Goal: Task Accomplishment & Management: Use online tool/utility

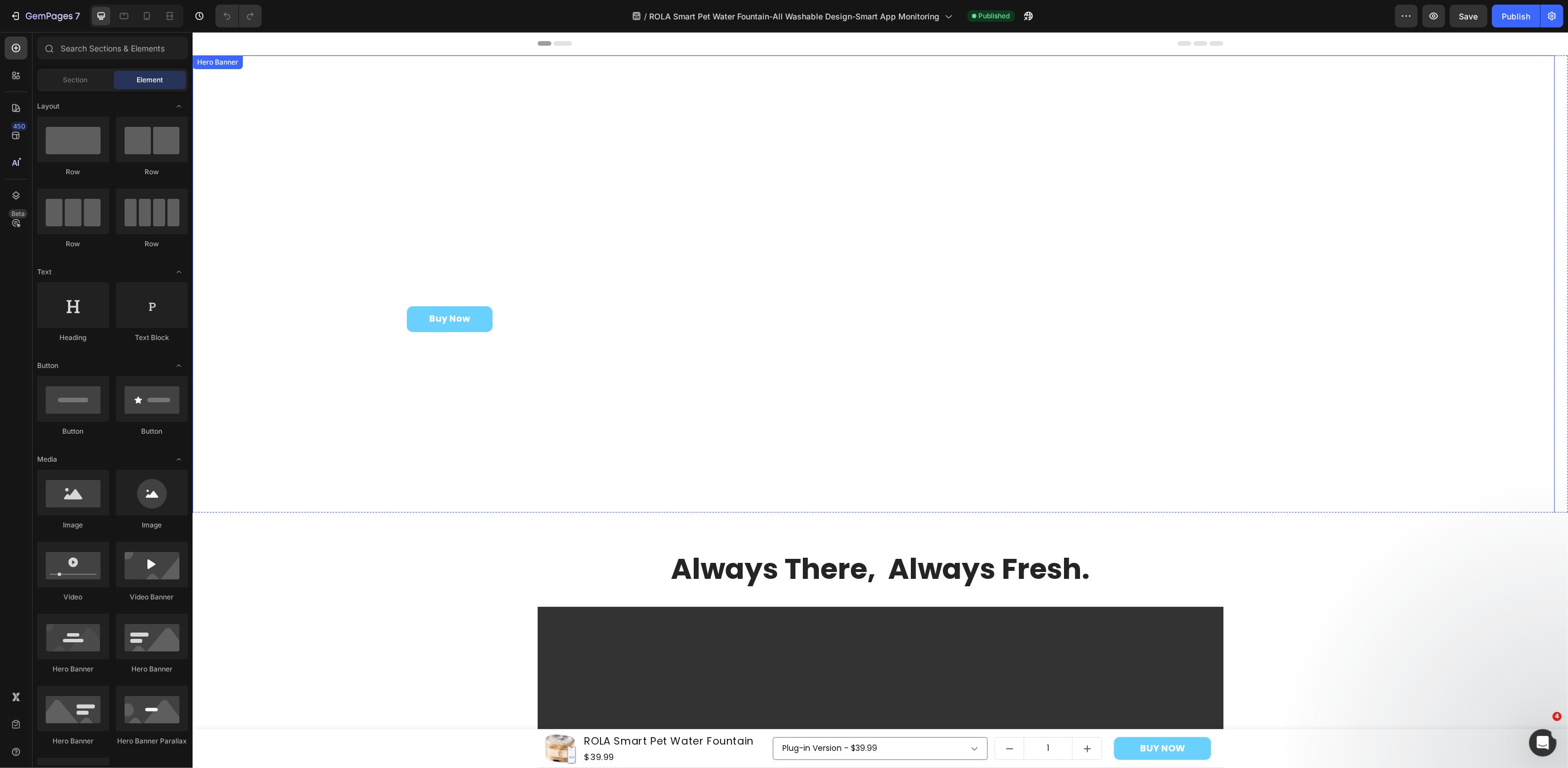
click at [696, 389] on div "The Pet Care Stream Heading ROLA Smart Pet Water Fountain Heading Buy Now Butto…" at bounding box center [873, 364] width 1362 height 394
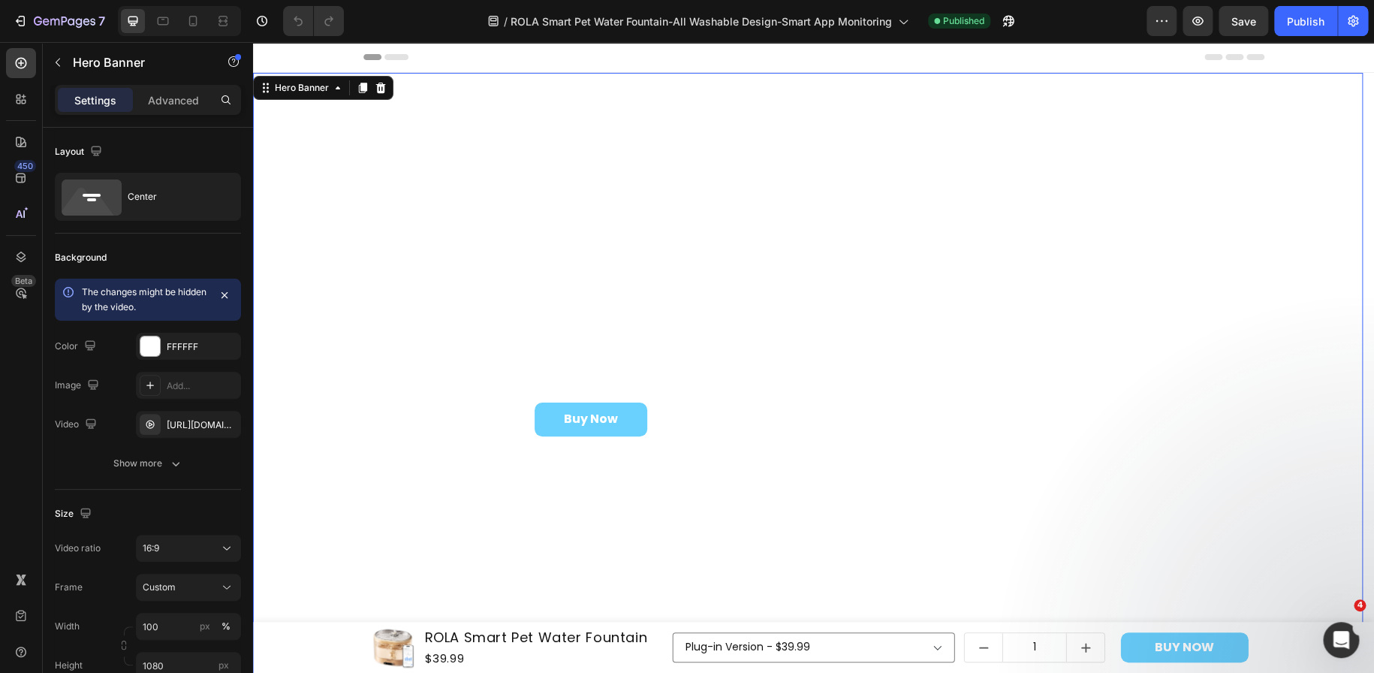
click at [1002, 468] on div "The Pet Care Stream Heading ROLA Smart Pet Water Fountain Heading Buy Now Butto…" at bounding box center [808, 478] width 1110 height 517
click at [188, 386] on div "Add..." at bounding box center [202, 386] width 71 height 14
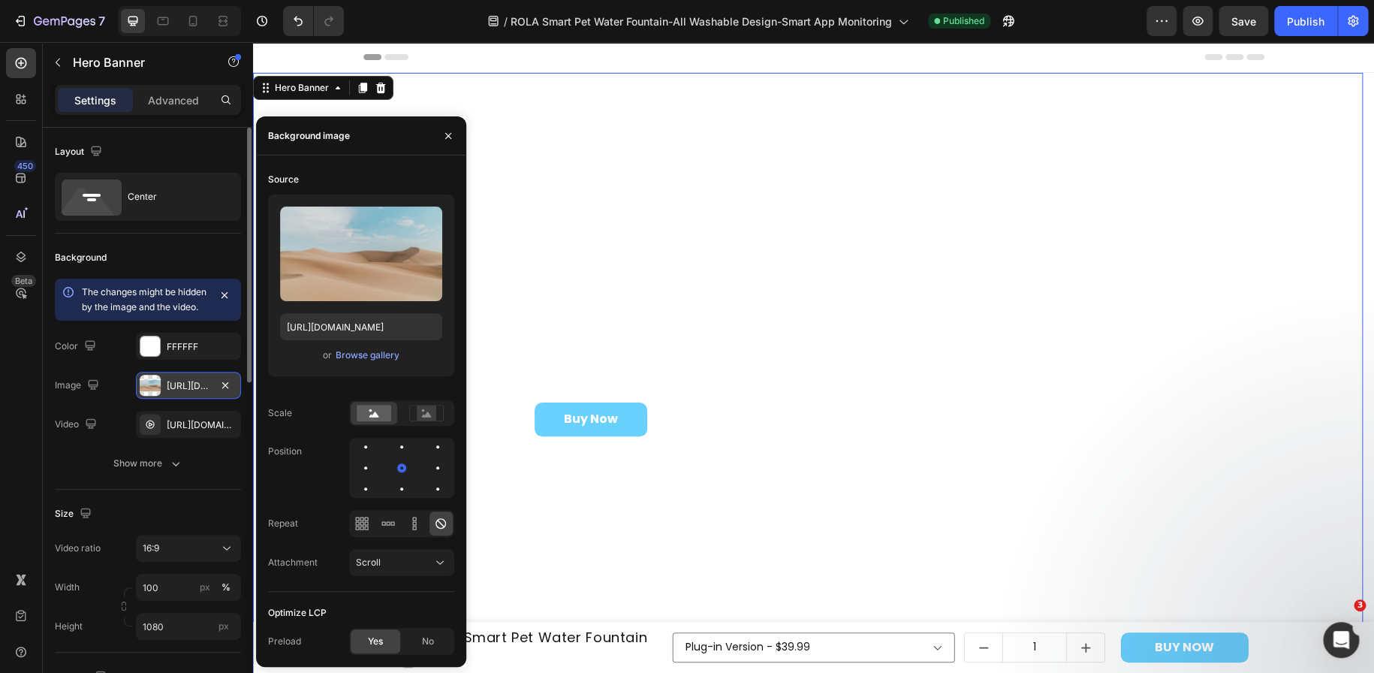
click at [722, 505] on div "The Pet Care Stream Heading ROLA Smart Pet Water Fountain Heading Buy Now Butto…" at bounding box center [808, 478] width 1110 height 517
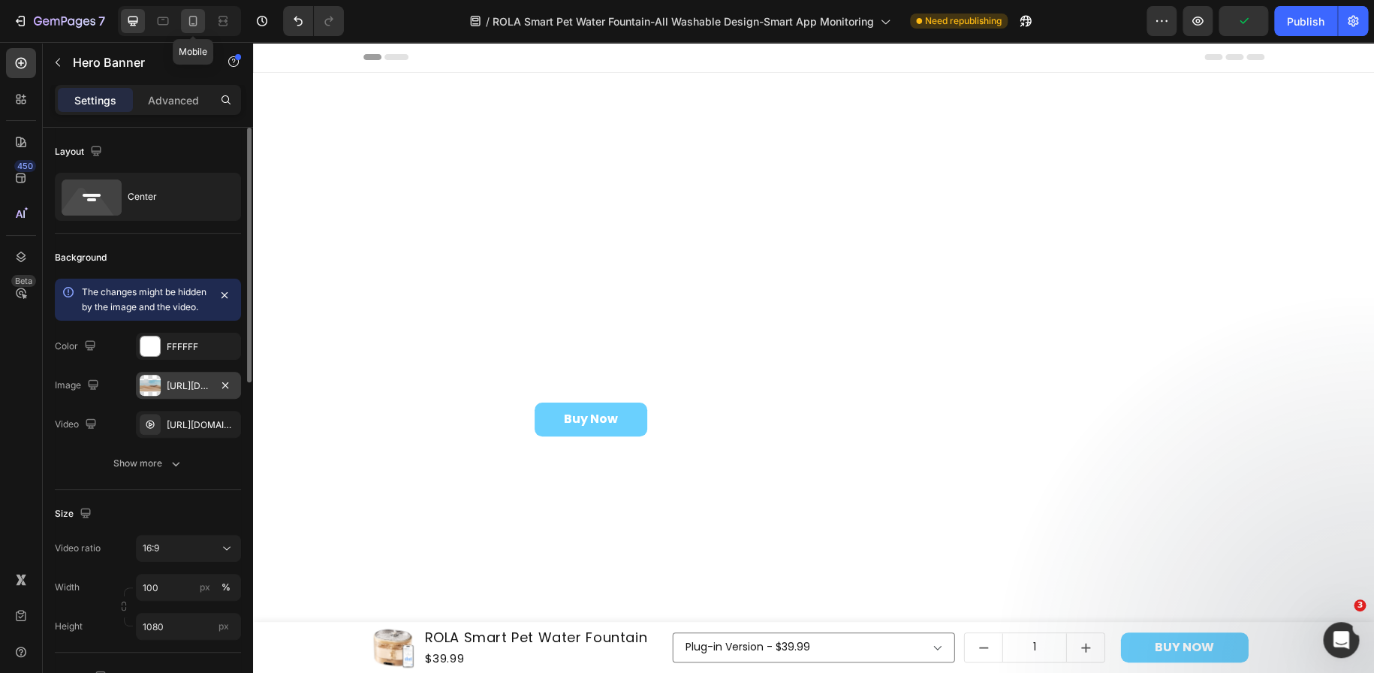
click at [193, 29] on div at bounding box center [193, 21] width 24 height 24
type input "500"
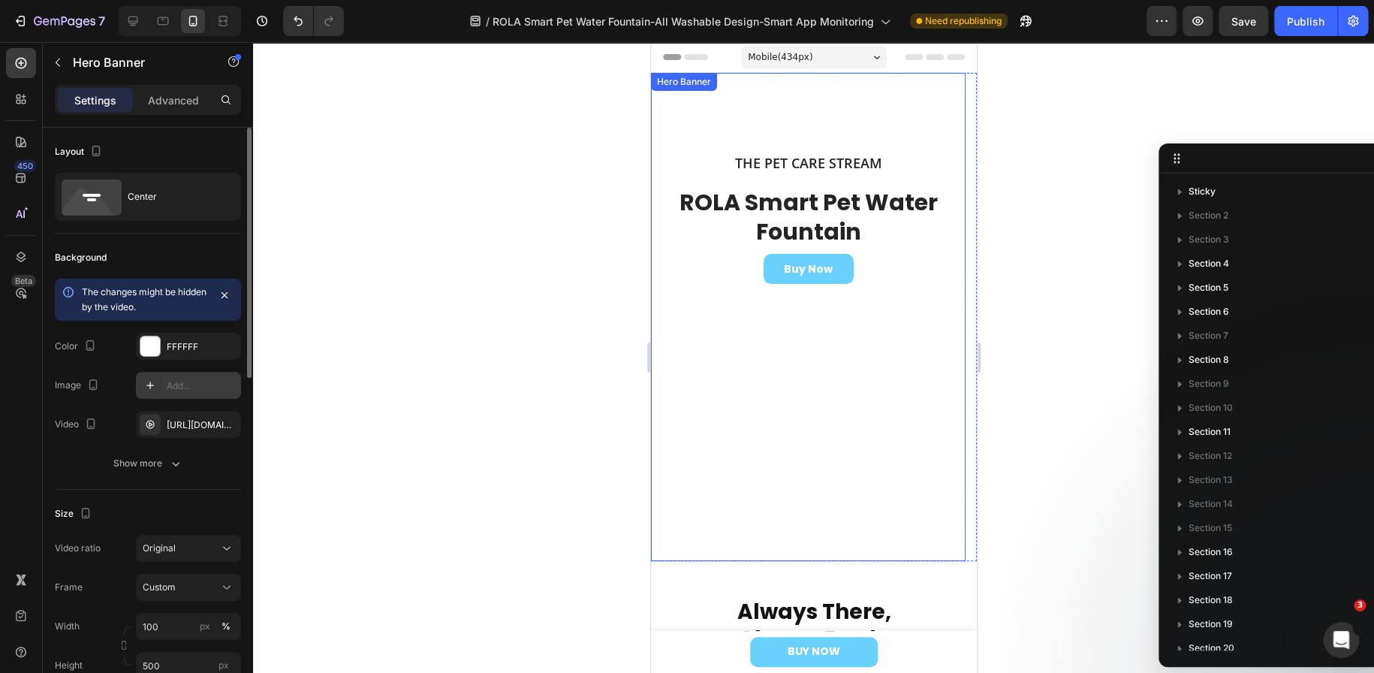
click at [714, 441] on div "Background Image" at bounding box center [807, 317] width 315 height 488
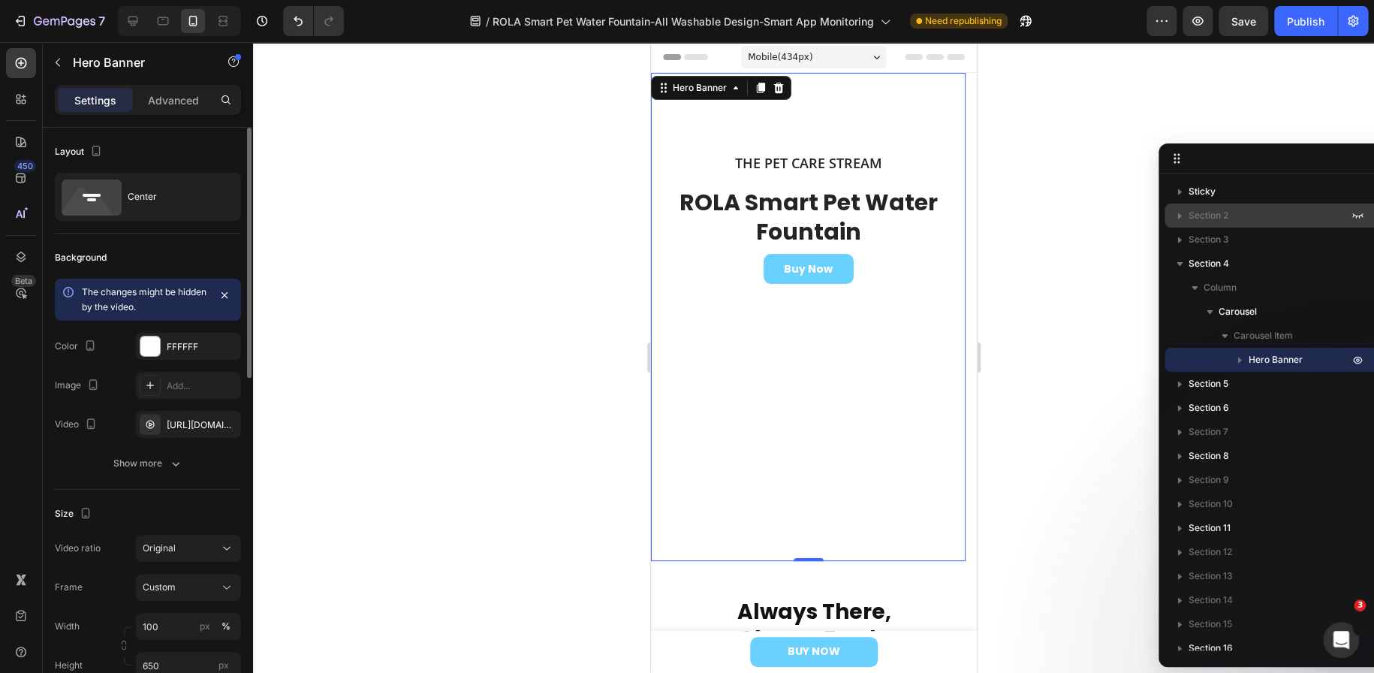
click at [1189, 215] on span "Section 2" at bounding box center [1208, 215] width 40 height 15
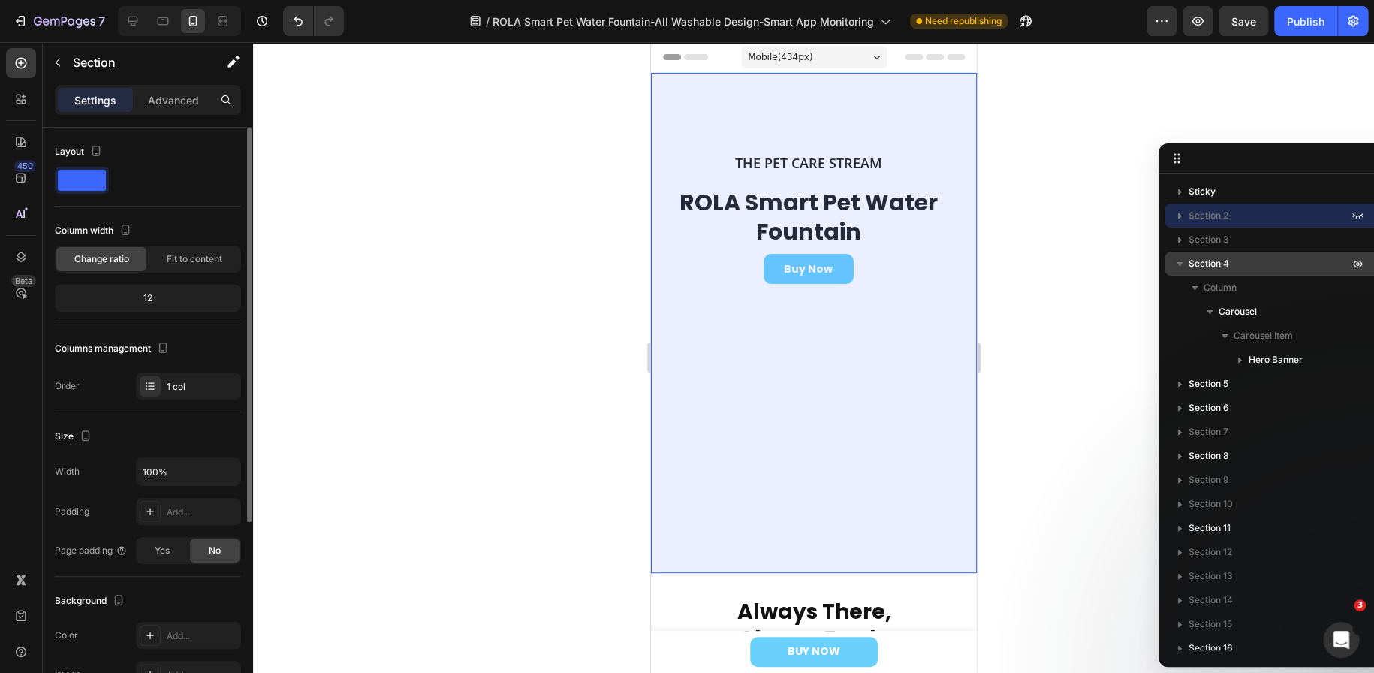
click at [1186, 262] on icon "button" at bounding box center [1179, 263] width 15 height 15
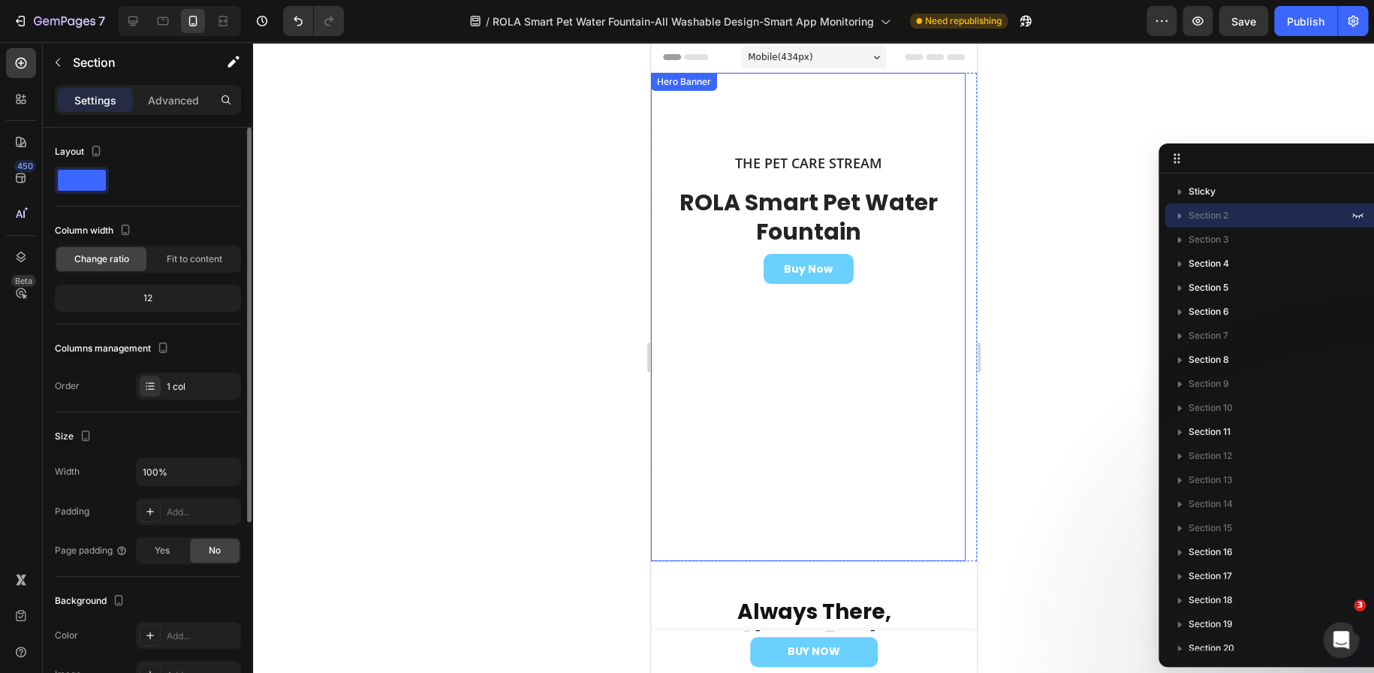
click at [745, 369] on div "Background Image" at bounding box center [807, 317] width 315 height 488
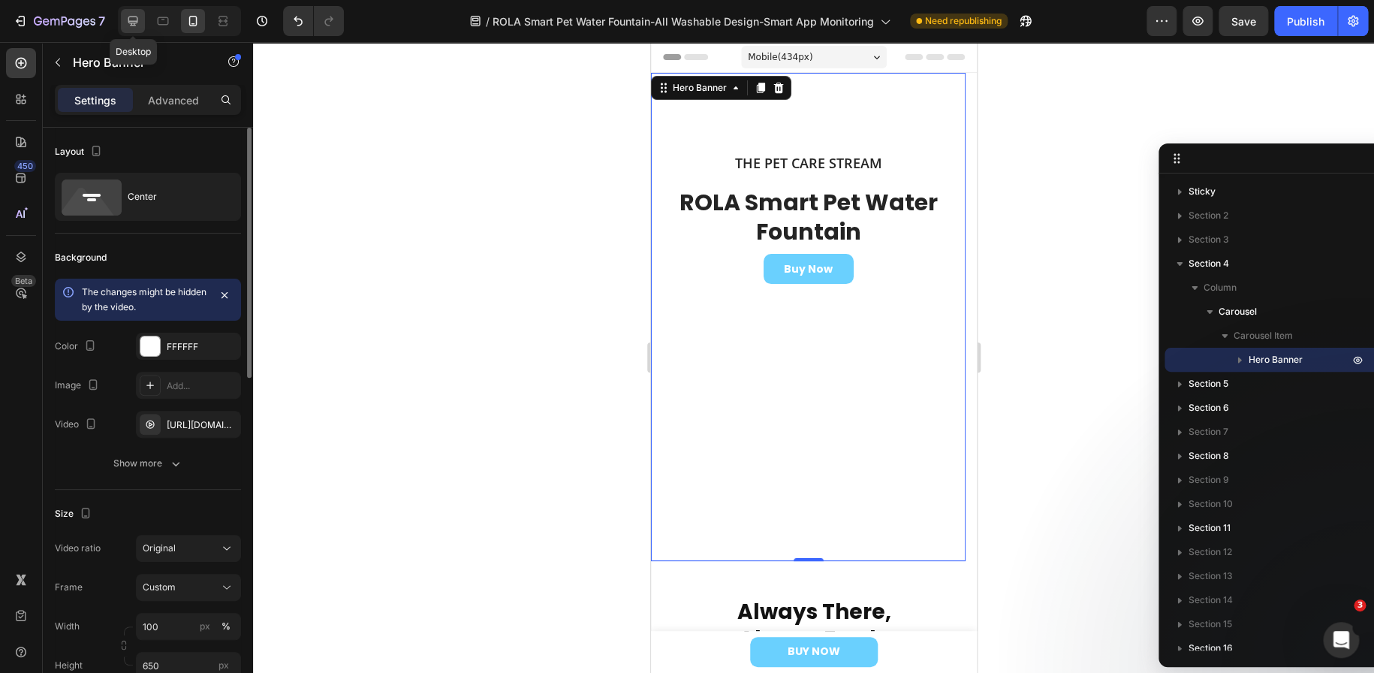
click at [132, 24] on icon at bounding box center [132, 21] width 15 height 15
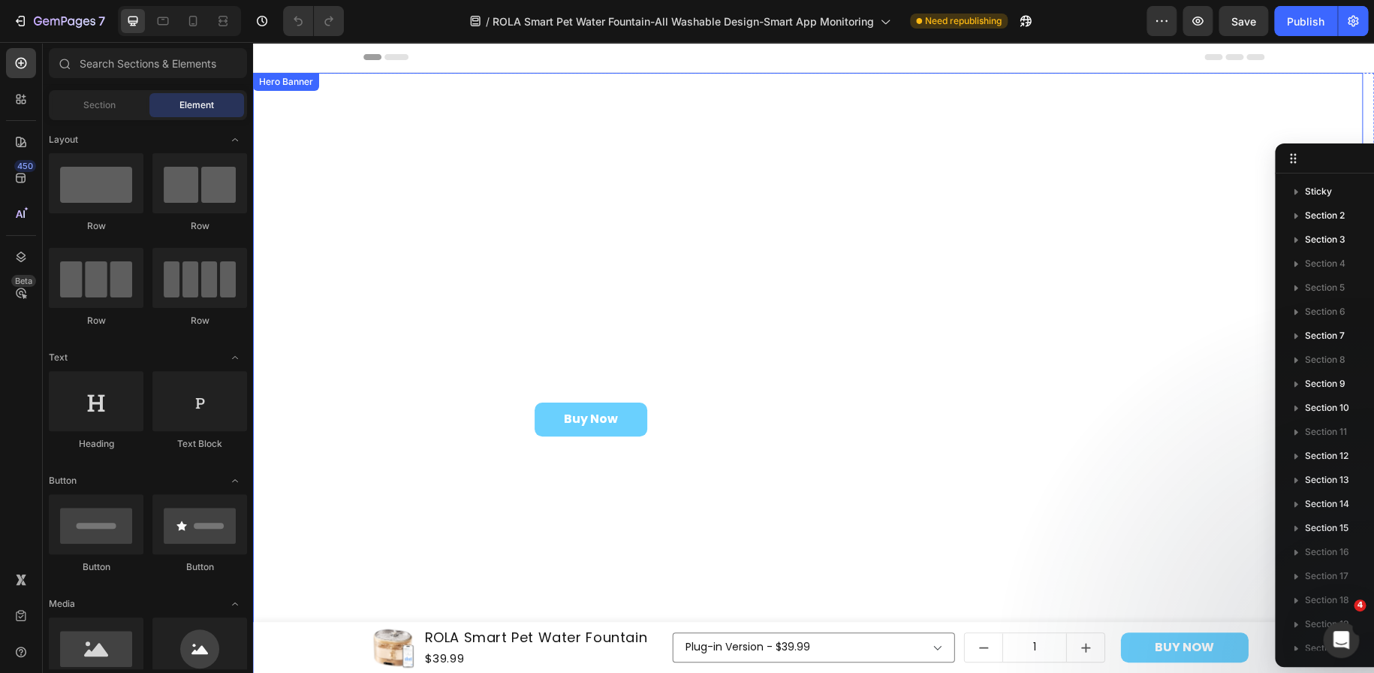
click at [896, 534] on div "The Pet Care Stream Heading ROLA Smart Pet Water Fountain Heading Buy Now Butto…" at bounding box center [808, 478] width 1110 height 517
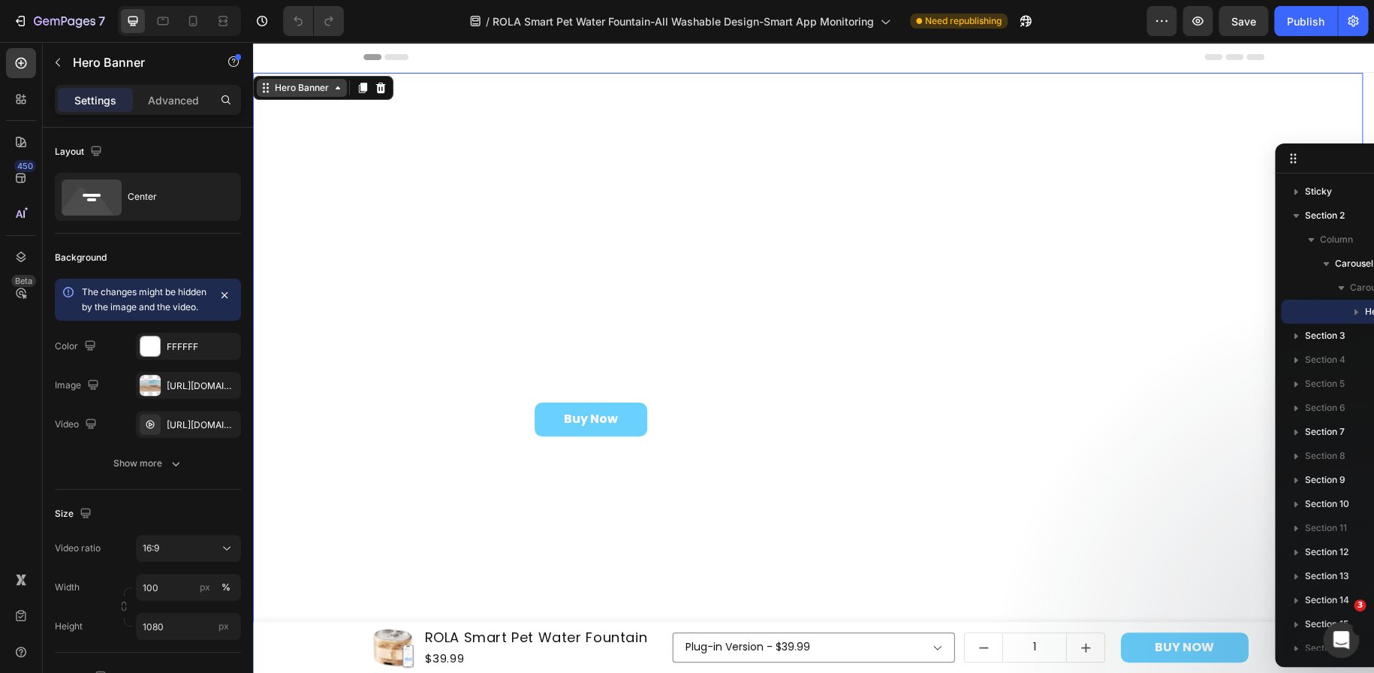
click at [291, 87] on div "Hero Banner" at bounding box center [302, 88] width 60 height 14
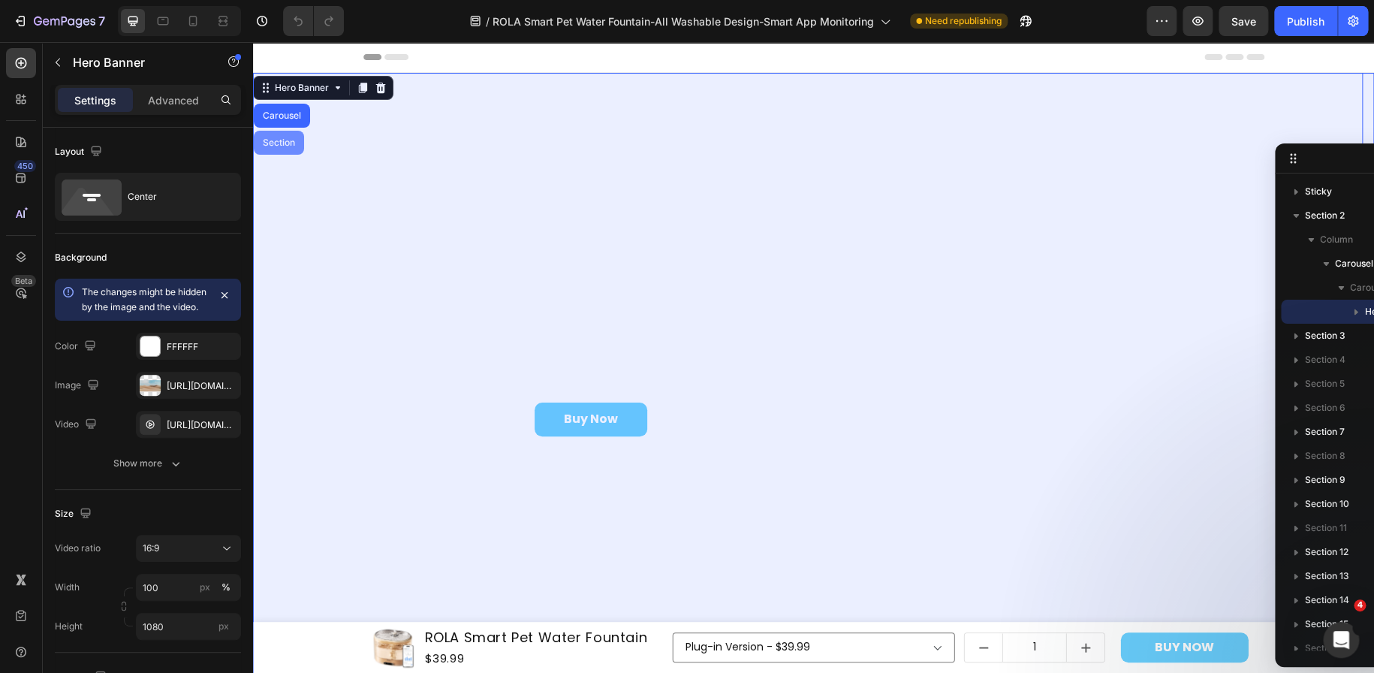
click at [286, 146] on div "Section" at bounding box center [279, 142] width 38 height 9
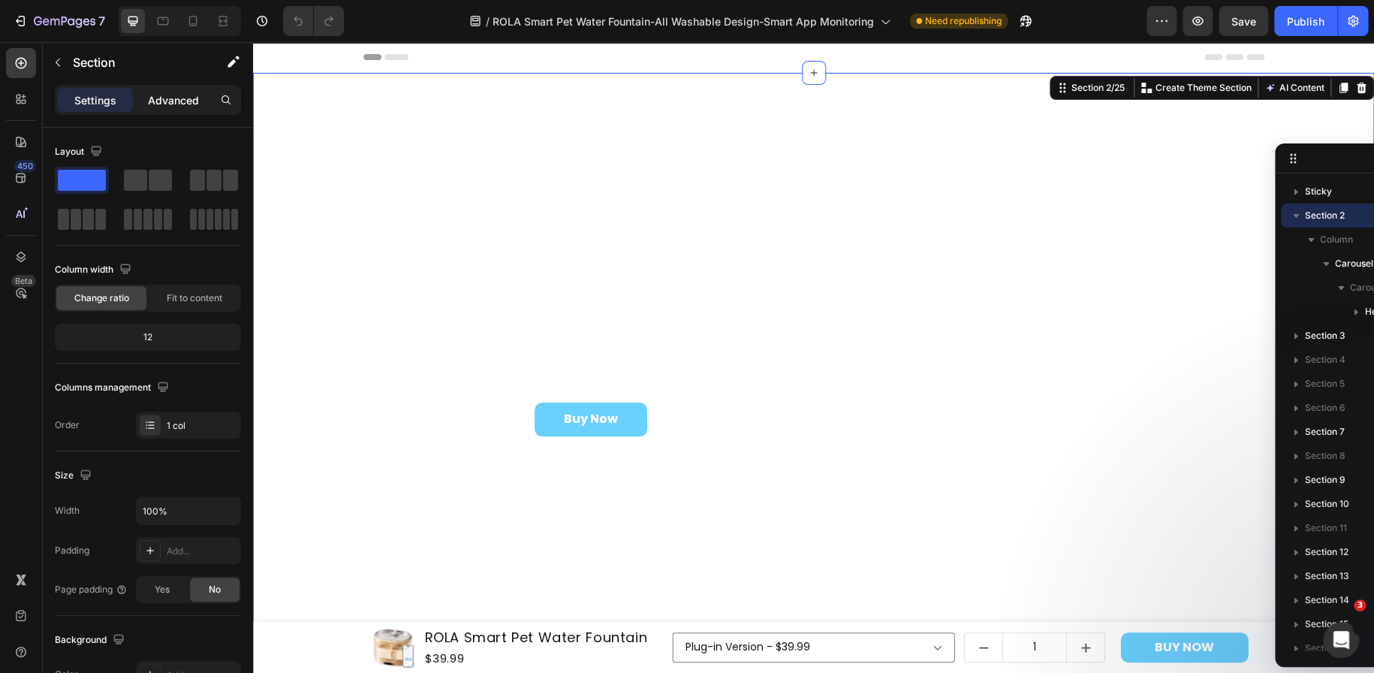
click at [168, 100] on p "Advanced" at bounding box center [173, 100] width 51 height 16
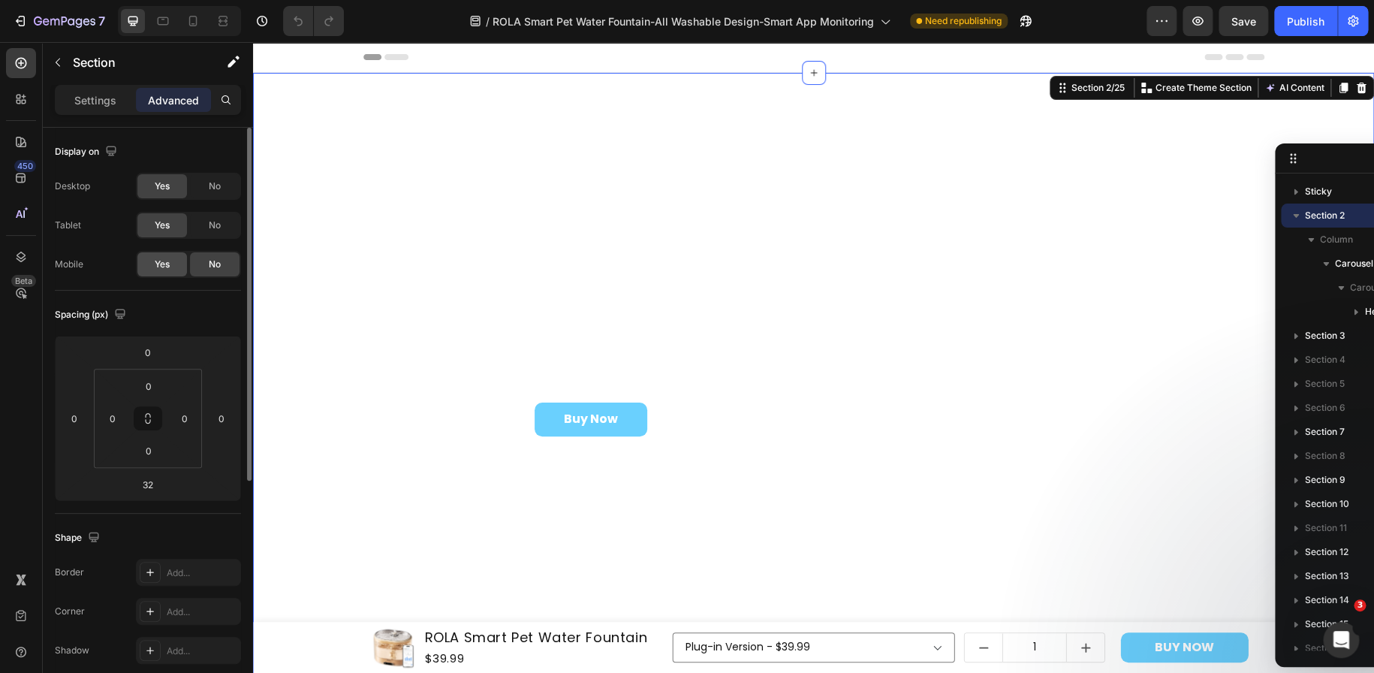
click at [169, 263] on span "Yes" at bounding box center [162, 265] width 15 height 14
click at [195, 20] on icon at bounding box center [192, 21] width 15 height 15
type input "0"
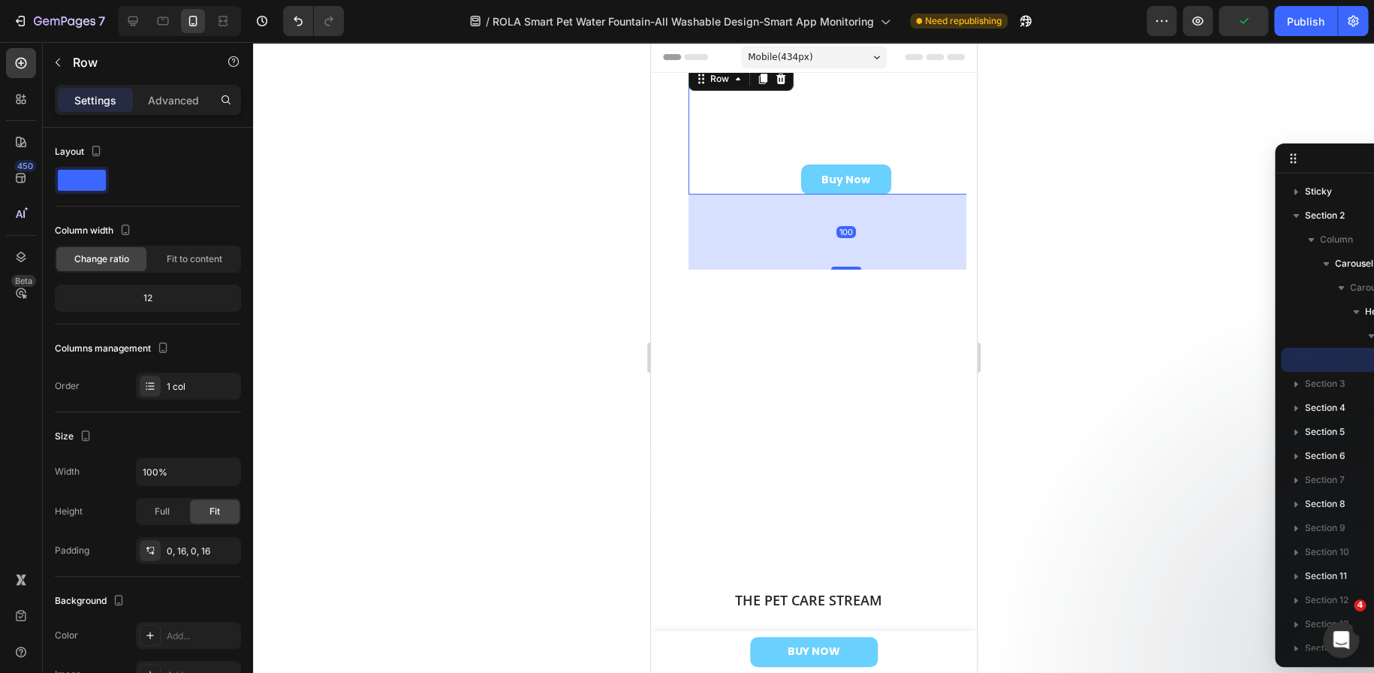
click at [692, 160] on div "The Pet Care Stream Heading ROLA Smart Pet Water Fountain Heading Buy Now Butto…" at bounding box center [845, 129] width 315 height 130
click at [167, 101] on p "Advanced" at bounding box center [173, 100] width 51 height 16
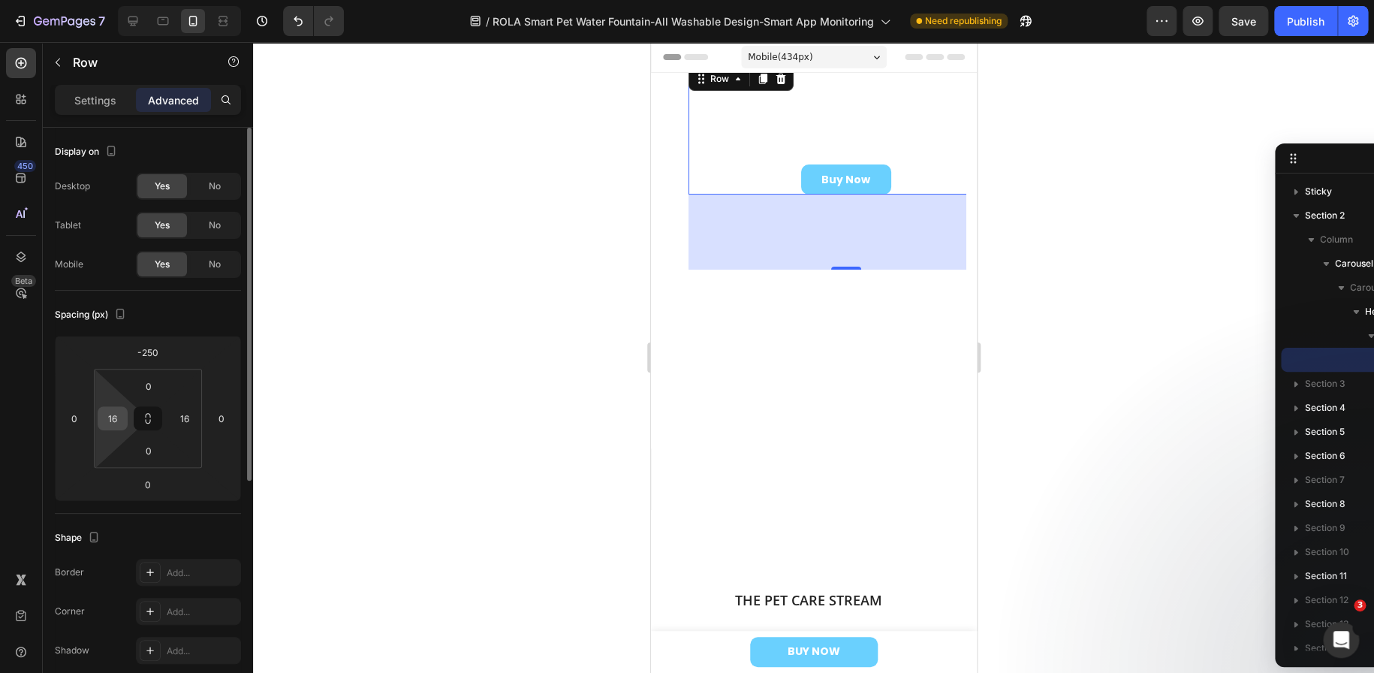
click at [120, 414] on input "16" at bounding box center [112, 418] width 23 height 23
type input "0"
click at [158, 348] on input "-250" at bounding box center [148, 352] width 30 height 23
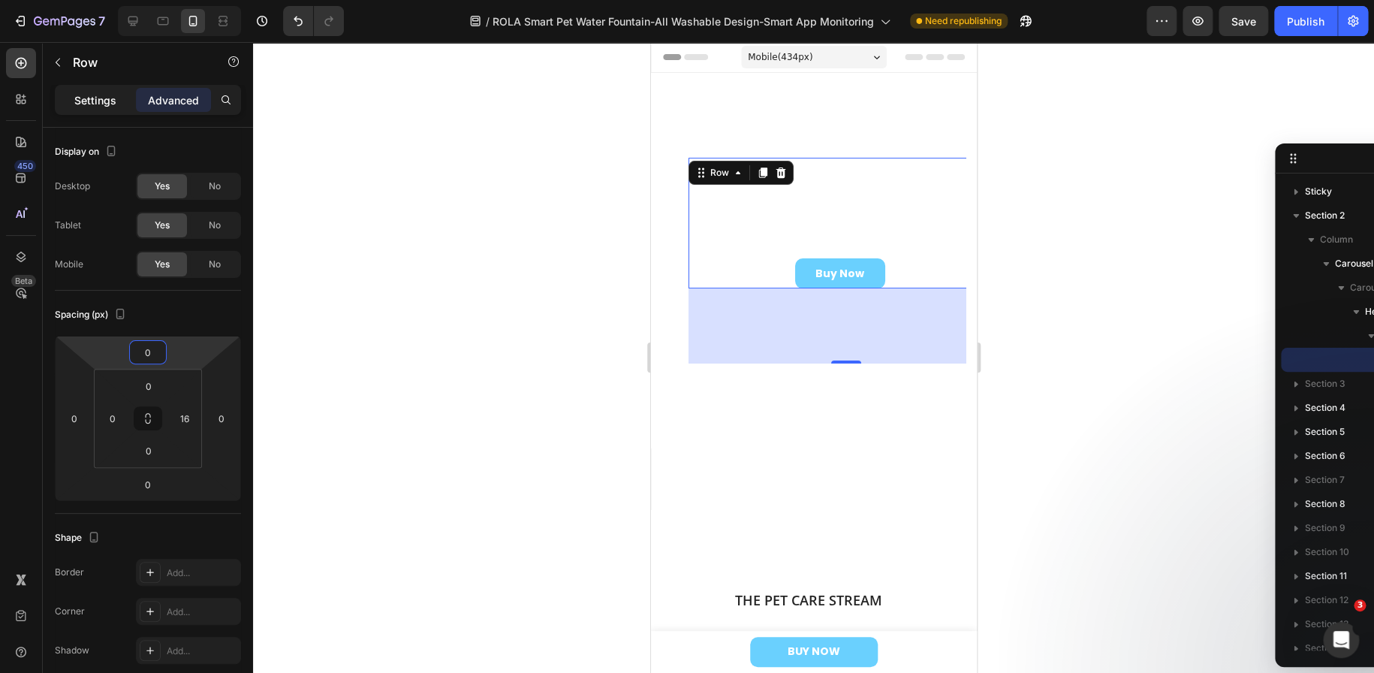
click at [99, 101] on p "Settings" at bounding box center [95, 100] width 42 height 16
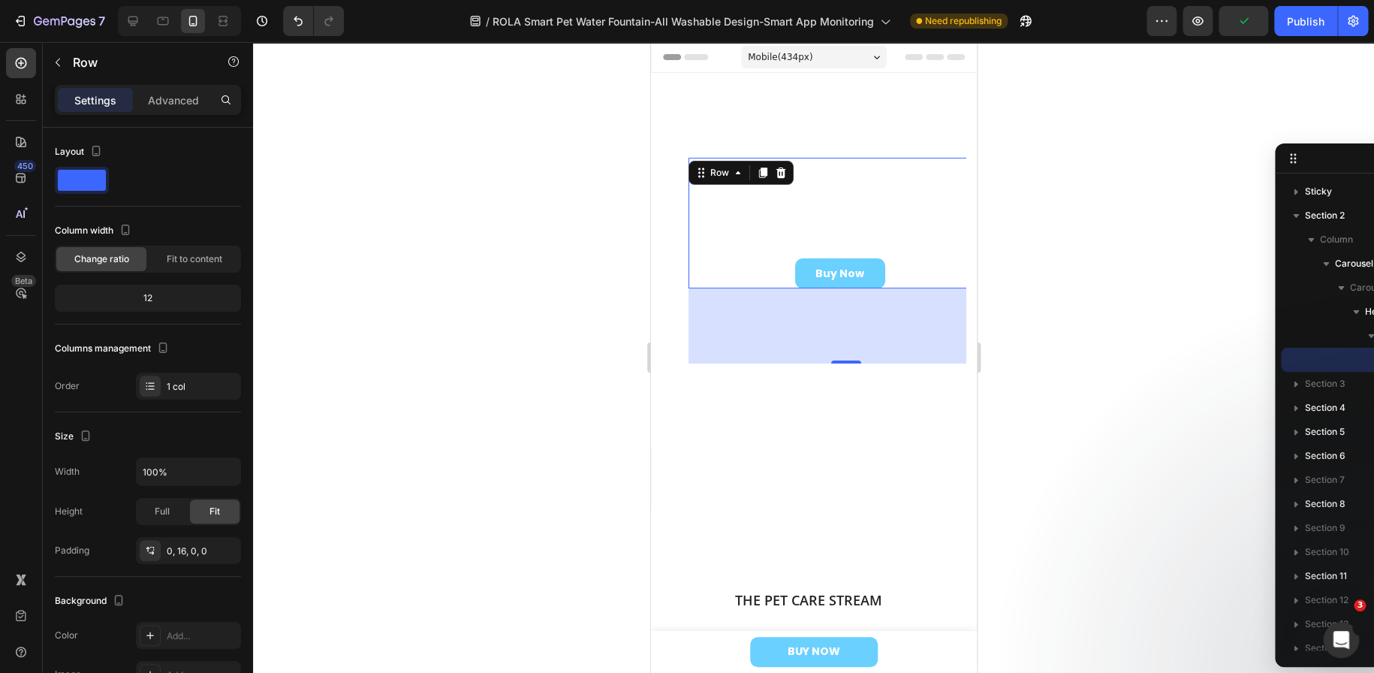
click at [1134, 444] on div at bounding box center [813, 357] width 1121 height 631
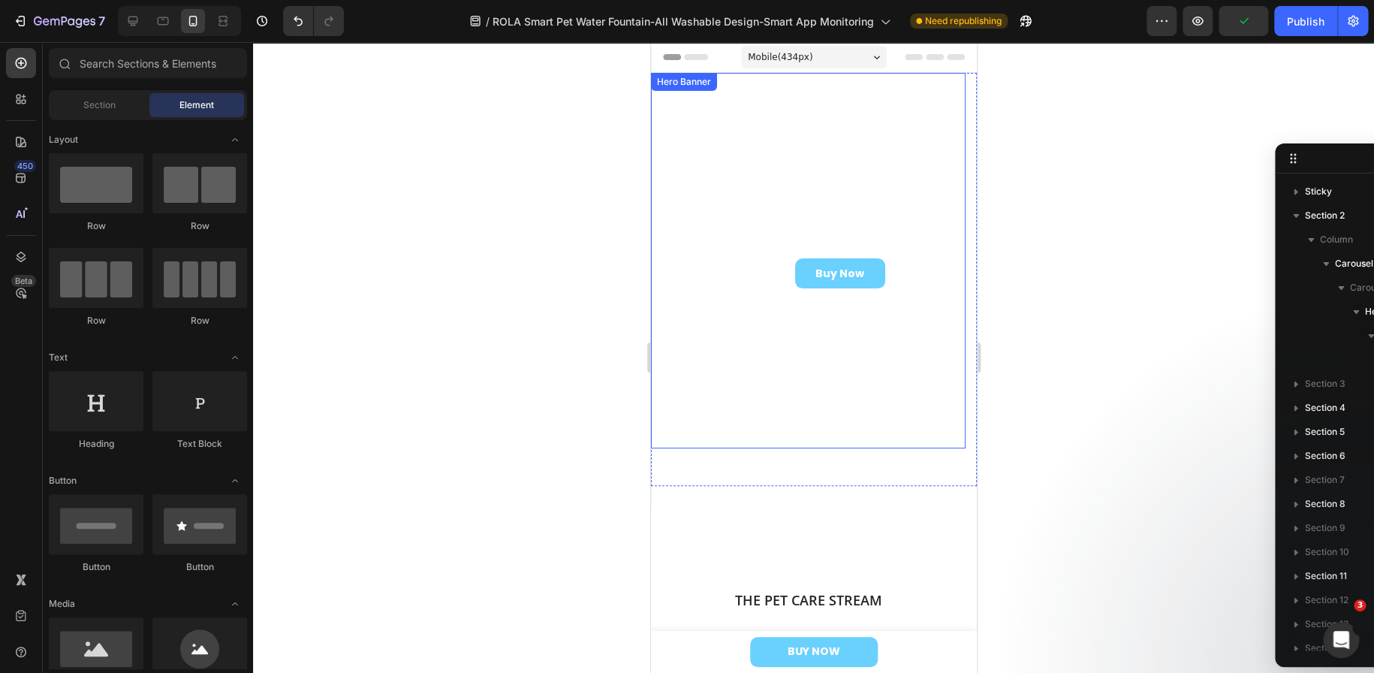
click at [735, 230] on video "Background Image" at bounding box center [807, 152] width 315 height 158
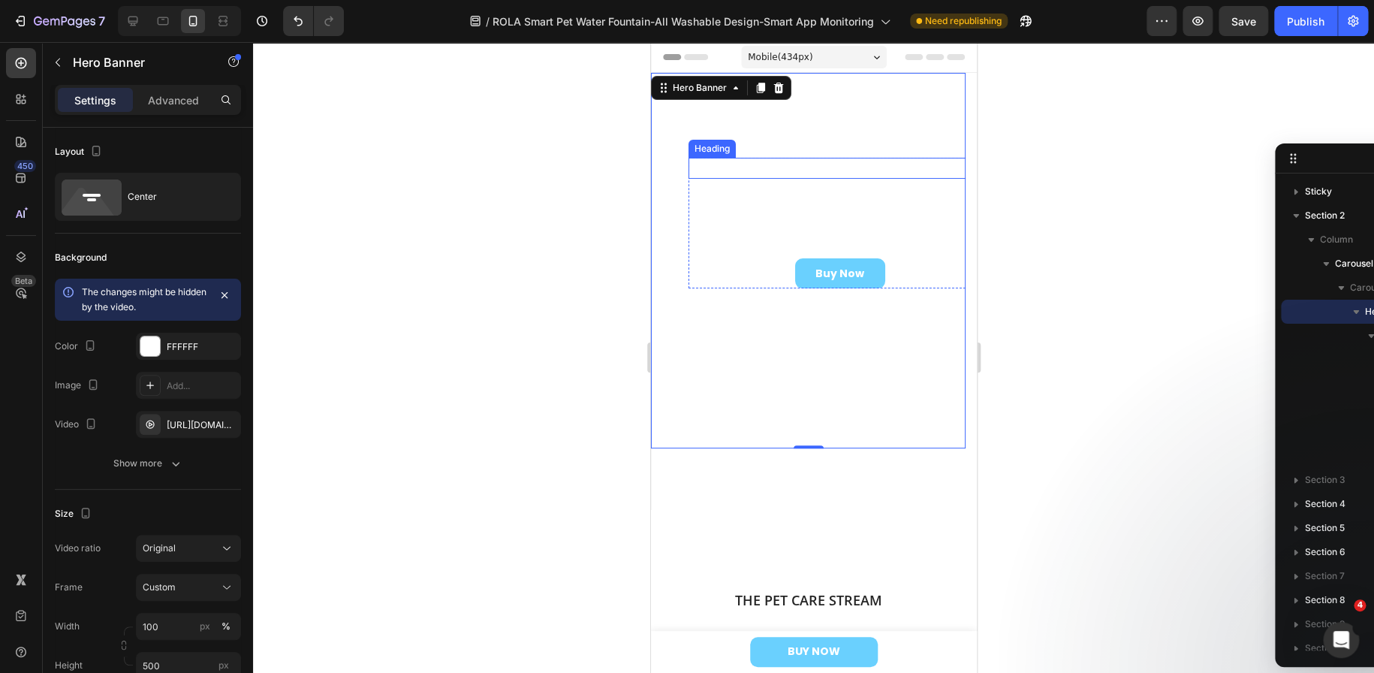
click at [692, 166] on h2 "The Pet Care Stream" at bounding box center [839, 168] width 303 height 20
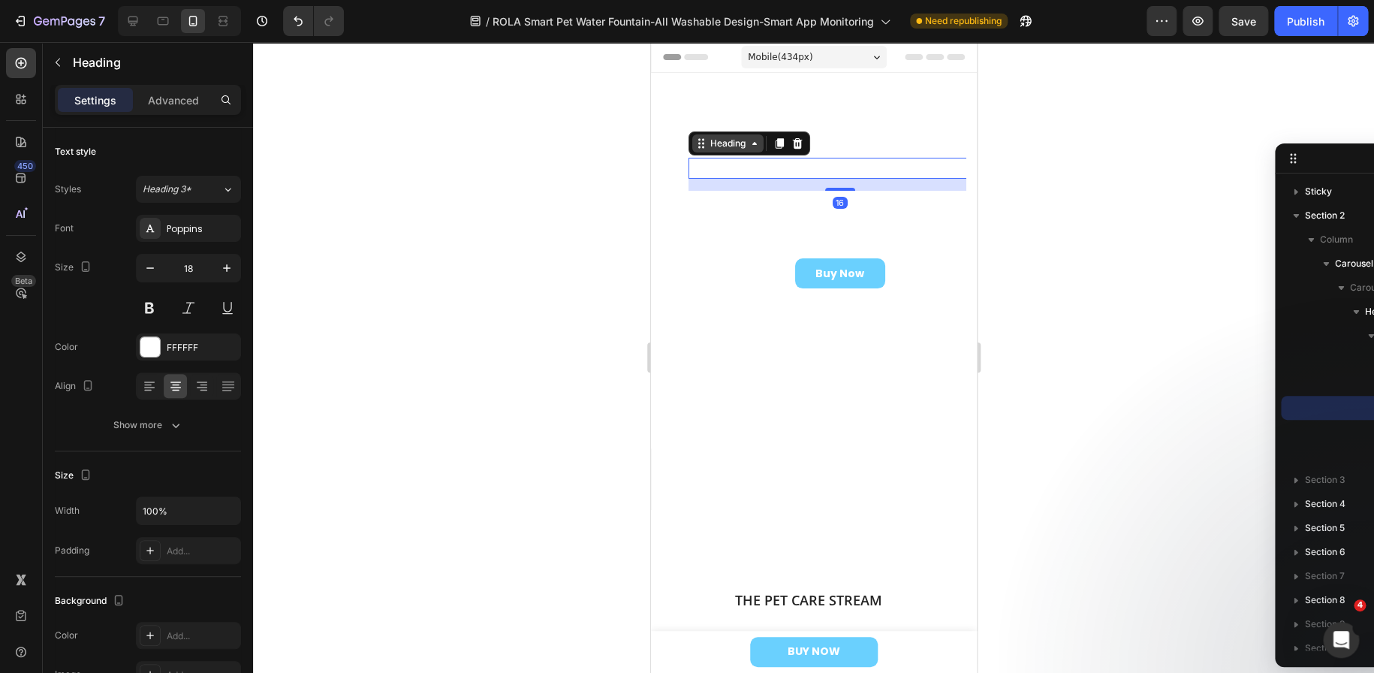
click at [719, 143] on div "Heading" at bounding box center [726, 144] width 41 height 14
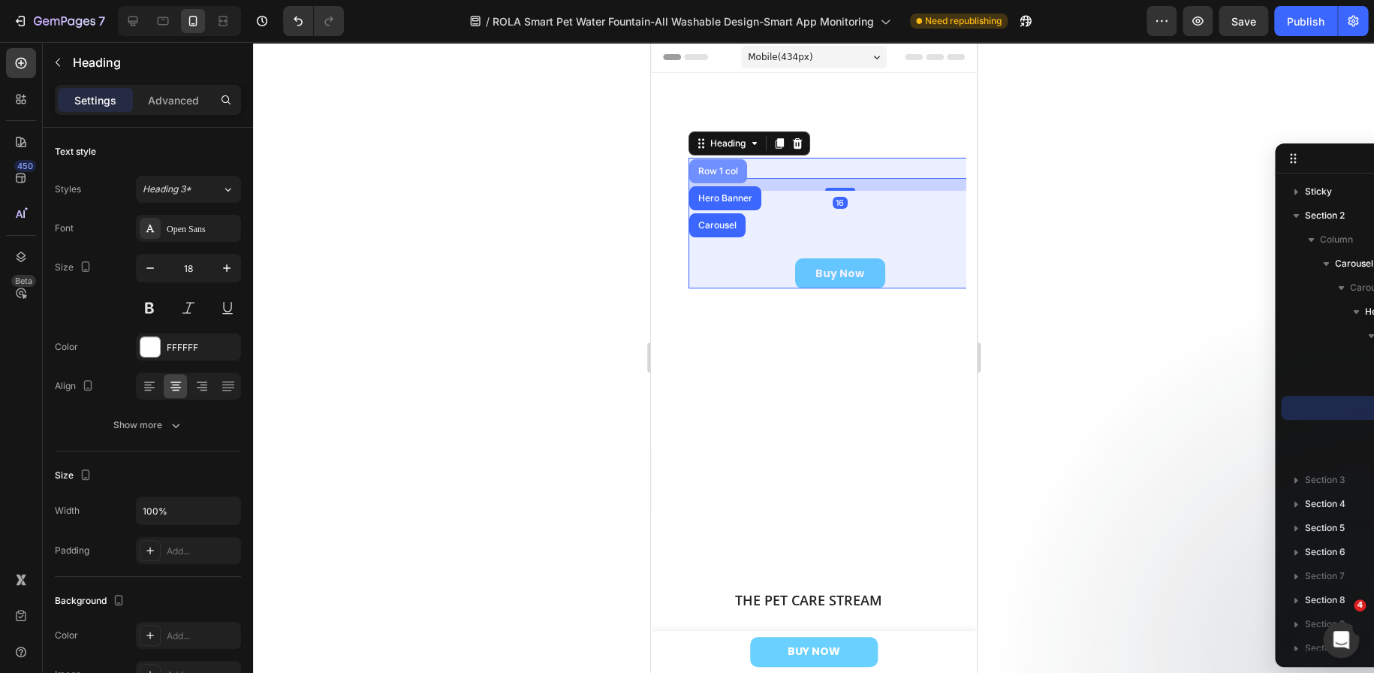
click at [712, 173] on div "Row 1 col" at bounding box center [717, 171] width 46 height 9
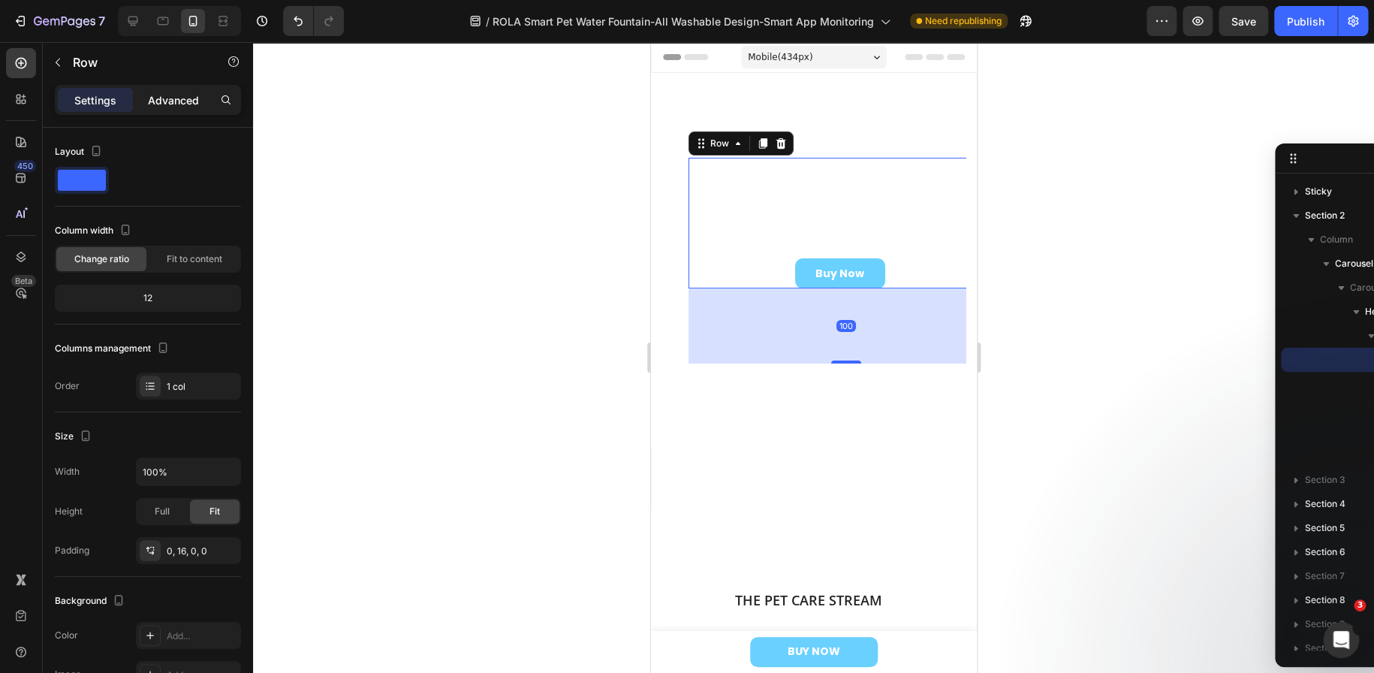
click at [176, 97] on p "Advanced" at bounding box center [173, 100] width 51 height 16
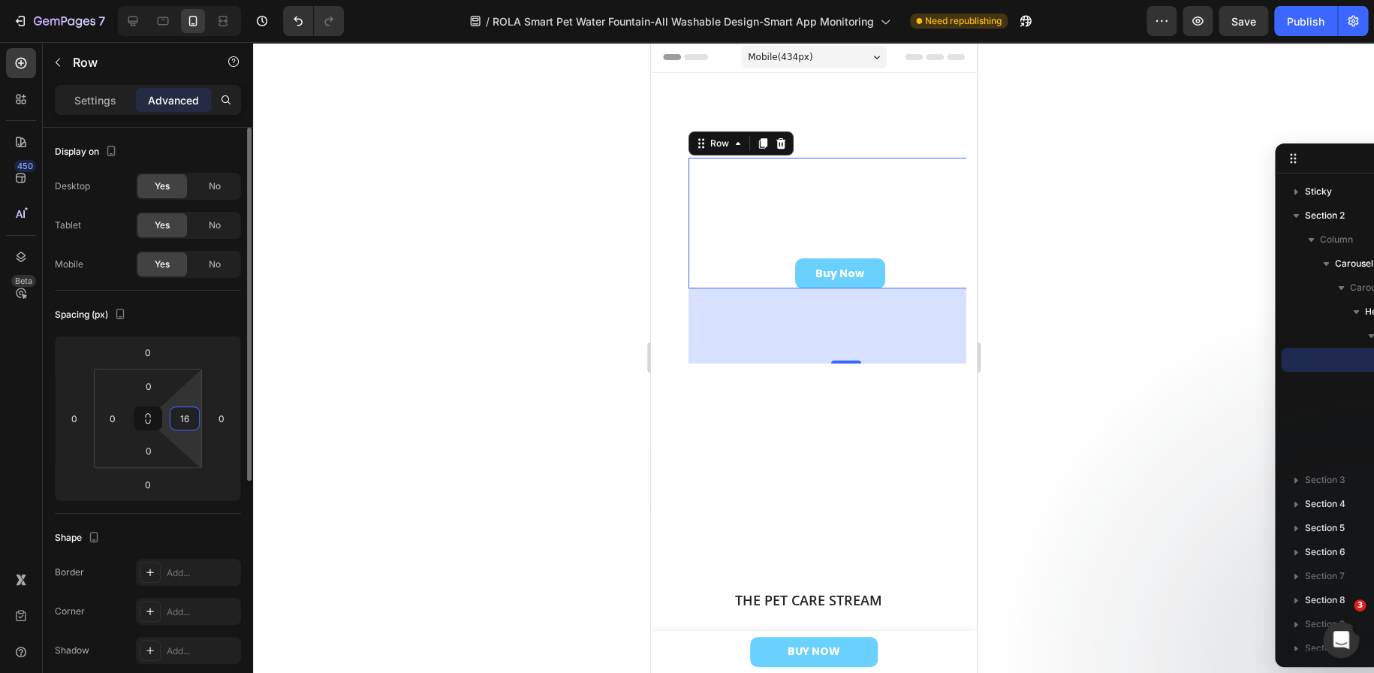
click at [191, 417] on input "16" at bounding box center [184, 418] width 23 height 23
click at [471, 415] on div at bounding box center [813, 357] width 1121 height 631
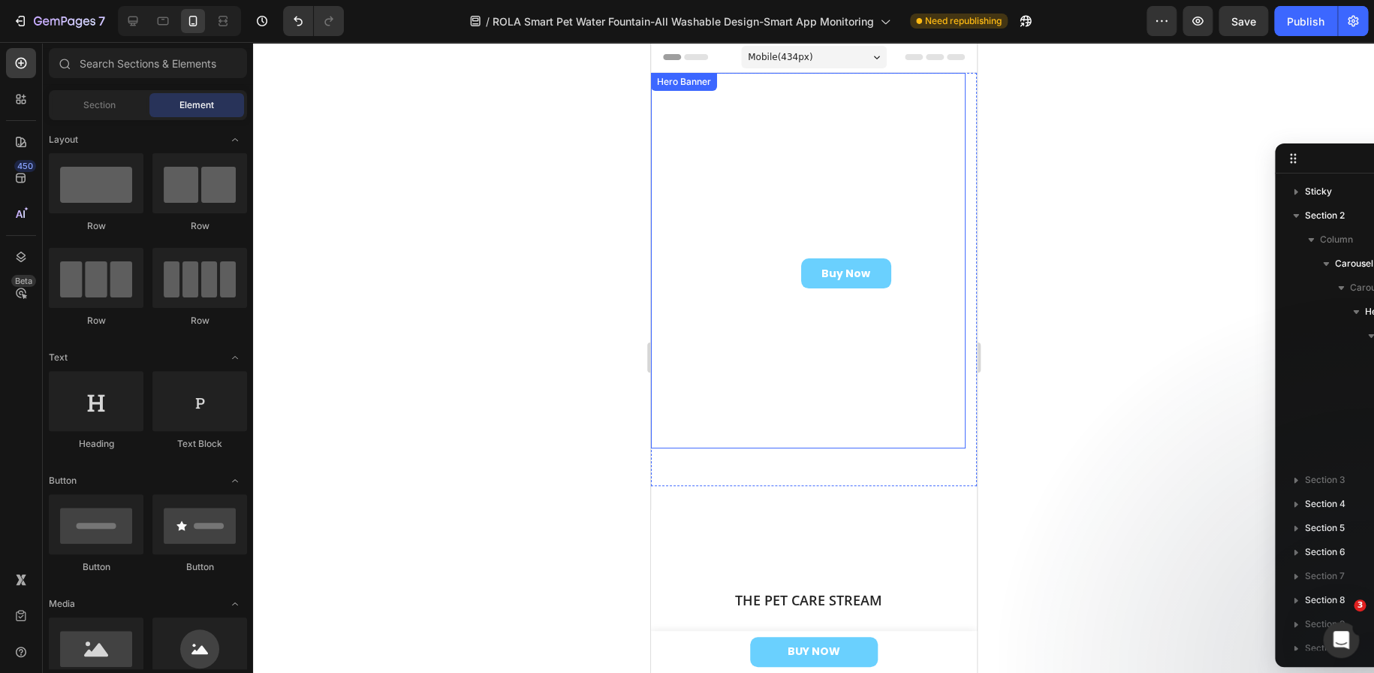
click at [736, 230] on video "Background Image" at bounding box center [807, 152] width 315 height 158
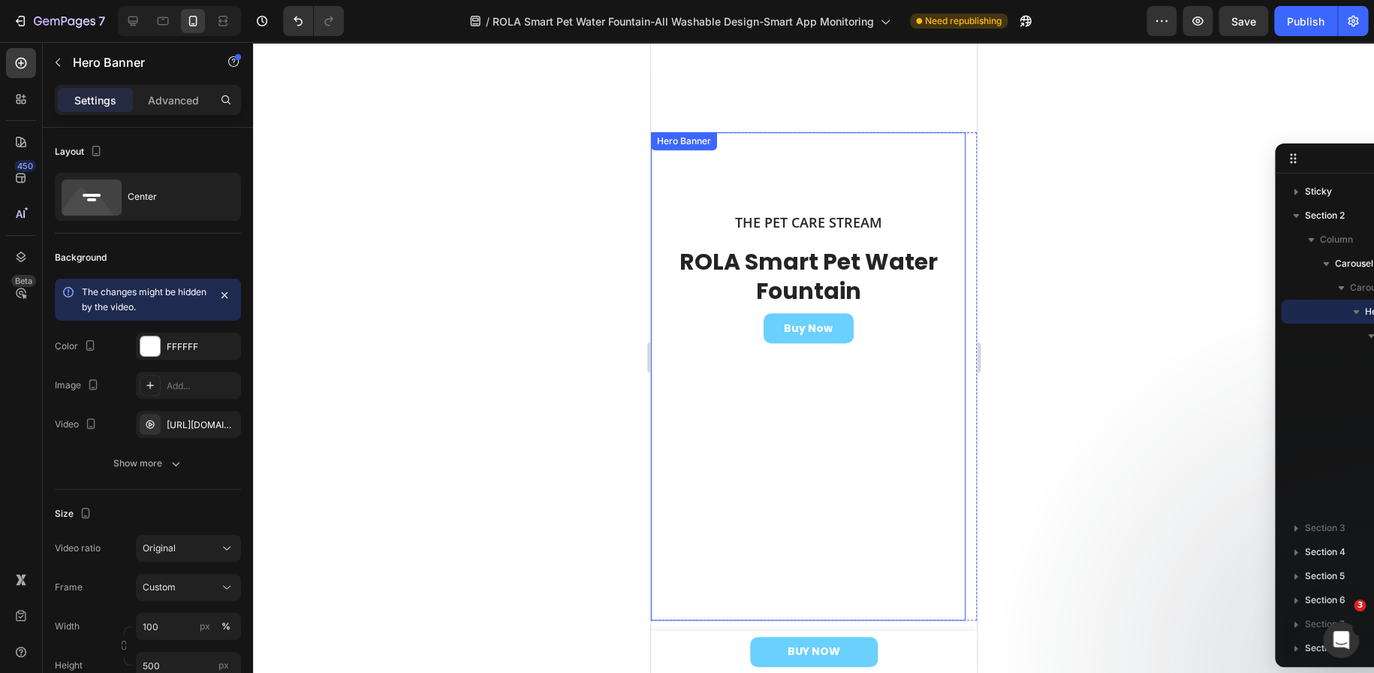
scroll to position [375, 0]
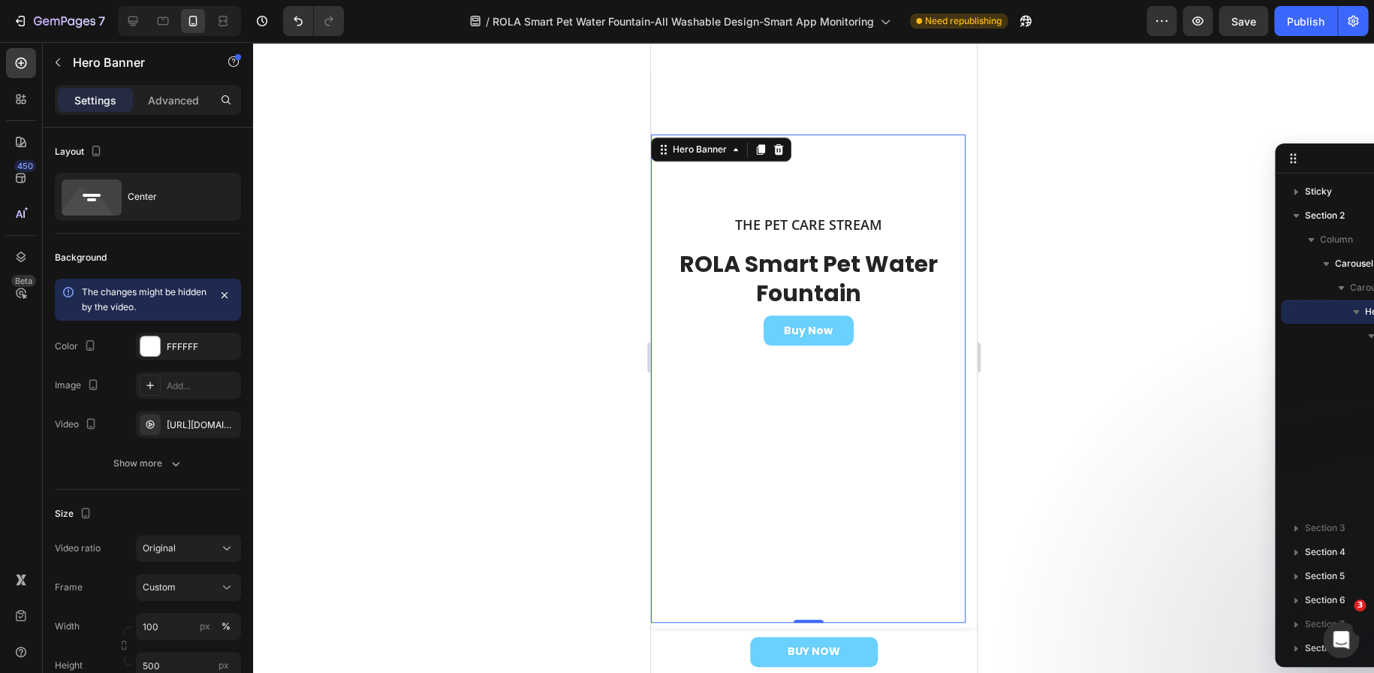
click at [706, 292] on video "Background Image" at bounding box center [807, 213] width 315 height 158
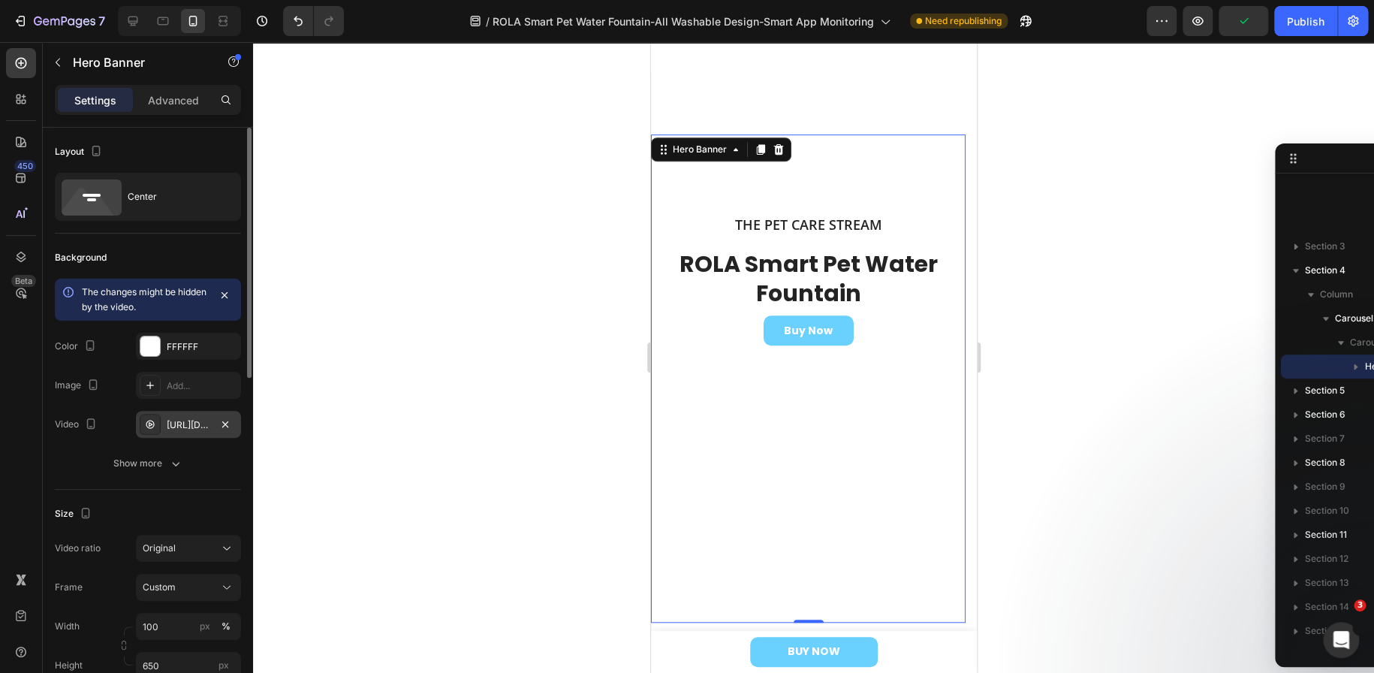
click at [197, 424] on div "[URL][DOMAIN_NAME]" at bounding box center [189, 425] width 44 height 14
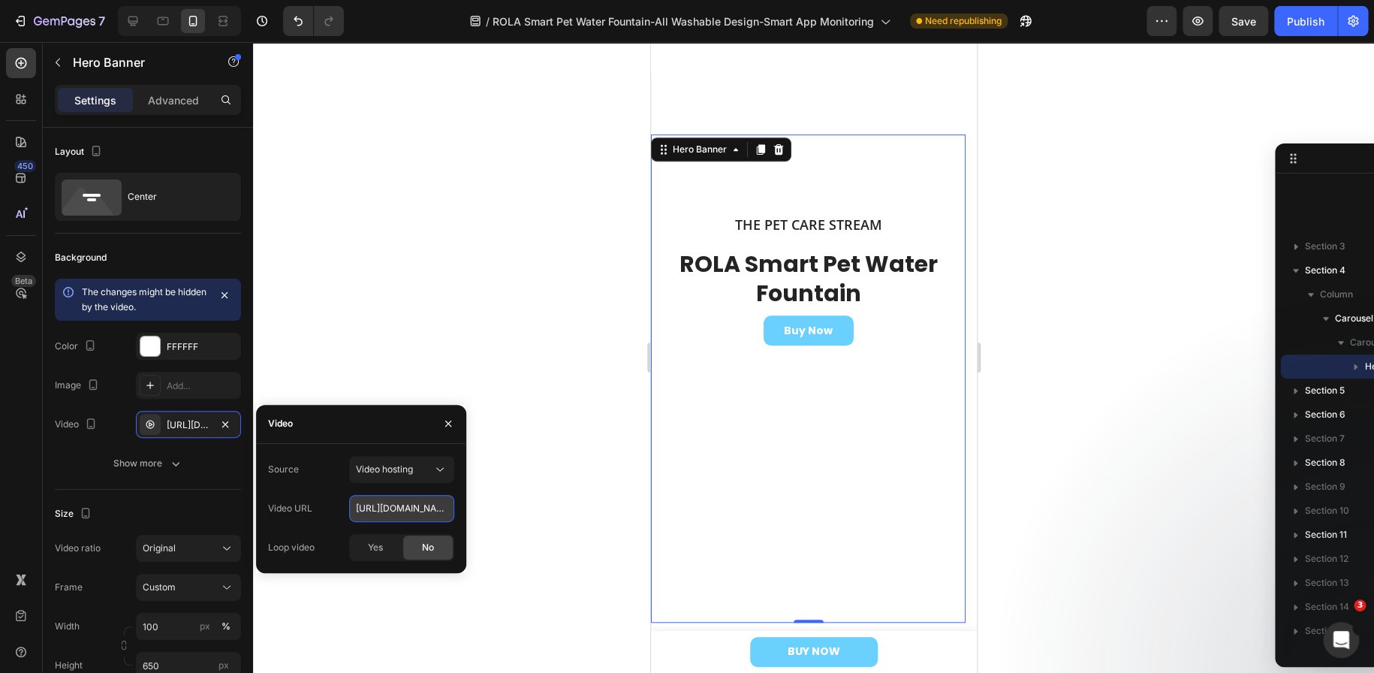
click at [393, 510] on input "[URL][DOMAIN_NAME]" at bounding box center [401, 508] width 105 height 27
click at [411, 264] on div at bounding box center [813, 357] width 1121 height 631
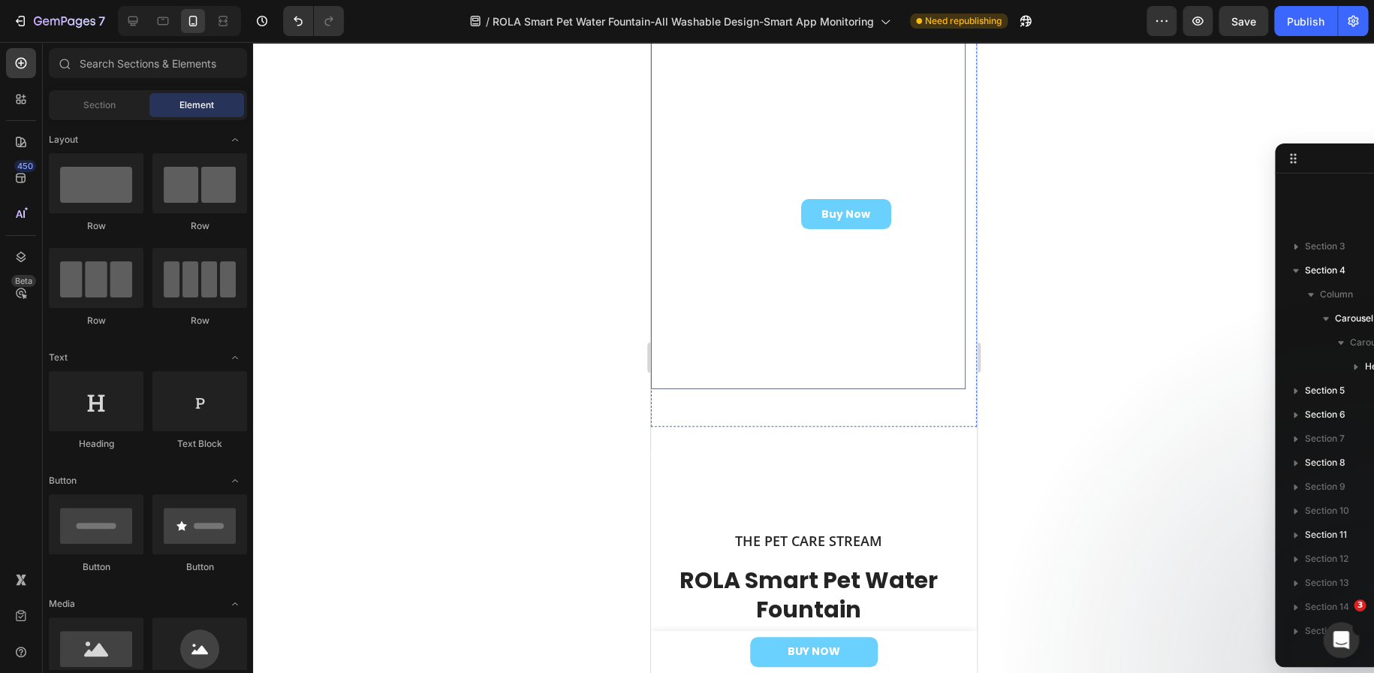
scroll to position [0, 0]
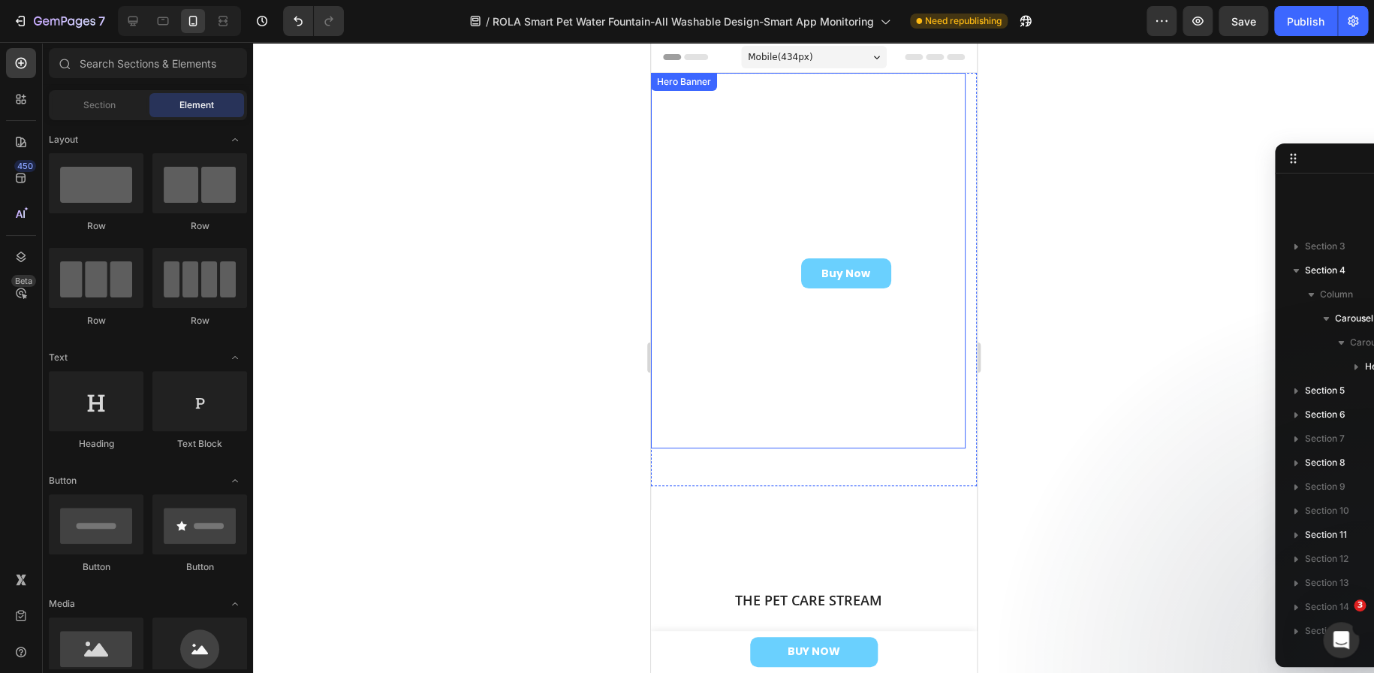
click at [729, 345] on div "The Pet Care Stream Heading ROLA Smart Pet Water Fountain Heading Buy Now Butto…" at bounding box center [807, 260] width 315 height 205
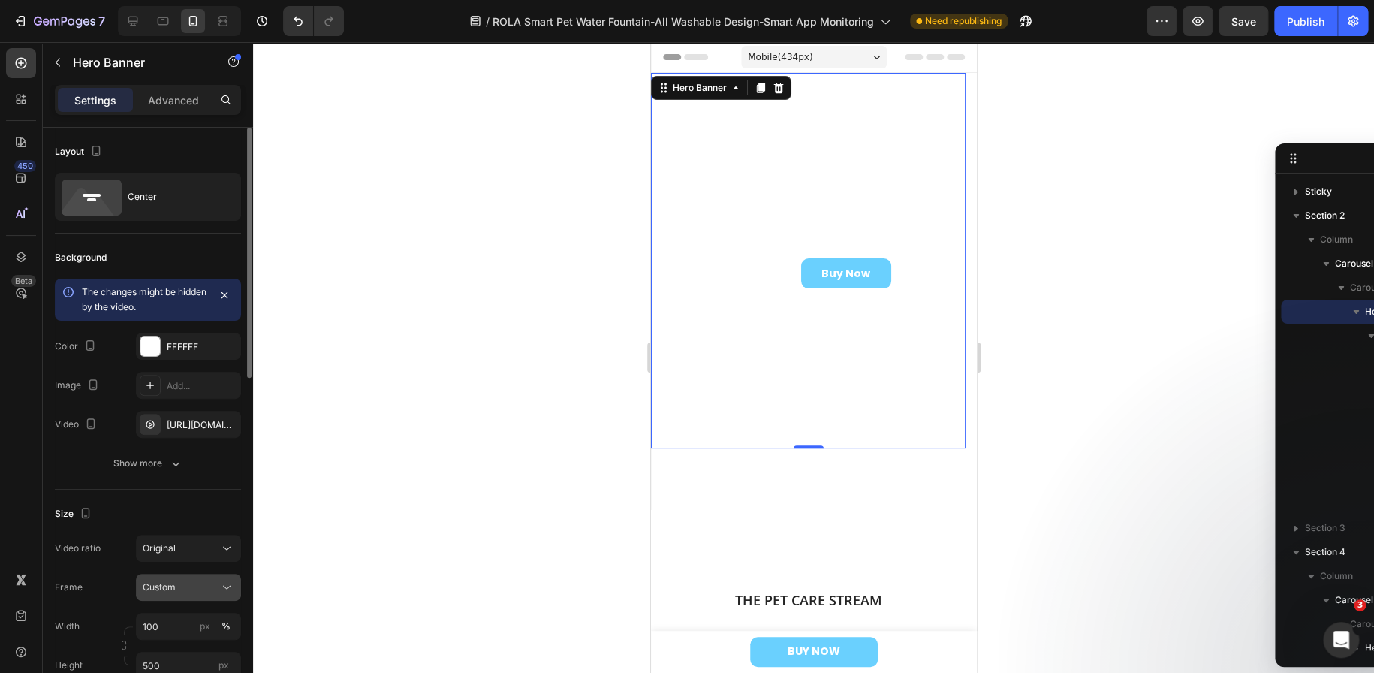
click at [224, 590] on icon at bounding box center [226, 587] width 15 height 15
click at [189, 629] on div "As banner source" at bounding box center [175, 623] width 120 height 27
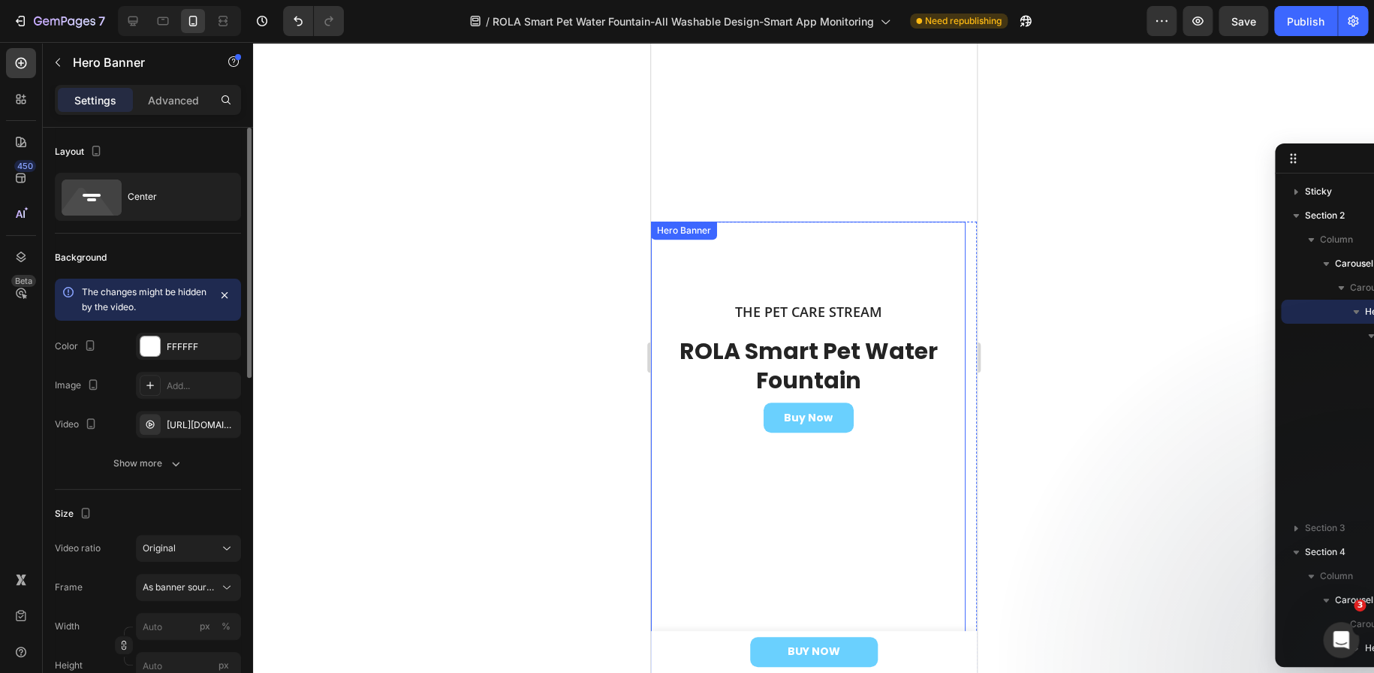
scroll to position [300, 0]
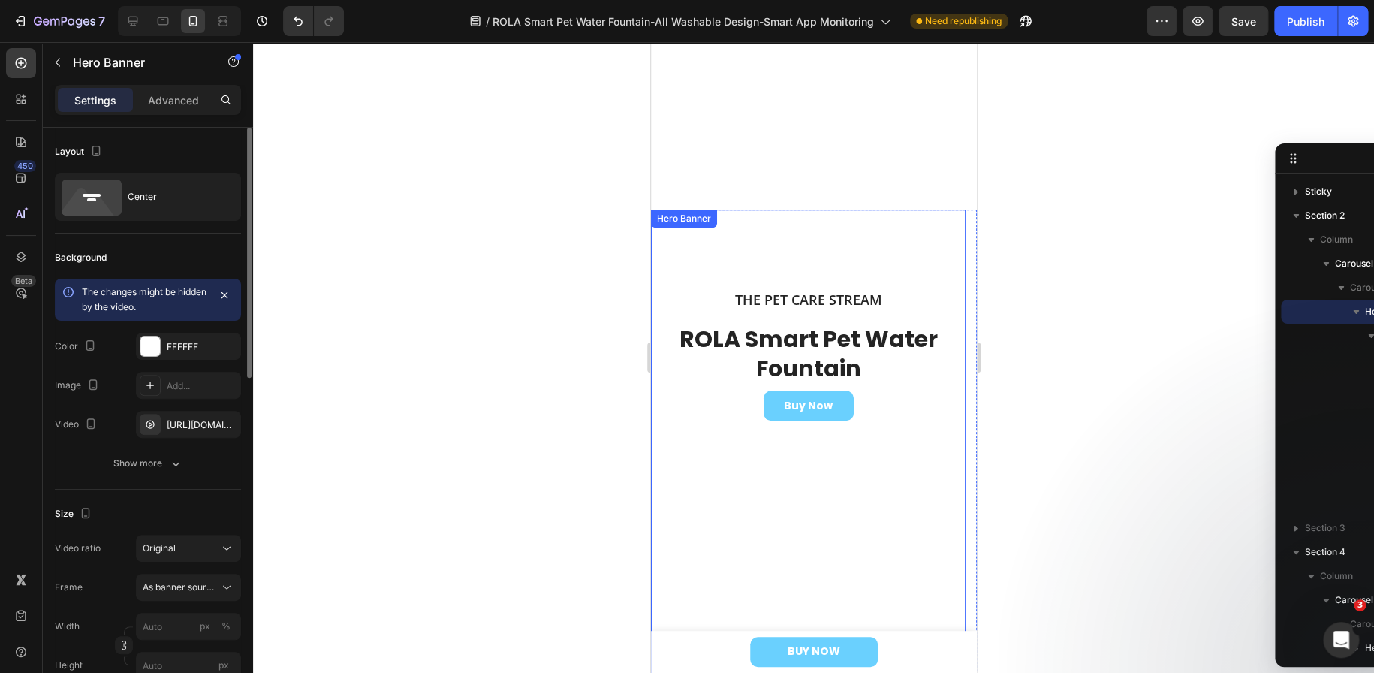
click at [675, 367] on video "Background Image" at bounding box center [807, 288] width 315 height 158
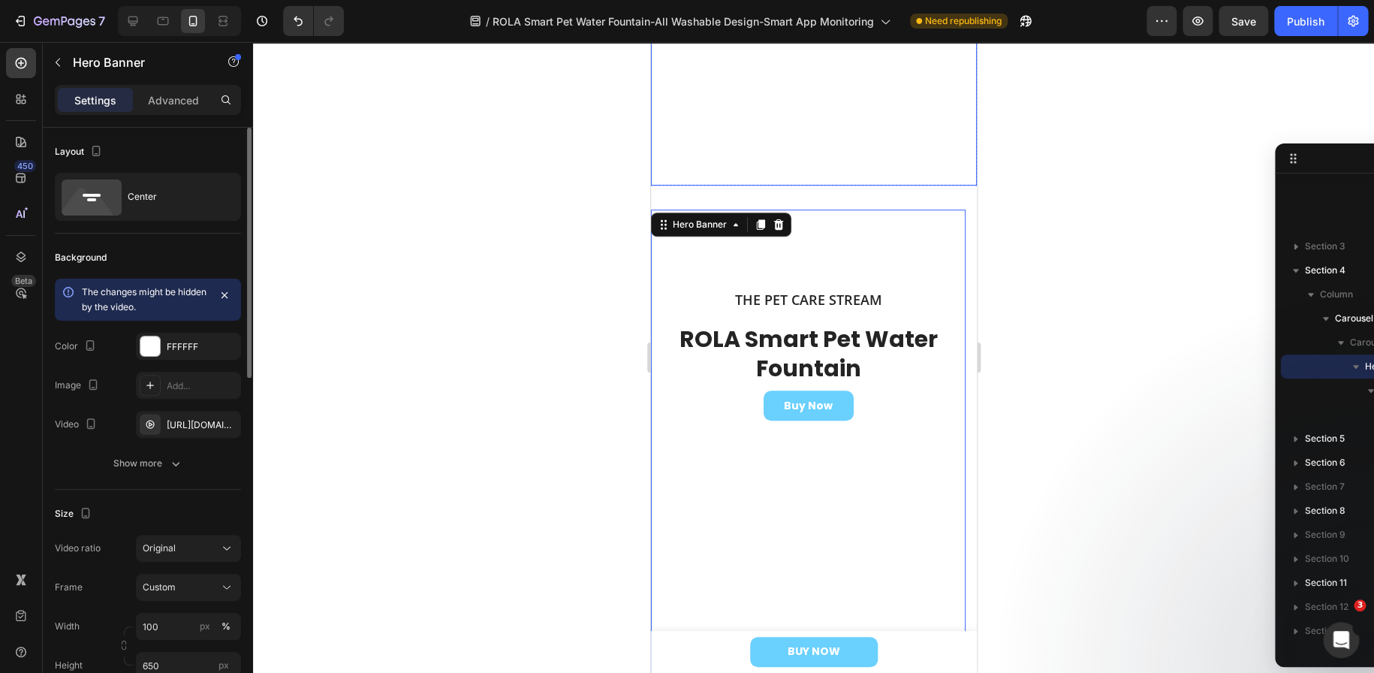
scroll to position [0, 0]
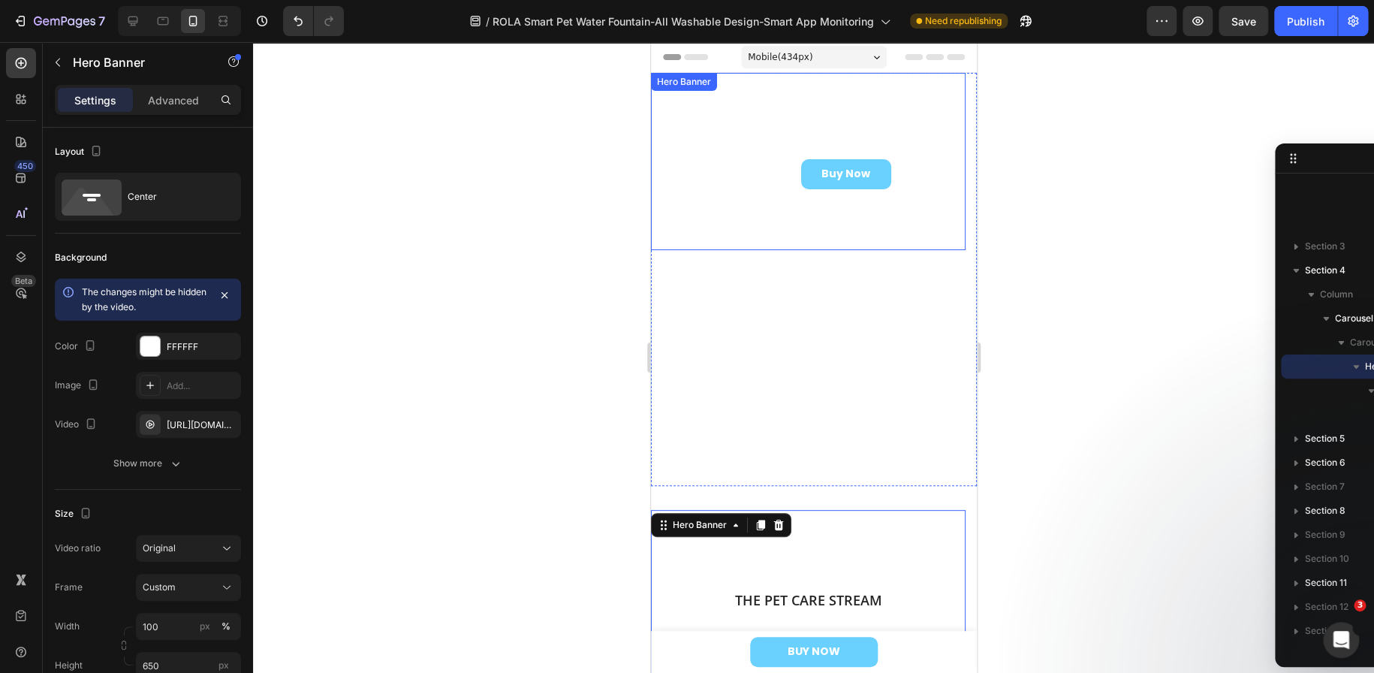
click at [696, 229] on div "The Pet Care Stream Heading ROLA Smart Pet Water Fountain Heading Buy Now Butto…" at bounding box center [807, 161] width 315 height 205
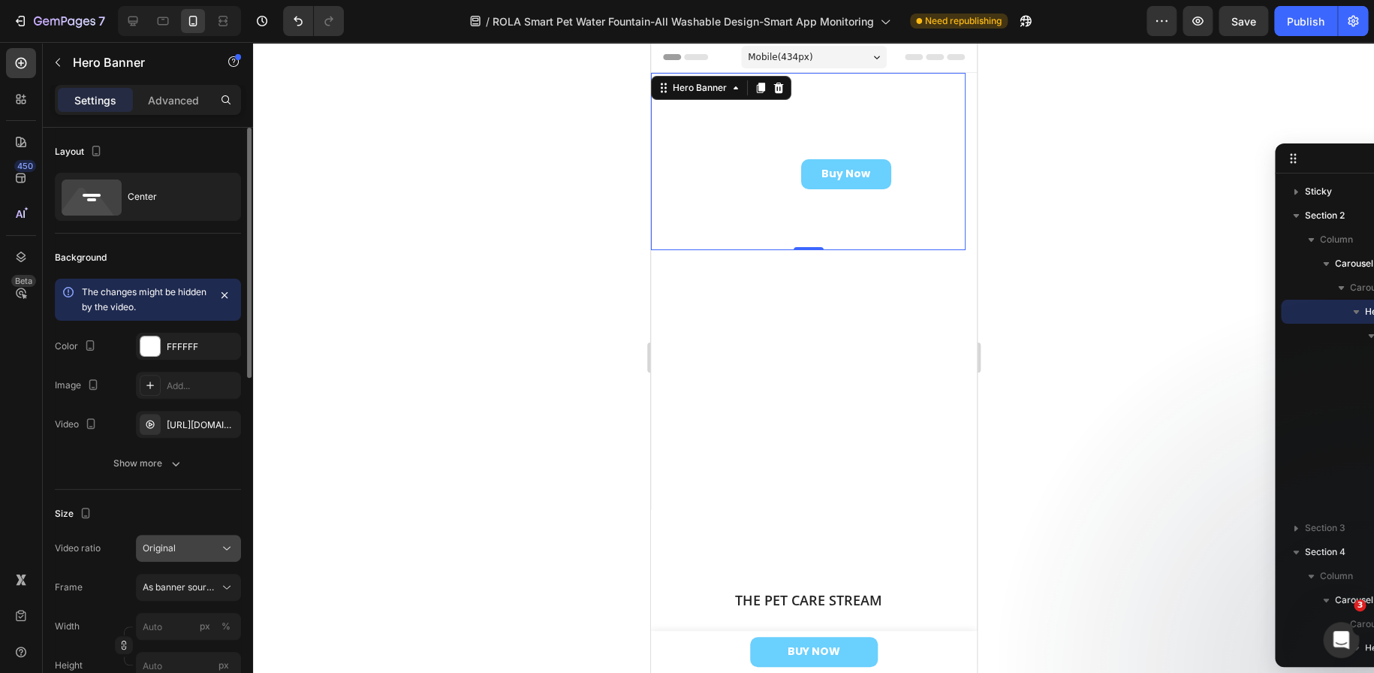
click at [219, 551] on icon at bounding box center [226, 548] width 15 height 15
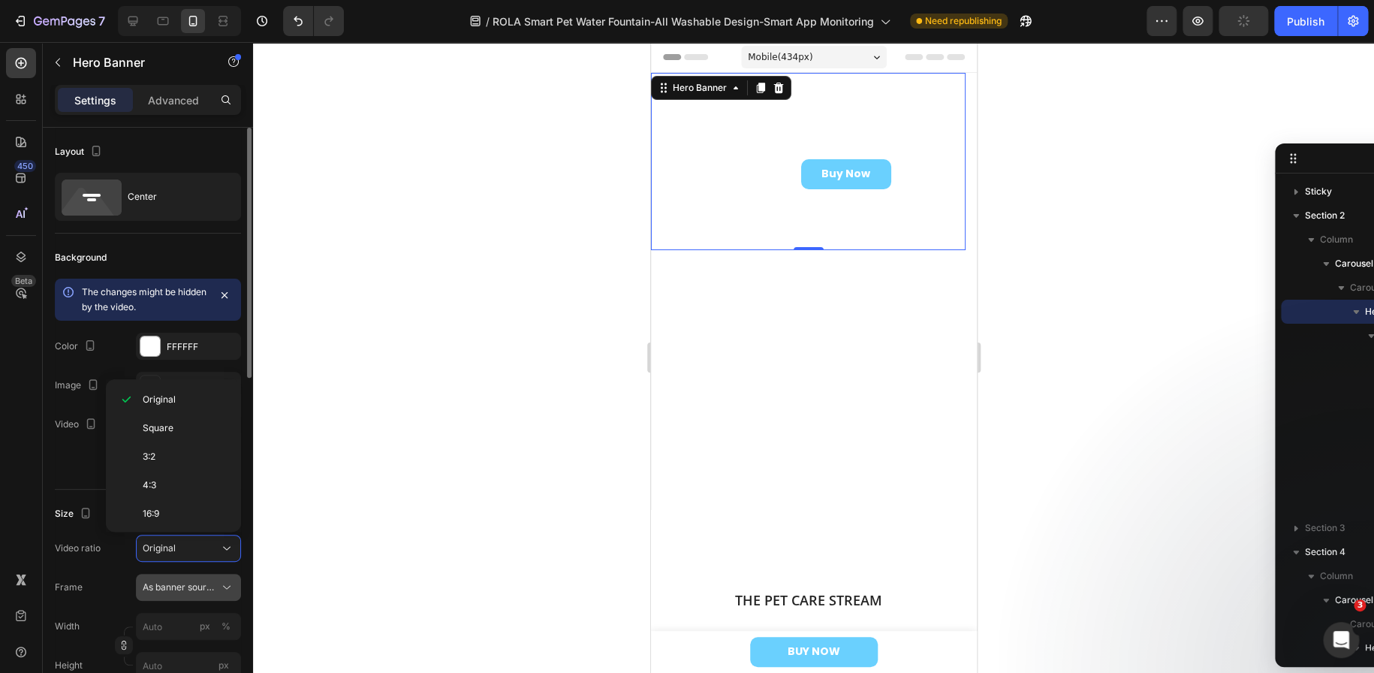
click at [227, 592] on icon at bounding box center [226, 587] width 15 height 15
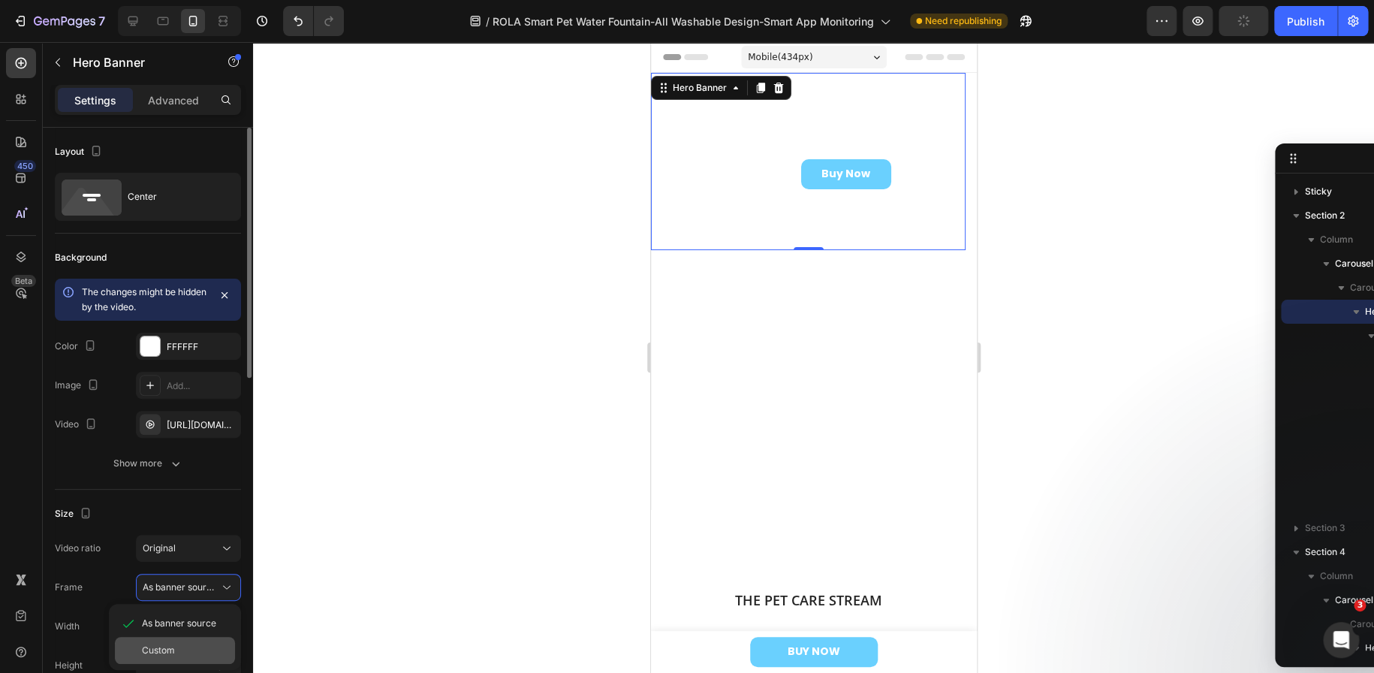
click at [179, 646] on div "Custom" at bounding box center [185, 650] width 87 height 14
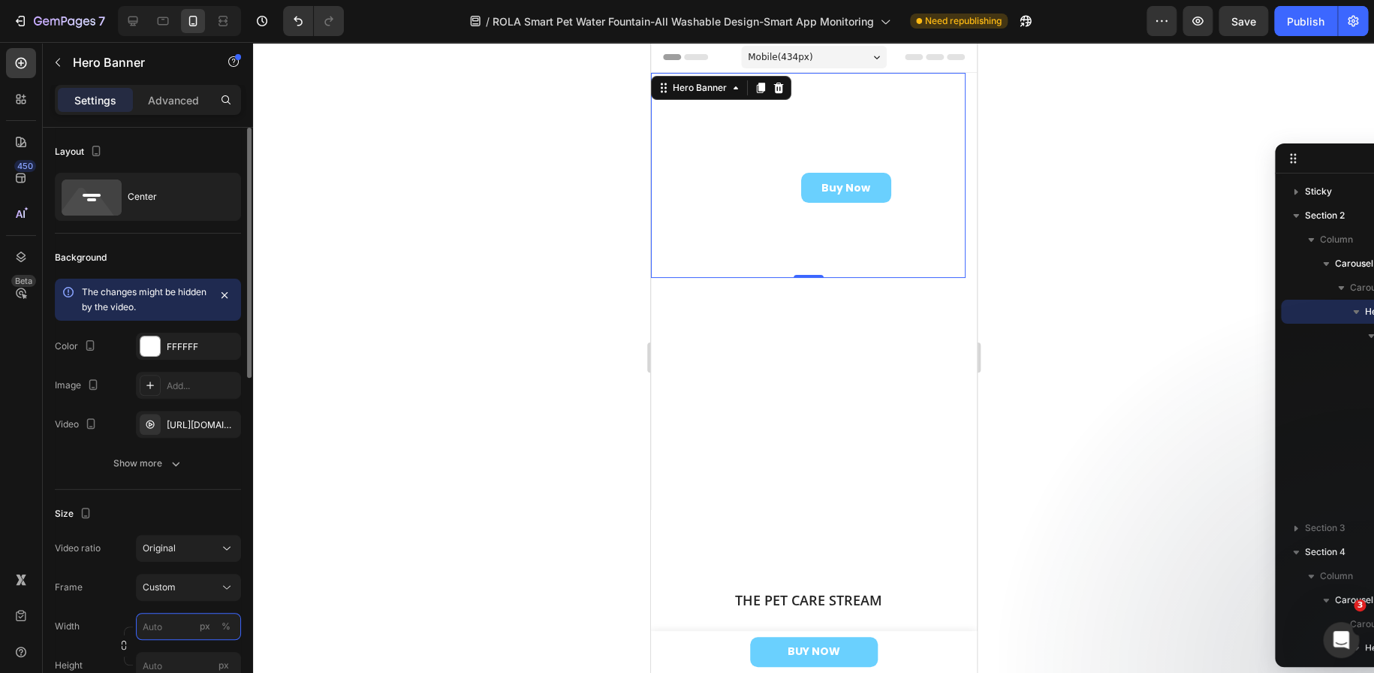
click at [158, 631] on input "px %" at bounding box center [188, 626] width 105 height 27
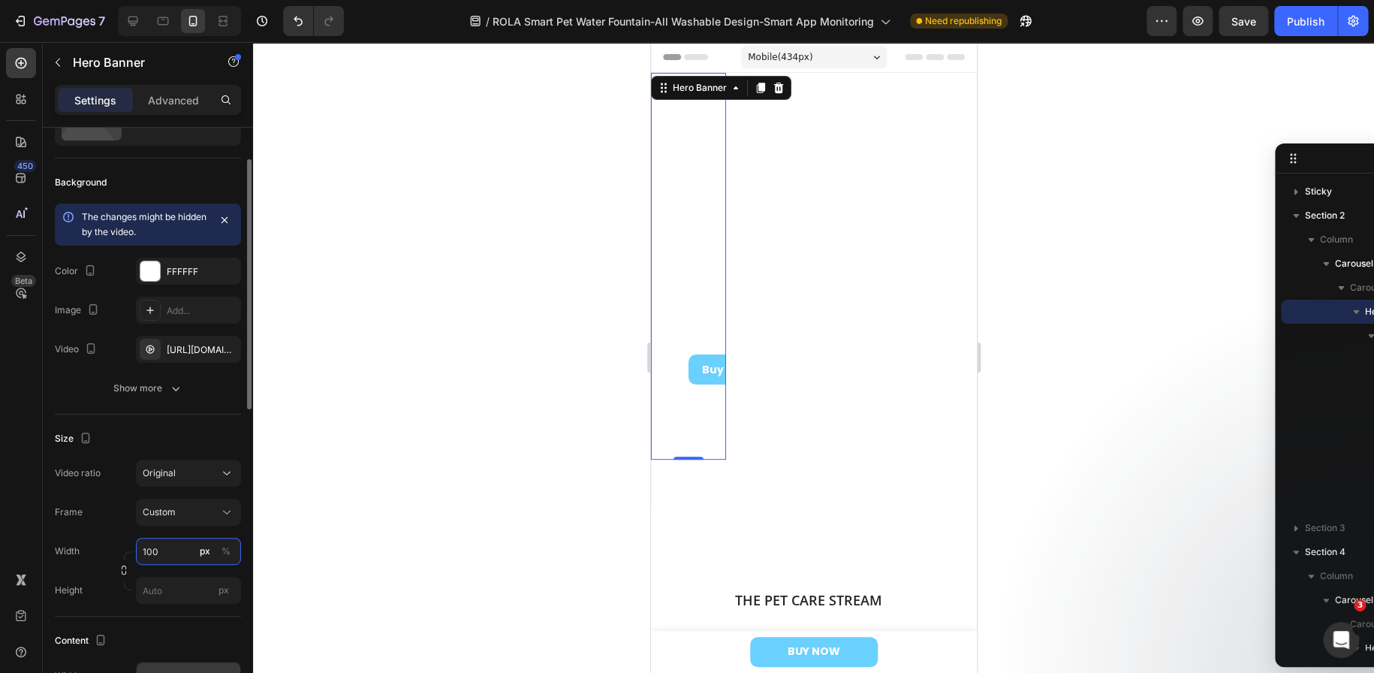
scroll to position [150, 0]
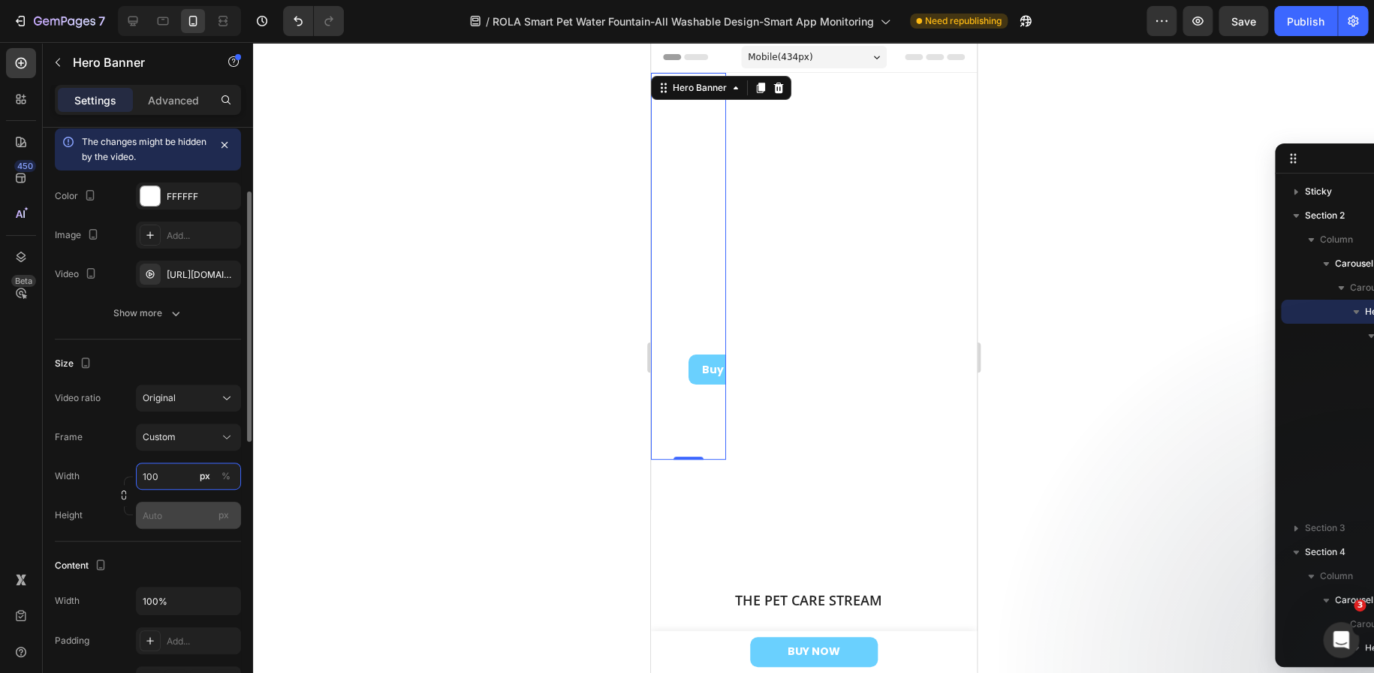
type input "100"
click at [155, 514] on input "px" at bounding box center [188, 515] width 105 height 27
type input "650"
click at [226, 477] on div "%" at bounding box center [225, 476] width 9 height 14
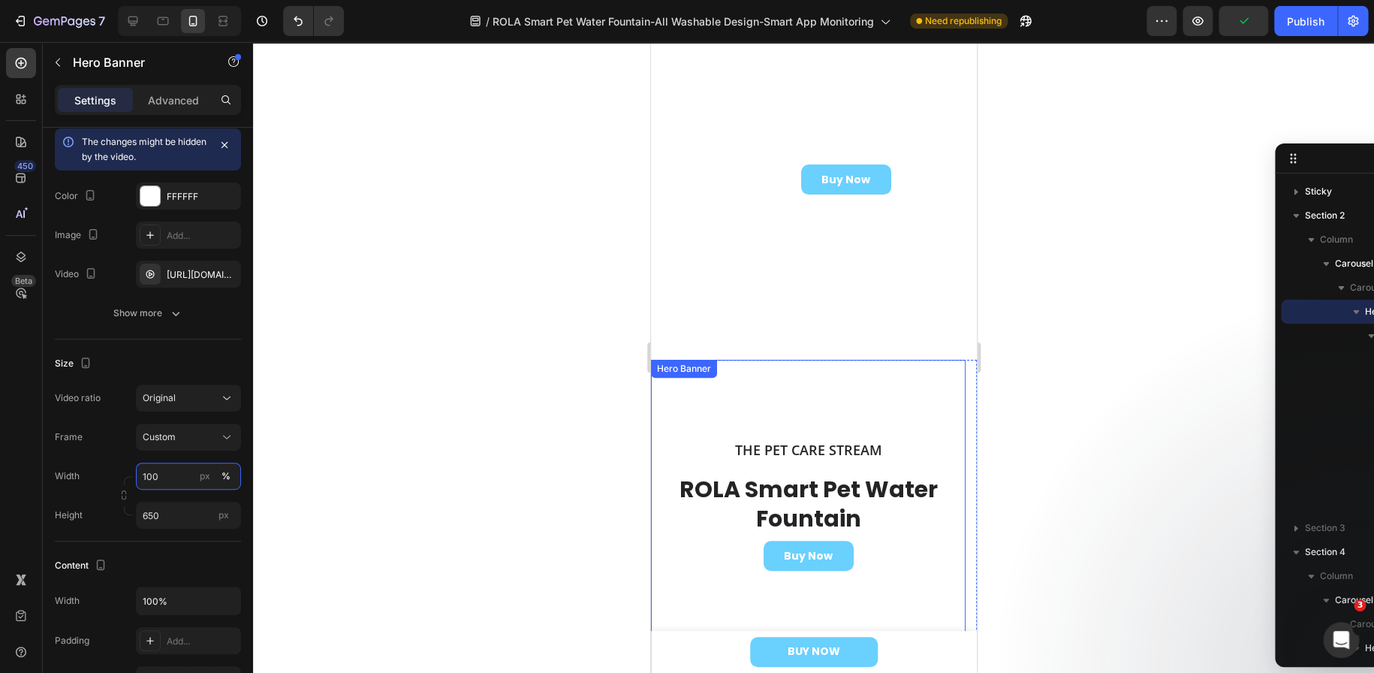
scroll to position [0, 0]
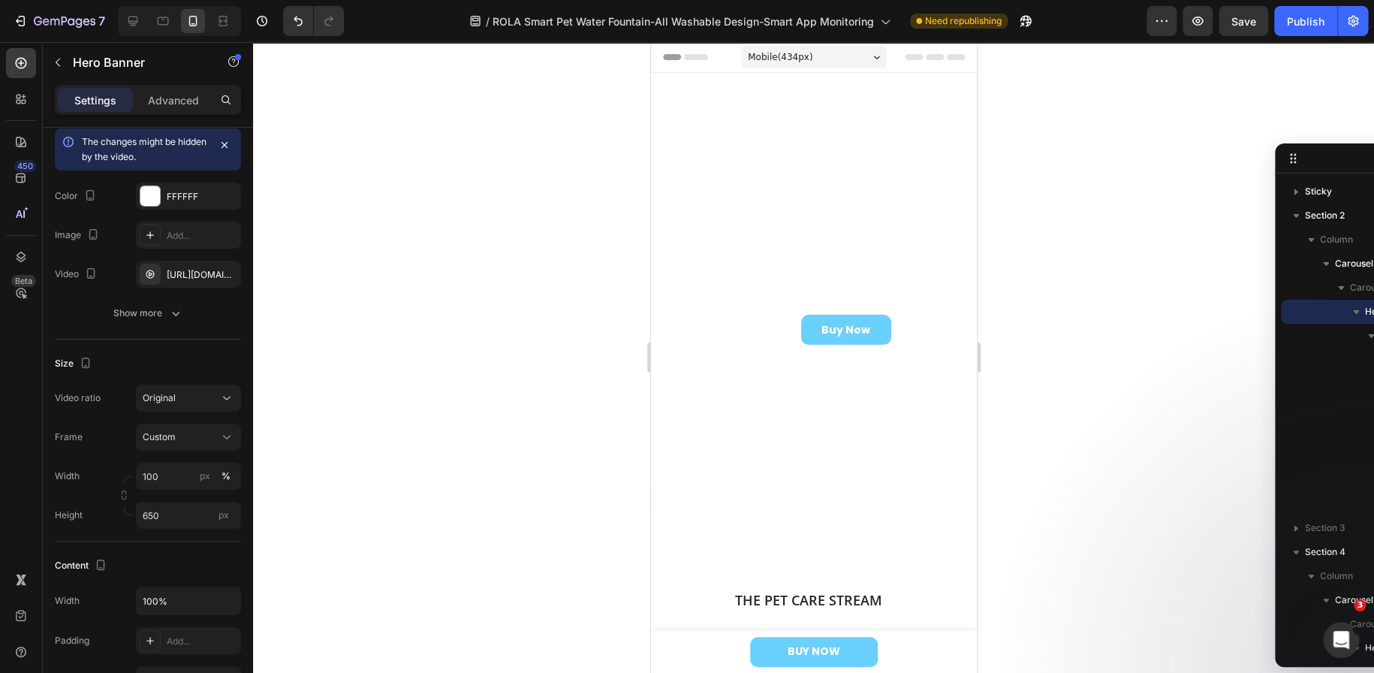
click at [671, 351] on div "The Pet Care Stream Heading ROLA Smart Pet Water Fountain Heading Buy Now Butto…" at bounding box center [807, 316] width 315 height 205
click at [225, 142] on icon "button" at bounding box center [224, 145] width 12 height 12
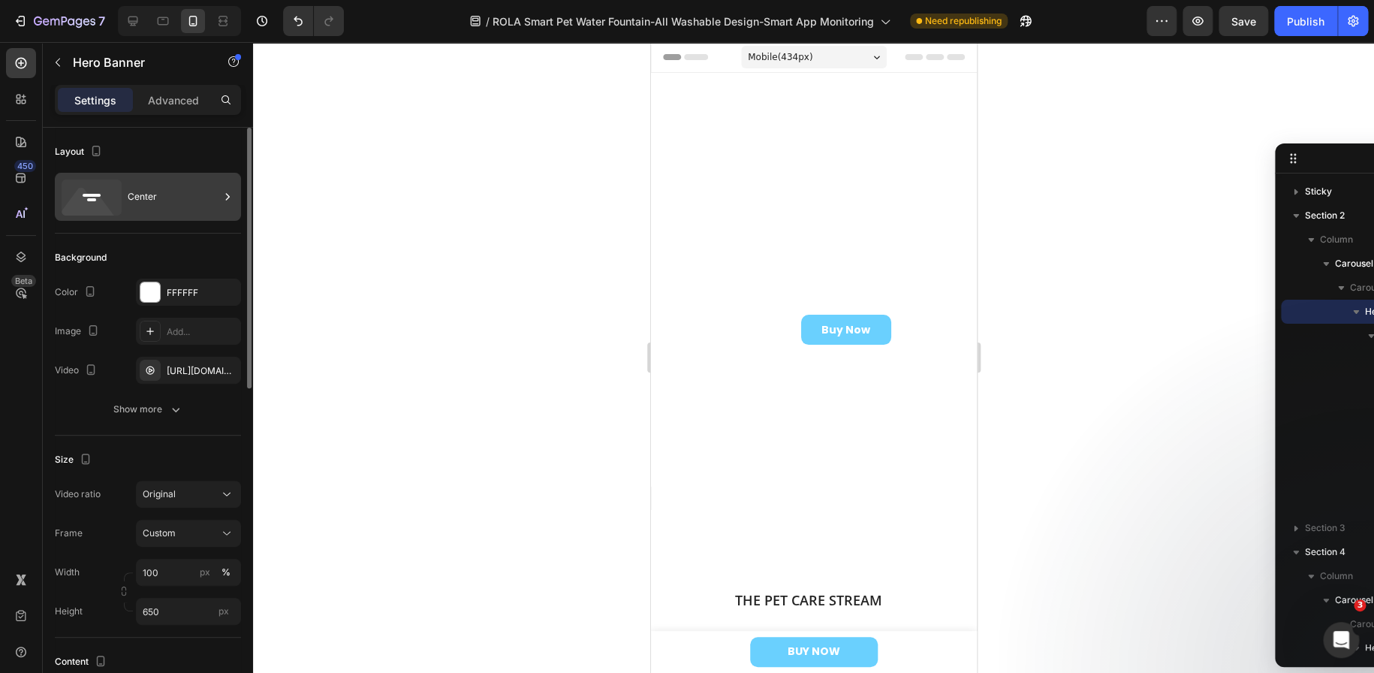
click at [145, 194] on div "Center" at bounding box center [174, 196] width 92 height 35
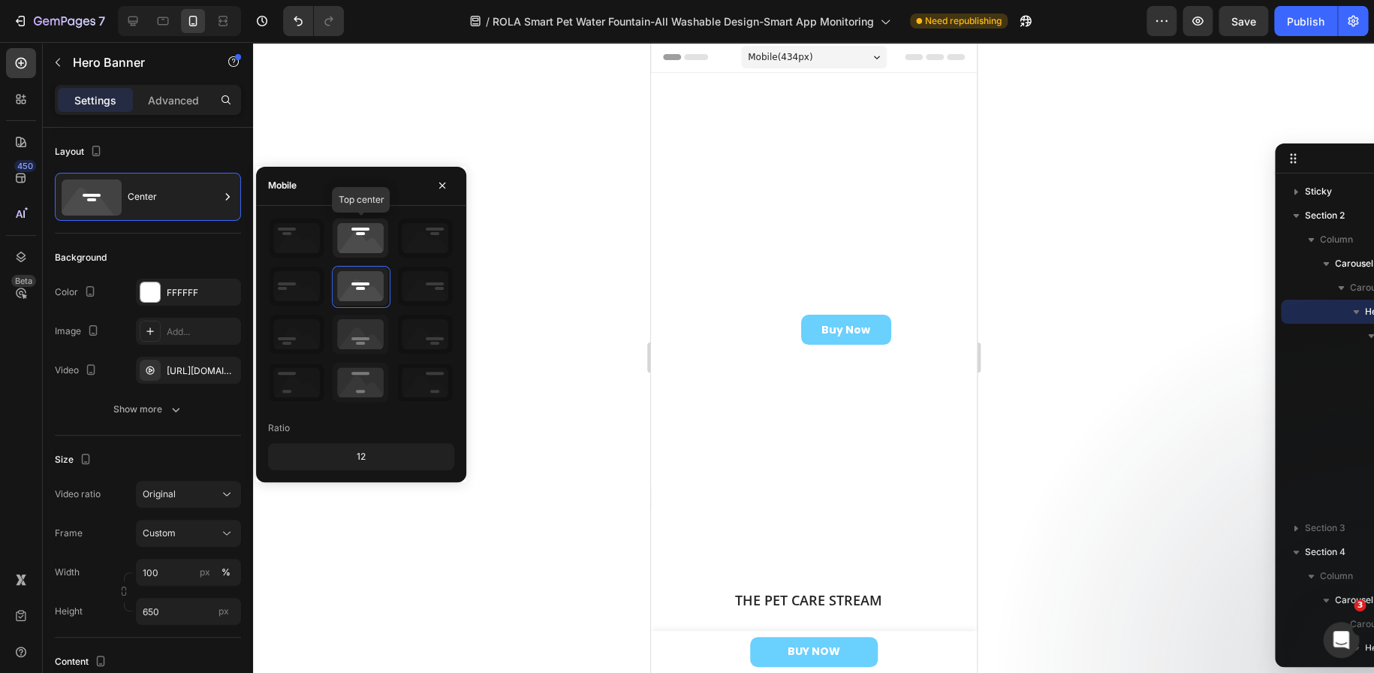
click at [351, 233] on icon at bounding box center [361, 237] width 56 height 39
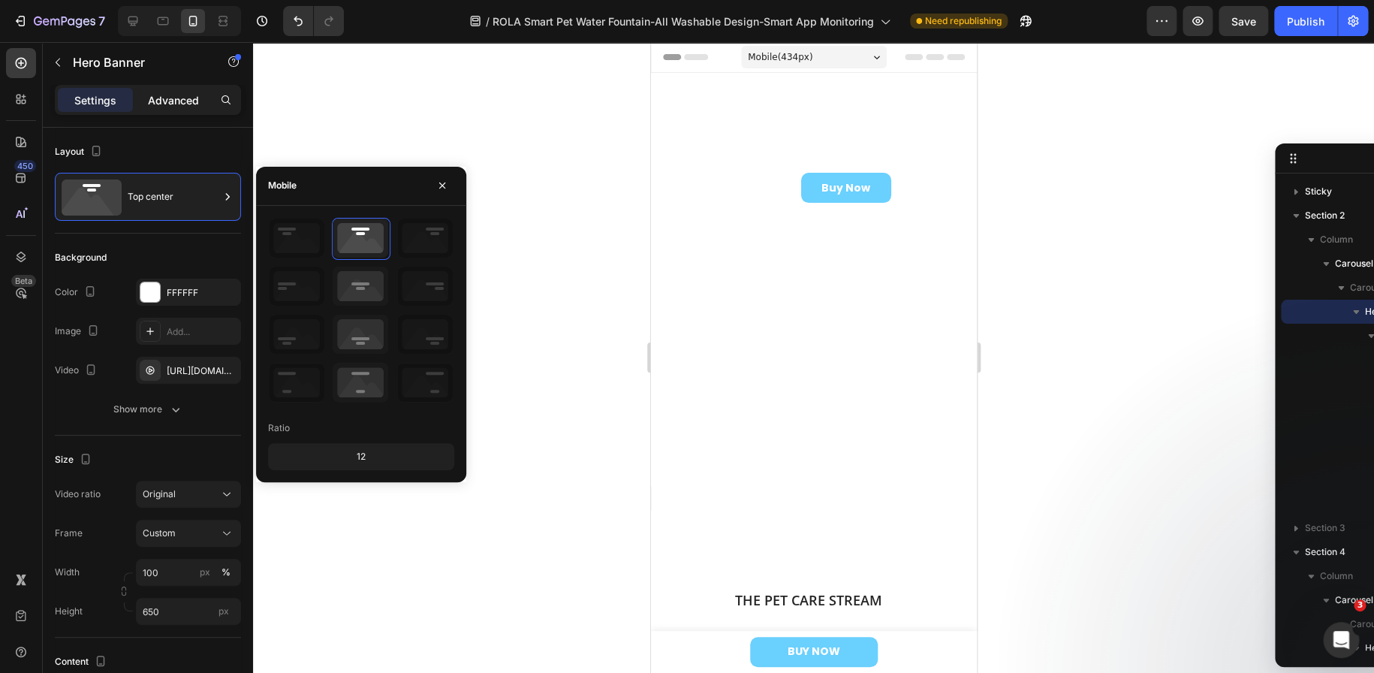
click at [179, 98] on p "Advanced" at bounding box center [173, 100] width 51 height 16
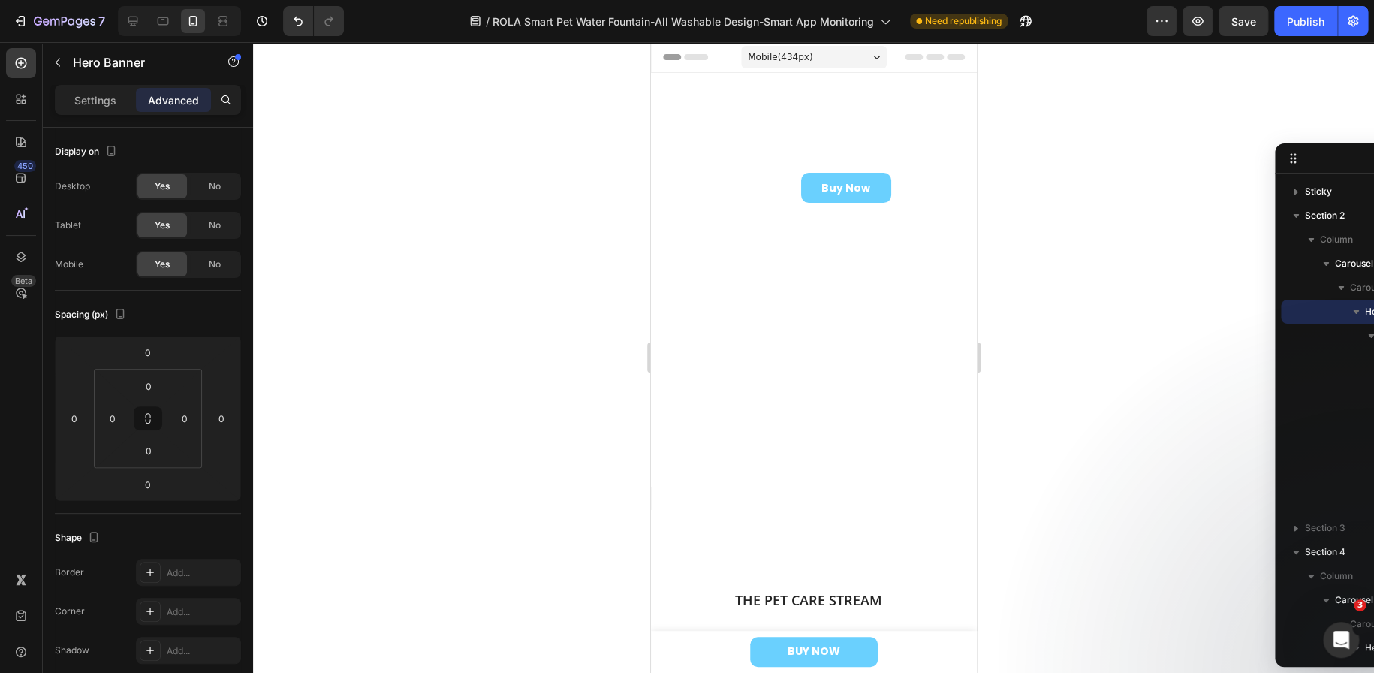
click at [701, 230] on video "Background Image" at bounding box center [807, 152] width 315 height 158
click at [699, 185] on div "Buy Now Button" at bounding box center [845, 188] width 315 height 30
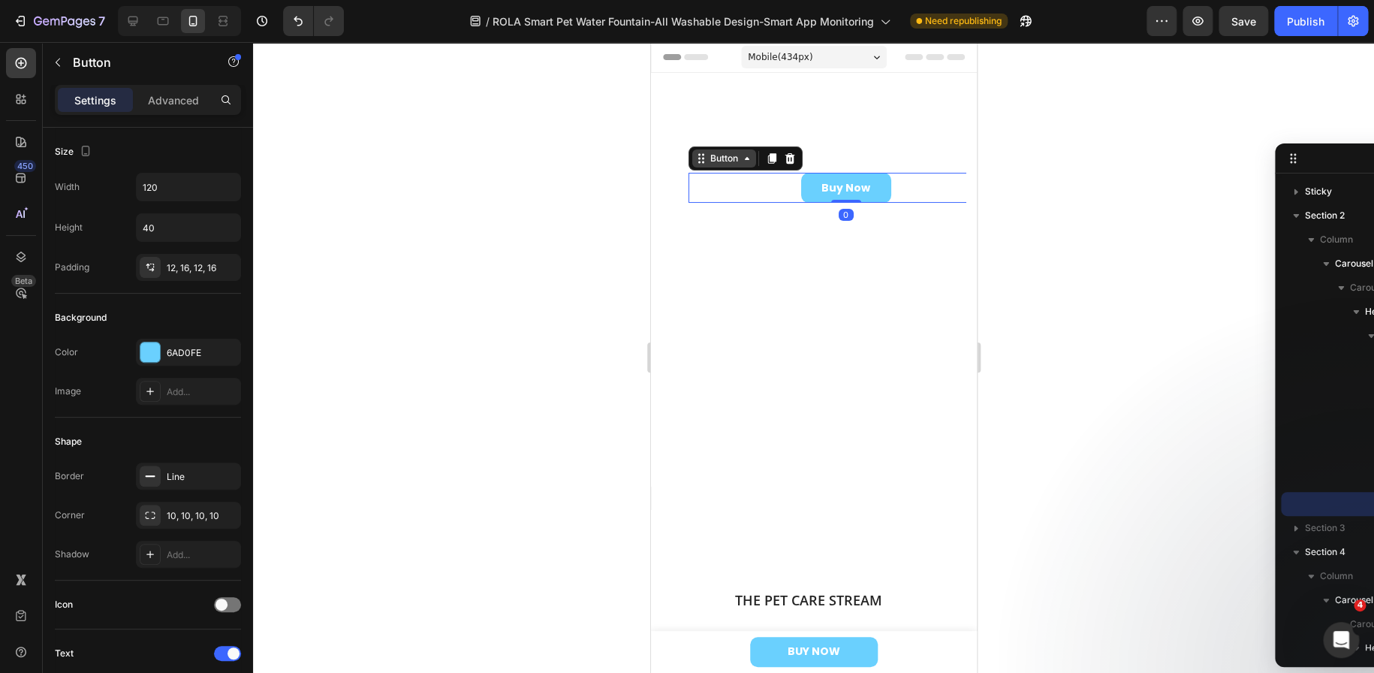
click at [702, 162] on icon at bounding box center [702, 162] width 2 height 2
click at [710, 191] on div "Row 1 col" at bounding box center [717, 186] width 58 height 24
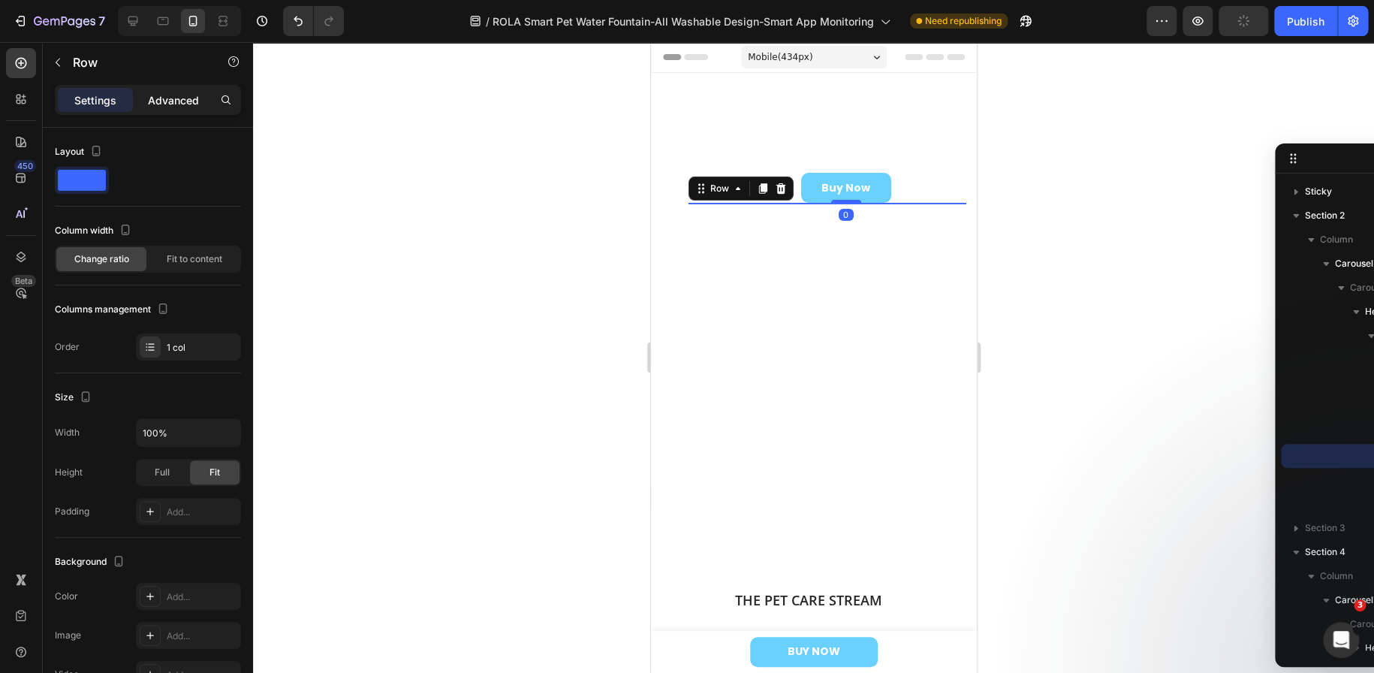
click at [173, 101] on p "Advanced" at bounding box center [173, 100] width 51 height 16
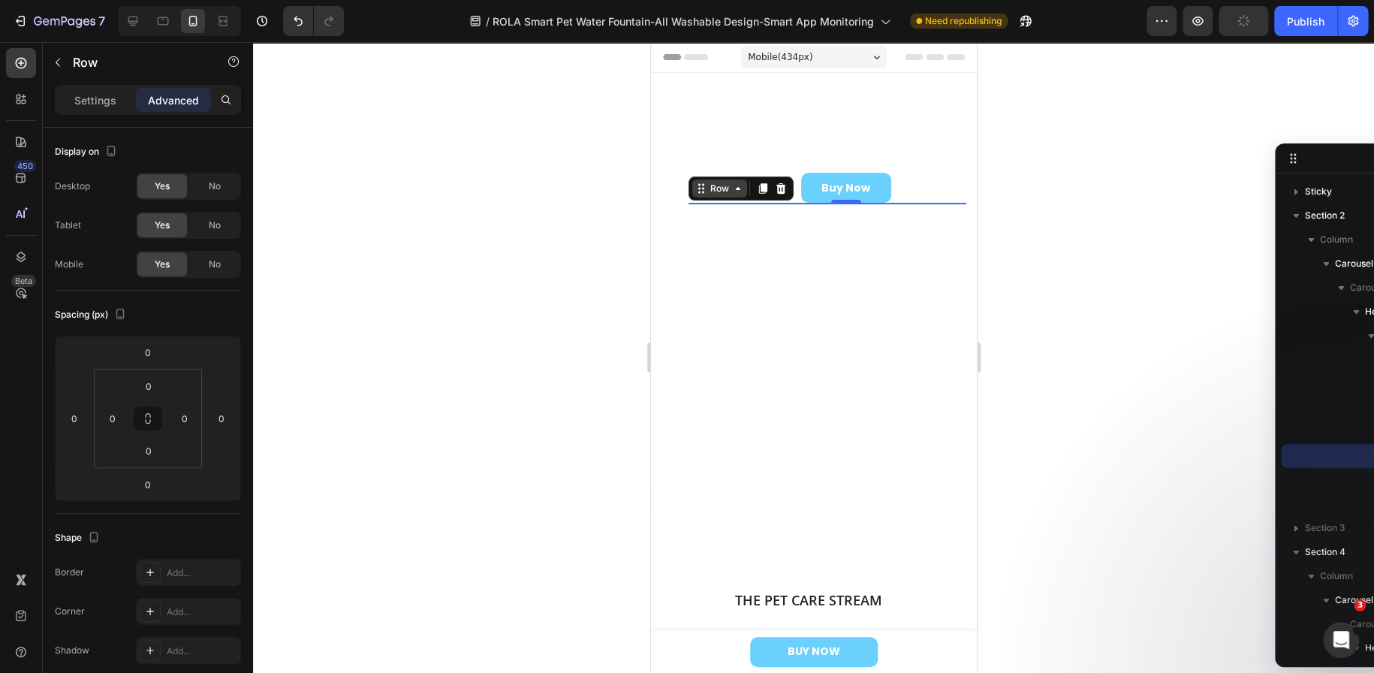
click at [733, 183] on icon at bounding box center [737, 188] width 12 height 12
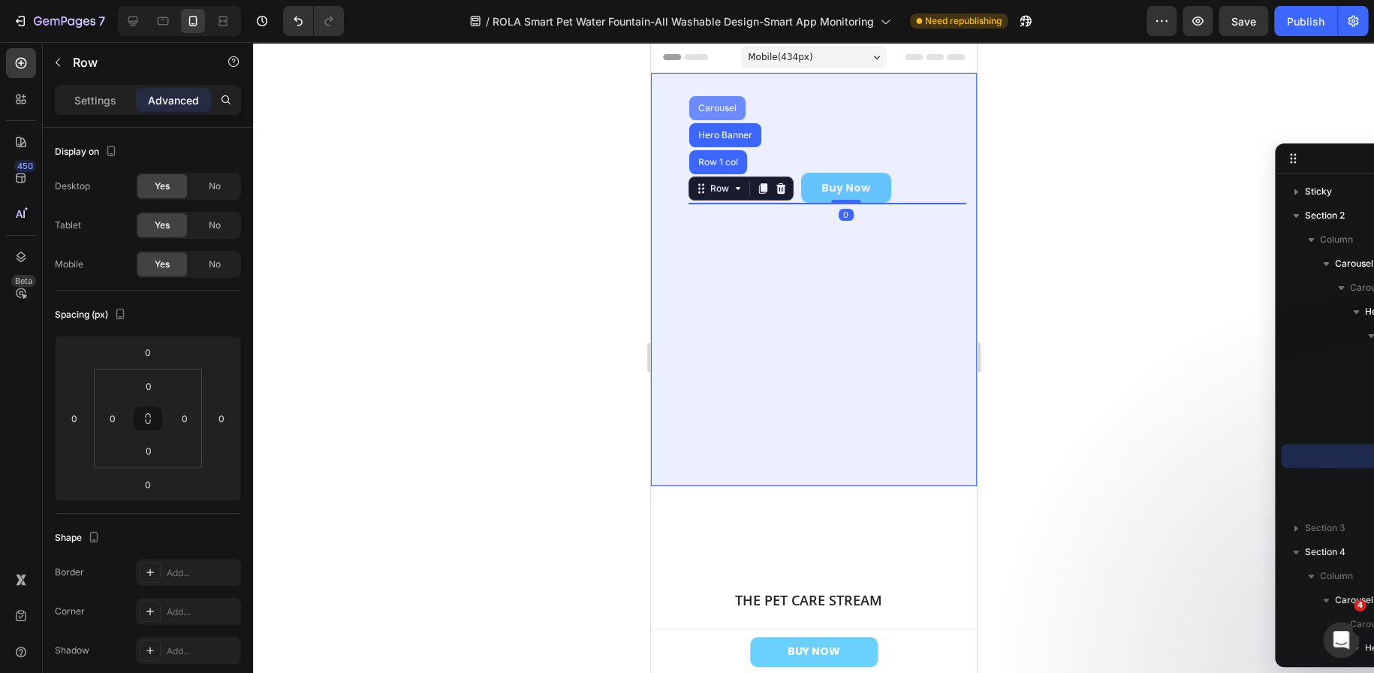
click at [719, 113] on div "Carousel" at bounding box center [716, 108] width 44 height 9
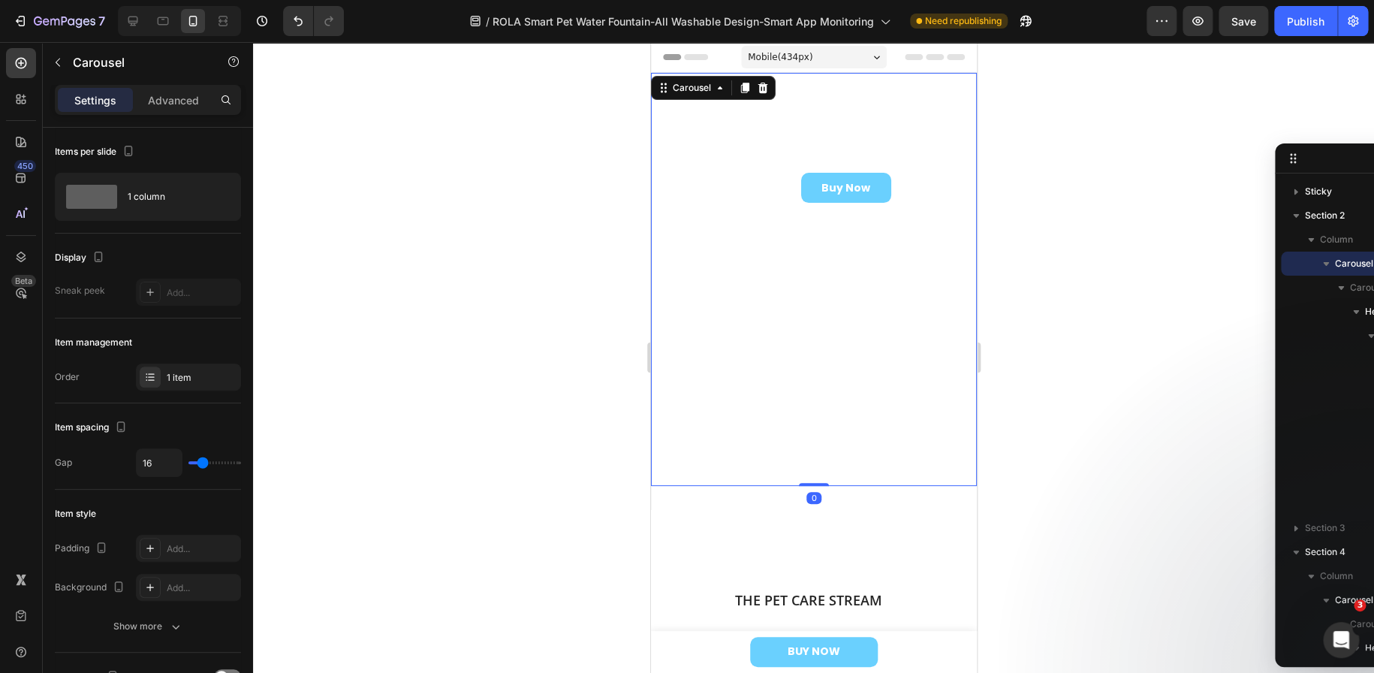
click at [200, 86] on div "Settings Advanced" at bounding box center [148, 100] width 186 height 30
click at [195, 102] on p "Advanced" at bounding box center [173, 100] width 51 height 16
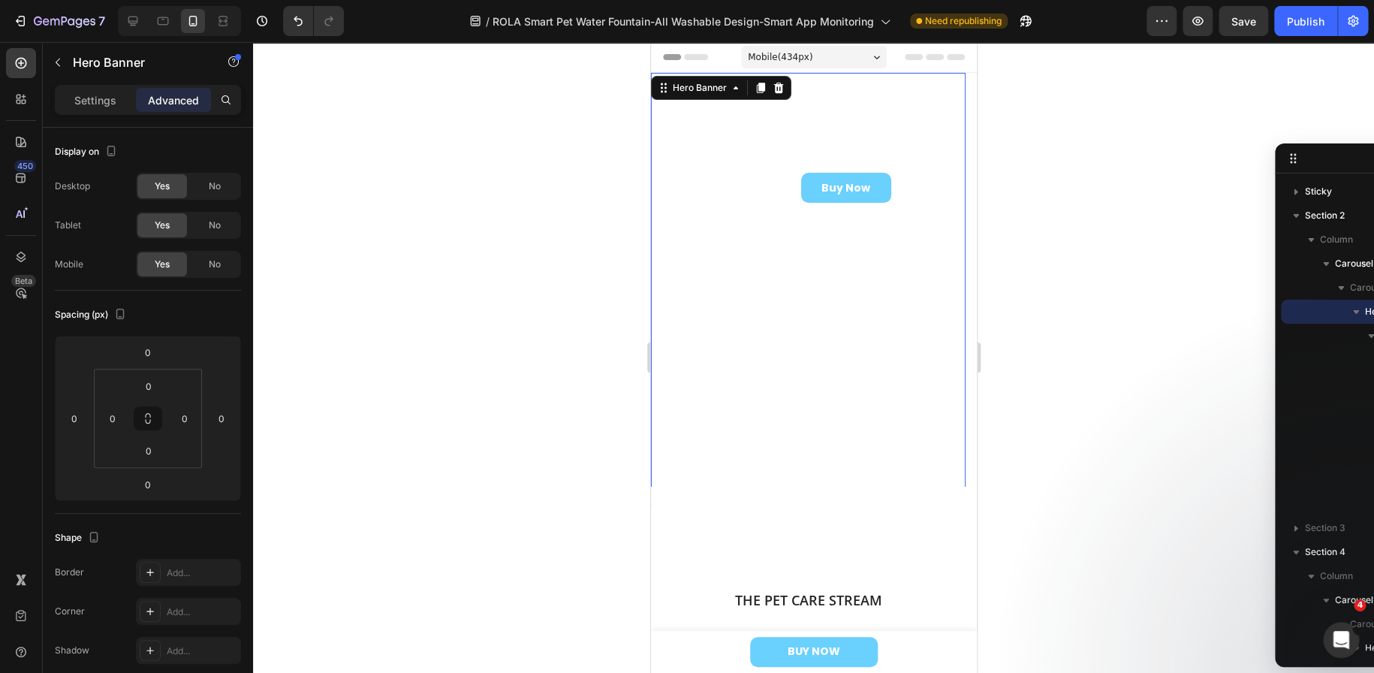
click at [776, 230] on video "Background Image" at bounding box center [807, 152] width 315 height 158
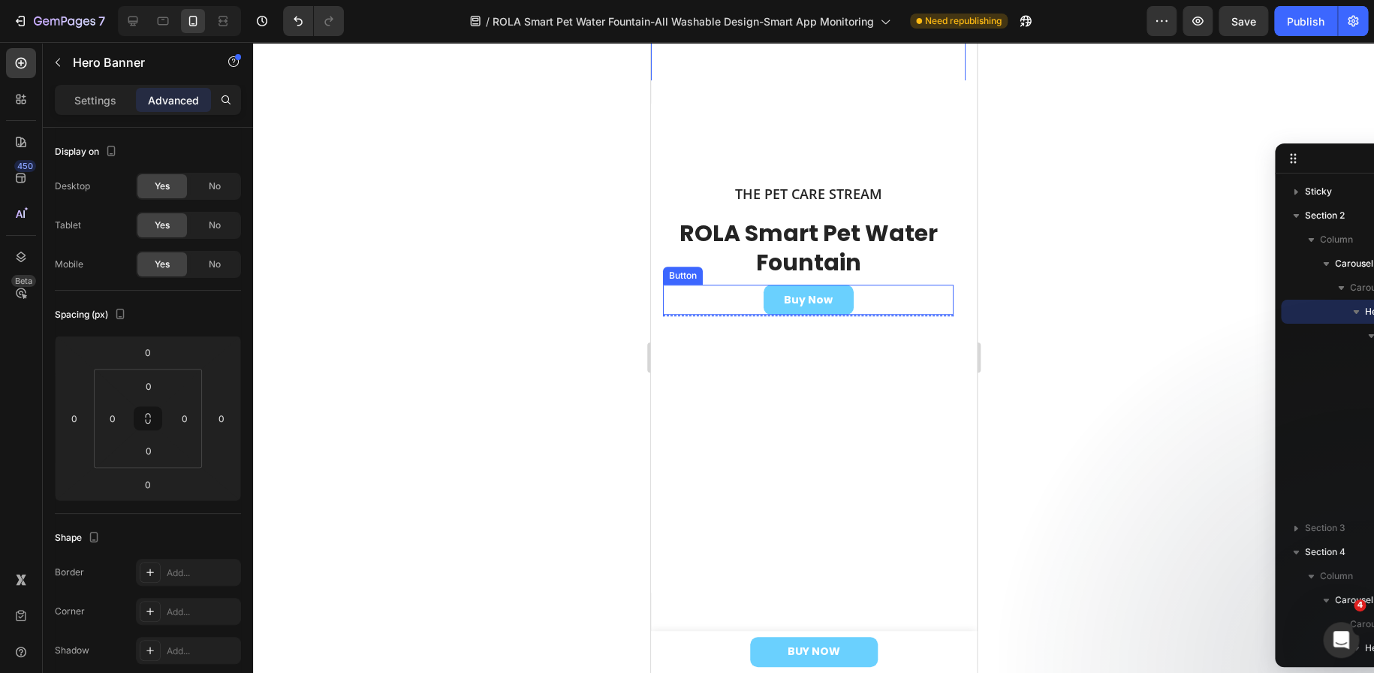
scroll to position [450, 0]
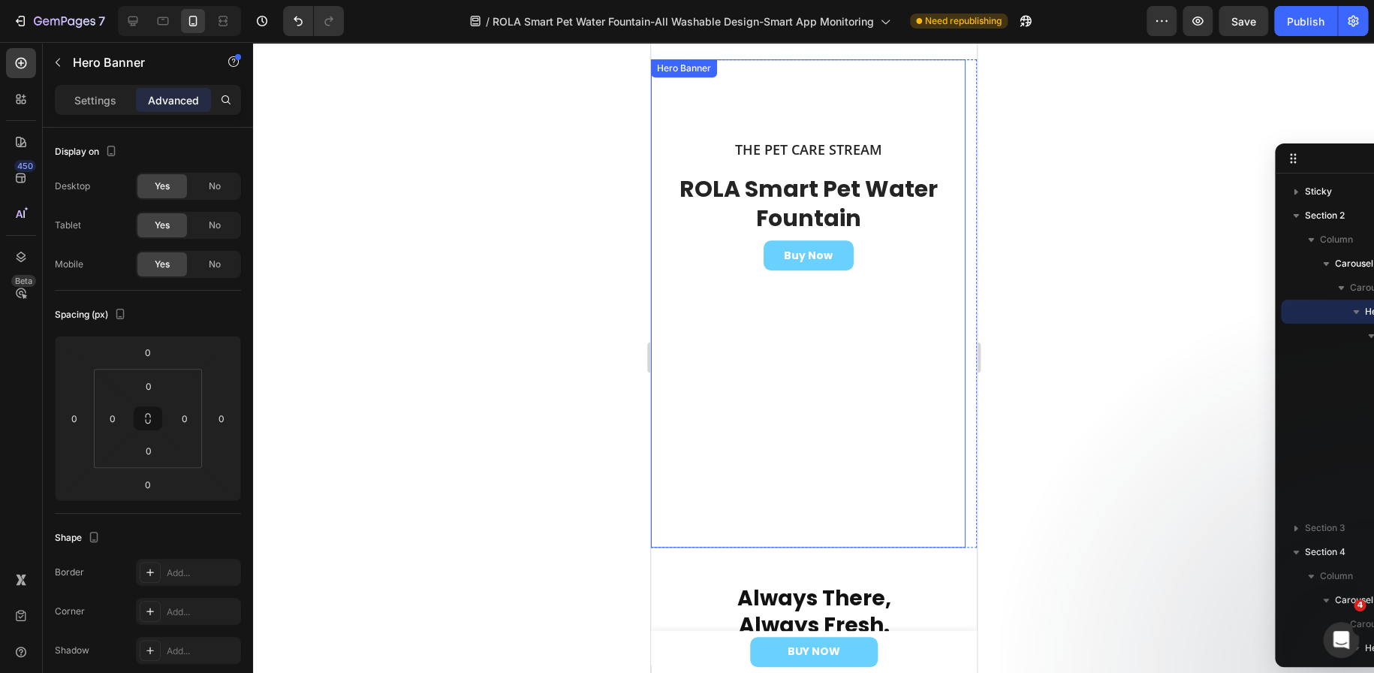
click at [675, 217] on video "Background Image" at bounding box center [807, 138] width 315 height 158
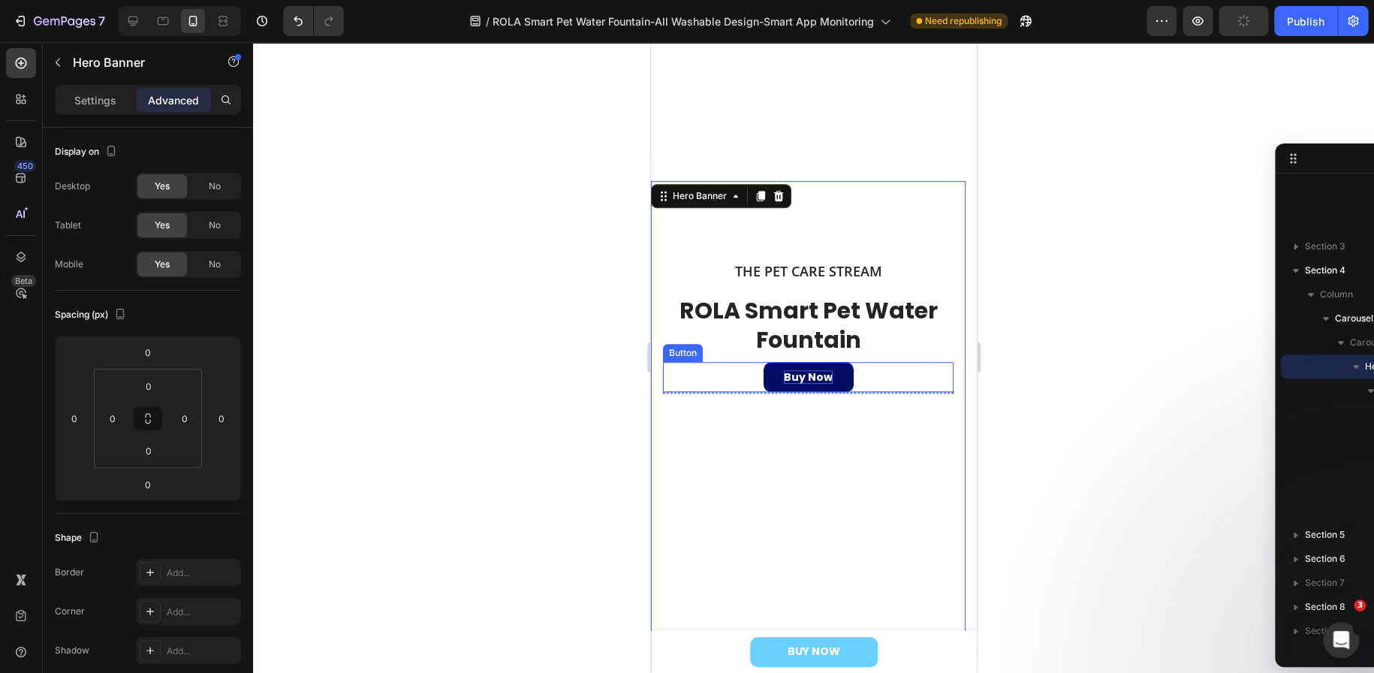
scroll to position [150, 0]
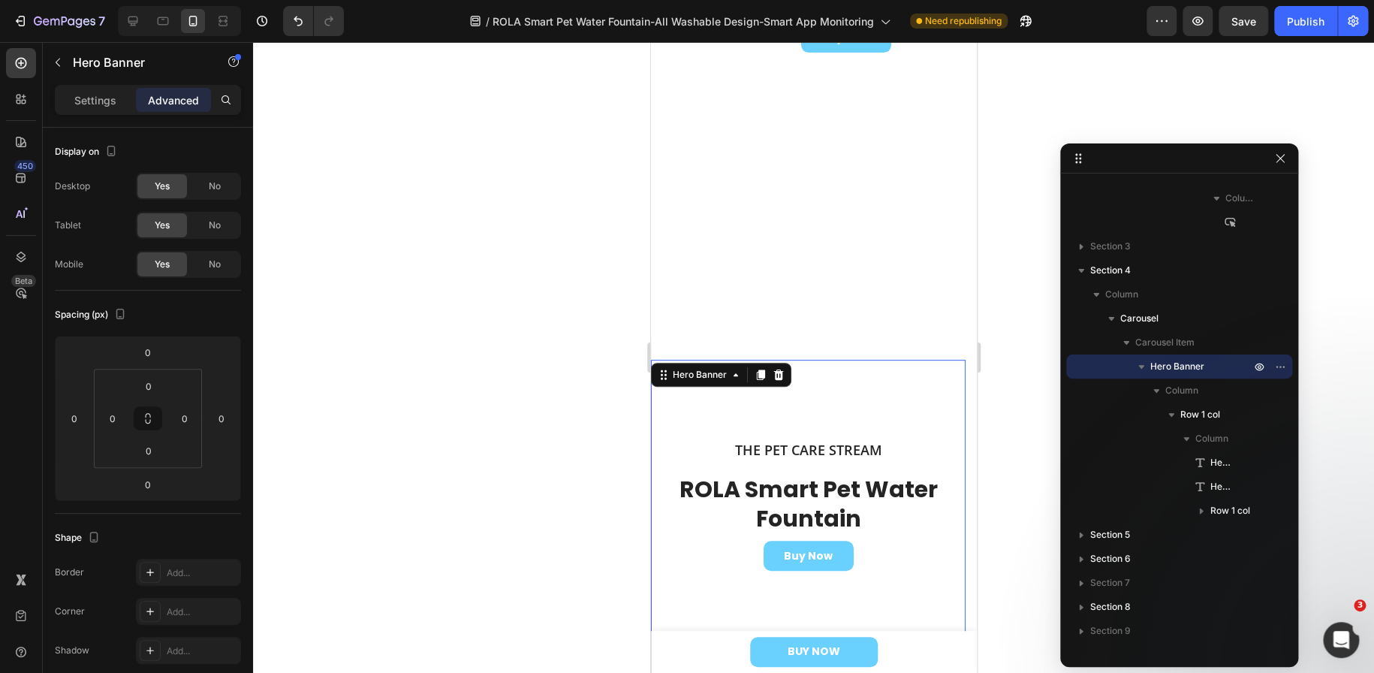
drag, startPoint x: 1307, startPoint y: 158, endPoint x: 1101, endPoint y: 151, distance: 206.6
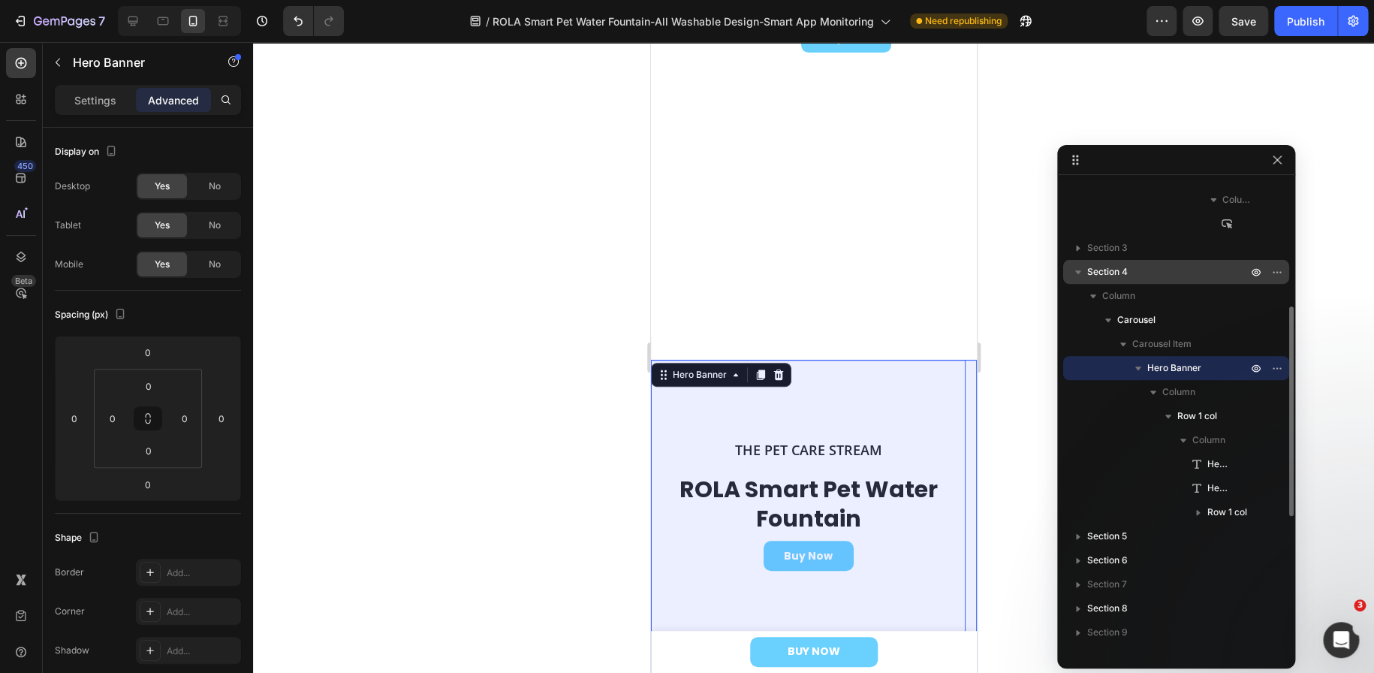
scroll to position [206, 0]
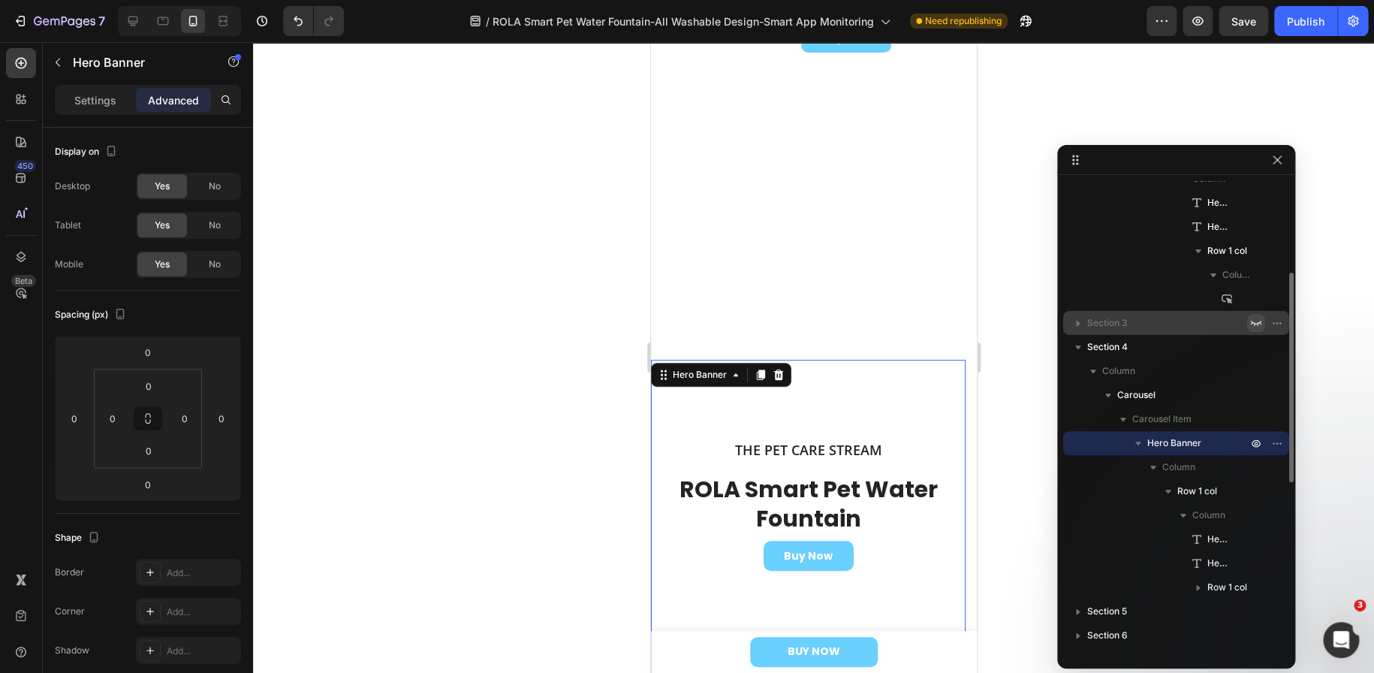
click at [1250, 323] on icon "button" at bounding box center [1256, 323] width 12 height 12
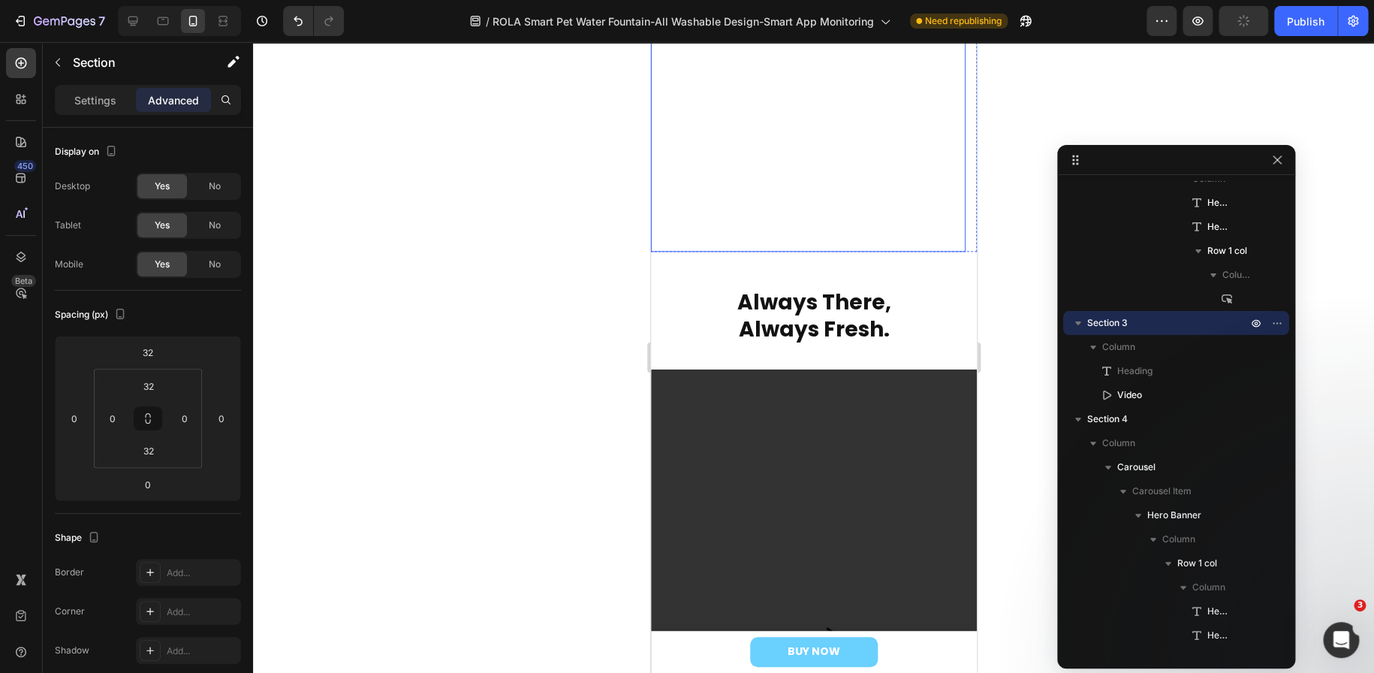
scroll to position [1051, 0]
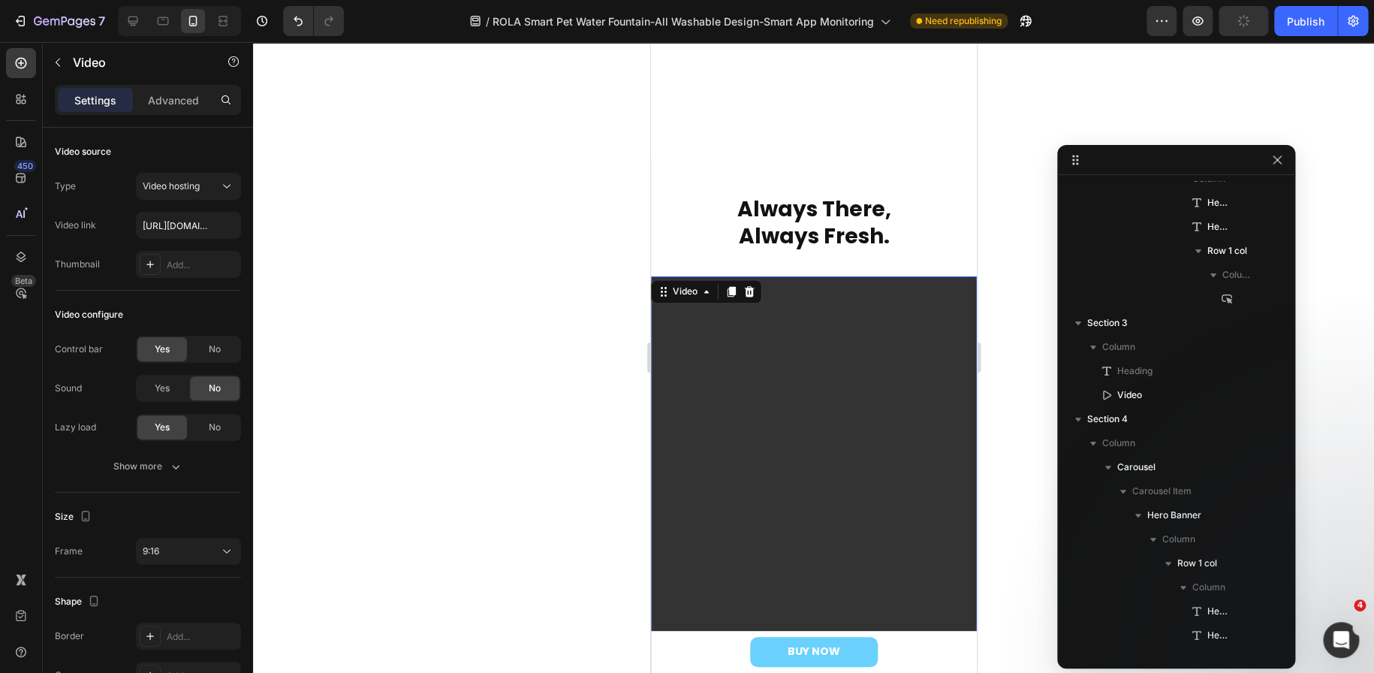
click at [893, 402] on video at bounding box center [813, 566] width 326 height 580
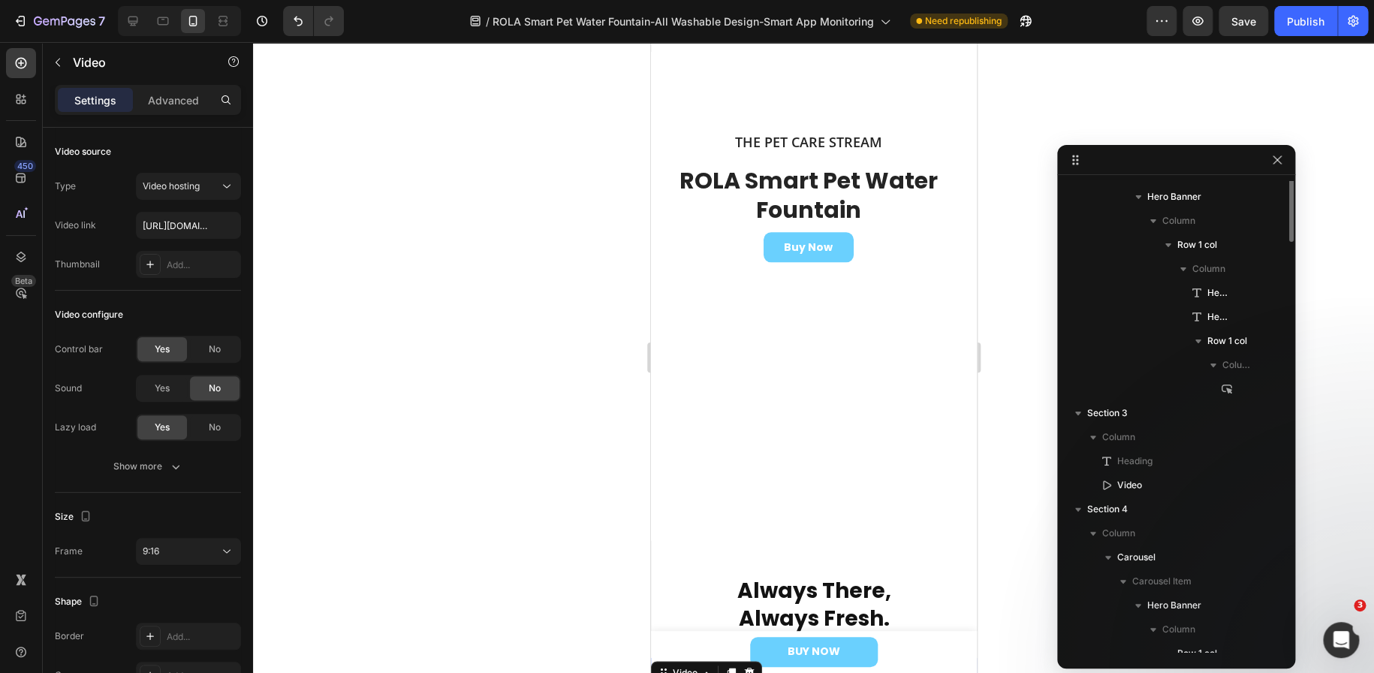
scroll to position [0, 0]
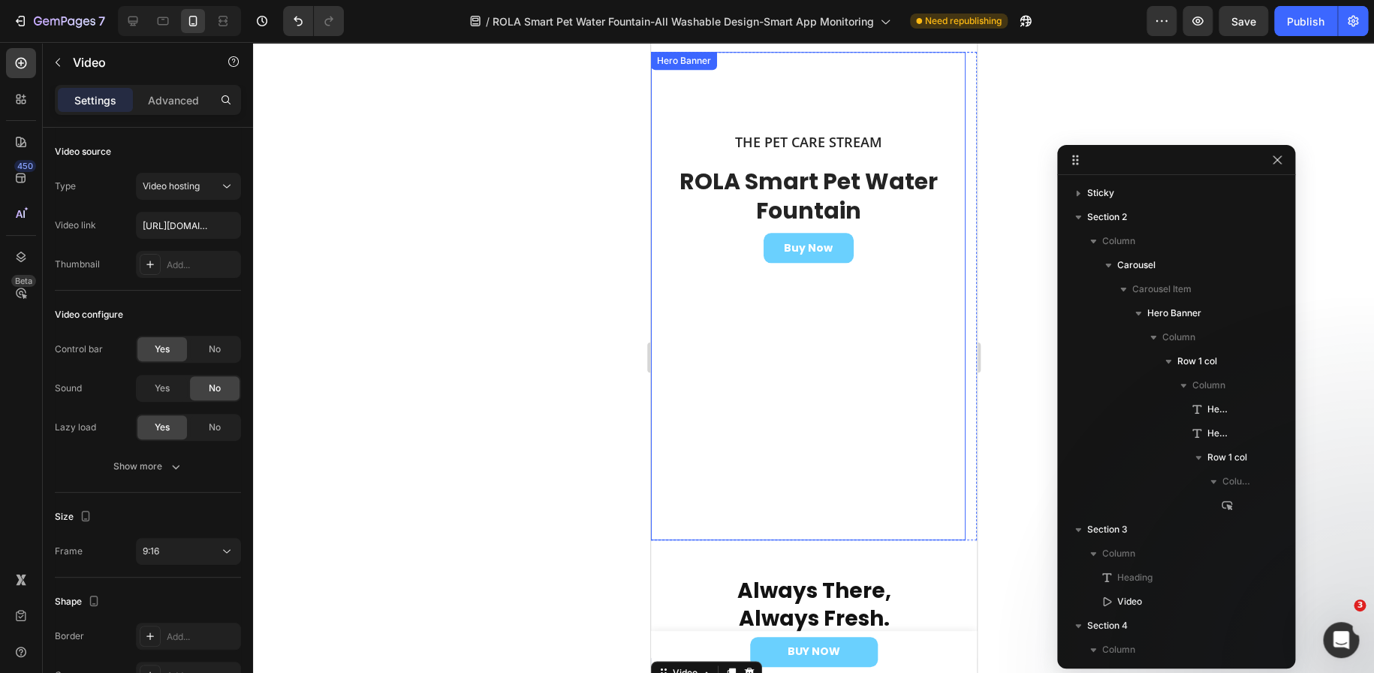
click at [795, 209] on video "Background Image" at bounding box center [807, 131] width 315 height 158
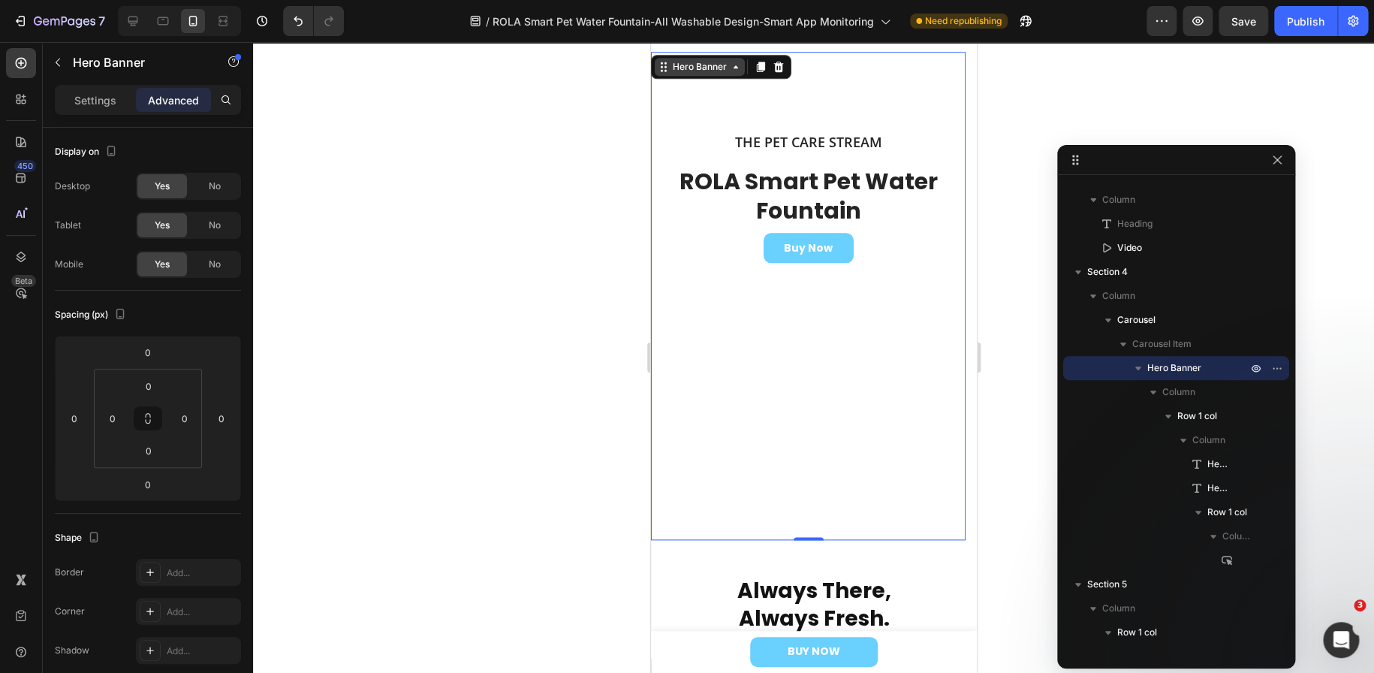
click at [691, 60] on div "Hero Banner" at bounding box center [699, 67] width 60 height 14
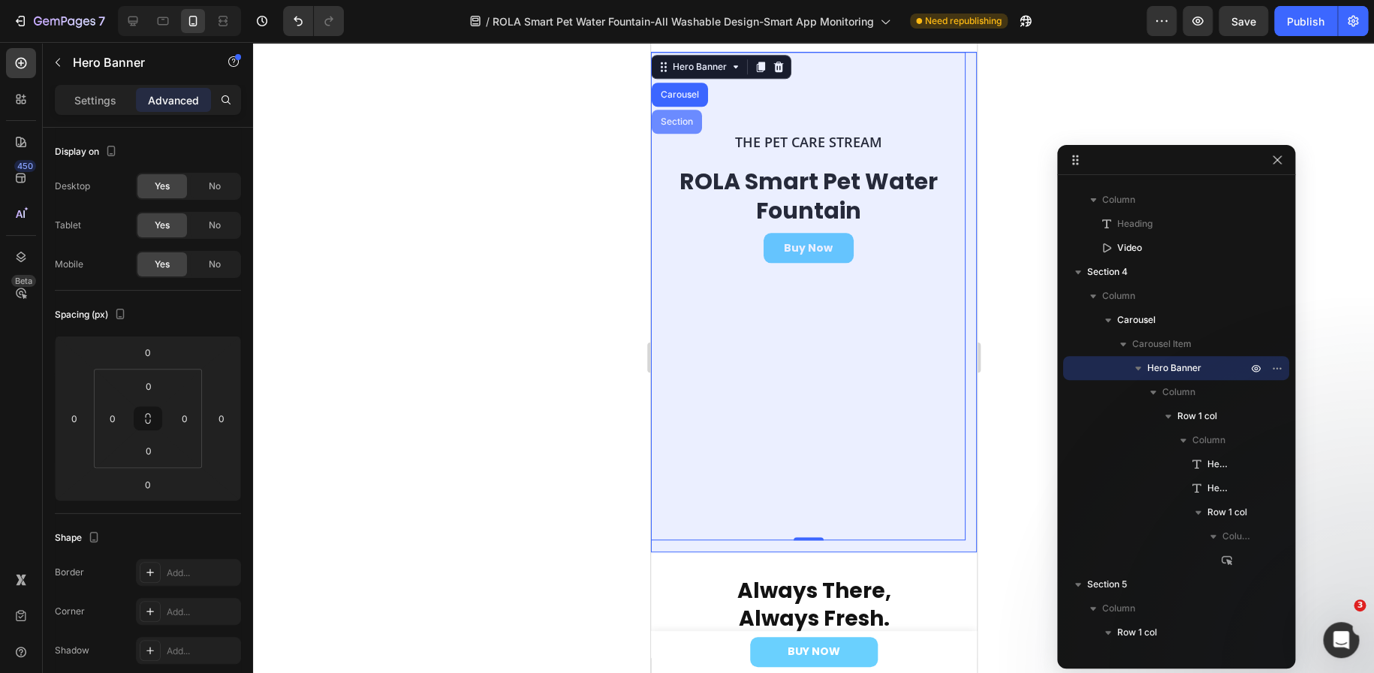
click at [682, 117] on div "Section" at bounding box center [676, 121] width 38 height 9
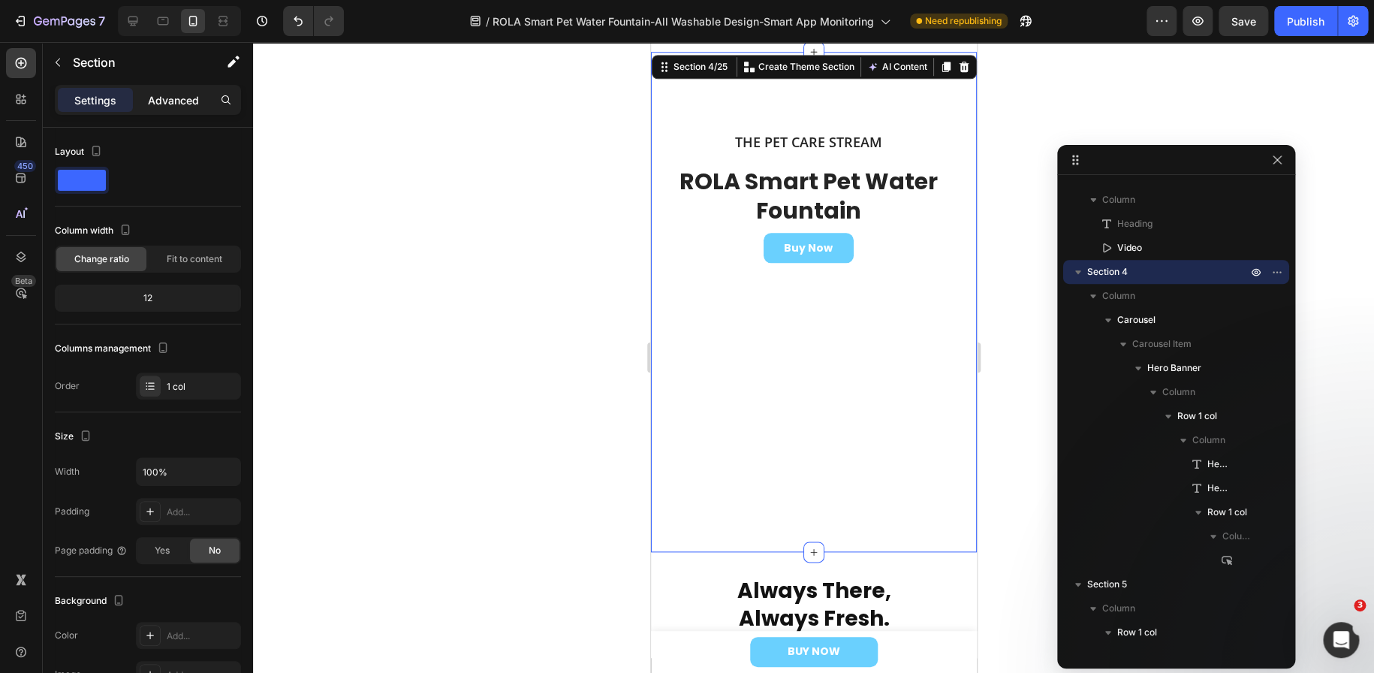
click at [162, 104] on p "Advanced" at bounding box center [173, 100] width 51 height 16
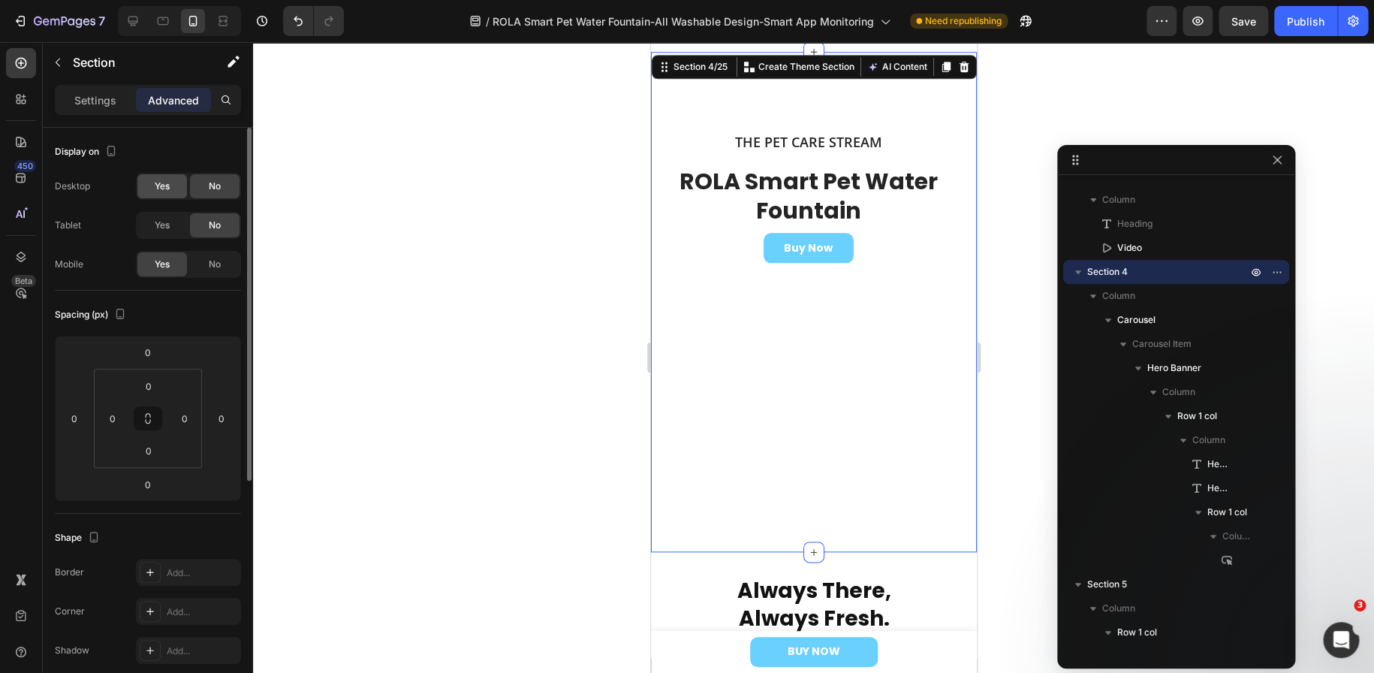
click at [168, 179] on span "Yes" at bounding box center [162, 186] width 15 height 14
click at [164, 227] on span "Yes" at bounding box center [162, 225] width 15 height 14
click at [131, 23] on icon at bounding box center [133, 22] width 10 height 10
type input "32"
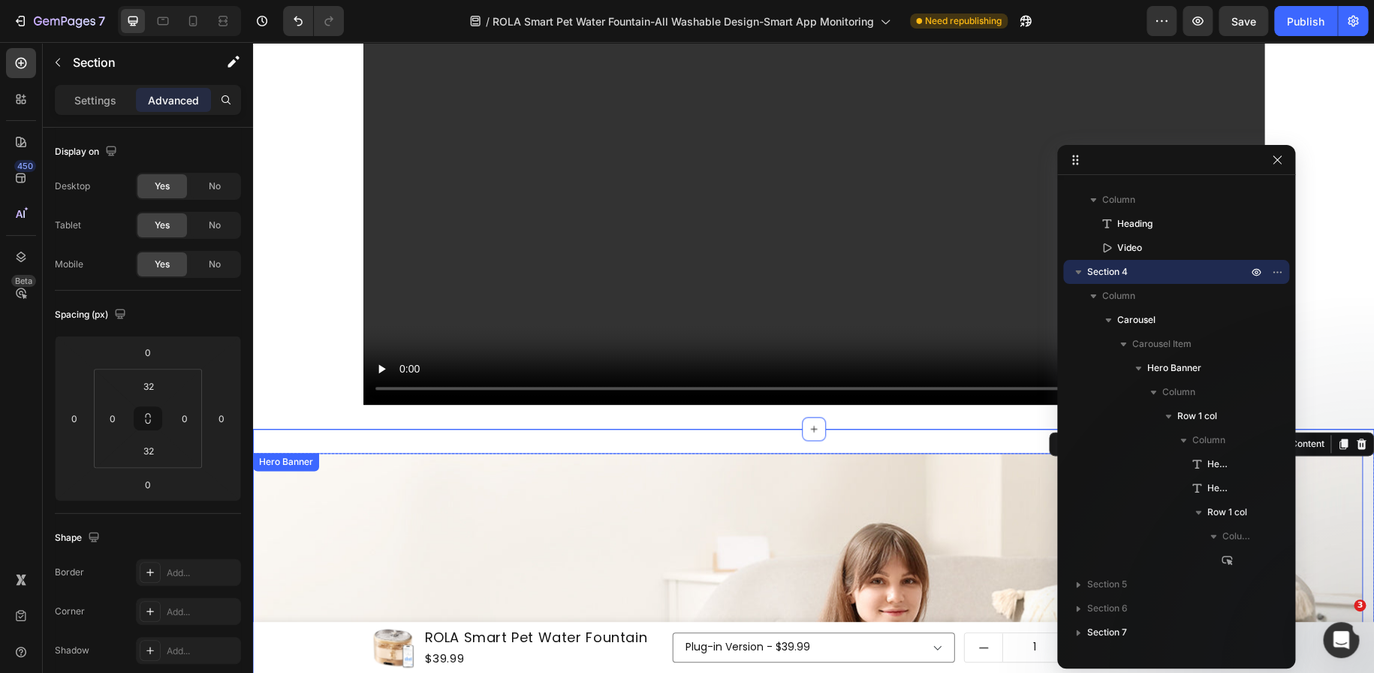
scroll to position [1046, 0]
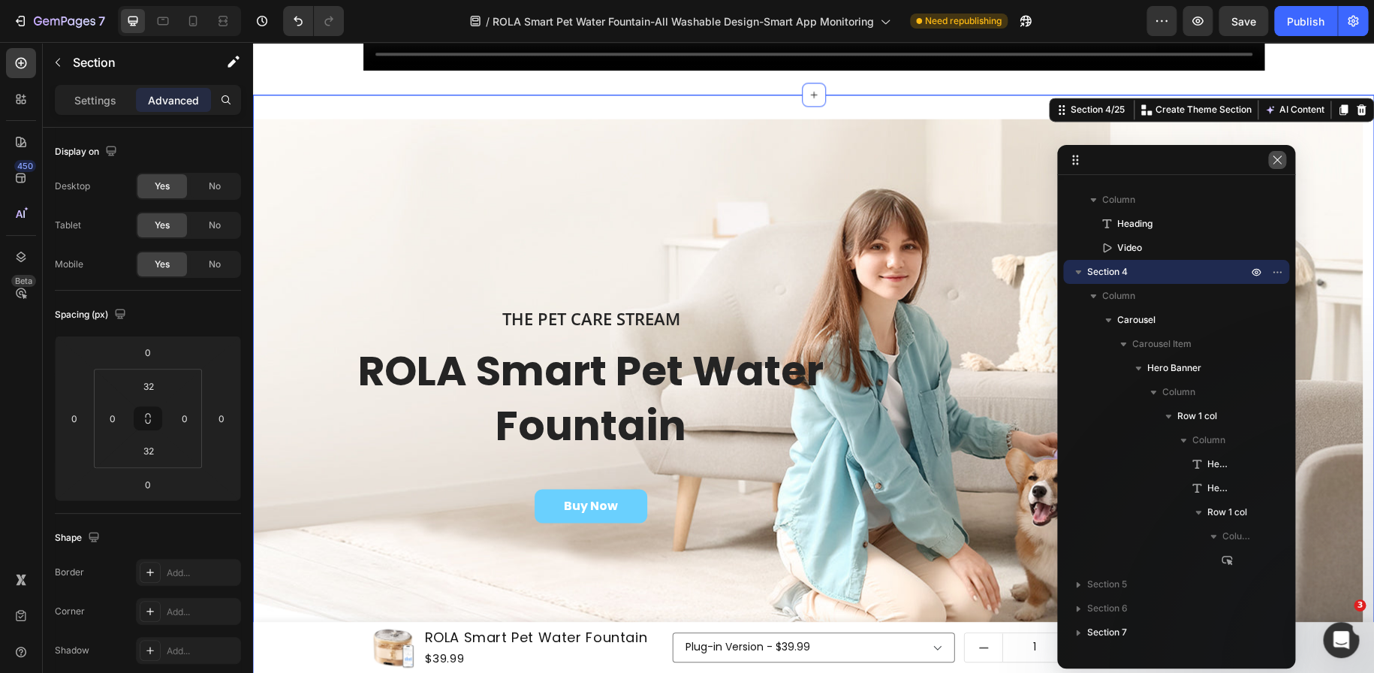
click at [1281, 157] on icon "button" at bounding box center [1277, 160] width 12 height 12
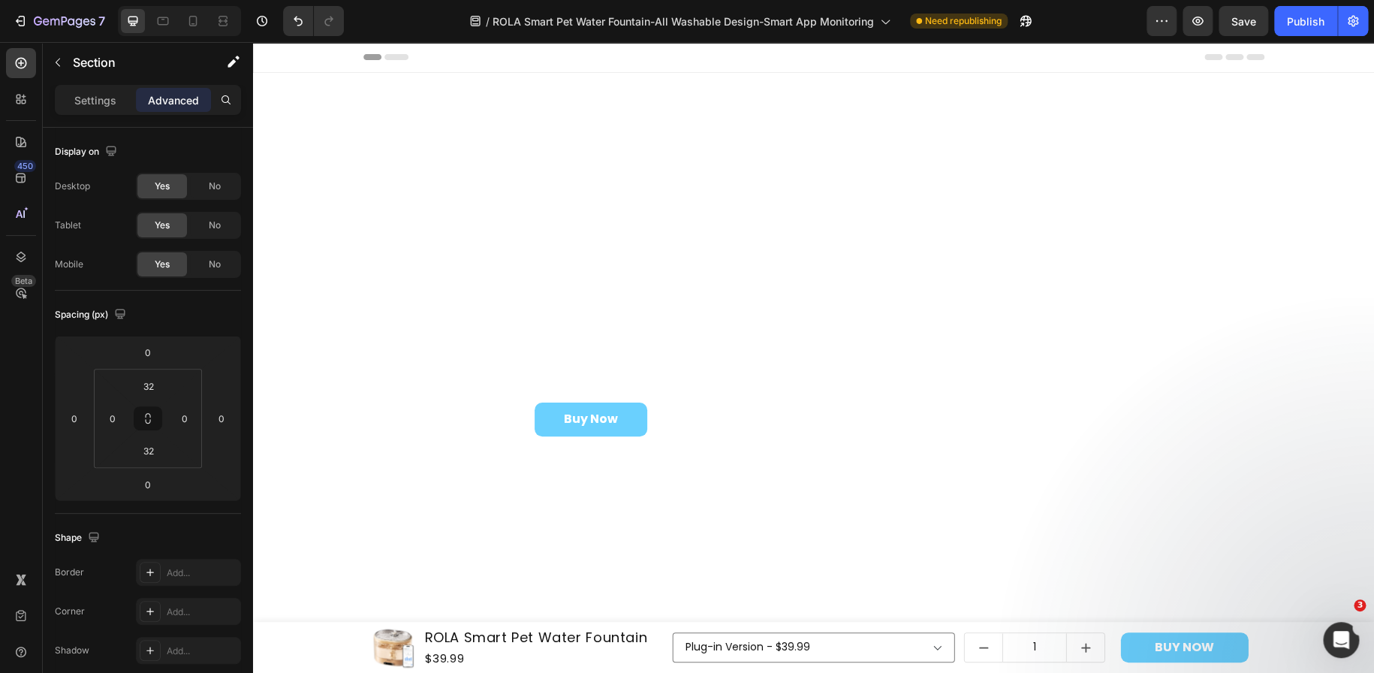
scroll to position [0, 0]
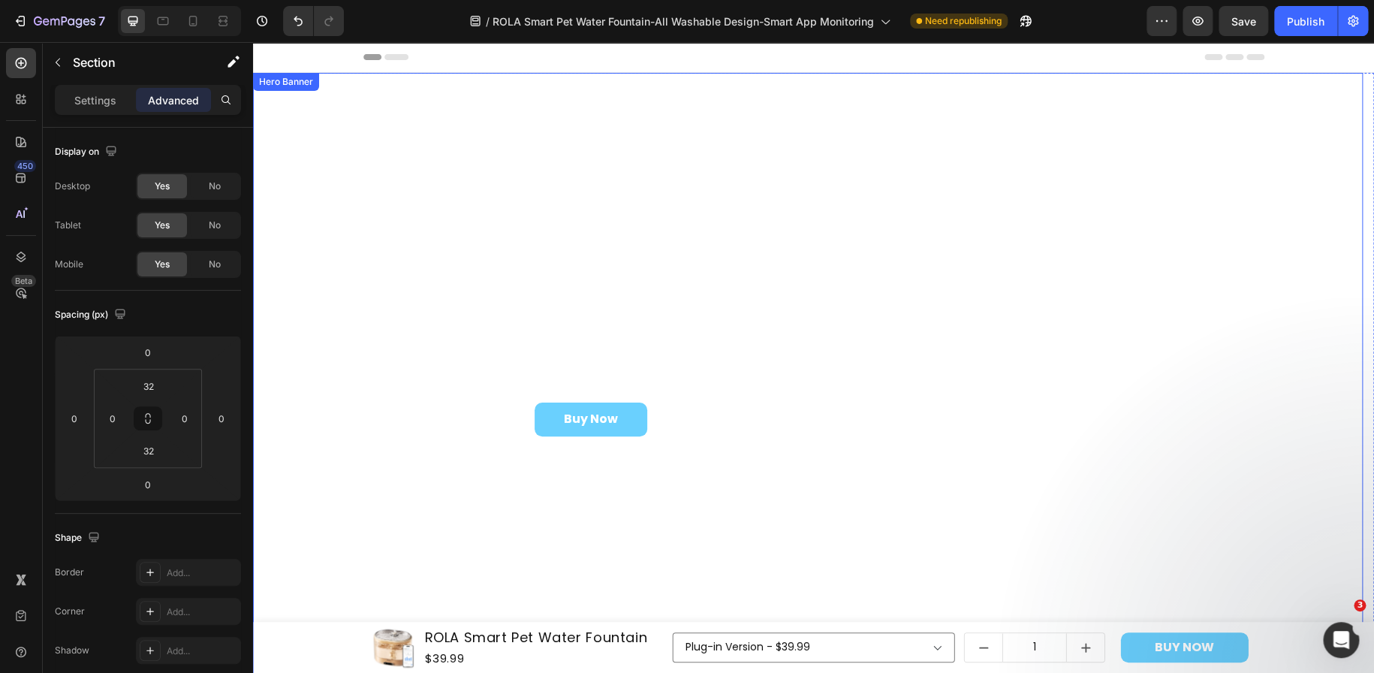
click at [872, 490] on div "The Pet Care Stream Heading ROLA Smart Pet Water Fountain Heading Buy Now Butto…" at bounding box center [808, 478] width 1110 height 517
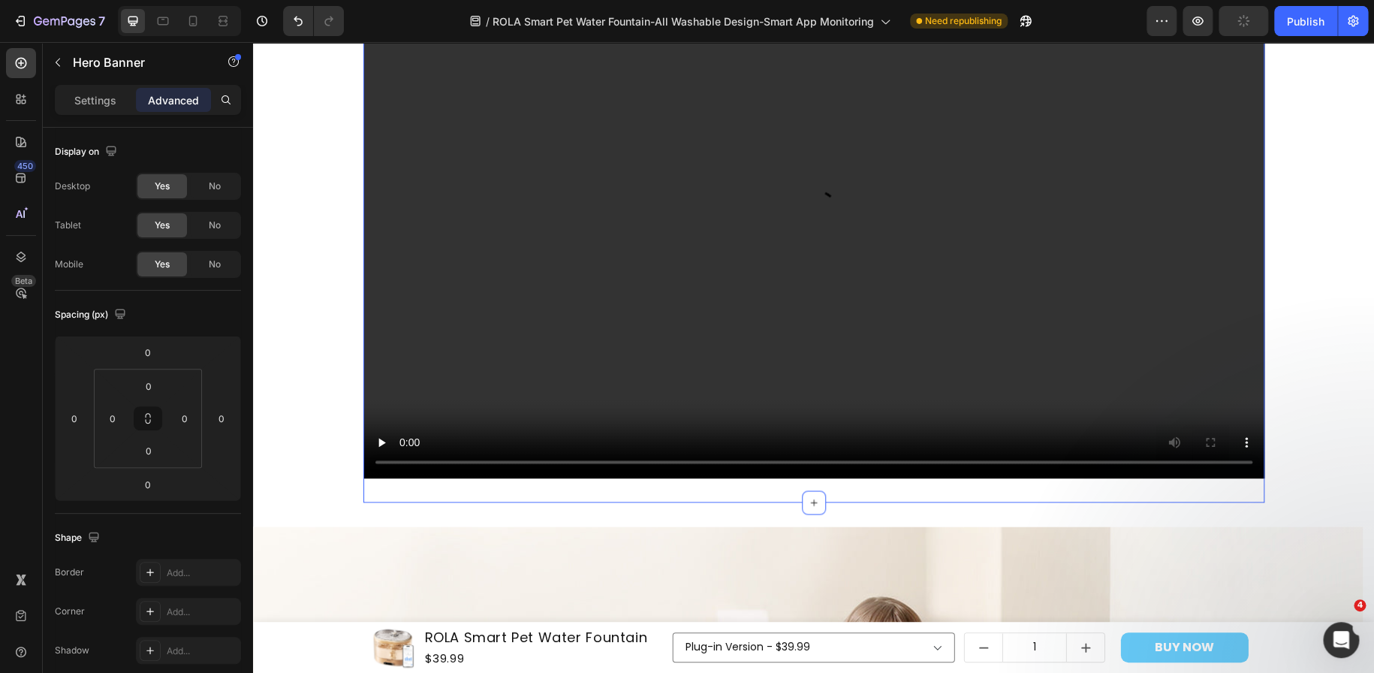
scroll to position [1051, 0]
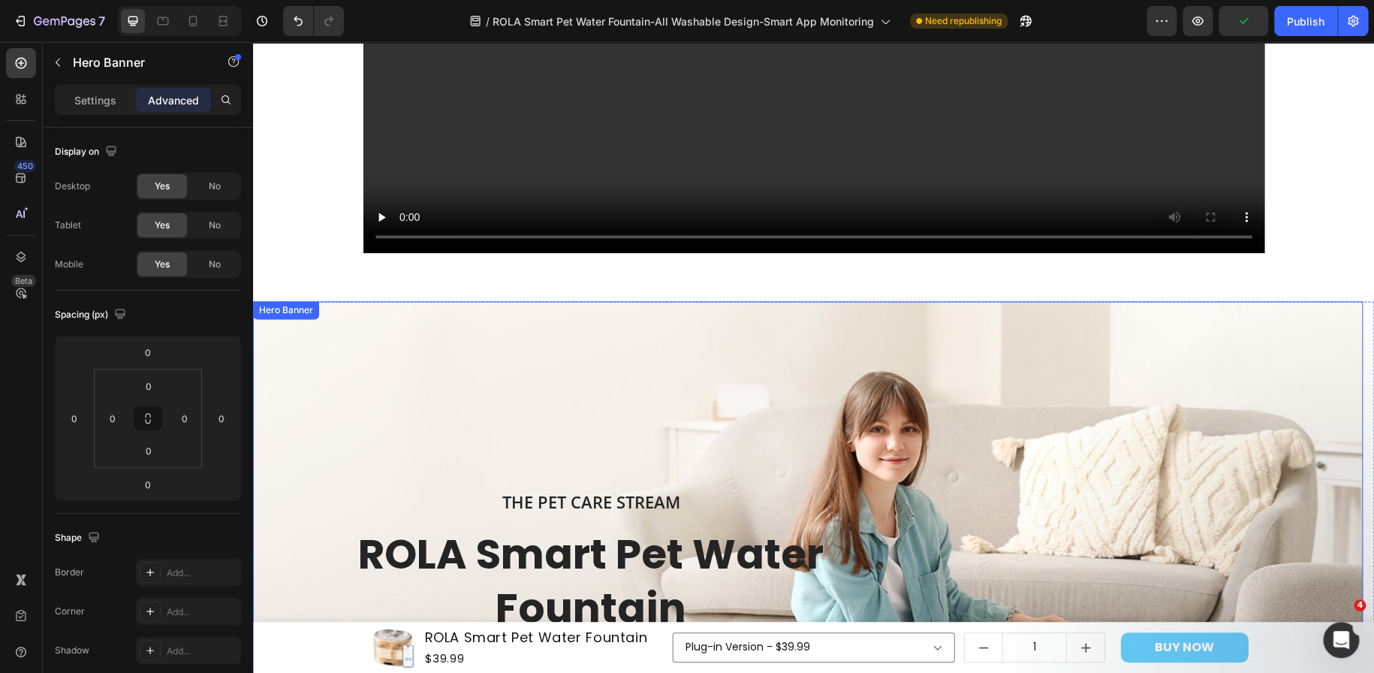
click at [312, 363] on div "Background Image" at bounding box center [808, 601] width 1110 height 601
click at [305, 316] on div "Hero Banner" at bounding box center [302, 316] width 60 height 14
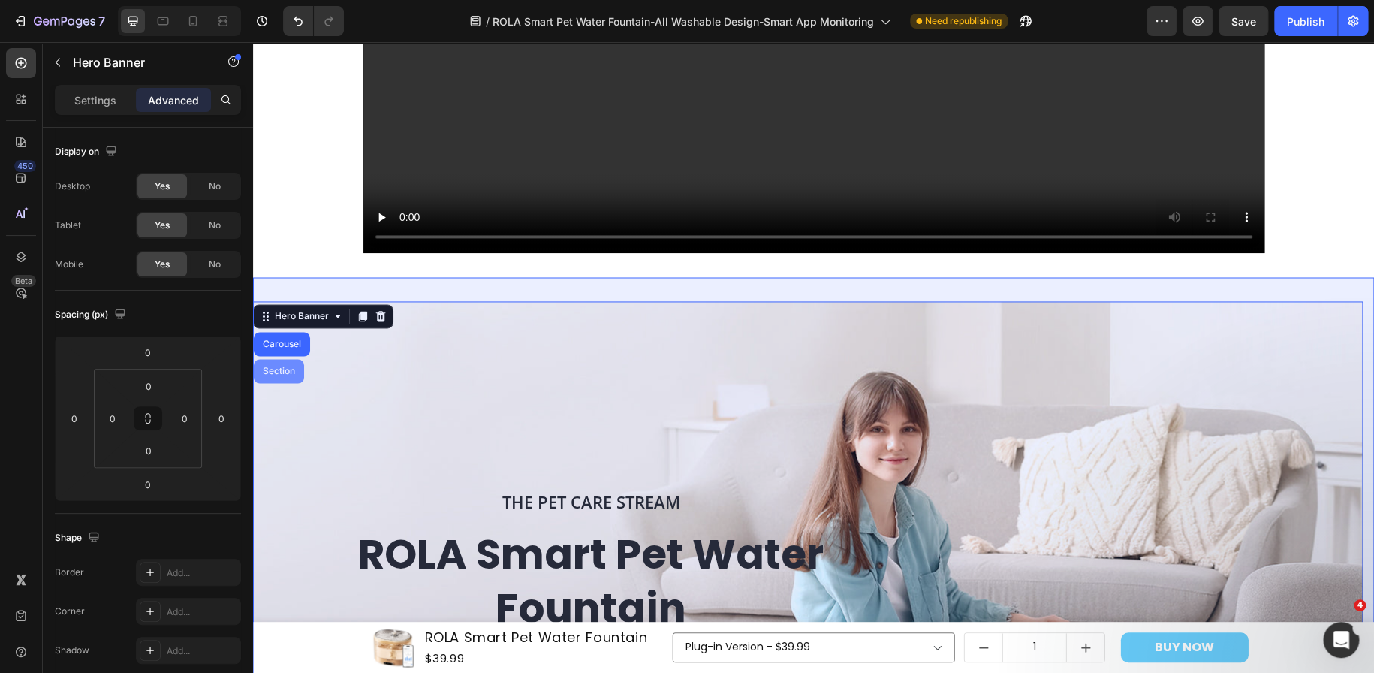
click at [297, 370] on div "Section" at bounding box center [279, 370] width 38 height 9
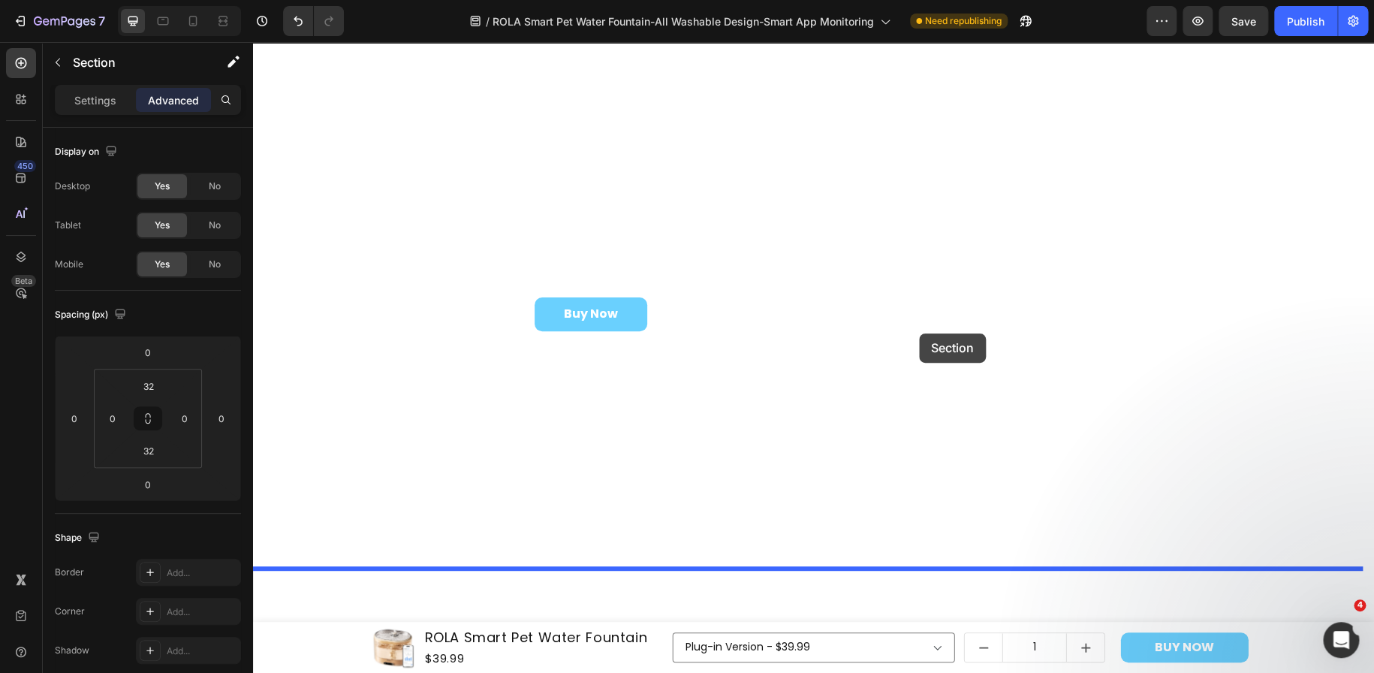
scroll to position [0, 0]
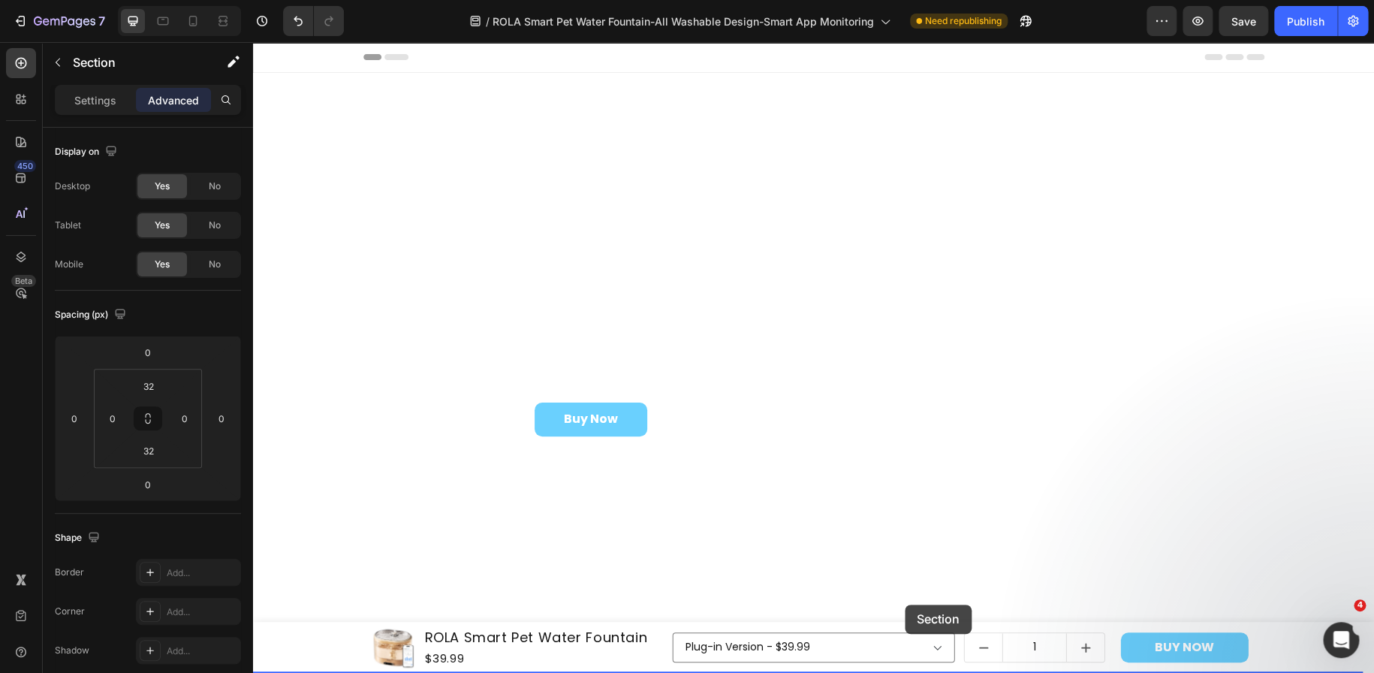
drag, startPoint x: 1047, startPoint y: 490, endPoint x: 905, endPoint y: 604, distance: 182.1
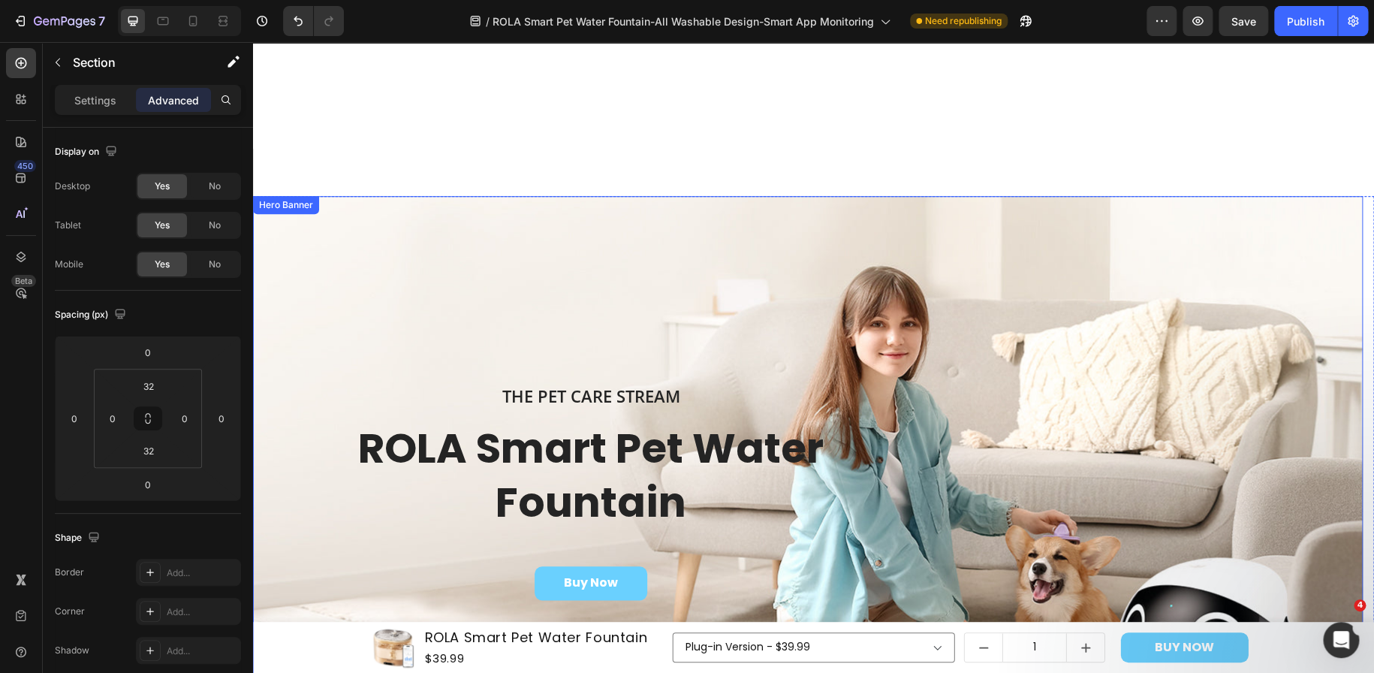
scroll to position [526, 0]
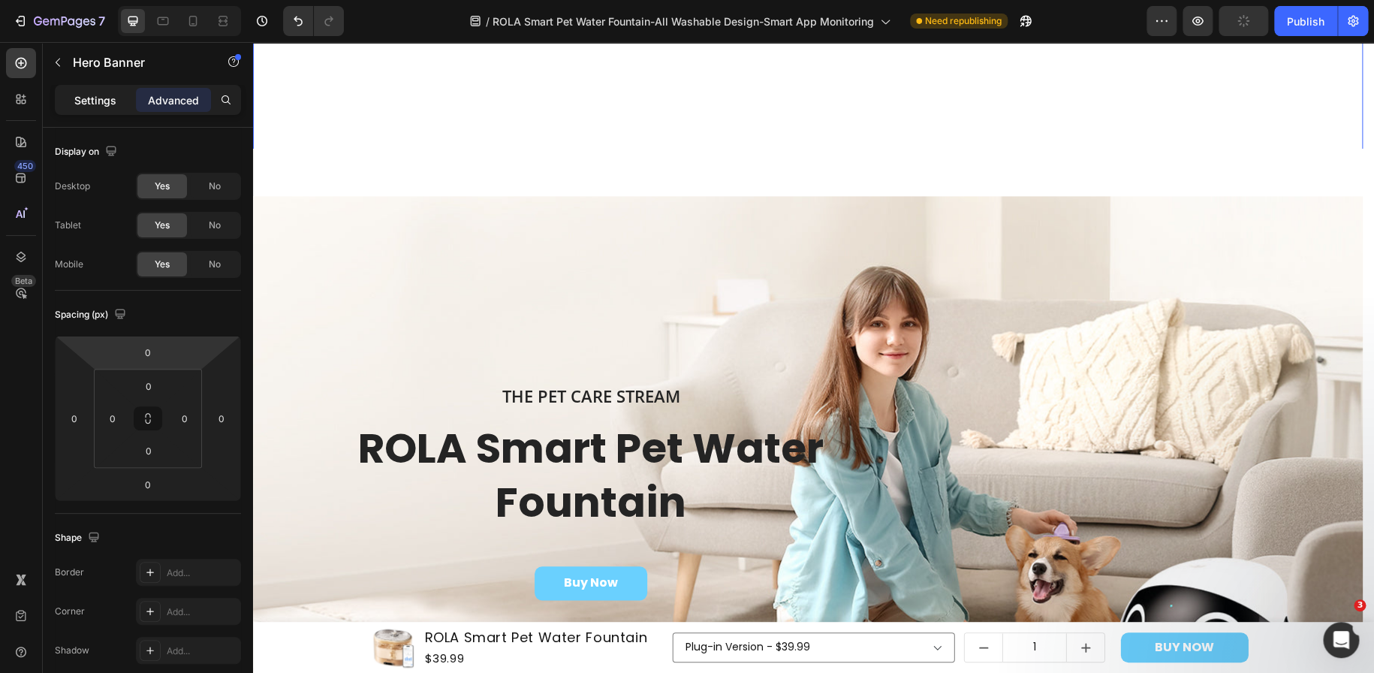
click at [87, 95] on p "Settings" at bounding box center [95, 100] width 42 height 16
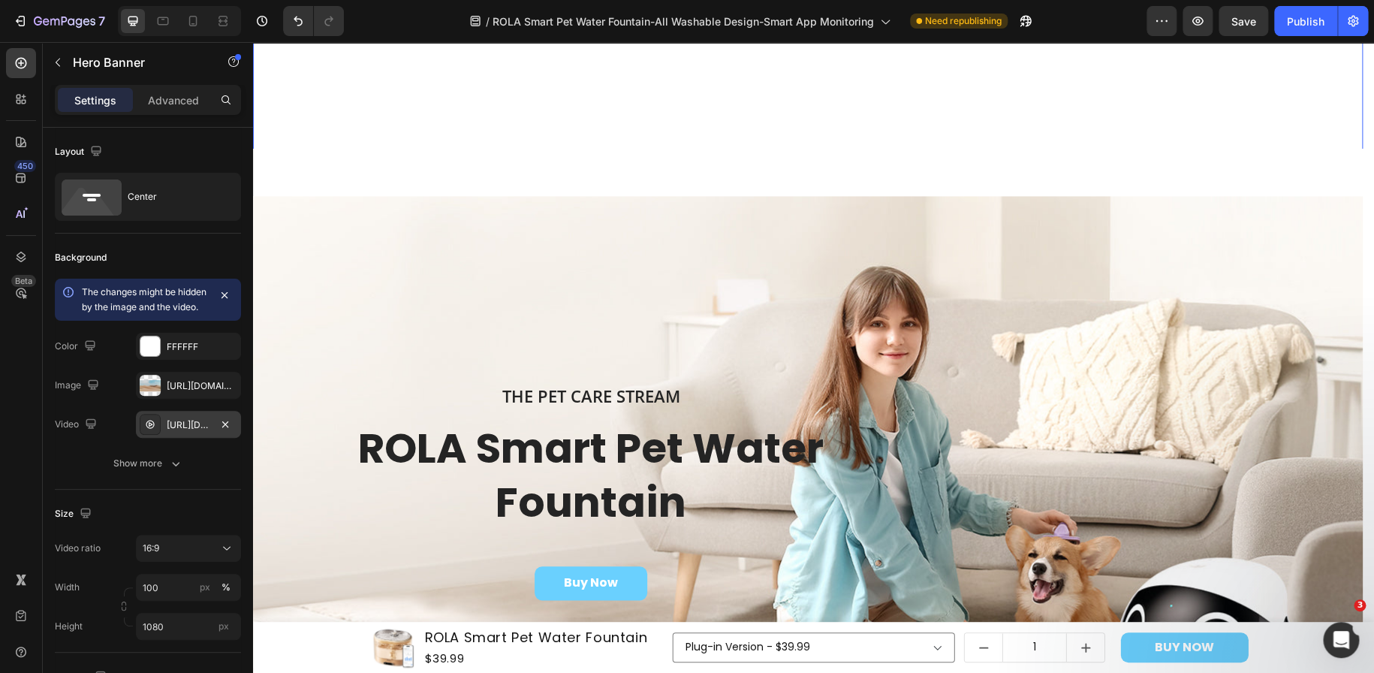
click at [187, 432] on div "[URL][DOMAIN_NAME]" at bounding box center [189, 425] width 44 height 14
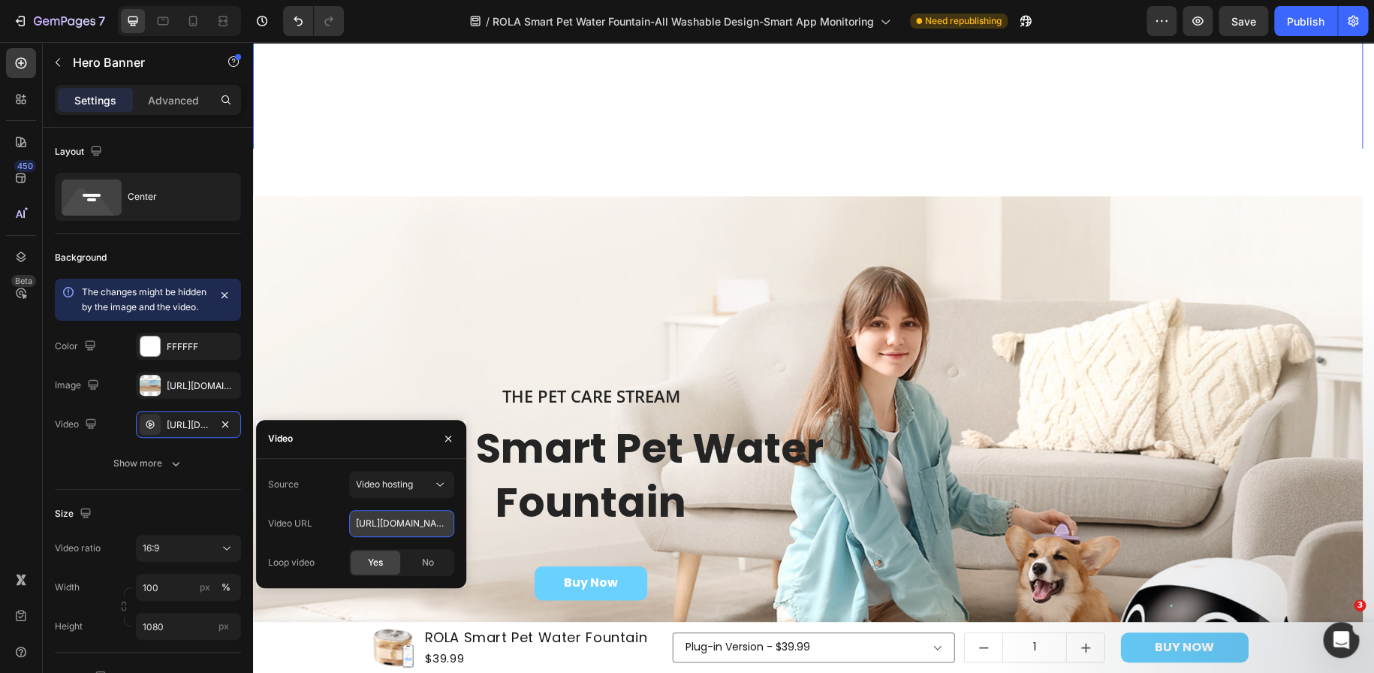
click at [399, 521] on input "[URL][DOMAIN_NAME]" at bounding box center [401, 523] width 105 height 27
paste input "0fb15997ac014f2ca6d0d1ab4a7ab7d2"
type input "[URL][DOMAIN_NAME]"
click at [396, 252] on div "Background Image" at bounding box center [808, 496] width 1110 height 601
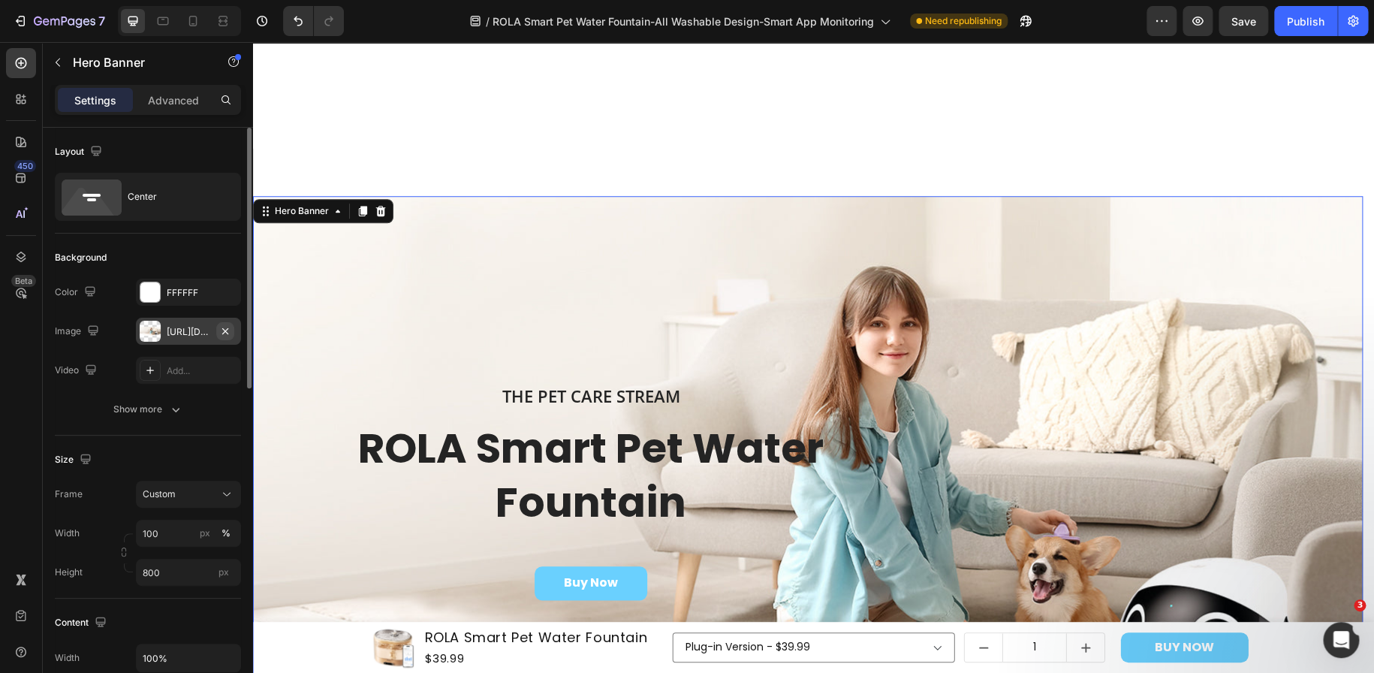
click at [225, 329] on icon "button" at bounding box center [225, 330] width 6 height 6
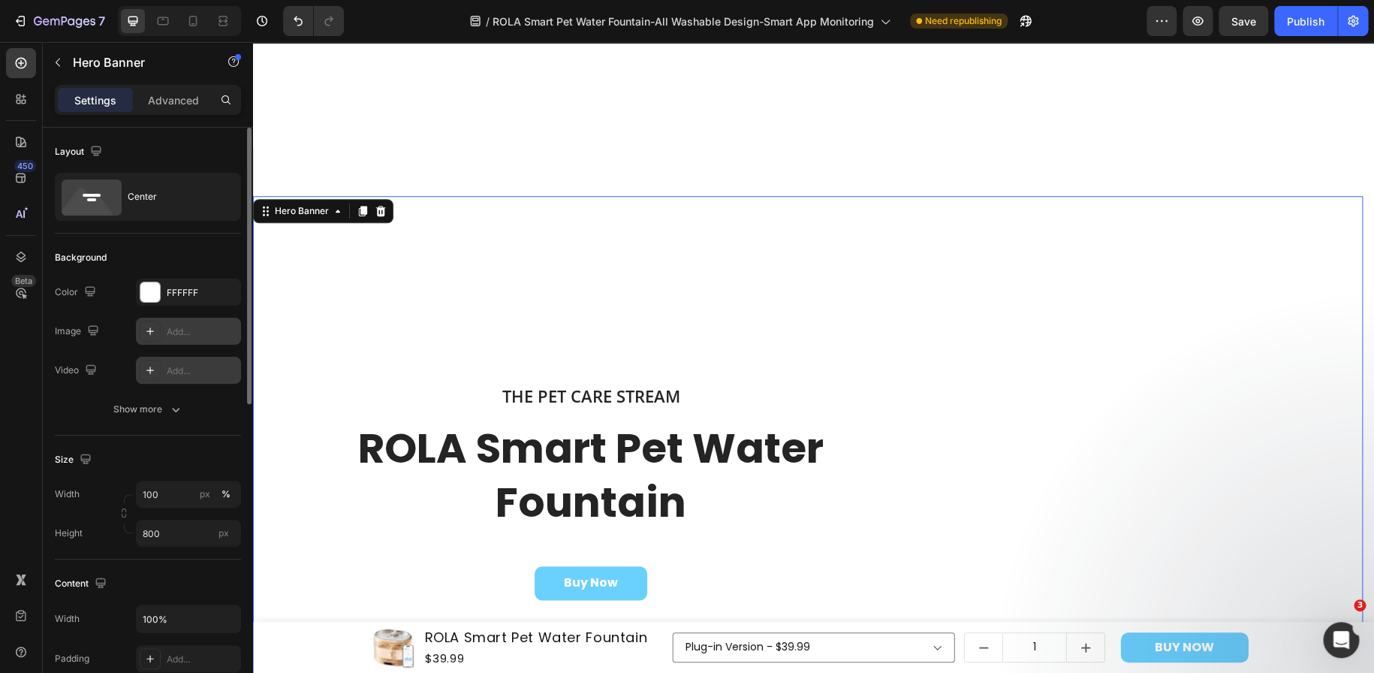
click at [190, 370] on div "Add..." at bounding box center [202, 371] width 71 height 14
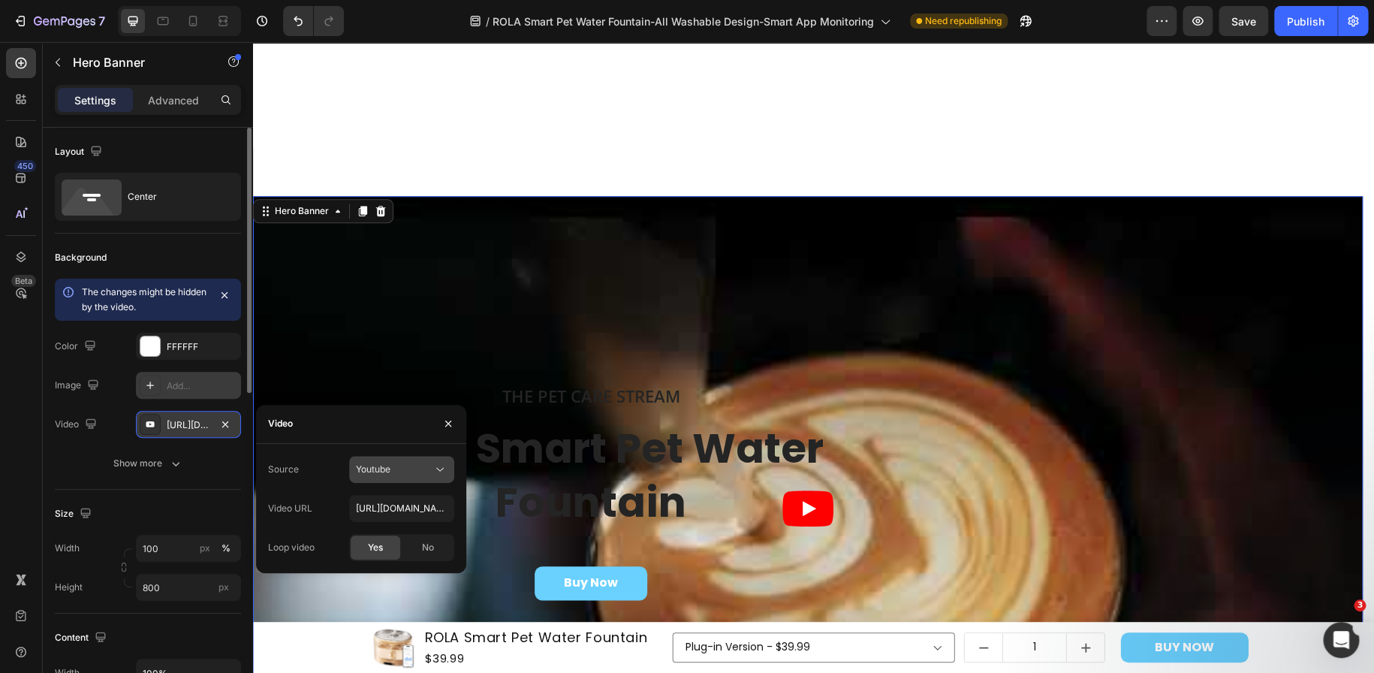
click at [435, 466] on icon at bounding box center [439, 469] width 15 height 15
click at [411, 499] on span "Video hosting" at bounding box center [384, 506] width 57 height 14
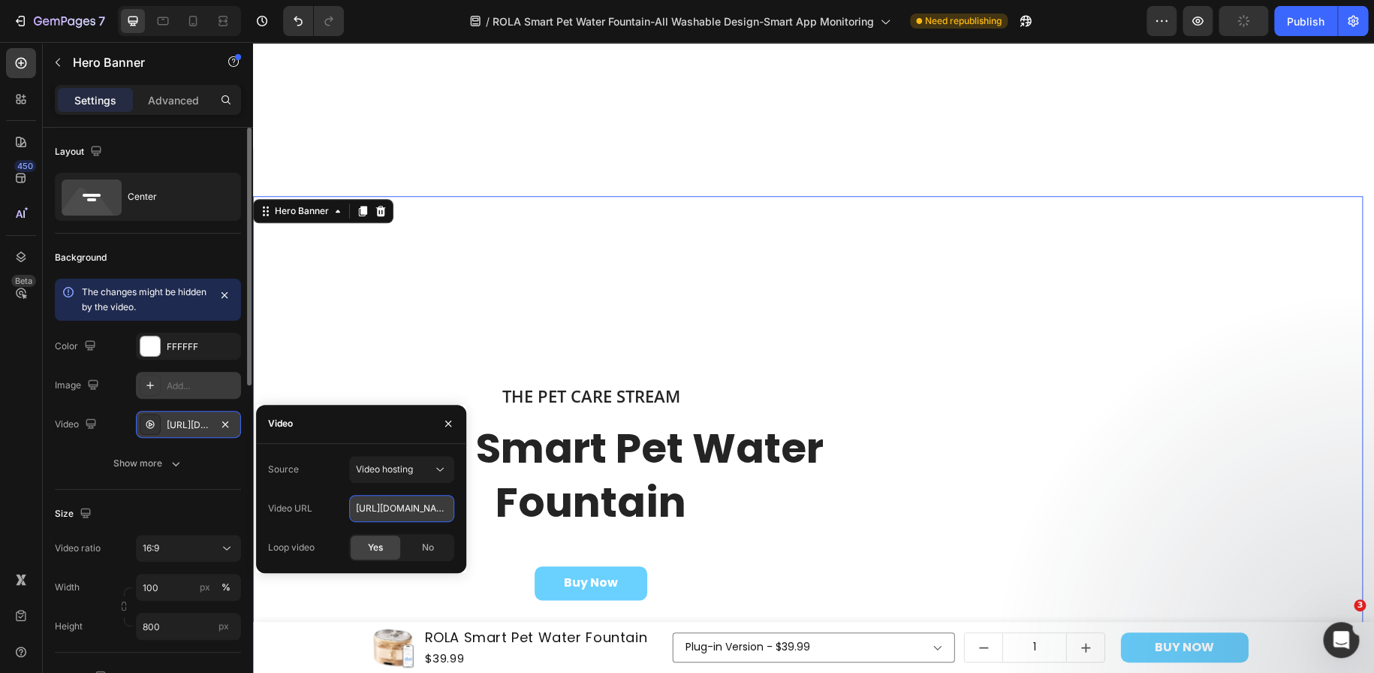
click at [383, 514] on input "[URL][DOMAIN_NAME]" at bounding box center [401, 508] width 105 height 27
paste input "0fb15997ac014f2ca6d0d1ab4a7ab7d2"
type input "[URL][DOMAIN_NAME]"
click at [368, 324] on div "Background Image" at bounding box center [808, 496] width 1110 height 601
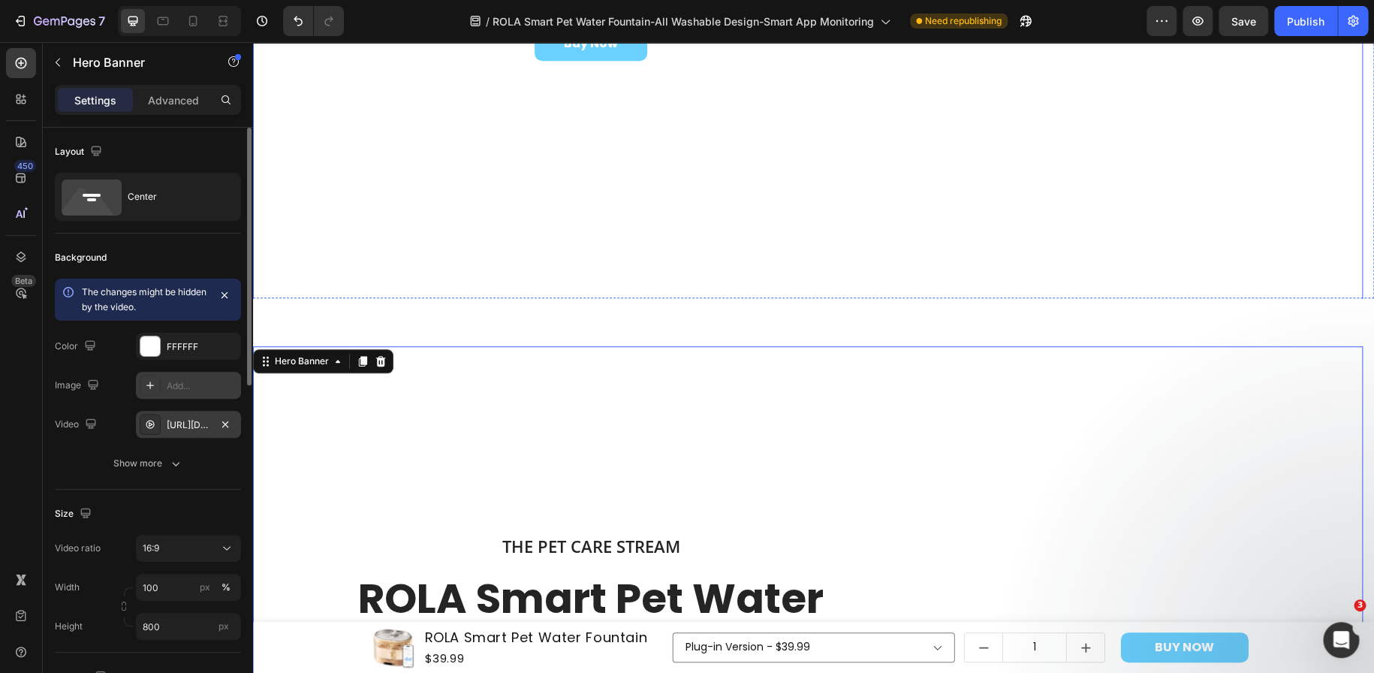
scroll to position [601, 0]
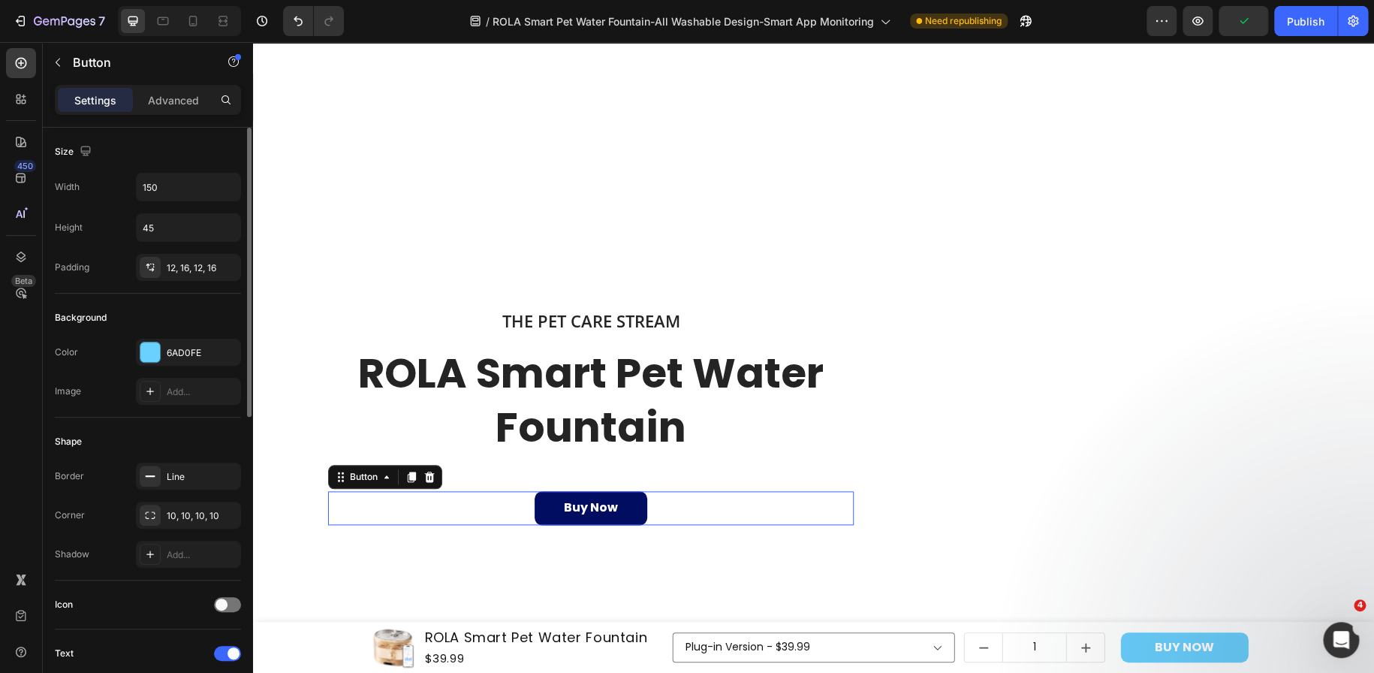
click at [545, 515] on link "Buy Now" at bounding box center [591, 508] width 113 height 34
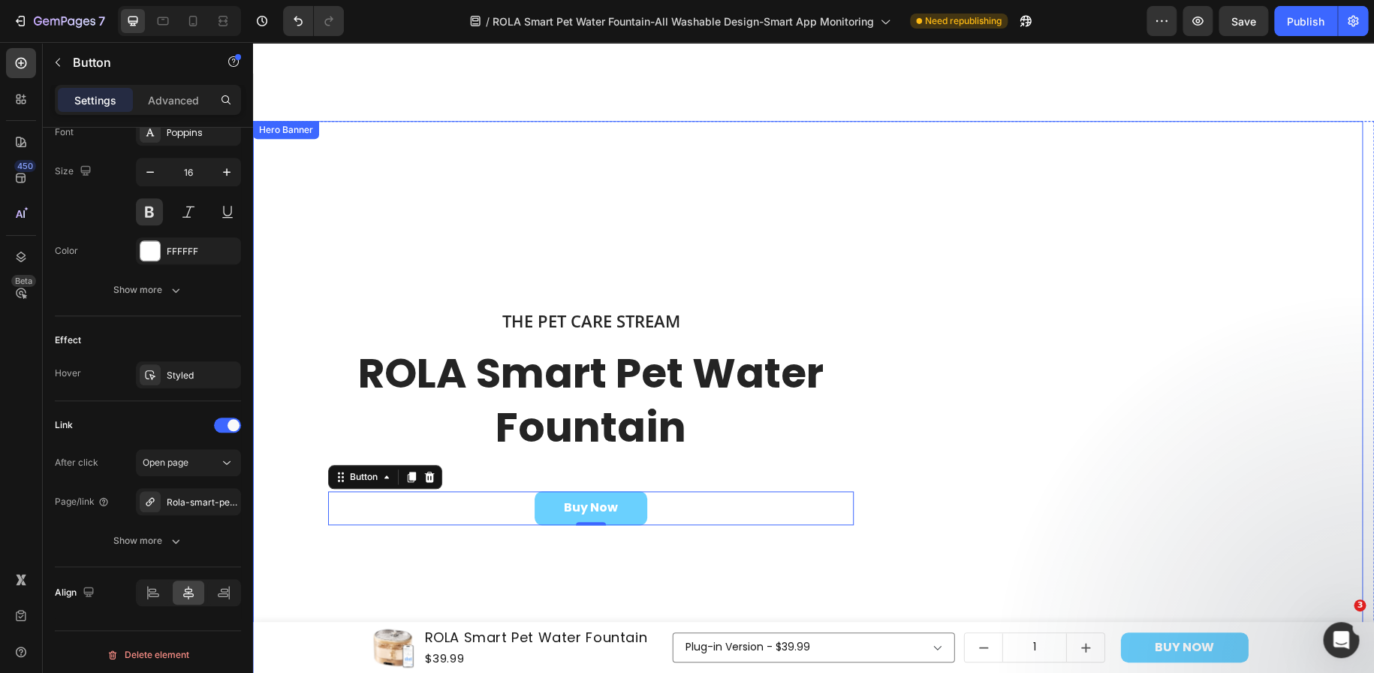
click at [983, 347] on div "The Pet Care Stream Heading ROLA Smart Pet Water Fountain Heading Buy Now Butto…" at bounding box center [808, 422] width 1110 height 226
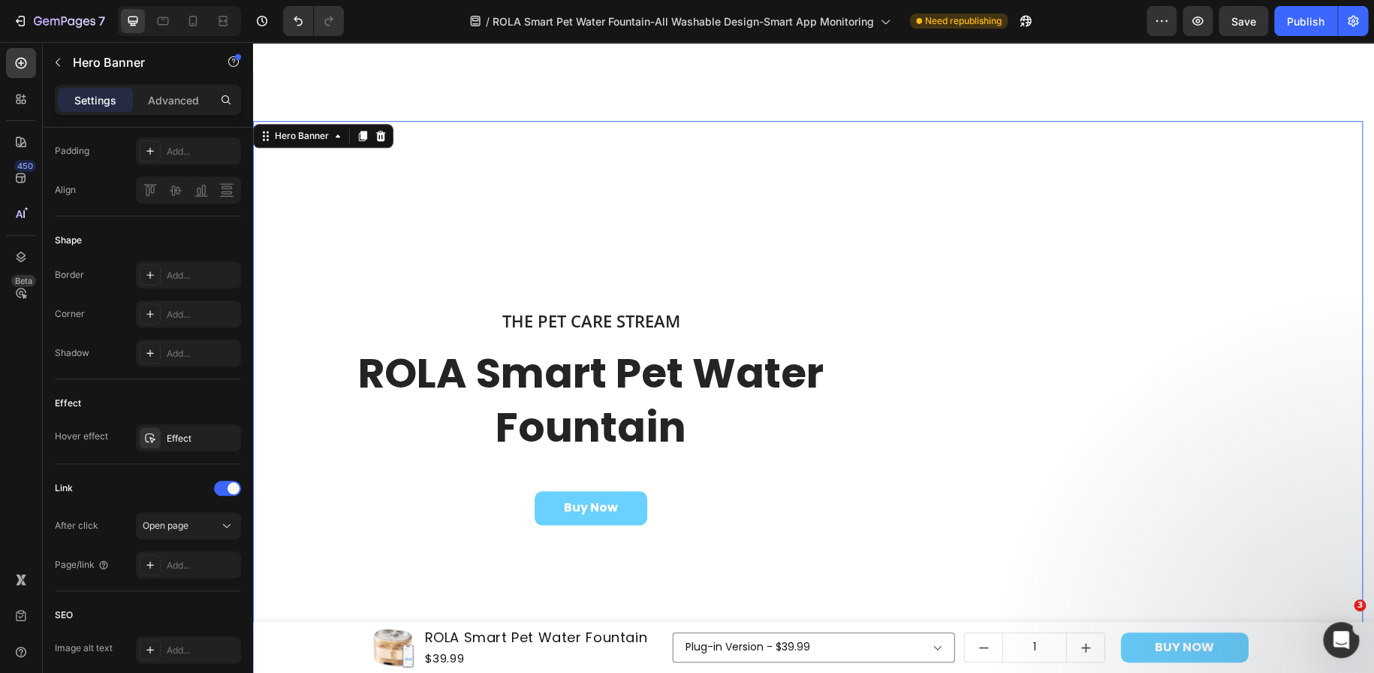
scroll to position [0, 0]
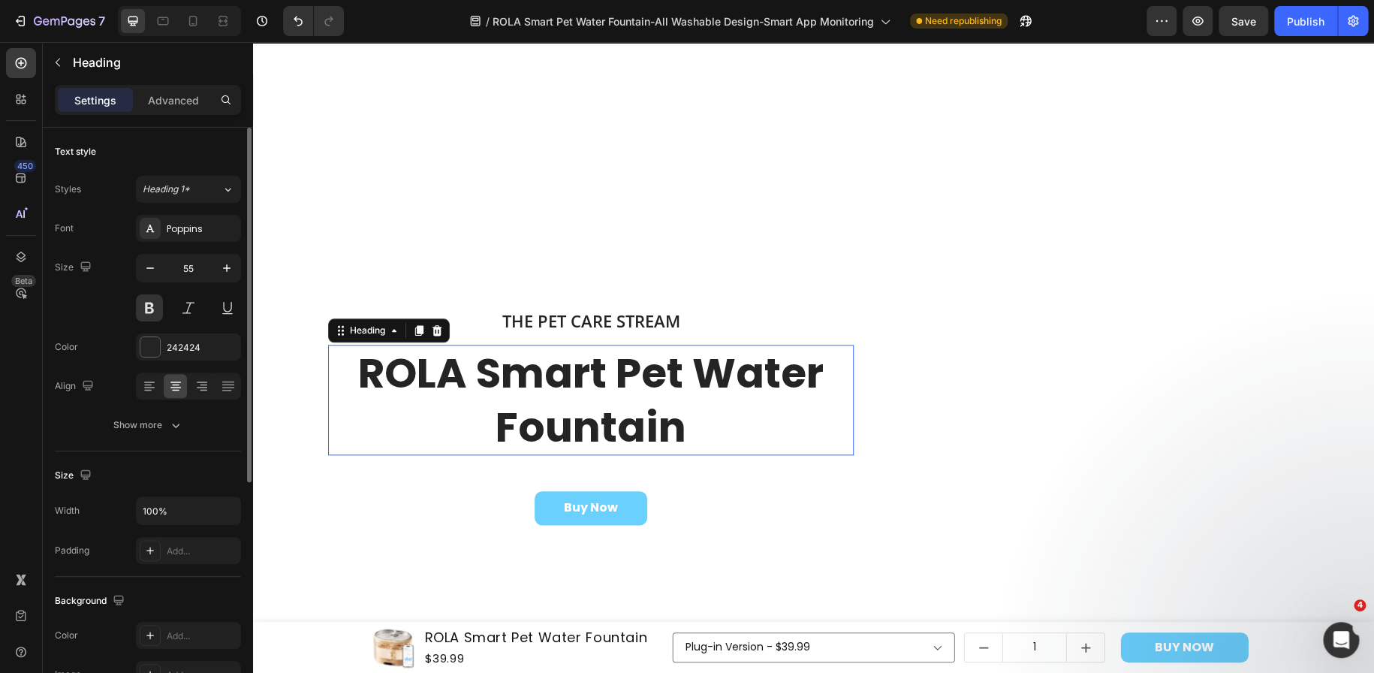
click at [639, 381] on h2 "ROLA Smart Pet Water Fountain" at bounding box center [591, 400] width 526 height 110
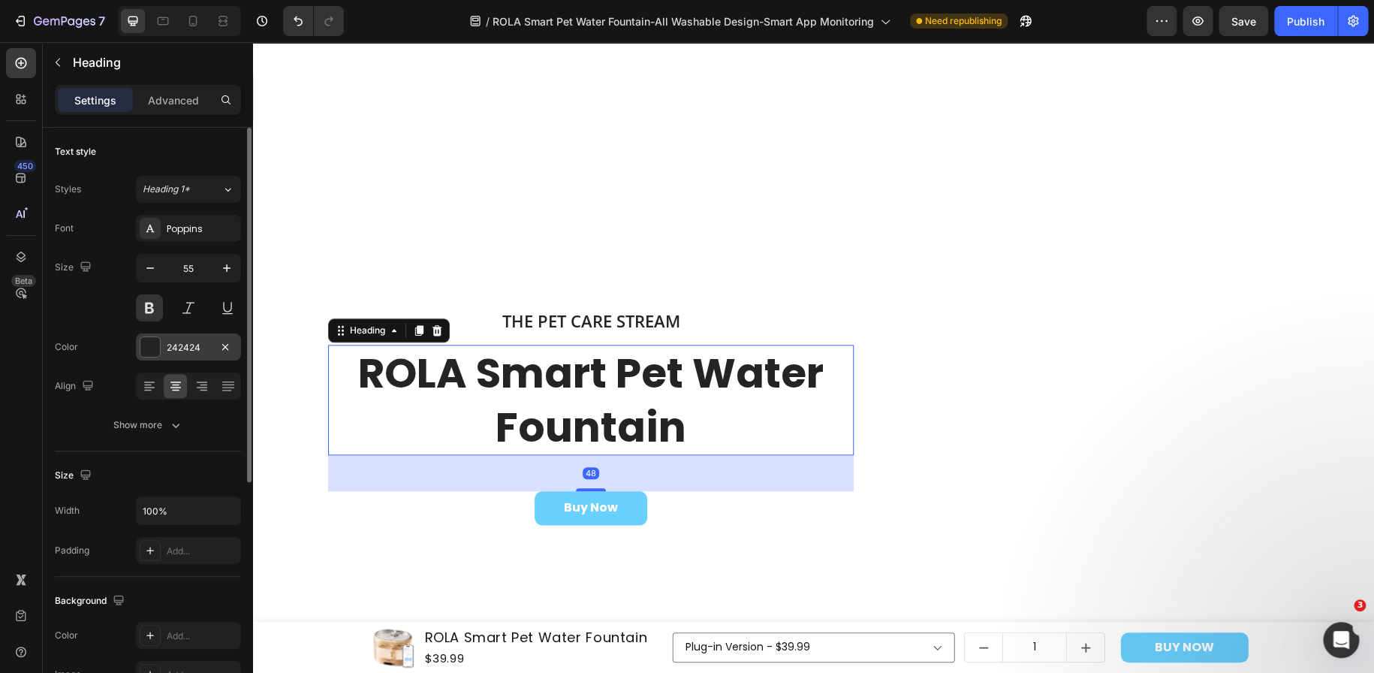
click at [172, 341] on div "242424" at bounding box center [189, 348] width 44 height 14
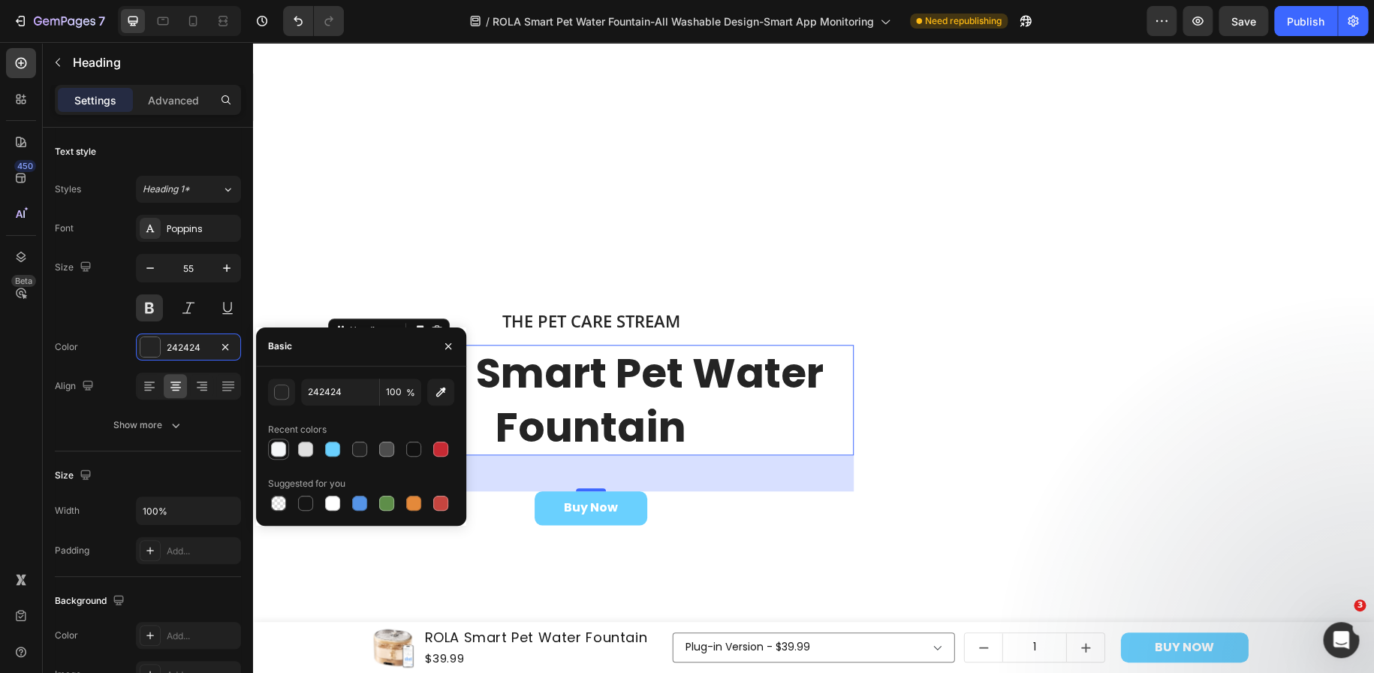
click at [278, 451] on div at bounding box center [278, 448] width 15 height 15
type input "F5F7F8"
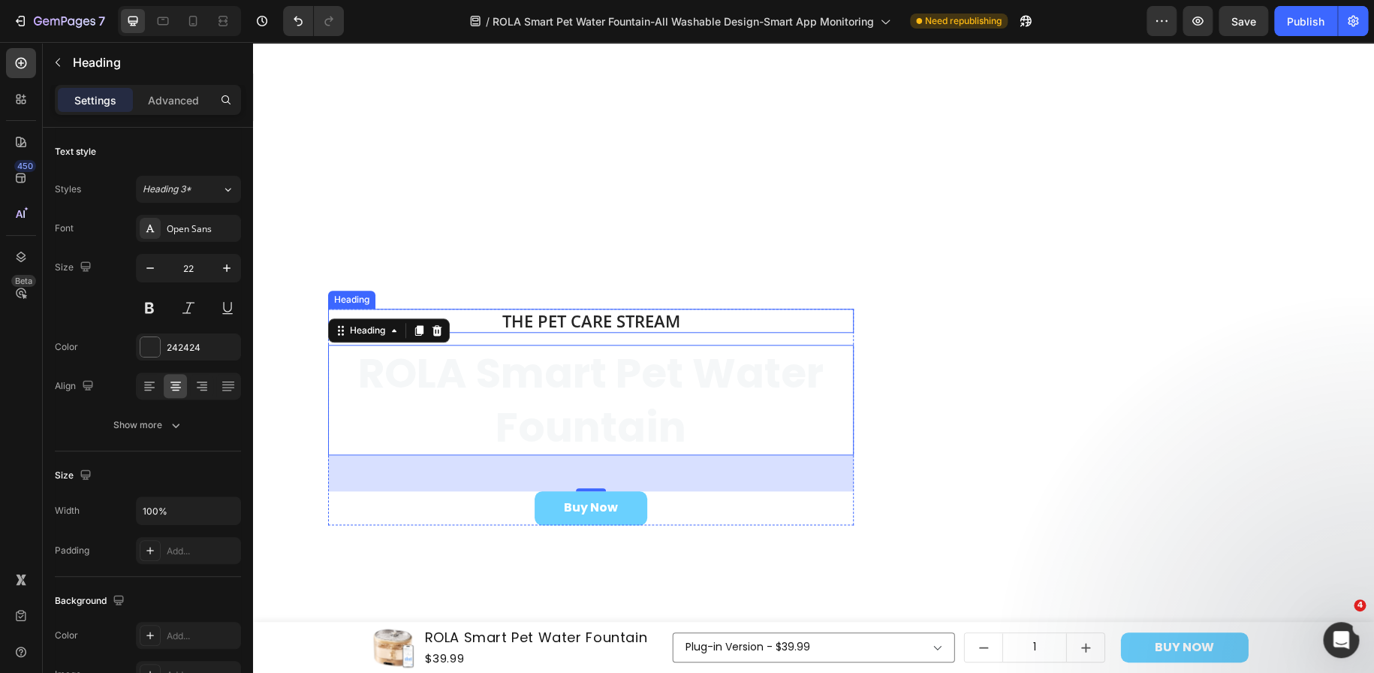
click at [577, 313] on h2 "The Pet Care Stream" at bounding box center [591, 321] width 526 height 25
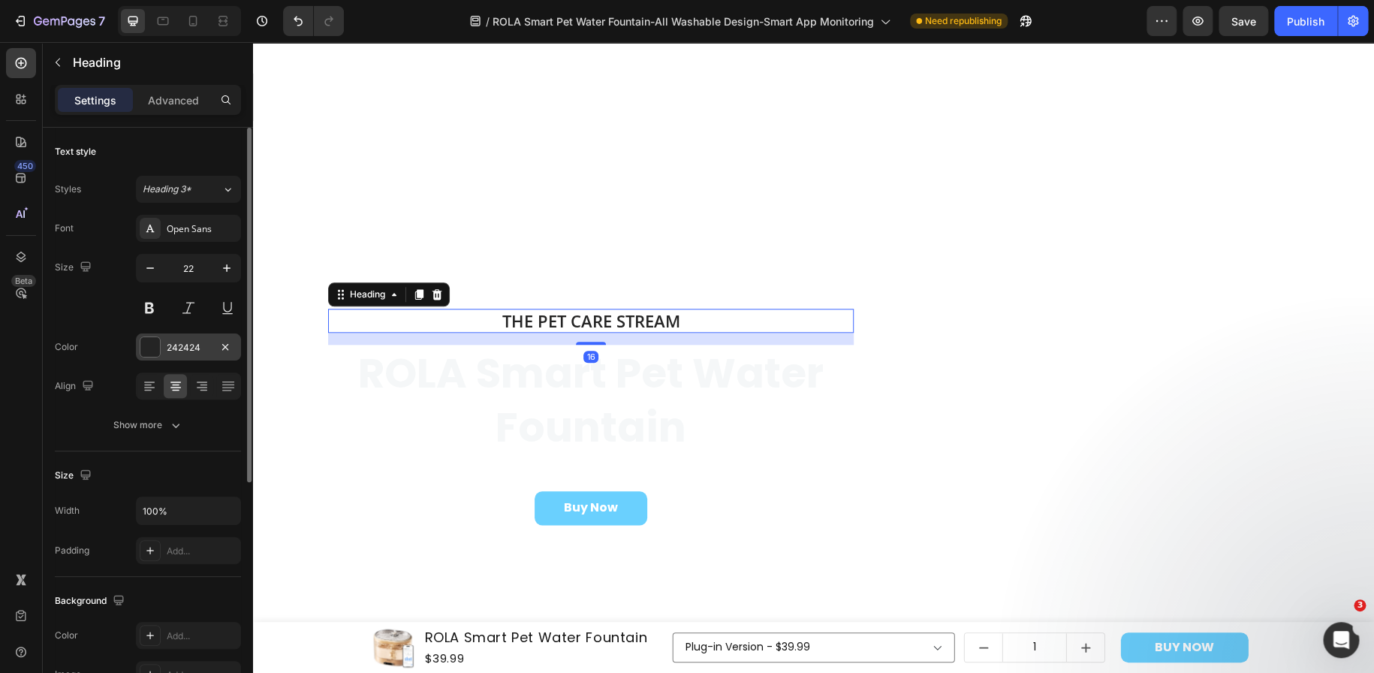
click at [145, 350] on div at bounding box center [150, 347] width 20 height 20
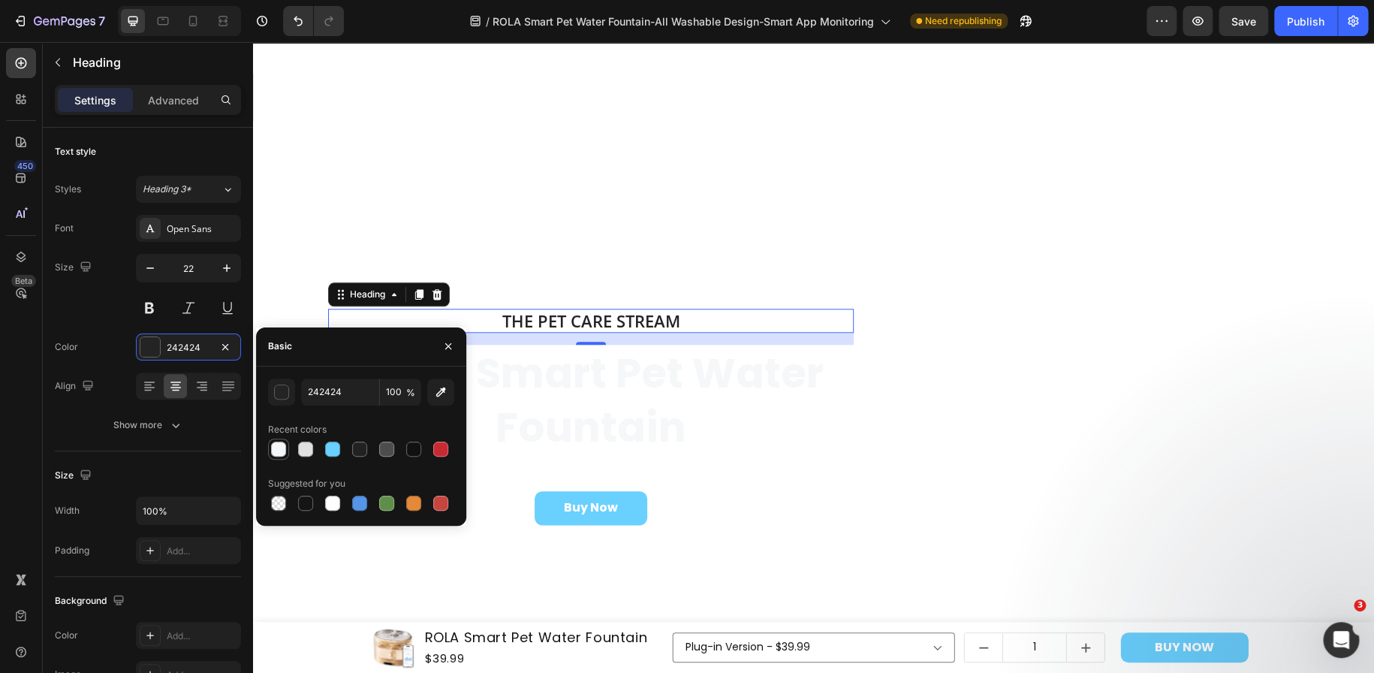
click at [275, 453] on div at bounding box center [278, 448] width 15 height 15
type input "F5F7F8"
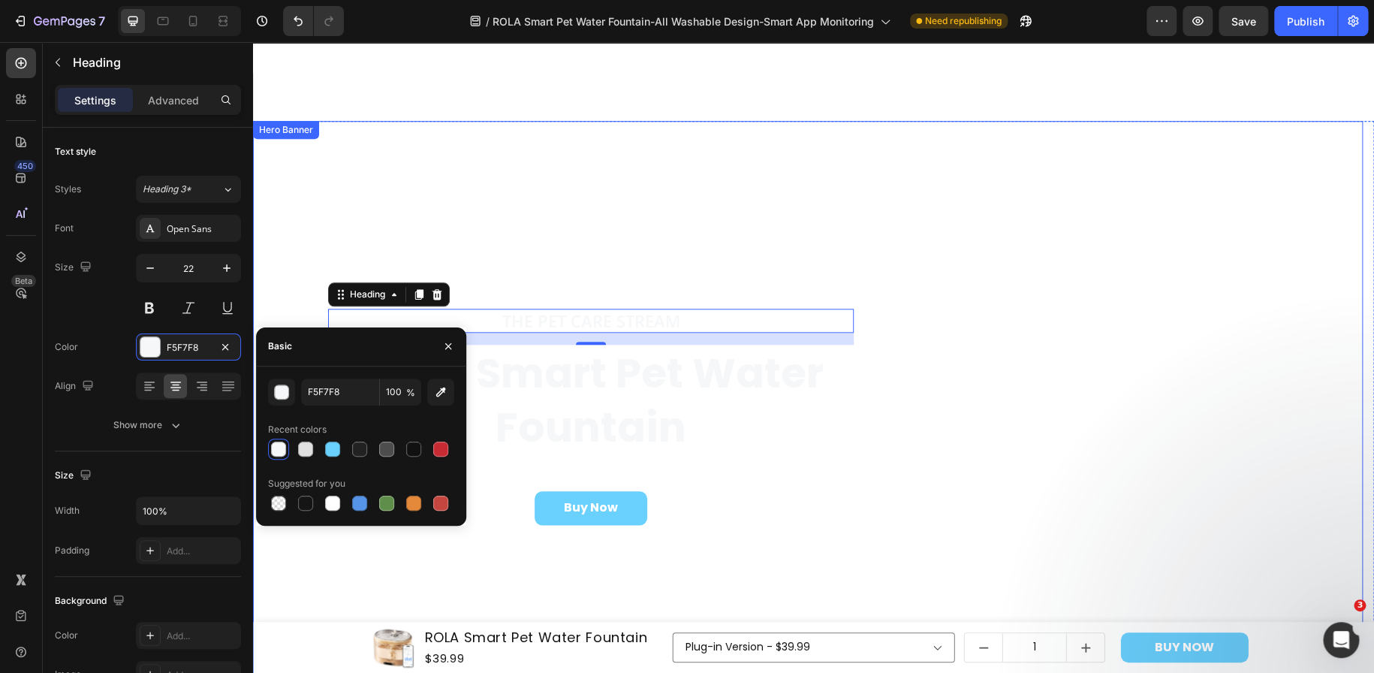
click at [580, 209] on video "Background Image" at bounding box center [808, 398] width 1110 height 555
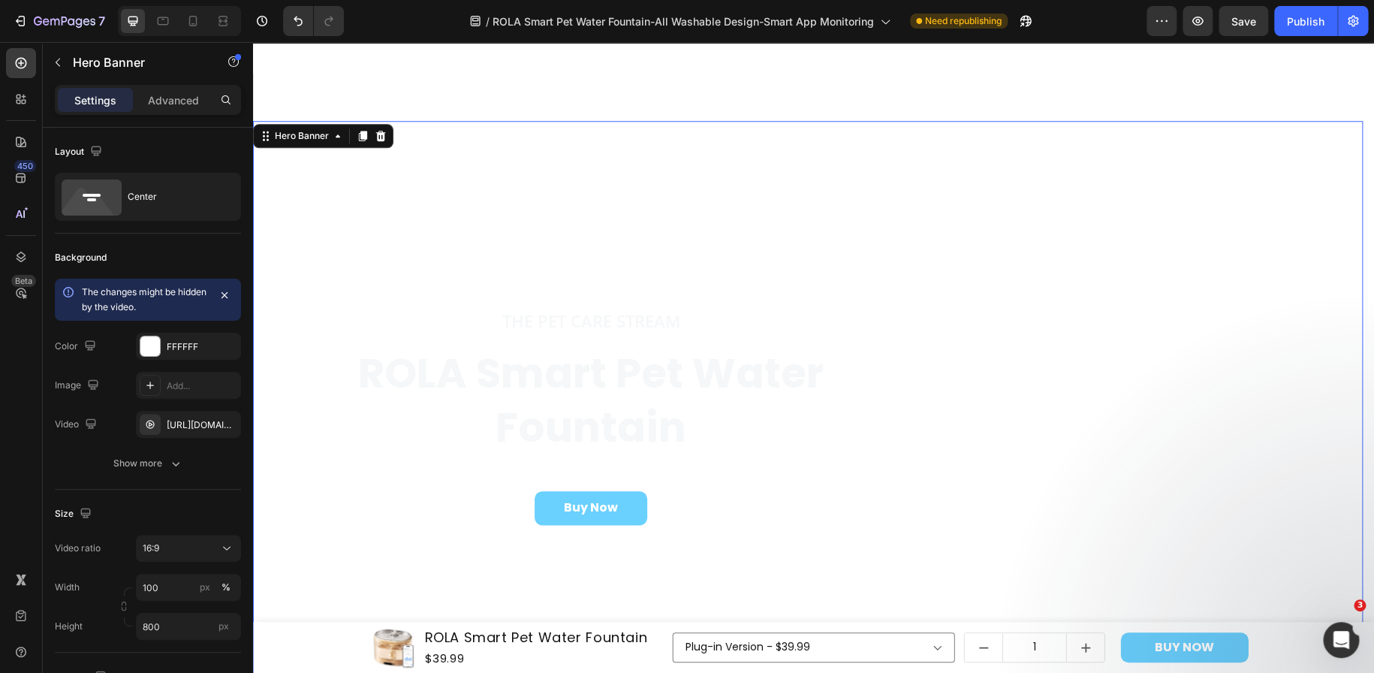
scroll to position [300, 0]
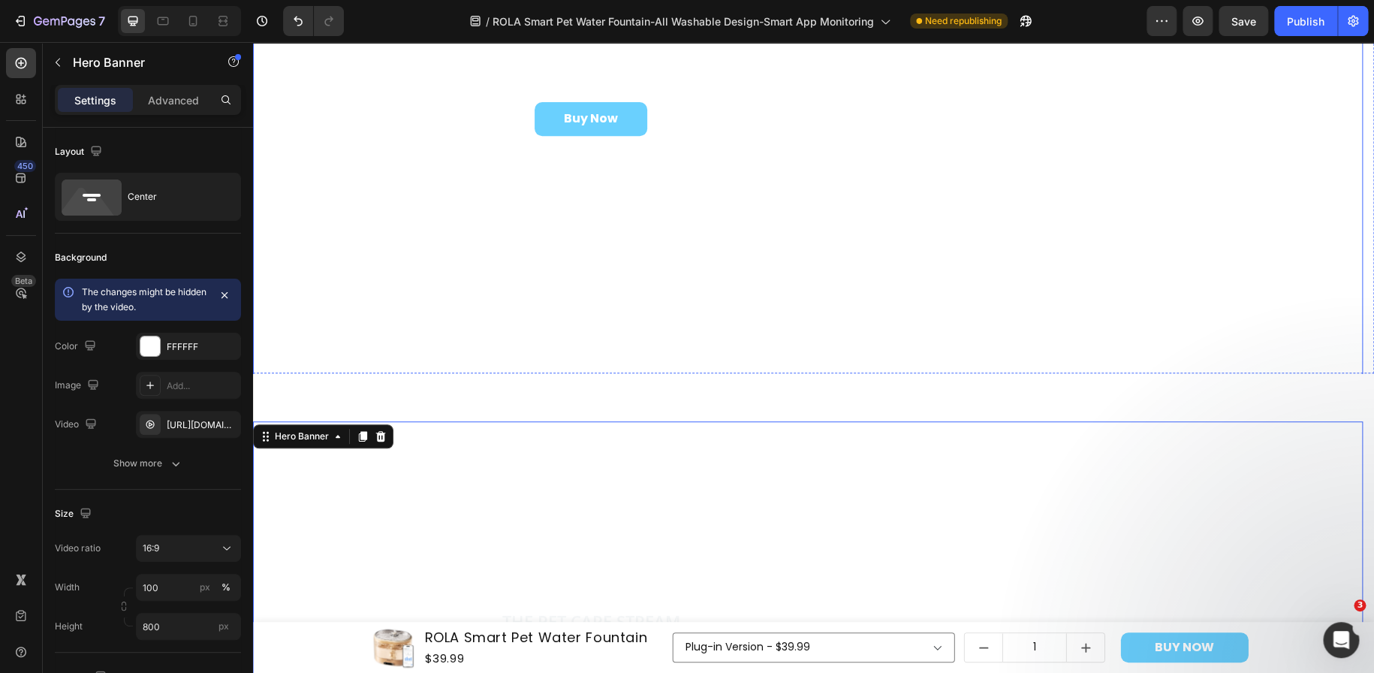
click at [373, 344] on div "The Pet Care Stream Heading ROLA Smart Pet Water Fountain Heading Buy Now Butto…" at bounding box center [808, 178] width 1110 height 517
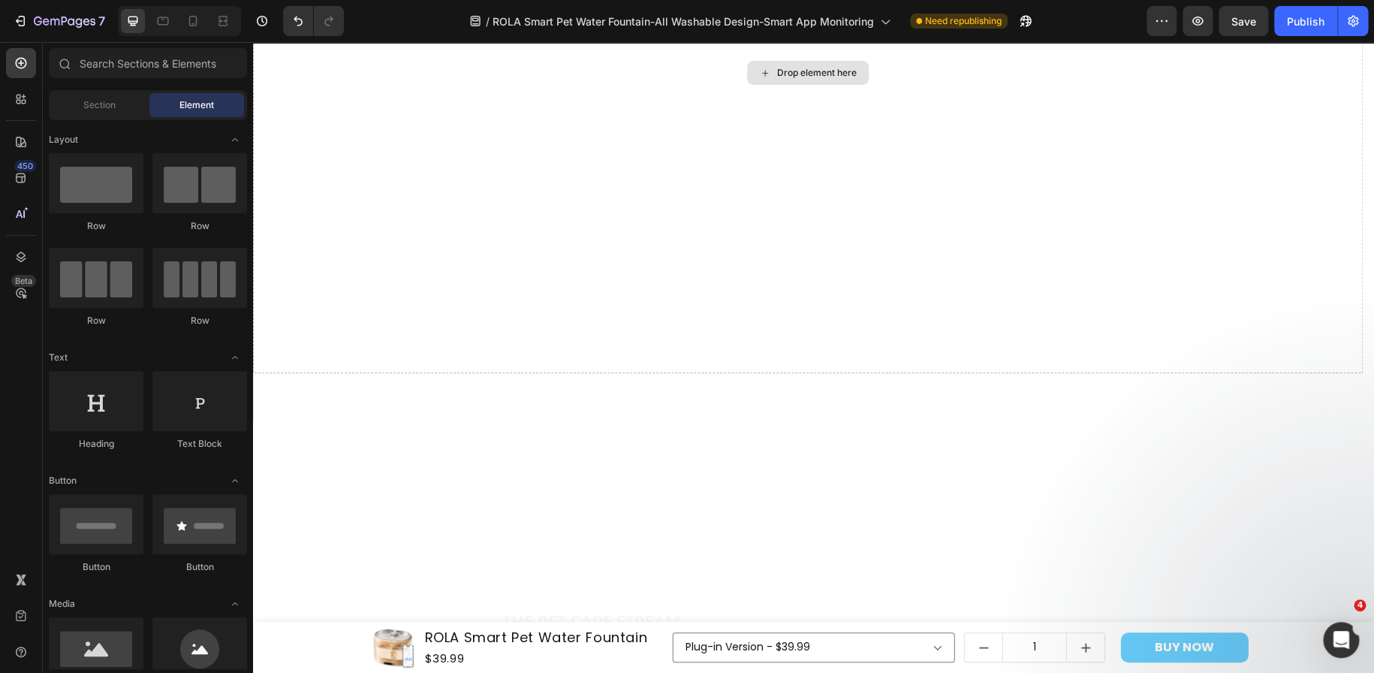
click at [373, 344] on div "Drop element here" at bounding box center [808, 73] width 1110 height 601
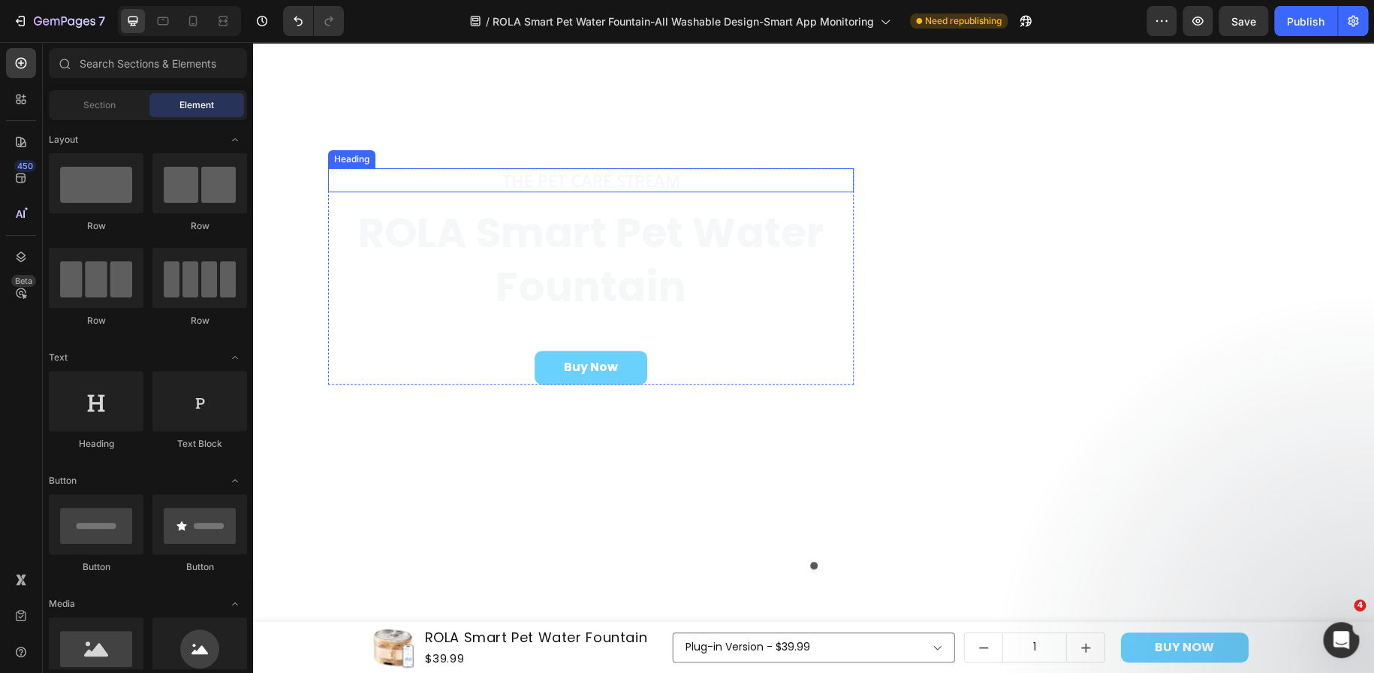
scroll to position [0, 0]
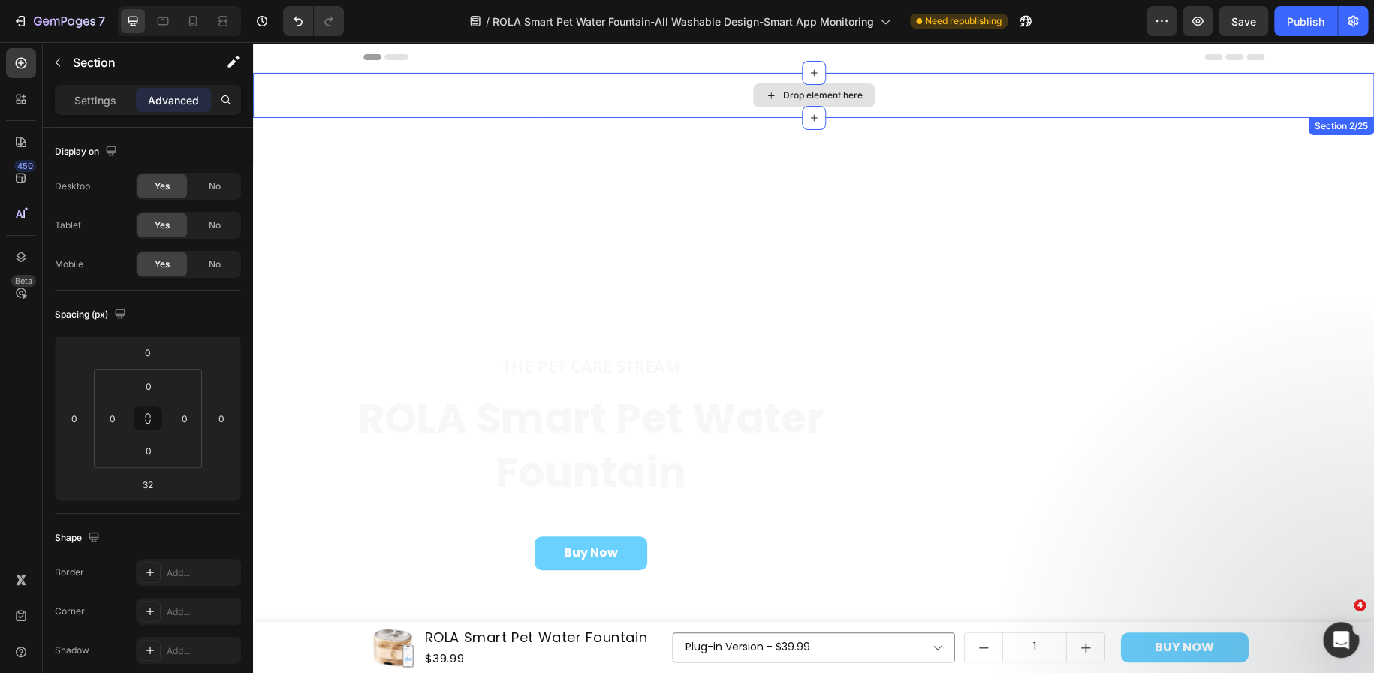
click at [391, 95] on div "Drop element here" at bounding box center [813, 95] width 1121 height 45
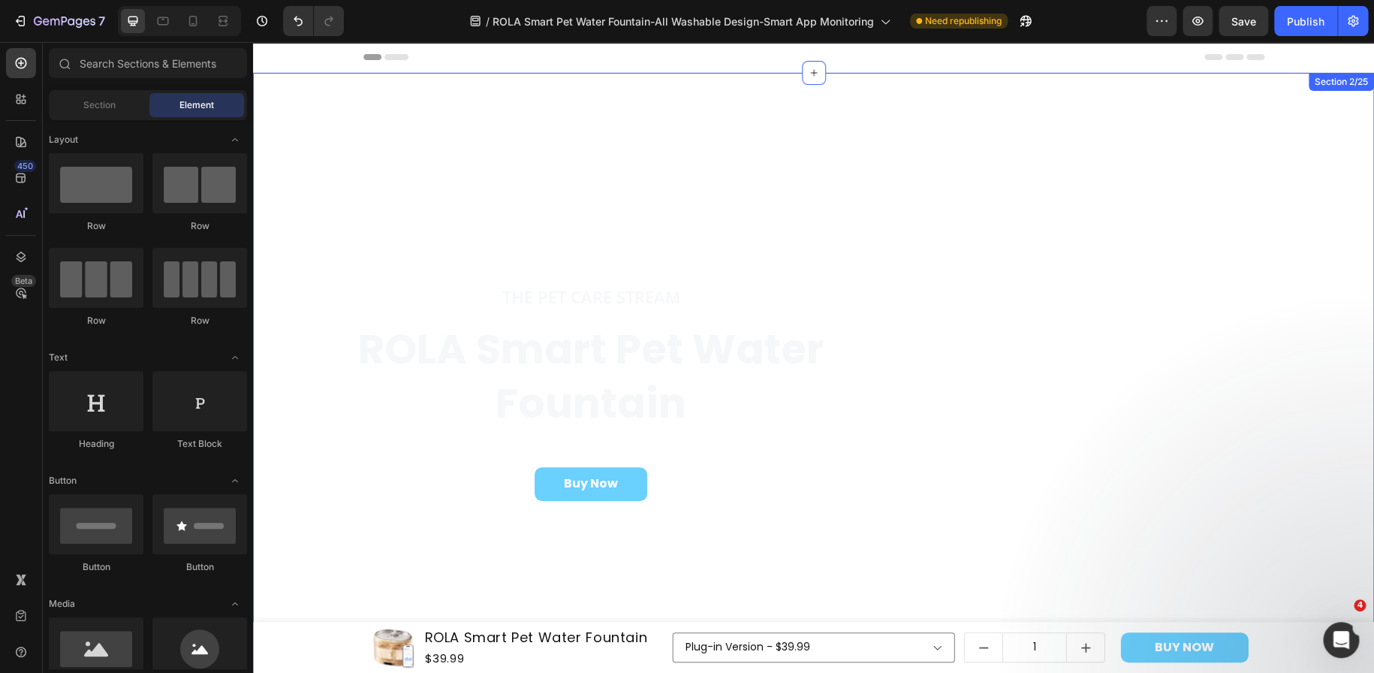
click at [372, 75] on div "The Pet Care Stream Heading ROLA Smart Pet Water Fountain Heading Buy Now Butto…" at bounding box center [813, 403] width 1121 height 661
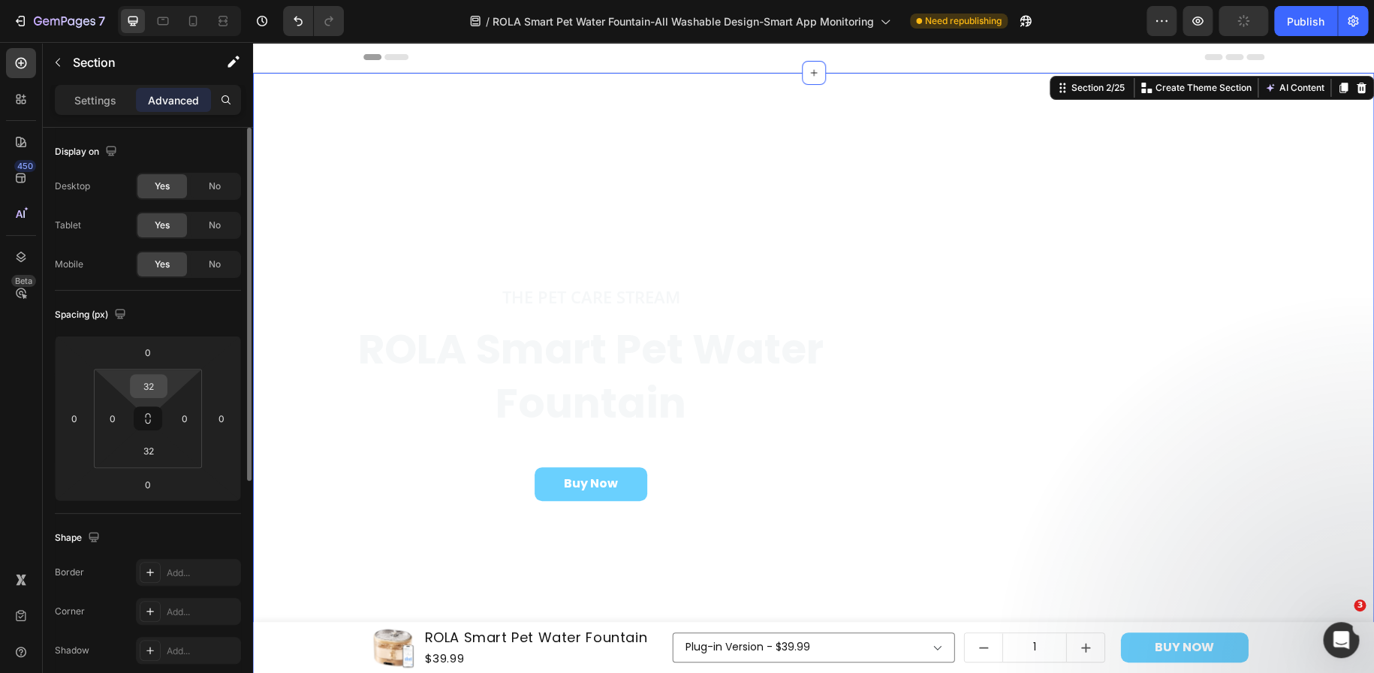
click at [155, 378] on input "32" at bounding box center [149, 386] width 30 height 23
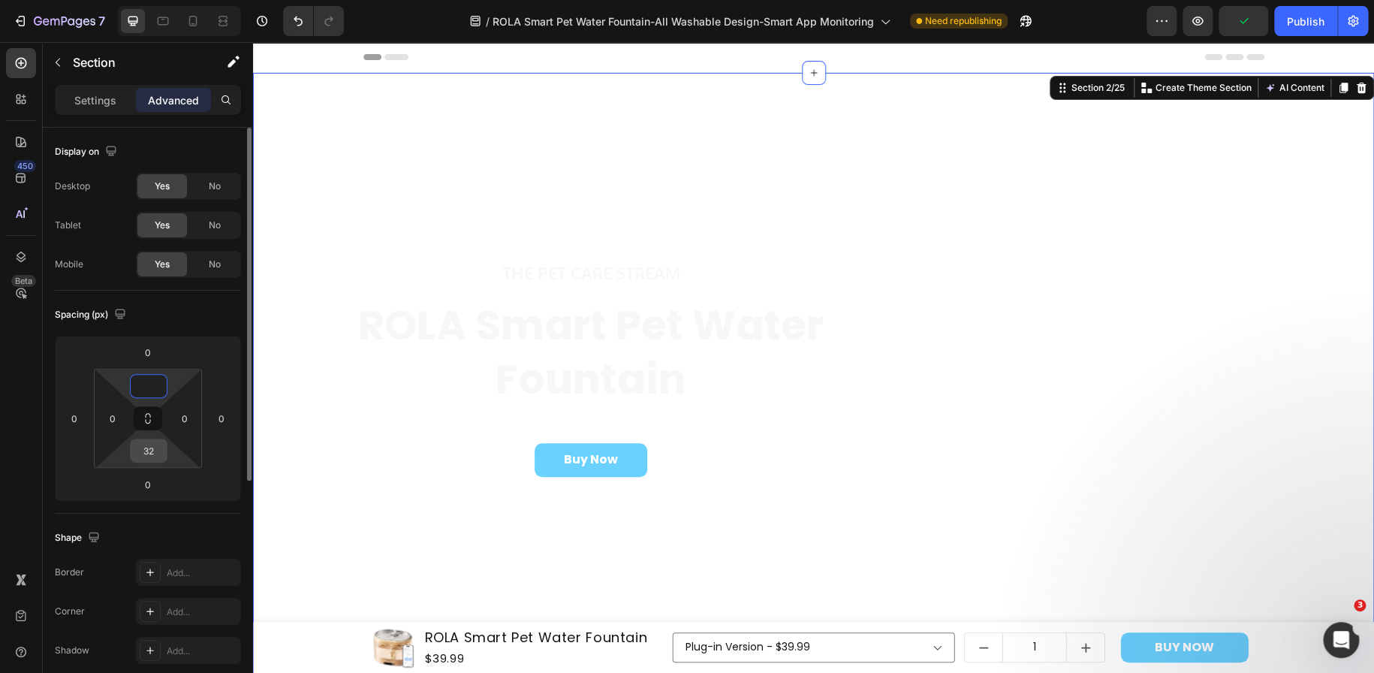
type input "0"
click at [150, 445] on input "32" at bounding box center [149, 450] width 30 height 23
click at [509, 58] on div "Header" at bounding box center [813, 57] width 901 height 30
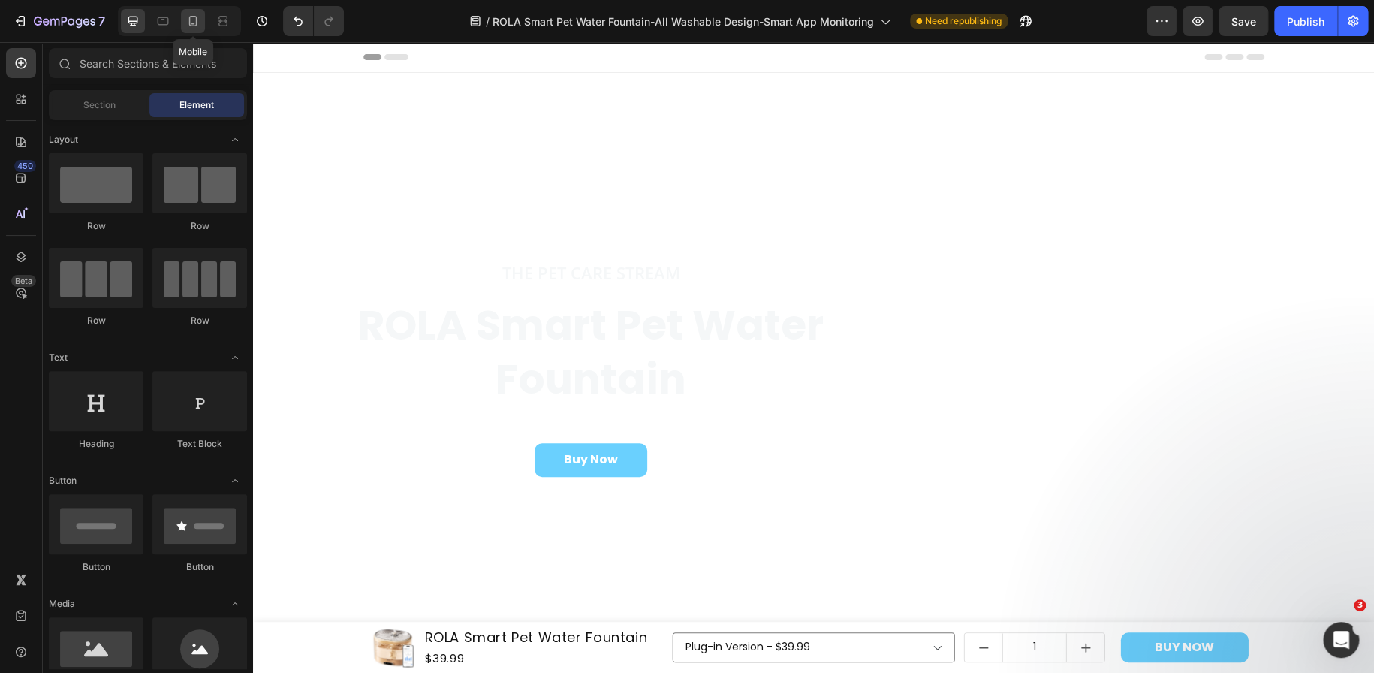
click at [194, 14] on icon at bounding box center [192, 21] width 15 height 15
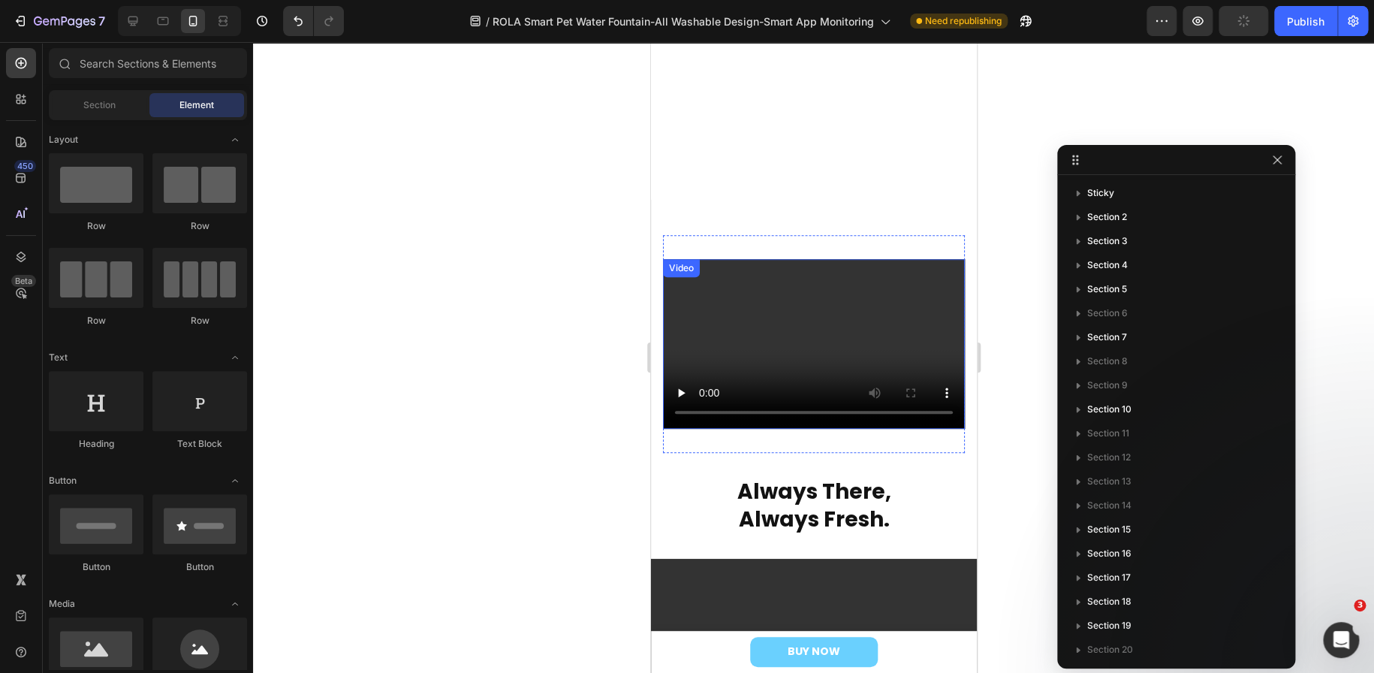
scroll to position [375, 0]
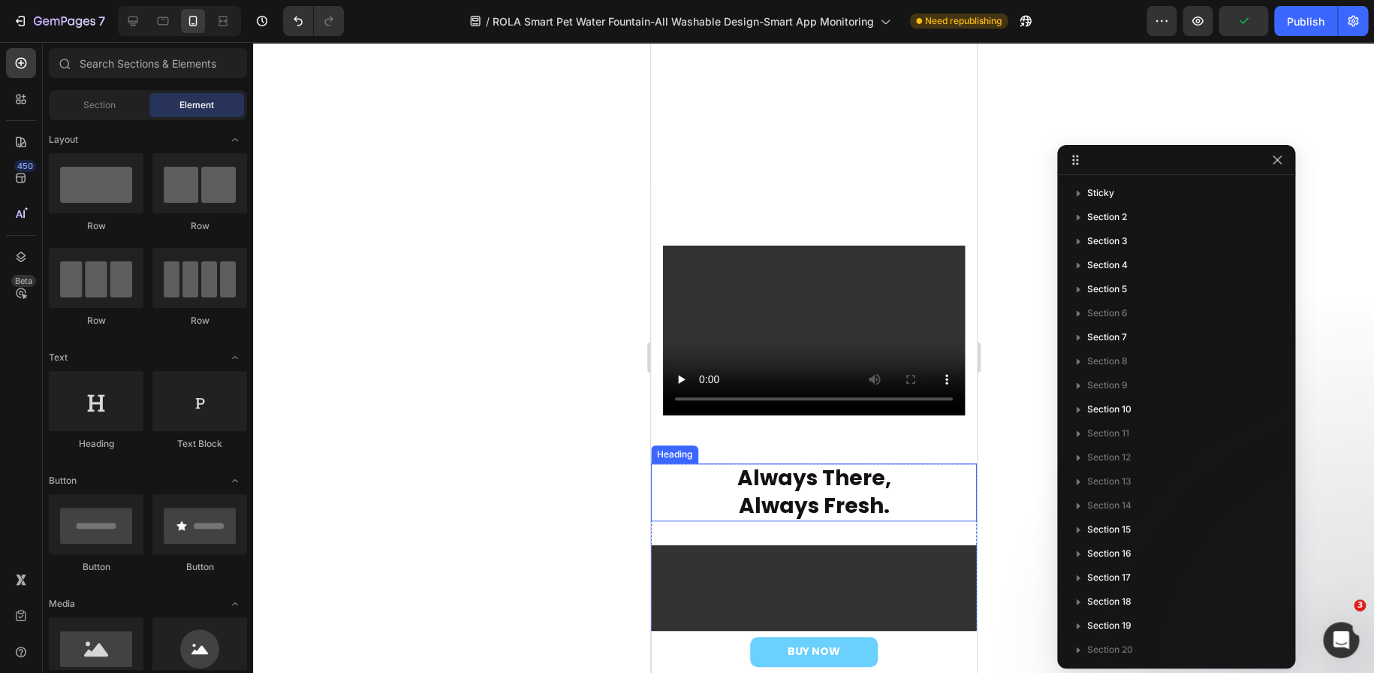
click at [743, 482] on h2 "Always There, Always Fresh." at bounding box center [813, 492] width 326 height 58
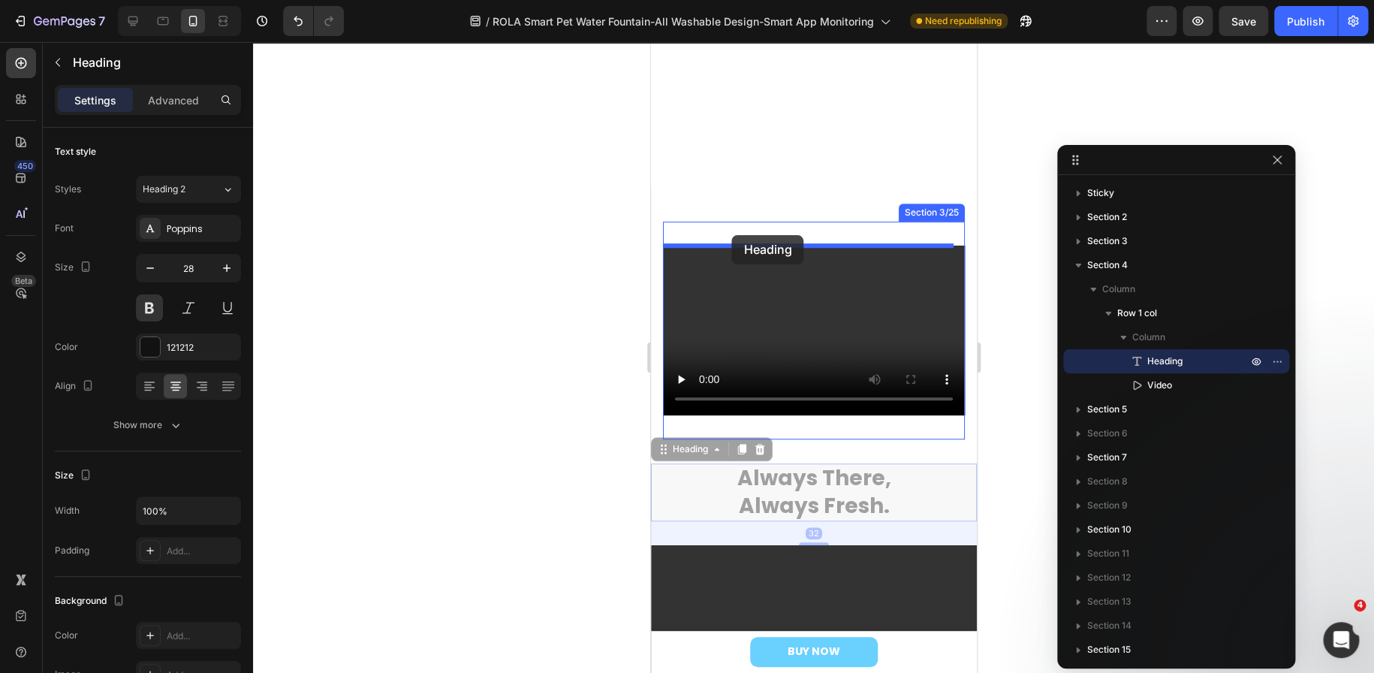
drag, startPoint x: 664, startPoint y: 446, endPoint x: 731, endPoint y: 235, distance: 221.3
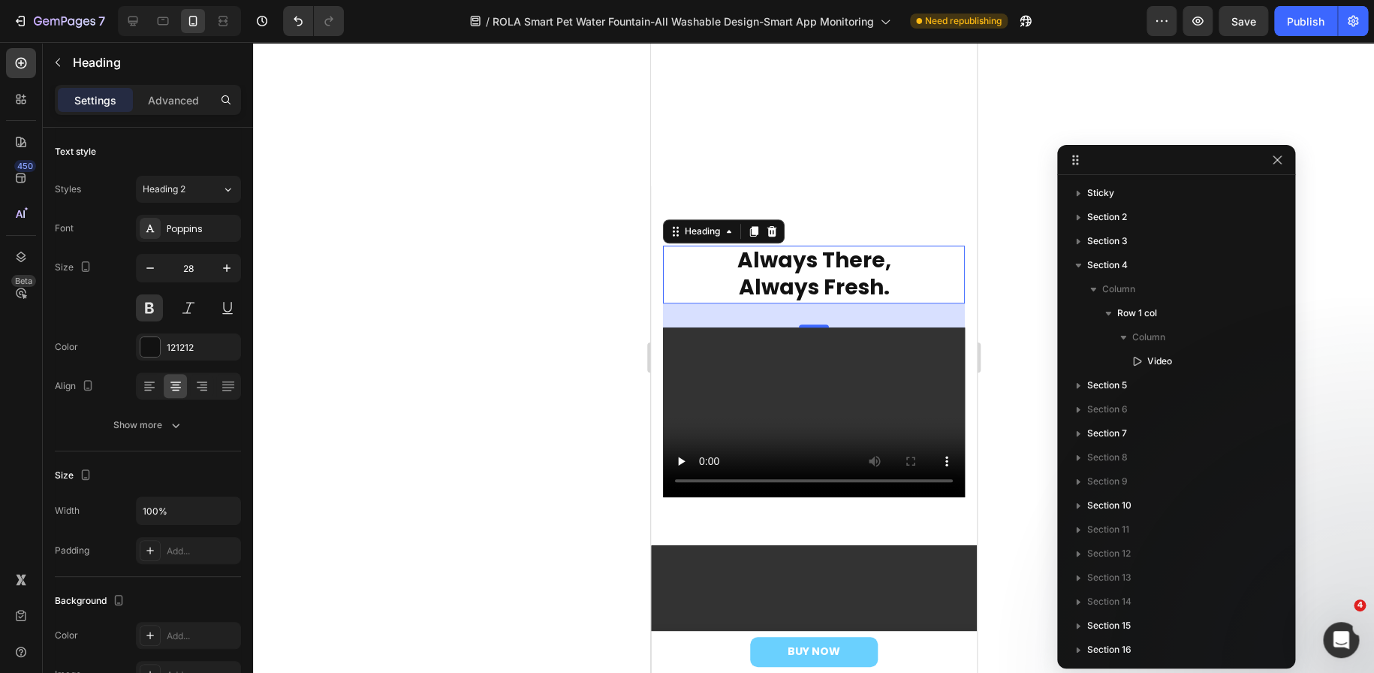
click at [696, 313] on div "32" at bounding box center [813, 315] width 302 height 24
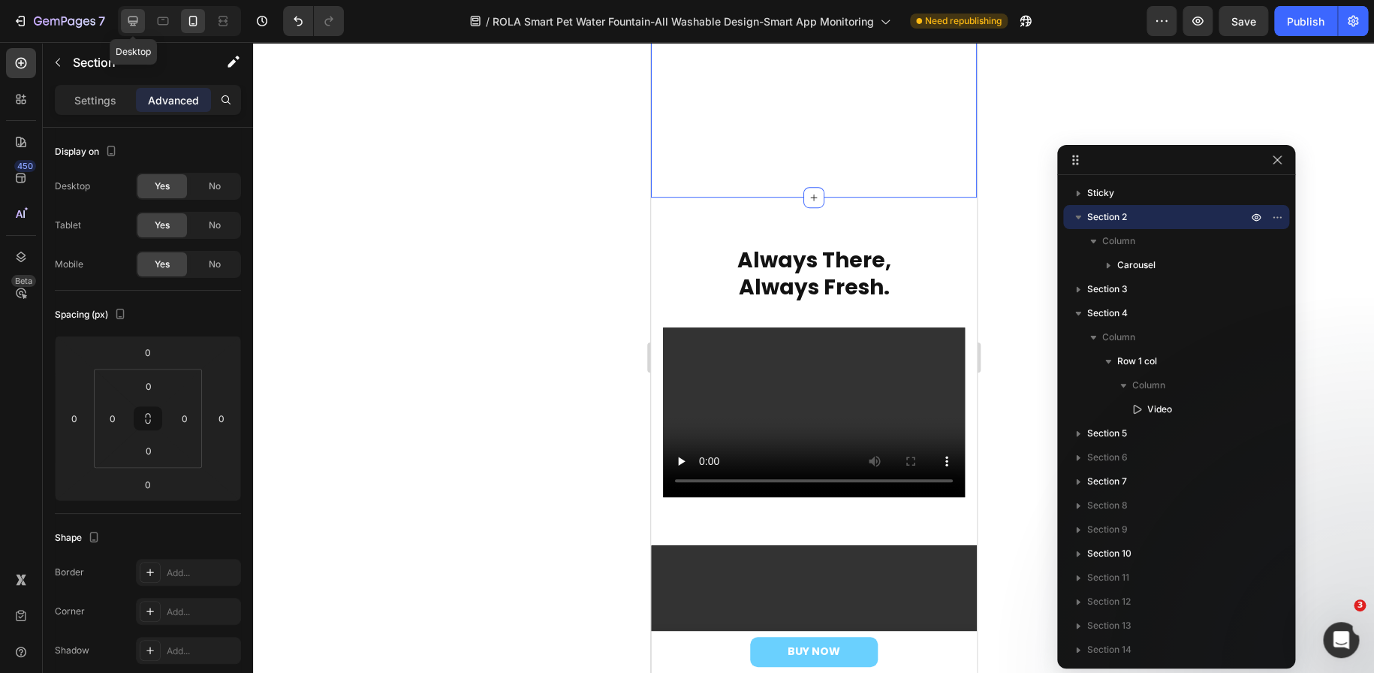
click at [143, 27] on div at bounding box center [133, 21] width 24 height 24
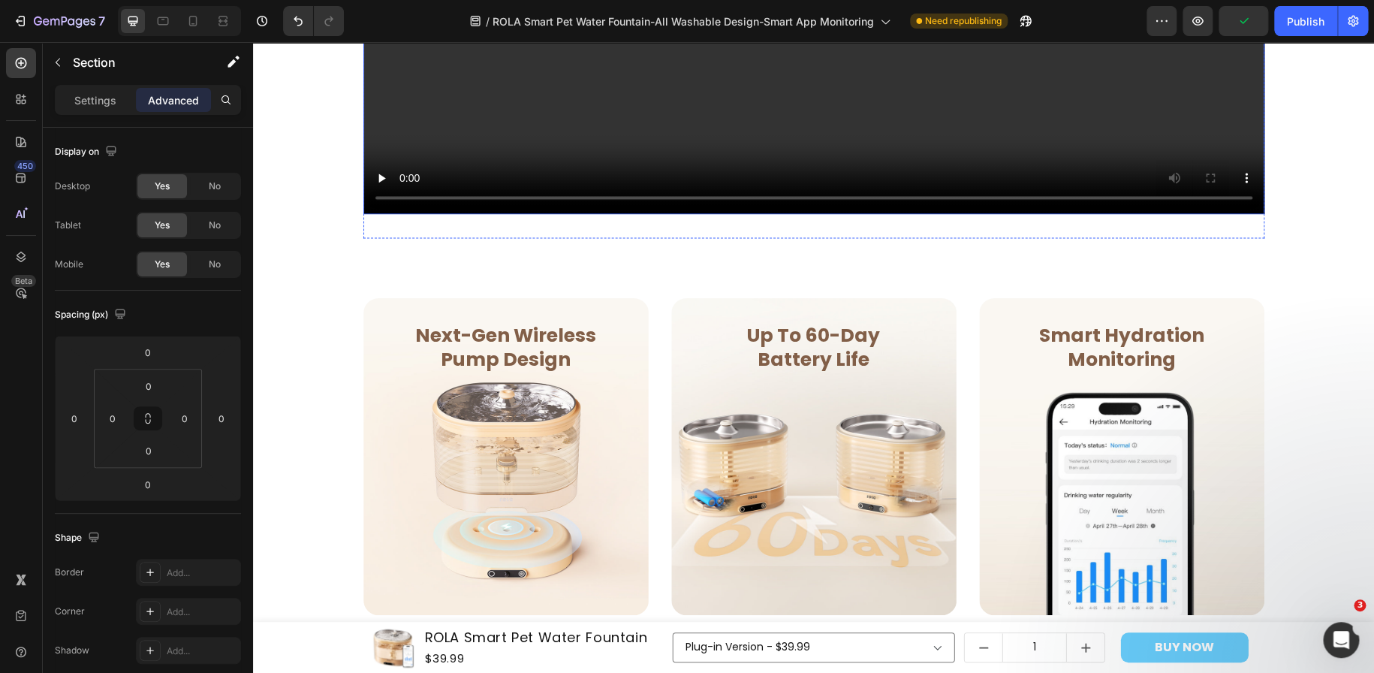
scroll to position [1177, 0]
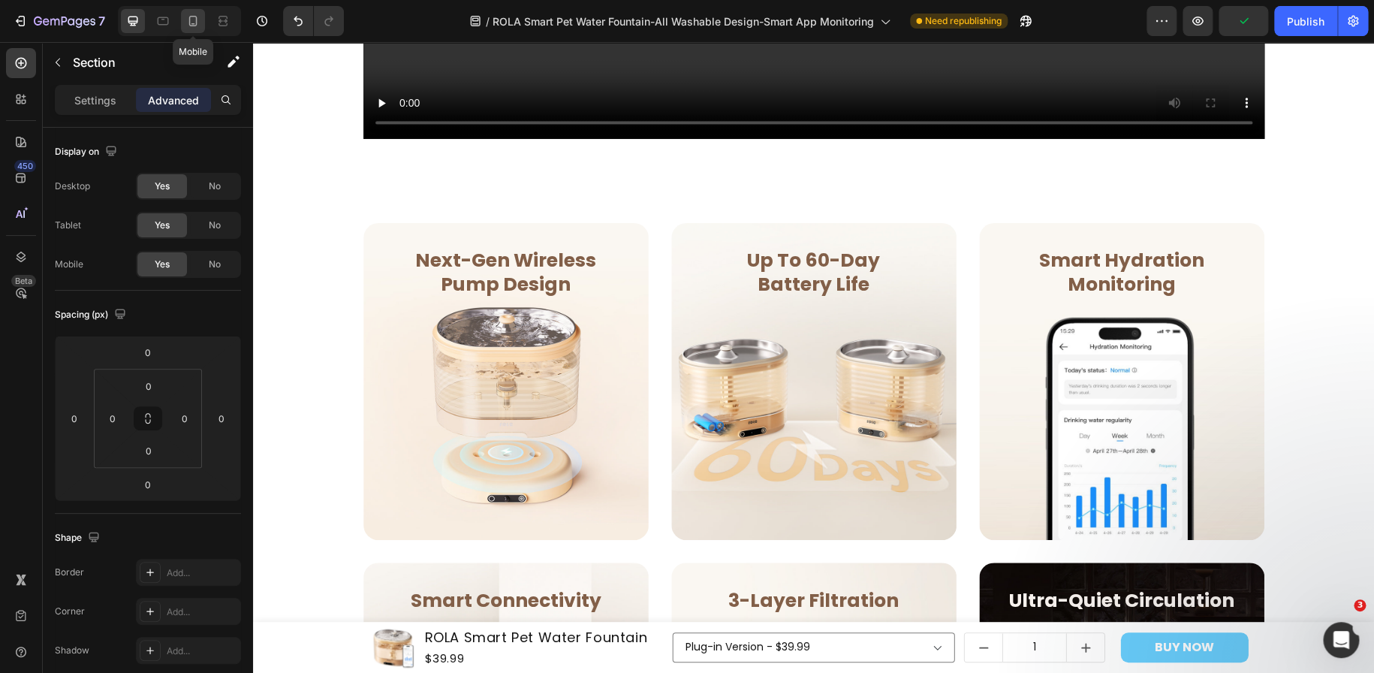
click at [185, 23] on icon at bounding box center [192, 21] width 15 height 15
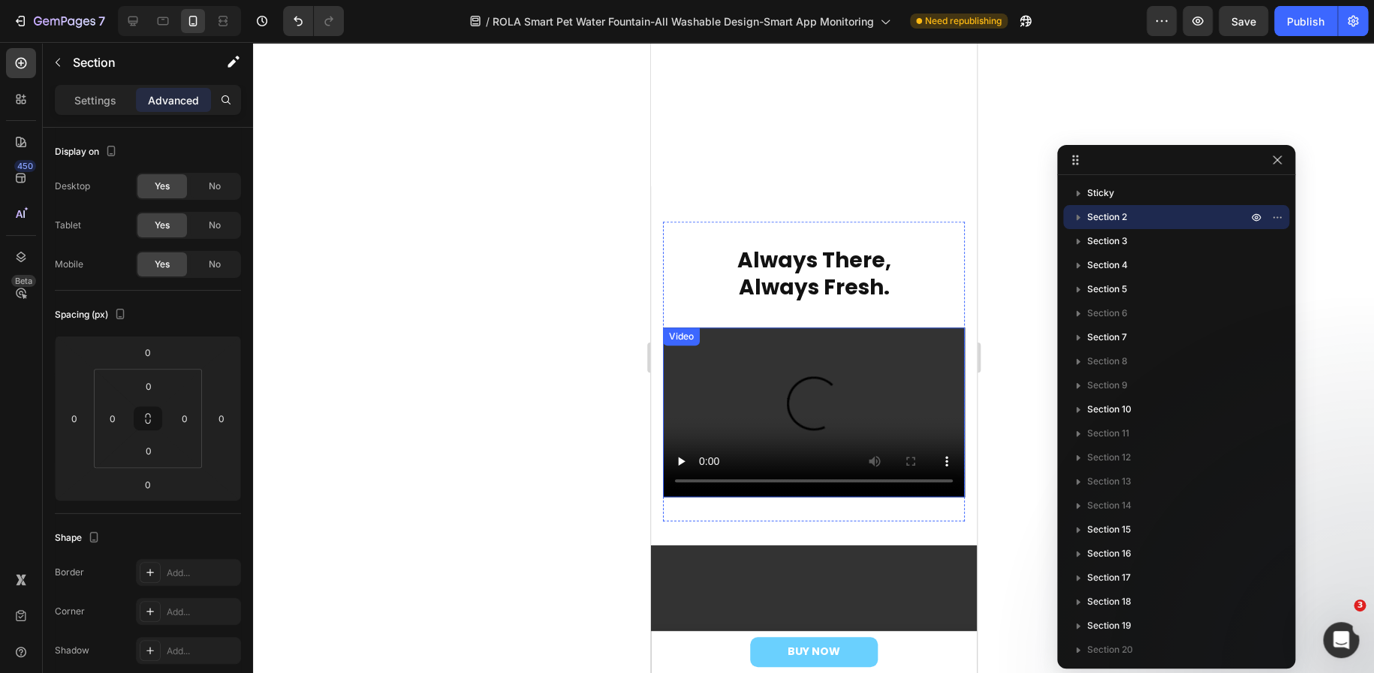
scroll to position [526, 0]
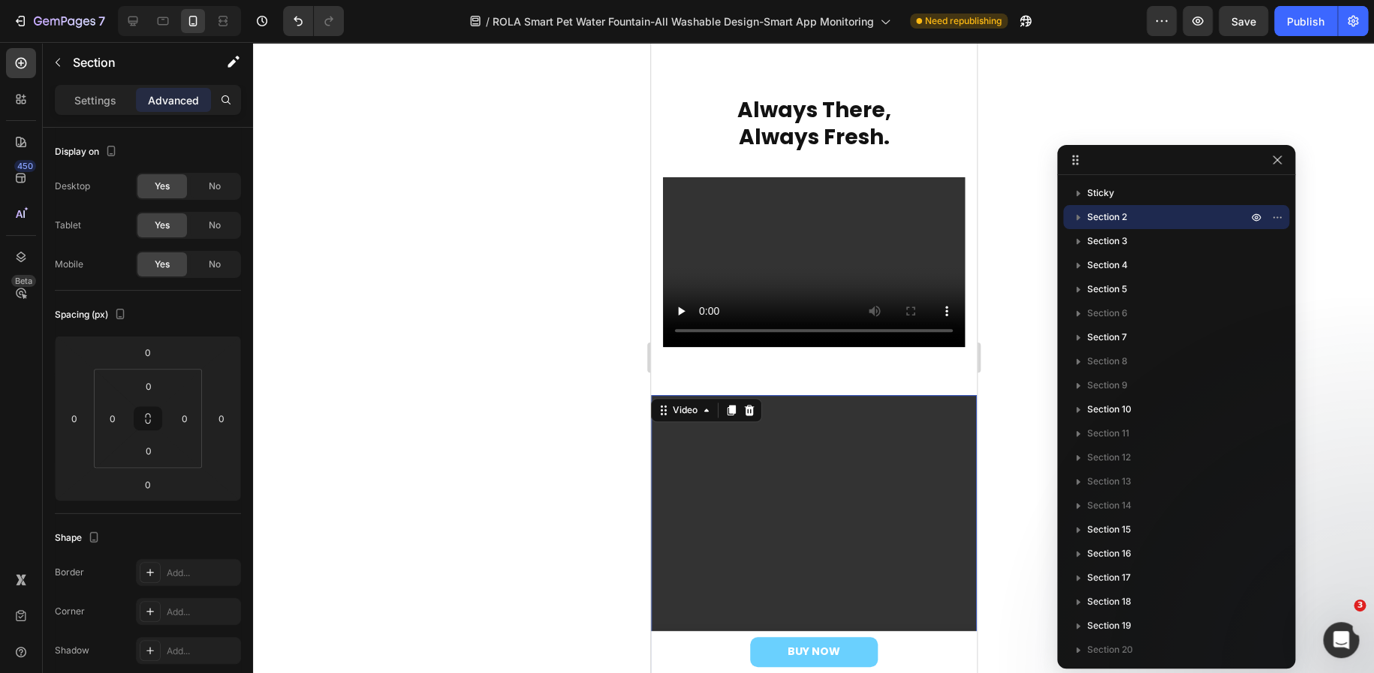
click at [700, 482] on video at bounding box center [813, 685] width 326 height 580
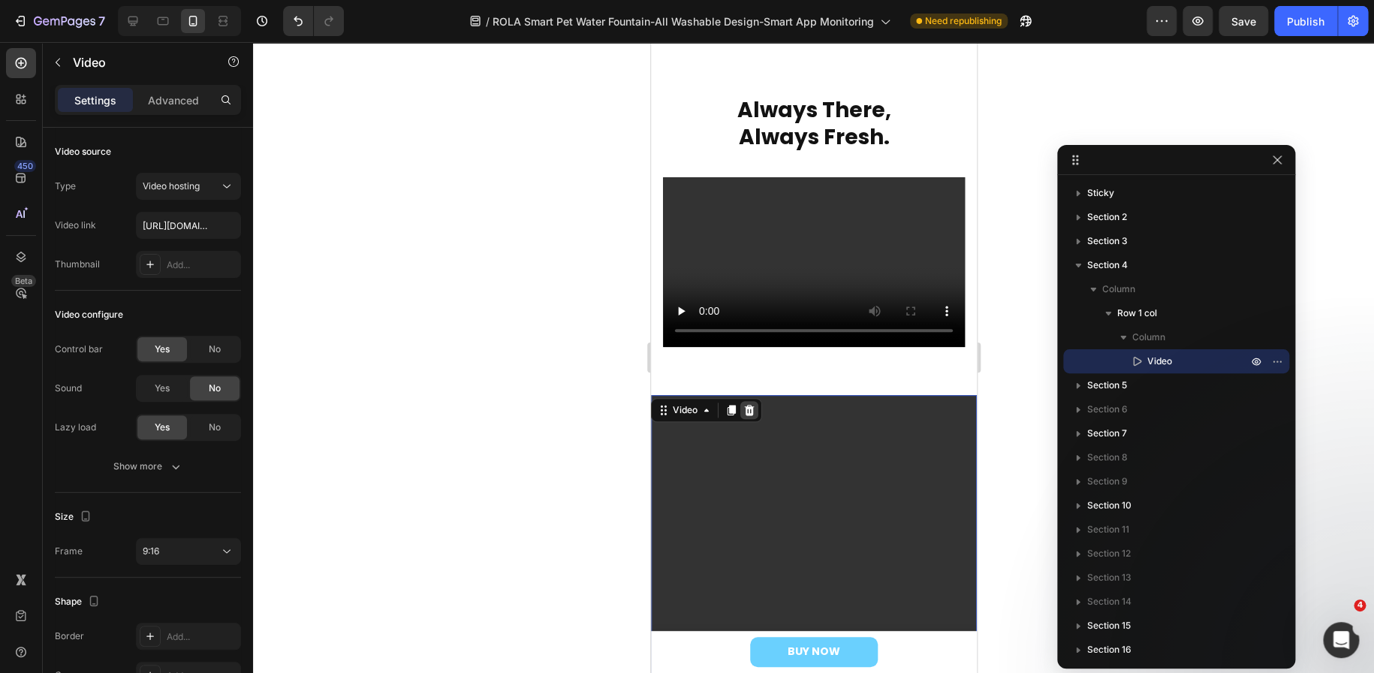
click at [745, 410] on div at bounding box center [749, 410] width 18 height 18
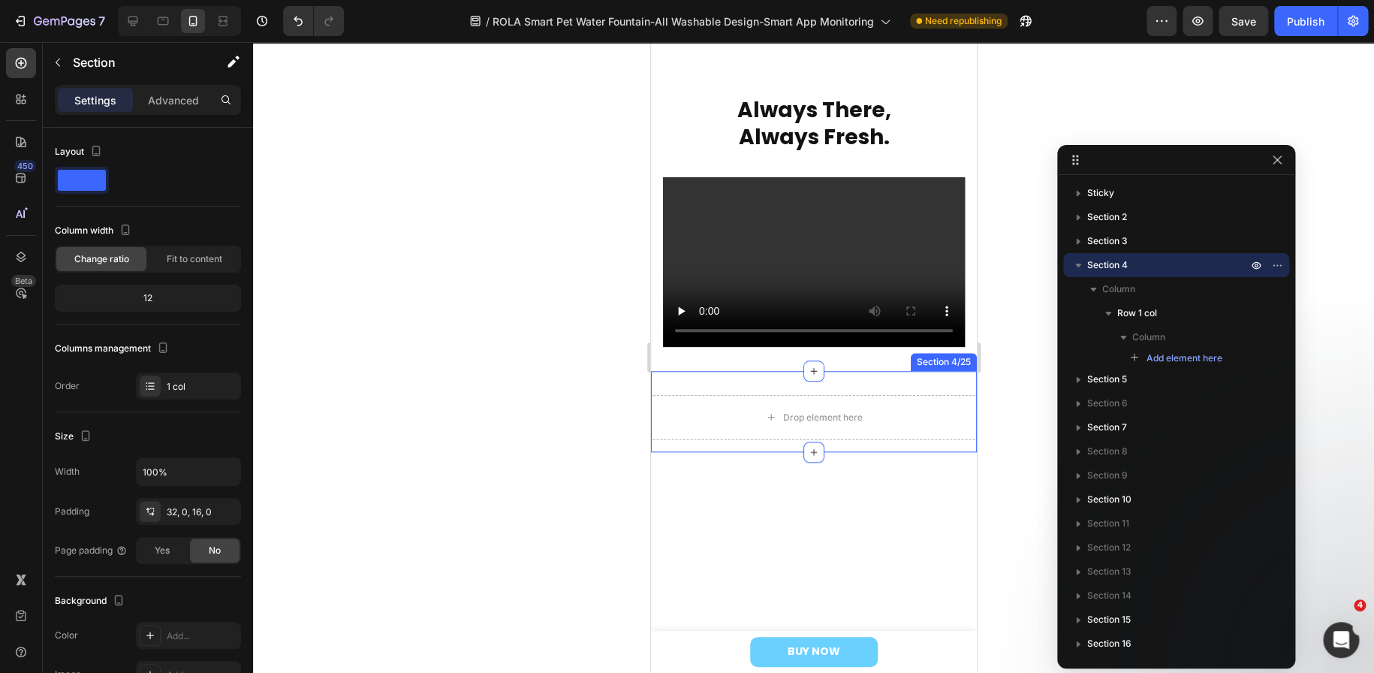
click at [716, 378] on div "Drop element here Row Section 4/25" at bounding box center [813, 411] width 326 height 81
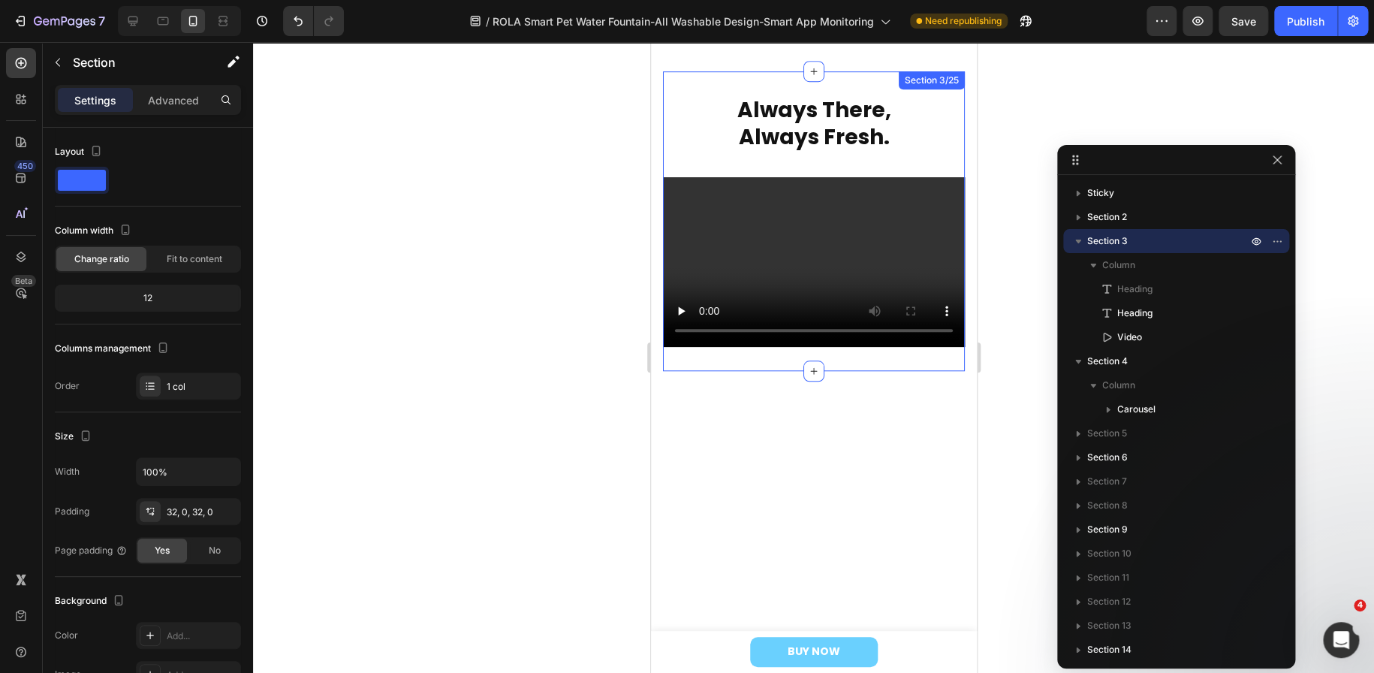
click at [674, 349] on div "Always There, Always Fresh. Heading Always There, Always Fresh. Heading Video S…" at bounding box center [813, 221] width 302 height 300
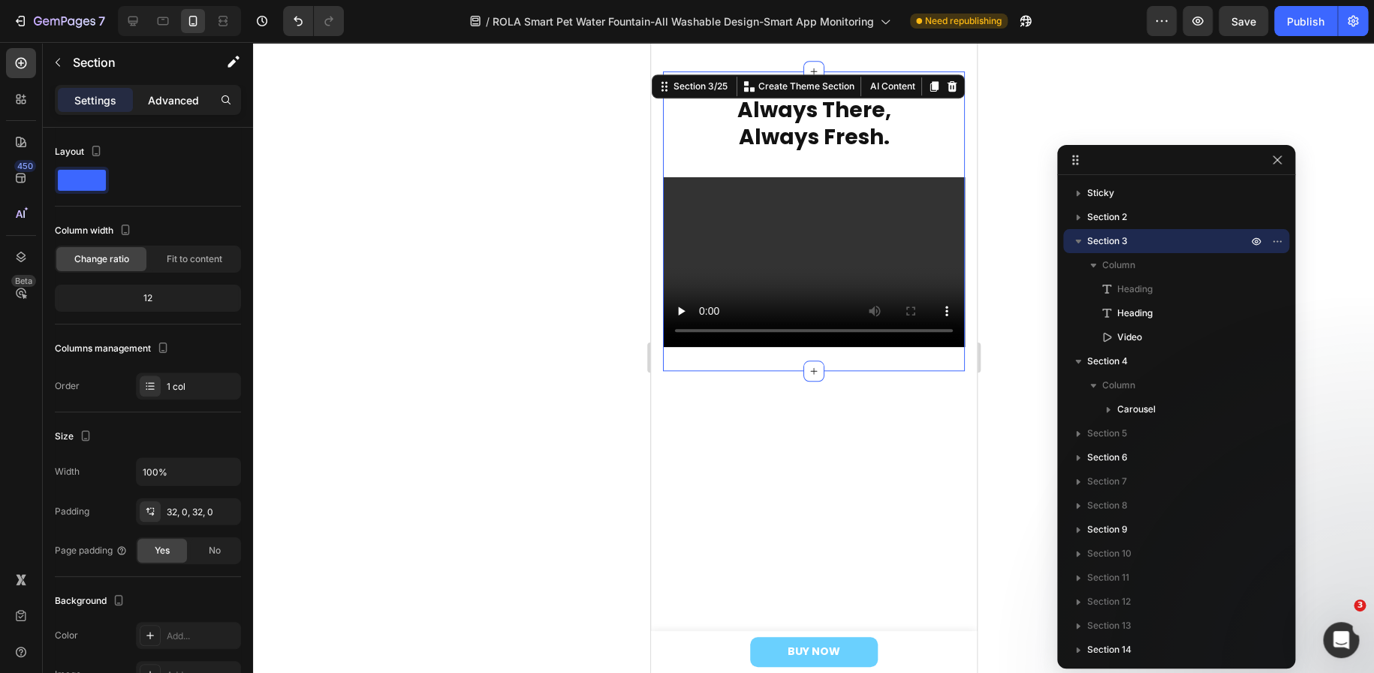
click at [168, 104] on p "Advanced" at bounding box center [173, 100] width 51 height 16
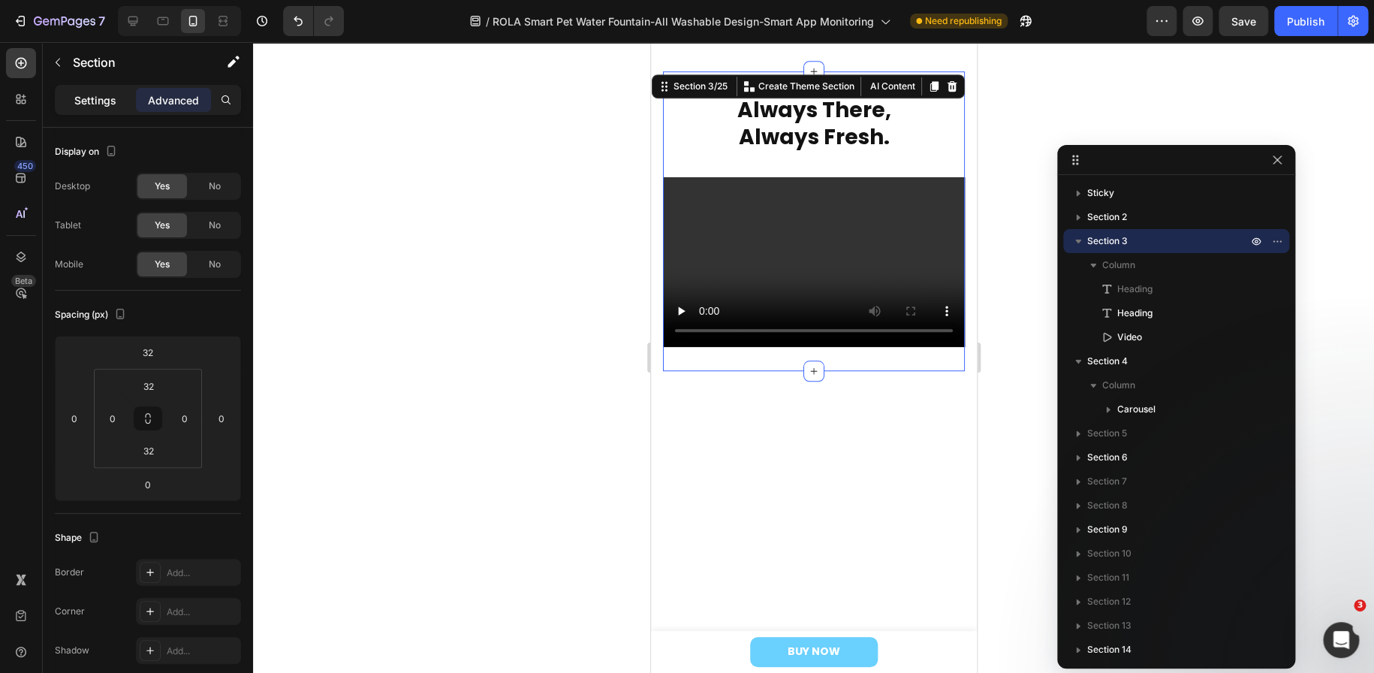
click at [86, 99] on p "Settings" at bounding box center [95, 100] width 42 height 16
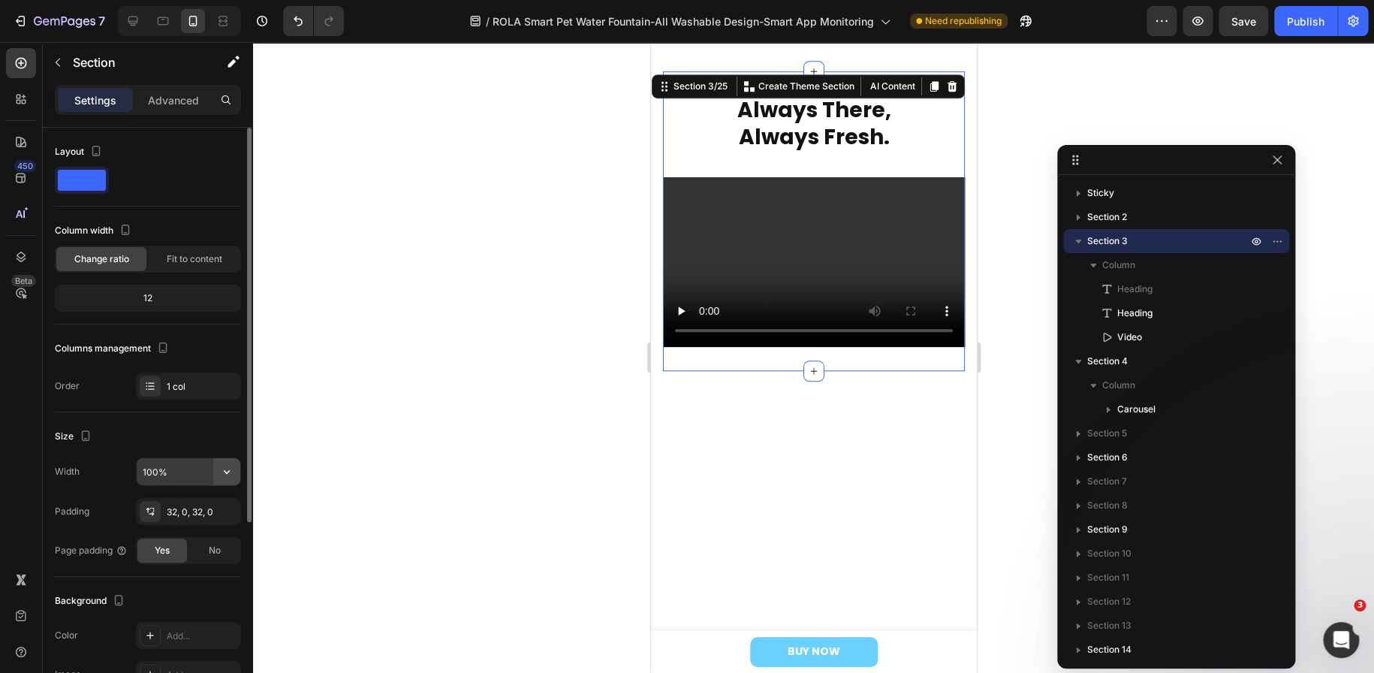
click at [224, 468] on icon "button" at bounding box center [226, 471] width 15 height 15
click at [383, 477] on div at bounding box center [813, 357] width 1121 height 631
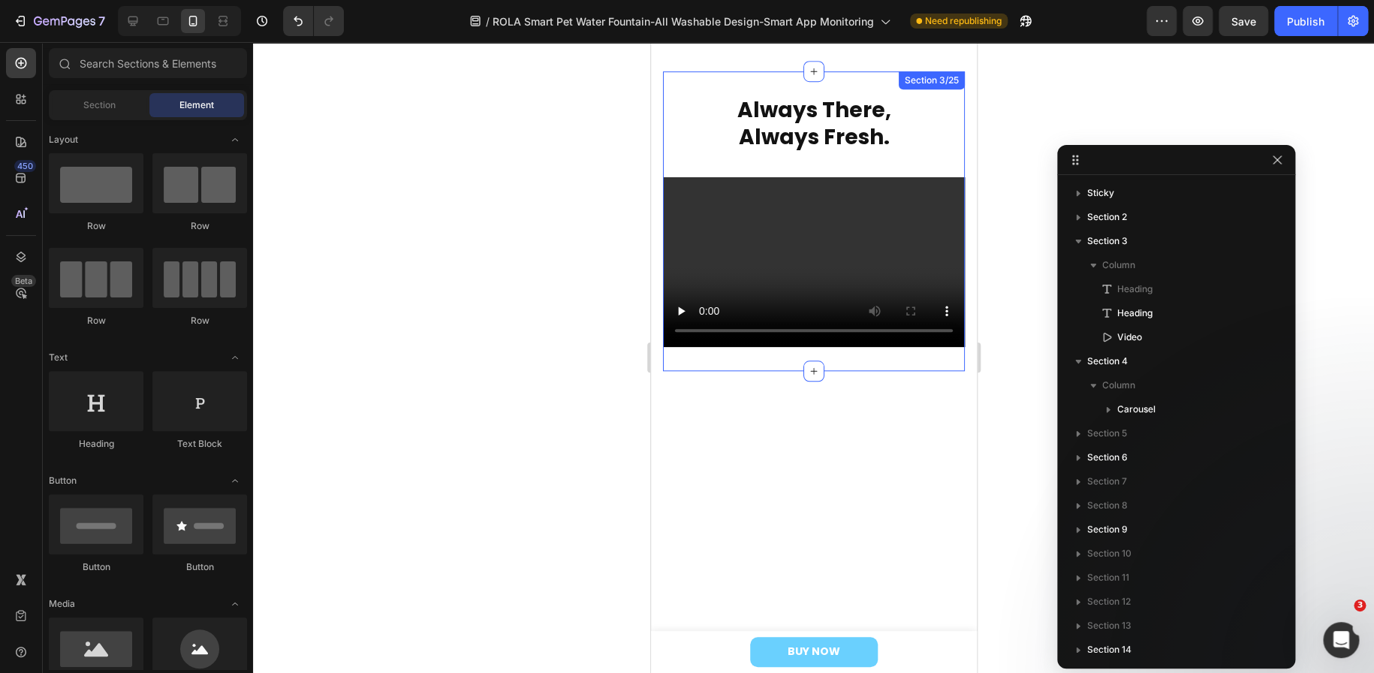
click at [670, 354] on div "Always There, Always Fresh. Heading Always There, Always Fresh. Heading Video S…" at bounding box center [813, 221] width 302 height 300
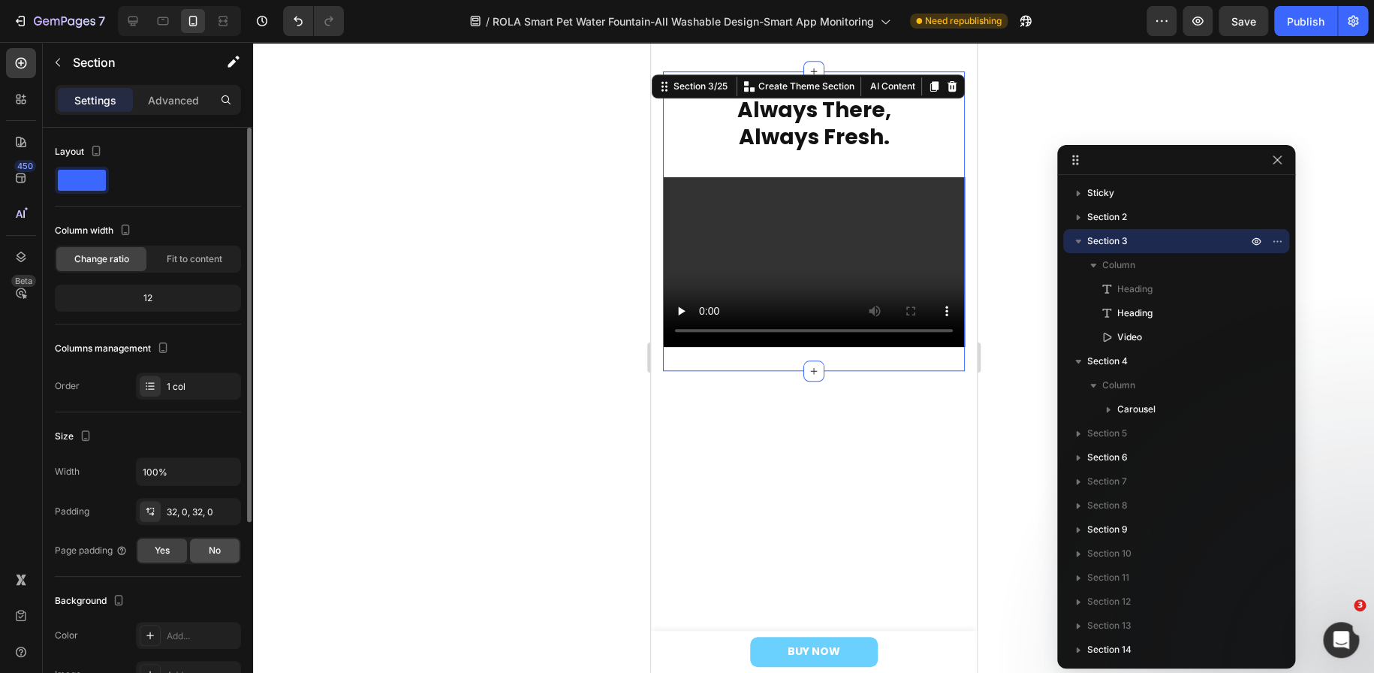
click at [225, 551] on div "No" at bounding box center [215, 550] width 50 height 24
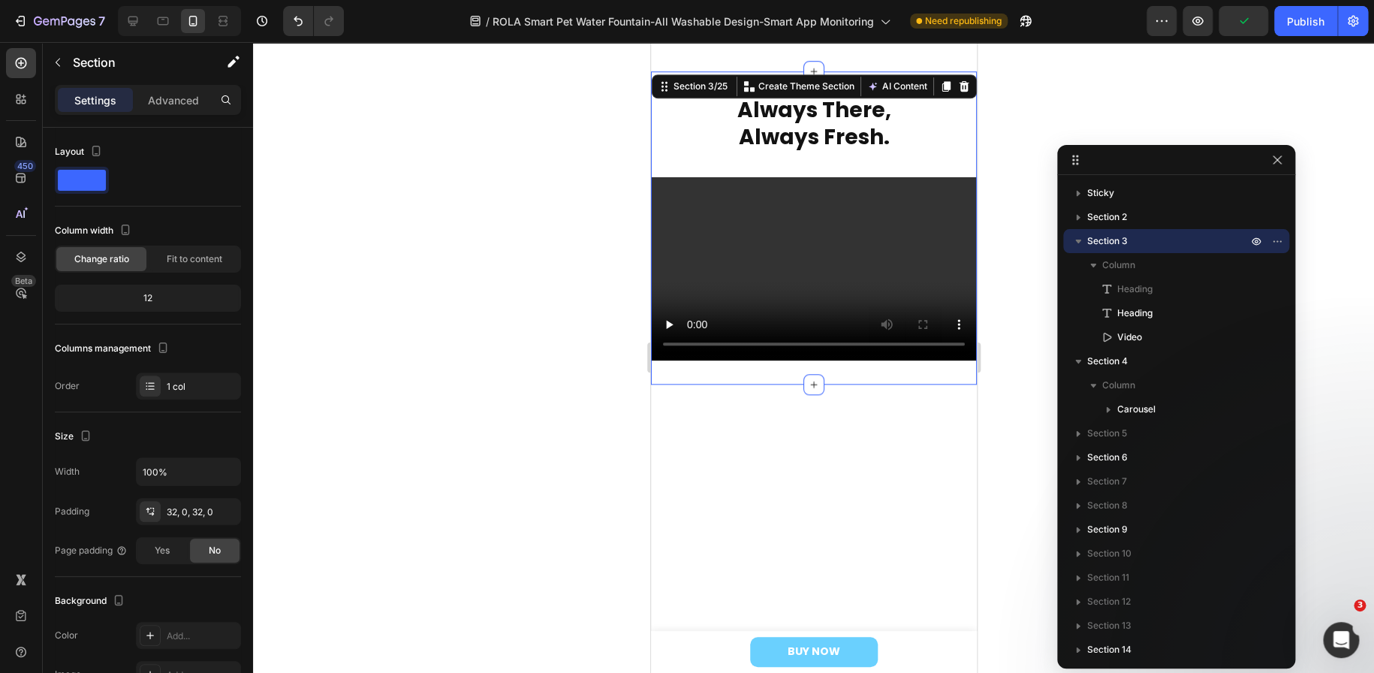
click at [1006, 144] on div at bounding box center [813, 357] width 1121 height 631
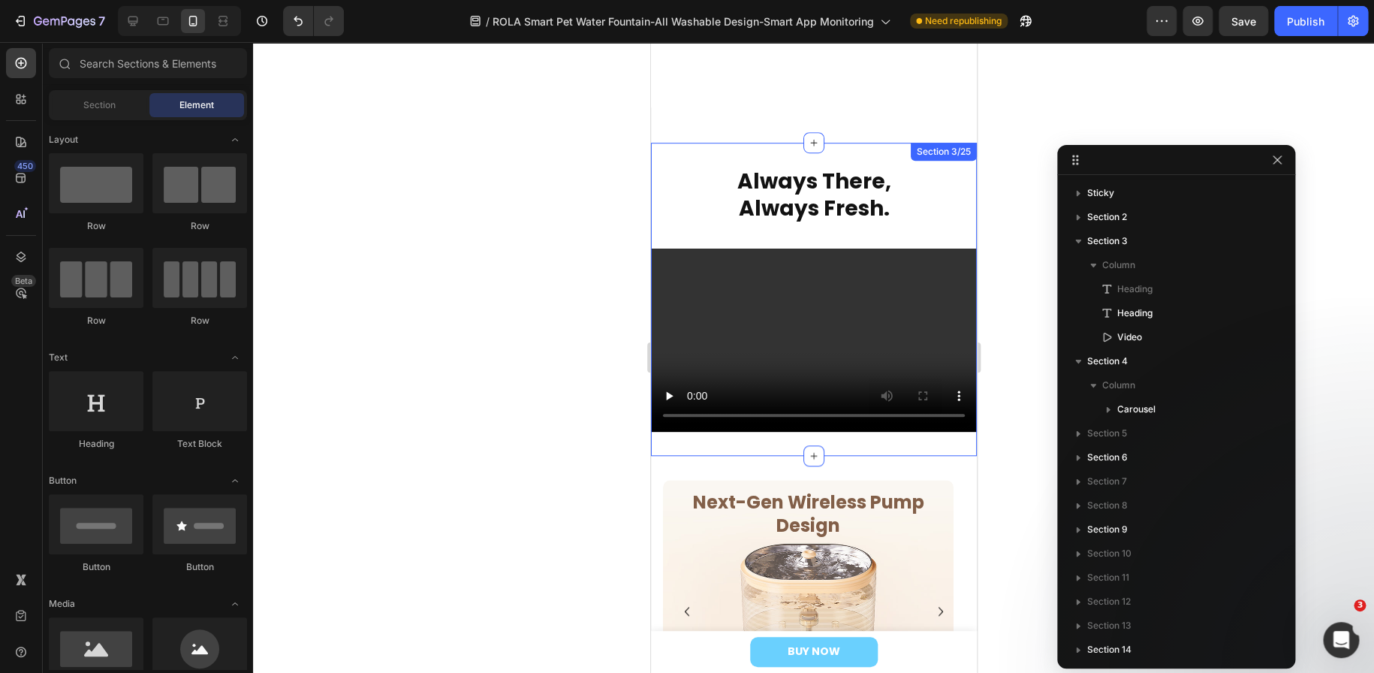
scroll to position [450, 0]
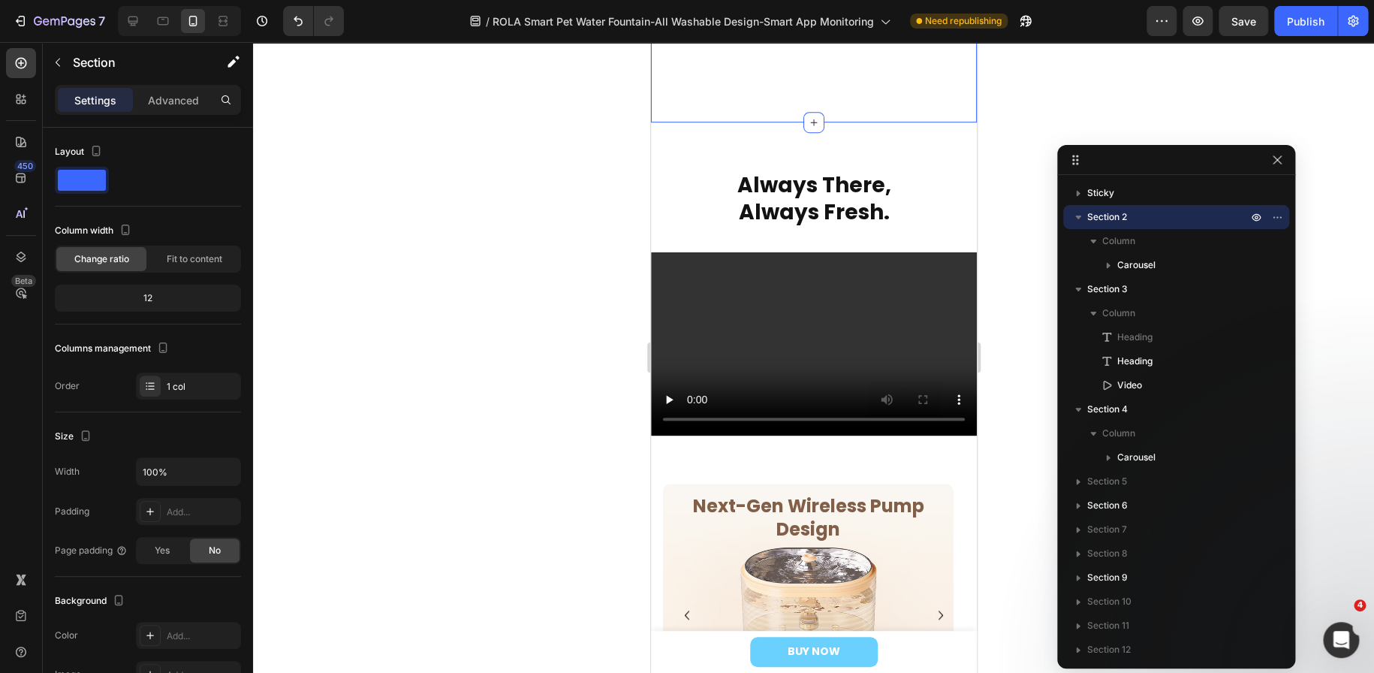
click at [158, 96] on p "Advanced" at bounding box center [173, 100] width 51 height 16
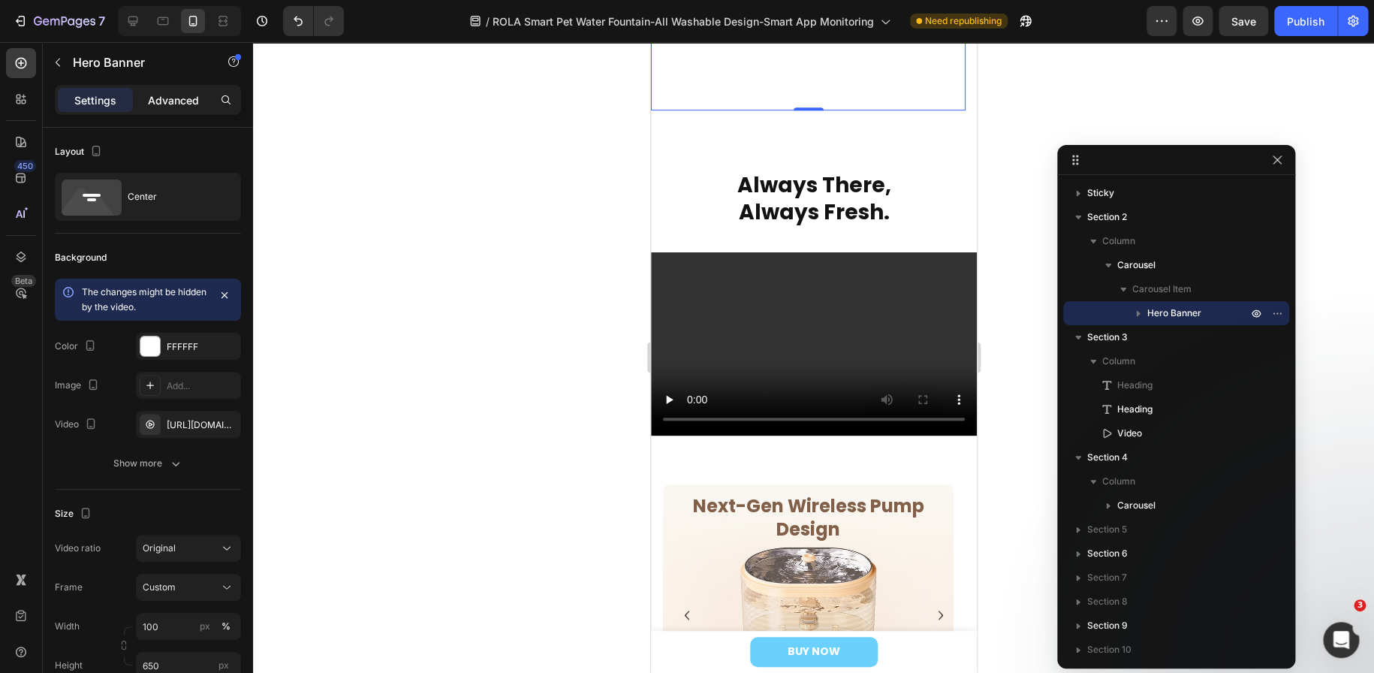
click at [176, 101] on p "Advanced" at bounding box center [173, 100] width 51 height 16
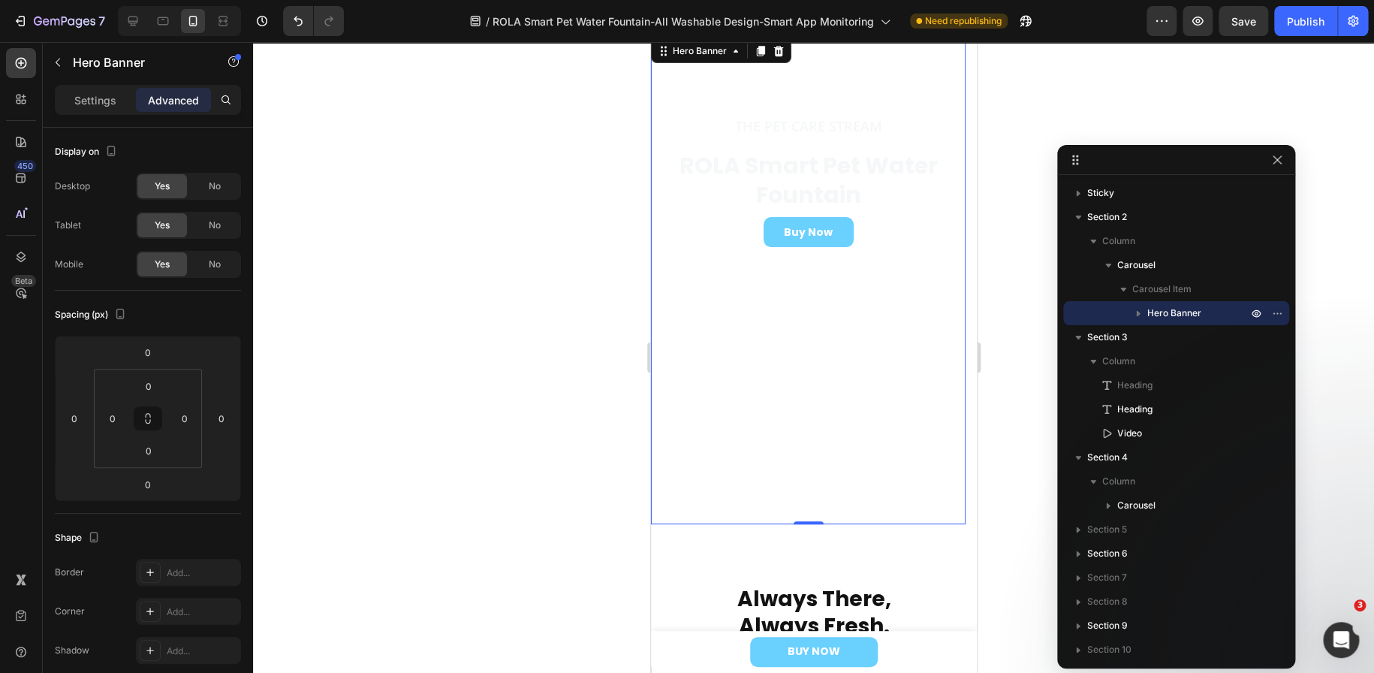
scroll to position [0, 0]
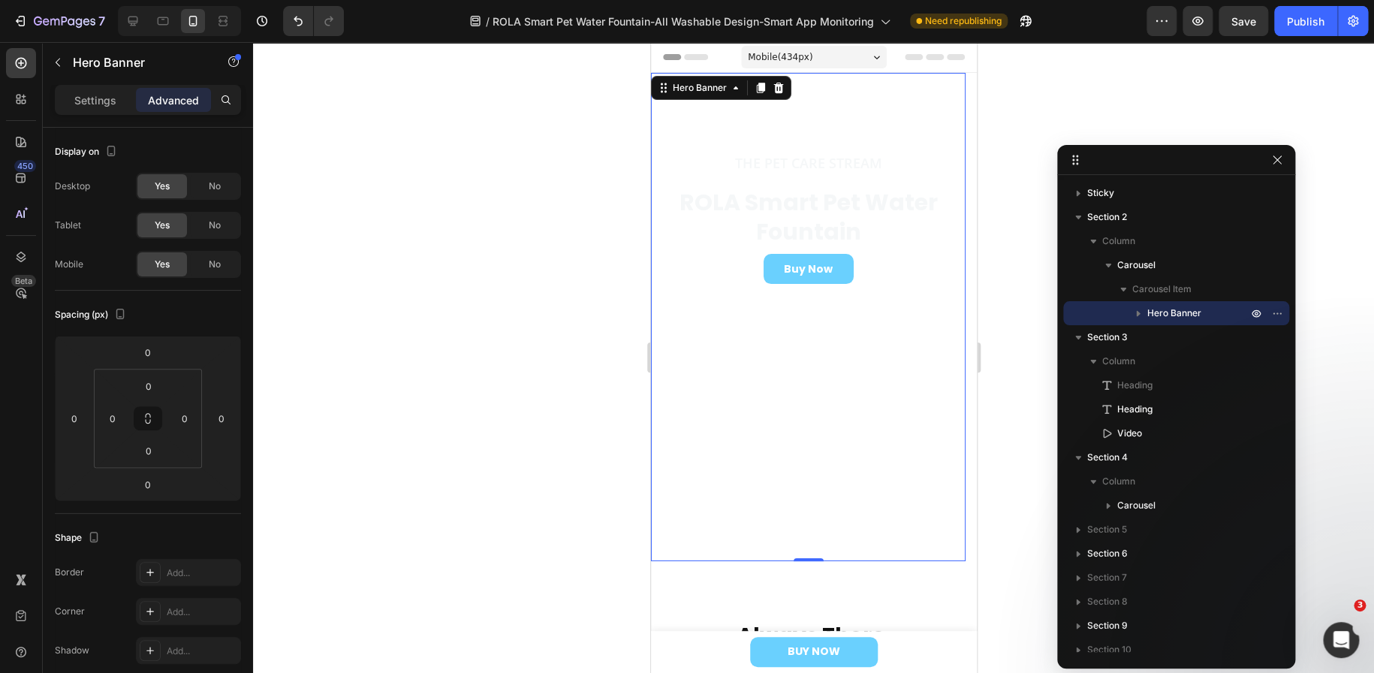
click at [891, 230] on video "Background Image" at bounding box center [807, 152] width 315 height 158
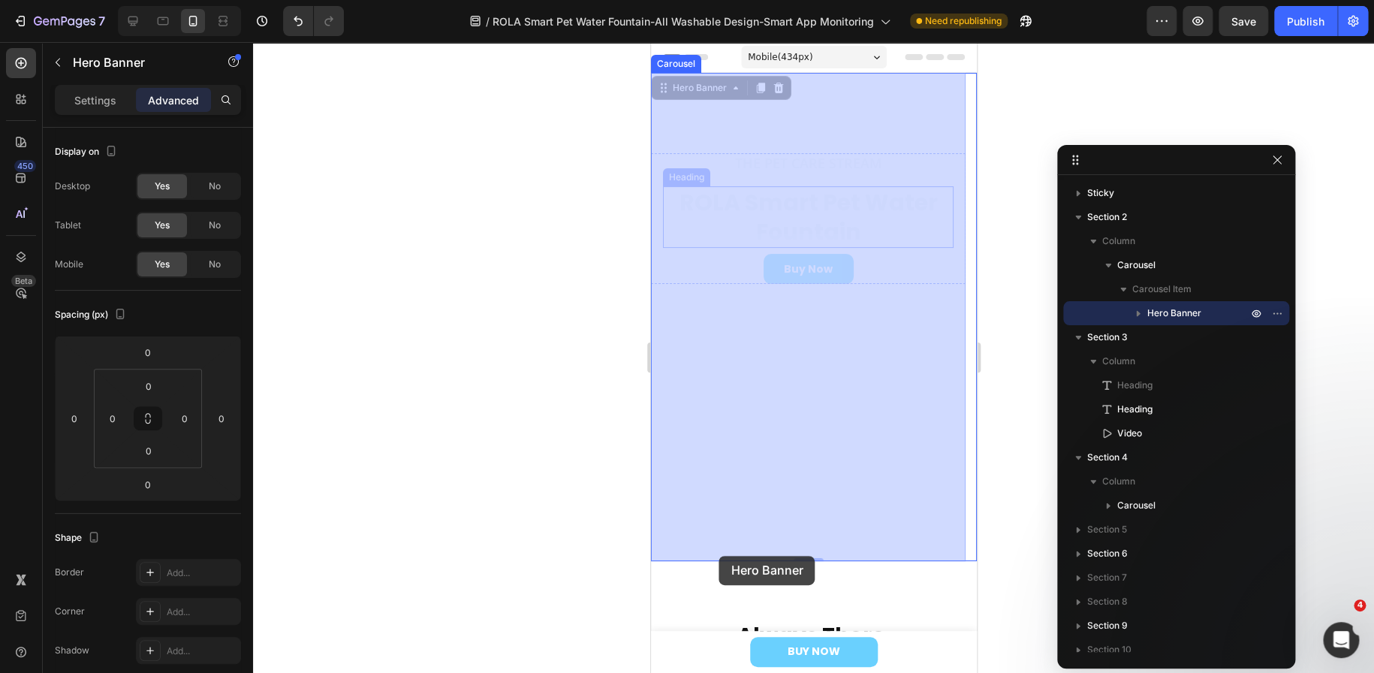
drag, startPoint x: 667, startPoint y: 93, endPoint x: 718, endPoint y: 556, distance: 465.4
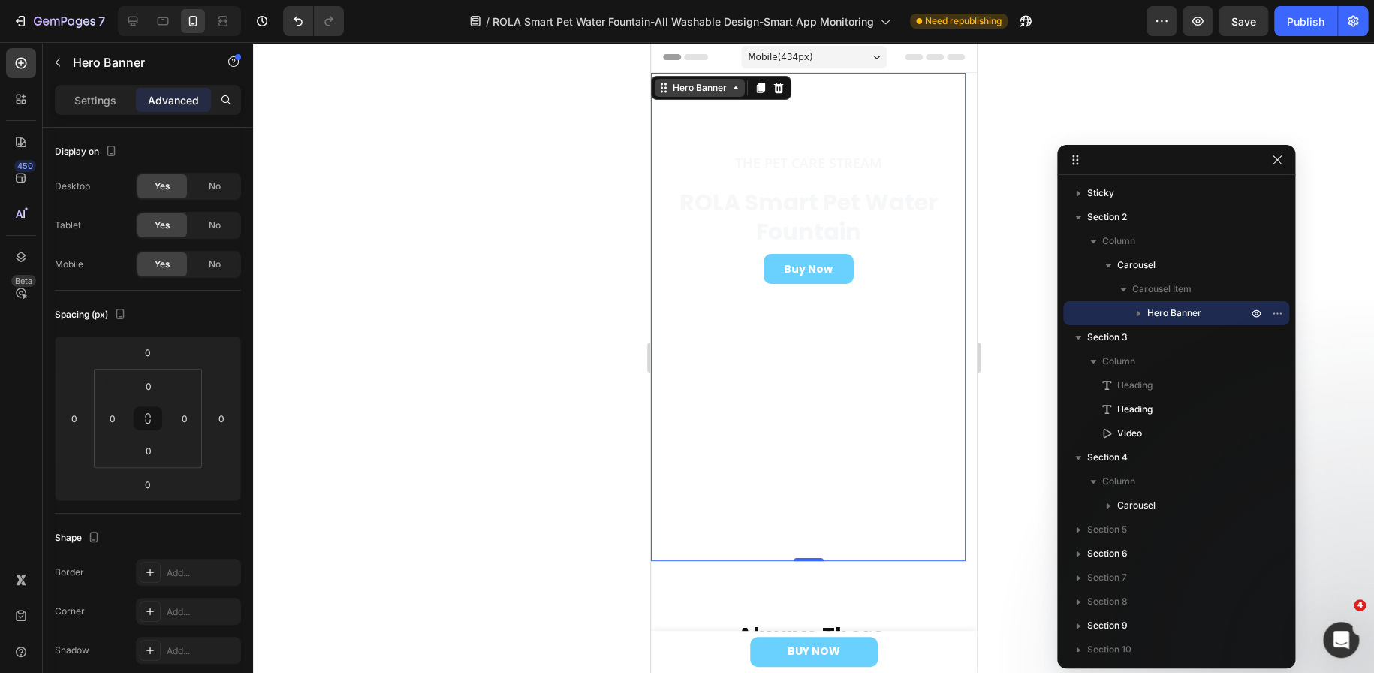
click at [694, 82] on div "Hero Banner" at bounding box center [699, 88] width 60 height 14
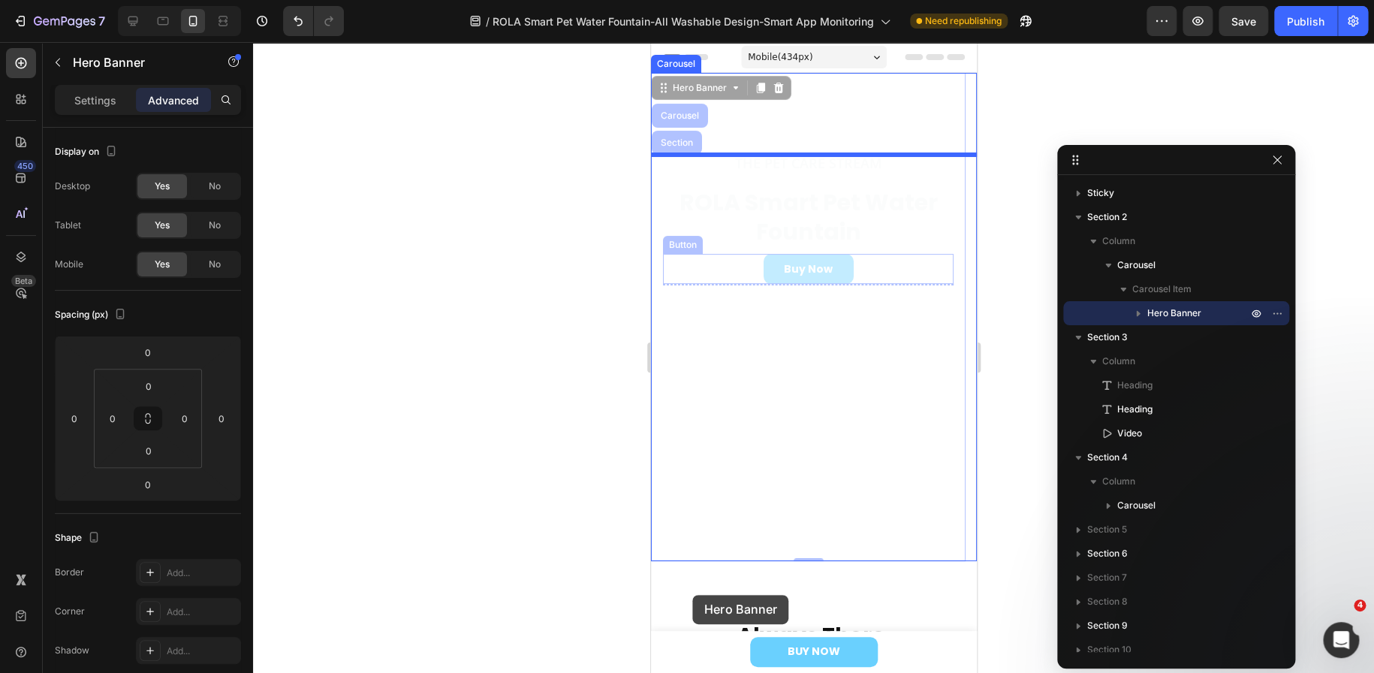
drag, startPoint x: 666, startPoint y: 91, endPoint x: 692, endPoint y: 595, distance: 504.5
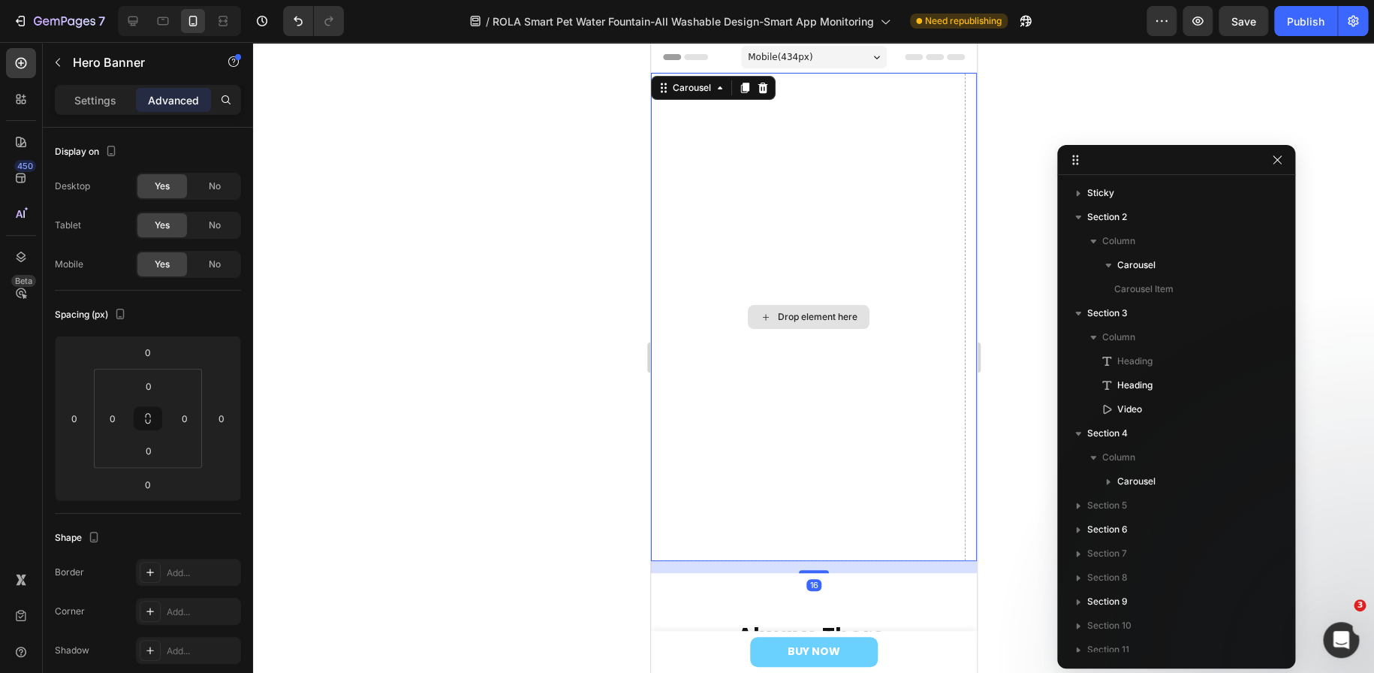
click at [754, 441] on div "Drop element here" at bounding box center [807, 317] width 315 height 488
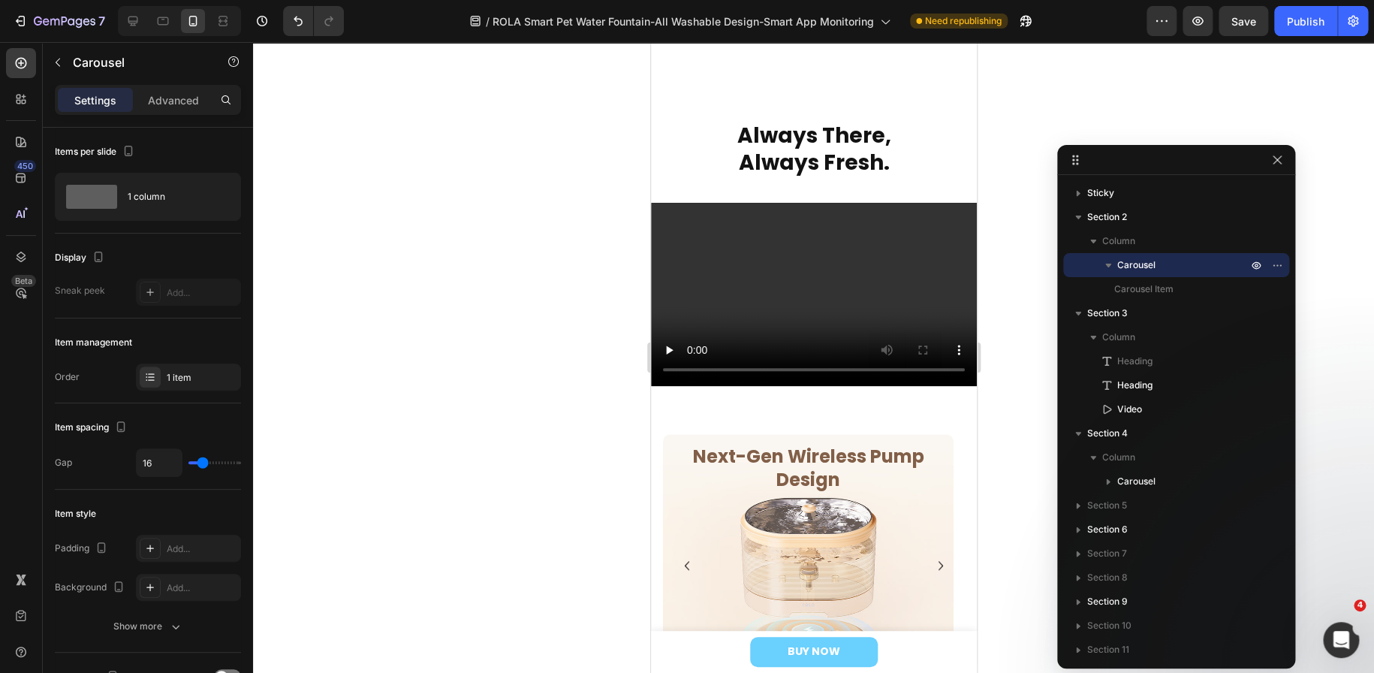
scroll to position [676, 0]
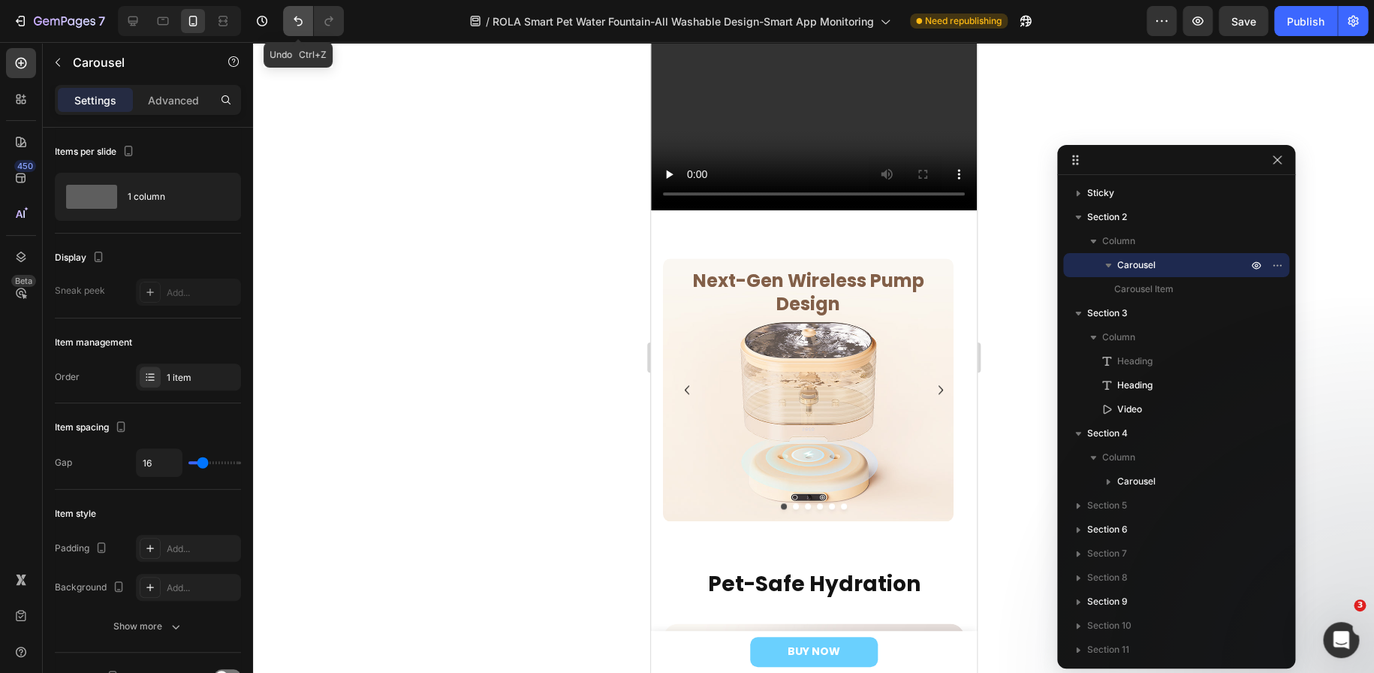
click at [300, 21] on icon "Undo/Redo" at bounding box center [298, 21] width 15 height 15
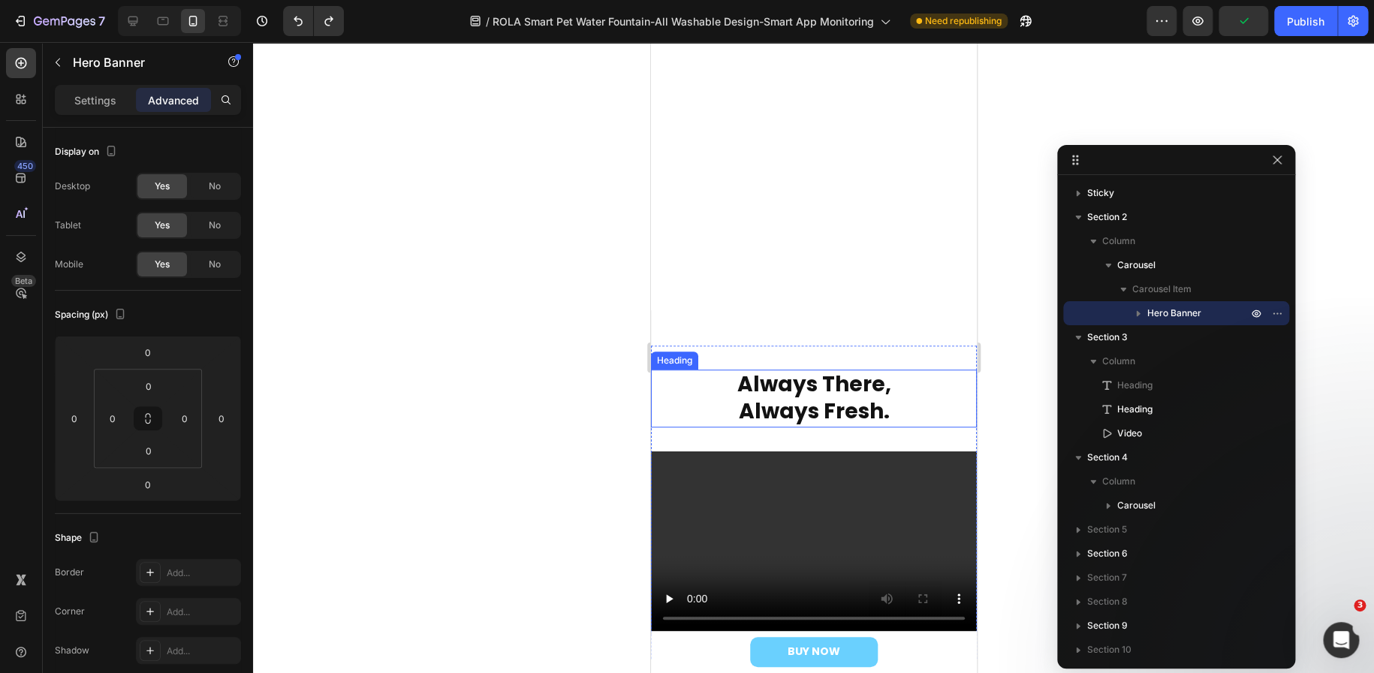
scroll to position [150, 0]
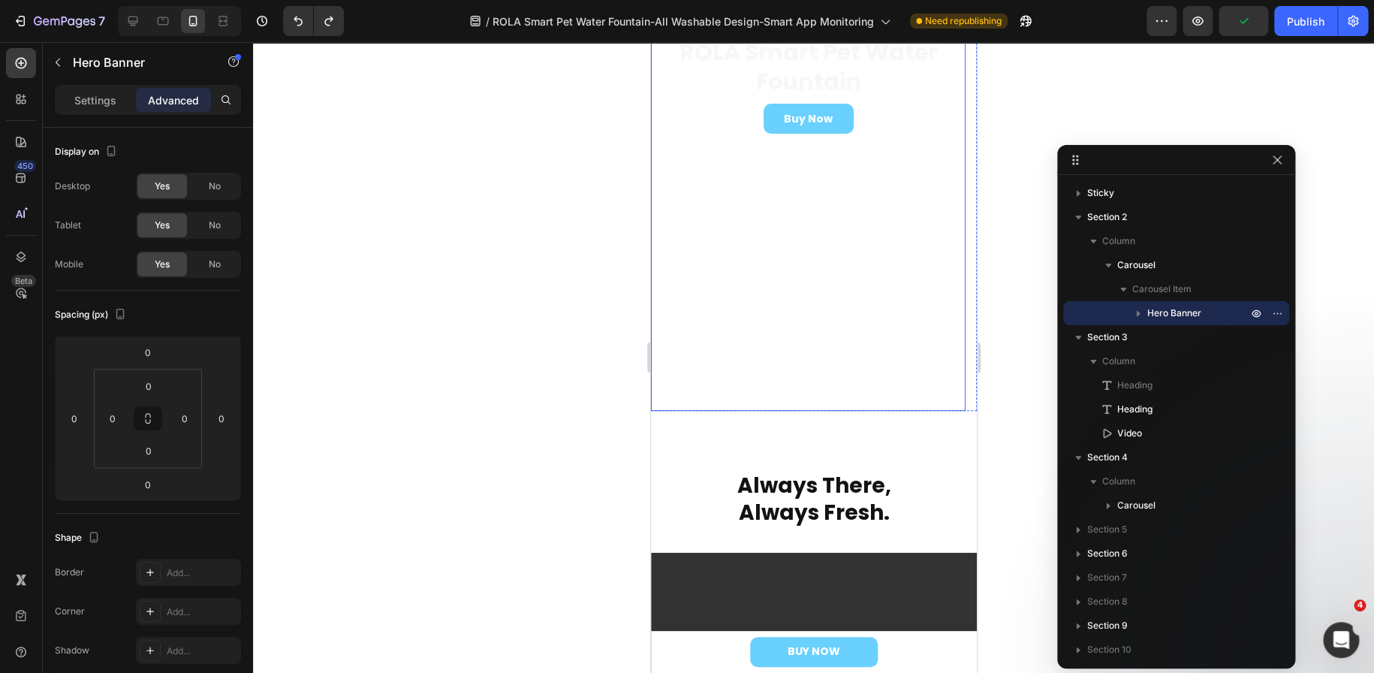
click at [797, 80] on video "Background Image" at bounding box center [807, 2] width 315 height 158
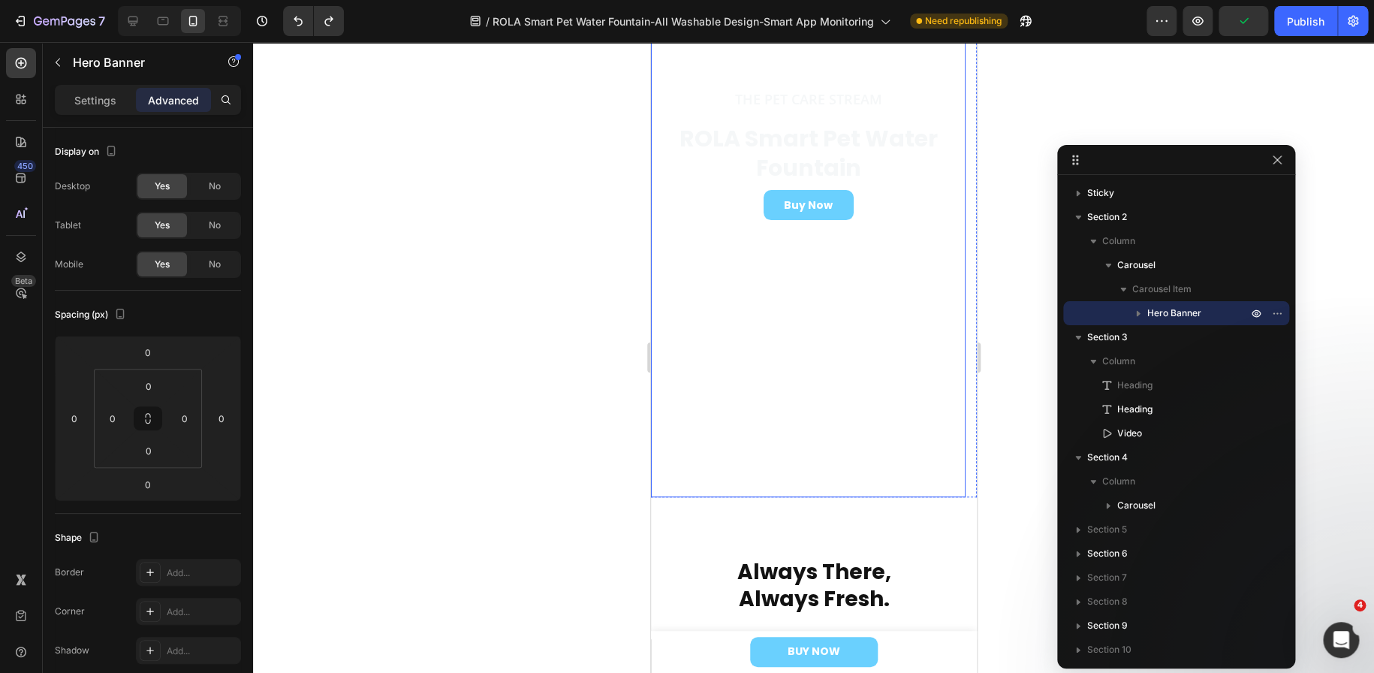
scroll to position [0, 0]
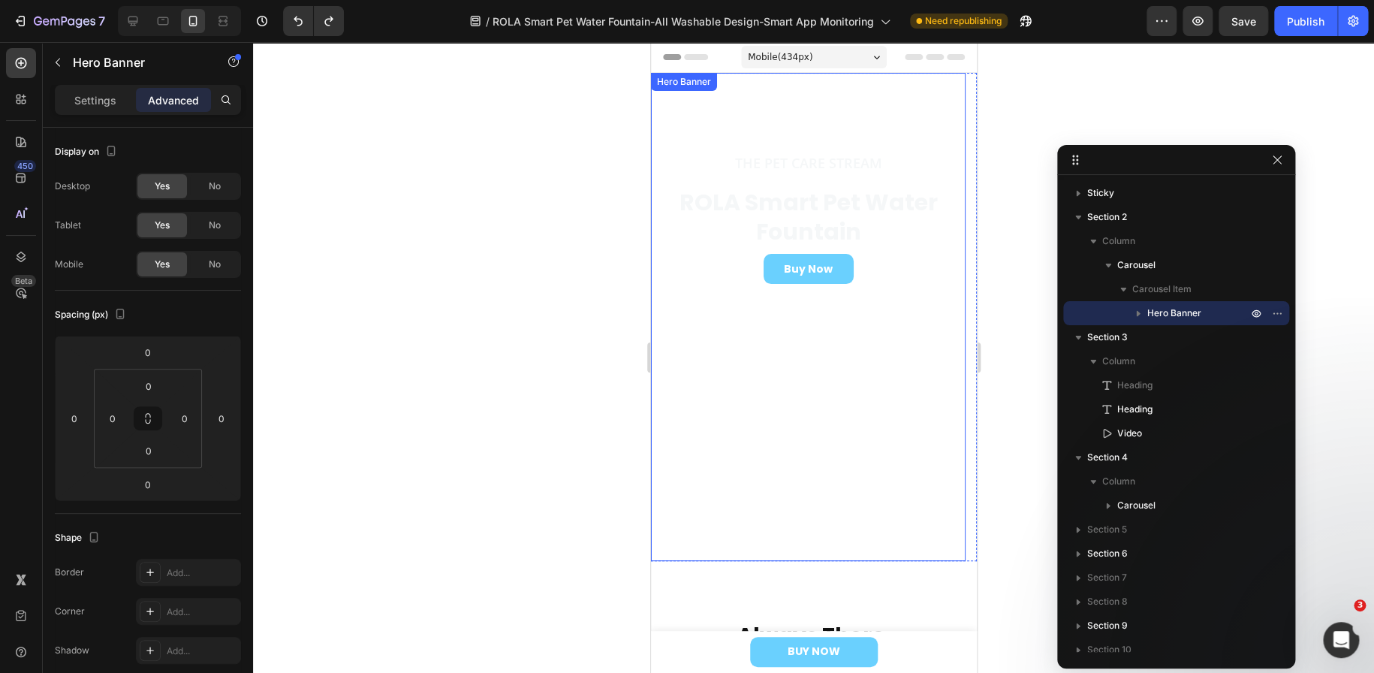
click at [744, 120] on video "Background Image" at bounding box center [807, 152] width 315 height 158
click at [818, 230] on video "Background Image" at bounding box center [807, 152] width 315 height 158
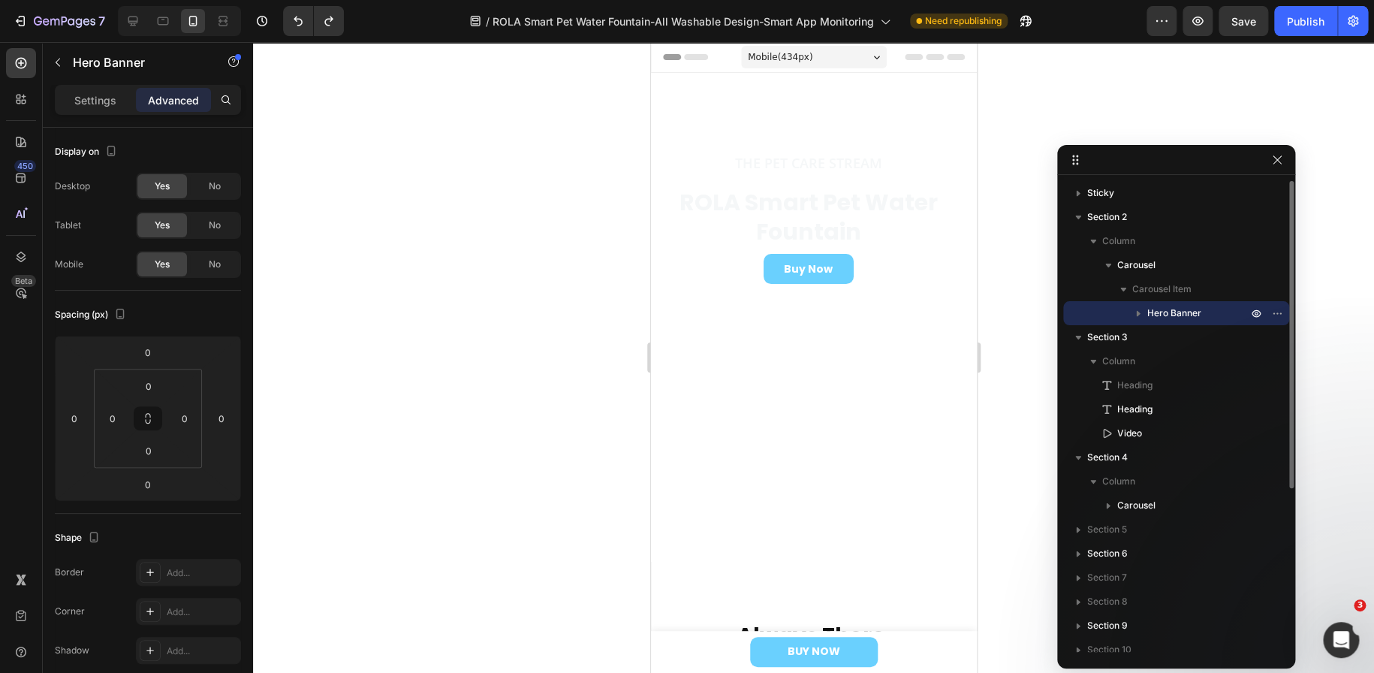
click at [1201, 309] on span "Hero Banner" at bounding box center [1174, 313] width 54 height 15
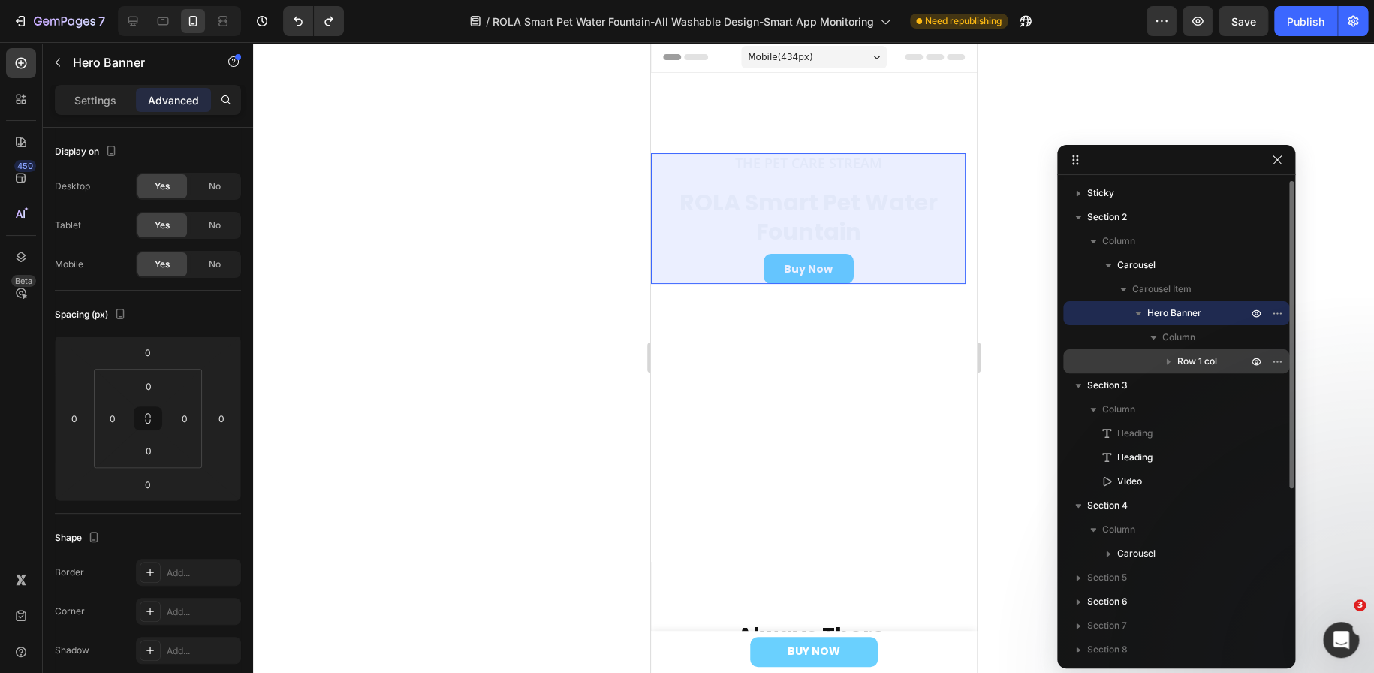
click at [1169, 360] on icon "button" at bounding box center [1168, 361] width 15 height 15
click at [1169, 360] on icon "button" at bounding box center [1168, 362] width 6 height 4
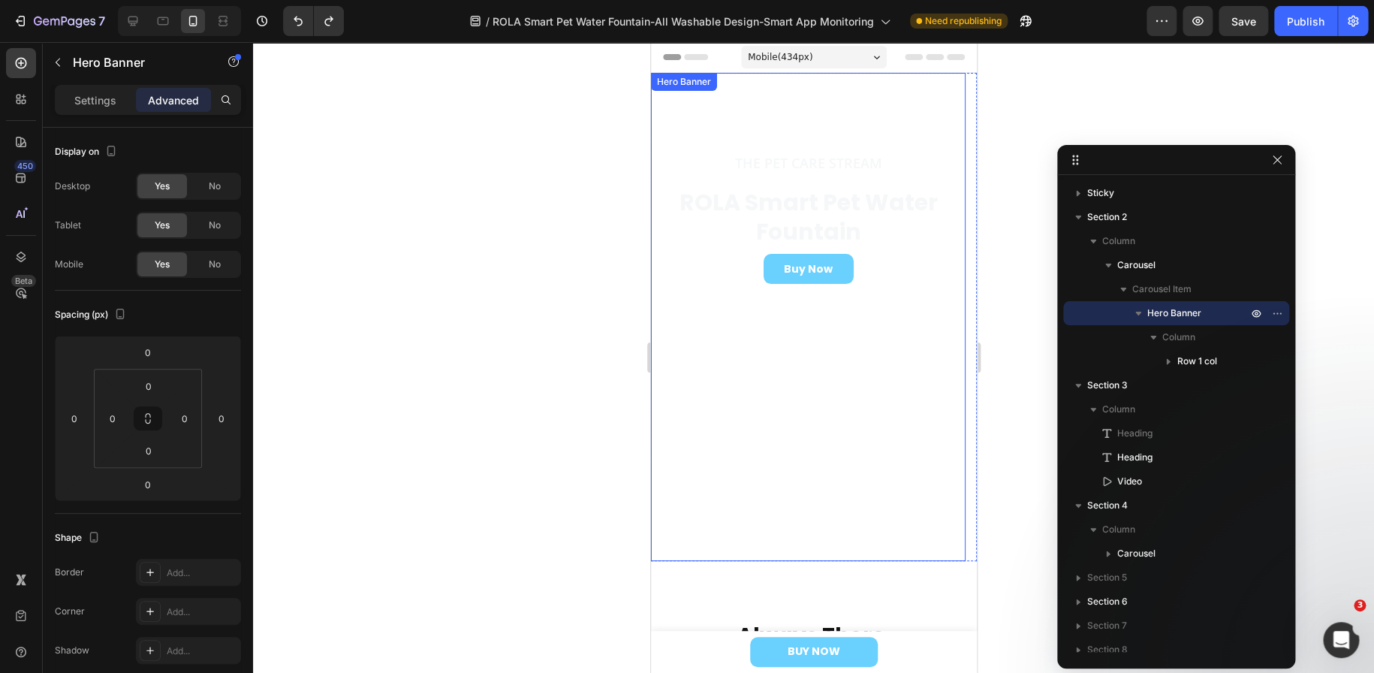
click at [860, 230] on video "Background Image" at bounding box center [807, 152] width 315 height 158
click at [892, 112] on video "Background Image" at bounding box center [807, 152] width 315 height 158
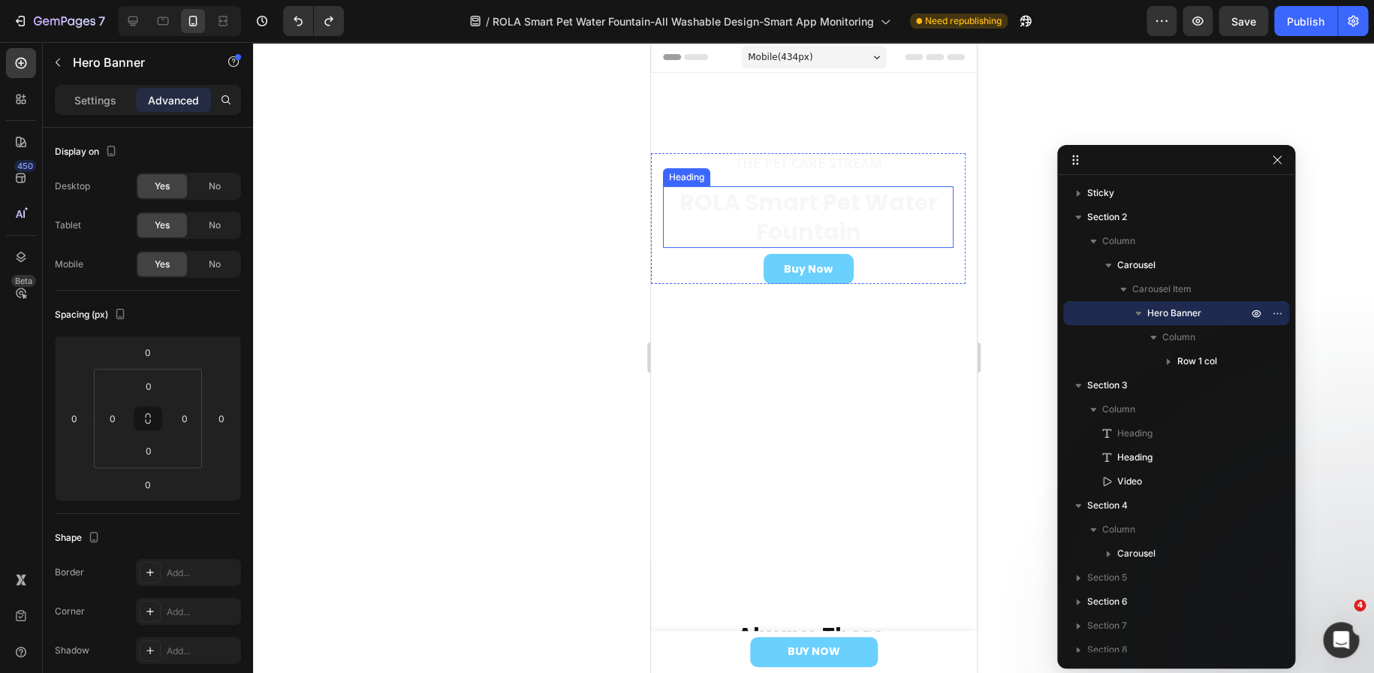
click at [704, 236] on h2 "ROLA Smart Pet Water Fountain" at bounding box center [807, 217] width 291 height 62
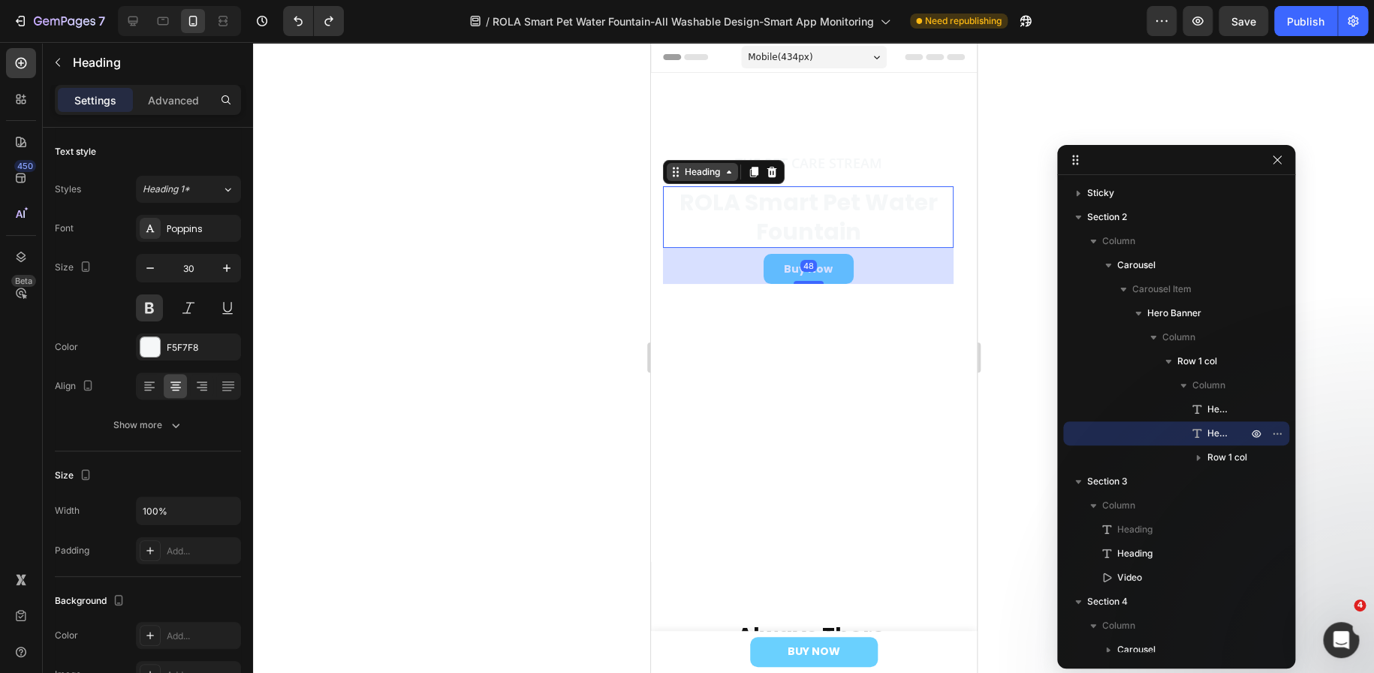
click at [722, 171] on div "Heading" at bounding box center [701, 172] width 41 height 14
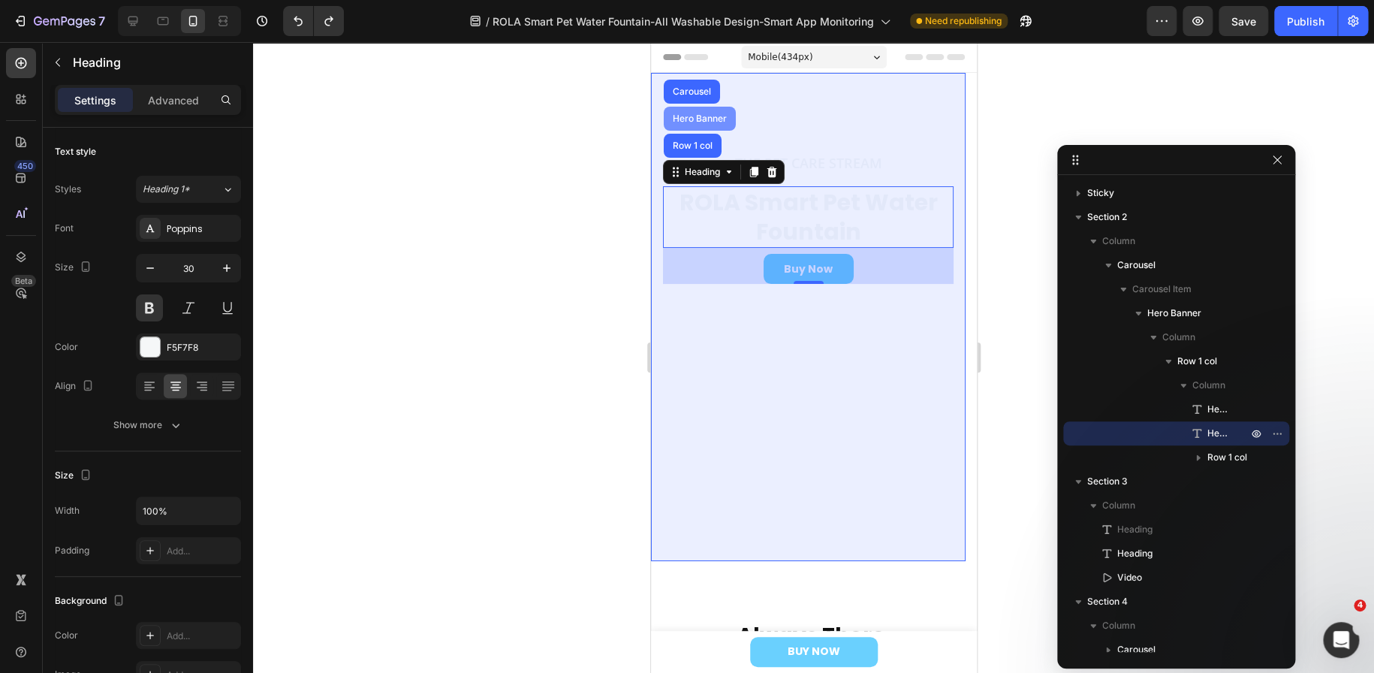
click at [707, 122] on div "Hero Banner" at bounding box center [699, 118] width 60 height 9
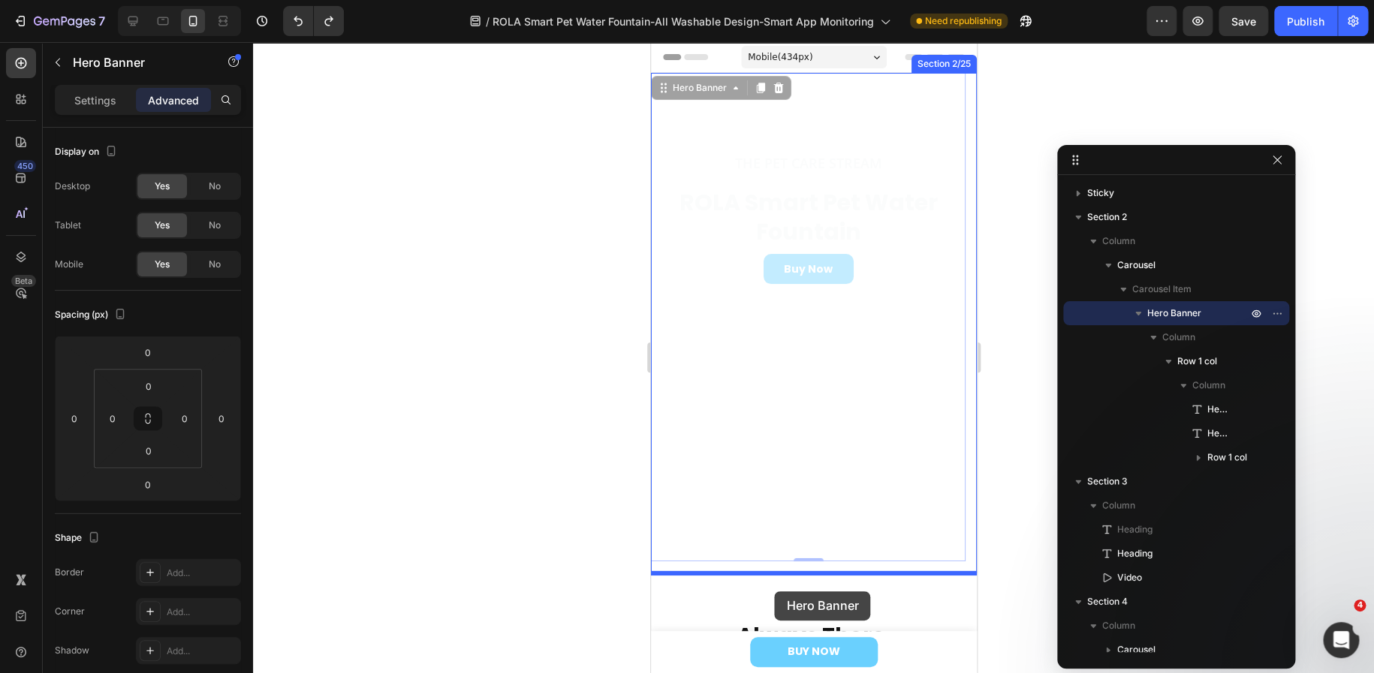
drag, startPoint x: 664, startPoint y: 90, endPoint x: 774, endPoint y: 591, distance: 512.8
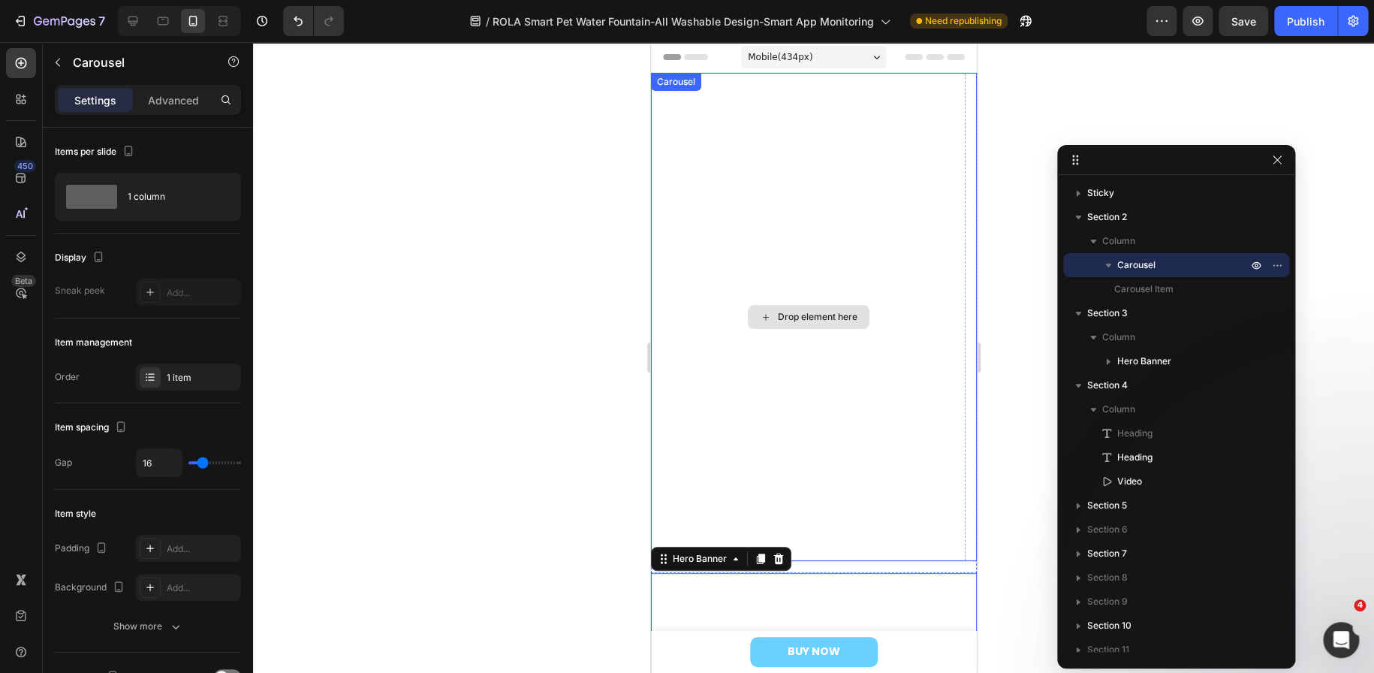
click at [841, 439] on div "Drop element here" at bounding box center [807, 317] width 315 height 488
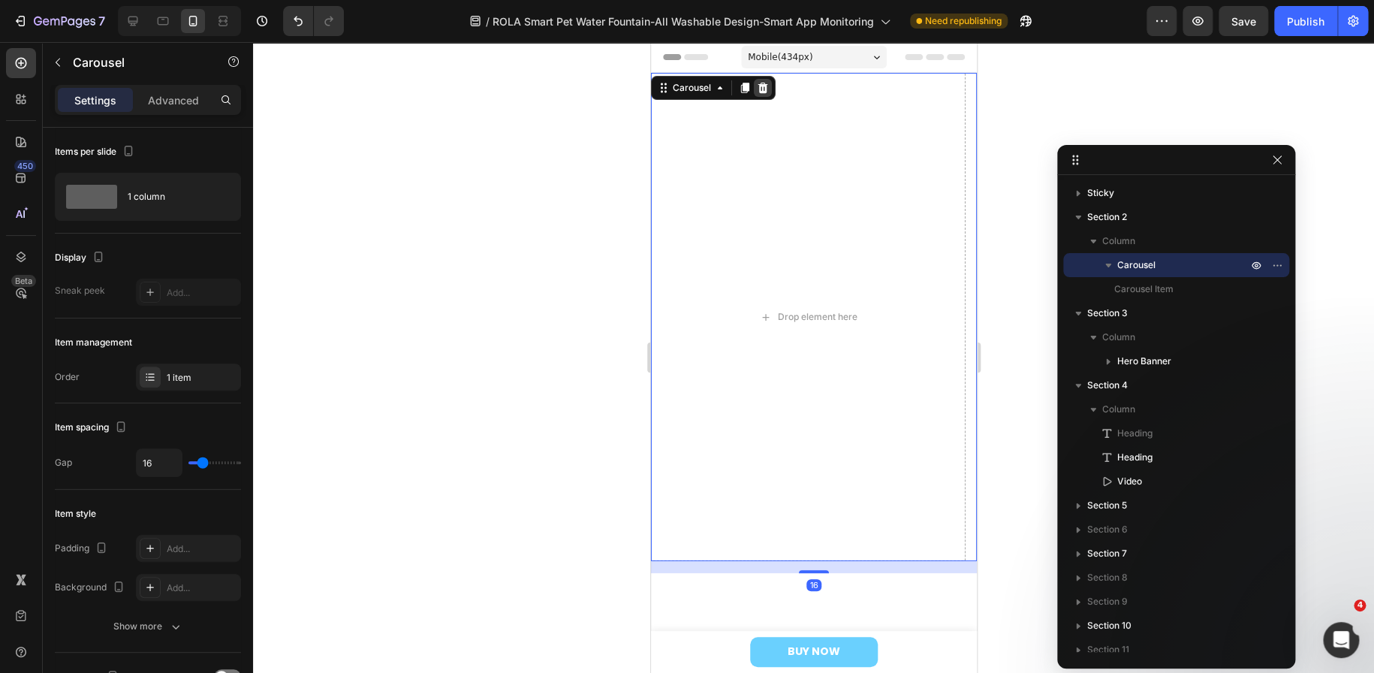
click at [761, 84] on icon at bounding box center [763, 88] width 10 height 11
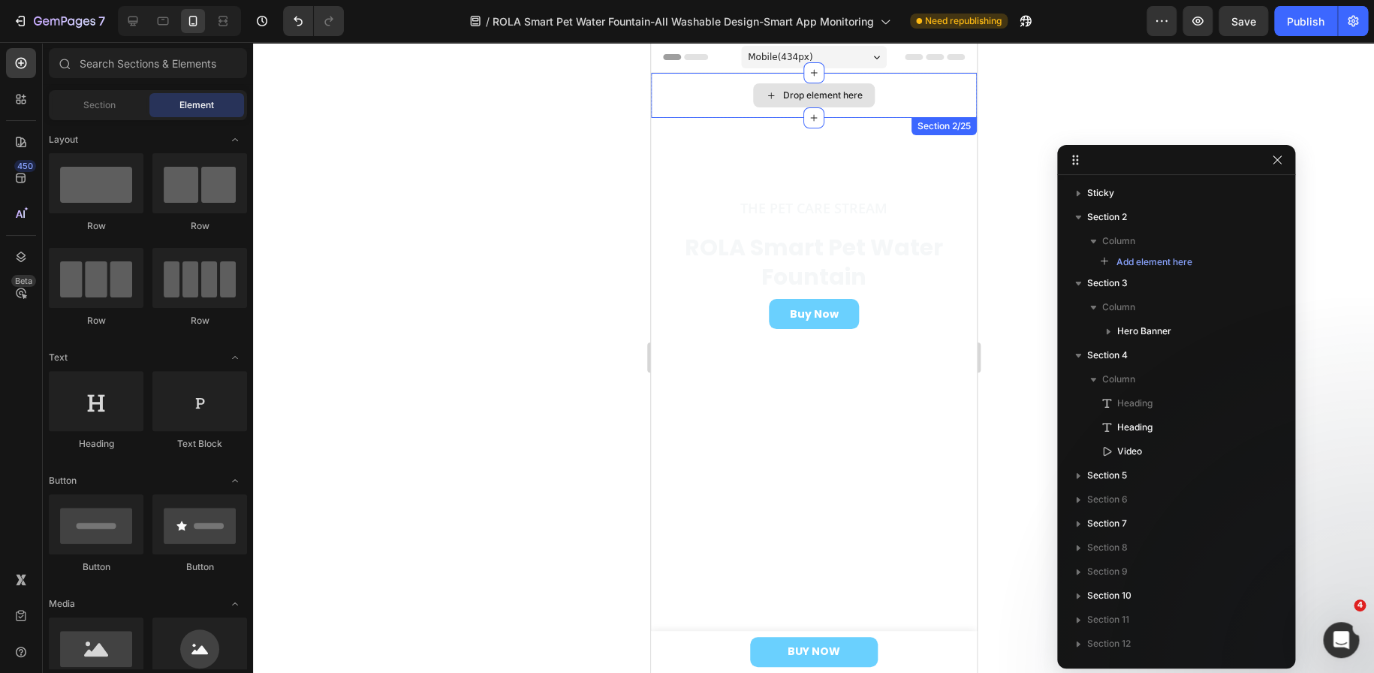
click at [906, 92] on div "Drop element here" at bounding box center [813, 95] width 326 height 45
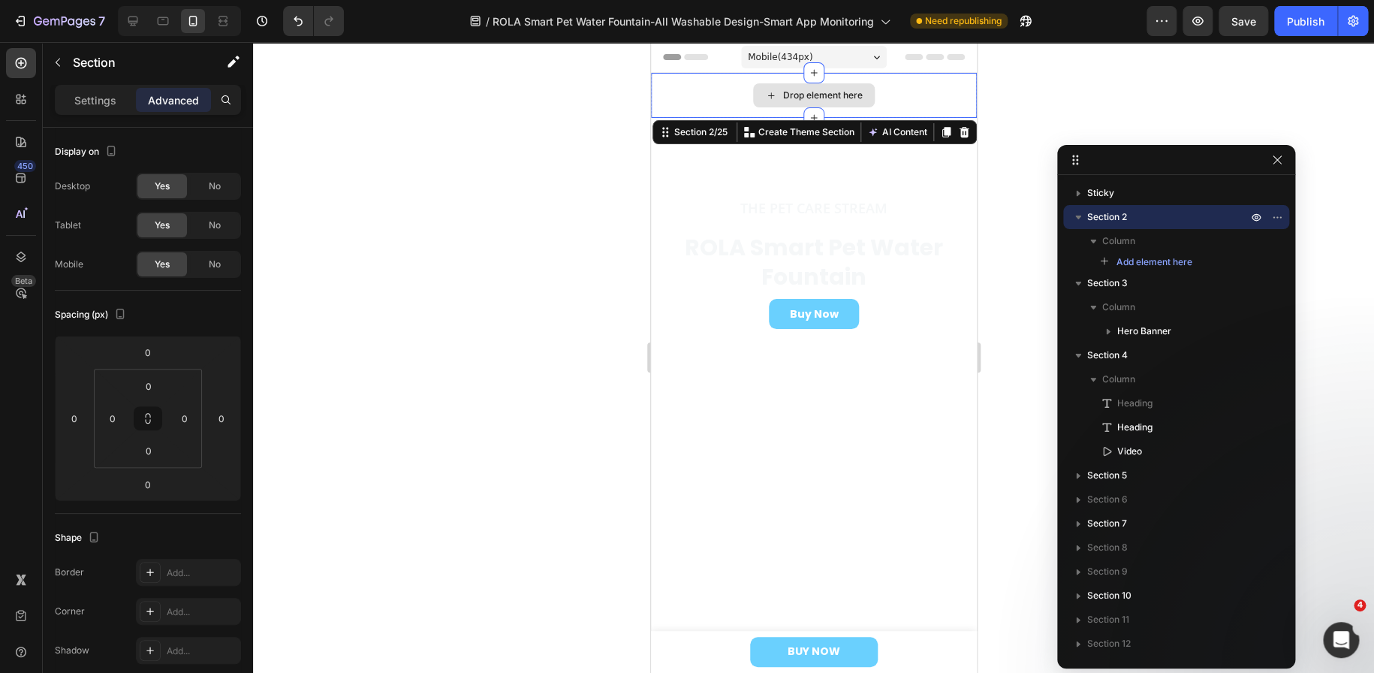
click at [719, 93] on div "Drop element here" at bounding box center [813, 95] width 326 height 45
click at [136, 20] on icon at bounding box center [132, 21] width 15 height 15
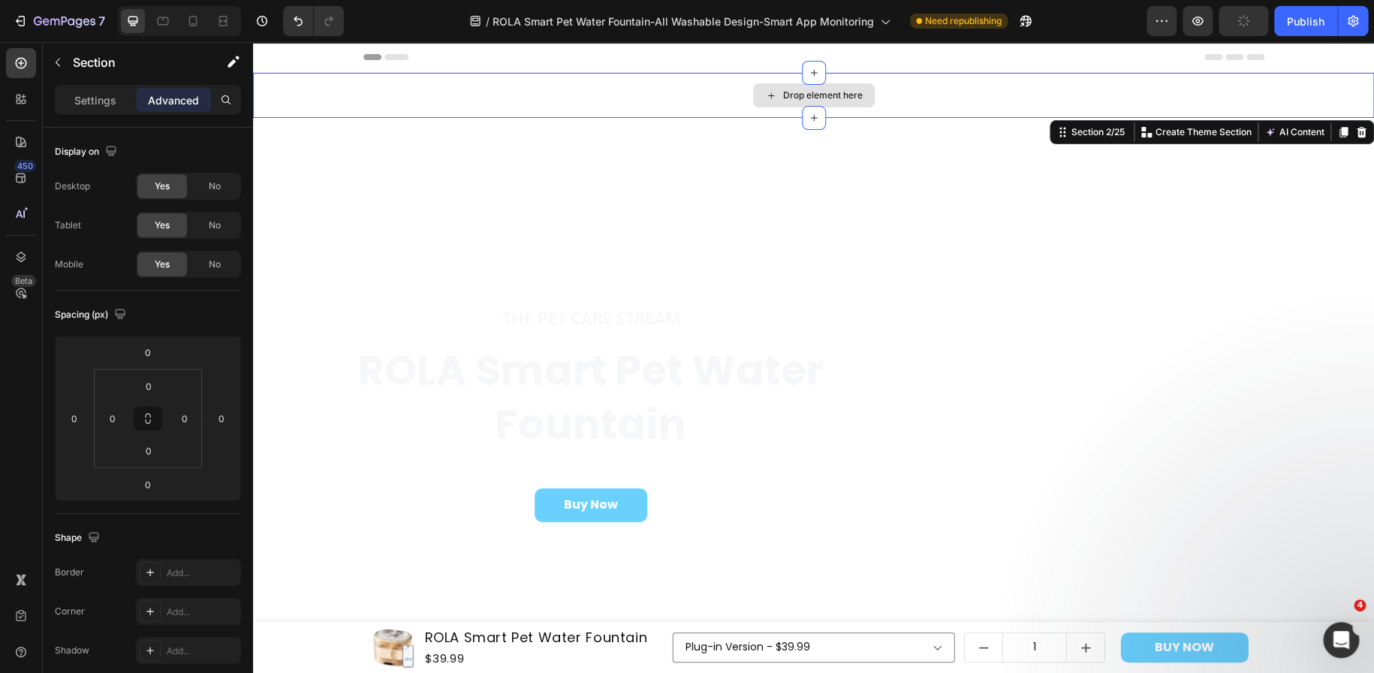
click at [518, 92] on div "Drop element here" at bounding box center [813, 95] width 1121 height 45
click at [405, 236] on video "Background Image" at bounding box center [813, 398] width 1121 height 561
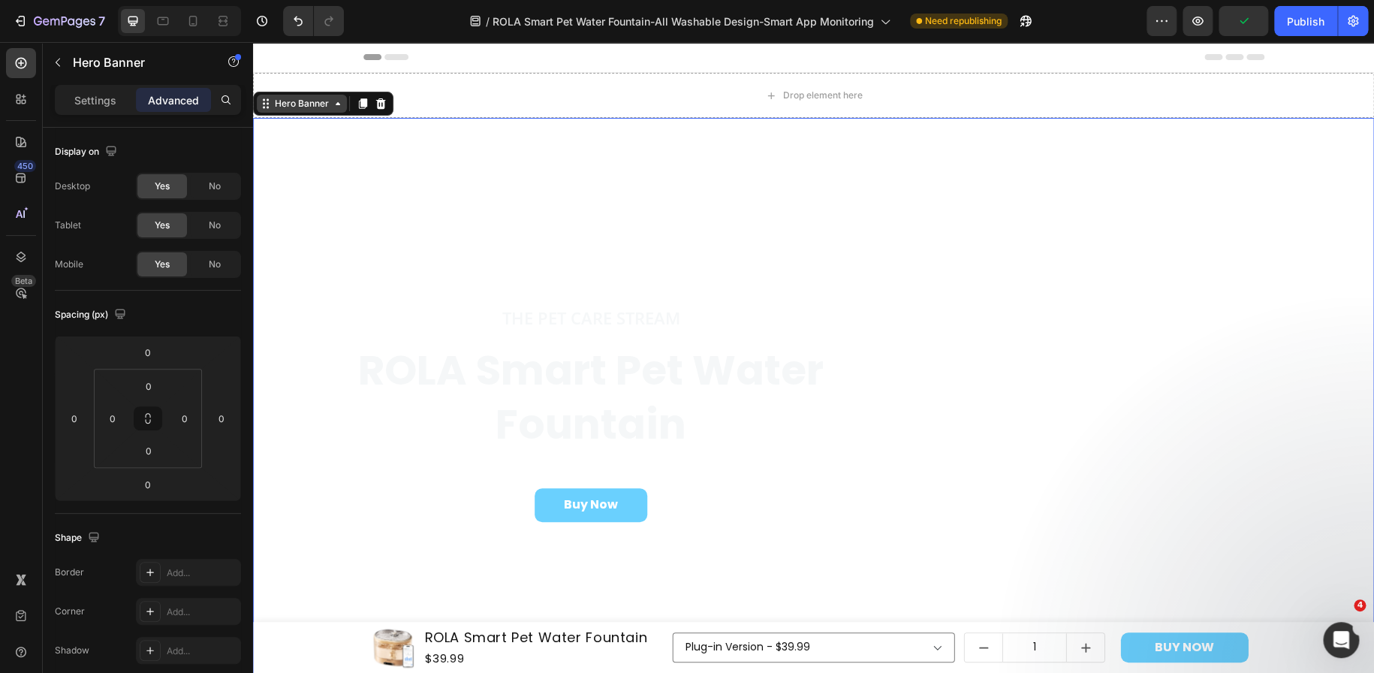
click at [295, 101] on div "Hero Banner" at bounding box center [302, 104] width 60 height 14
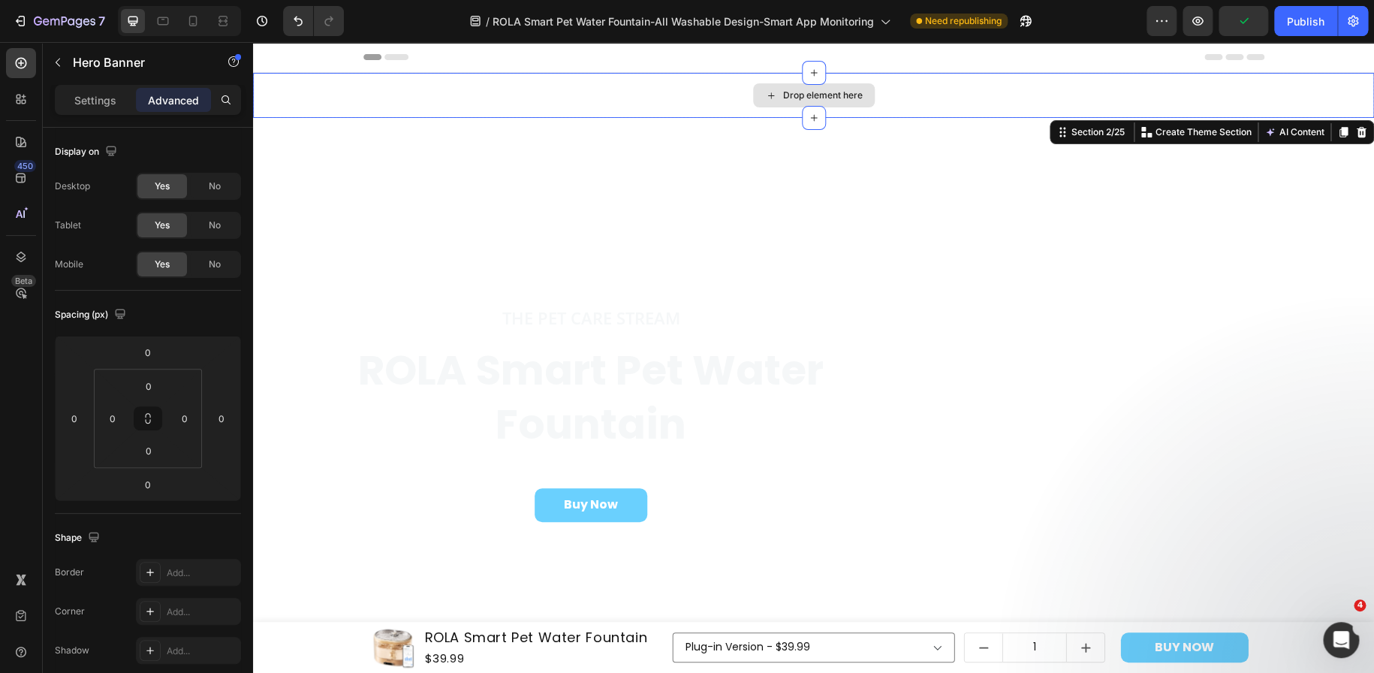
click at [532, 101] on div "Drop element here" at bounding box center [813, 95] width 1121 height 45
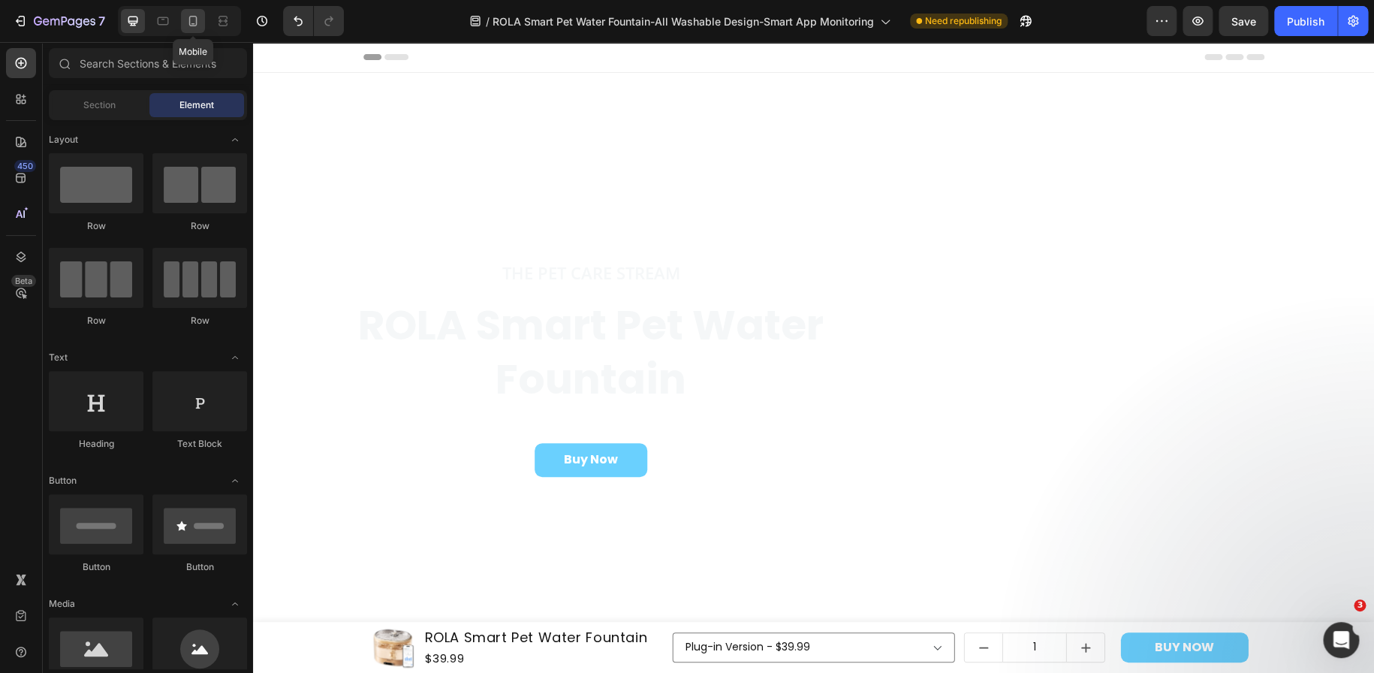
click at [188, 18] on icon at bounding box center [192, 21] width 15 height 15
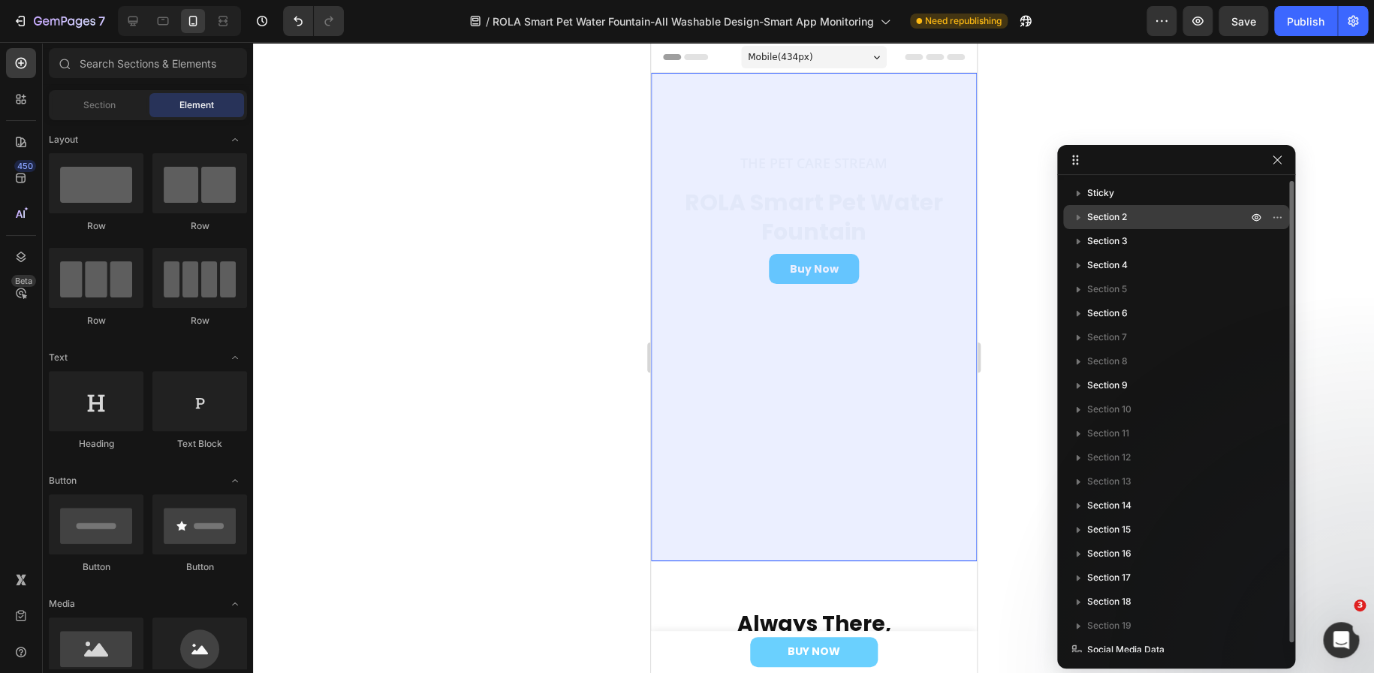
click at [1126, 212] on span "Section 2" at bounding box center [1107, 216] width 40 height 15
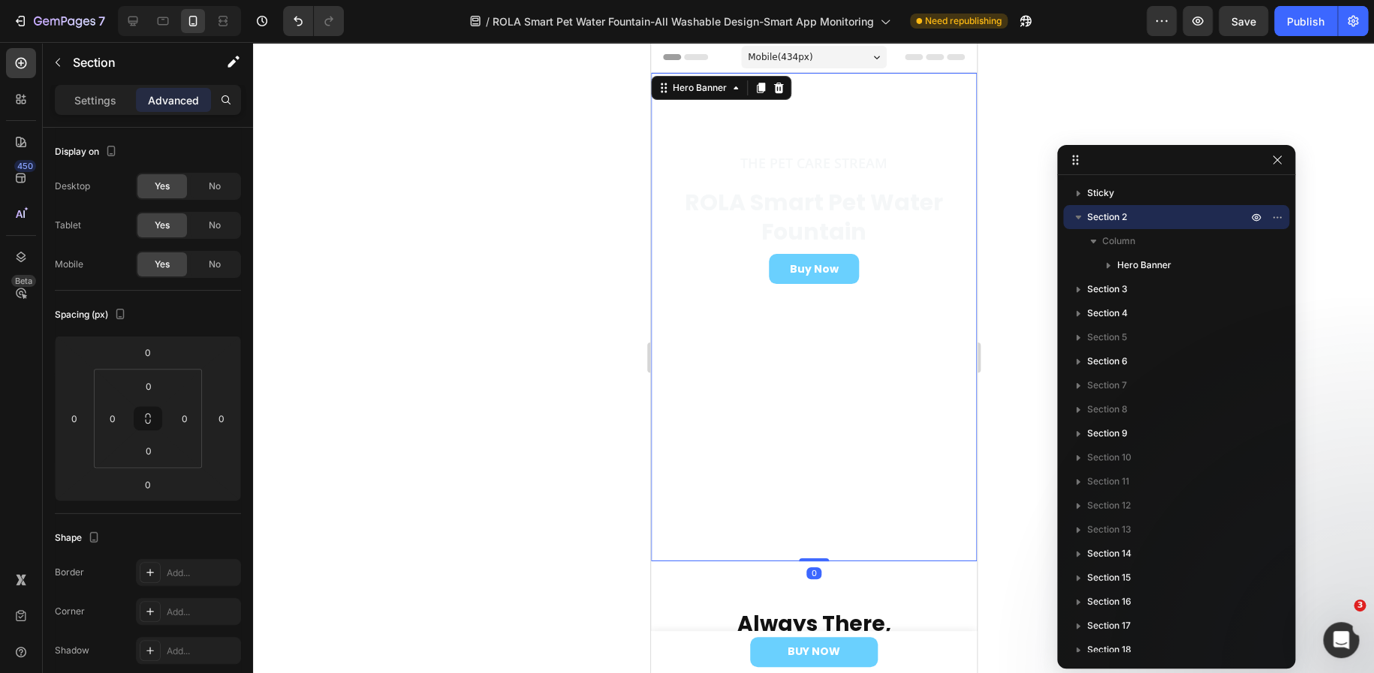
click at [893, 236] on video "Background Image" at bounding box center [813, 154] width 326 height 163
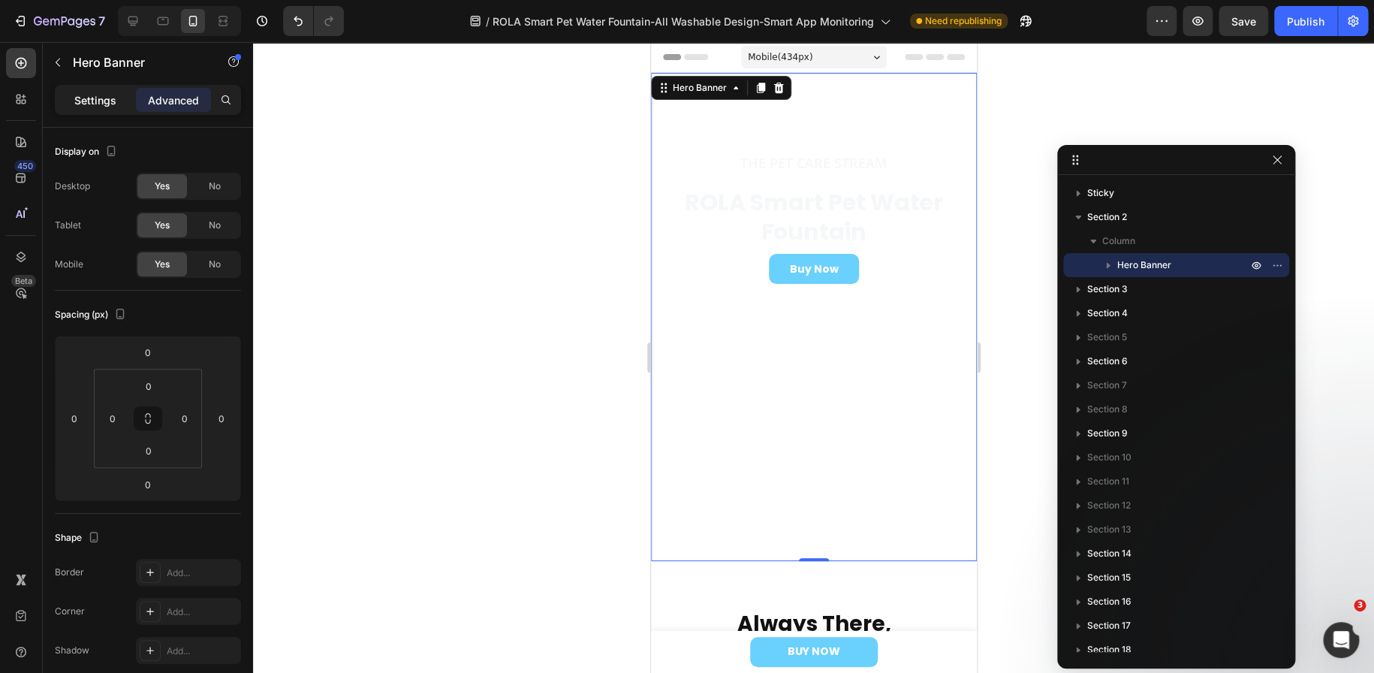
click at [83, 102] on p "Settings" at bounding box center [95, 100] width 42 height 16
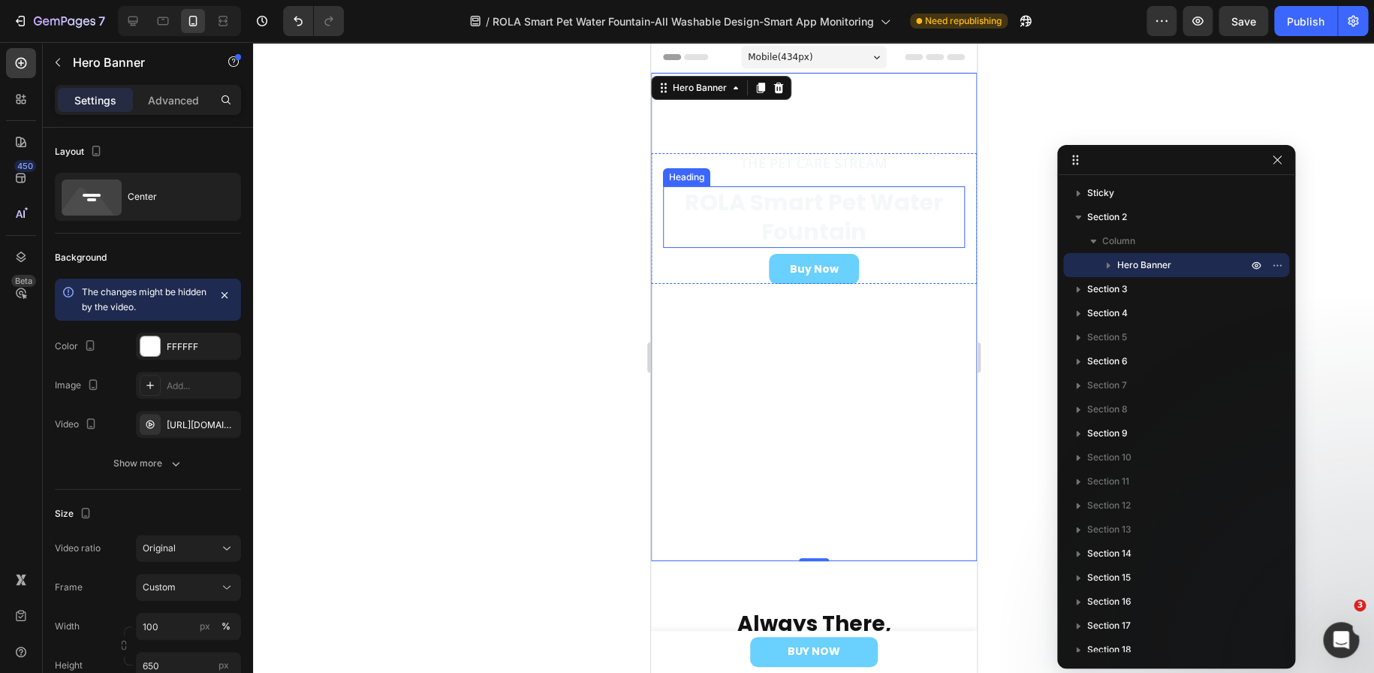
click at [743, 202] on h2 "ROLA Smart Pet Water Fountain" at bounding box center [813, 217] width 302 height 62
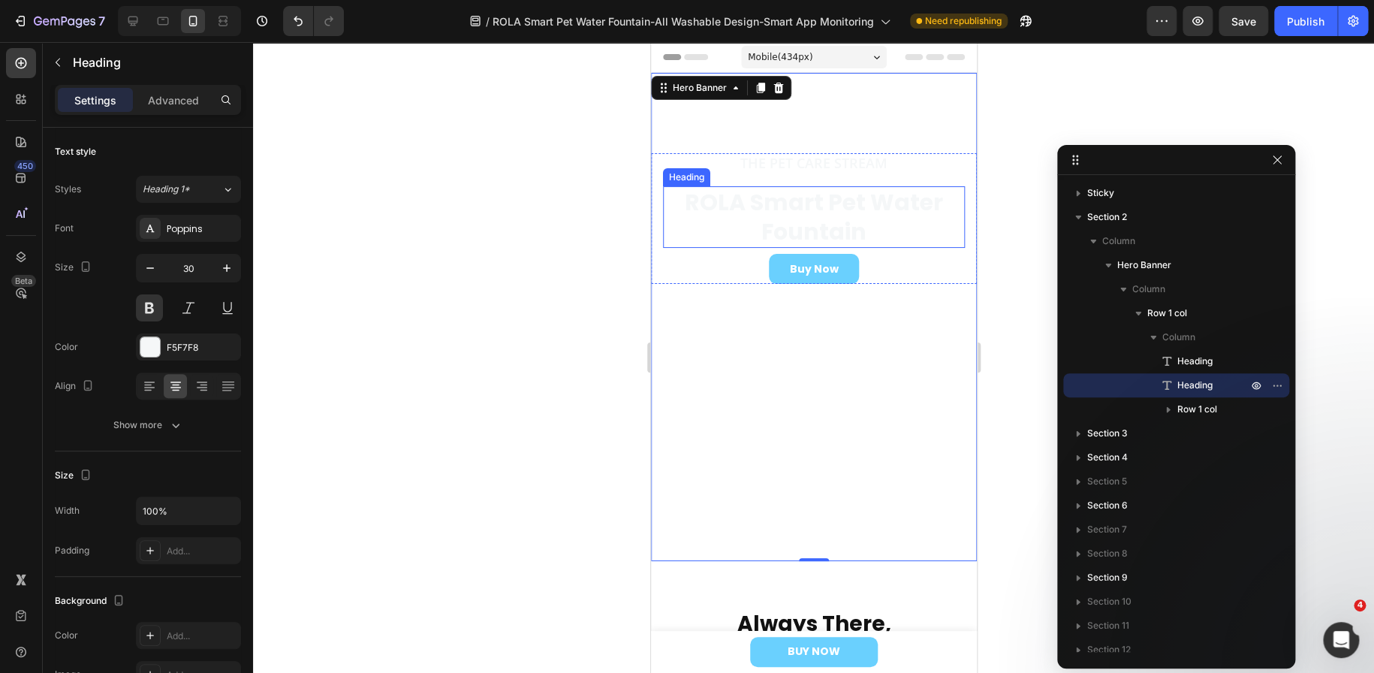
click at [743, 202] on h2 "ROLA Smart Pet Water Fountain" at bounding box center [813, 217] width 302 height 62
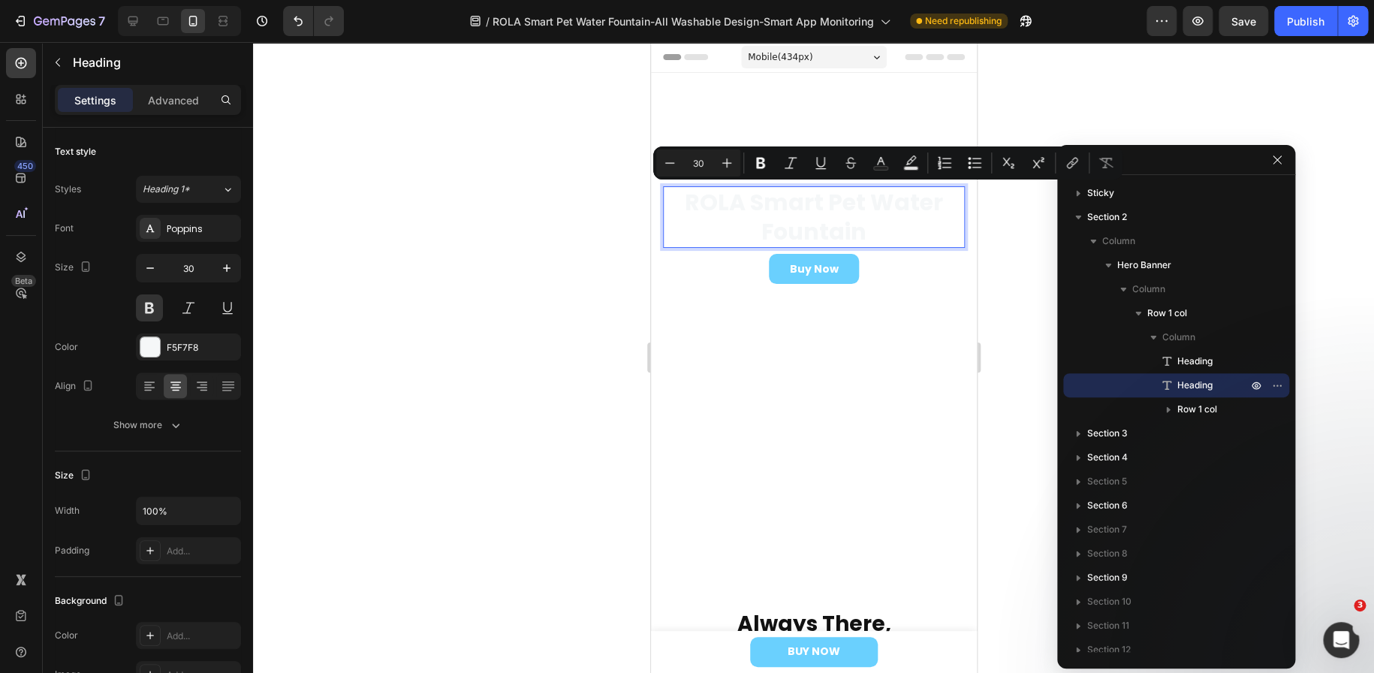
click at [688, 208] on p "ROLA Smart Pet Water Fountain" at bounding box center [813, 217] width 299 height 59
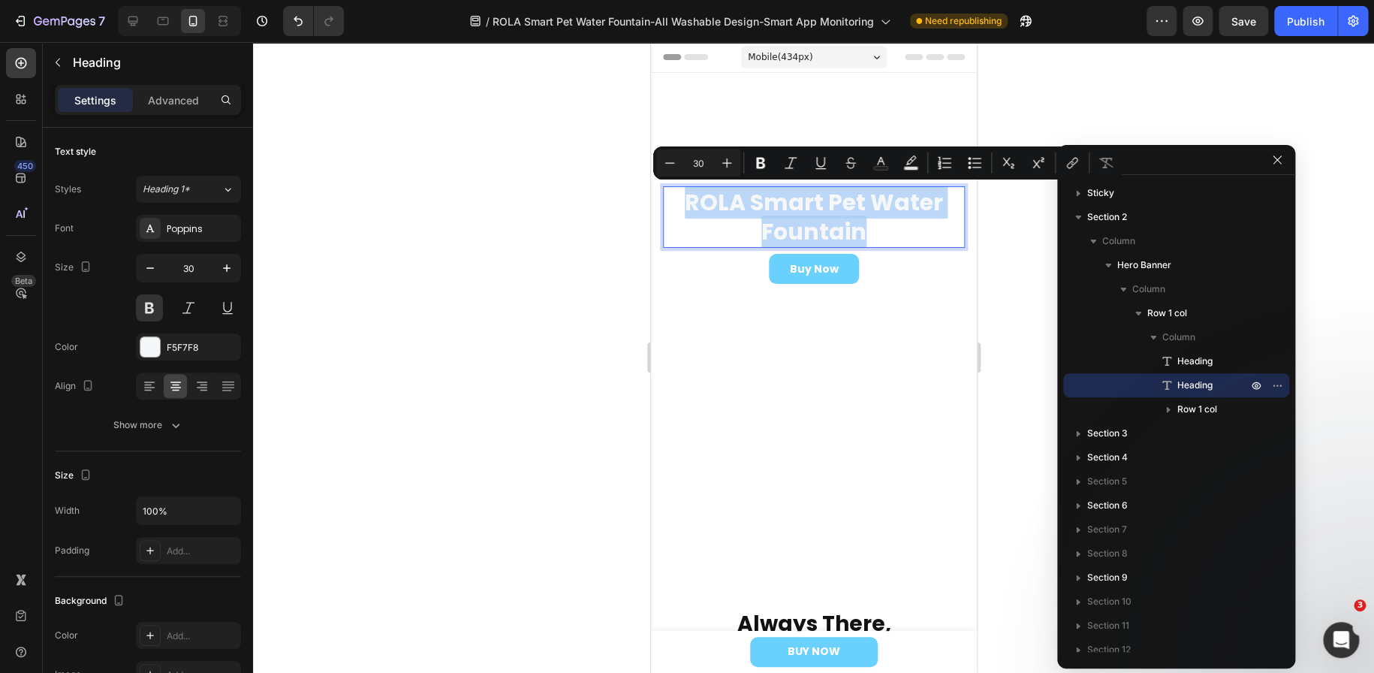
drag, startPoint x: 690, startPoint y: 203, endPoint x: 896, endPoint y: 233, distance: 208.6
click at [896, 233] on p "ROLA Smart Pet Water Fountain" at bounding box center [813, 217] width 299 height 59
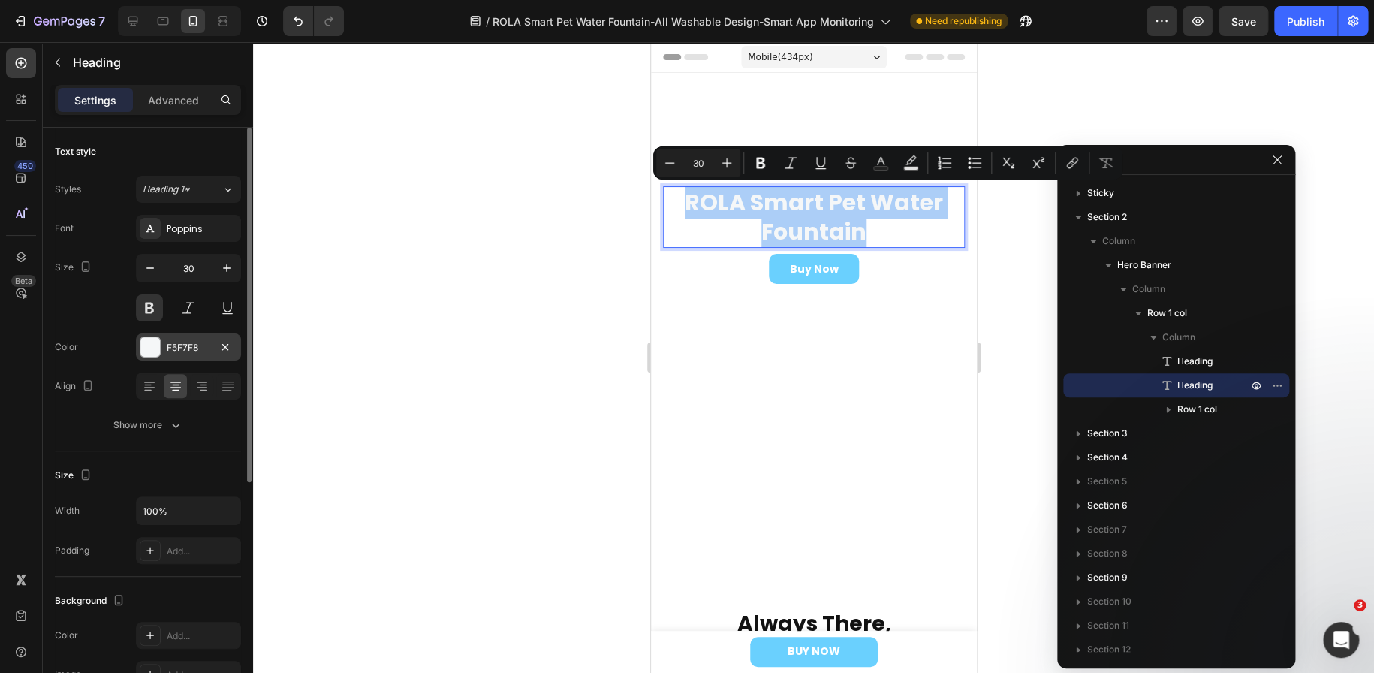
click at [177, 343] on div "F5F7F8" at bounding box center [189, 348] width 44 height 14
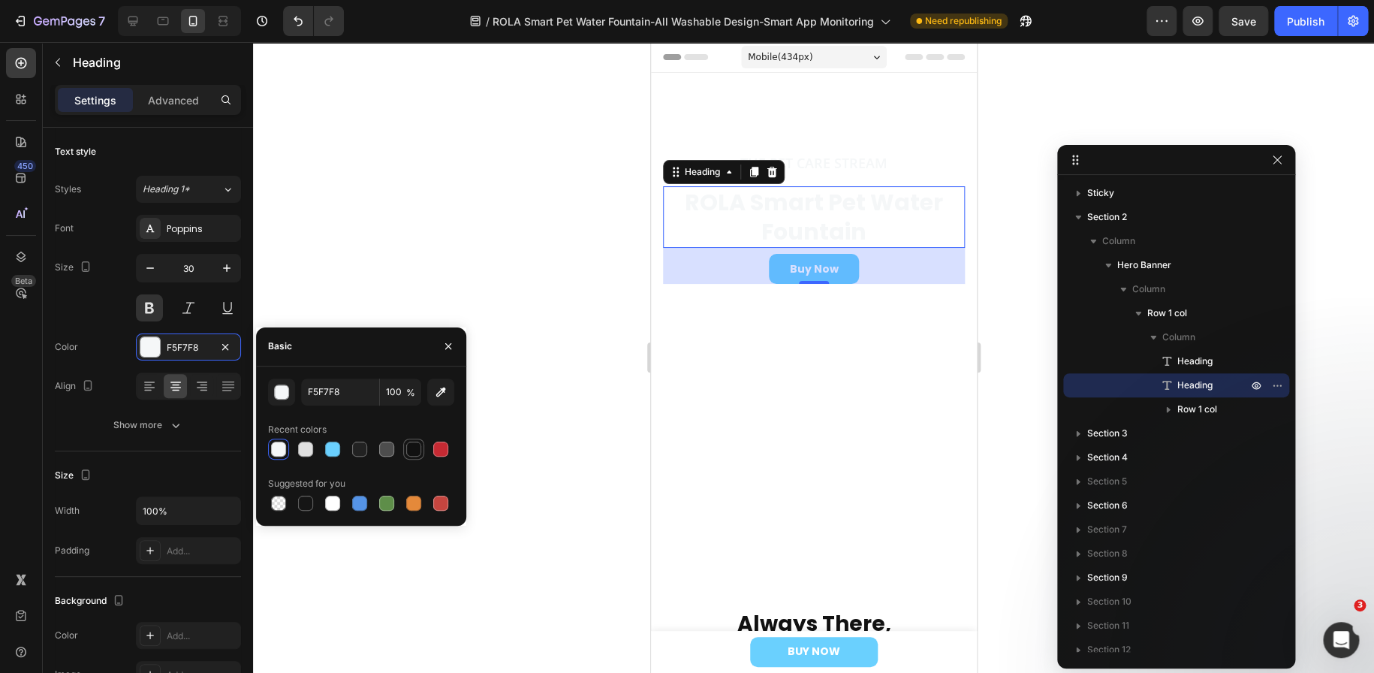
click at [416, 453] on div at bounding box center [413, 448] width 15 height 15
type input "111111"
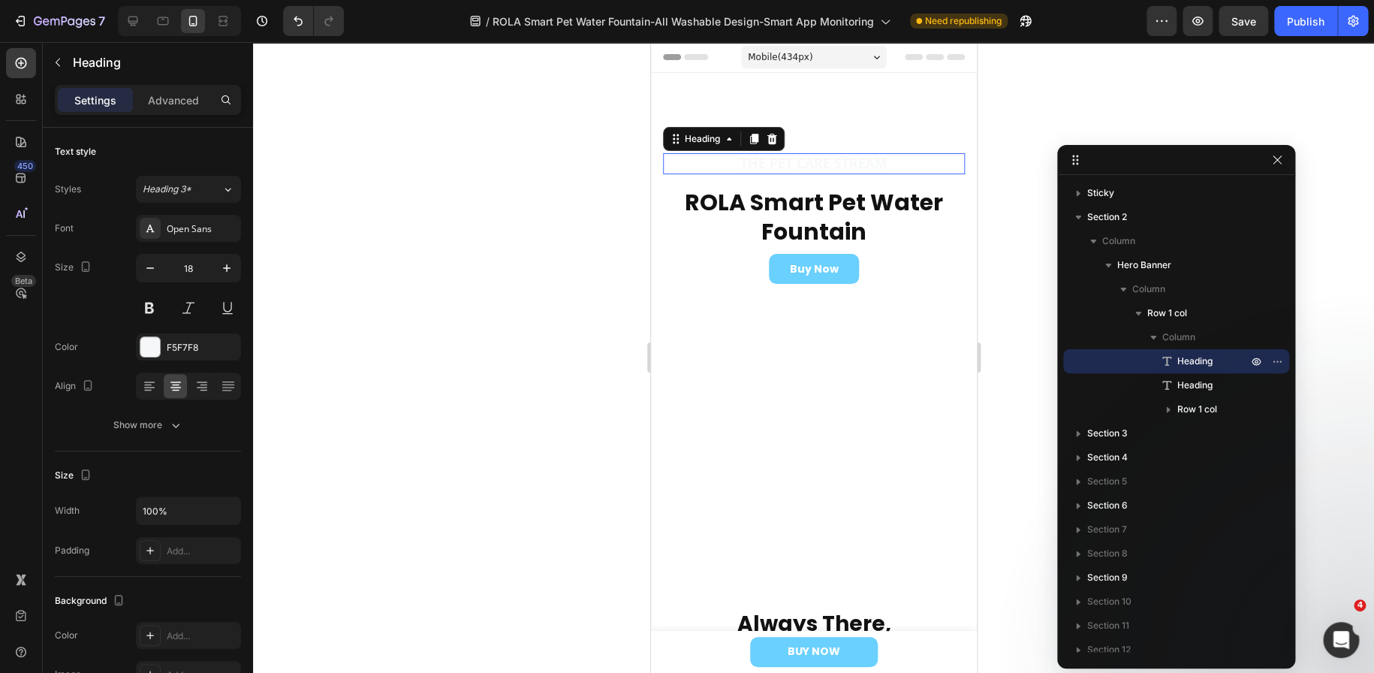
click at [839, 156] on h2 "The Pet Care Stream" at bounding box center [813, 163] width 302 height 20
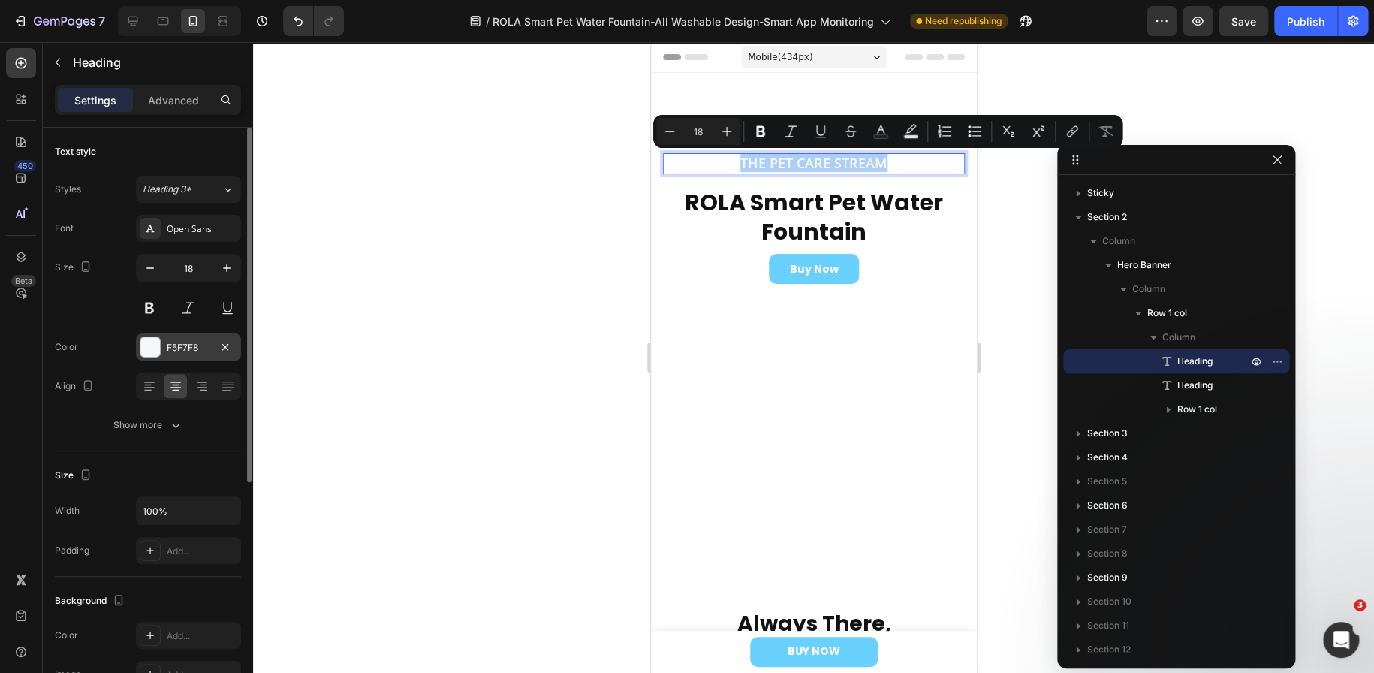
click at [176, 348] on div "F5F7F8" at bounding box center [189, 348] width 44 height 14
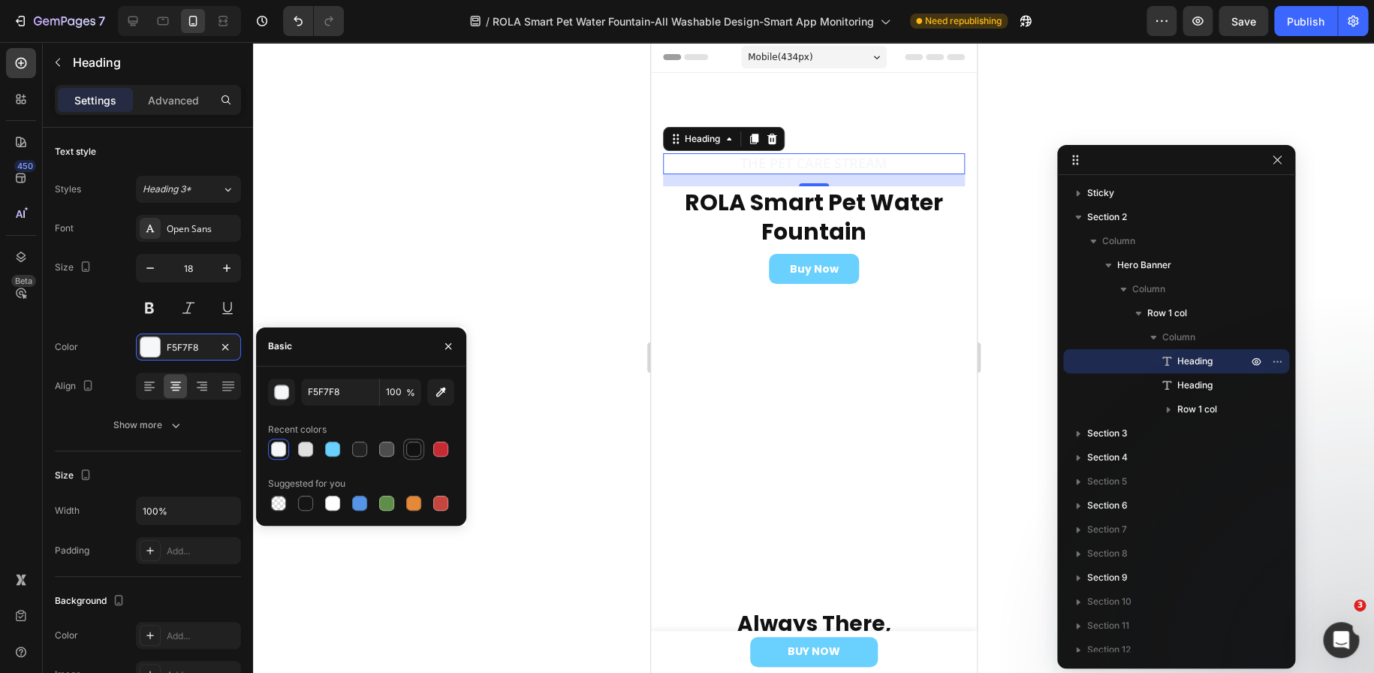
click at [416, 450] on div at bounding box center [413, 448] width 15 height 15
type input "111111"
click at [543, 200] on div at bounding box center [813, 357] width 1121 height 631
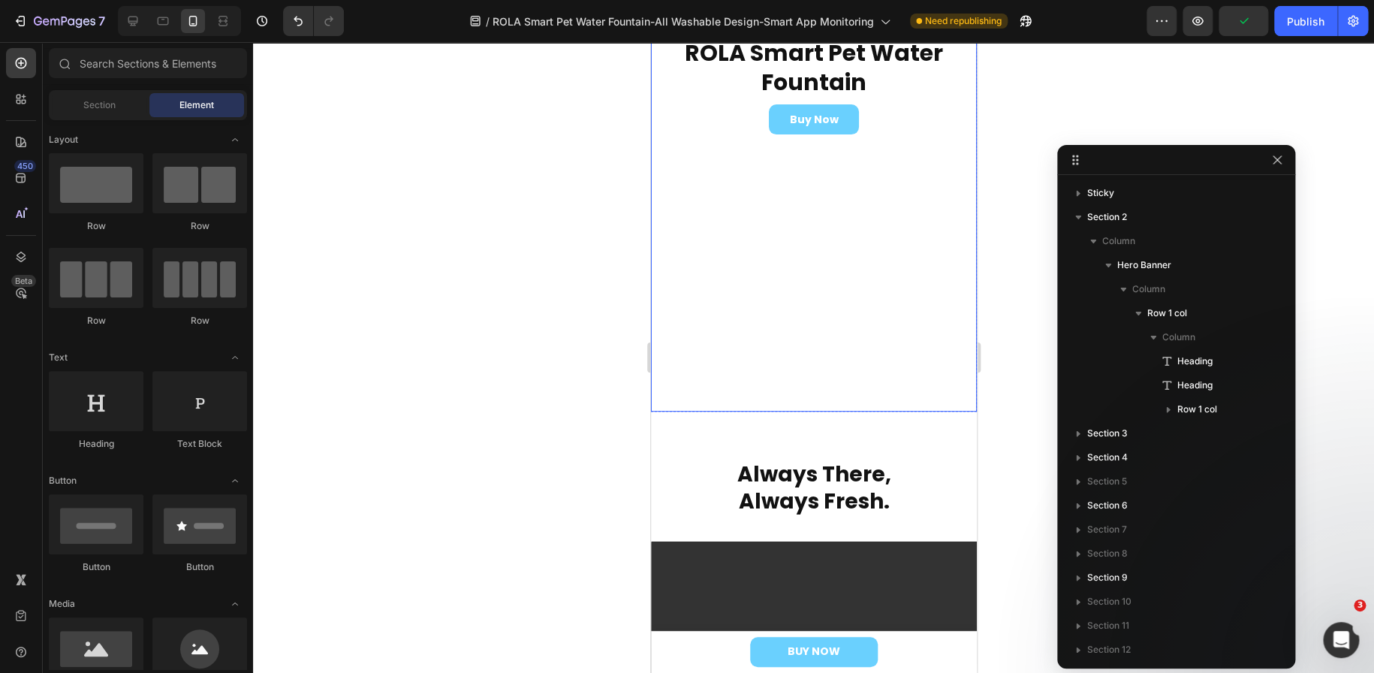
scroll to position [150, 0]
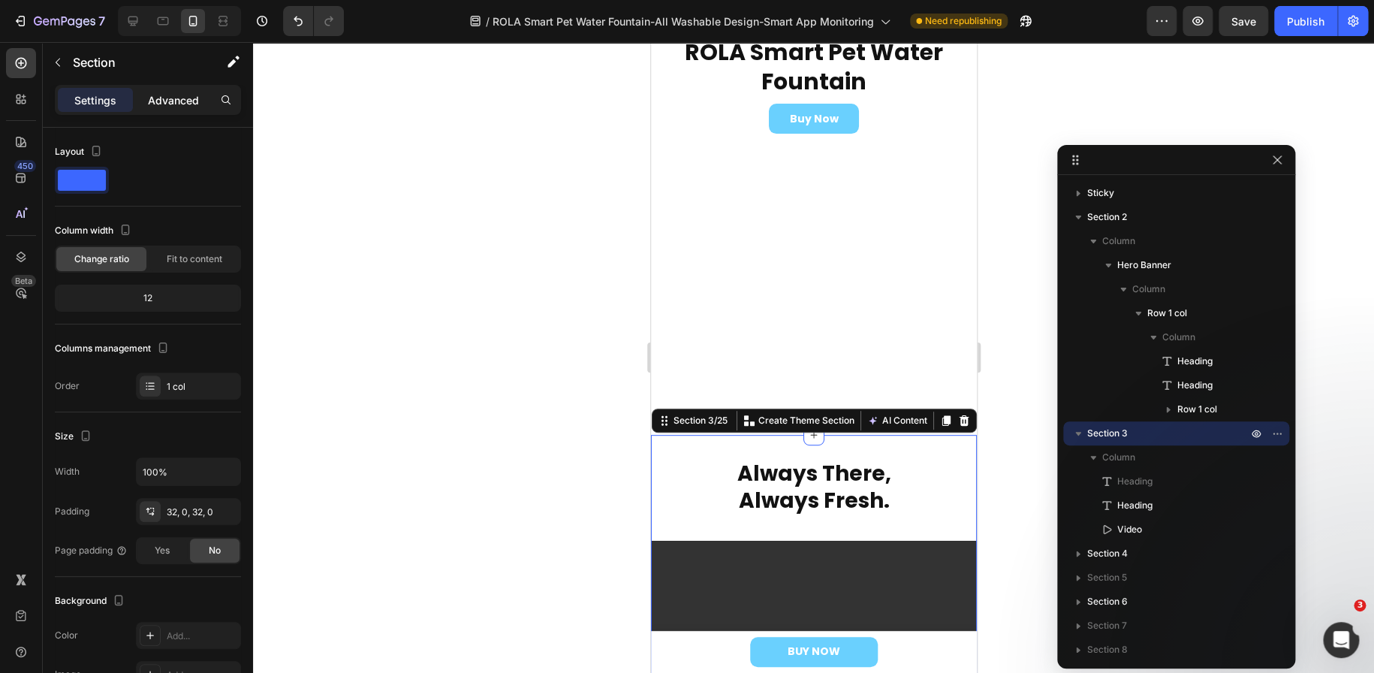
click at [183, 96] on p "Advanced" at bounding box center [173, 100] width 51 height 16
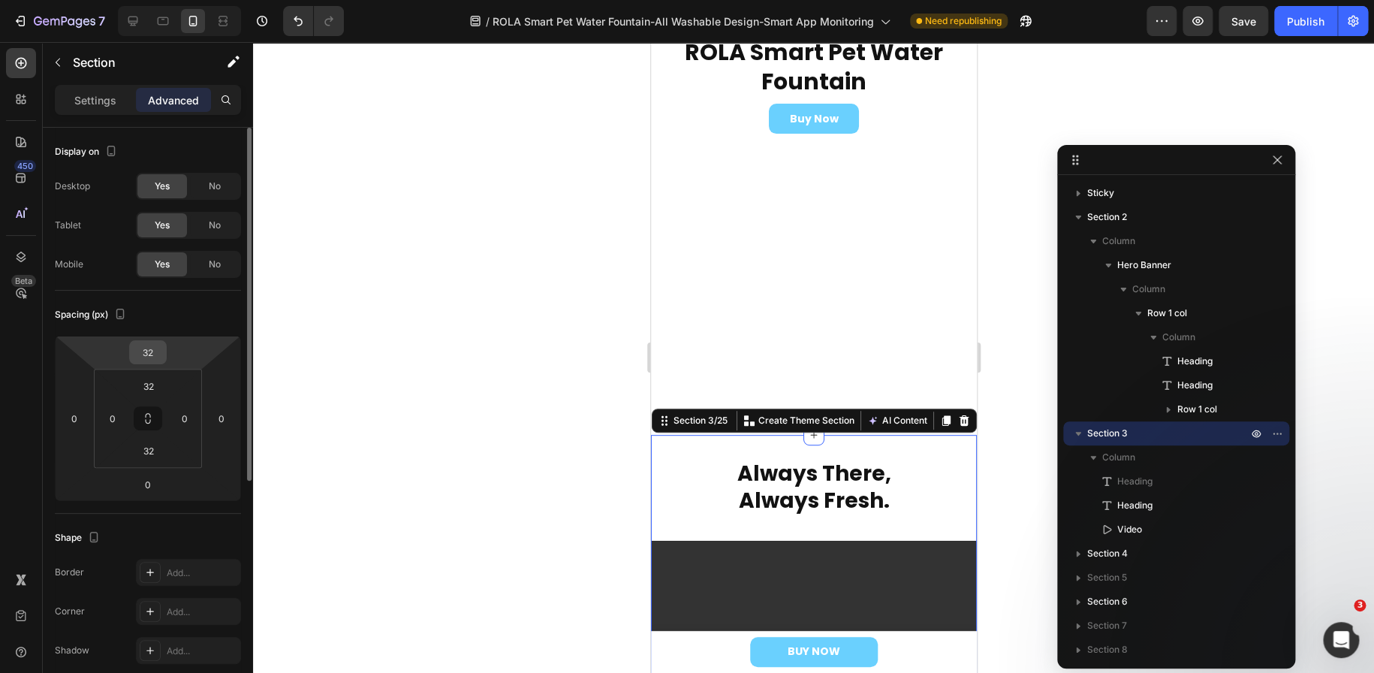
click at [157, 348] on input "32" at bounding box center [148, 352] width 30 height 23
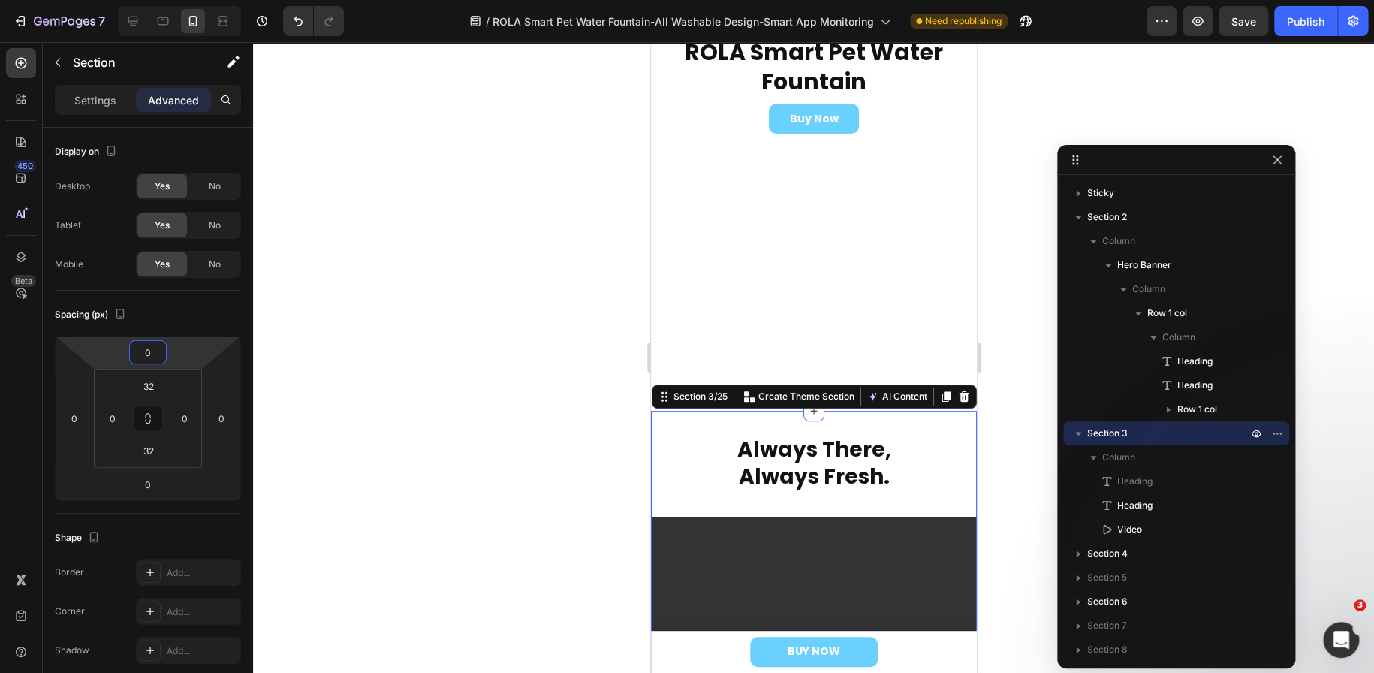
click at [440, 438] on div at bounding box center [813, 357] width 1121 height 631
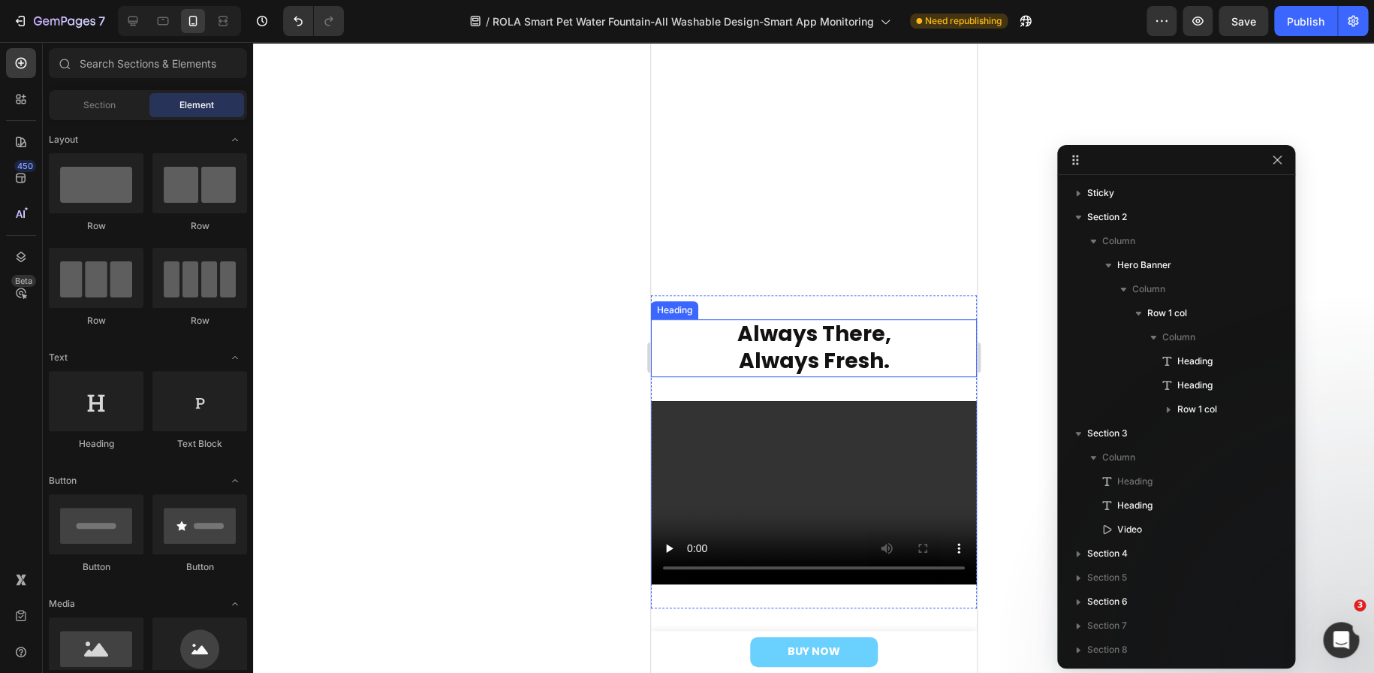
scroll to position [300, 0]
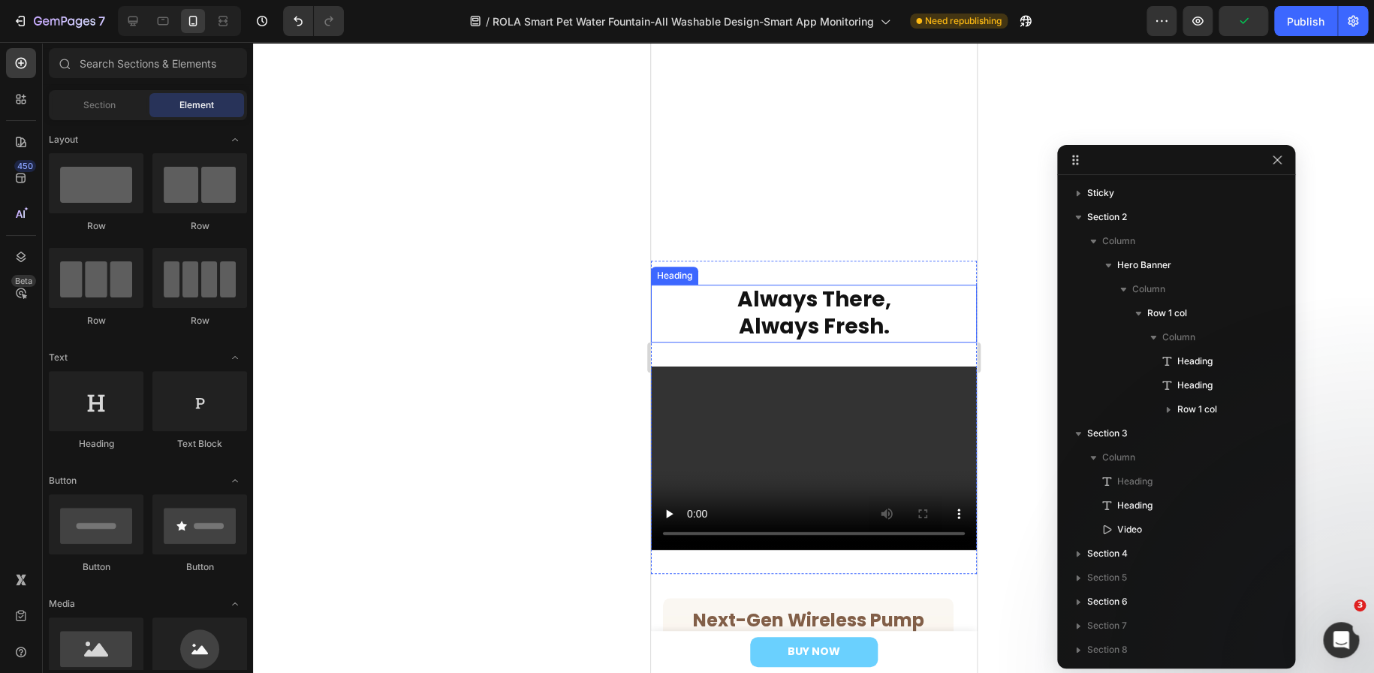
click at [703, 316] on h2 "Always There, Always Fresh." at bounding box center [813, 314] width 326 height 58
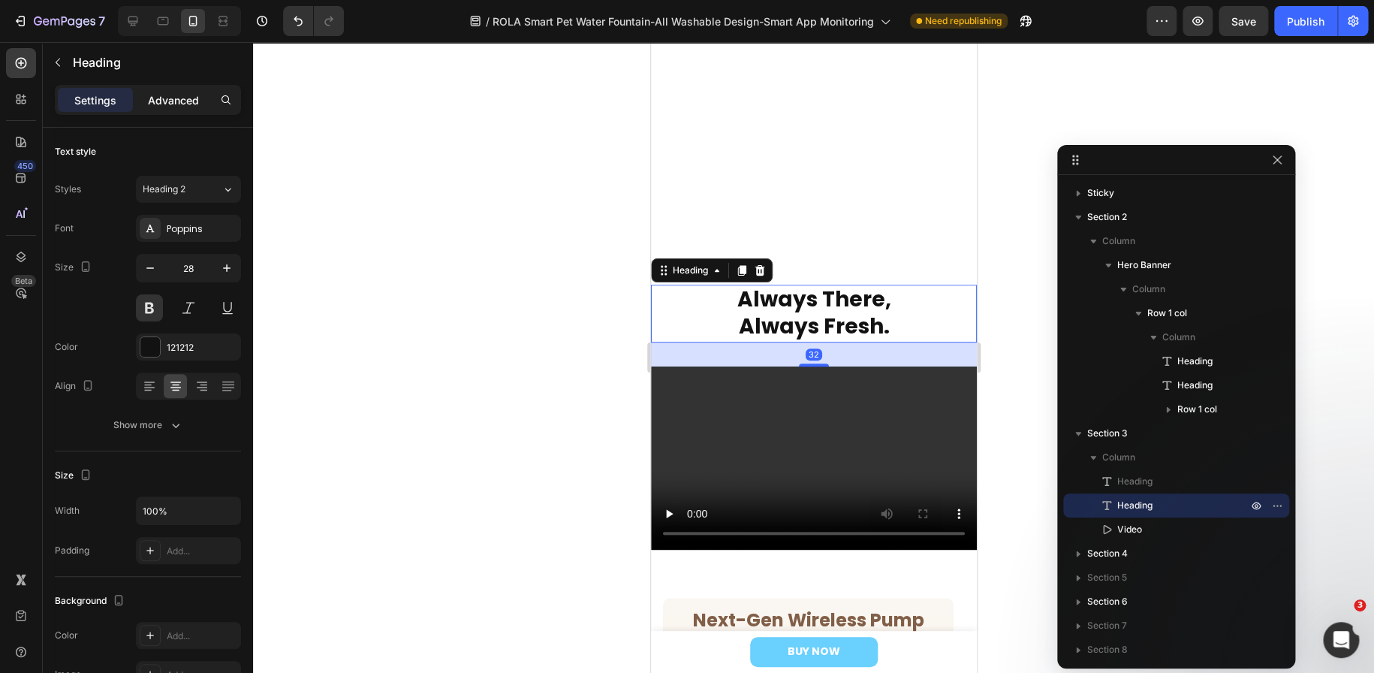
click at [182, 101] on p "Advanced" at bounding box center [173, 100] width 51 height 16
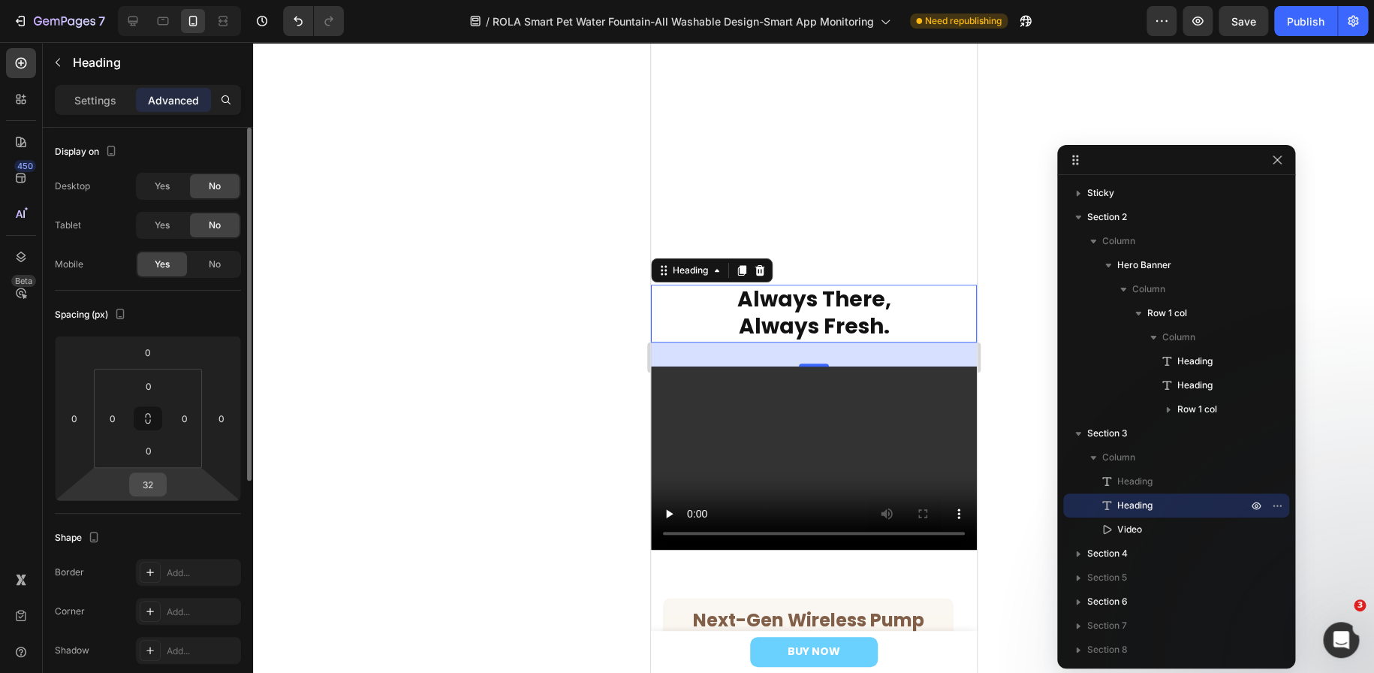
click at [157, 478] on input "32" at bounding box center [148, 484] width 30 height 23
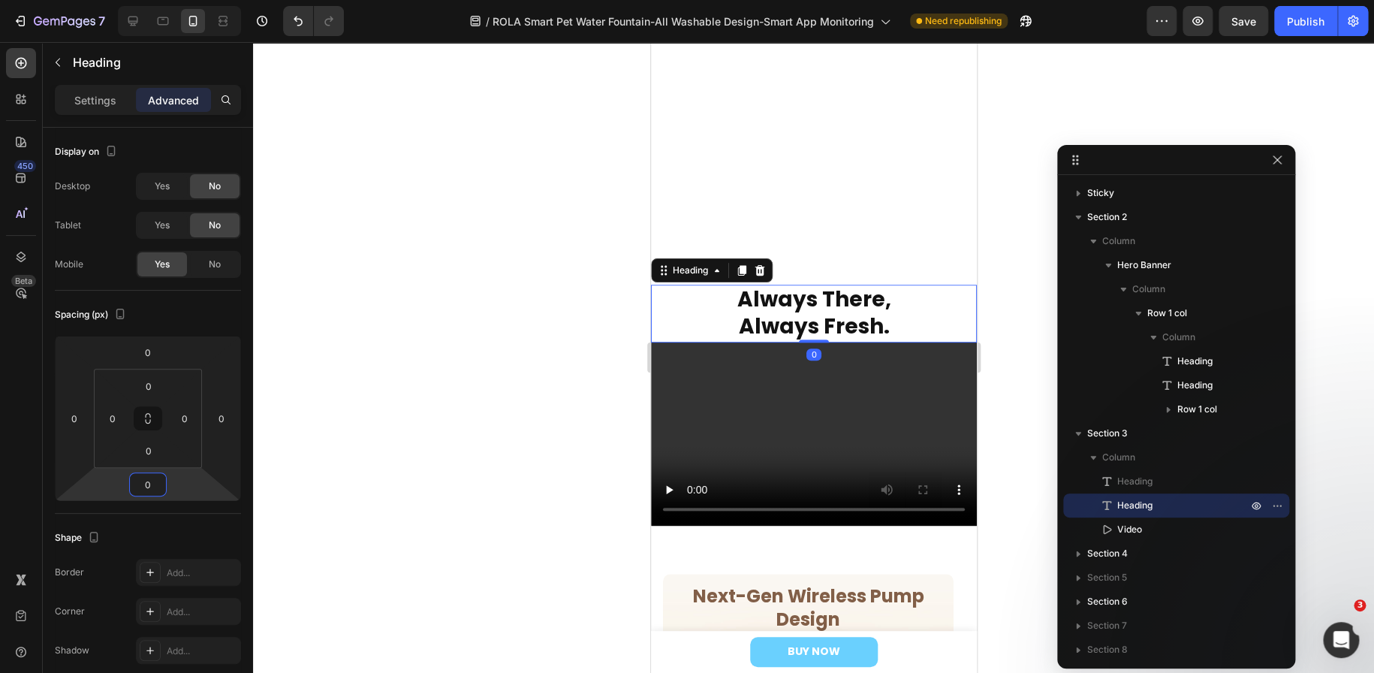
click at [435, 385] on div at bounding box center [813, 357] width 1121 height 631
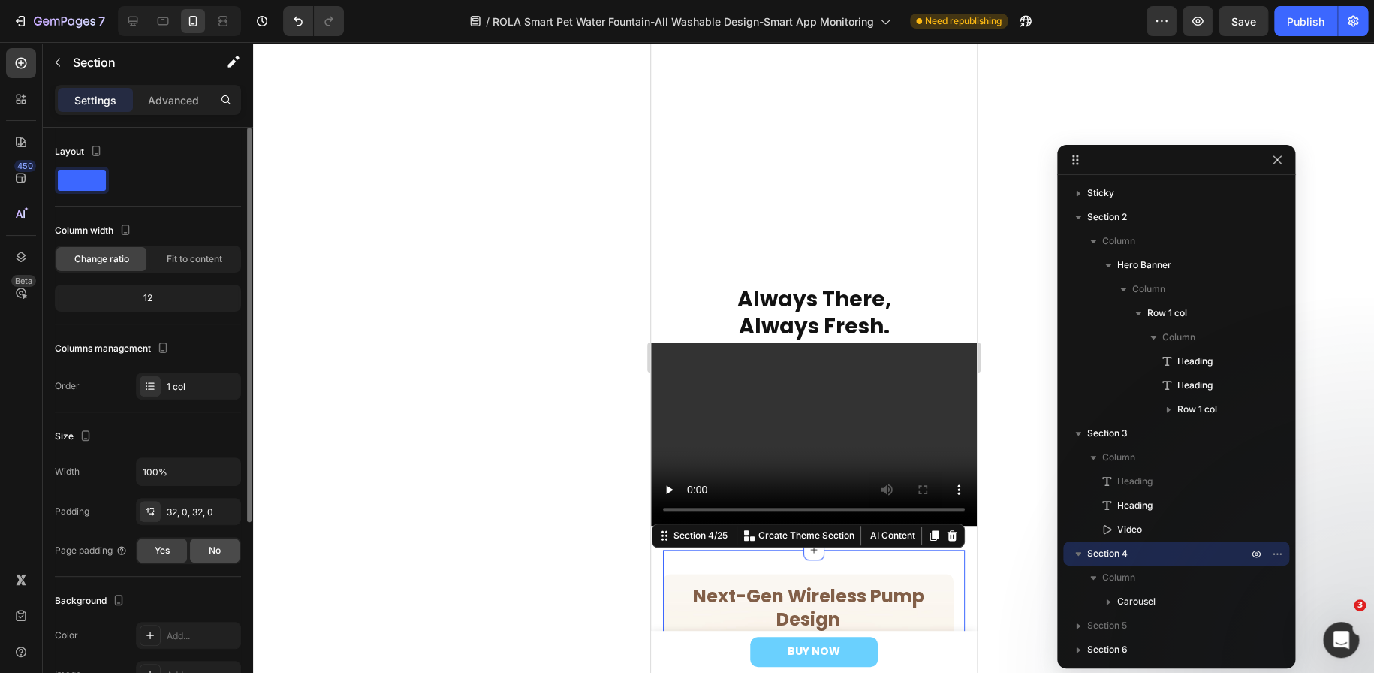
click at [225, 546] on div "No" at bounding box center [215, 550] width 50 height 24
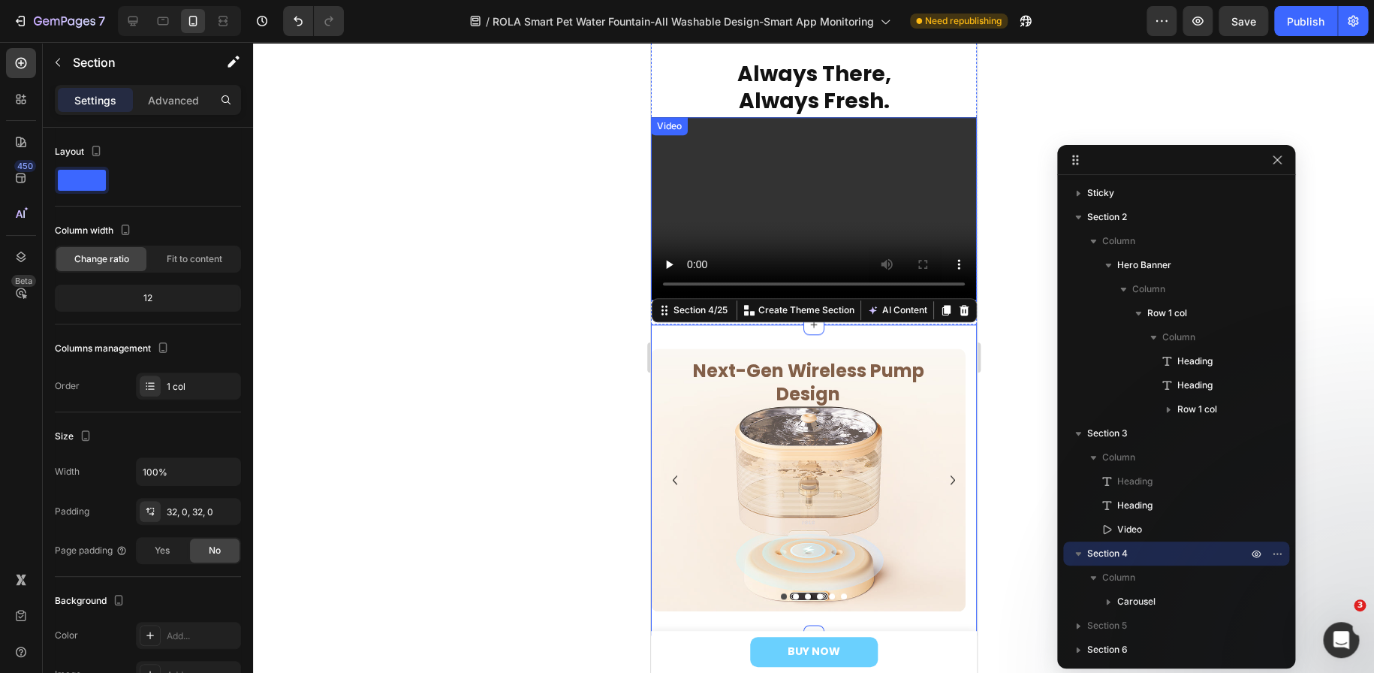
scroll to position [676, 0]
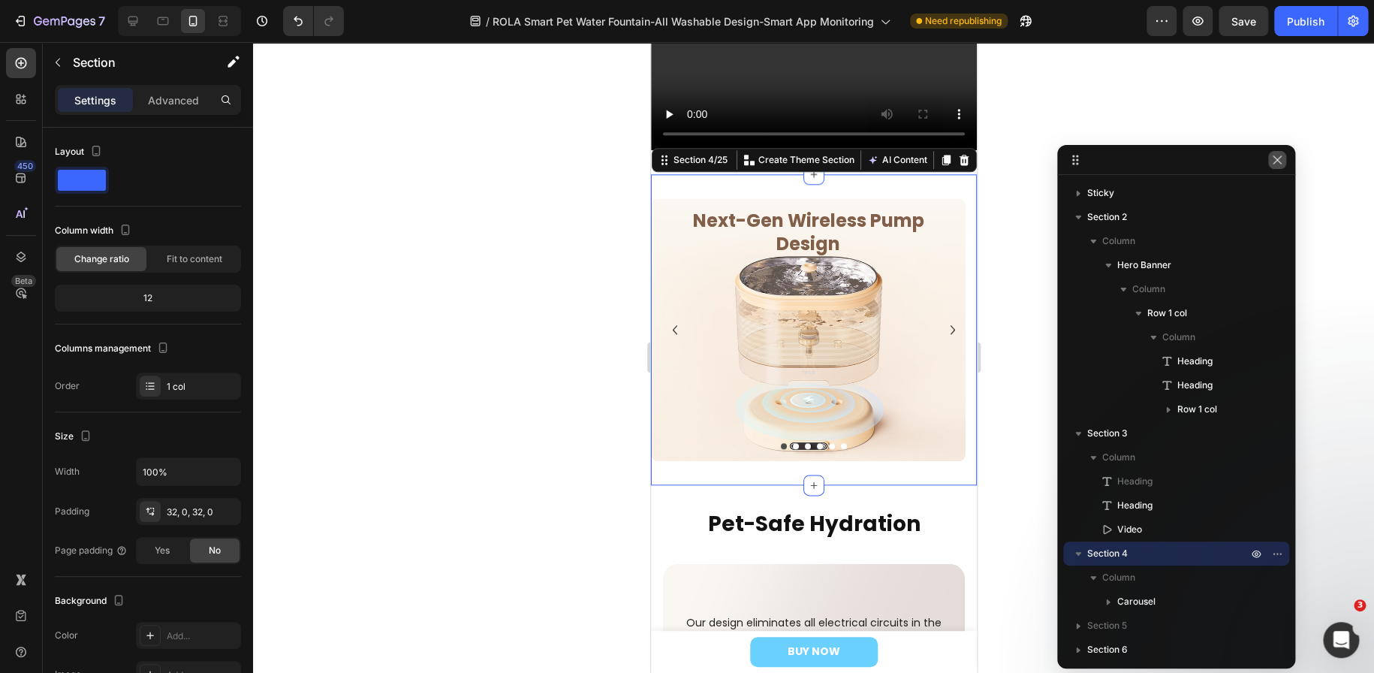
click at [1282, 164] on icon "button" at bounding box center [1277, 160] width 12 height 12
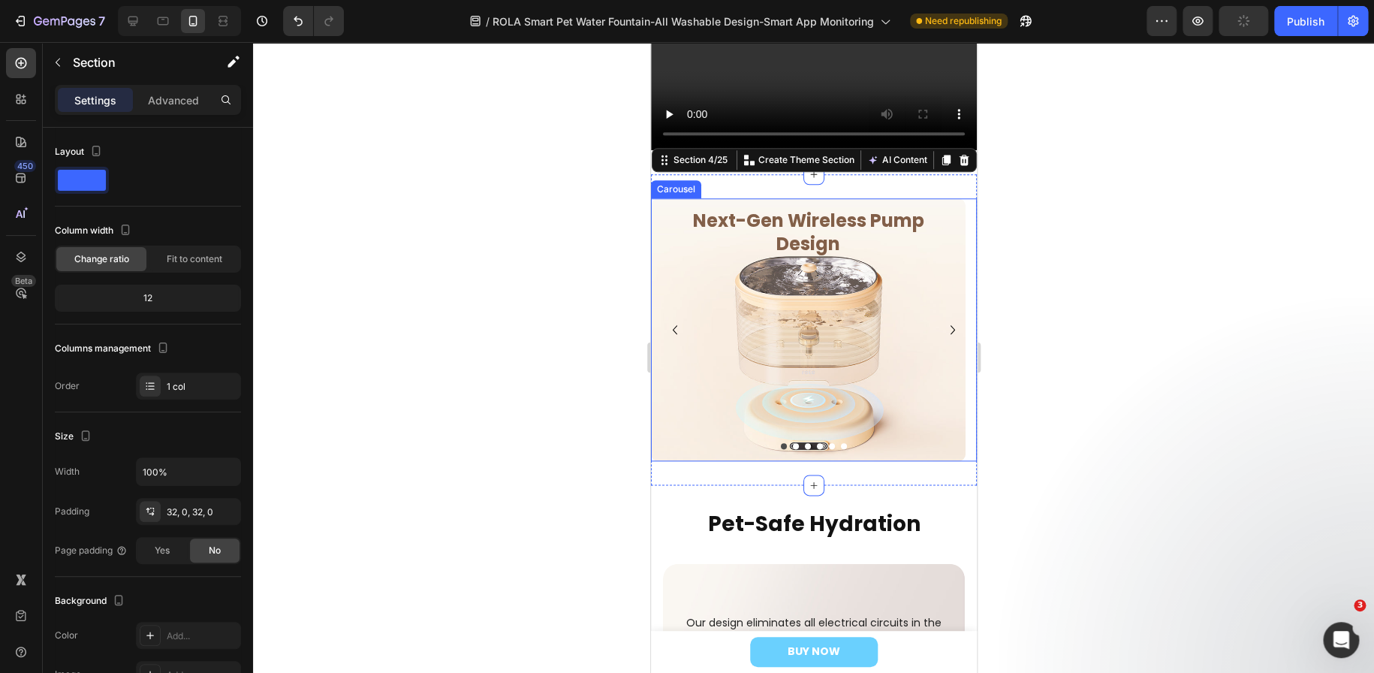
click at [943, 325] on icon "Carousel Next Arrow" at bounding box center [952, 330] width 18 height 18
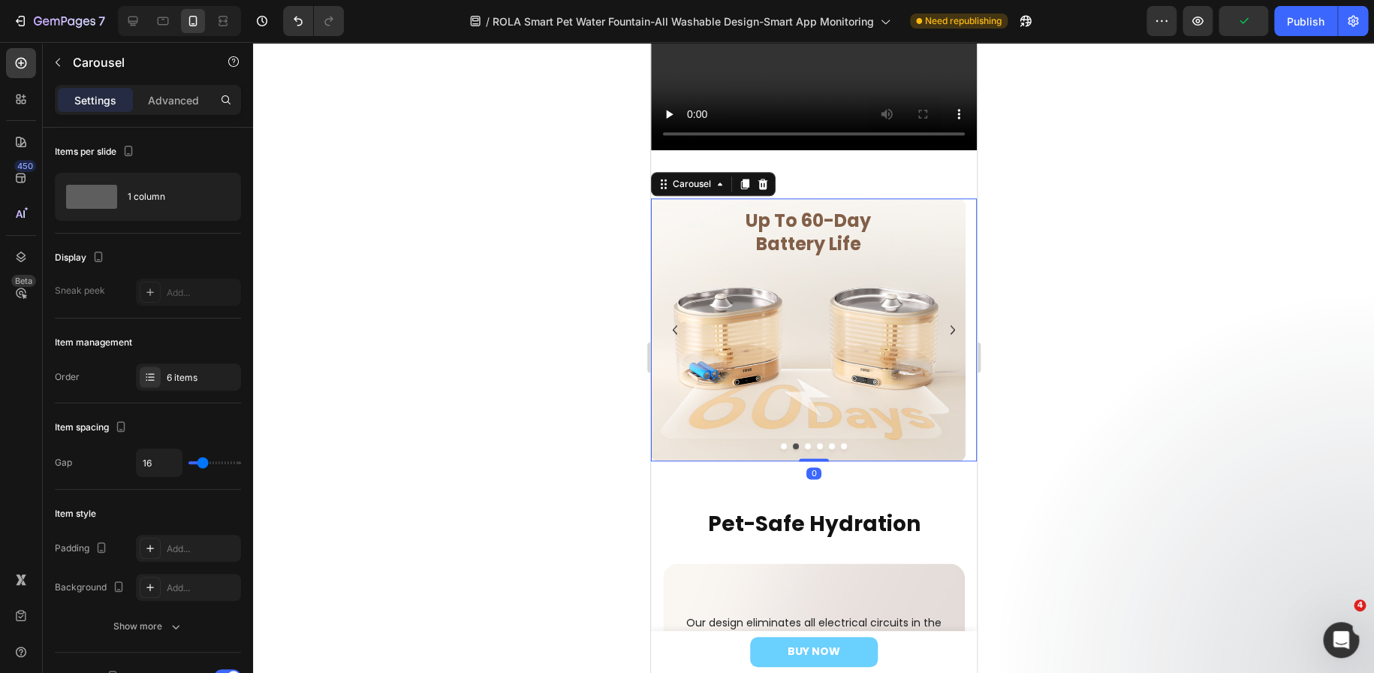
click at [943, 325] on icon "Carousel Next Arrow" at bounding box center [952, 330] width 18 height 18
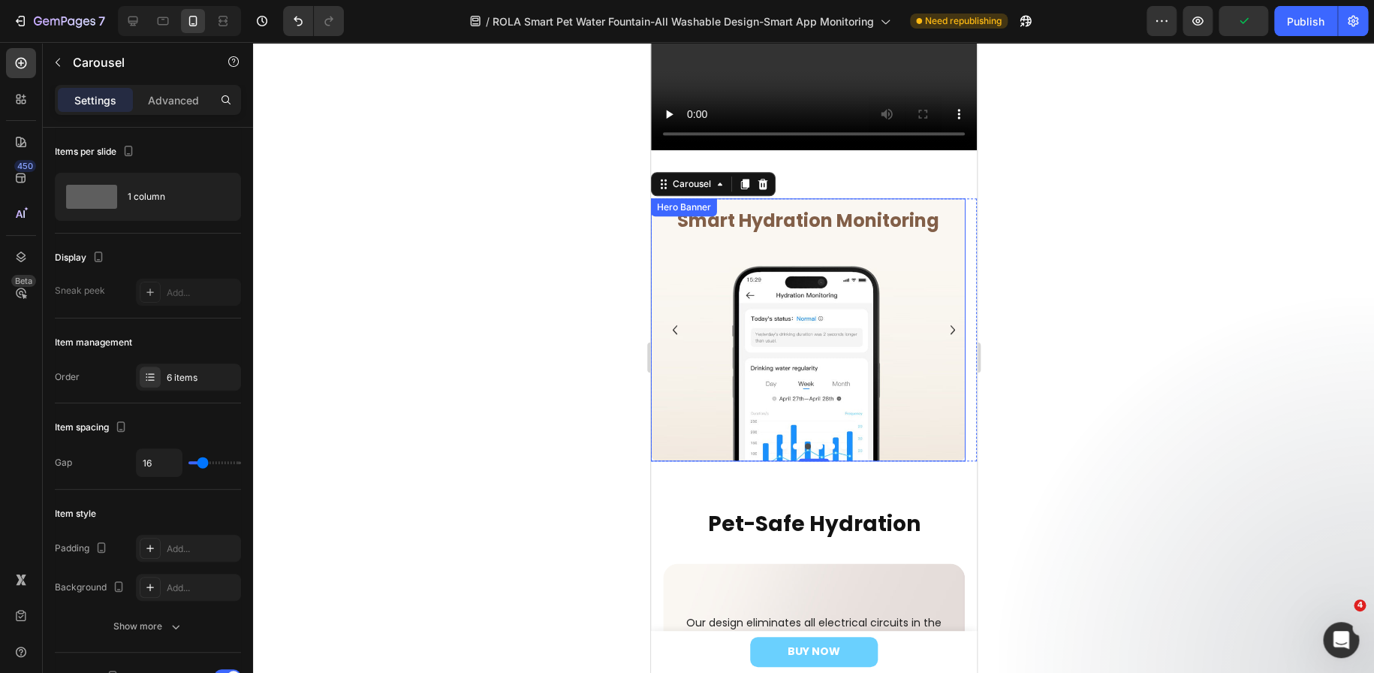
click at [923, 384] on div "Overlay" at bounding box center [807, 329] width 315 height 263
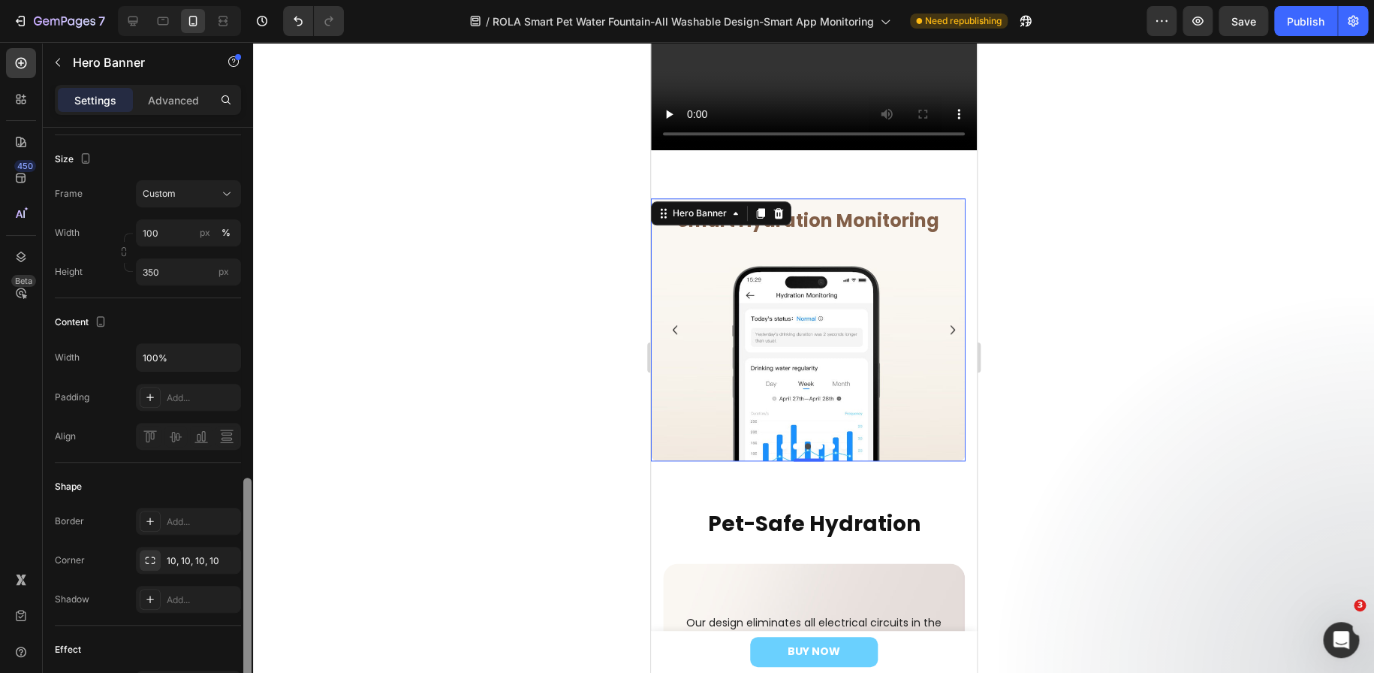
scroll to position [450, 0]
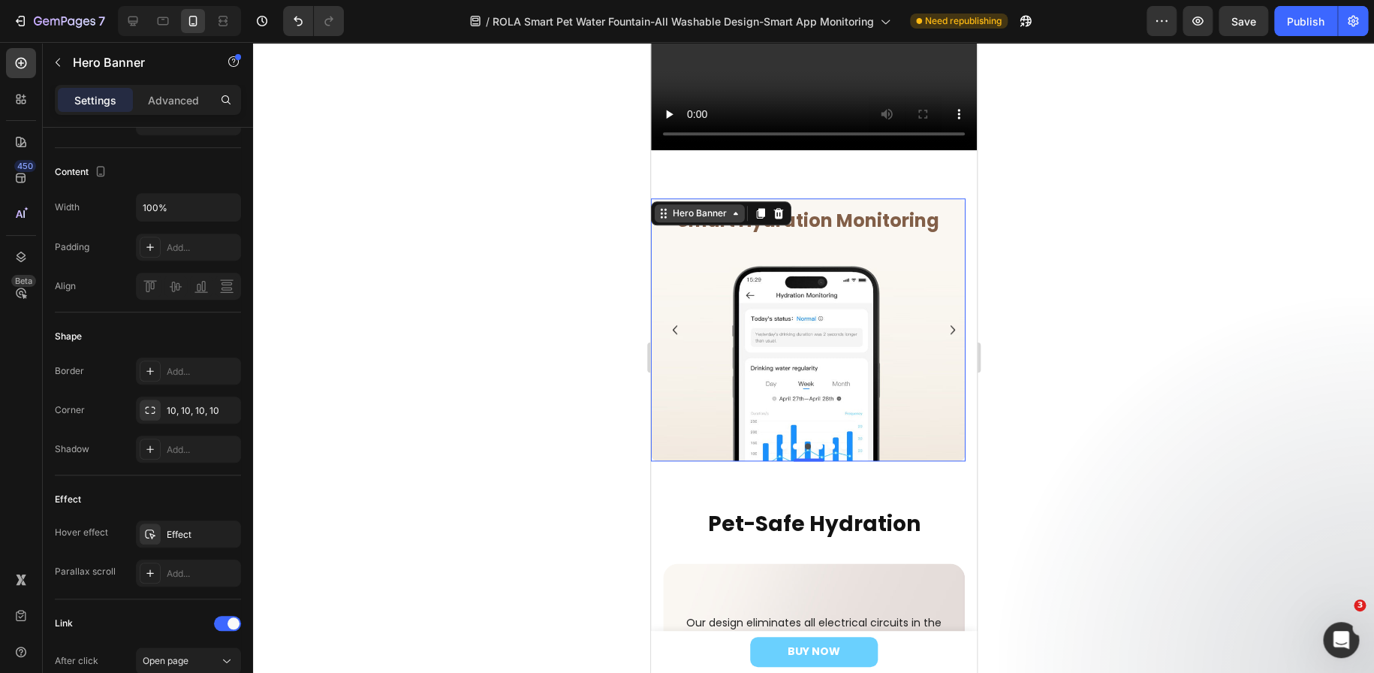
click at [713, 210] on div "Hero Banner" at bounding box center [699, 213] width 60 height 14
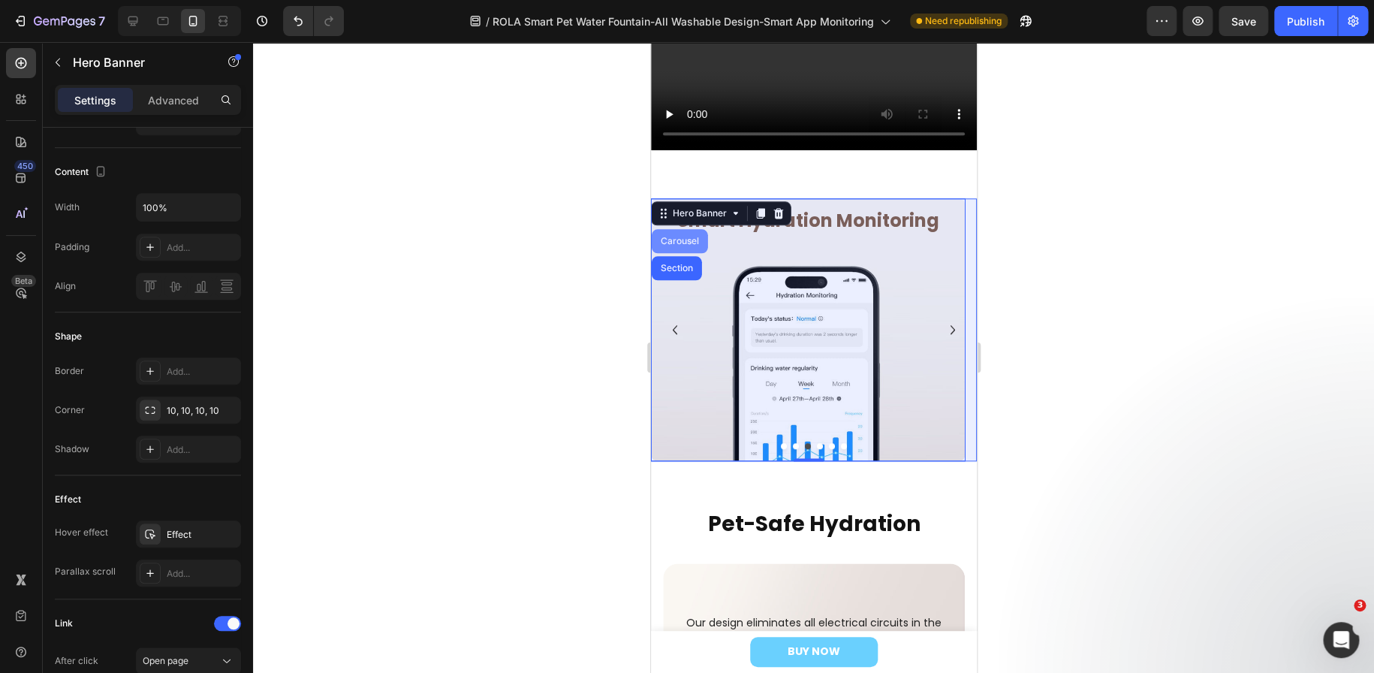
click at [689, 238] on div "Carousel" at bounding box center [679, 240] width 44 height 9
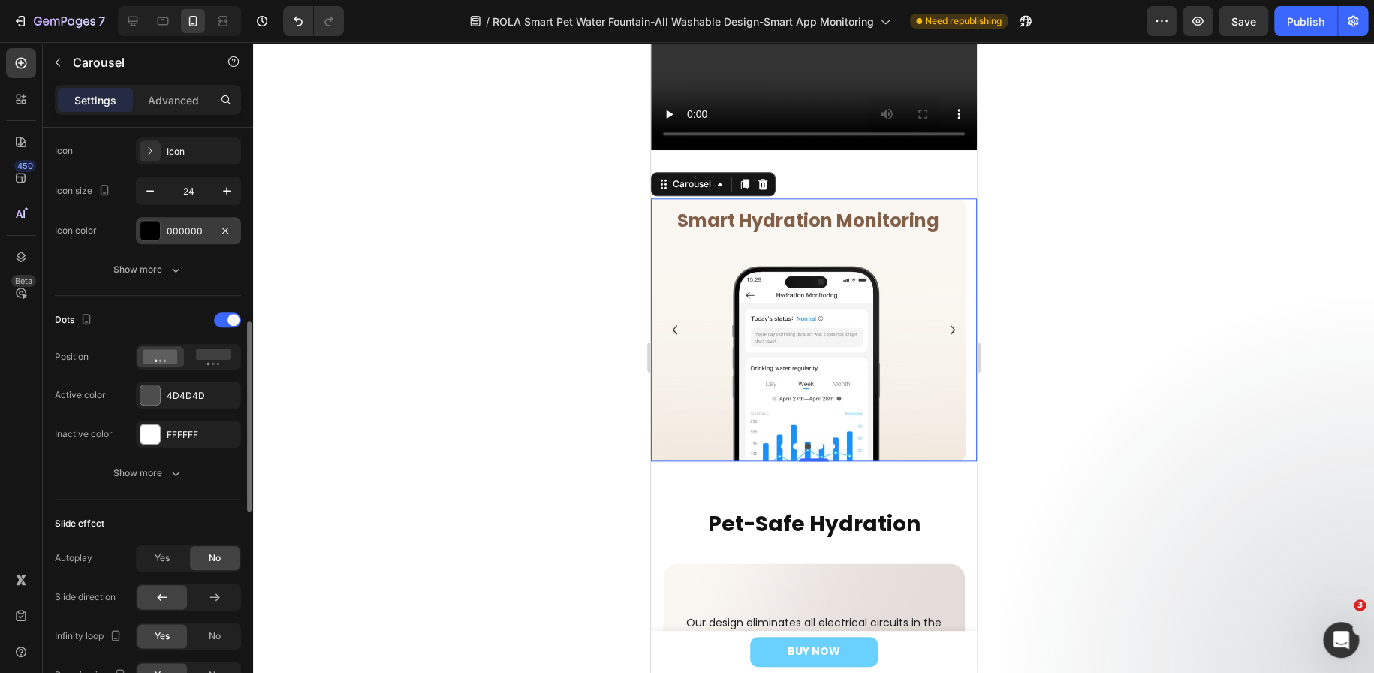
scroll to position [526, 0]
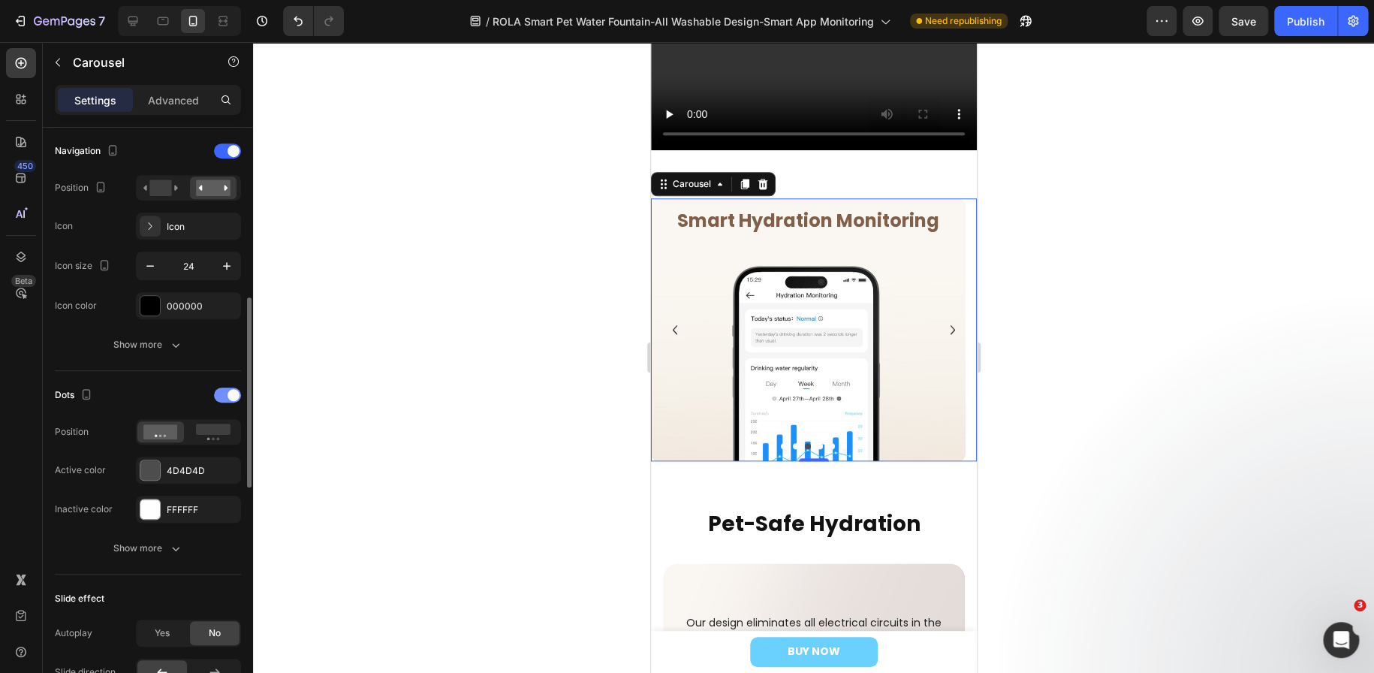
click at [223, 397] on div at bounding box center [227, 394] width 27 height 15
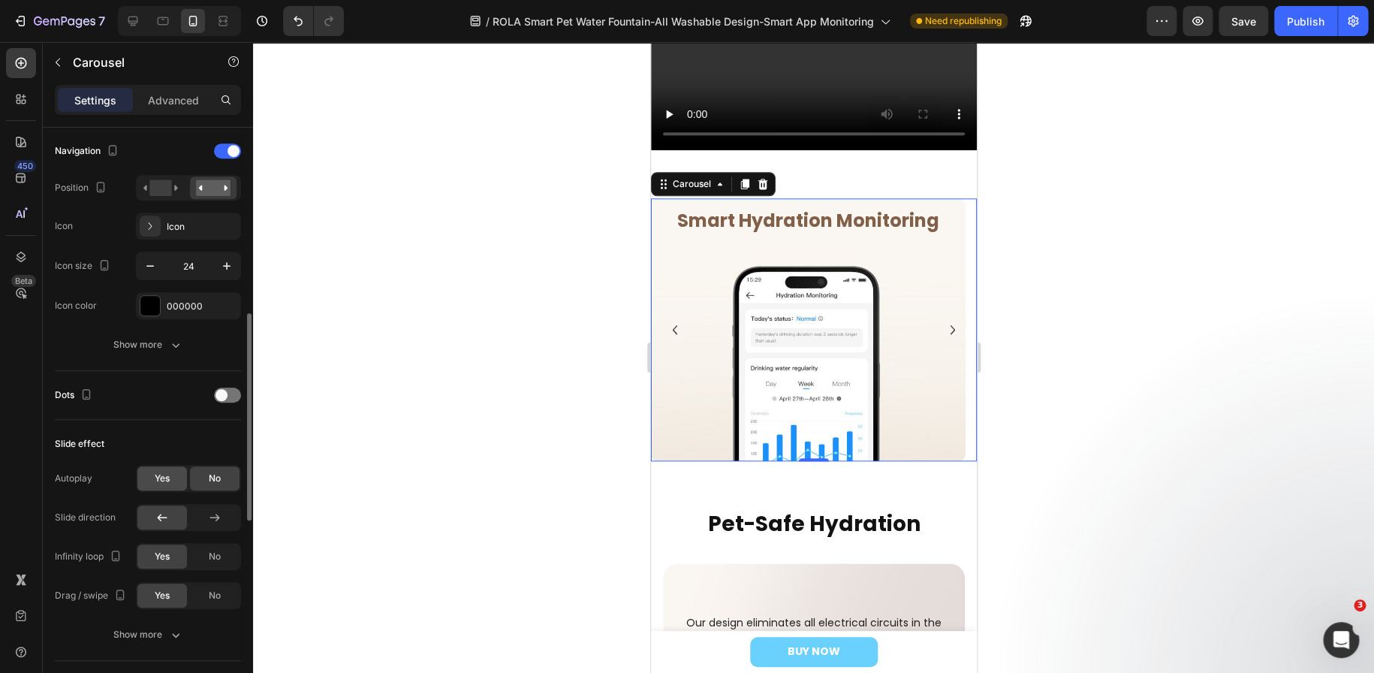
click at [159, 481] on span "Yes" at bounding box center [162, 478] width 15 height 14
type input "2.5s"
type input "2.5"
type input "2.8s"
type input "2.8"
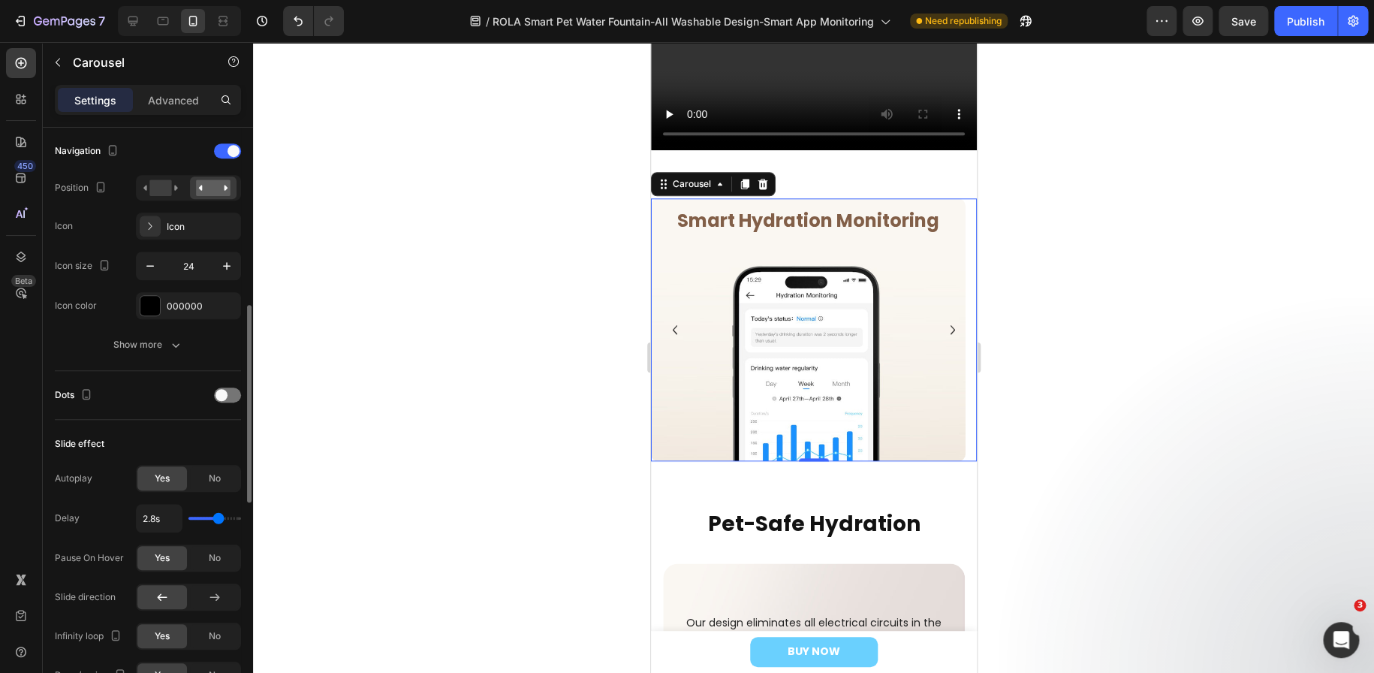
click at [218, 520] on input "range" at bounding box center [214, 518] width 53 height 3
click at [410, 474] on div at bounding box center [813, 357] width 1121 height 631
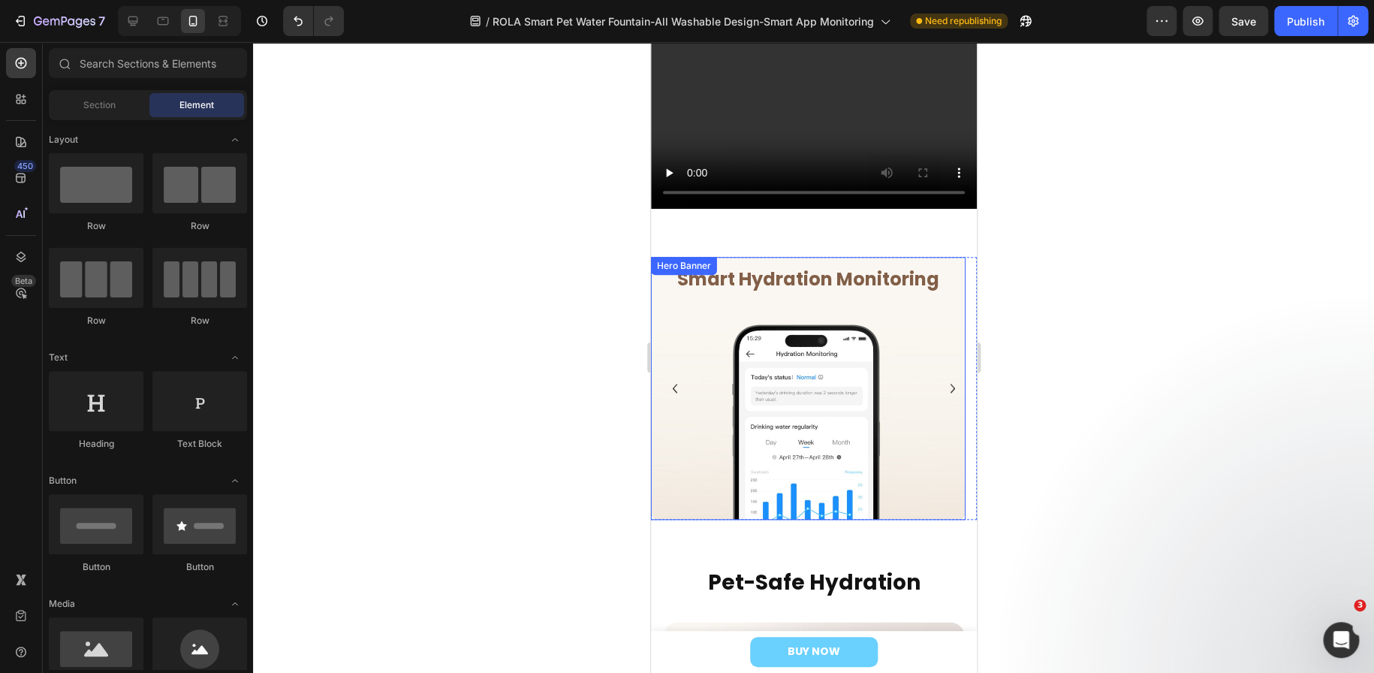
scroll to position [601, 0]
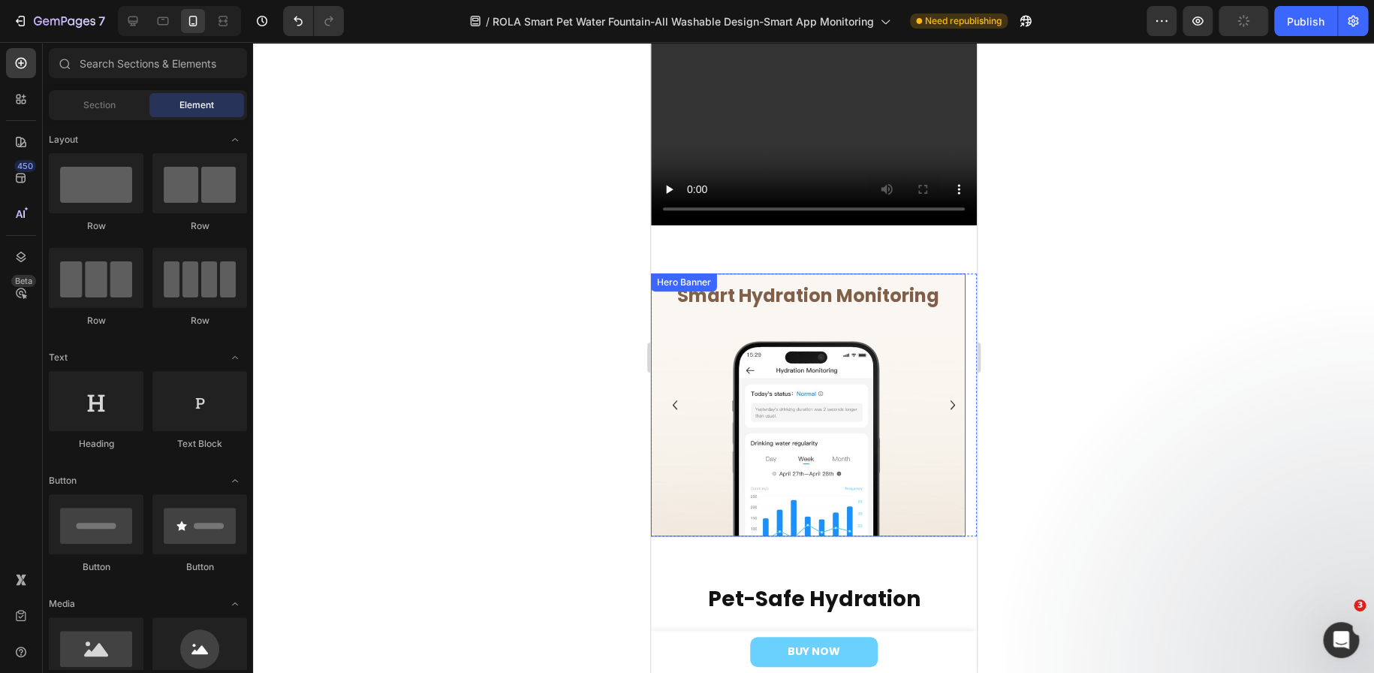
click at [767, 355] on div "Overlay" at bounding box center [807, 404] width 315 height 263
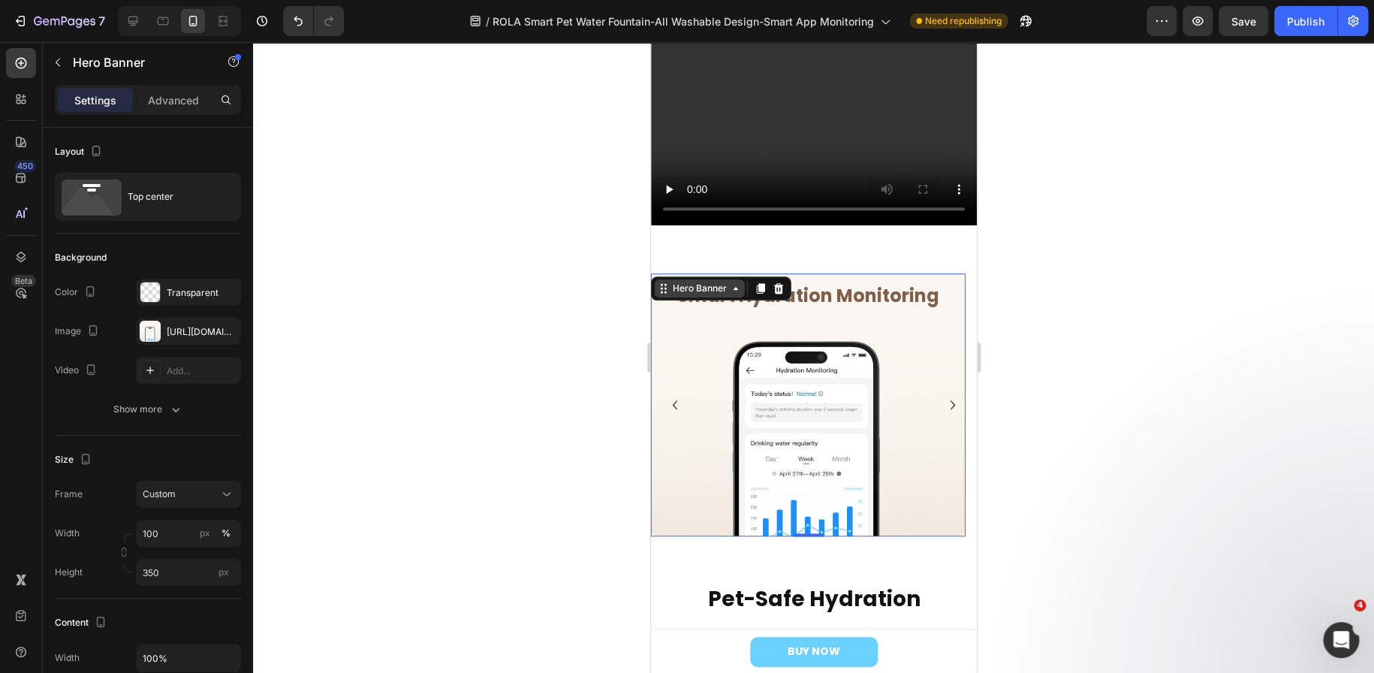
click at [706, 284] on div "Hero Banner" at bounding box center [699, 289] width 60 height 14
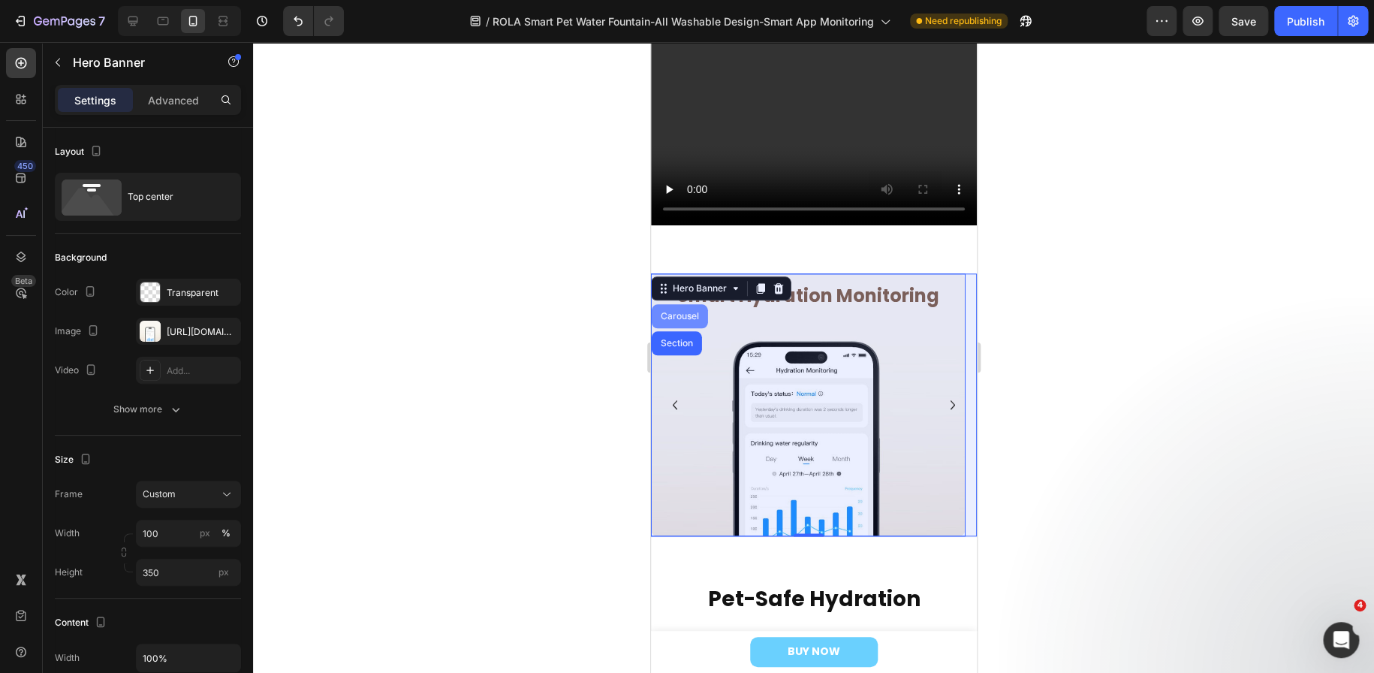
click at [687, 312] on div "Carousel" at bounding box center [679, 316] width 44 height 9
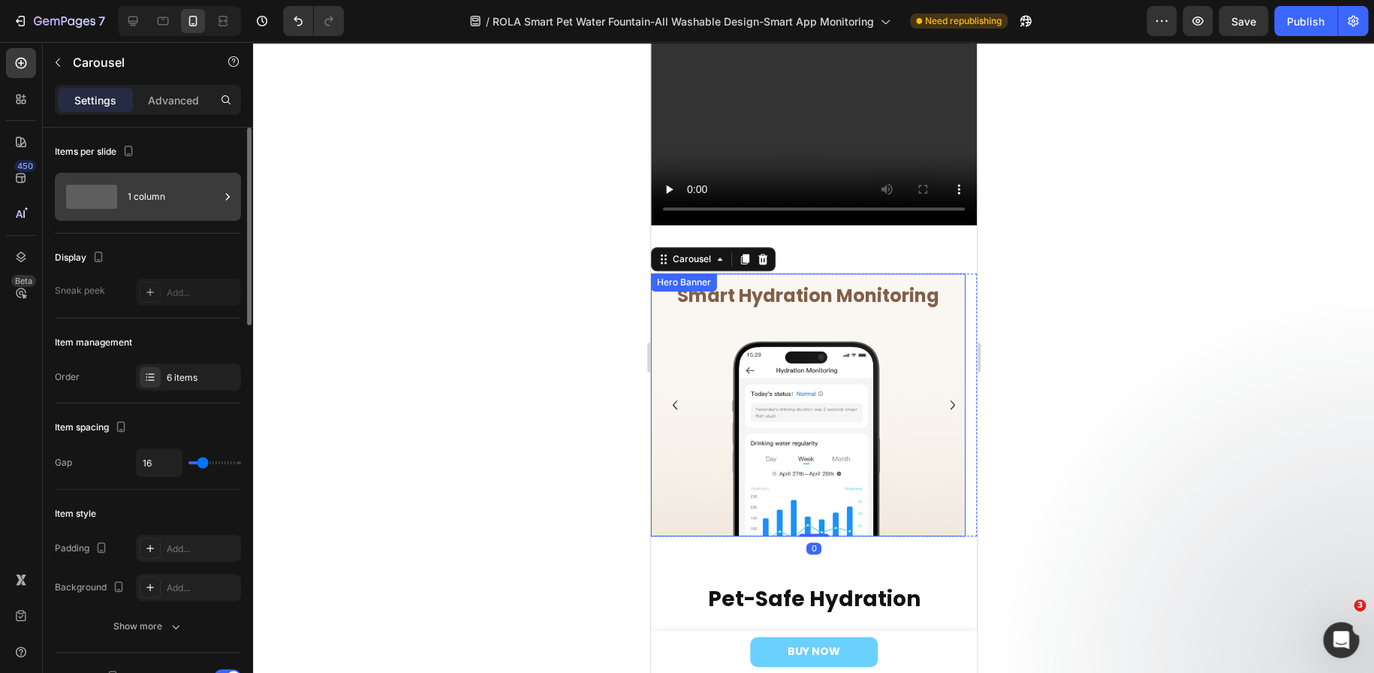
click at [180, 197] on div "1 column" at bounding box center [174, 196] width 92 height 35
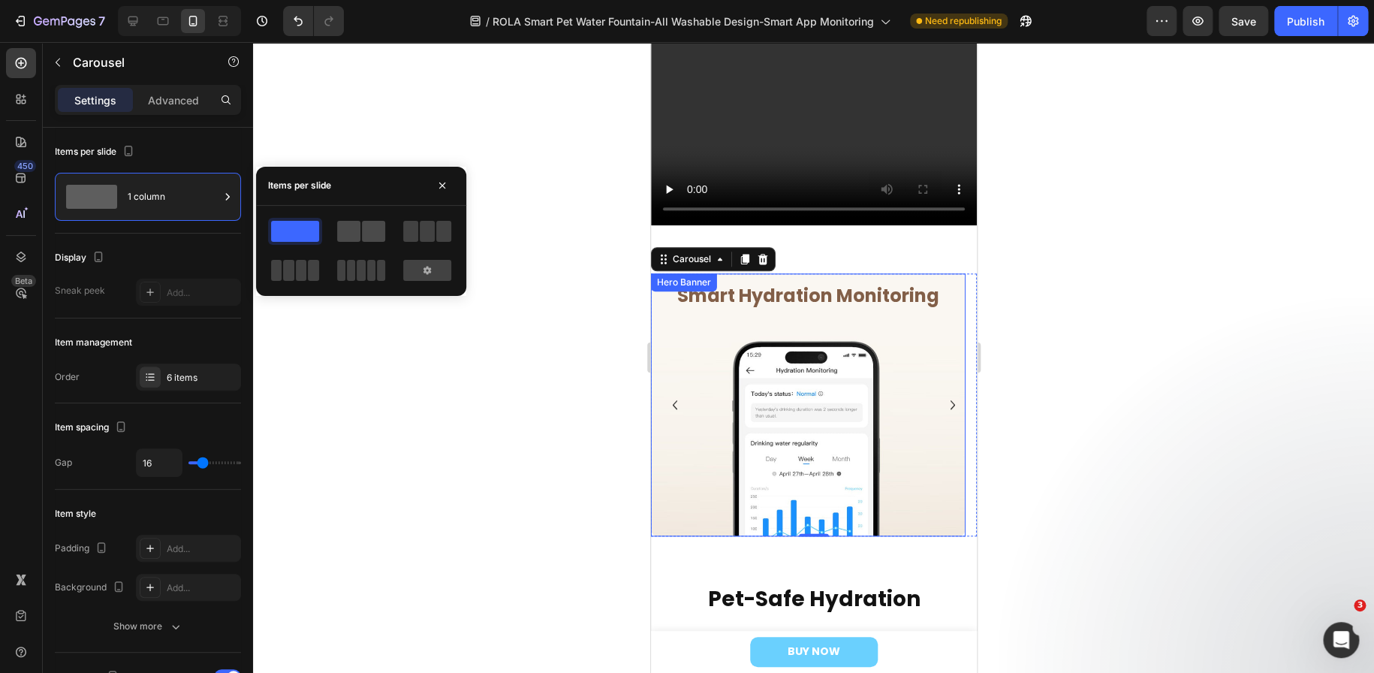
click at [382, 233] on span at bounding box center [373, 231] width 23 height 21
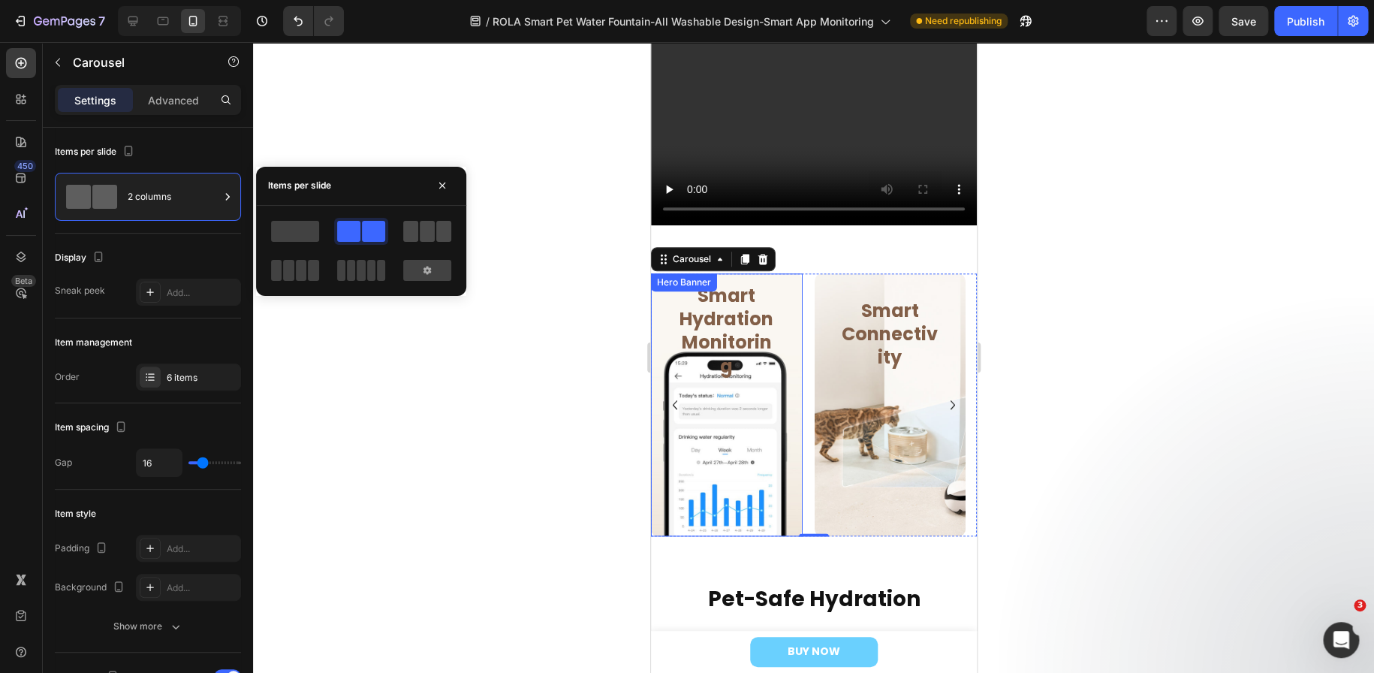
click at [432, 233] on span at bounding box center [427, 231] width 15 height 21
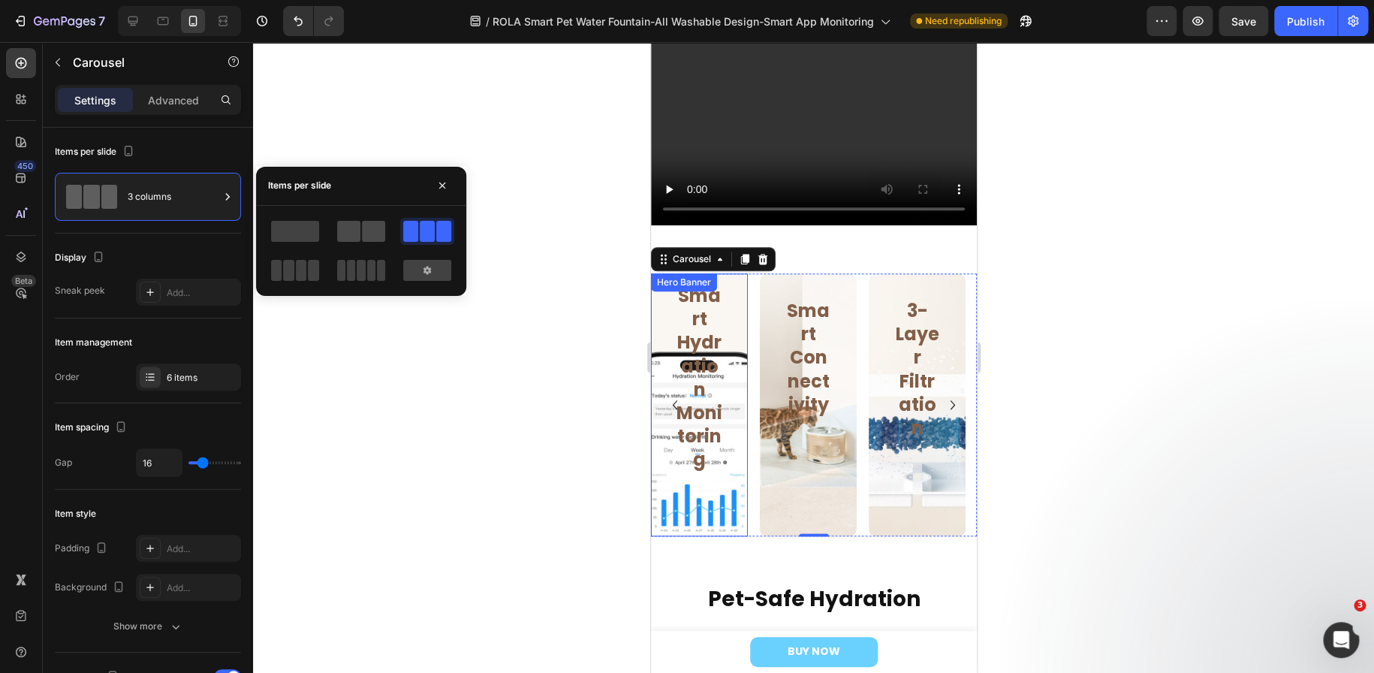
click at [369, 231] on span at bounding box center [373, 231] width 23 height 21
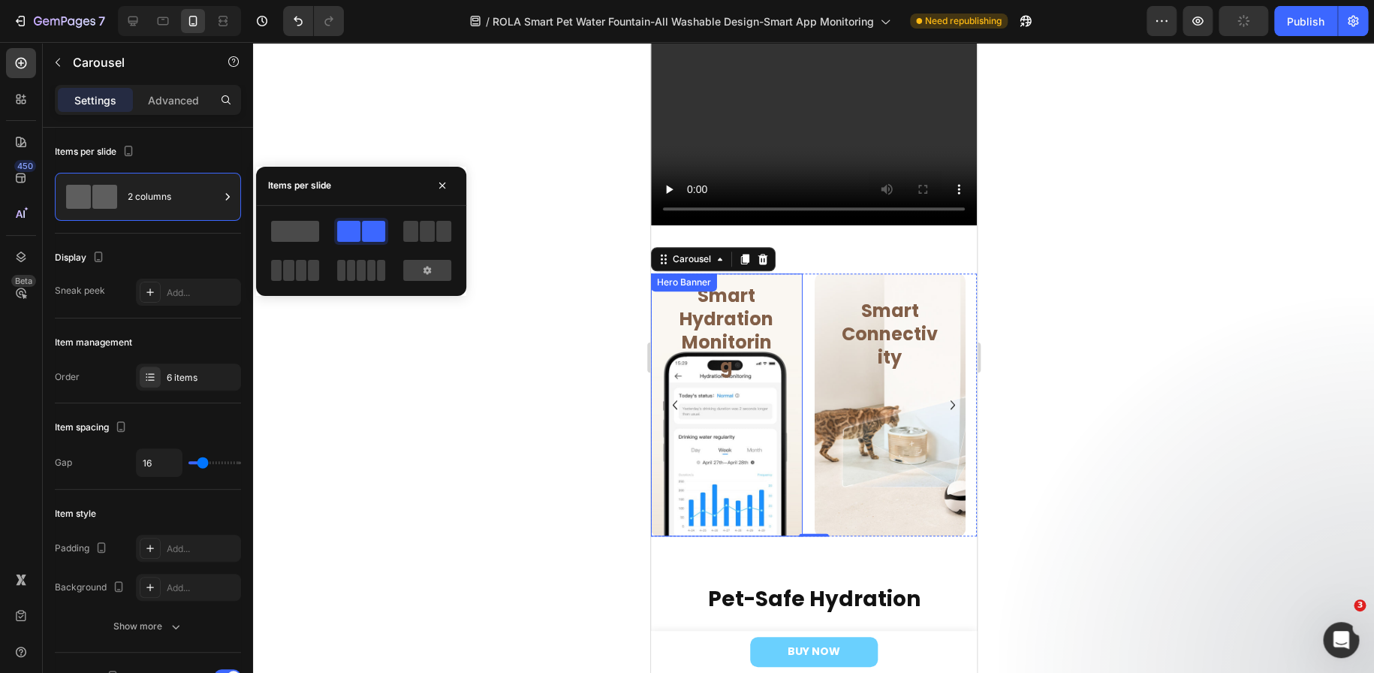
click at [285, 230] on span at bounding box center [295, 231] width 48 height 21
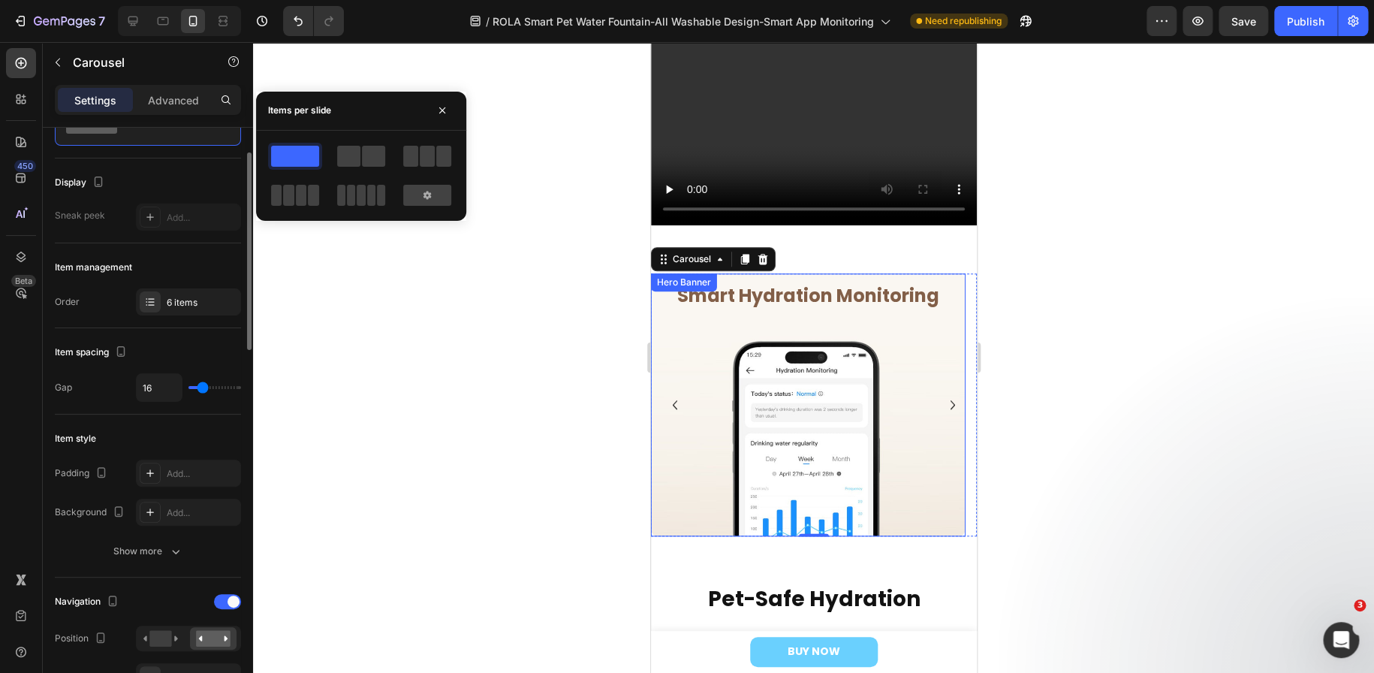
scroll to position [0, 0]
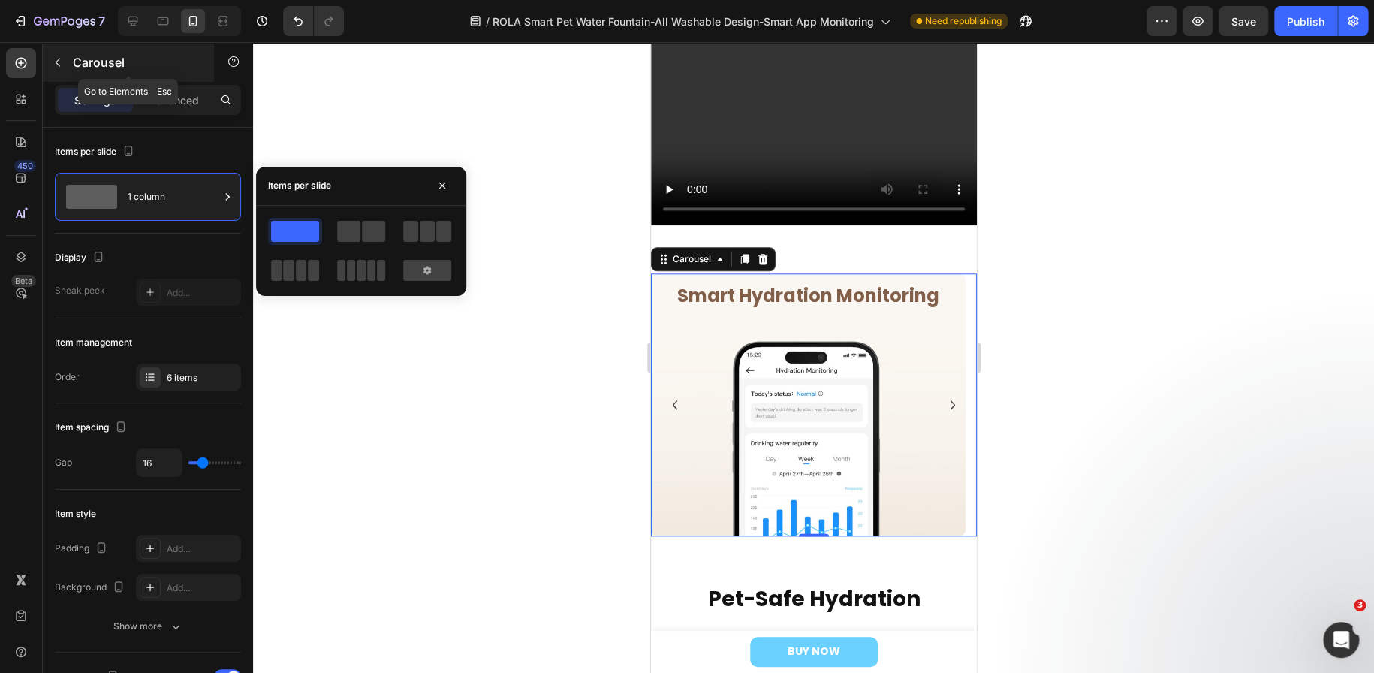
click at [60, 59] on icon "button" at bounding box center [58, 62] width 12 height 12
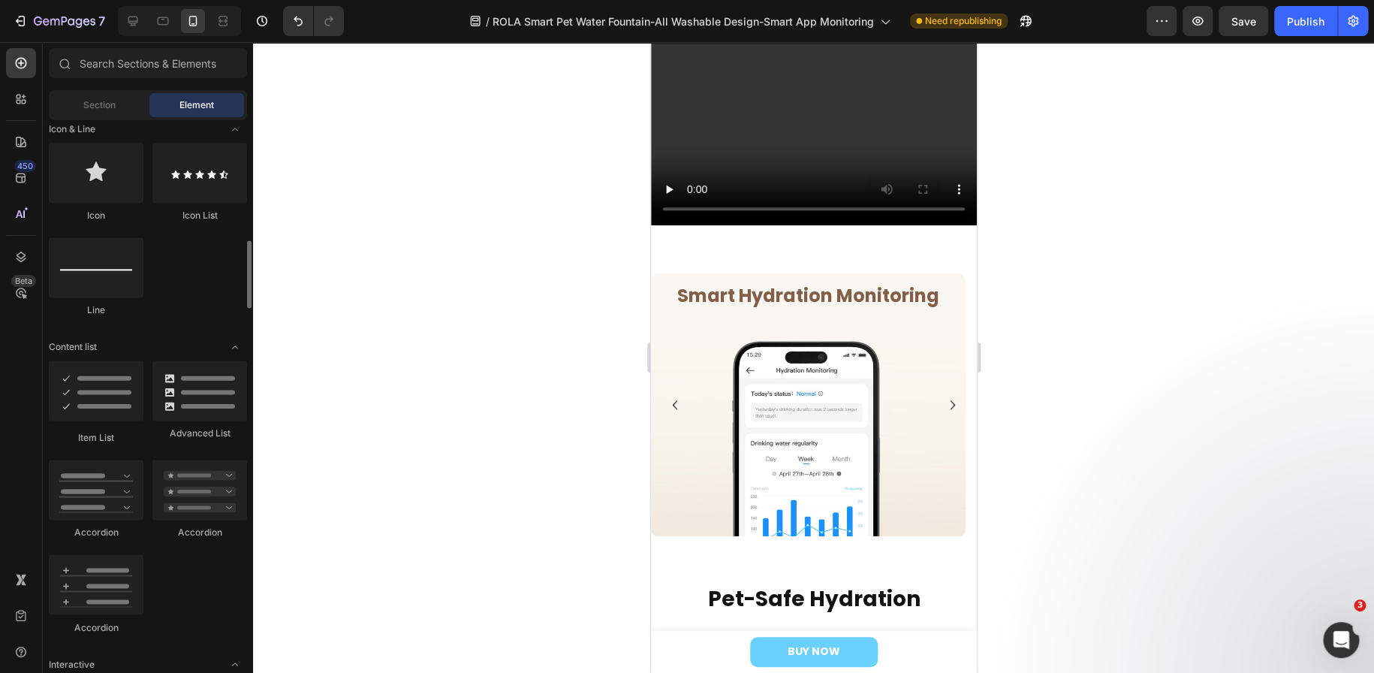
scroll to position [1201, 0]
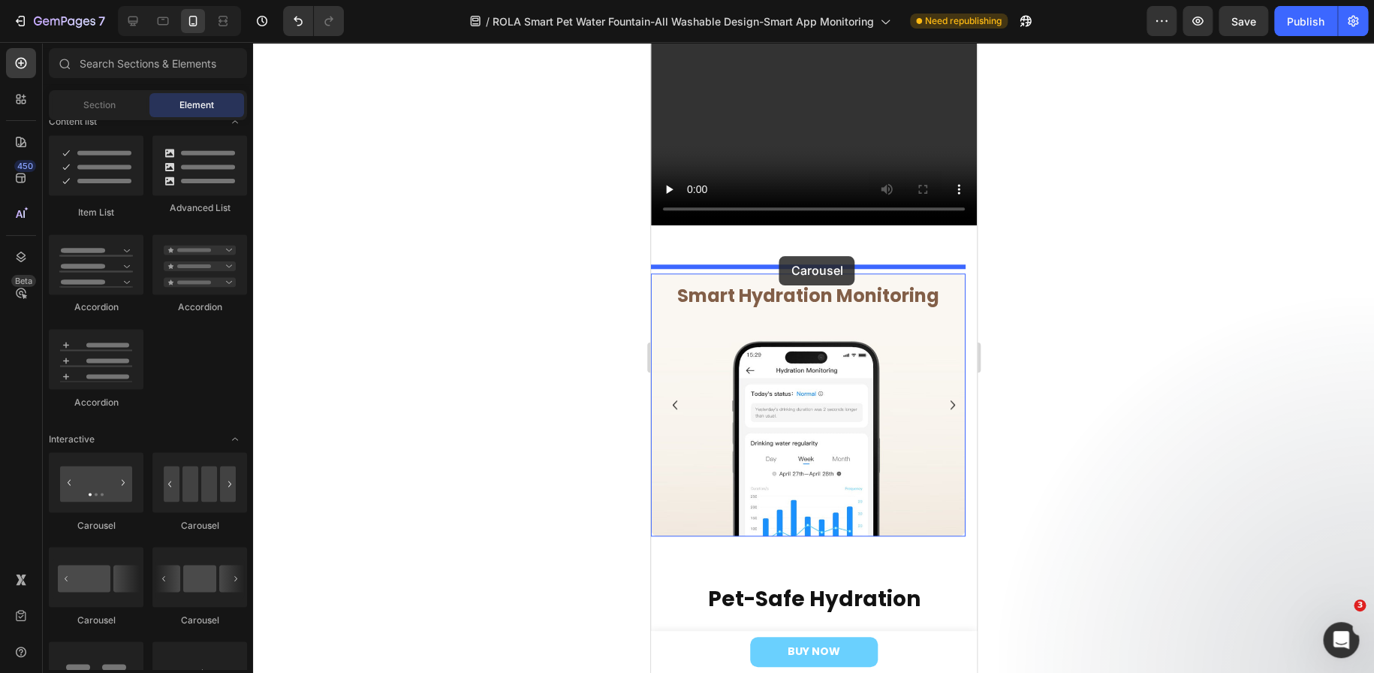
drag, startPoint x: 848, startPoint y: 607, endPoint x: 1277, endPoint y: 345, distance: 503.5
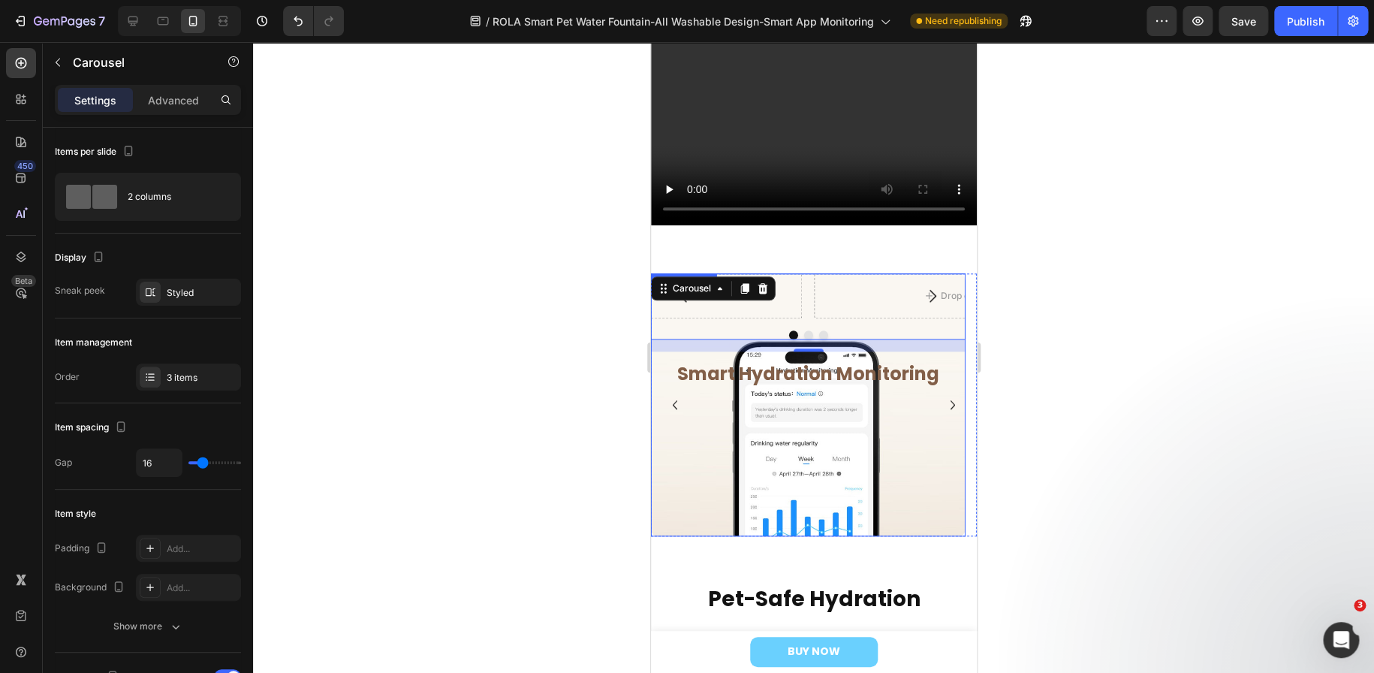
click at [733, 441] on div "Overlay" at bounding box center [807, 404] width 315 height 263
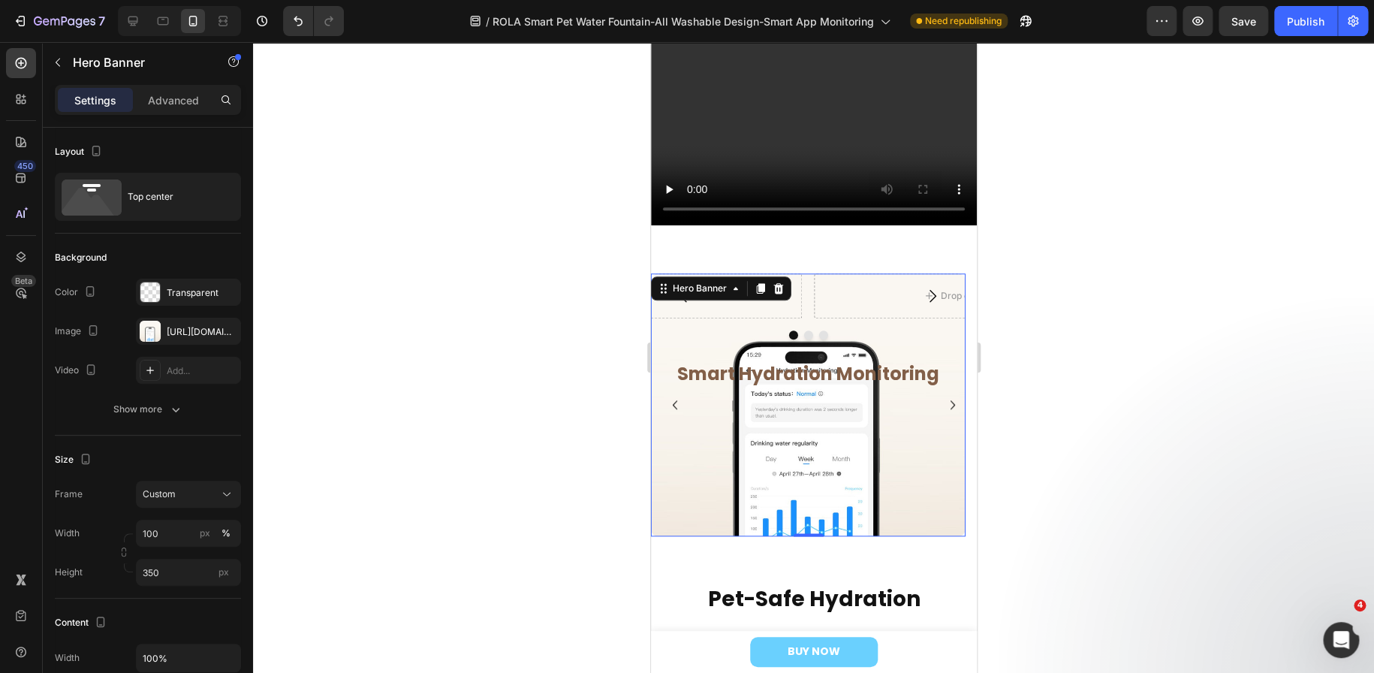
click at [737, 467] on div "Overlay" at bounding box center [807, 404] width 315 height 263
click at [811, 291] on div "Drop element here Drop element here Drop element here" at bounding box center [807, 295] width 315 height 45
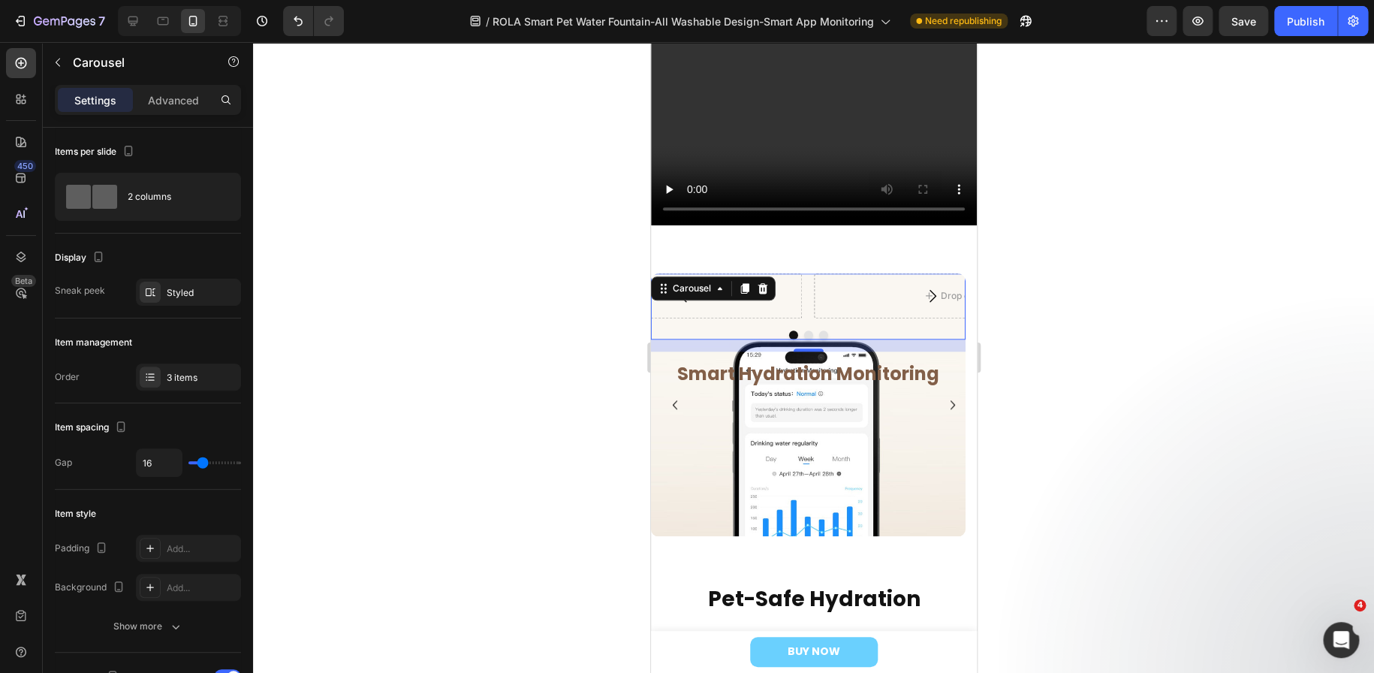
click at [703, 303] on button "Carousel Back Arrow" at bounding box center [683, 296] width 42 height 42
click at [191, 378] on div "3 items" at bounding box center [202, 378] width 71 height 14
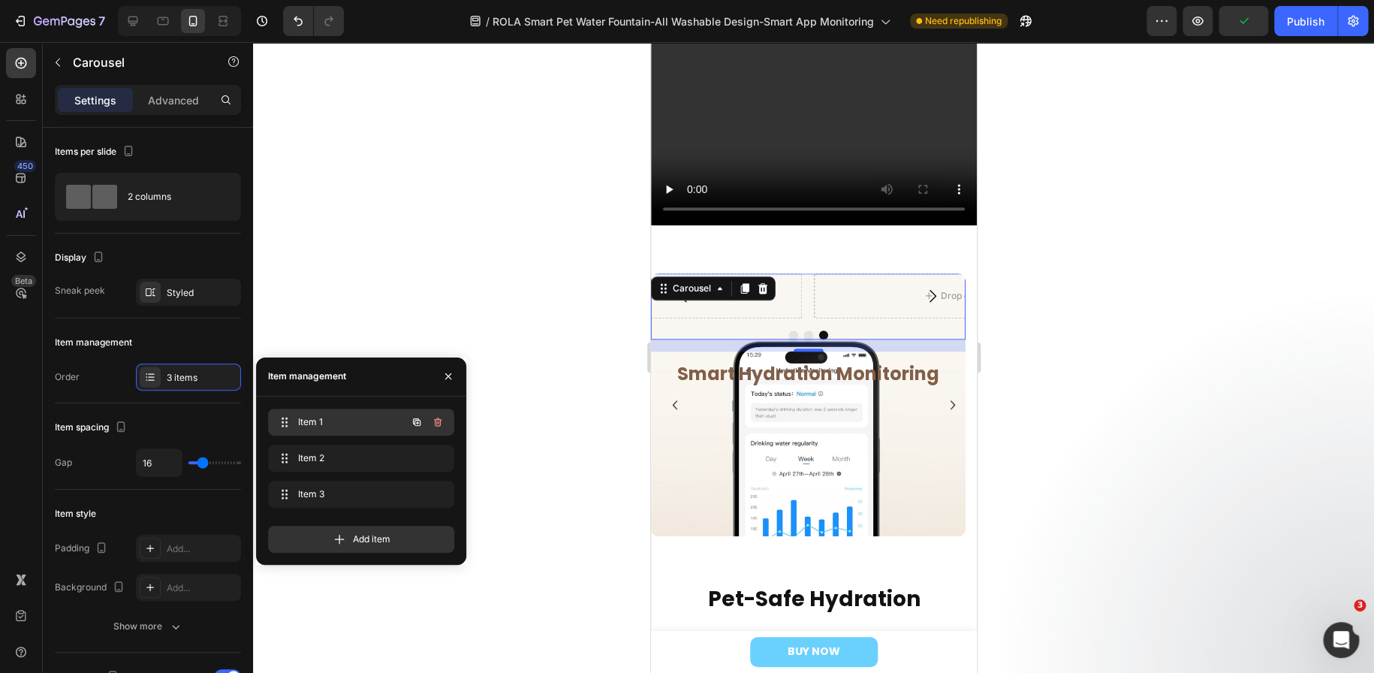
click at [315, 417] on span "Item 1" at bounding box center [340, 422] width 85 height 14
click at [135, 21] on icon at bounding box center [133, 22] width 10 height 10
type input "1200"
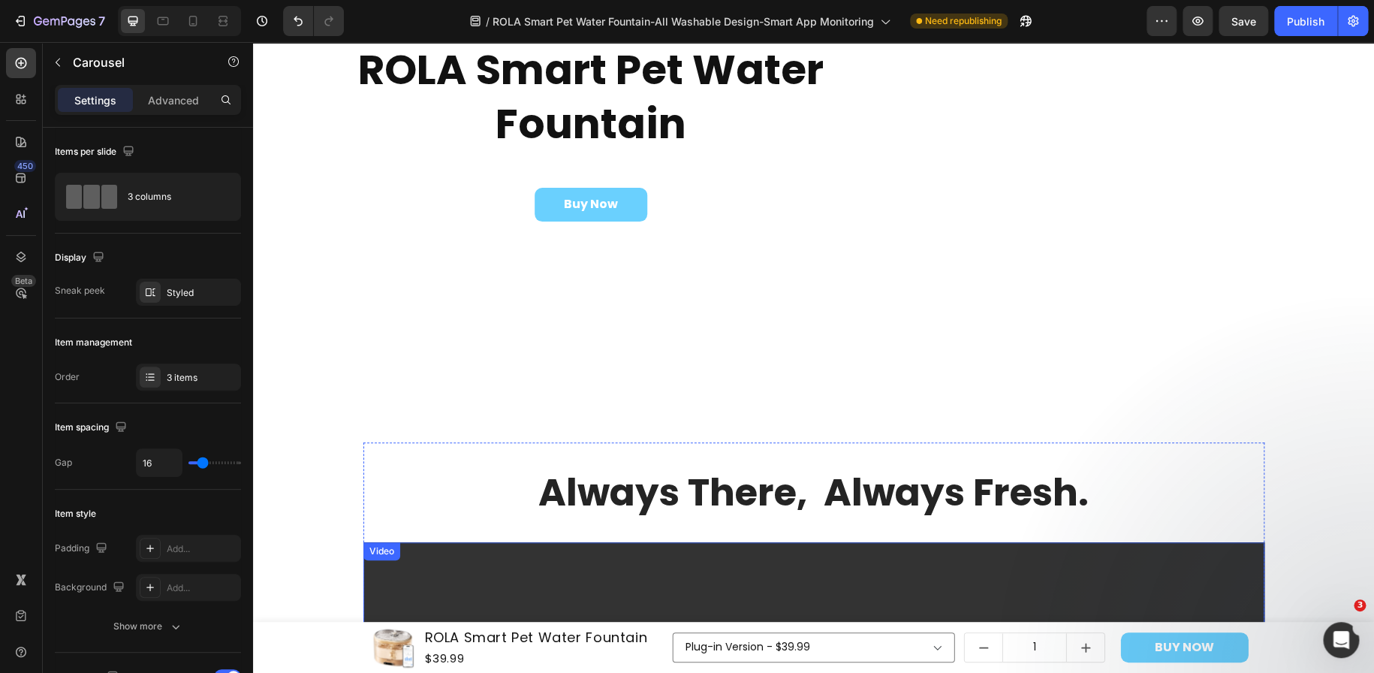
scroll to position [173, 0]
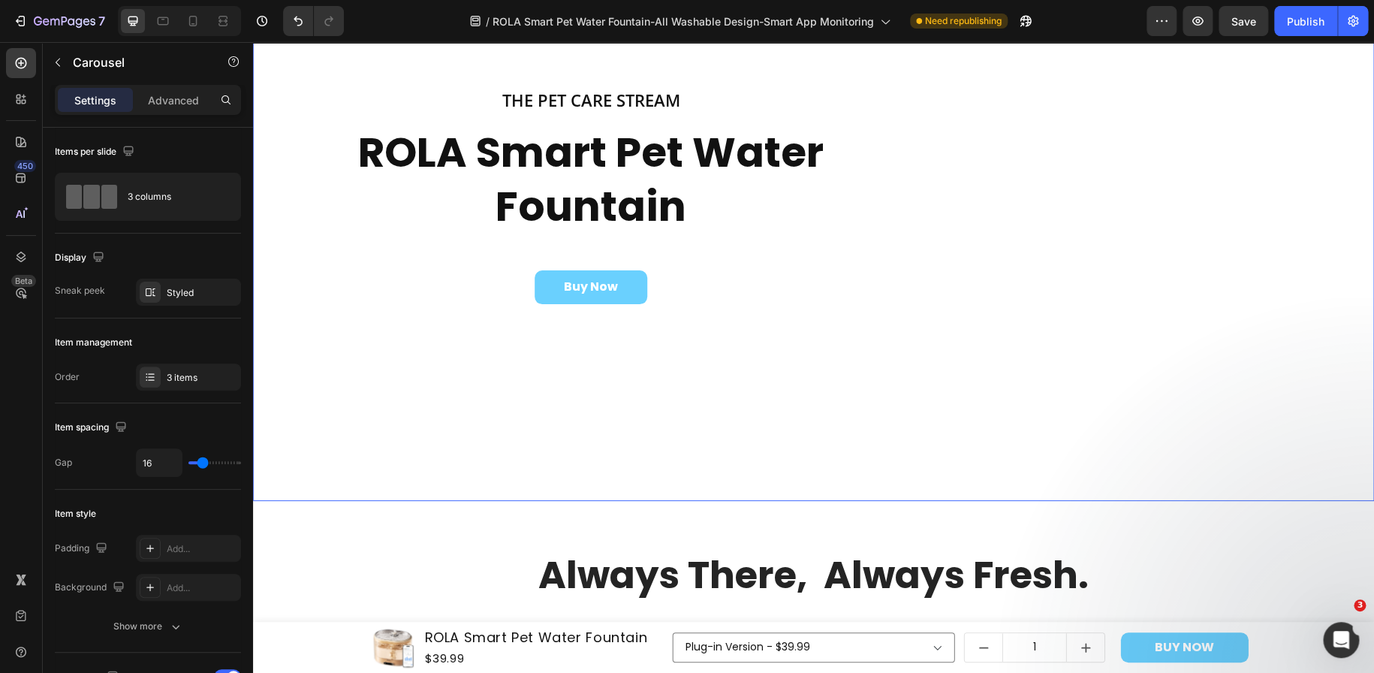
click at [336, 461] on video "Background Image" at bounding box center [813, 180] width 1121 height 561
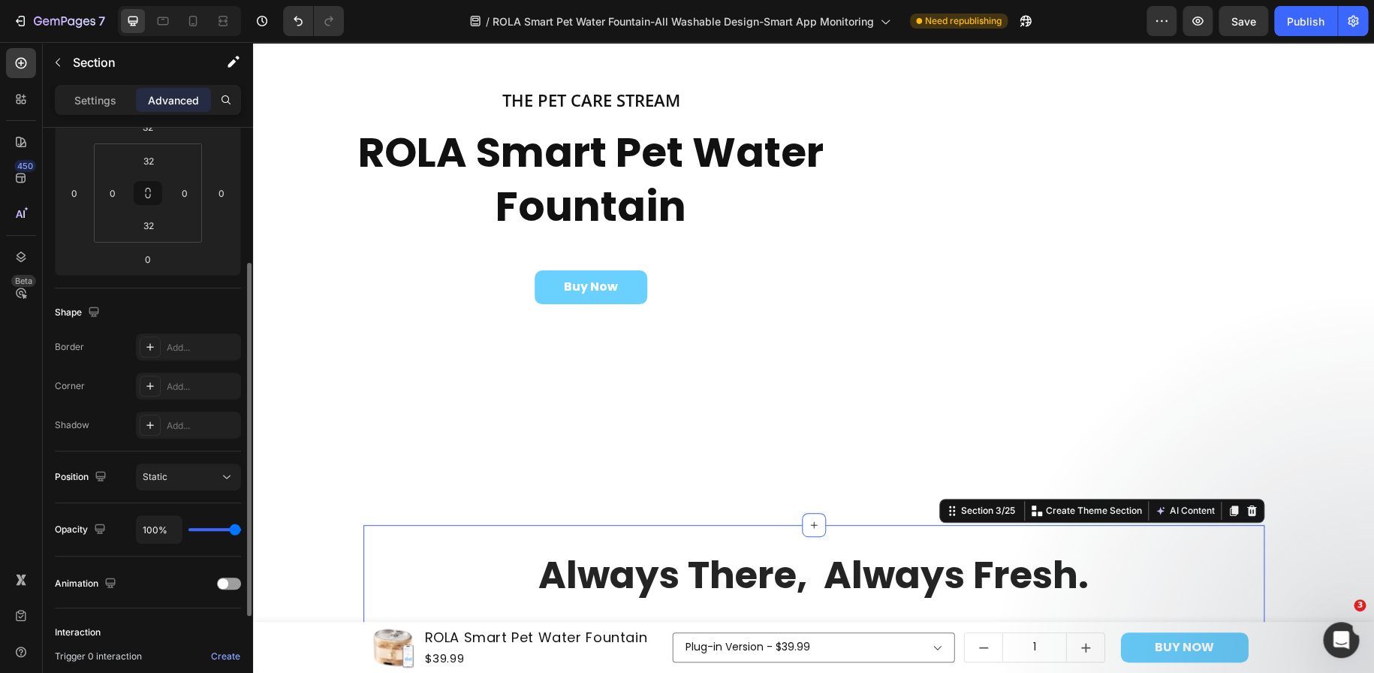
scroll to position [390, 0]
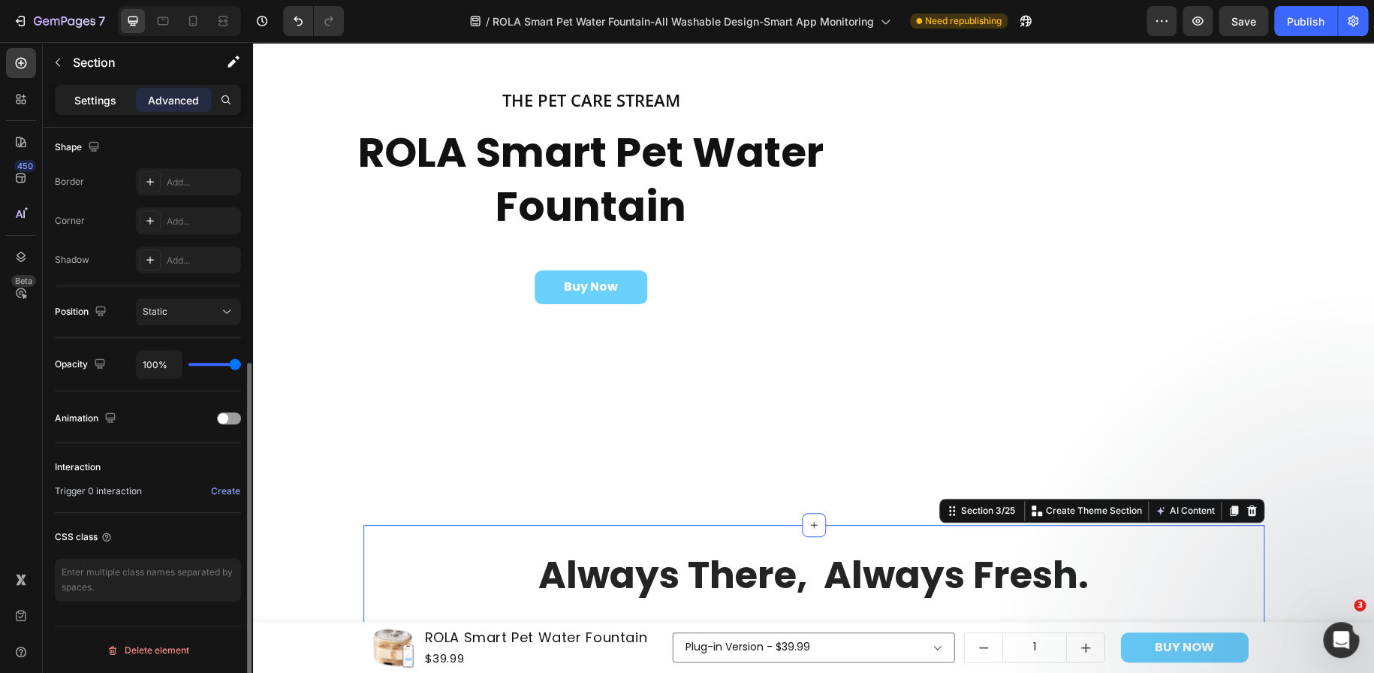
click at [89, 92] on p "Settings" at bounding box center [95, 100] width 42 height 16
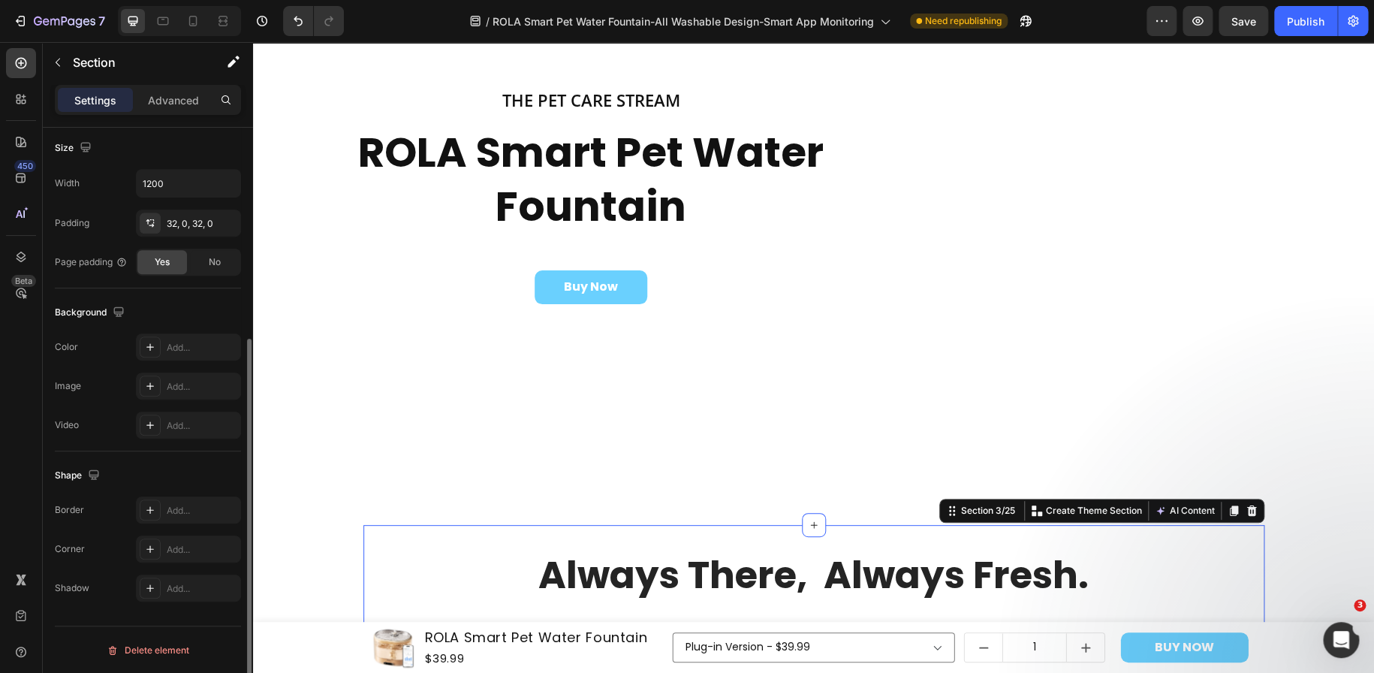
scroll to position [177, 0]
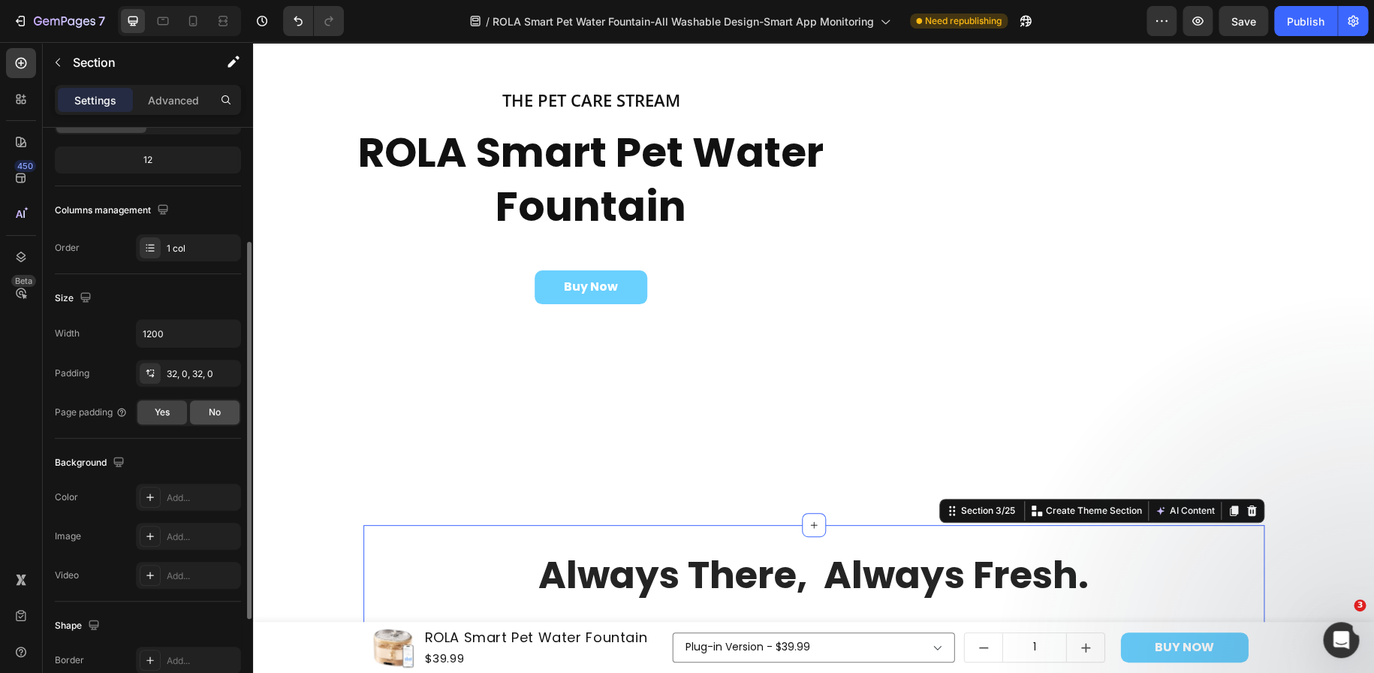
click at [215, 414] on span "No" at bounding box center [215, 412] width 12 height 14
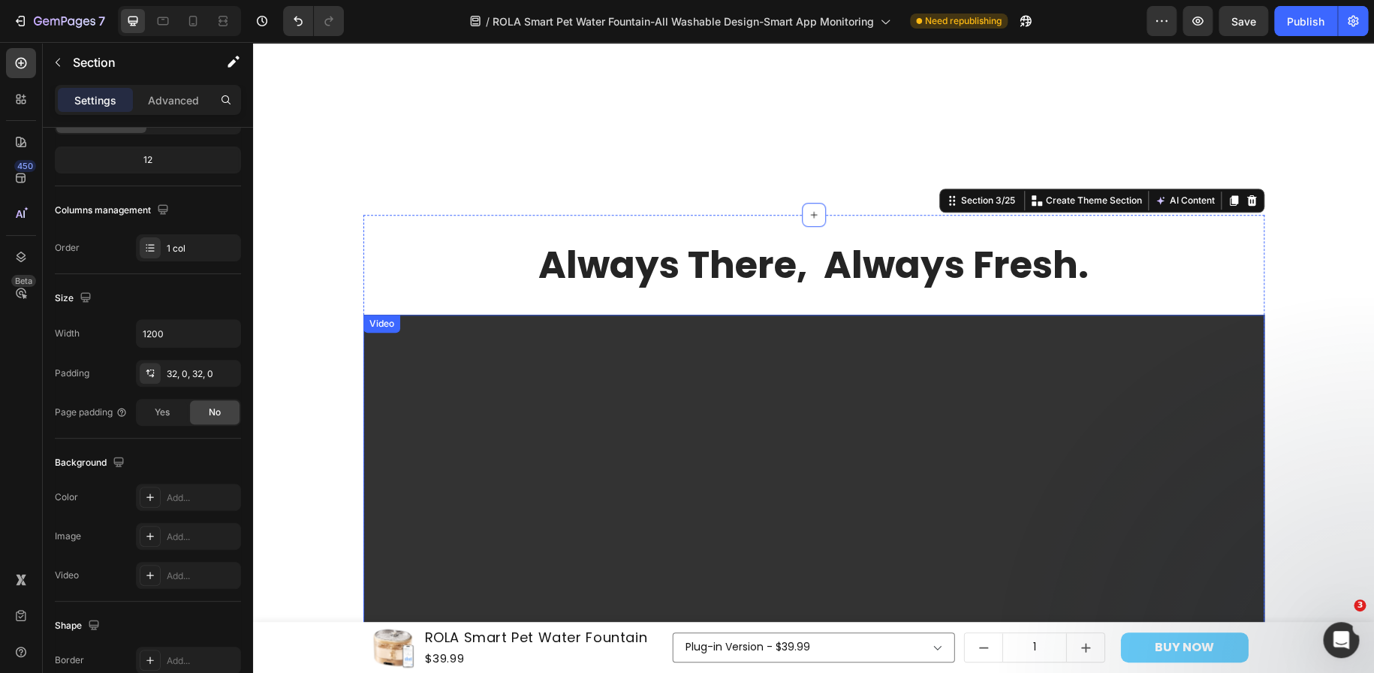
scroll to position [473, 0]
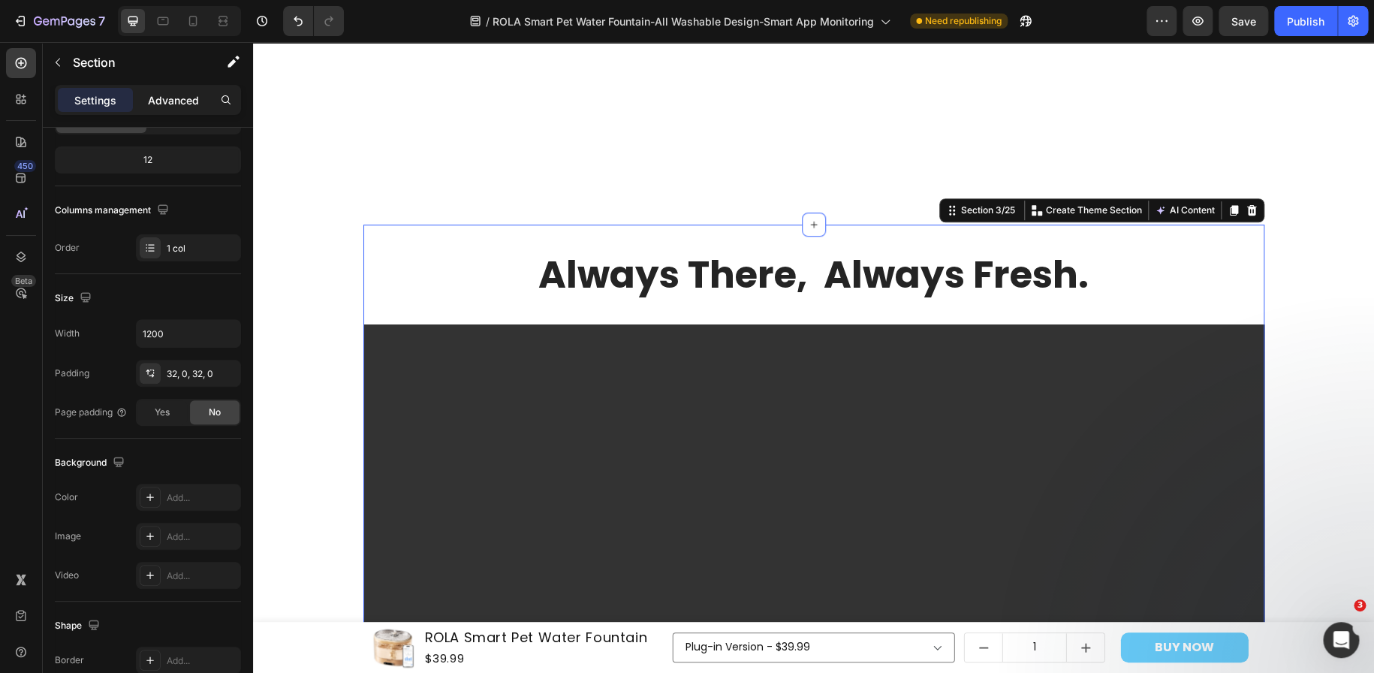
click at [180, 99] on p "Advanced" at bounding box center [173, 100] width 51 height 16
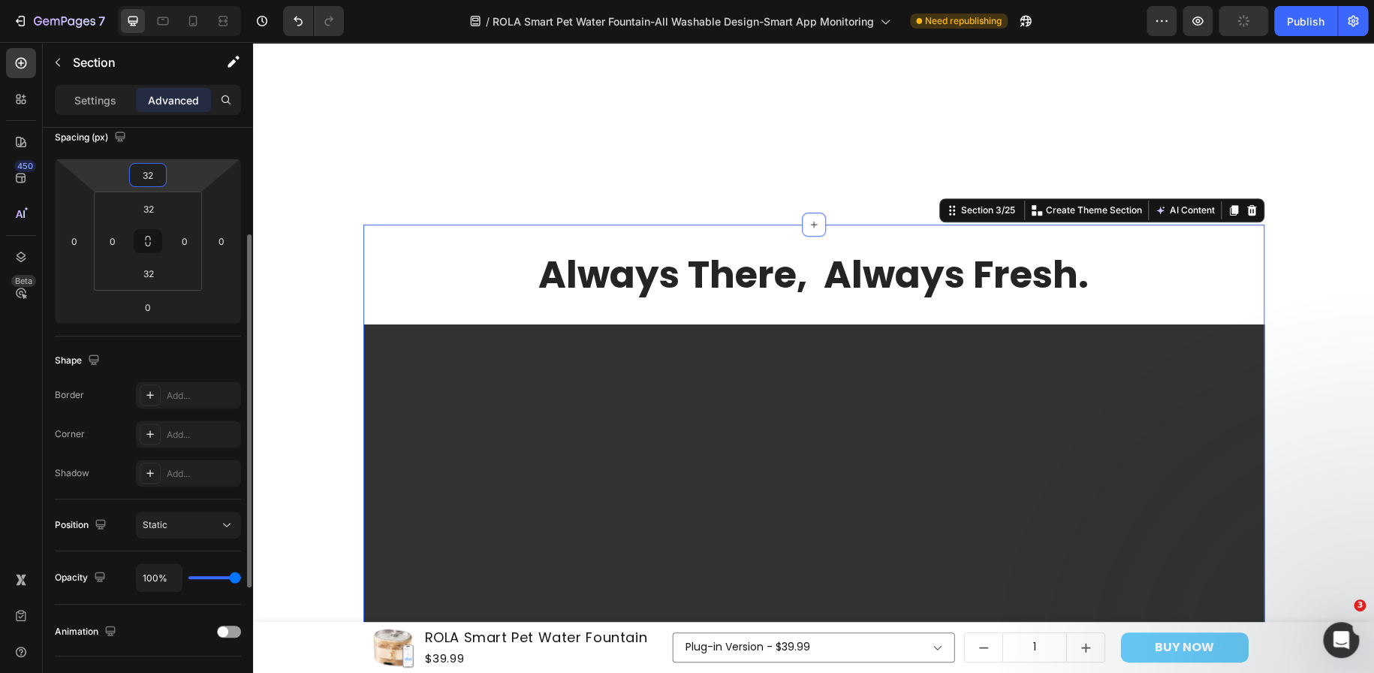
click at [161, 170] on input "32" at bounding box center [148, 175] width 30 height 23
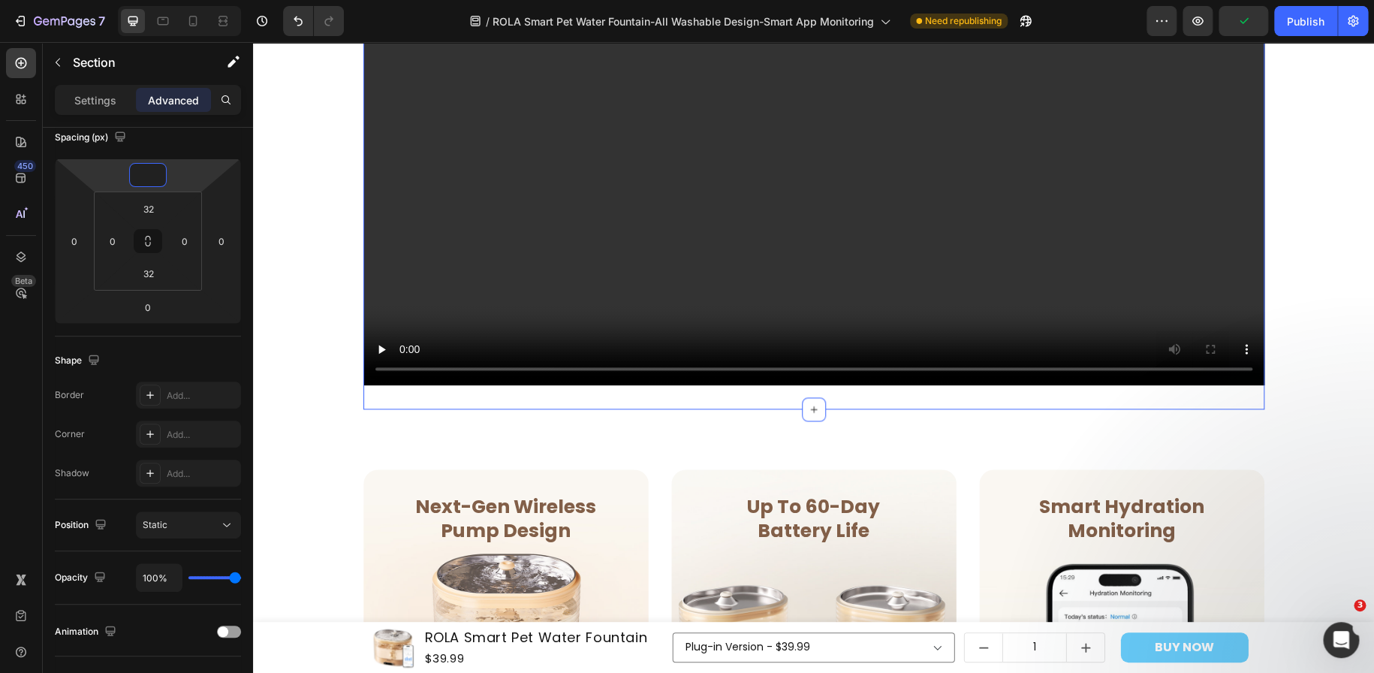
scroll to position [999, 0]
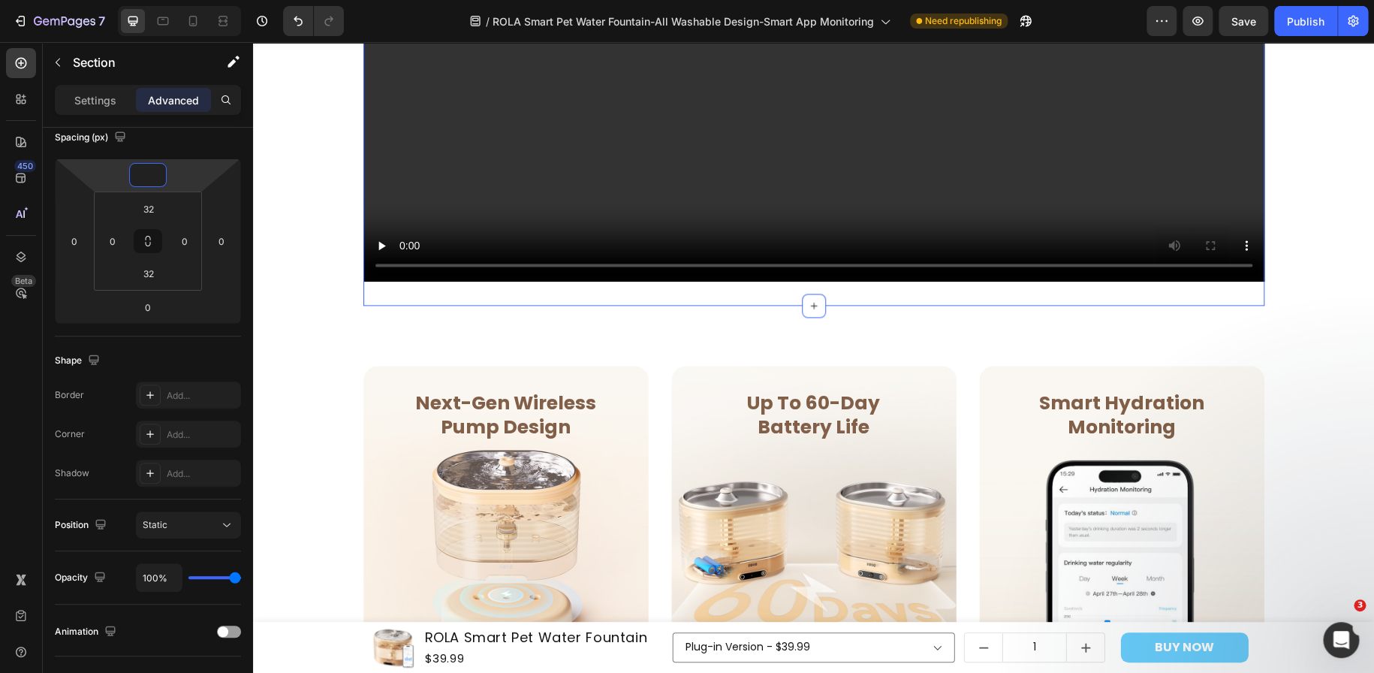
type input "0"
click at [155, 276] on input "32" at bounding box center [149, 273] width 30 height 23
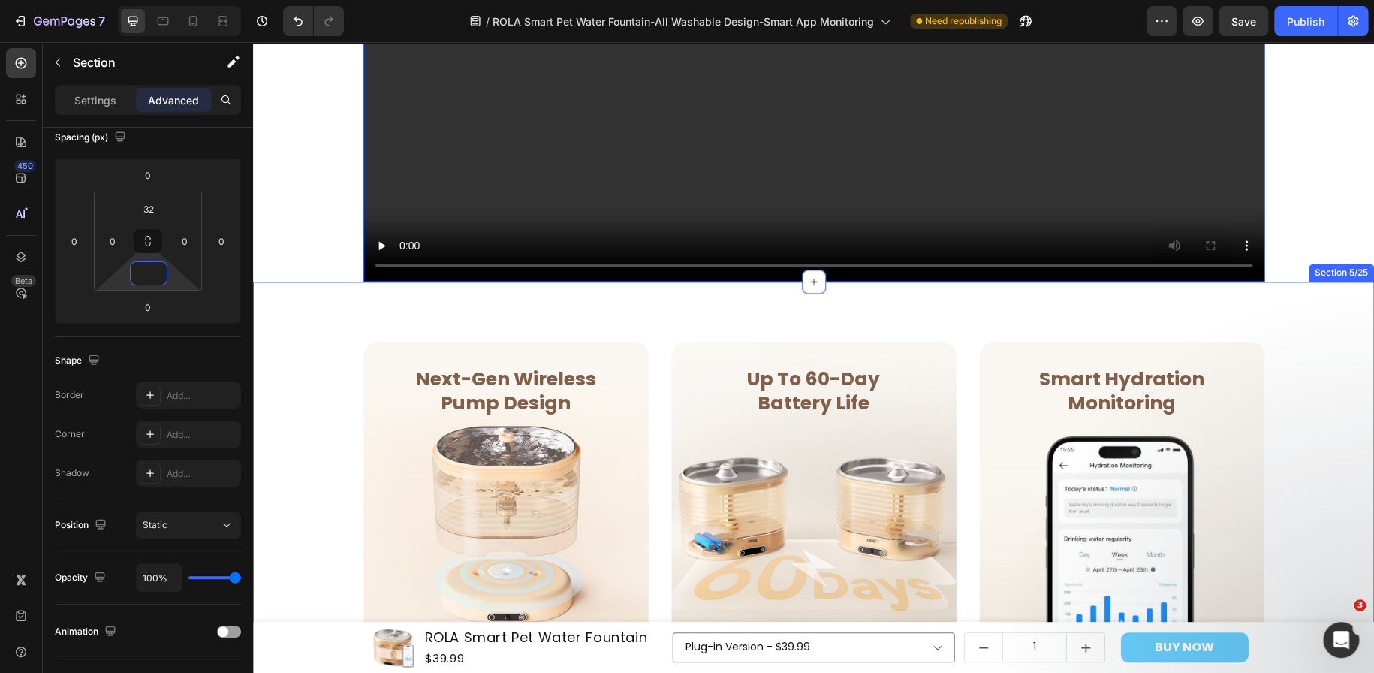
click at [527, 313] on div "Next-Gen Wireless Pump Design Heading Row Row Hero Banner Row Up To 60-Day Batt…" at bounding box center [813, 681] width 1121 height 799
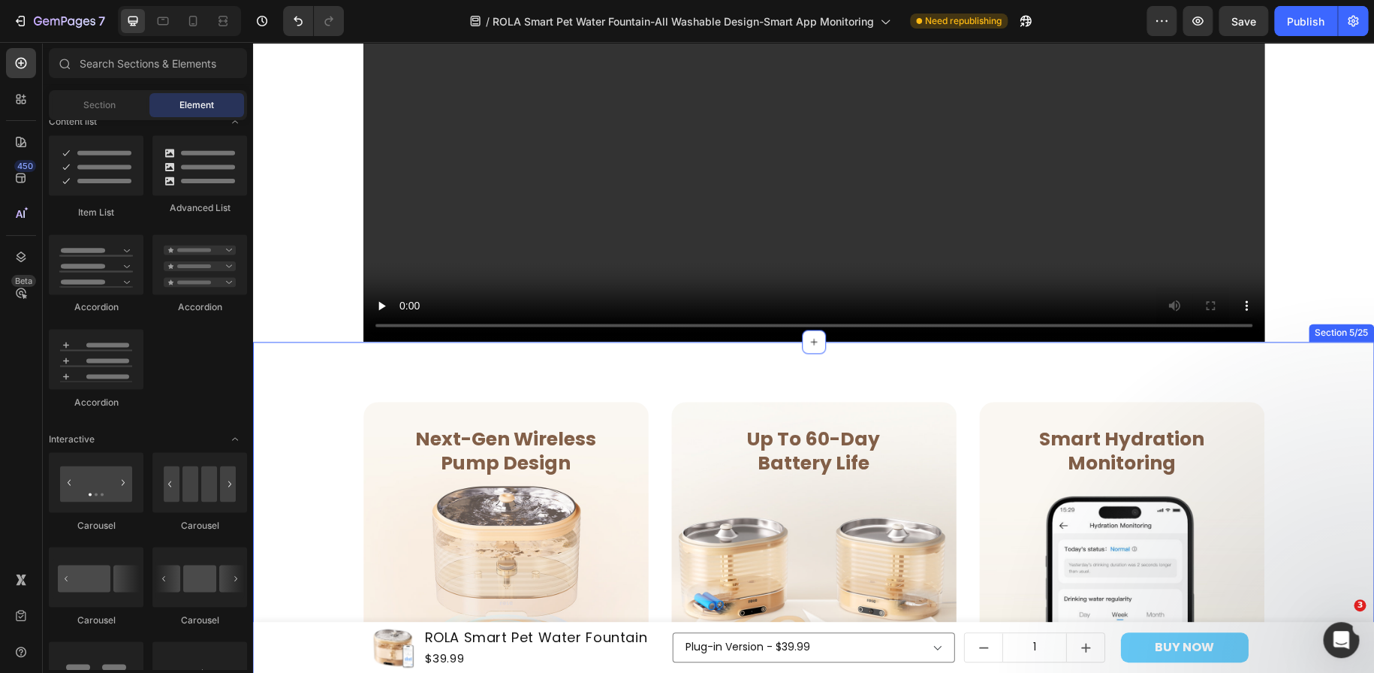
scroll to position [848, 0]
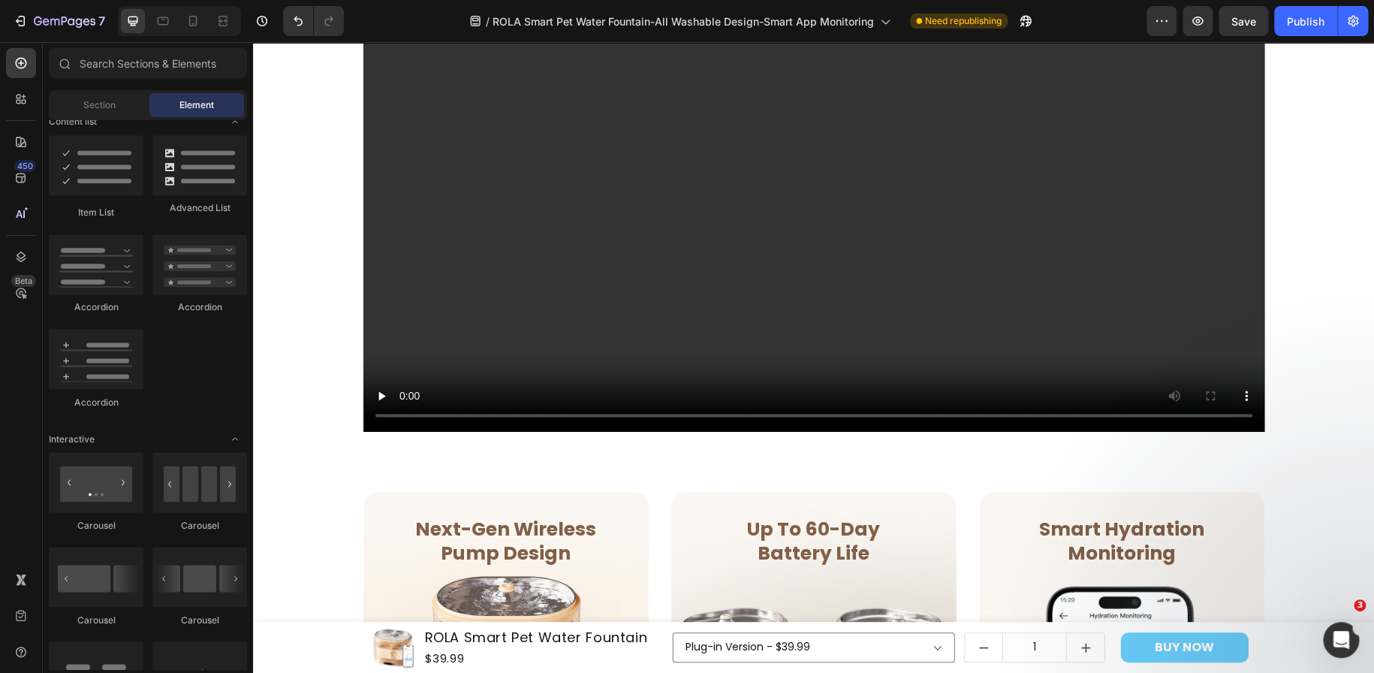
click at [28, 265] on div at bounding box center [21, 257] width 30 height 30
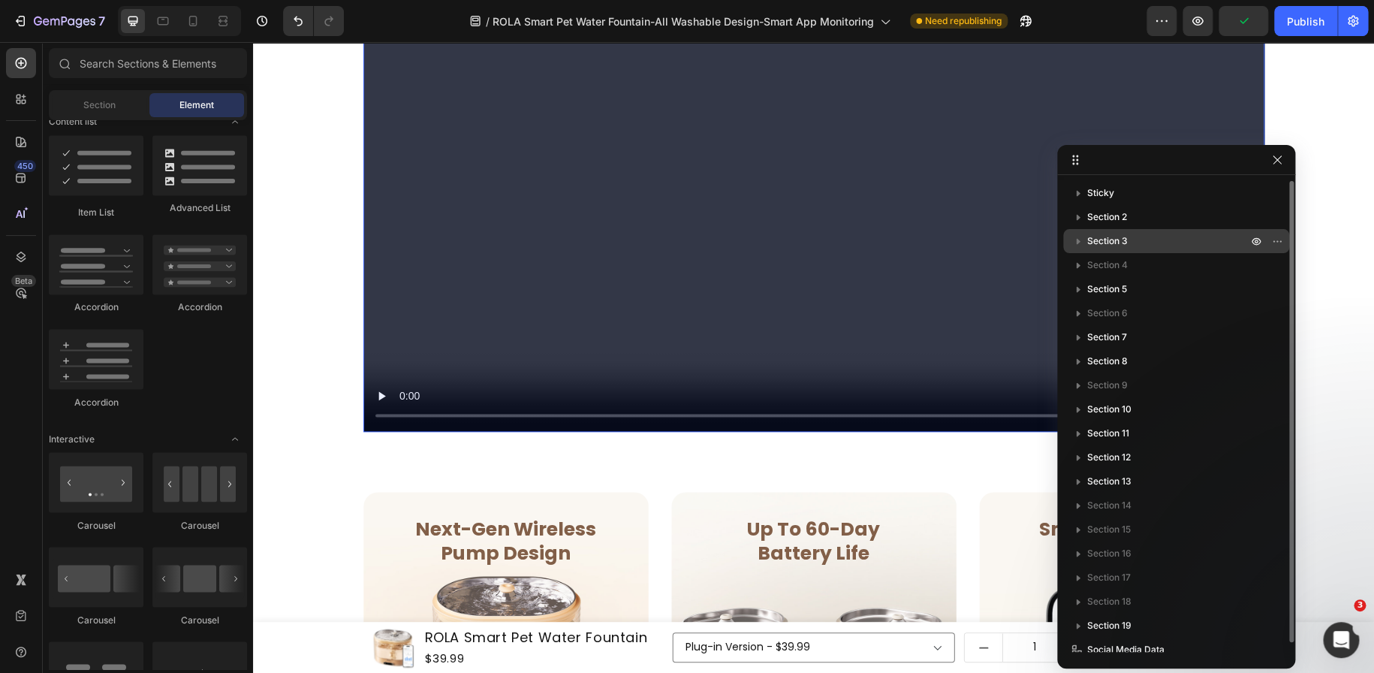
click at [1119, 242] on span "Section 3" at bounding box center [1107, 240] width 41 height 15
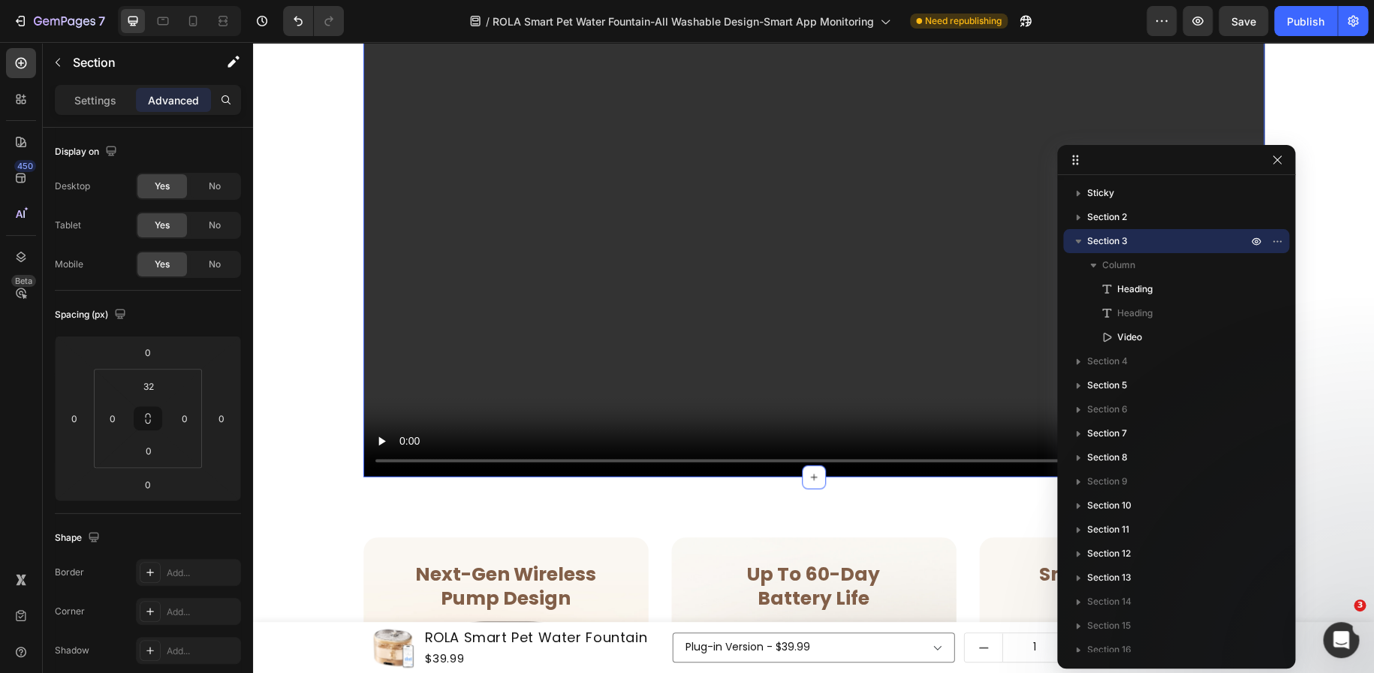
scroll to position [1104, 0]
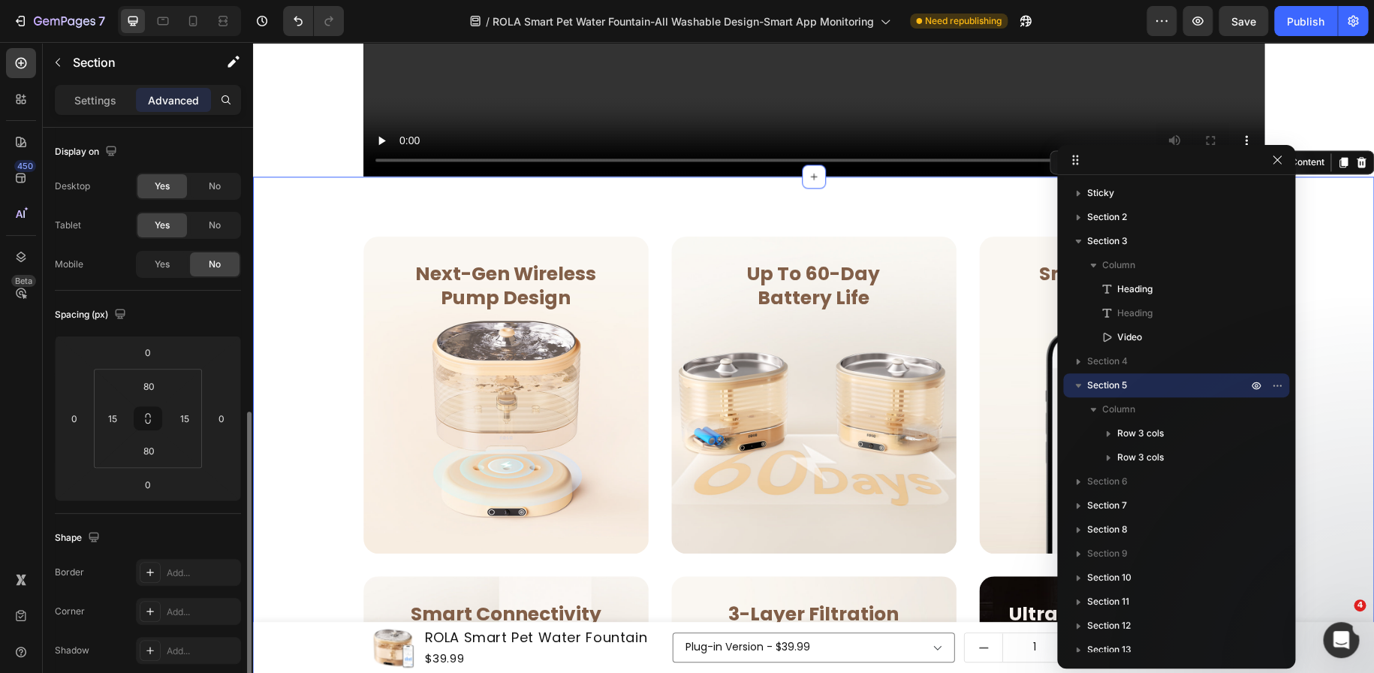
scroll to position [177, 0]
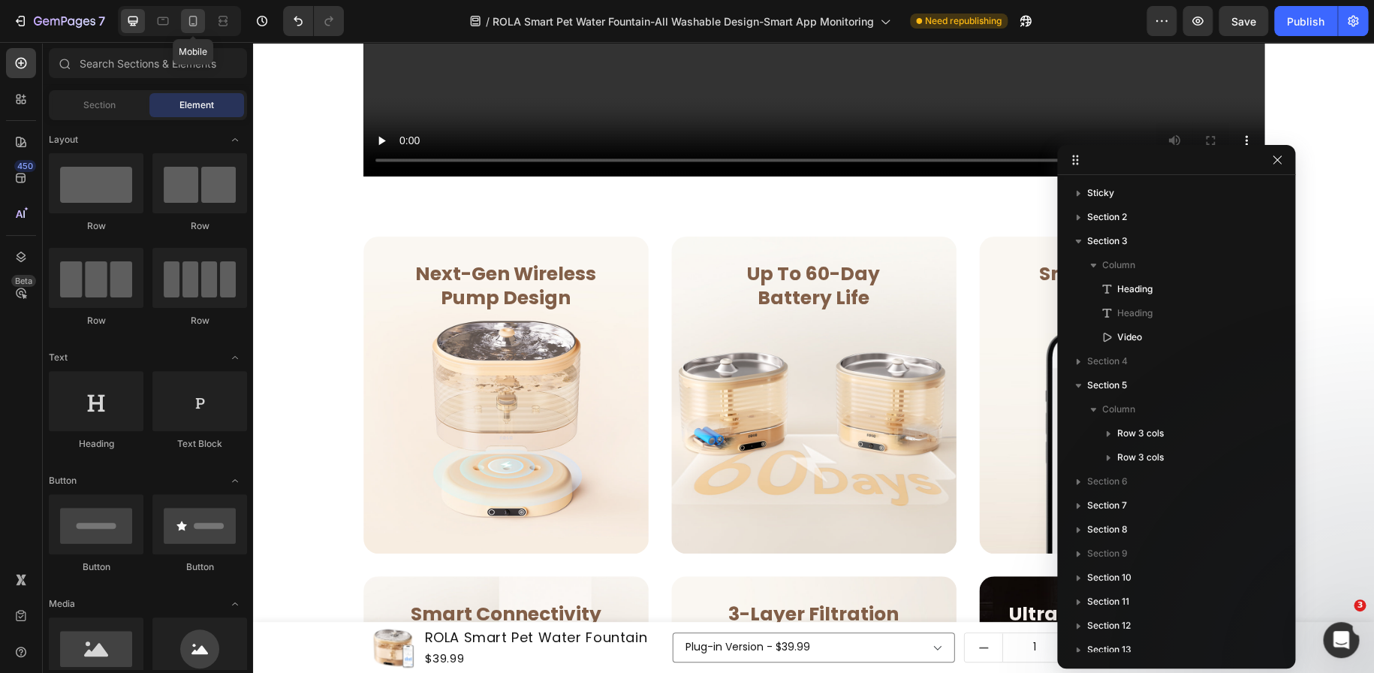
click at [190, 23] on icon at bounding box center [192, 21] width 15 height 15
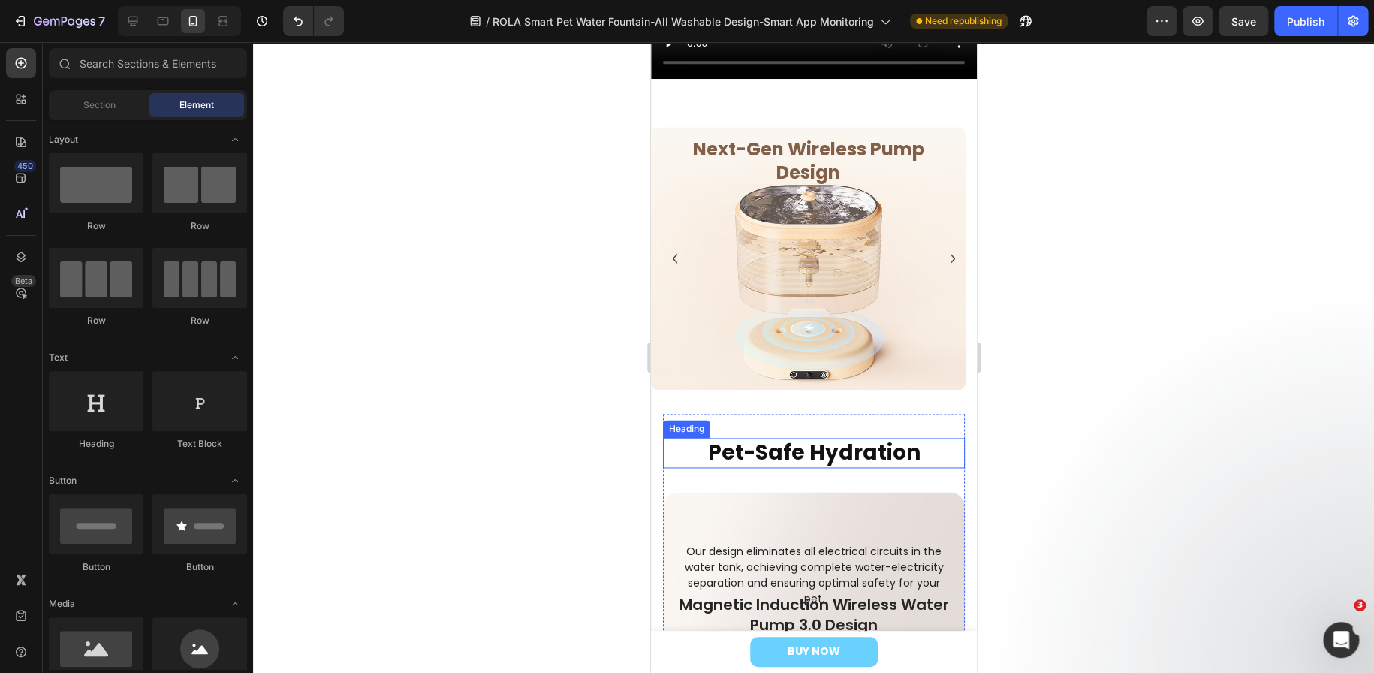
scroll to position [838, 0]
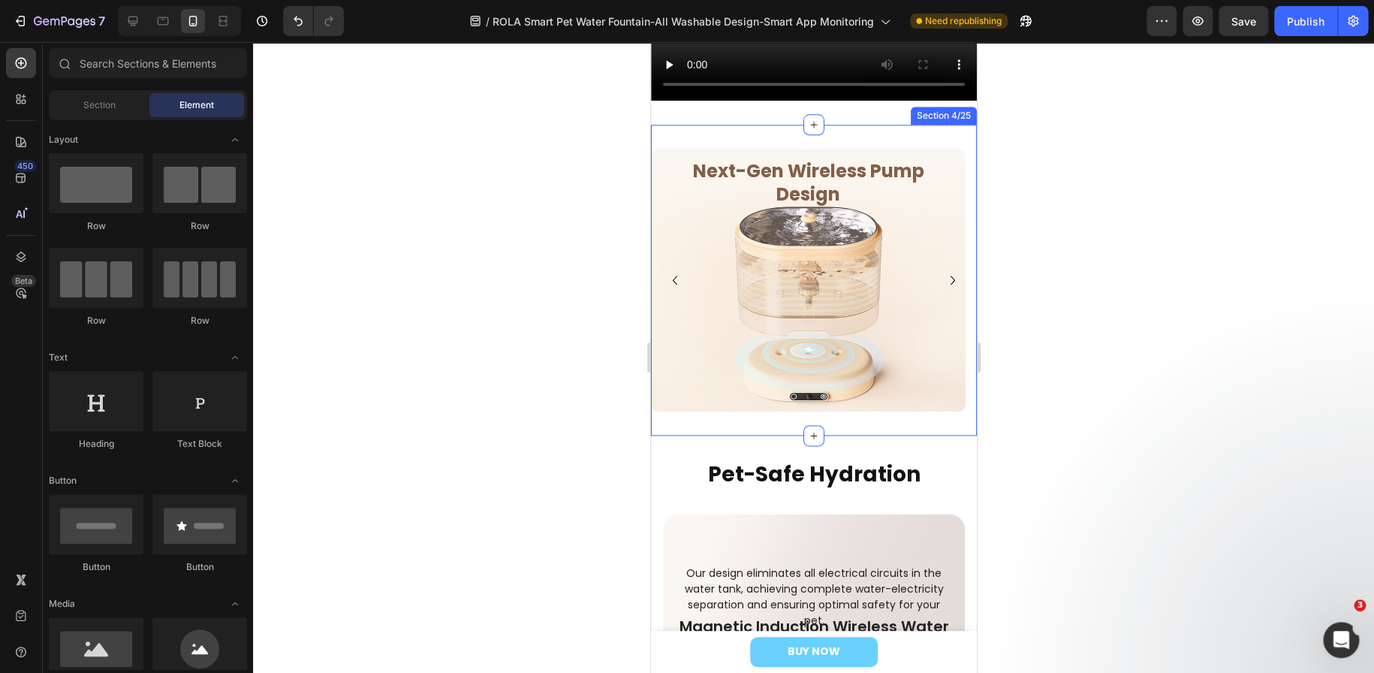
click at [836, 126] on div "Next-Gen Wireless Pump Design Heading Row Row Hero Banner Up To 60-Day Battery …" at bounding box center [813, 280] width 326 height 311
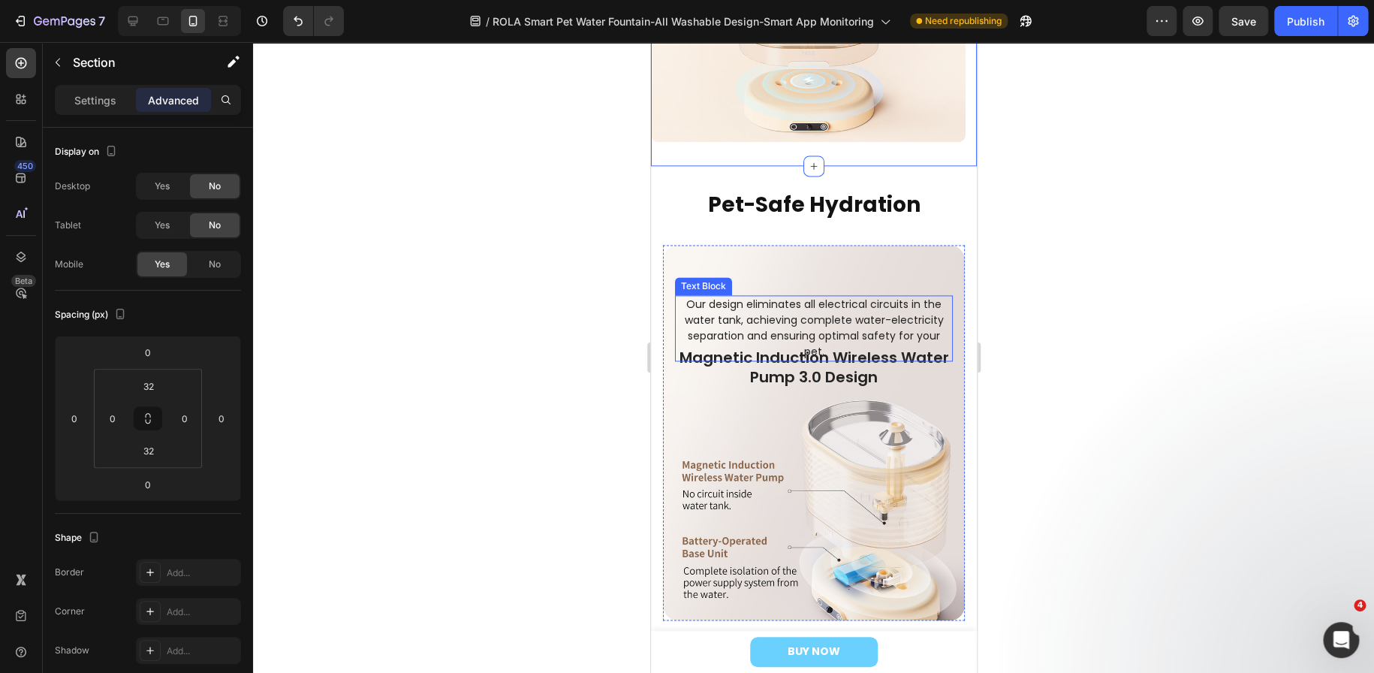
scroll to position [688, 0]
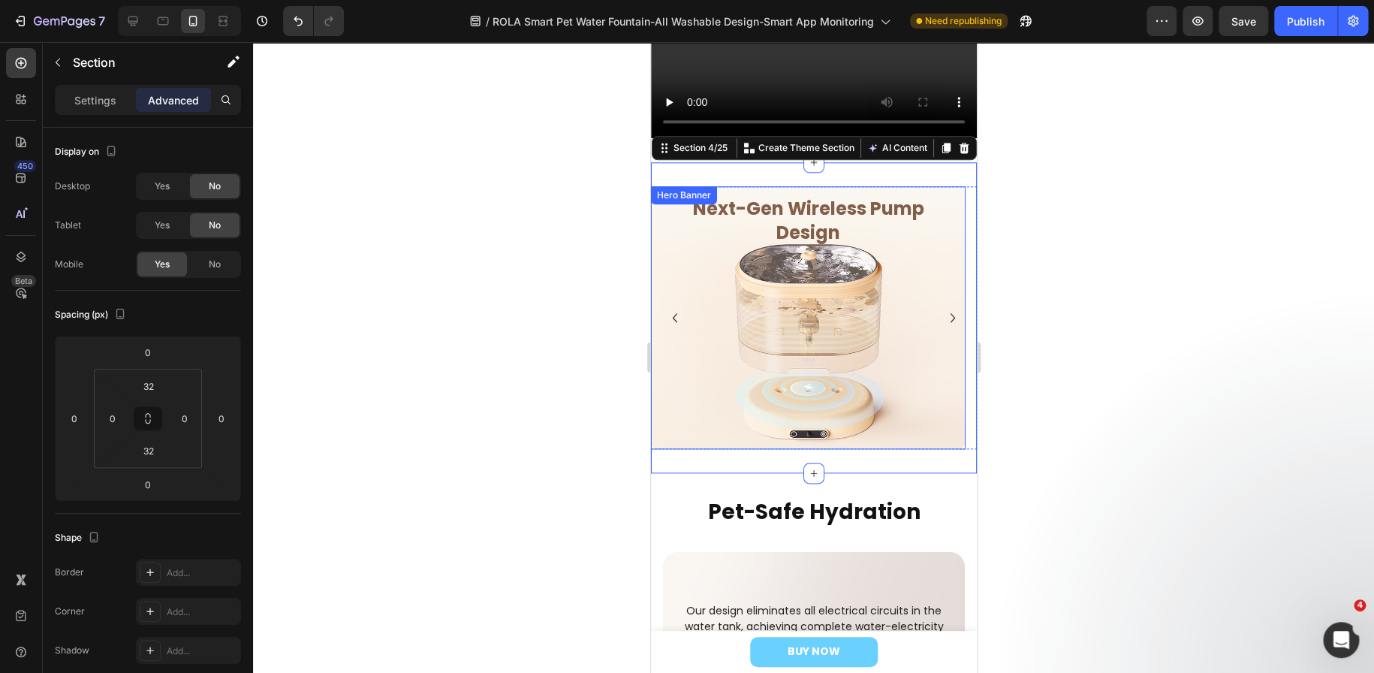
click at [842, 376] on div "Overlay" at bounding box center [807, 317] width 315 height 263
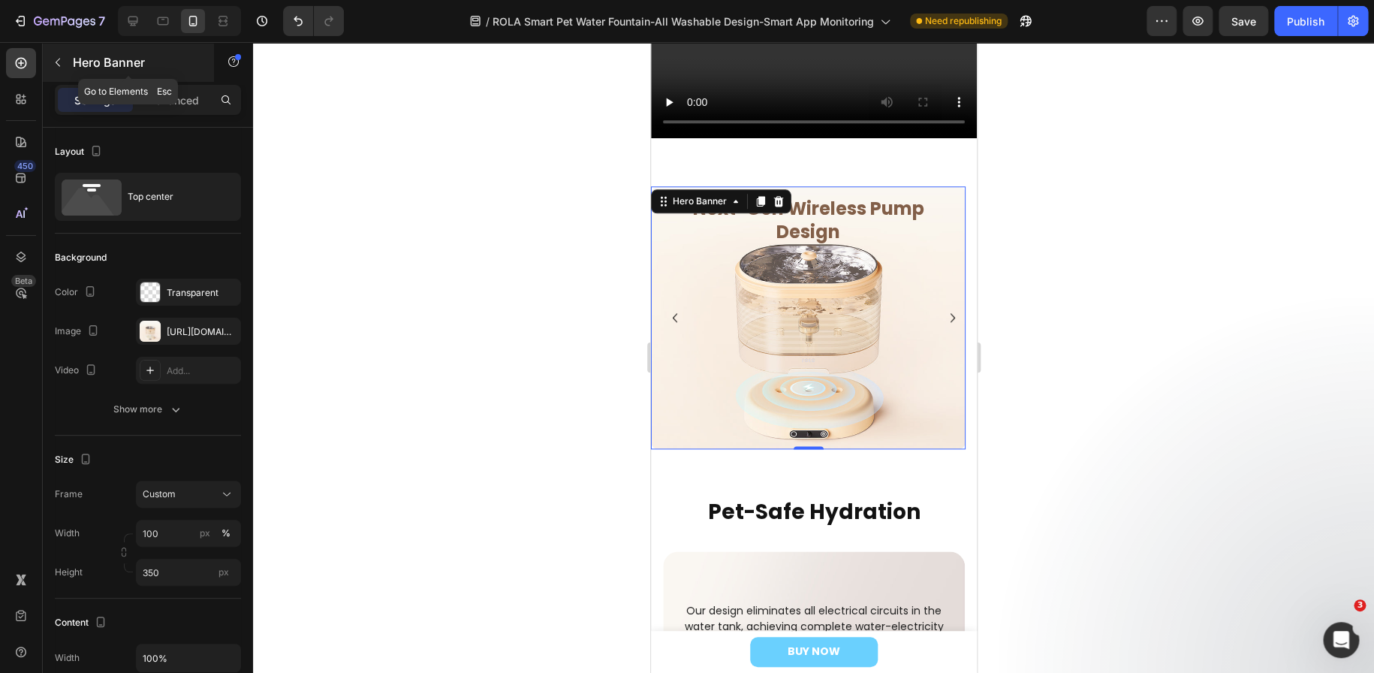
click at [64, 62] on button "button" at bounding box center [58, 62] width 24 height 24
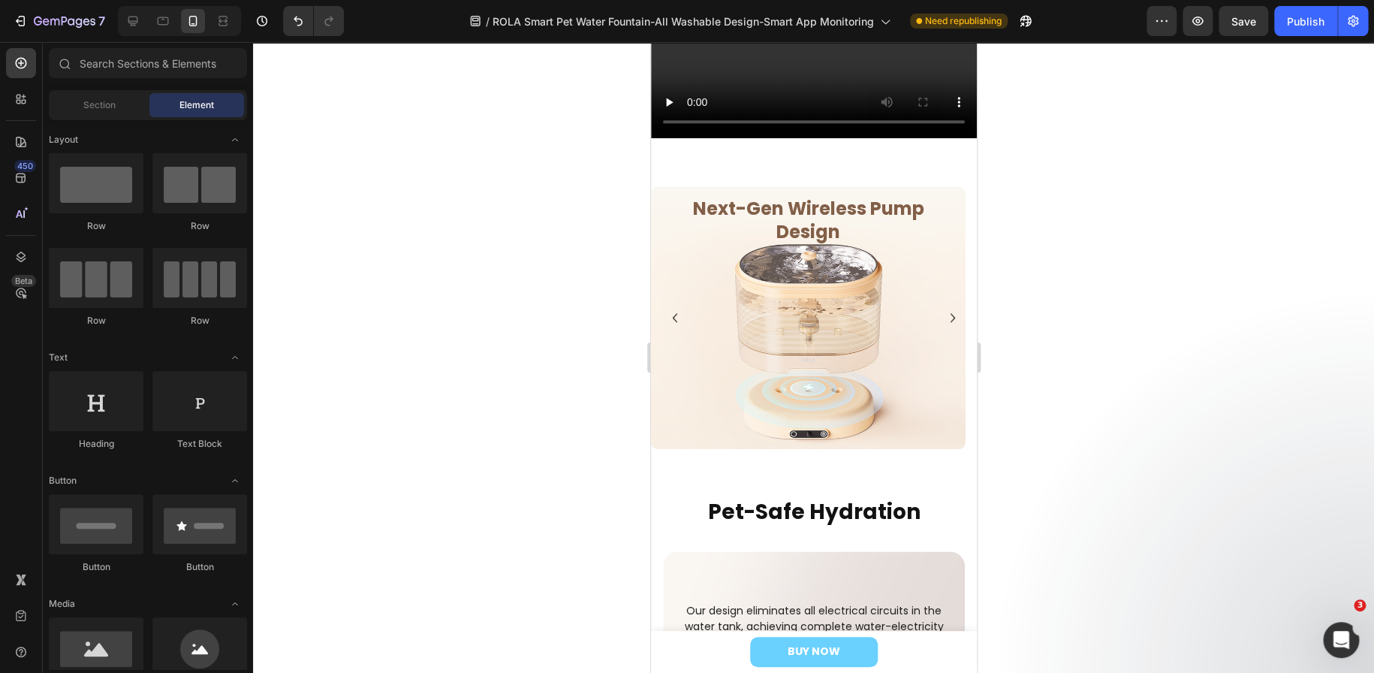
scroll to position [1351, 0]
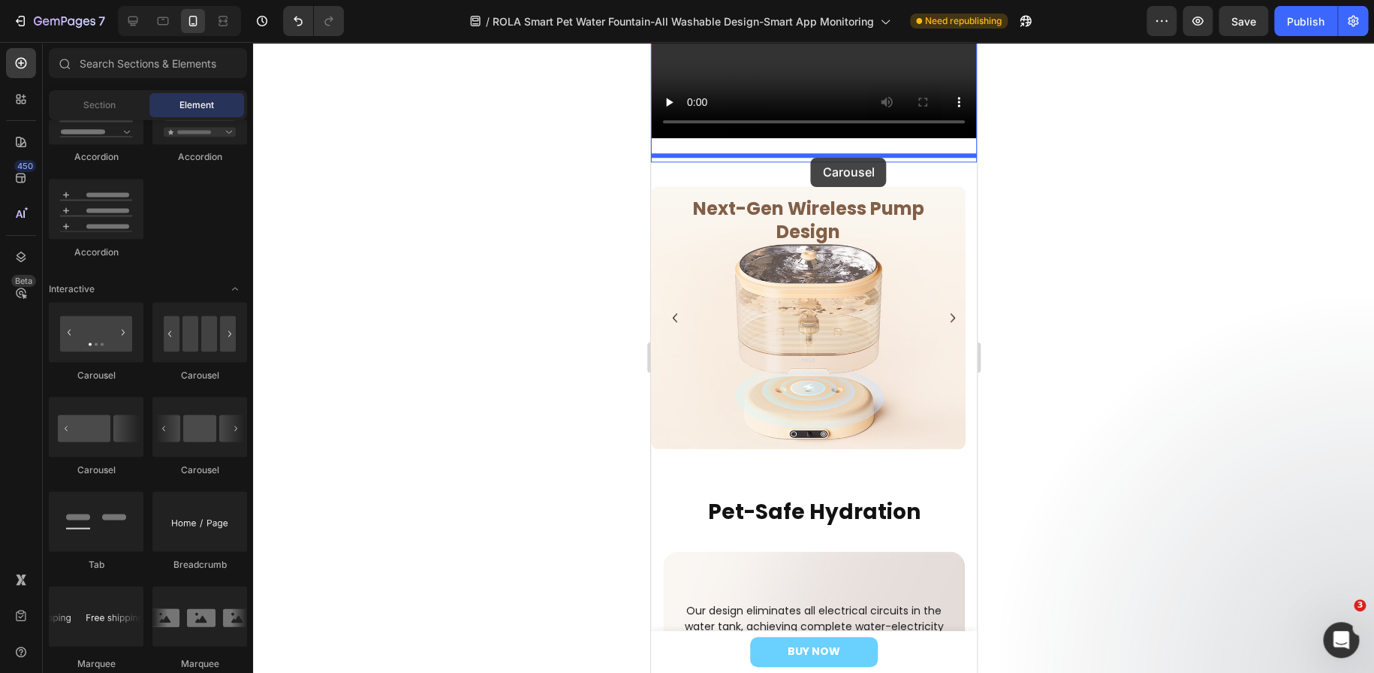
drag, startPoint x: 851, startPoint y: 487, endPoint x: 809, endPoint y: 156, distance: 333.0
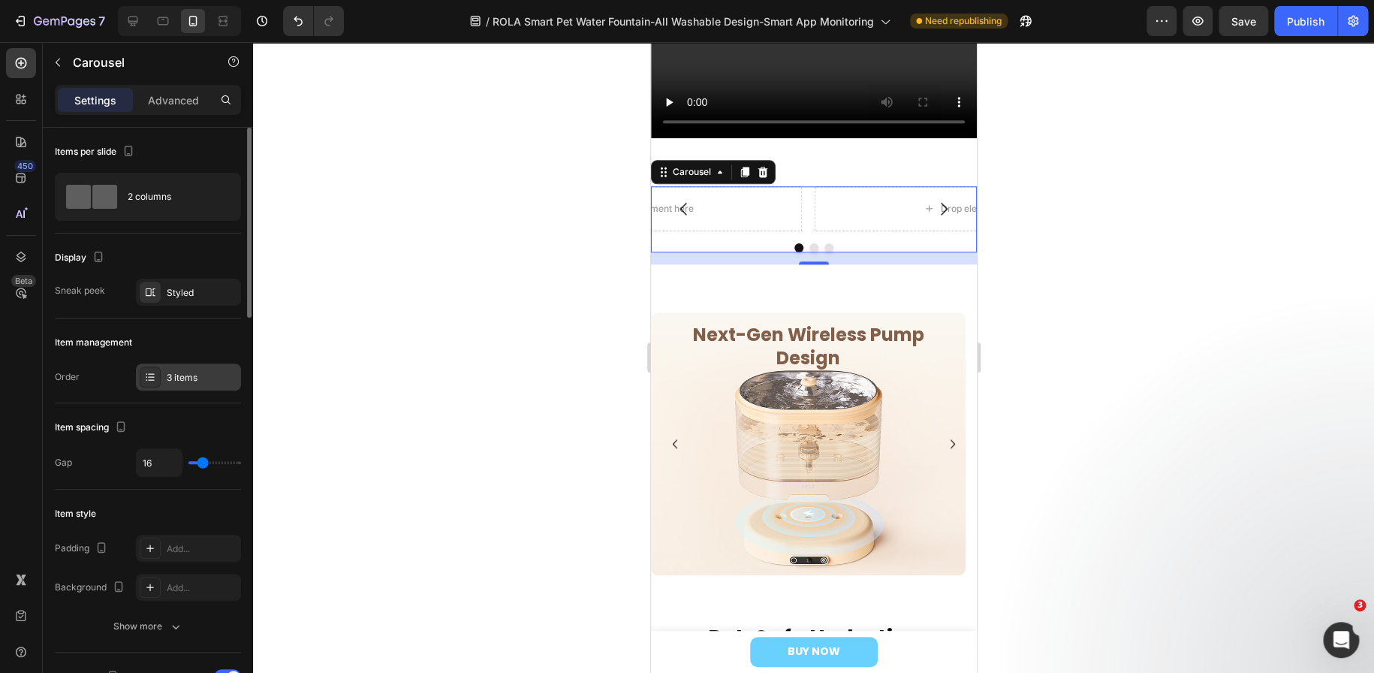
click at [165, 381] on div "3 items" at bounding box center [188, 376] width 105 height 27
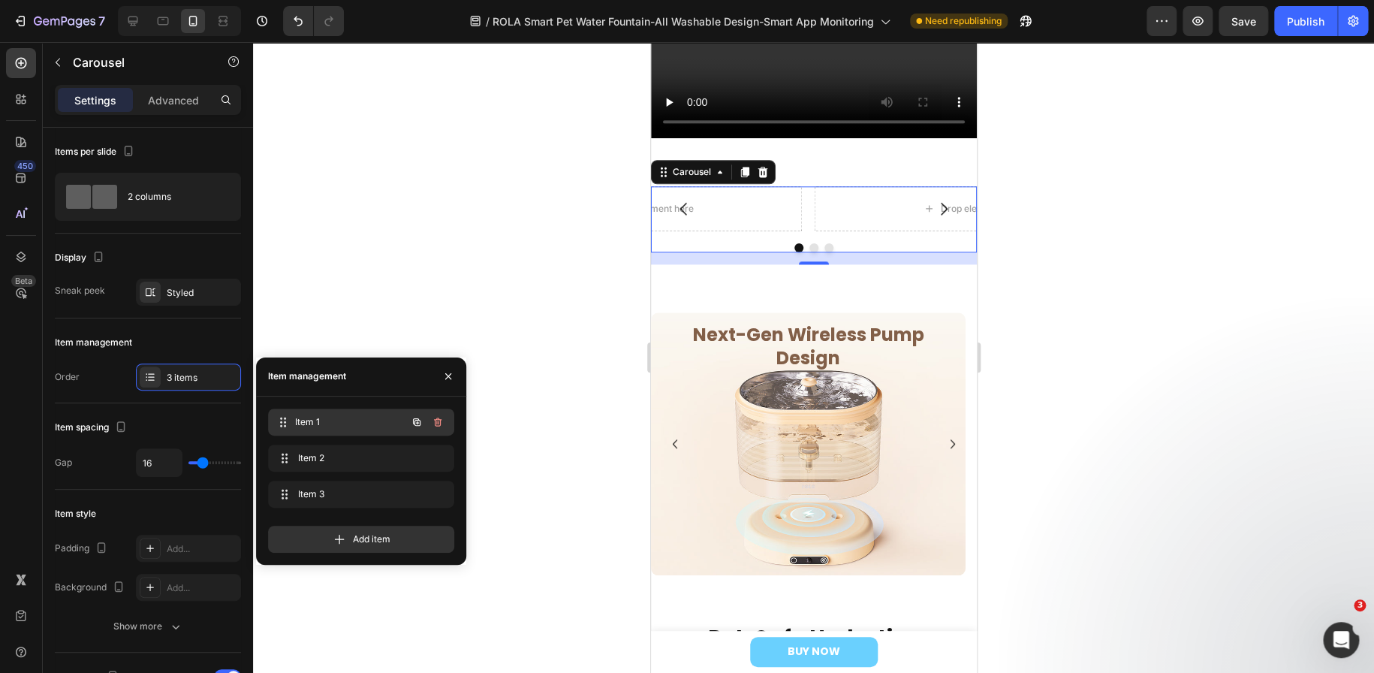
click at [306, 423] on span "Item 1" at bounding box center [350, 422] width 111 height 14
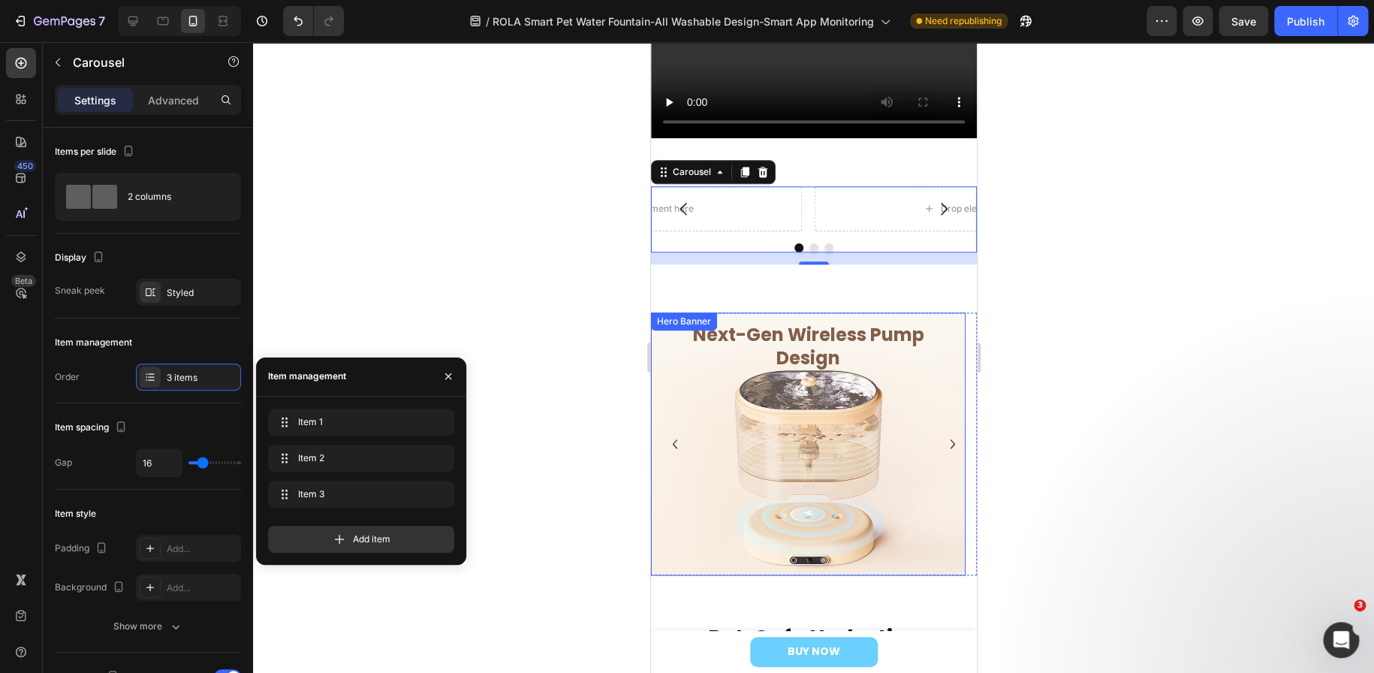
click at [866, 530] on div "Overlay" at bounding box center [807, 443] width 315 height 263
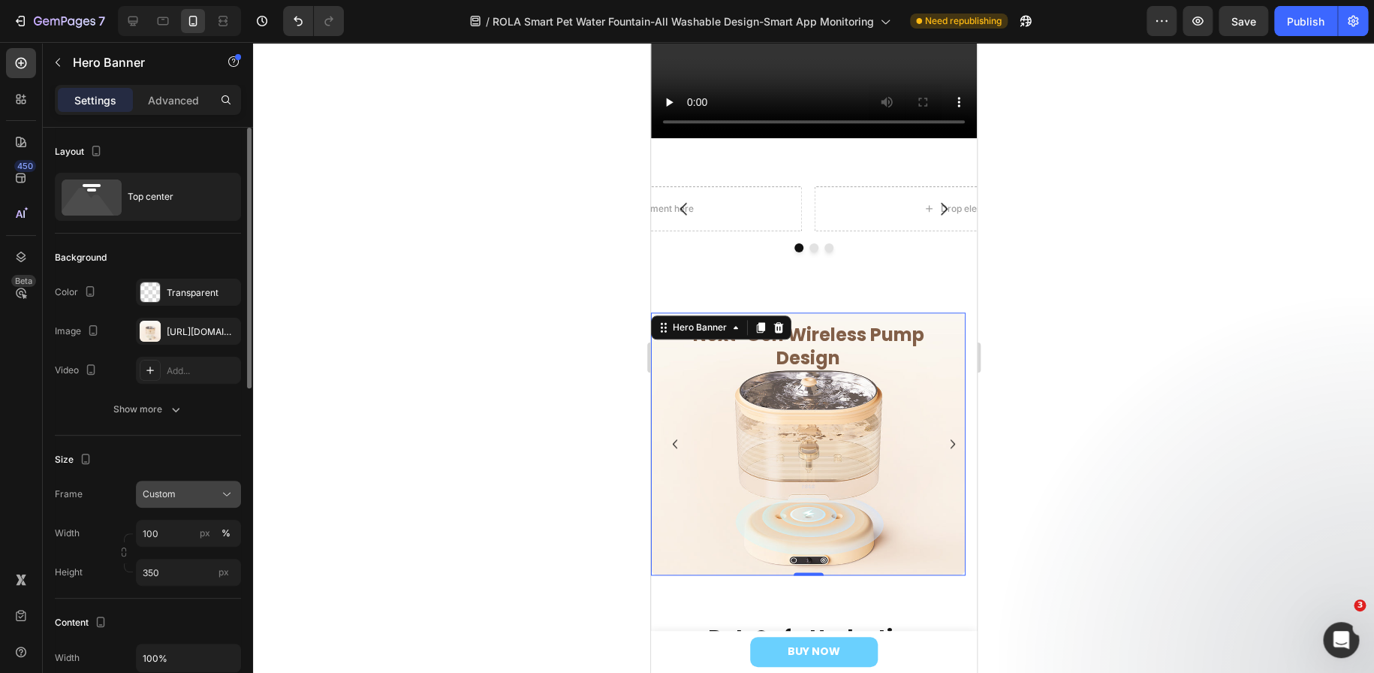
click at [201, 492] on div "Custom" at bounding box center [180, 494] width 74 height 14
click at [383, 484] on div at bounding box center [813, 357] width 1121 height 631
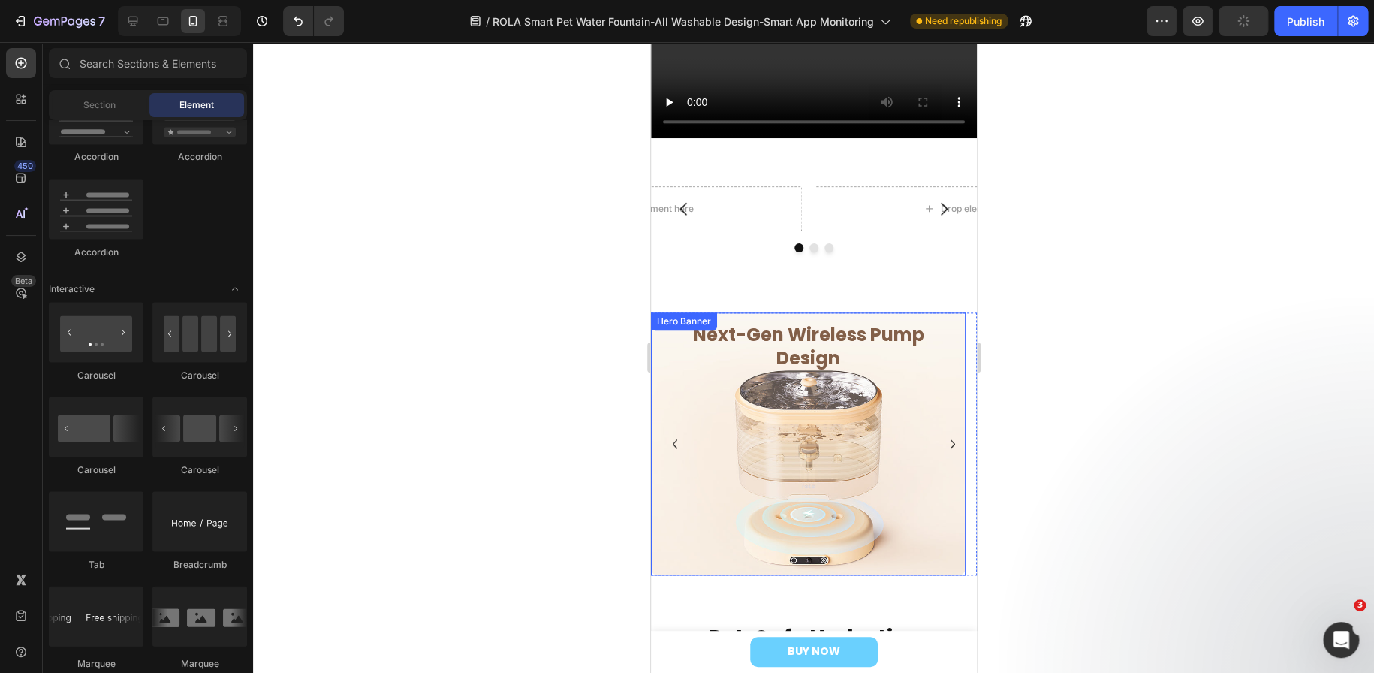
click at [842, 403] on div "Overlay" at bounding box center [807, 443] width 315 height 263
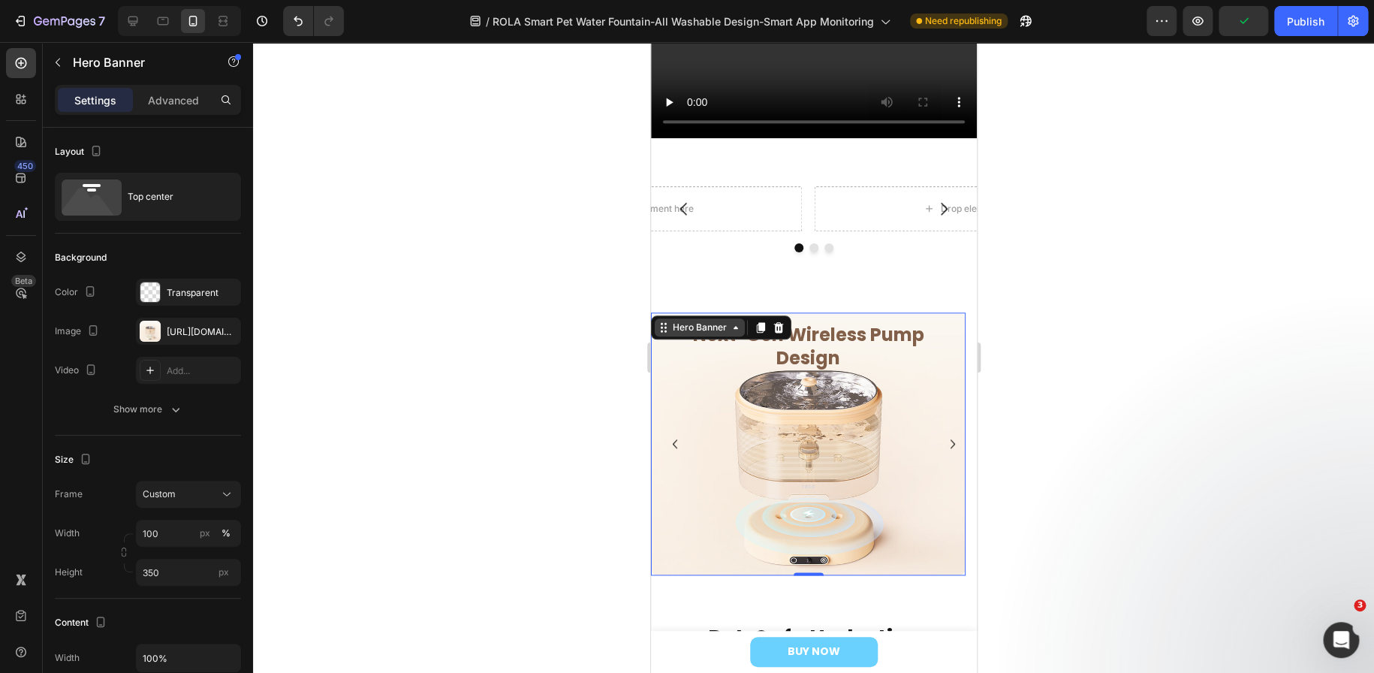
click at [690, 326] on div "Hero Banner" at bounding box center [699, 328] width 60 height 14
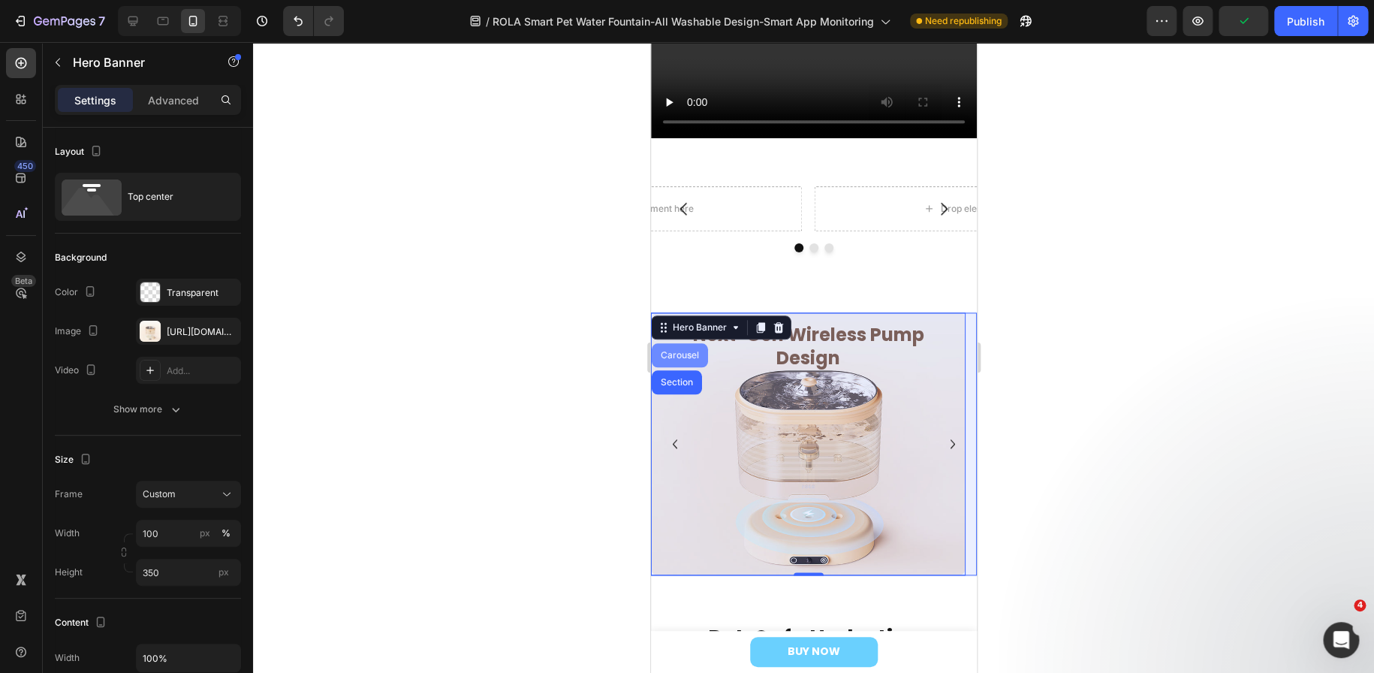
click at [673, 354] on div "Carousel" at bounding box center [679, 355] width 56 height 24
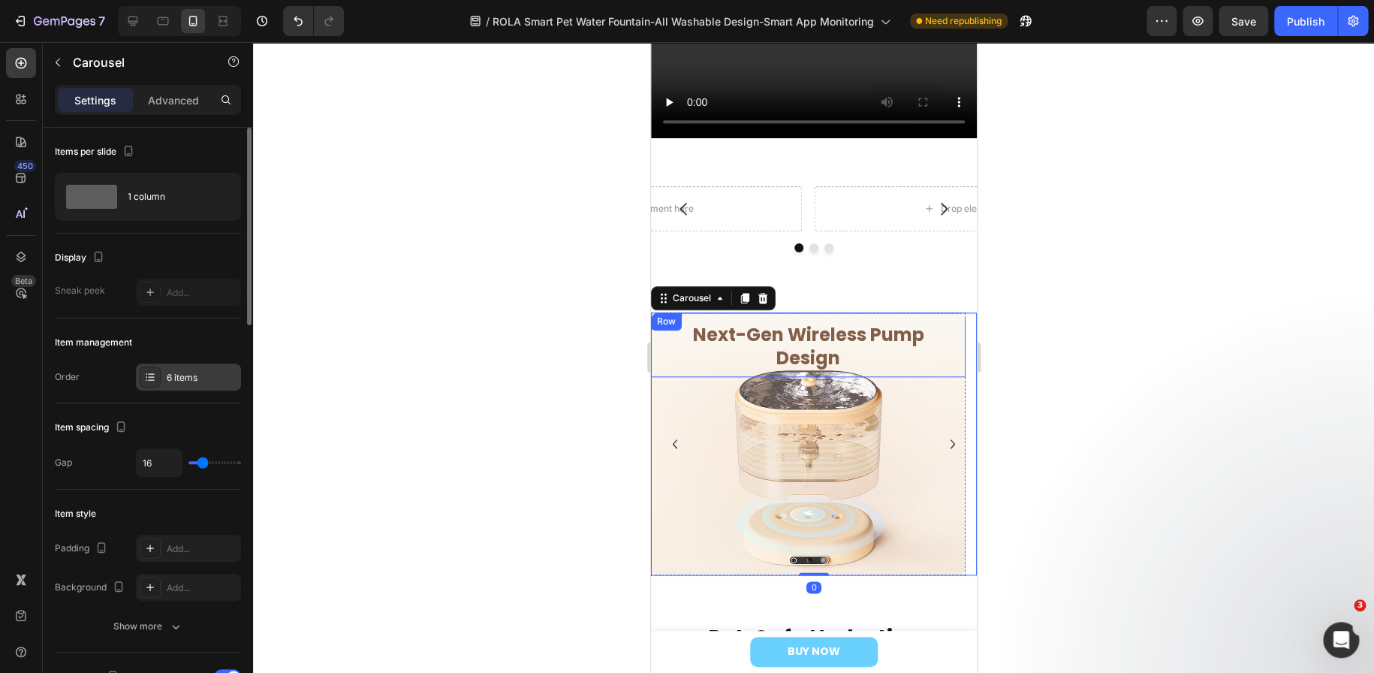
click at [182, 372] on div "6 items" at bounding box center [202, 378] width 71 height 14
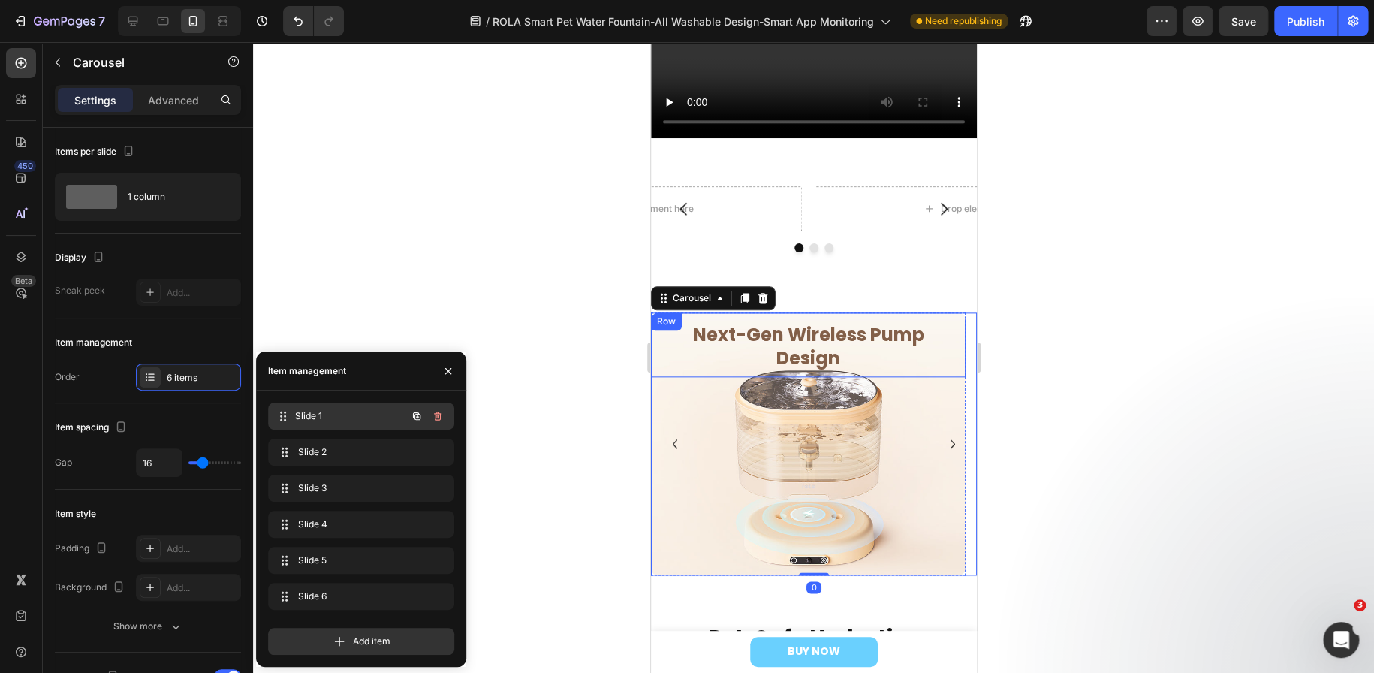
click at [345, 420] on span "Slide 1" at bounding box center [350, 416] width 111 height 14
click at [294, 412] on div "Slide 1 Slide 1" at bounding box center [340, 415] width 132 height 21
click at [825, 428] on div "Overlay" at bounding box center [807, 443] width 315 height 263
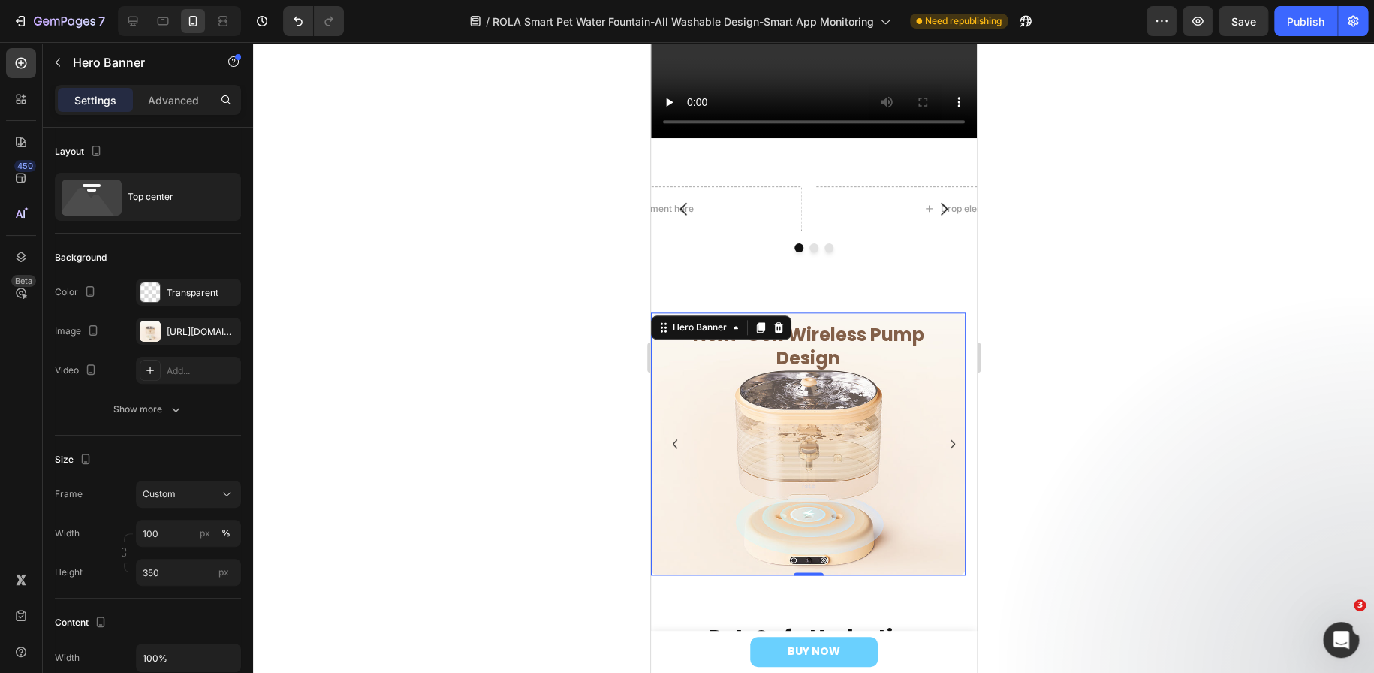
click at [746, 430] on div "Overlay" at bounding box center [807, 443] width 315 height 263
click at [186, 333] on div "https://cdn.shopify.com/s/files/1/0873/4638/1118/files/gempages_514062197291222…" at bounding box center [189, 332] width 44 height 14
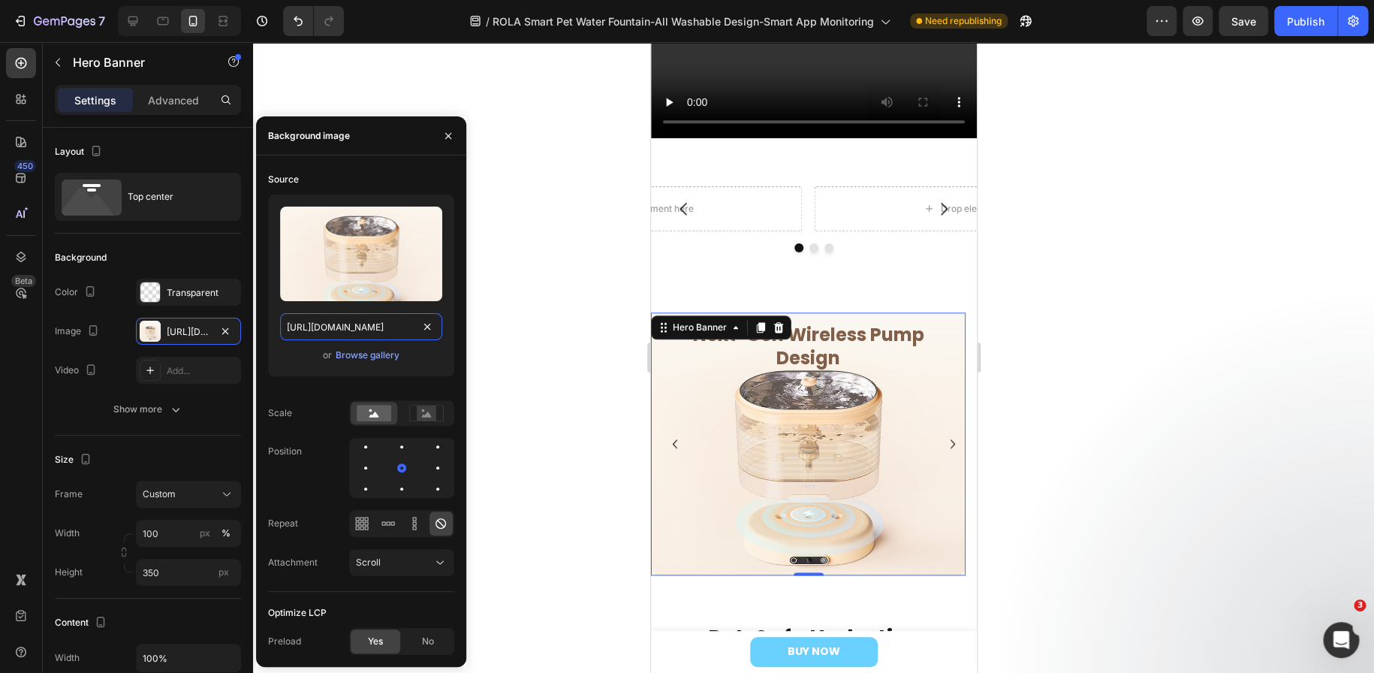
click at [330, 325] on input "https://cdn.shopify.com/s/files/1/0873/4638/1118/files/gempages_514062197291222…" at bounding box center [361, 326] width 162 height 27
click at [718, 207] on div "Drop element here" at bounding box center [644, 208] width 315 height 45
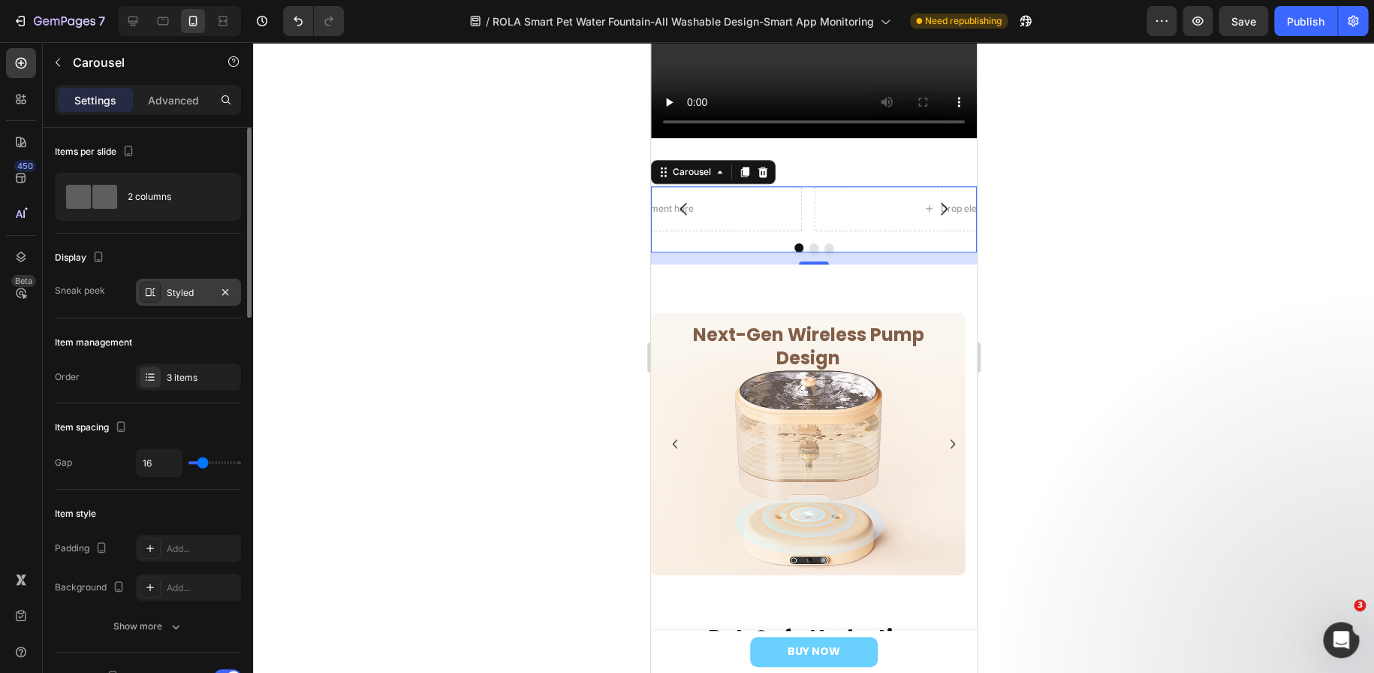
click at [169, 296] on div "Styled" at bounding box center [189, 293] width 44 height 14
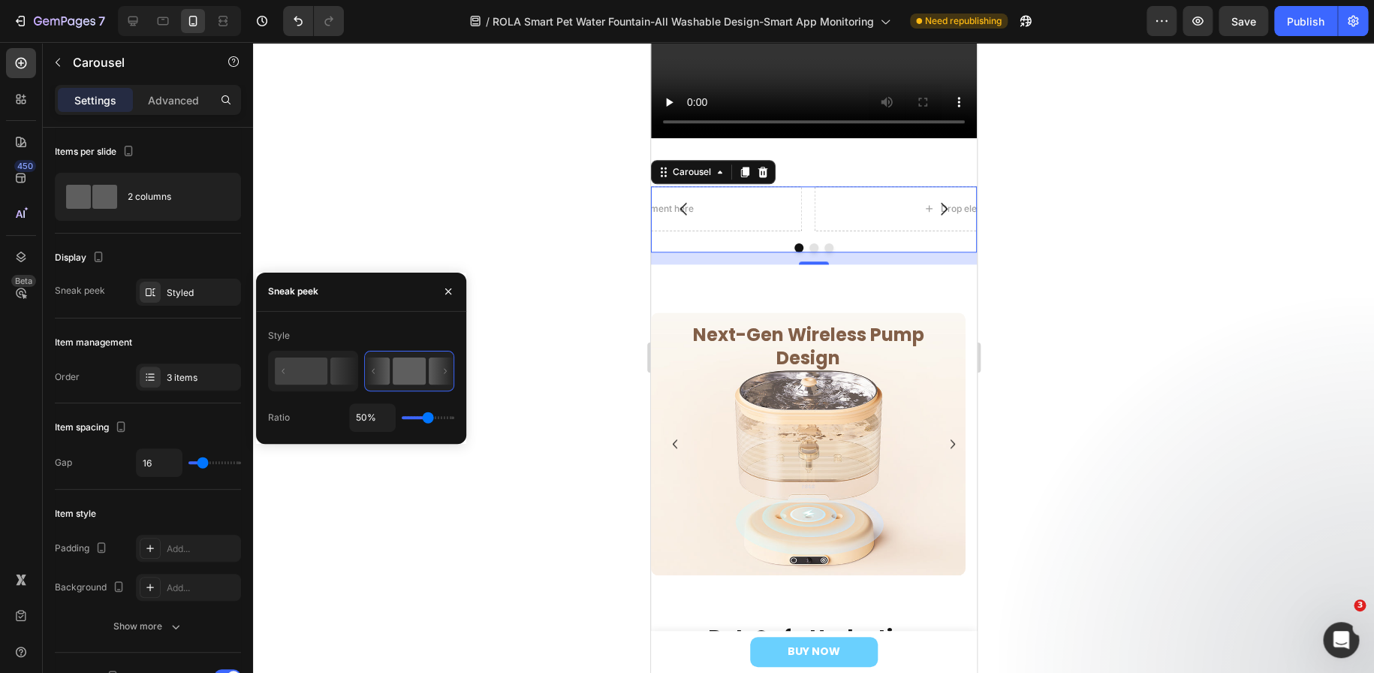
click at [433, 197] on div at bounding box center [813, 357] width 1121 height 631
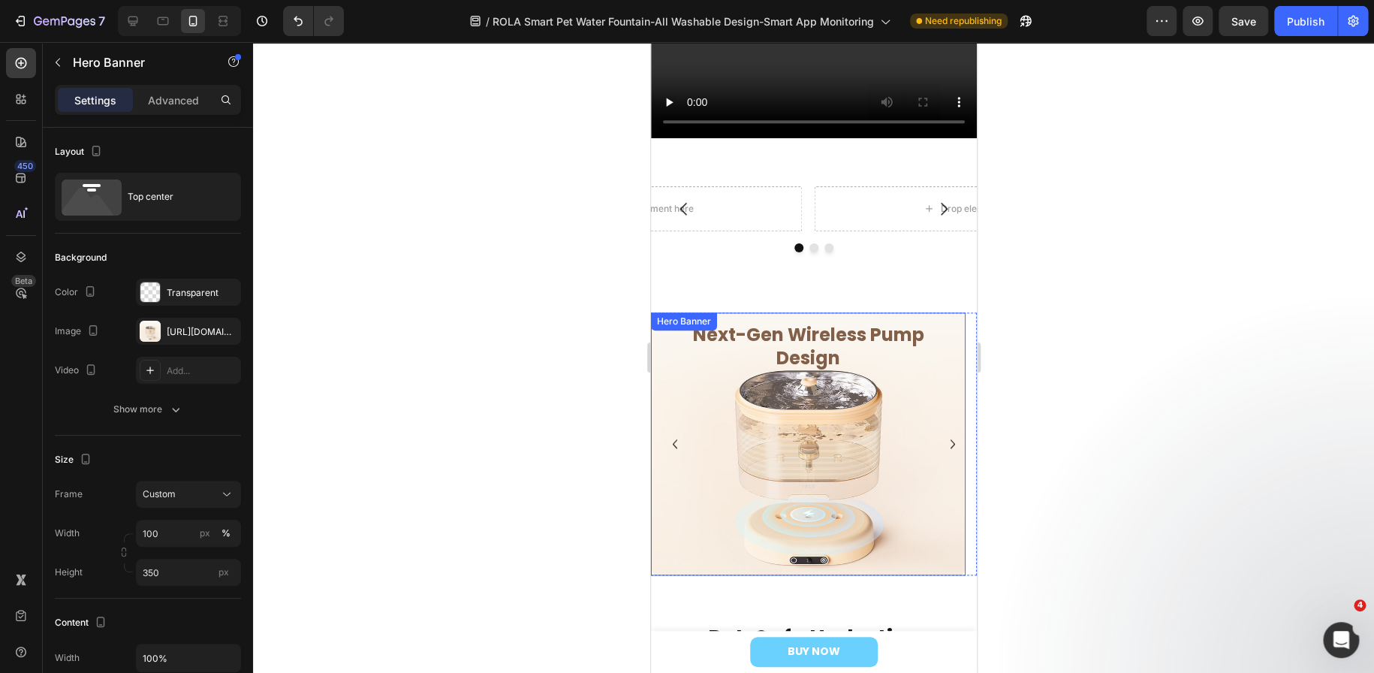
click at [744, 448] on div "Overlay" at bounding box center [807, 443] width 315 height 263
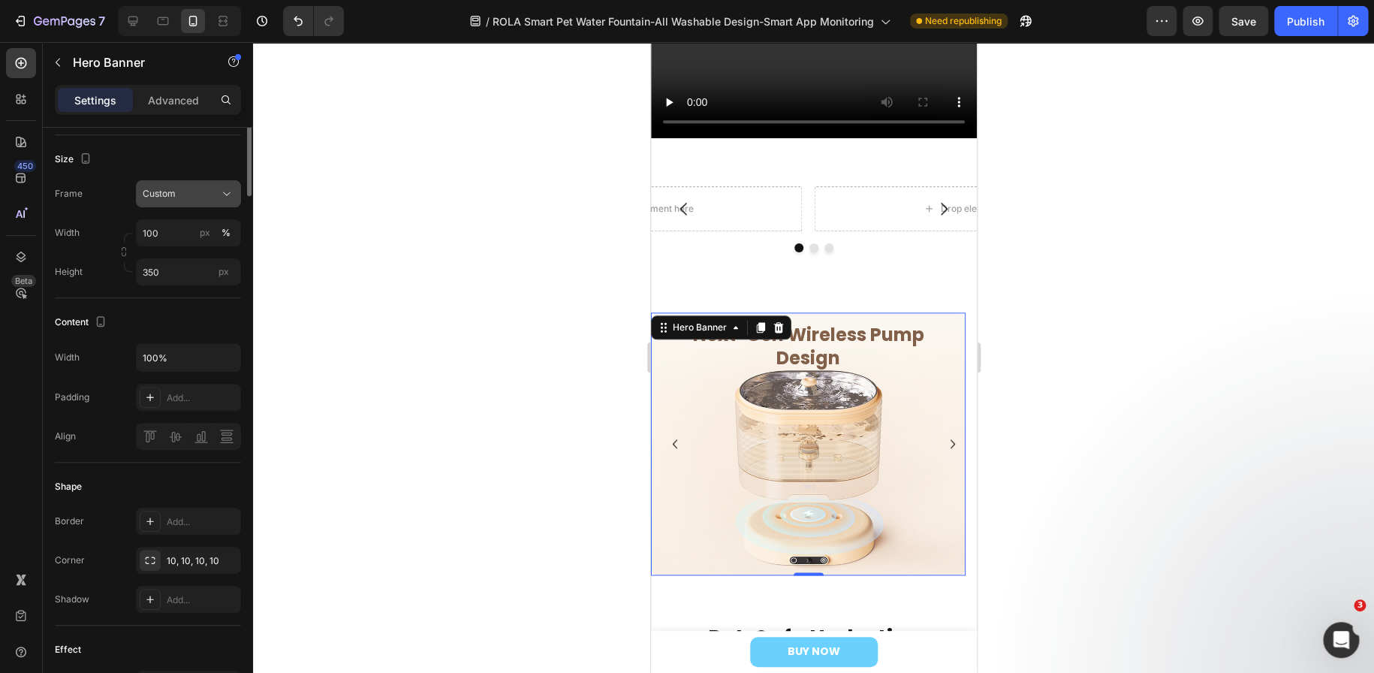
scroll to position [0, 0]
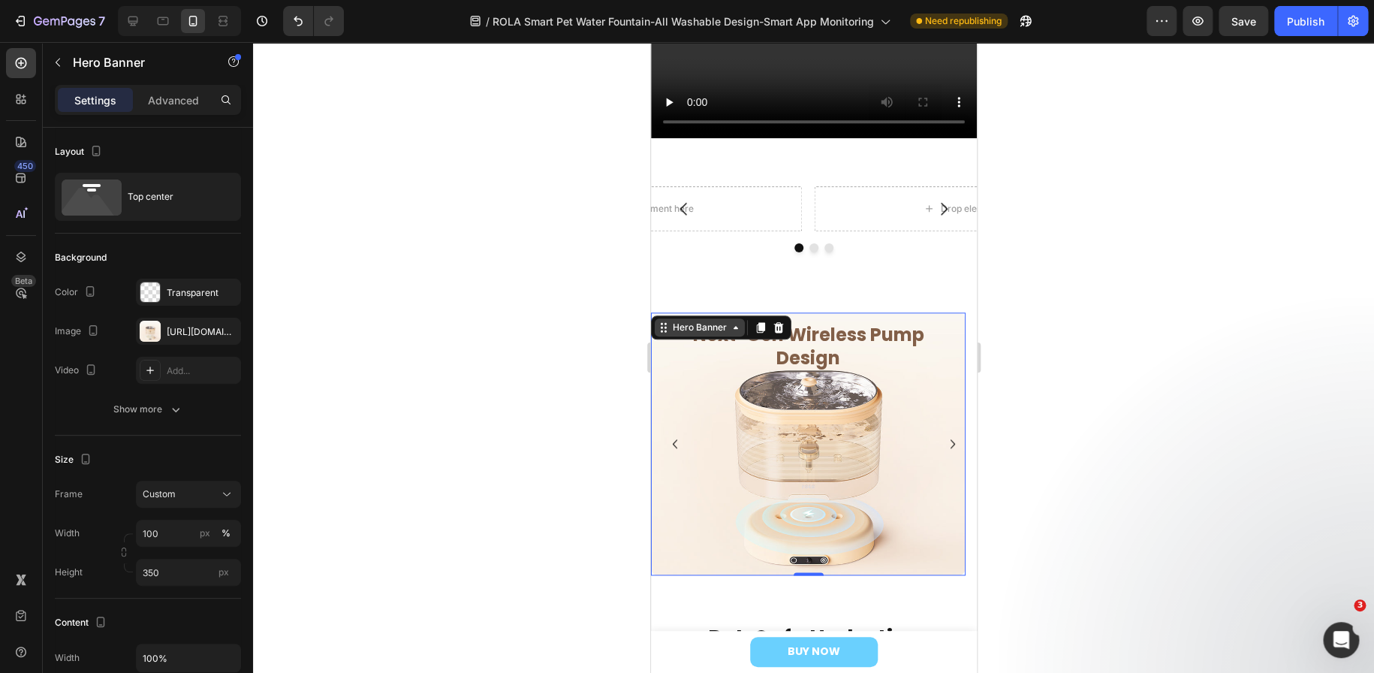
click at [703, 321] on div "Hero Banner" at bounding box center [699, 328] width 60 height 14
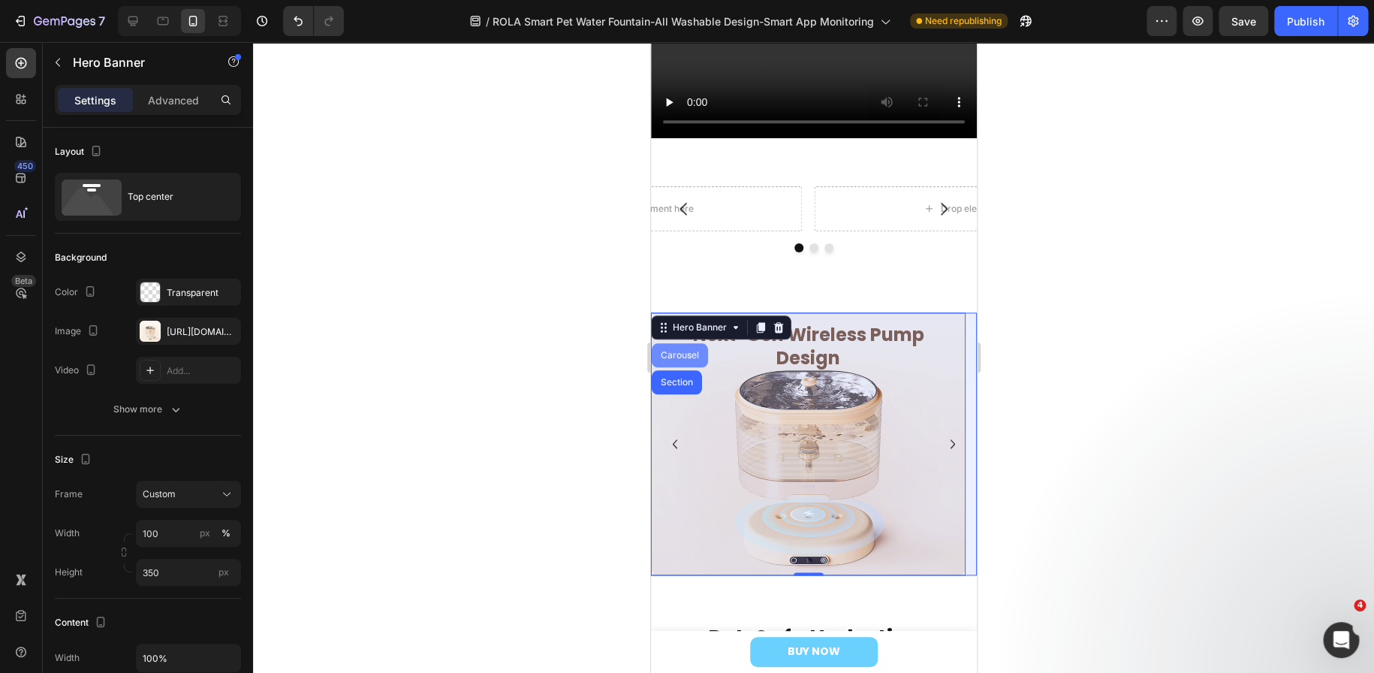
click at [675, 351] on div "Carousel" at bounding box center [679, 355] width 44 height 9
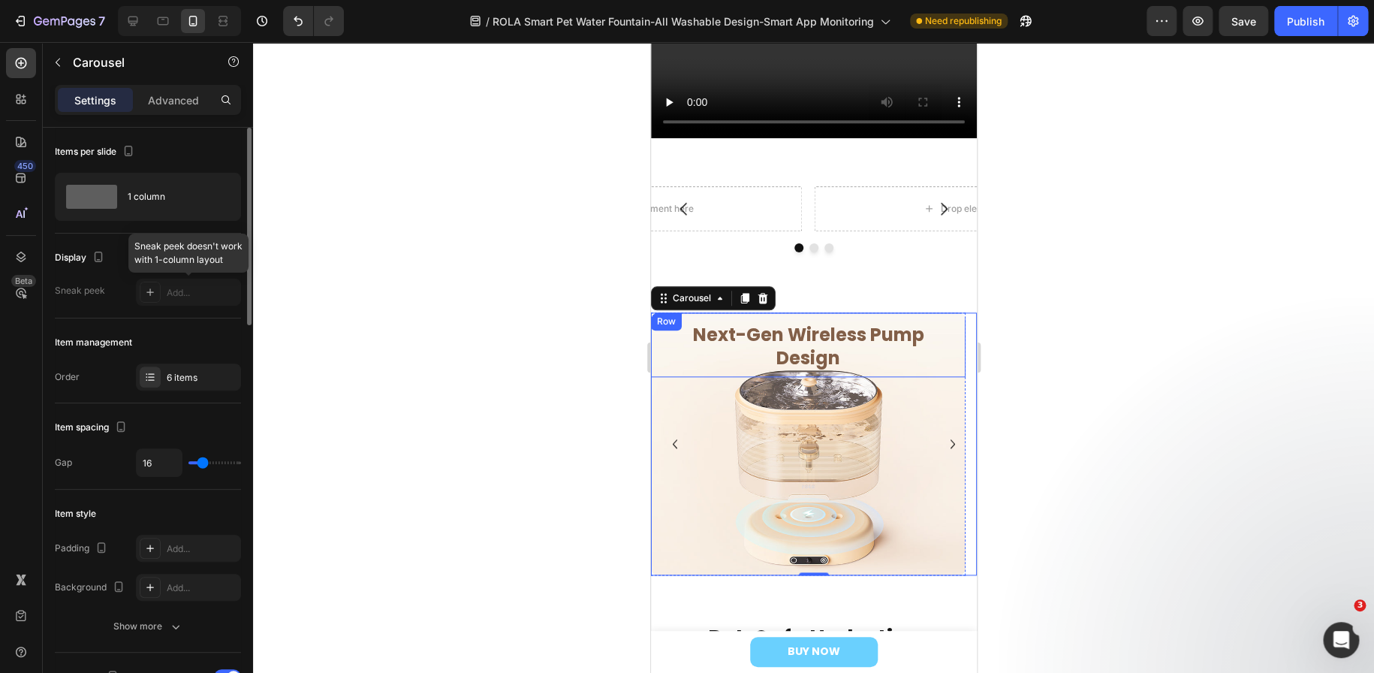
click at [178, 296] on div at bounding box center [188, 292] width 105 height 27
click at [150, 295] on div at bounding box center [188, 292] width 105 height 27
click at [179, 295] on div at bounding box center [188, 292] width 105 height 27
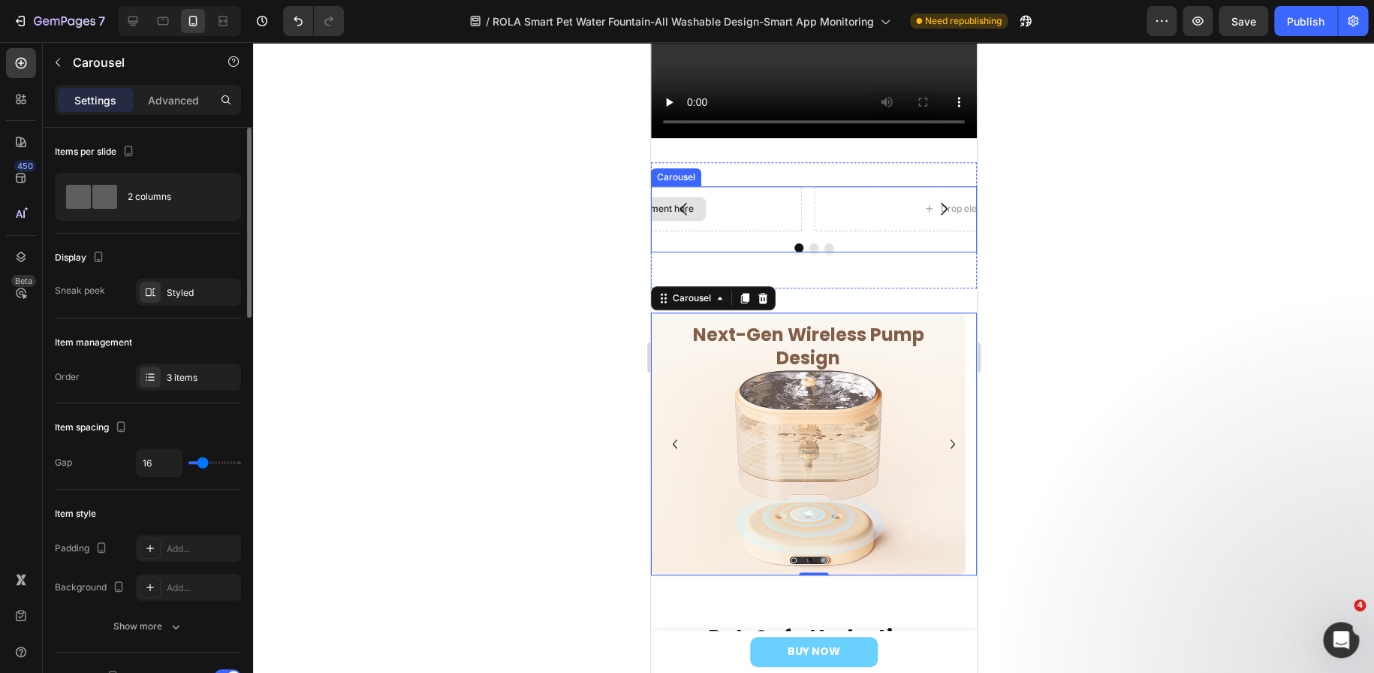
click at [725, 211] on div "Drop element here" at bounding box center [644, 208] width 315 height 45
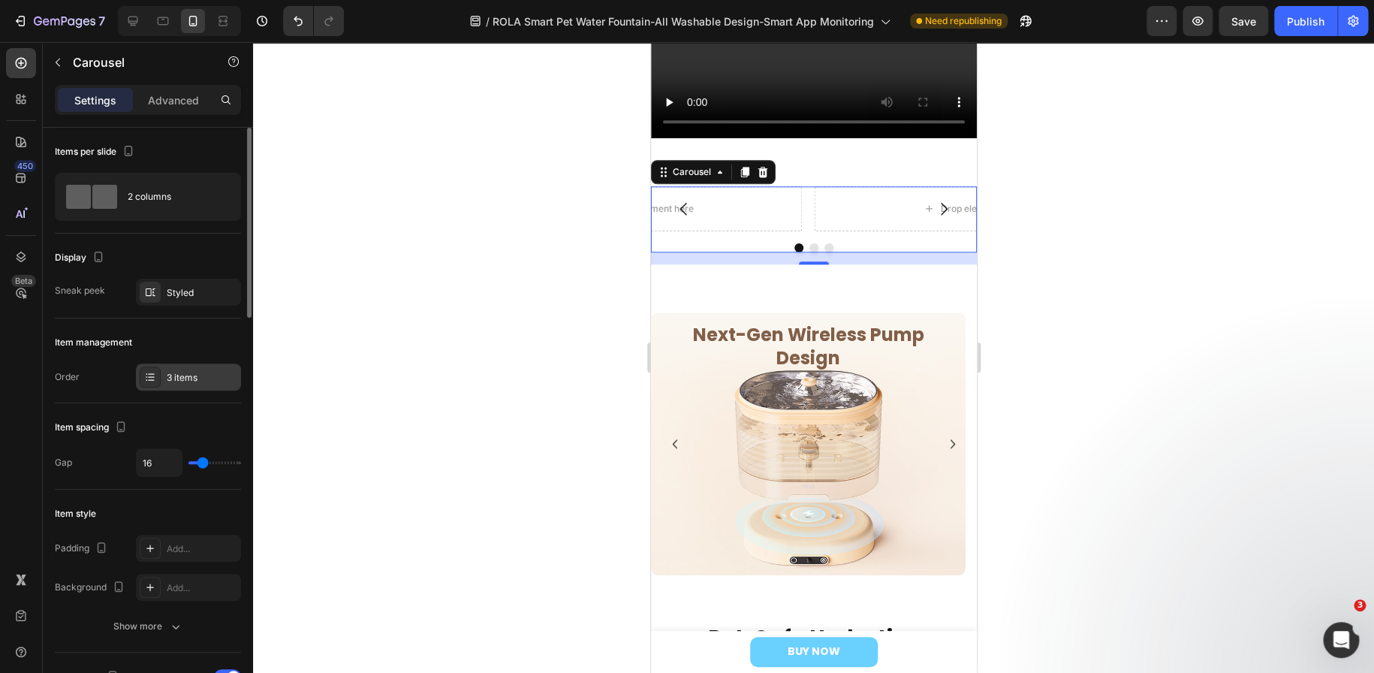
click at [180, 373] on div "3 items" at bounding box center [202, 378] width 71 height 14
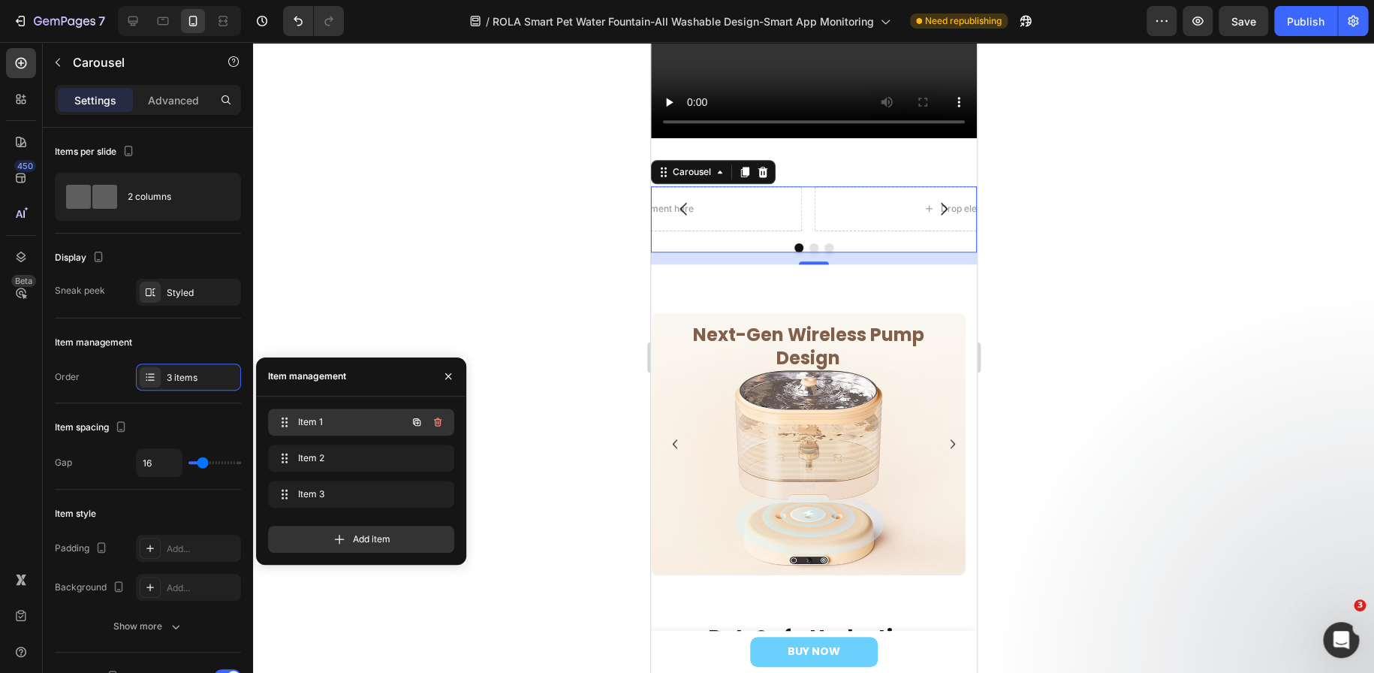
click at [301, 415] on span "Item 1" at bounding box center [340, 422] width 85 height 14
click at [740, 203] on div "Drop element here" at bounding box center [644, 208] width 315 height 45
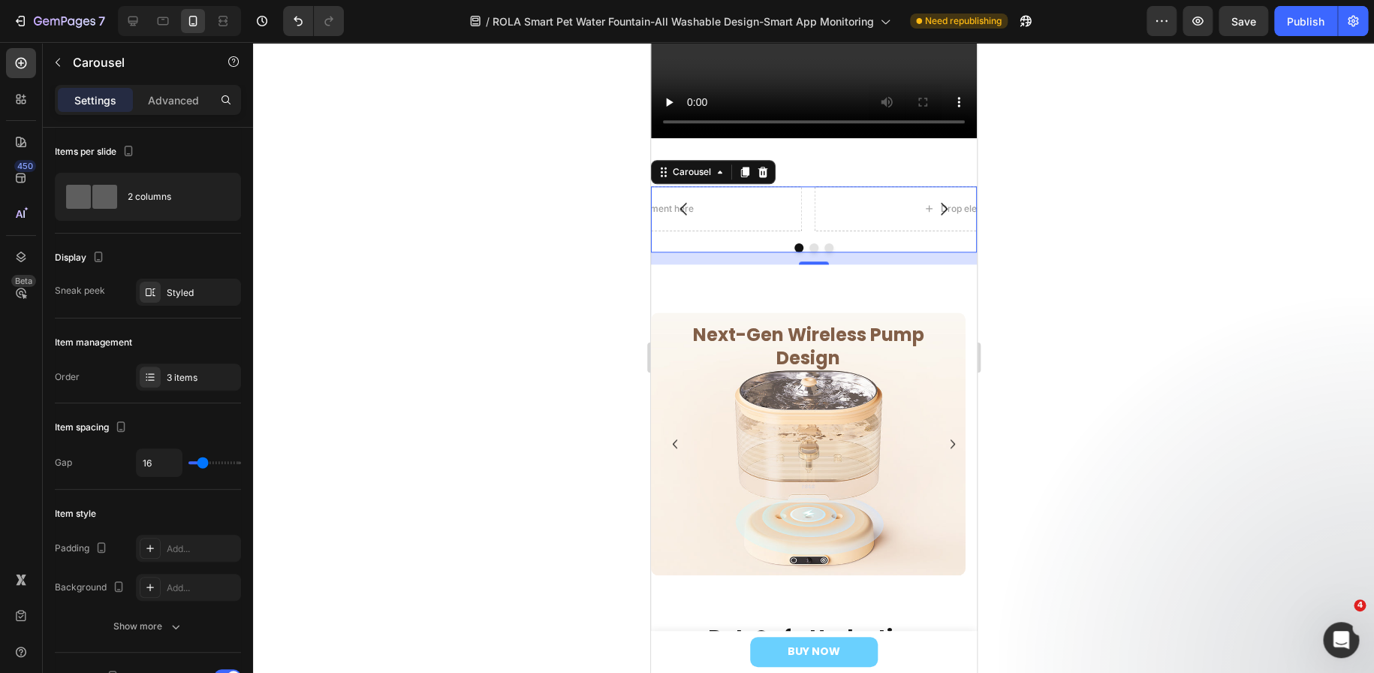
click at [668, 204] on button "Carousel Back Arrow" at bounding box center [683, 209] width 42 height 42
click at [794, 244] on button "Dot" at bounding box center [798, 247] width 9 height 9
click at [759, 203] on div "Drop element here" at bounding box center [644, 208] width 315 height 45
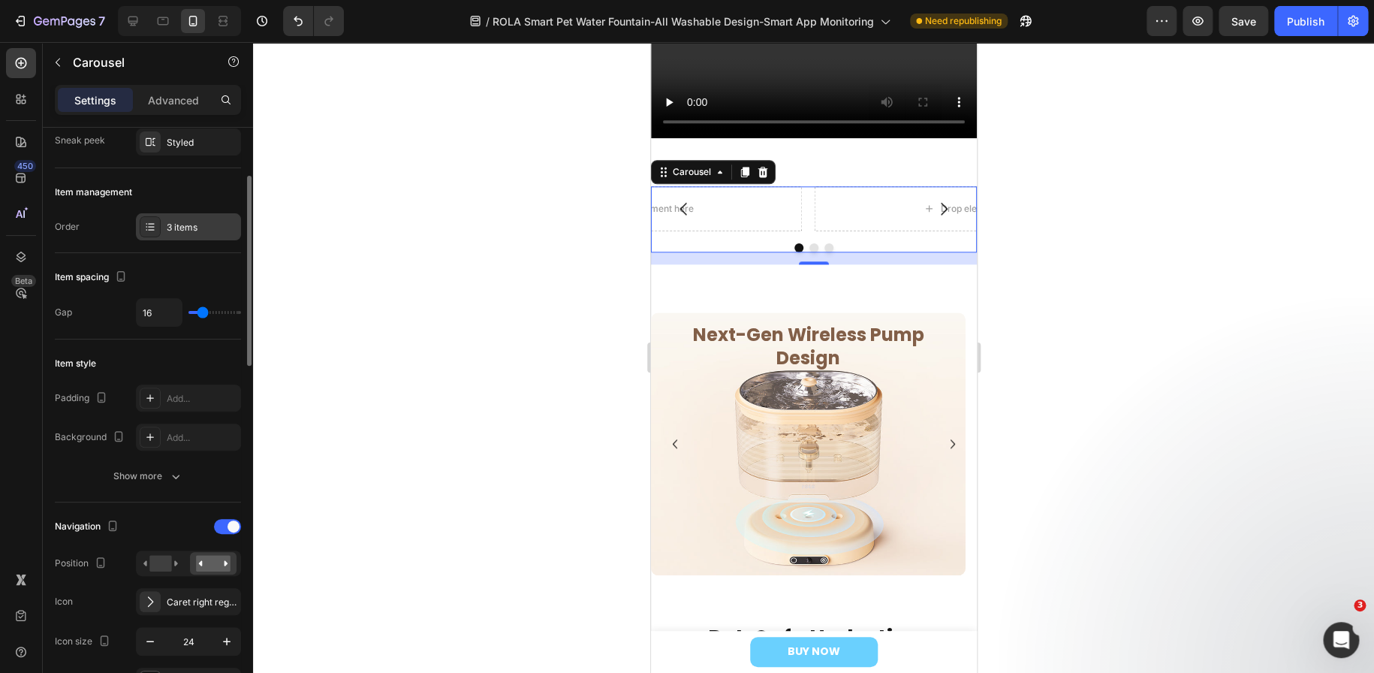
click at [189, 228] on div "3 items" at bounding box center [202, 228] width 71 height 14
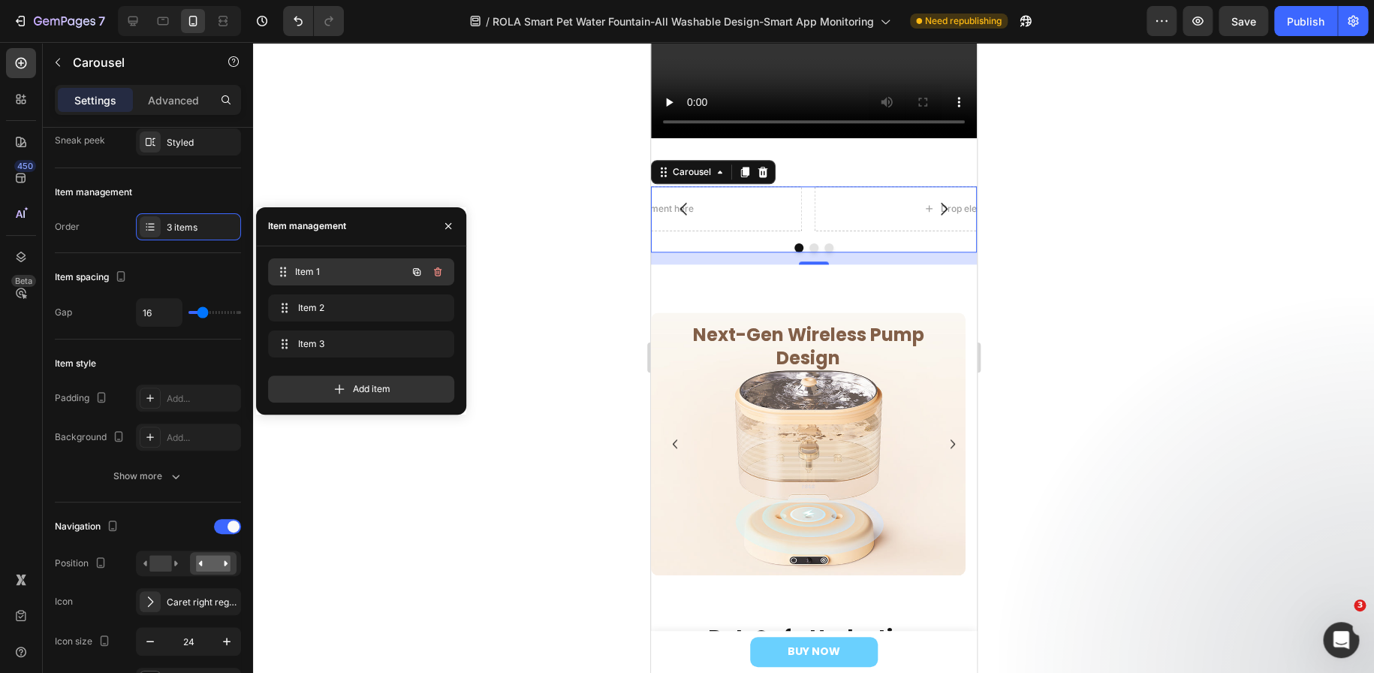
click at [330, 265] on span "Item 1" at bounding box center [350, 272] width 111 height 14
click at [615, 499] on div at bounding box center [813, 357] width 1121 height 631
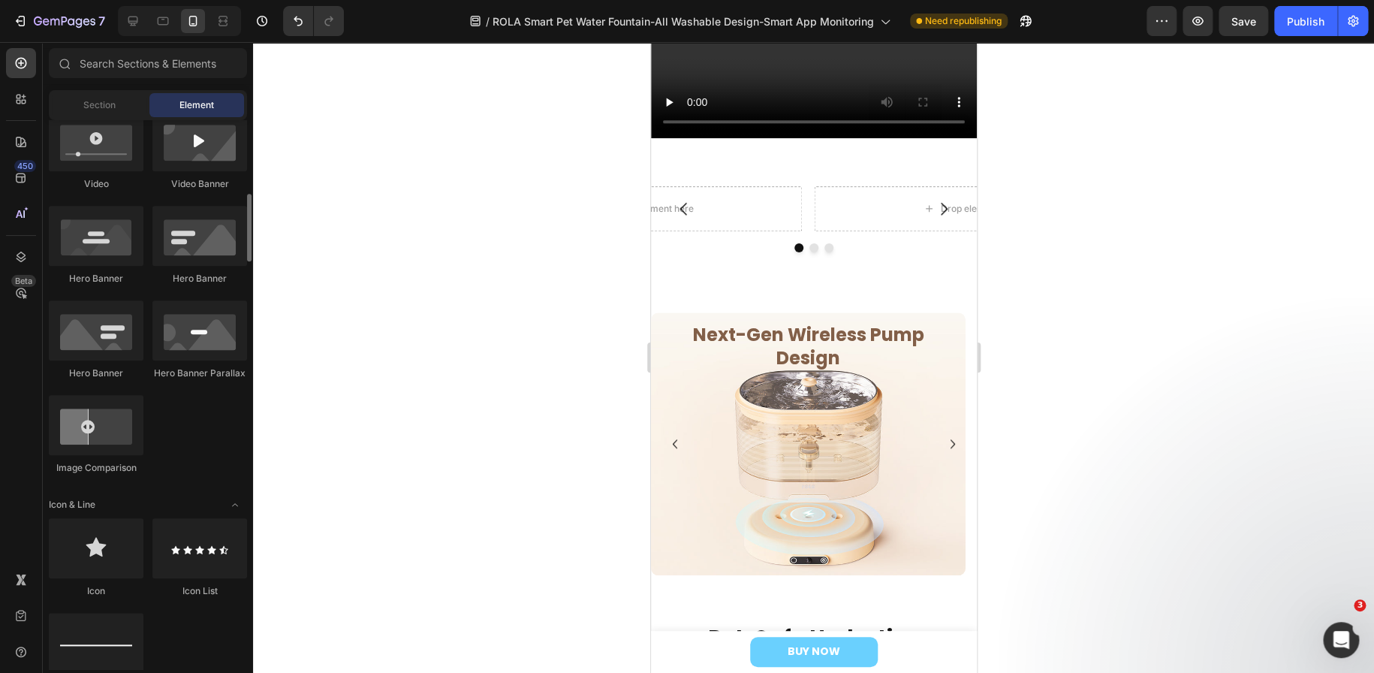
scroll to position [450, 0]
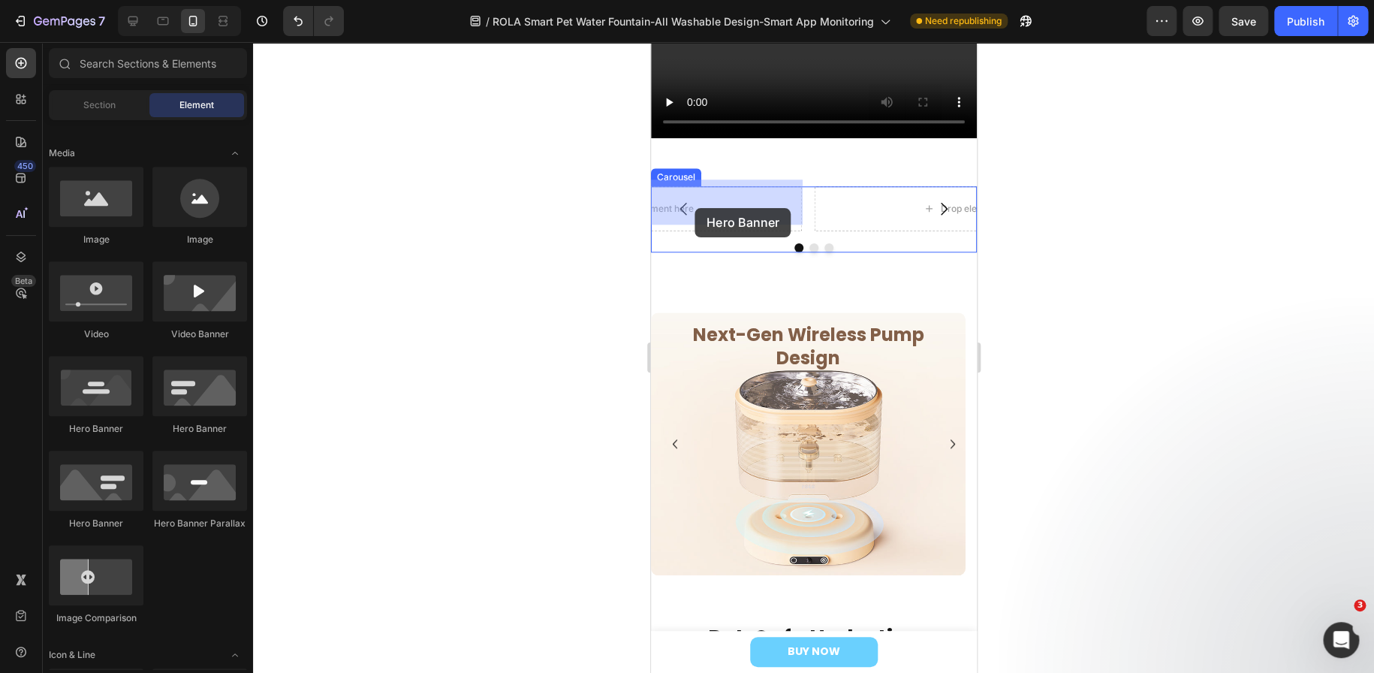
drag, startPoint x: 749, startPoint y: 438, endPoint x: 1164, endPoint y: 286, distance: 441.6
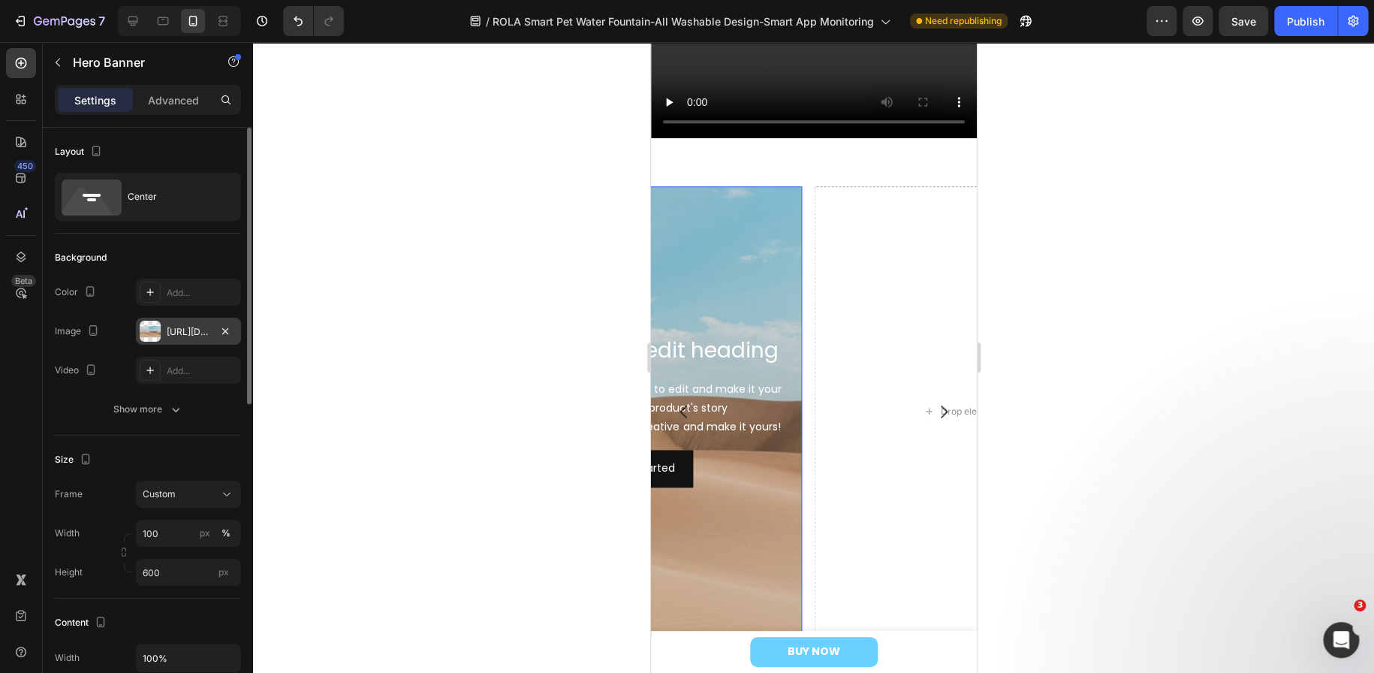
click at [197, 331] on div "[URL][DOMAIN_NAME]" at bounding box center [189, 332] width 44 height 14
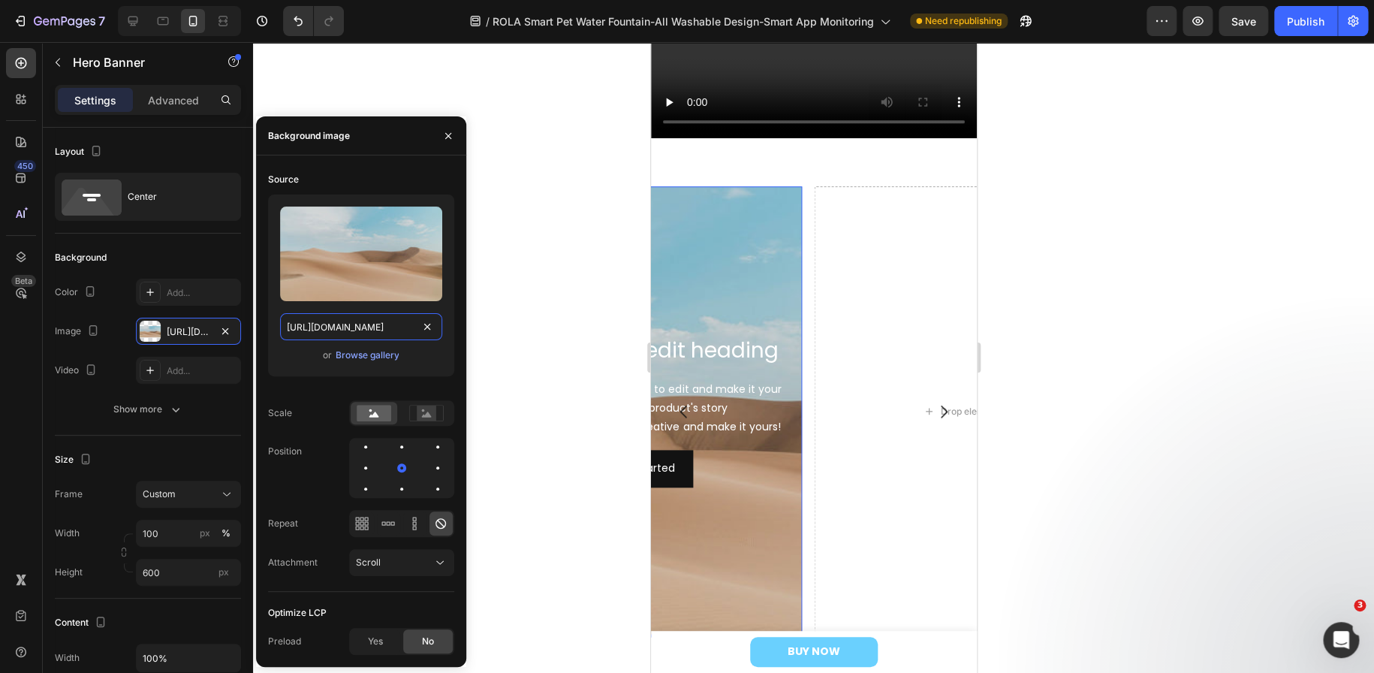
click at [397, 332] on input "[URL][DOMAIN_NAME]" at bounding box center [361, 326] width 162 height 27
paste input "0873/4638/1118/files/gempages_514062197291222000-203729b1-2ec7-4e7d-b99a-c9668b…"
type input "https://cdn.shopify.com/s/files/1/0873/4638/1118/files/gempages_514062197291222…"
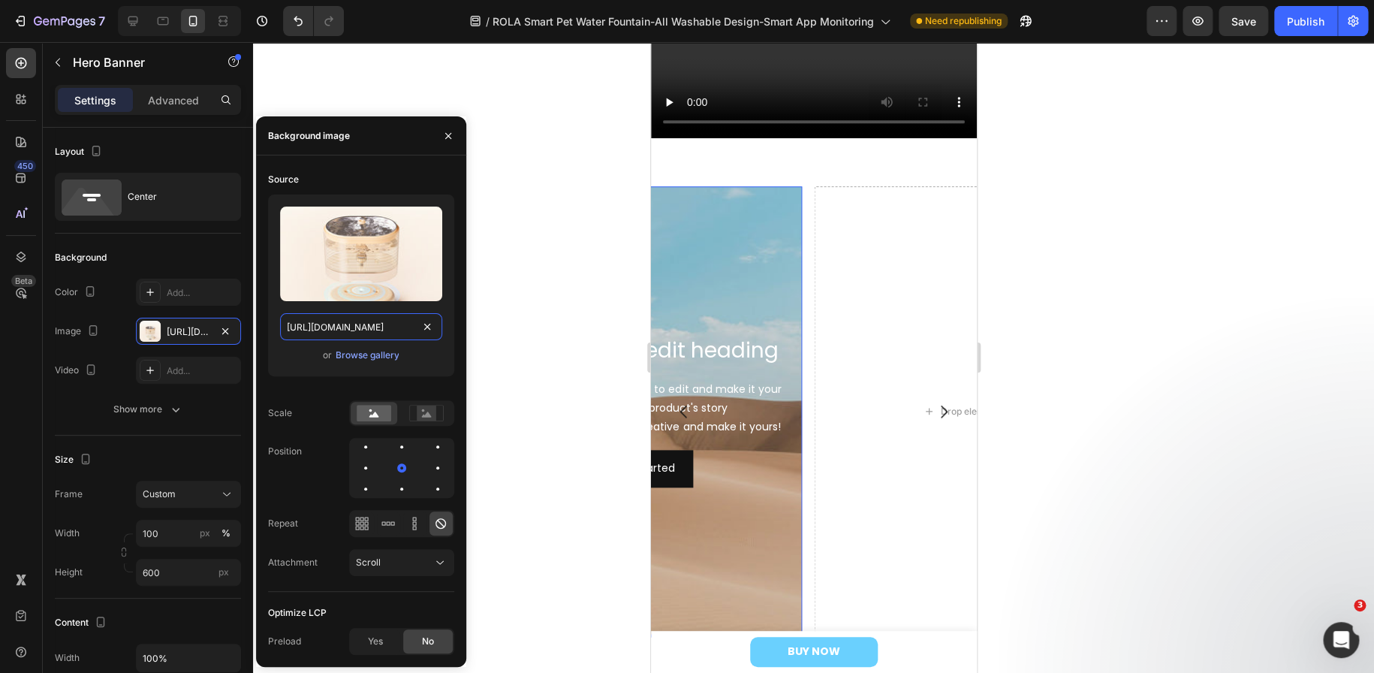
scroll to position [0, 458]
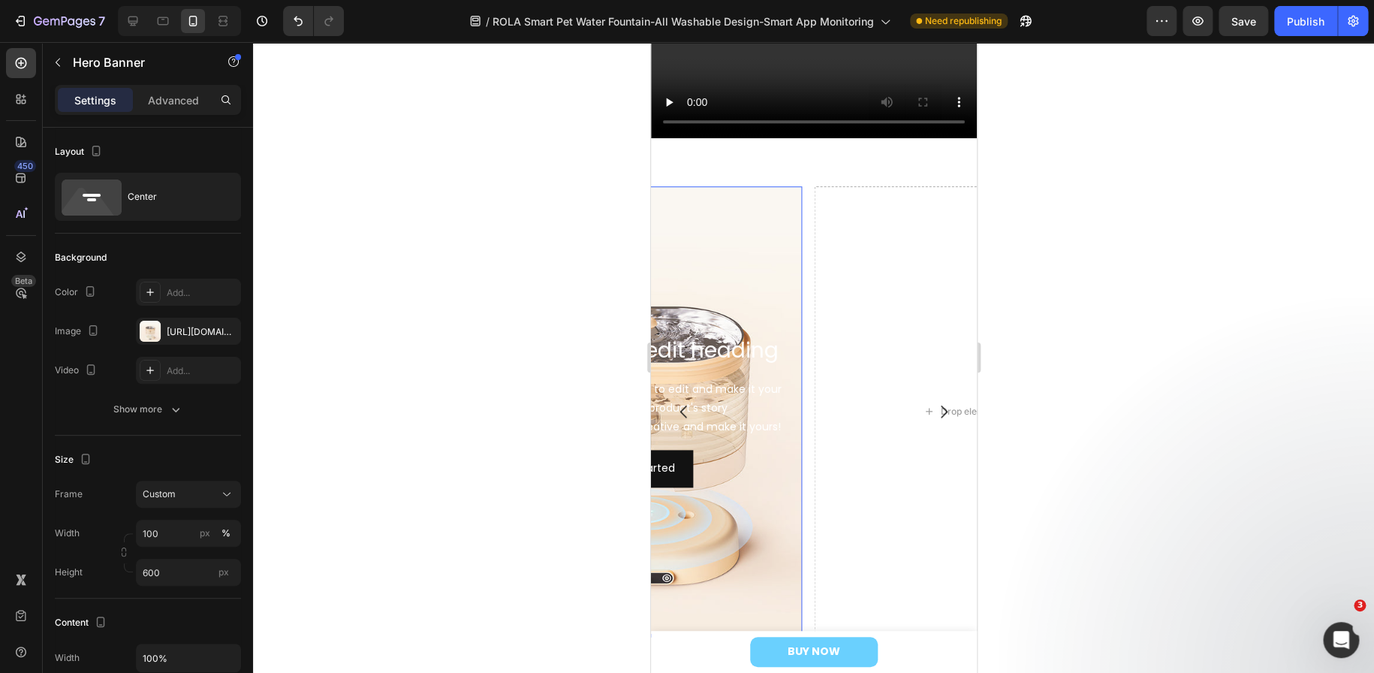
click at [568, 360] on div at bounding box center [813, 357] width 1121 height 631
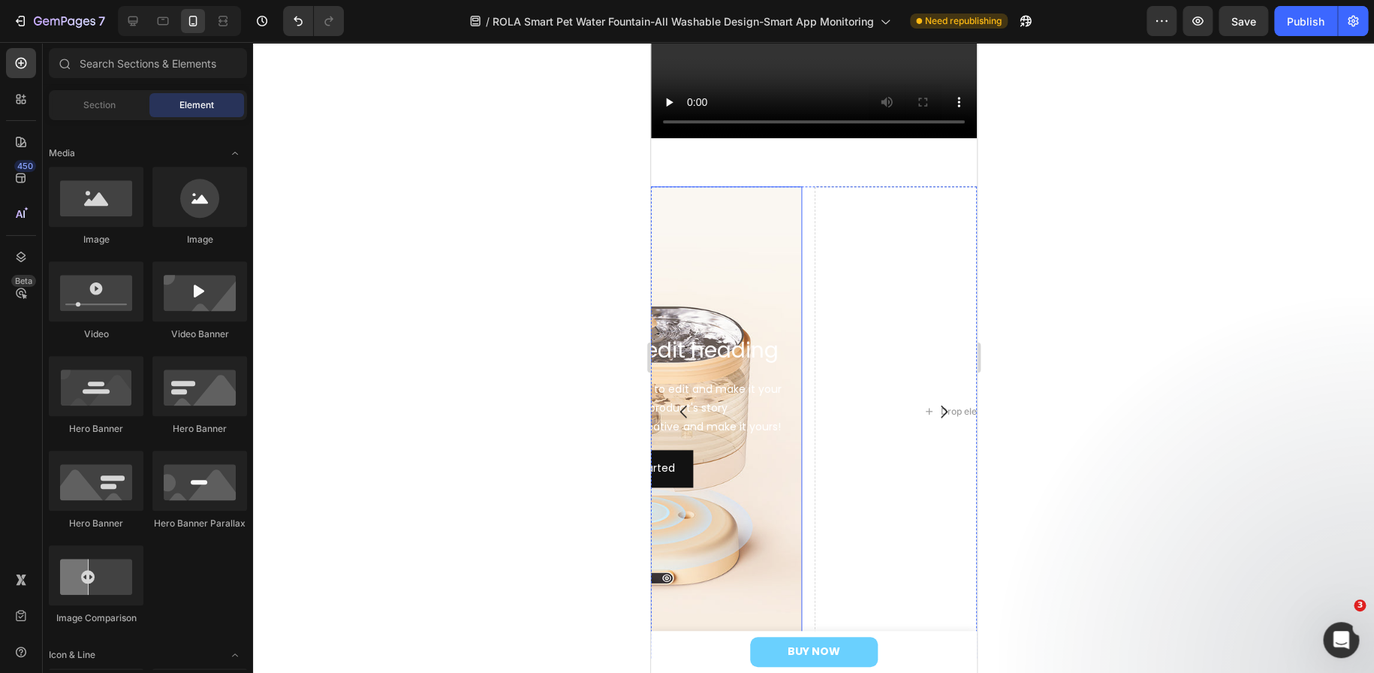
click at [736, 514] on div "Background Image" at bounding box center [644, 411] width 315 height 450
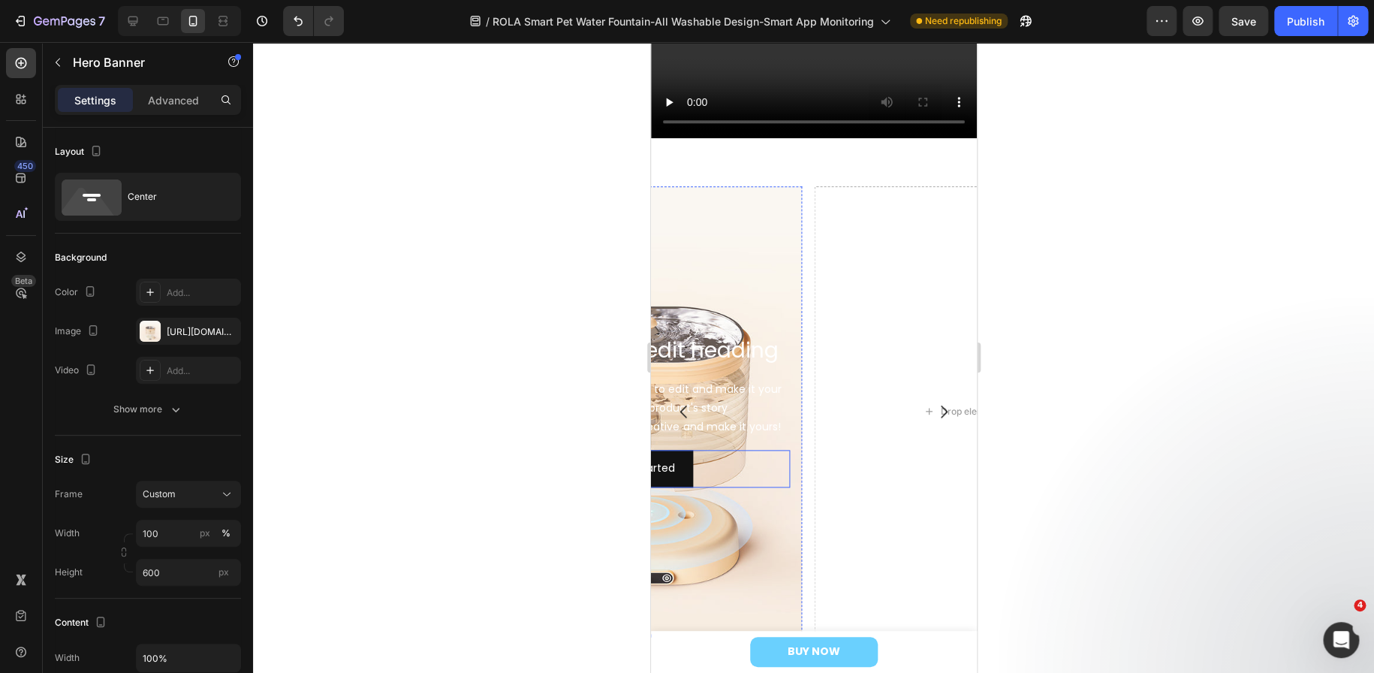
click at [746, 450] on div "Get started Button" at bounding box center [644, 468] width 291 height 37
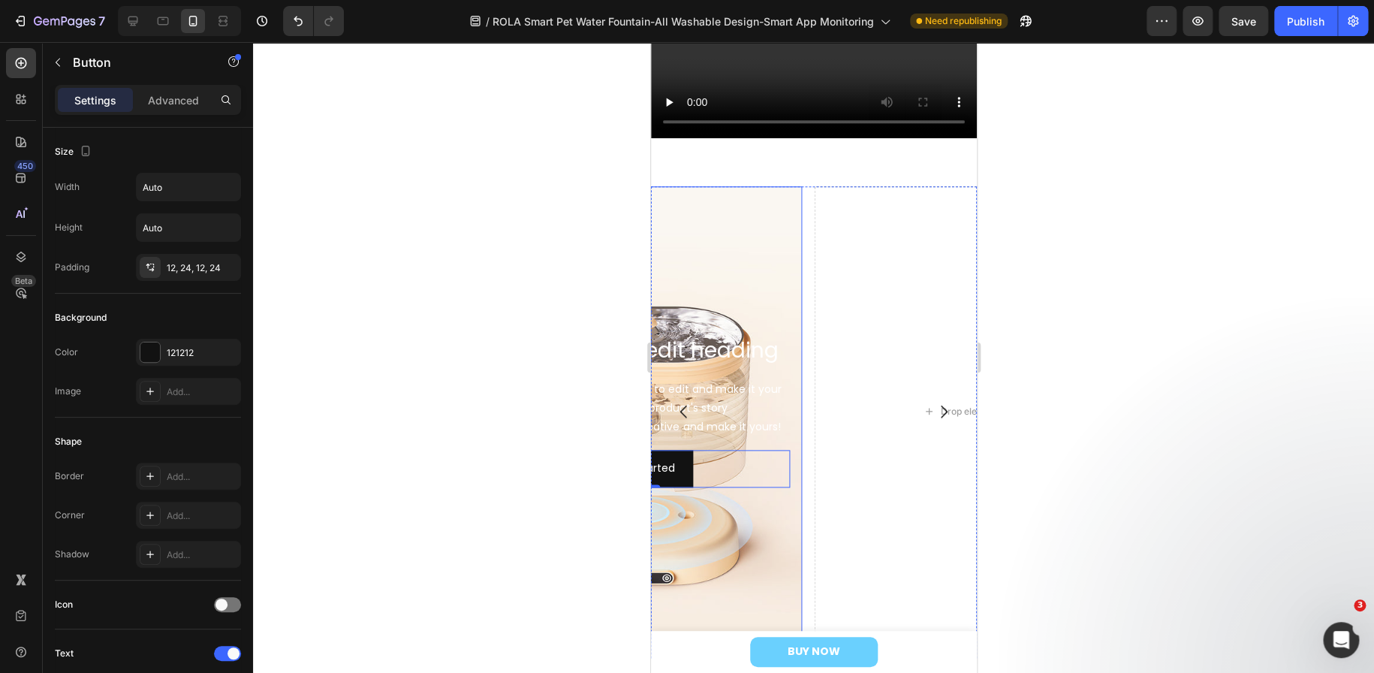
click at [732, 538] on div "Background Image" at bounding box center [644, 411] width 315 height 450
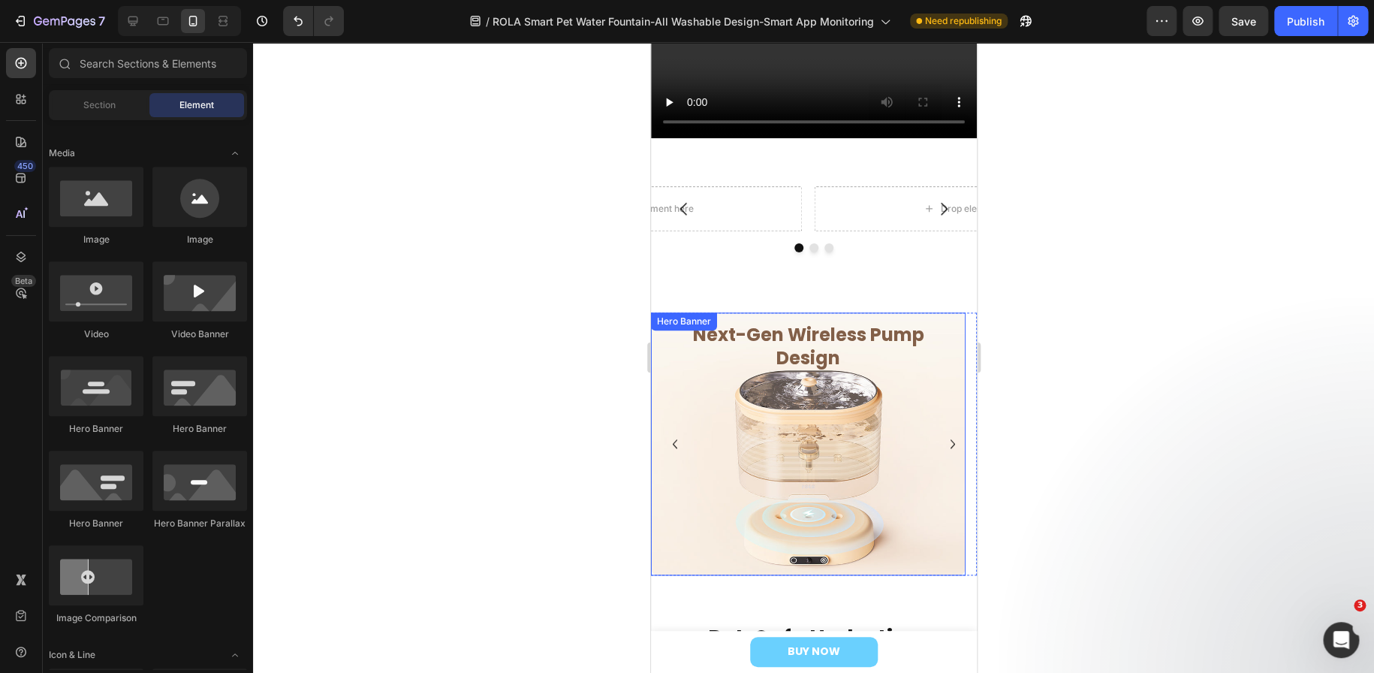
click at [668, 376] on div "Overlay" at bounding box center [807, 443] width 315 height 263
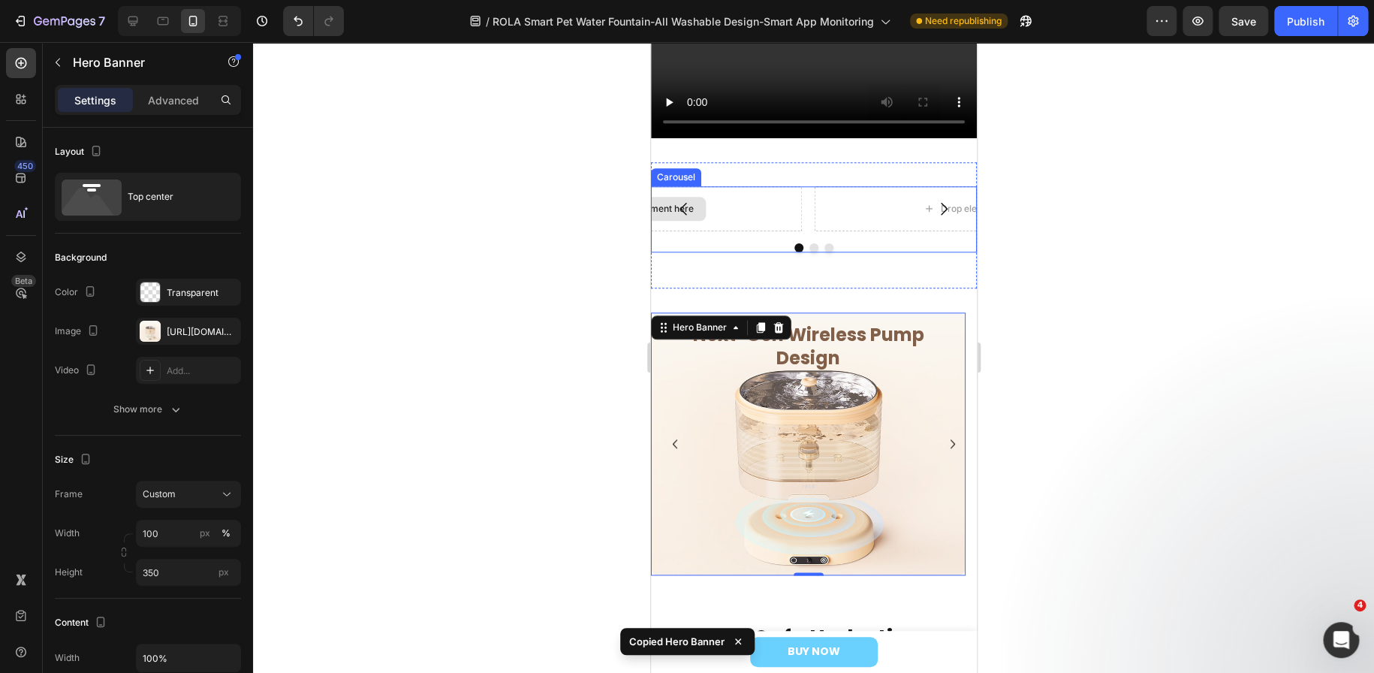
click at [740, 202] on div "Drop element here" at bounding box center [644, 208] width 315 height 45
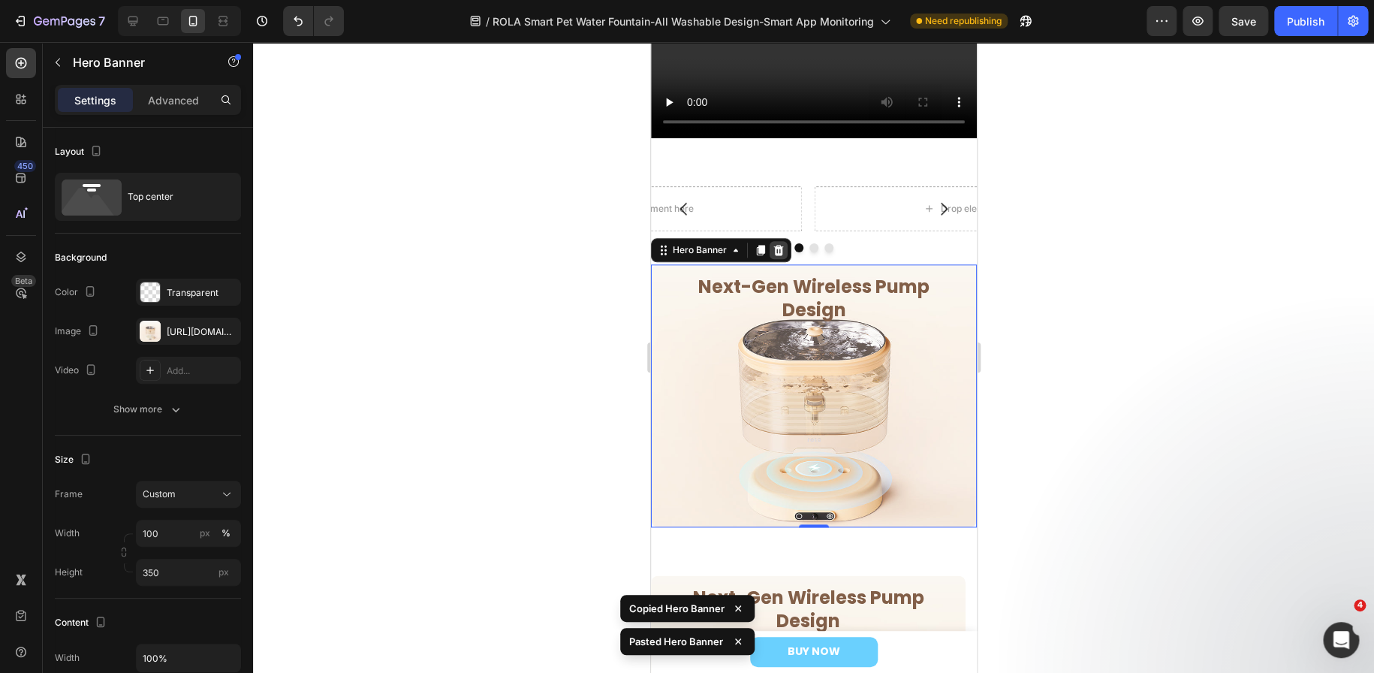
click at [776, 244] on icon at bounding box center [778, 250] width 12 height 12
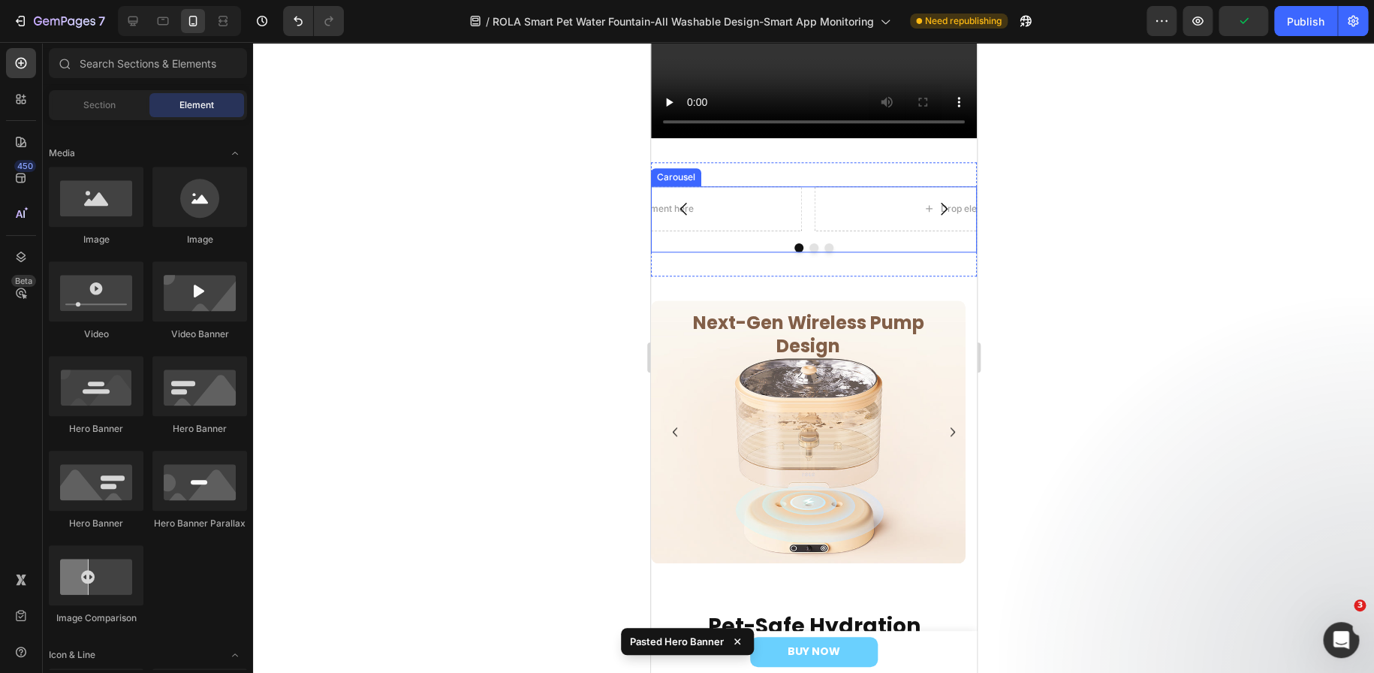
click at [662, 203] on button "Carousel Back Arrow" at bounding box center [683, 209] width 42 height 42
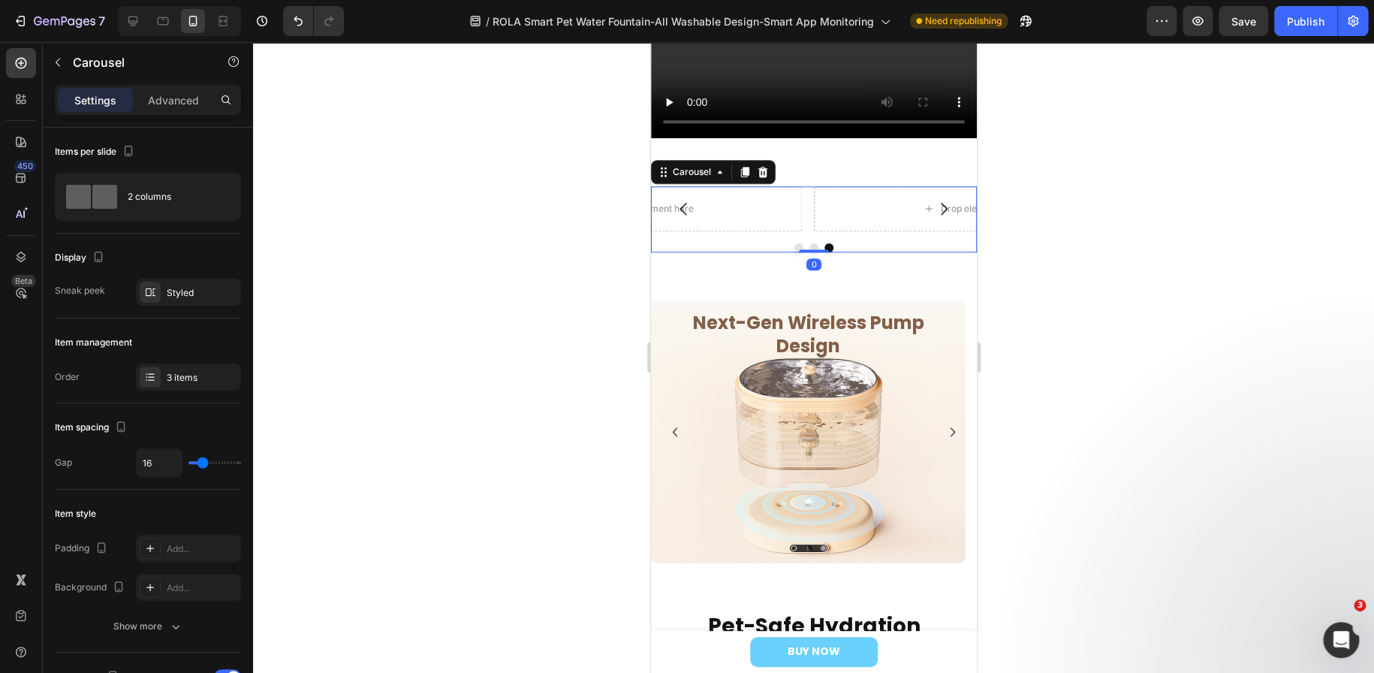
click at [794, 243] on button "Dot" at bounding box center [798, 247] width 9 height 9
click at [740, 200] on div "Drop element here" at bounding box center [644, 208] width 315 height 45
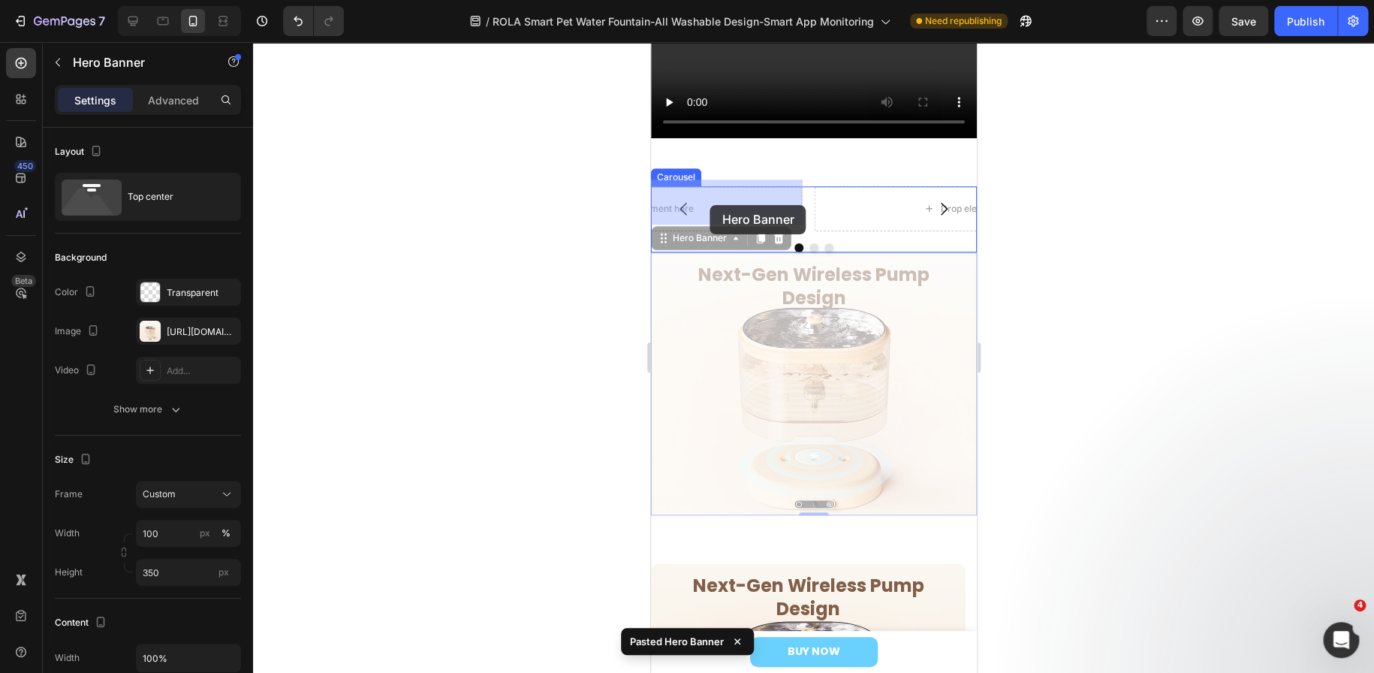
drag, startPoint x: 670, startPoint y: 233, endPoint x: 709, endPoint y: 205, distance: 48.5
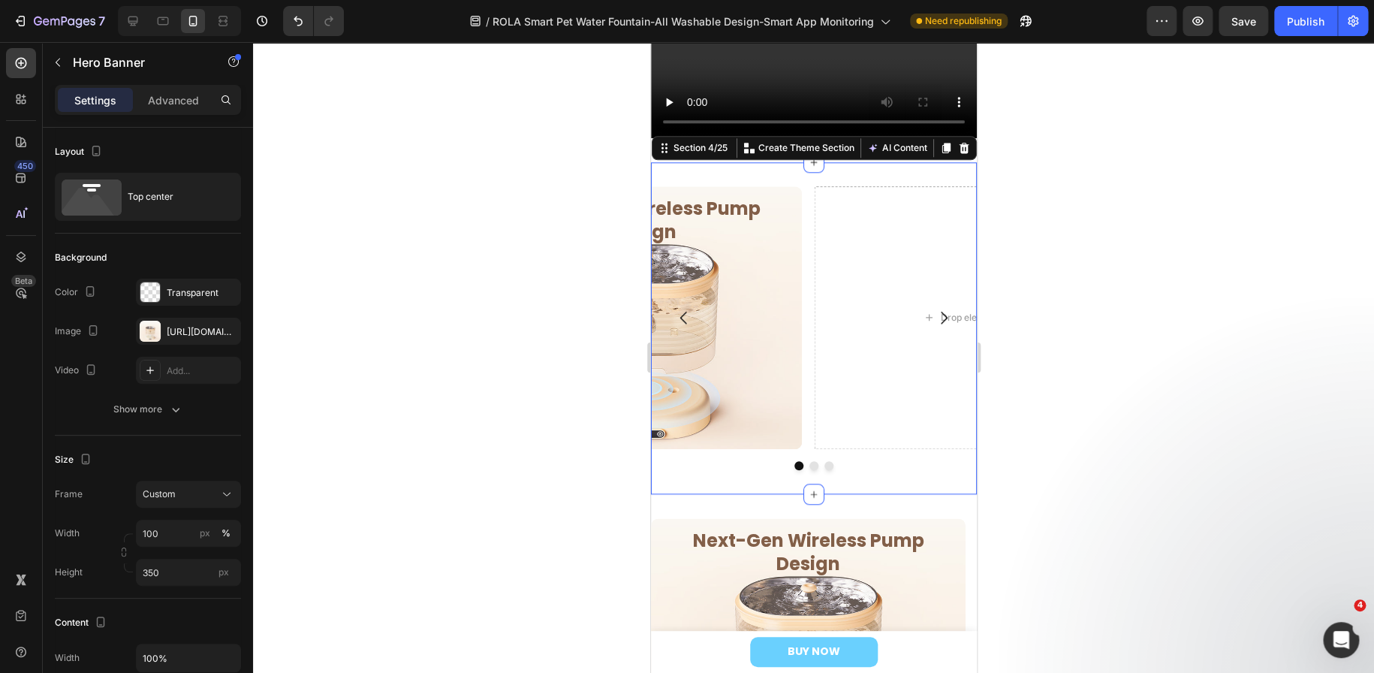
click at [727, 472] on div "Drop element here Drop element here Next-Gen Wireless Pump Design Heading Row R…" at bounding box center [813, 328] width 326 height 332
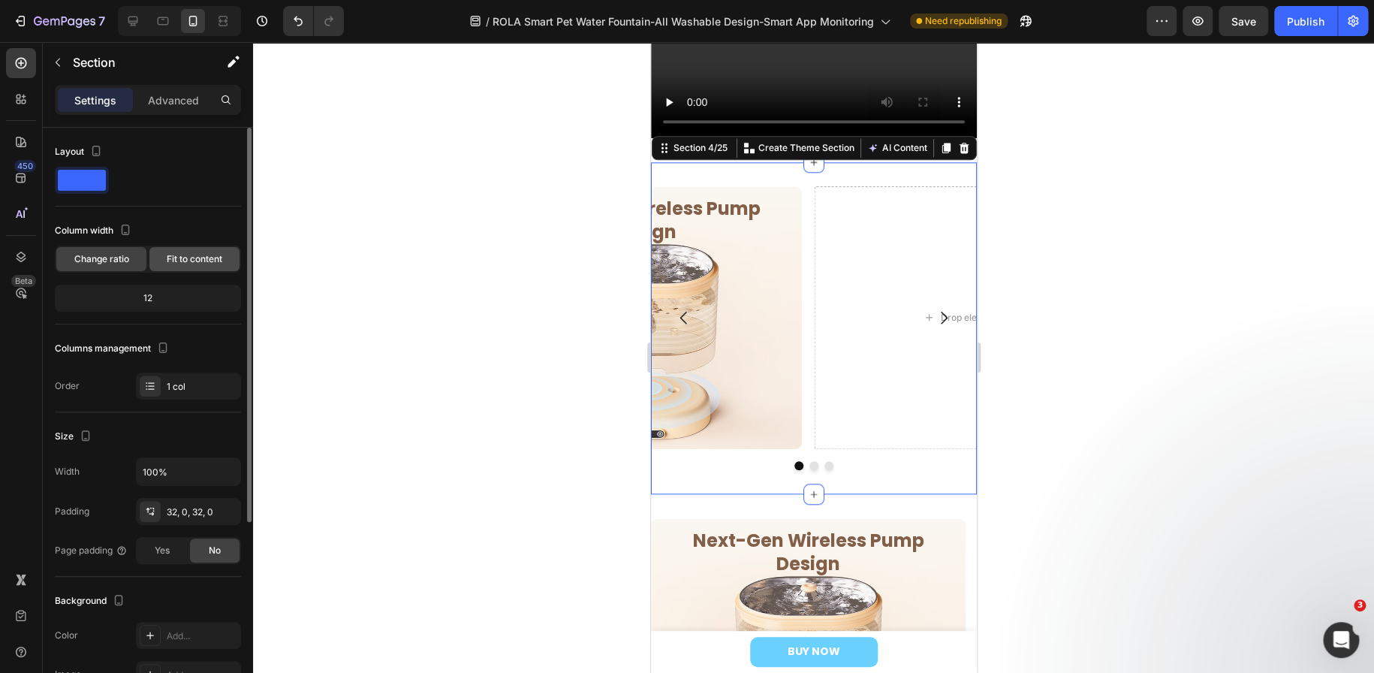
click at [185, 261] on span "Fit to content" at bounding box center [195, 259] width 56 height 14
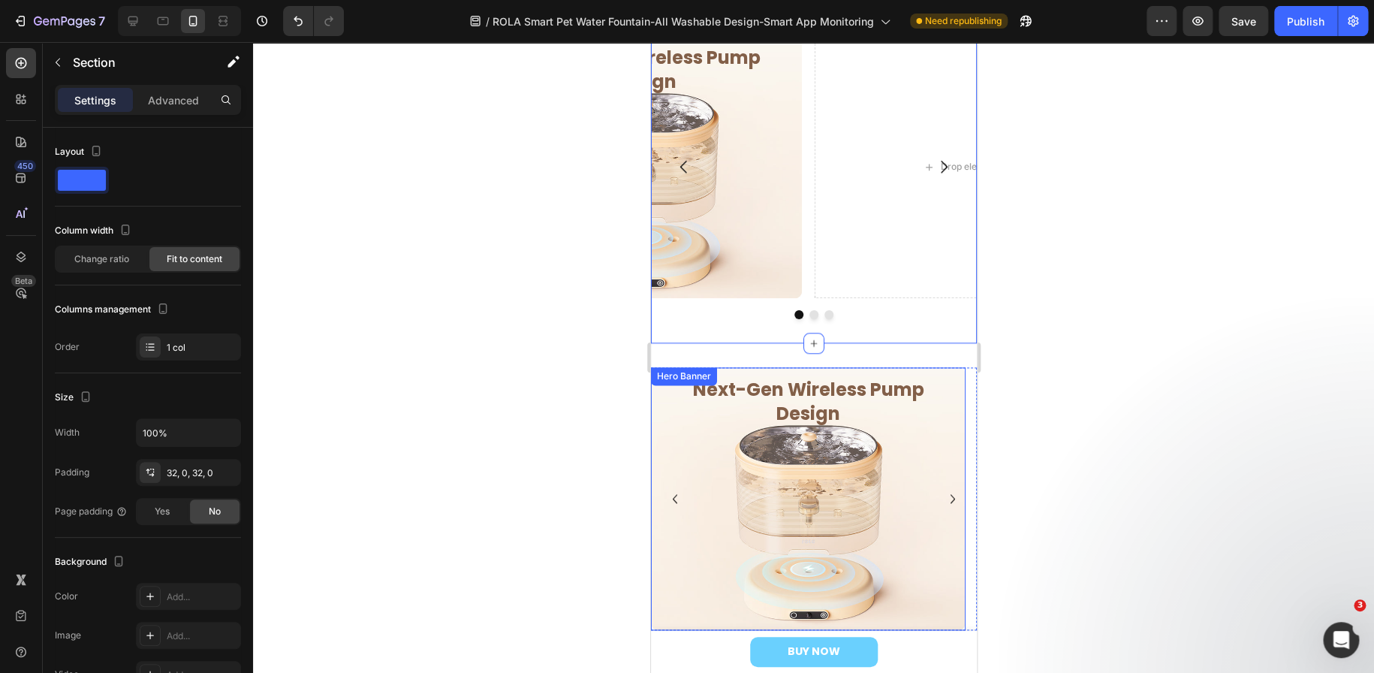
scroll to position [838, 0]
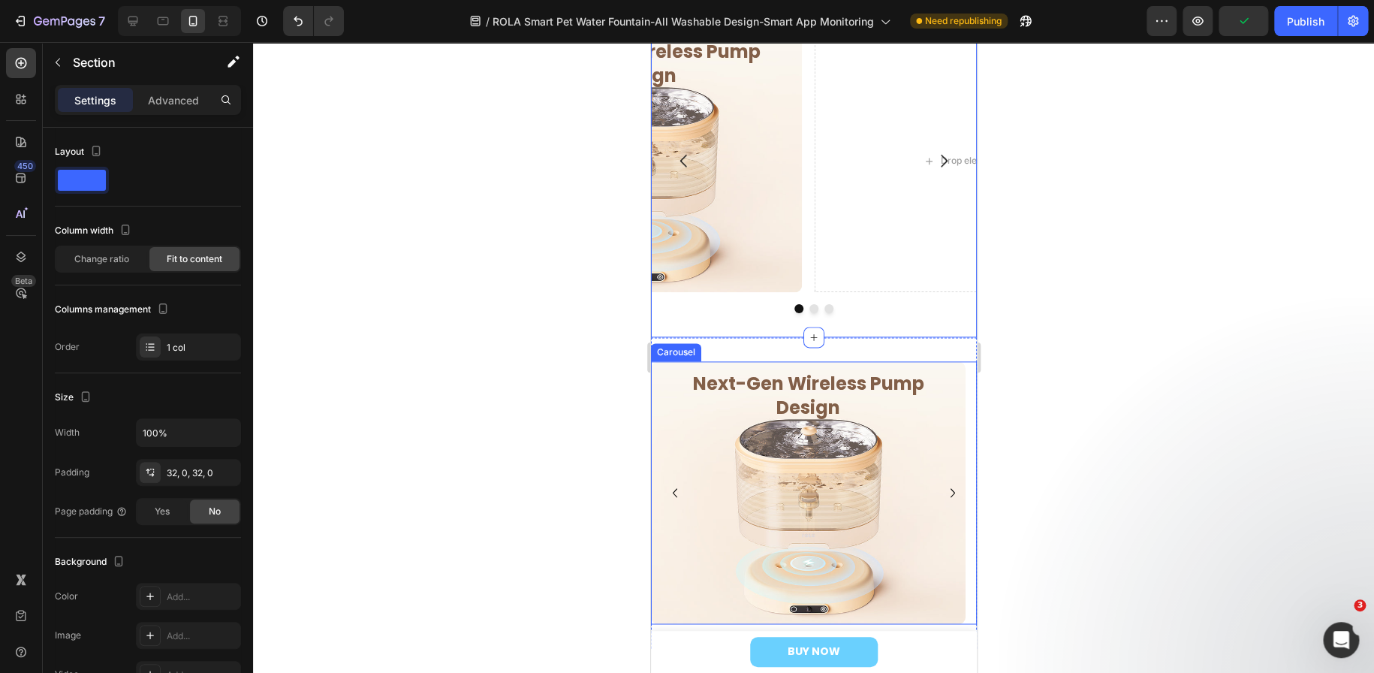
click at [943, 491] on icon "Carousel Next Arrow" at bounding box center [952, 493] width 18 height 18
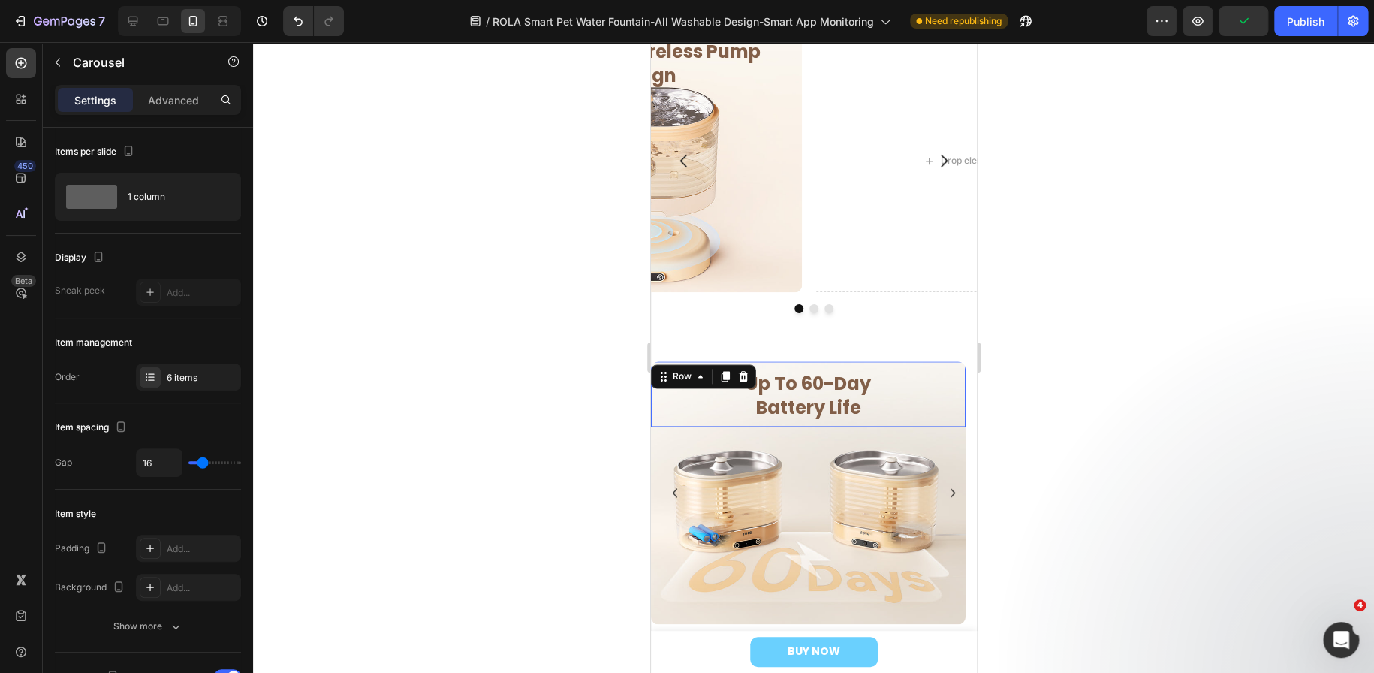
click at [665, 402] on div "Up To 60-Day Battery Life Heading Row Row 0" at bounding box center [807, 393] width 315 height 65
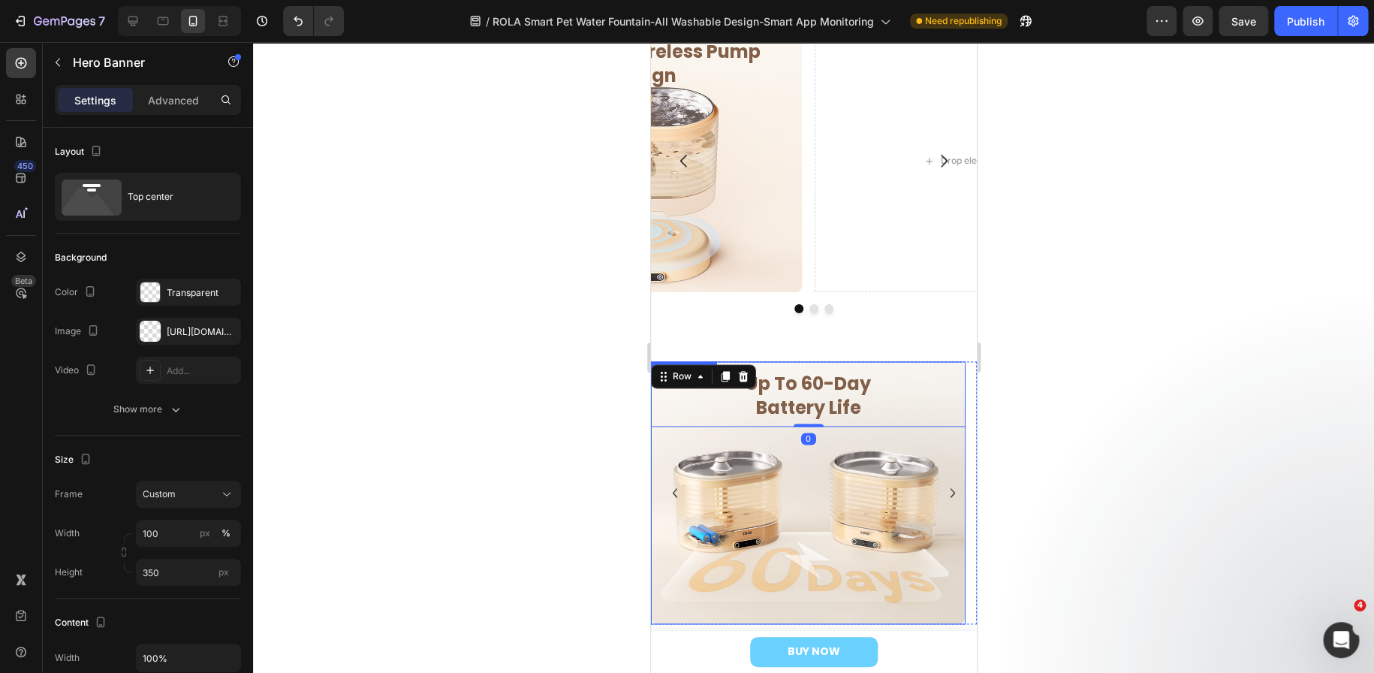
click at [701, 473] on div "Overlay" at bounding box center [807, 492] width 315 height 263
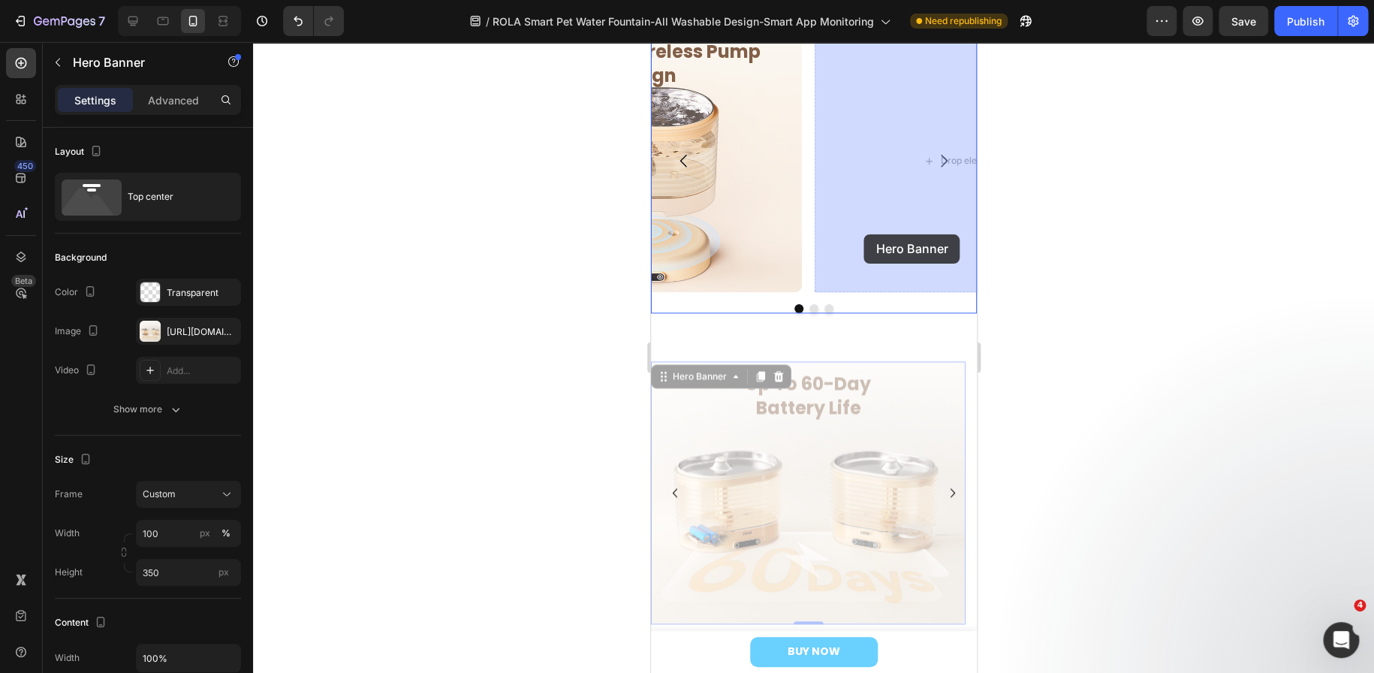
drag, startPoint x: 661, startPoint y: 380, endPoint x: 863, endPoint y: 235, distance: 249.2
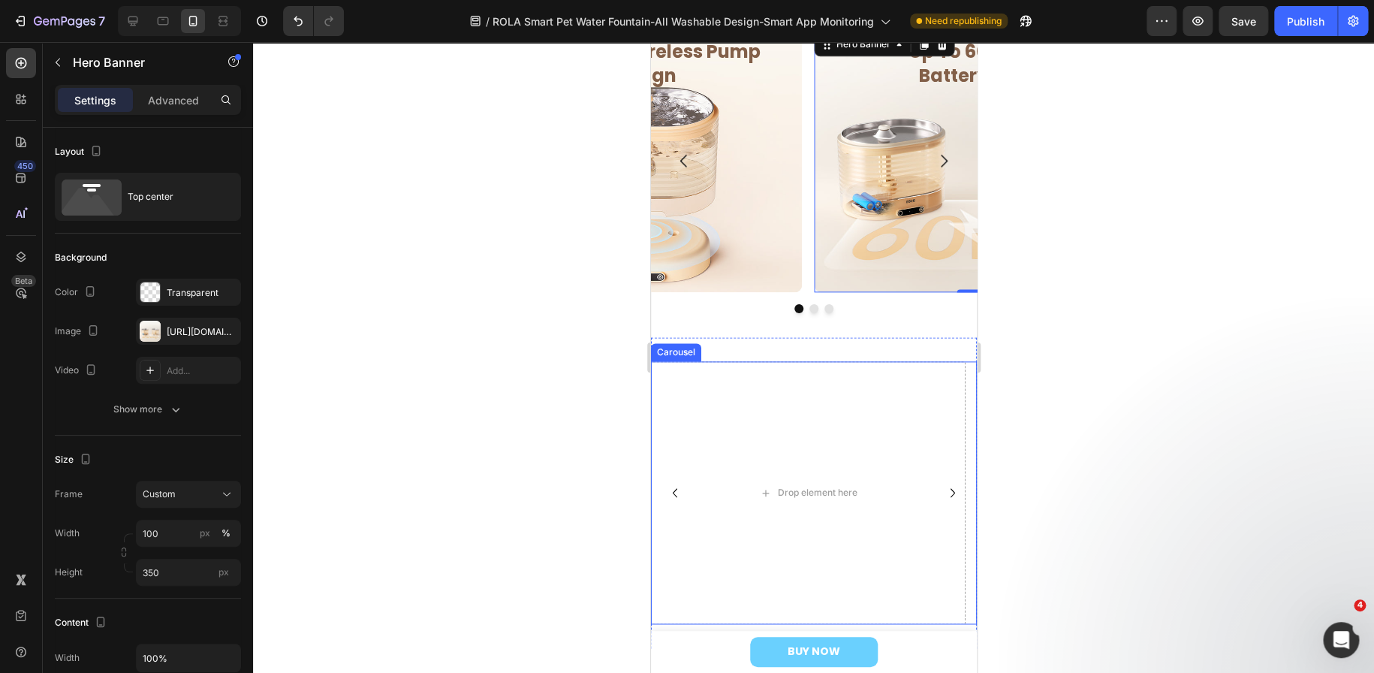
click at [943, 491] on icon "Carousel Next Arrow" at bounding box center [952, 493] width 18 height 18
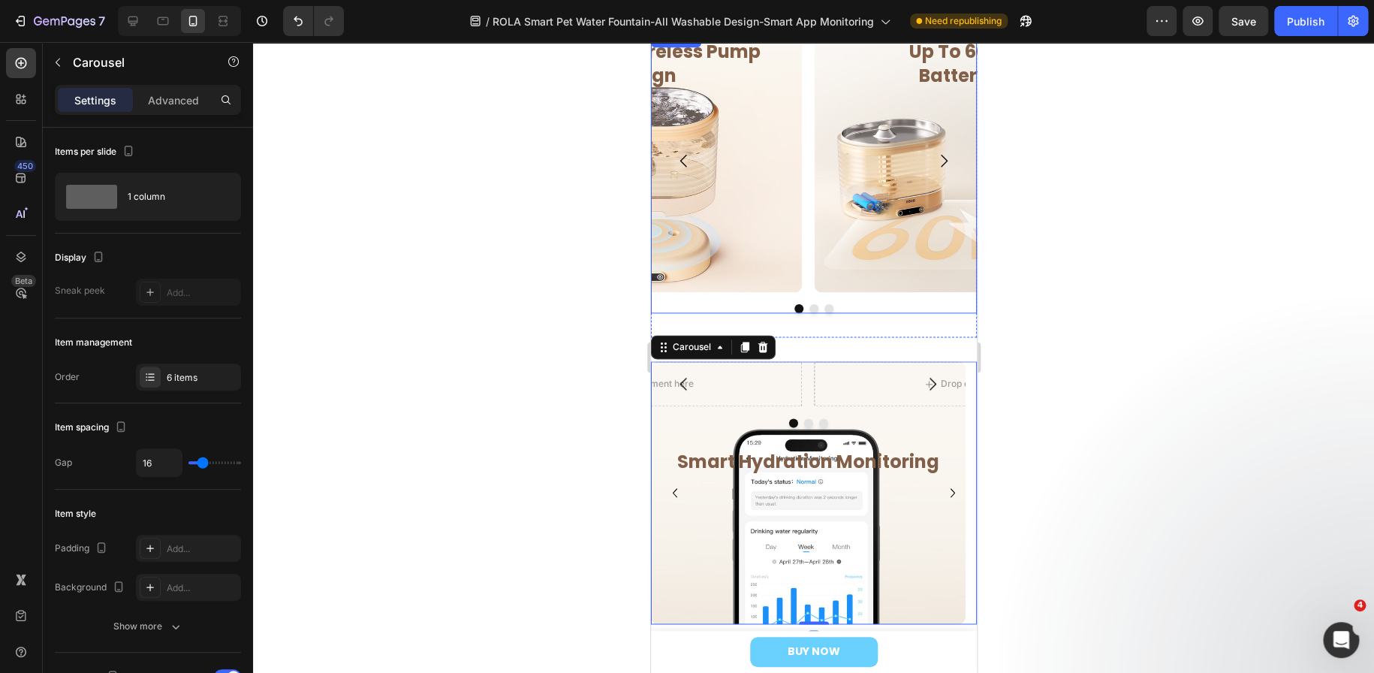
click at [824, 309] on button "Dot" at bounding box center [828, 308] width 9 height 9
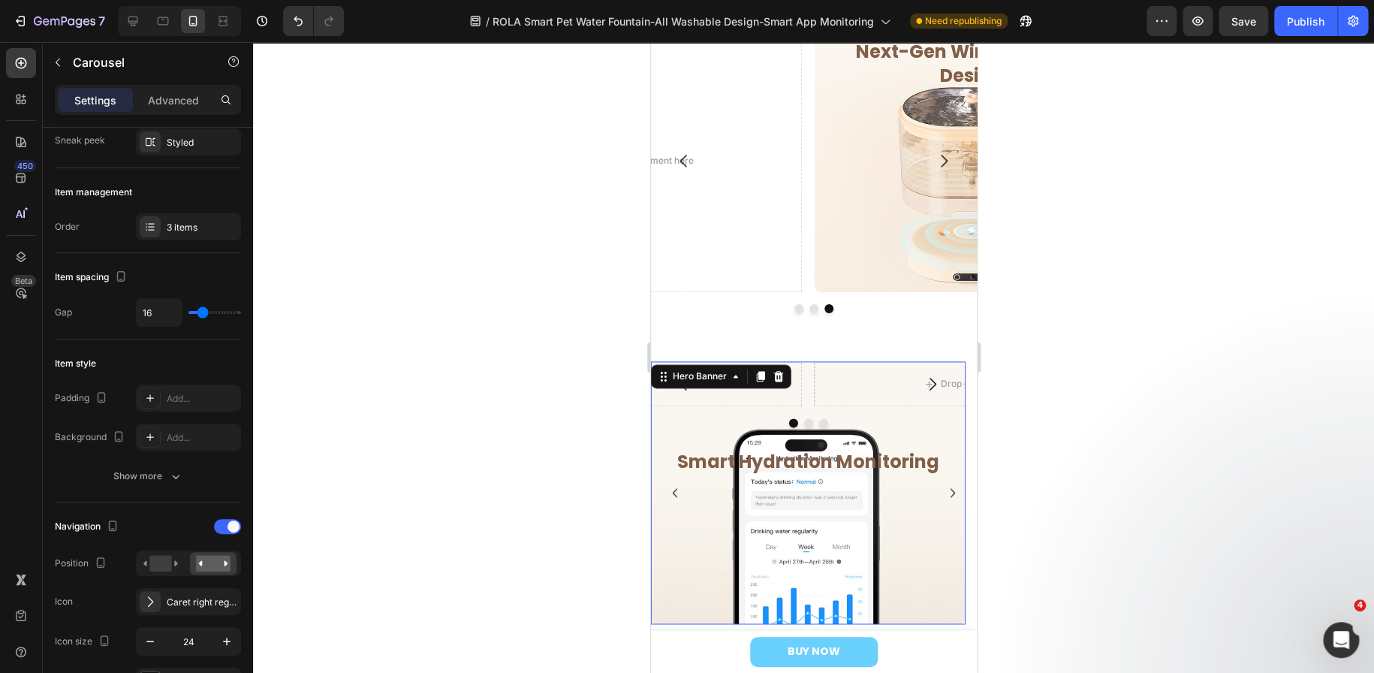
click at [726, 582] on div "Overlay" at bounding box center [807, 492] width 315 height 263
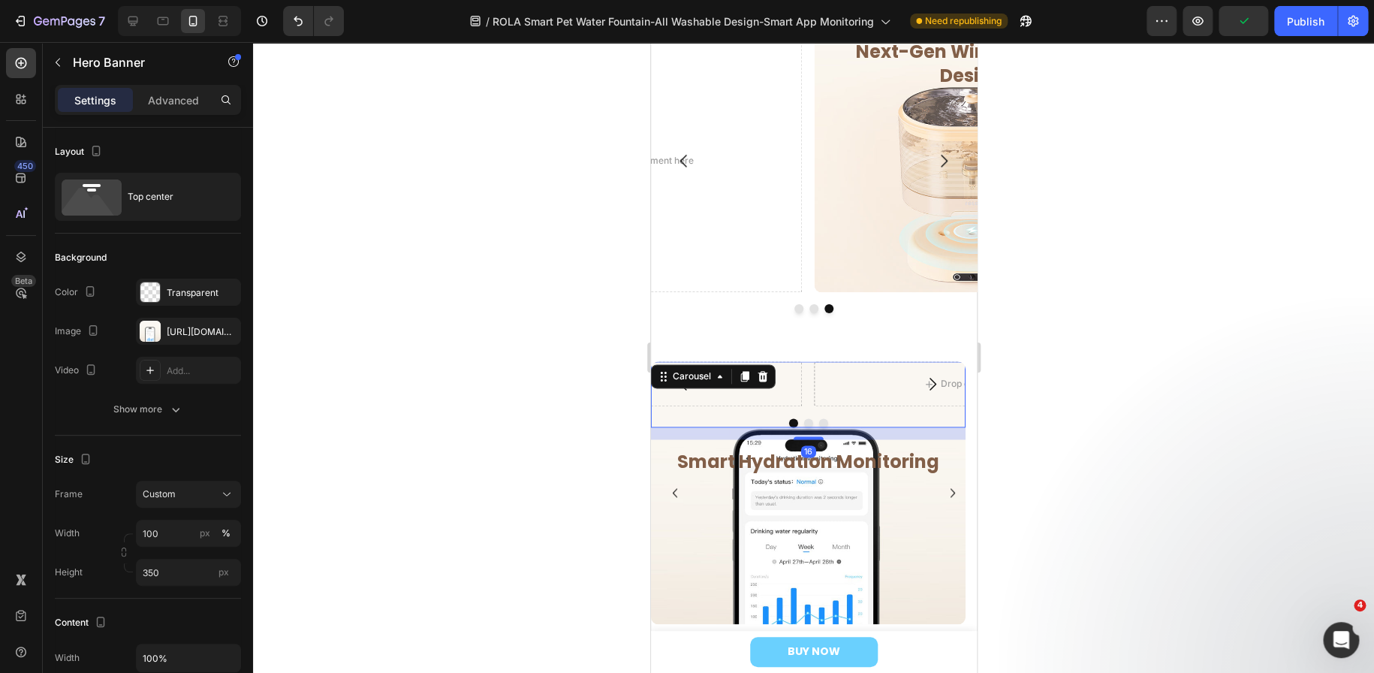
click at [845, 411] on div "Drop element here Drop element here Drop element here Carousel 16" at bounding box center [807, 394] width 315 height 66
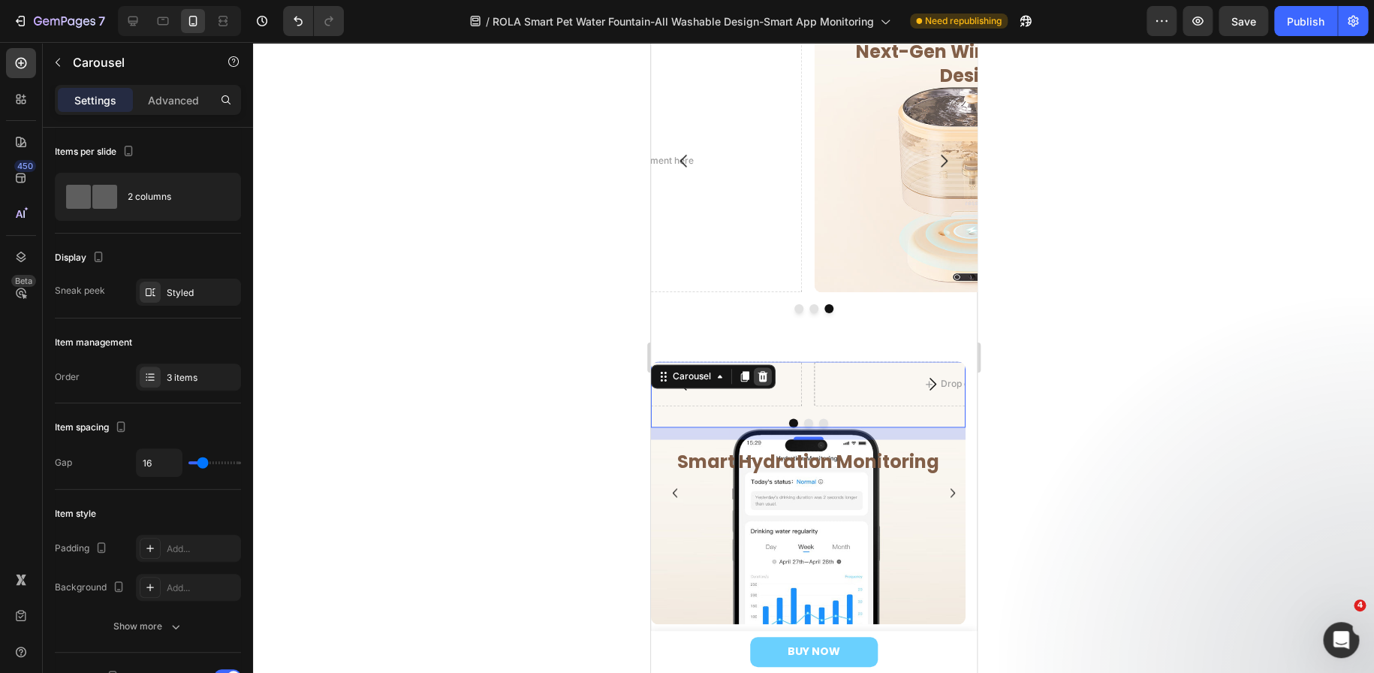
click at [766, 378] on icon at bounding box center [762, 376] width 12 height 12
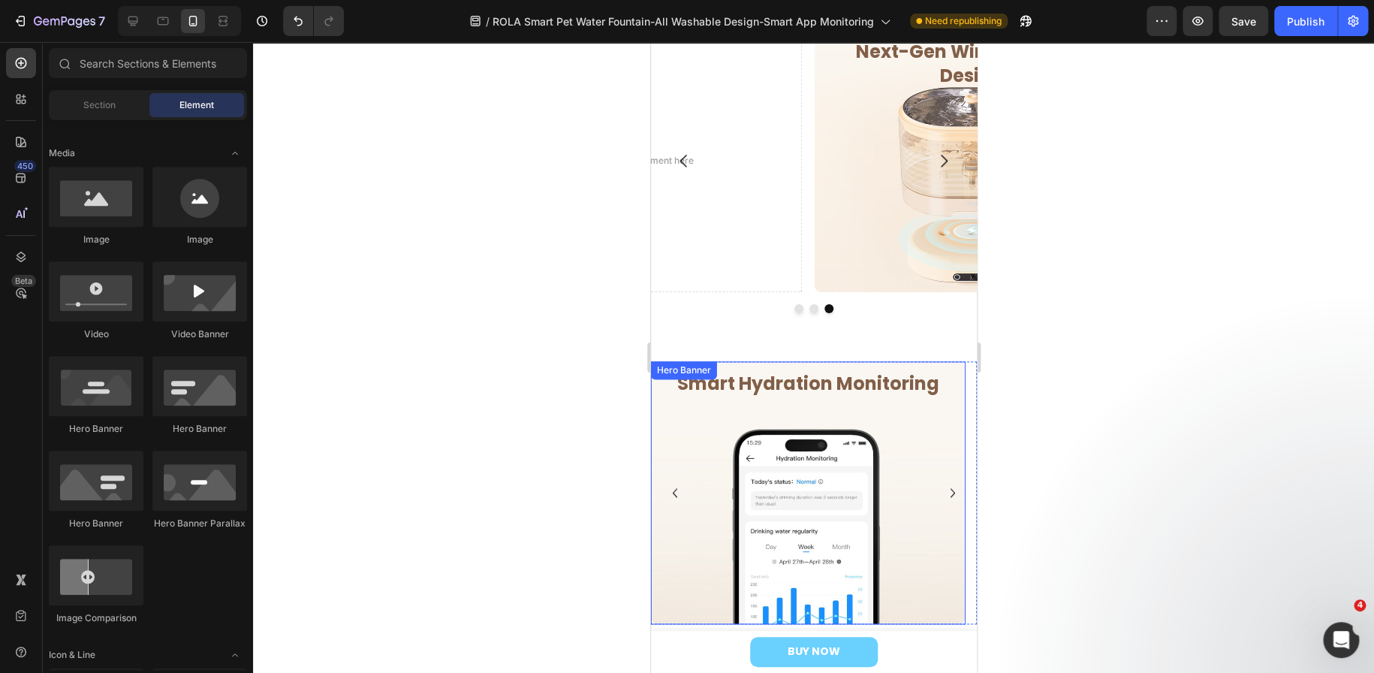
click at [708, 457] on div "Overlay" at bounding box center [807, 492] width 315 height 263
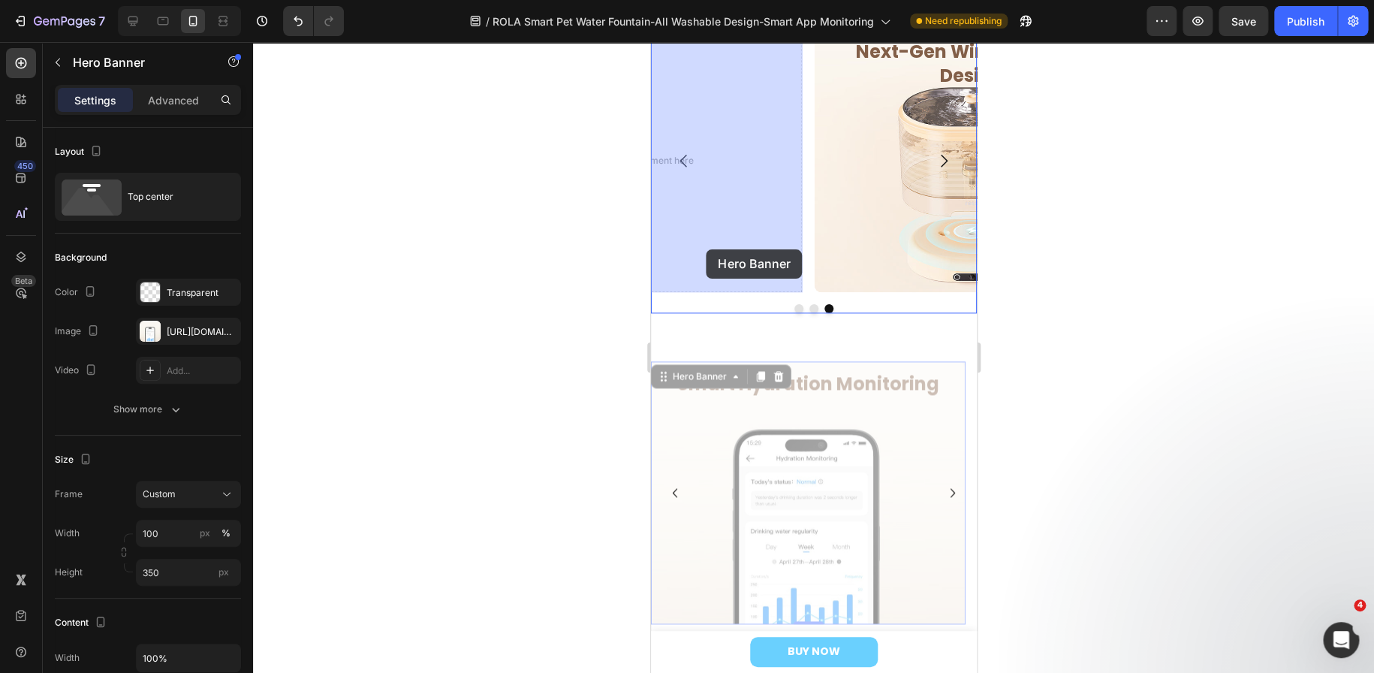
drag, startPoint x: 664, startPoint y: 375, endPoint x: 702, endPoint y: 263, distance: 118.7
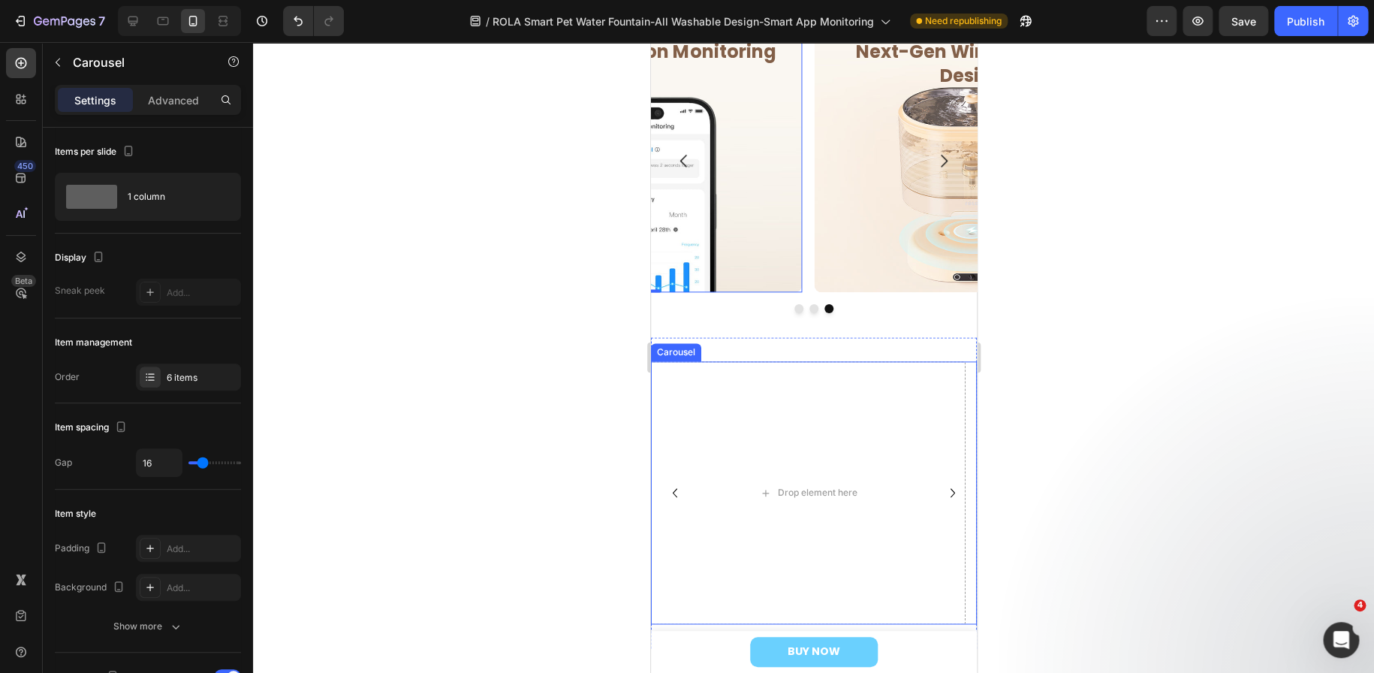
click at [943, 495] on icon "Carousel Next Arrow" at bounding box center [952, 493] width 18 height 18
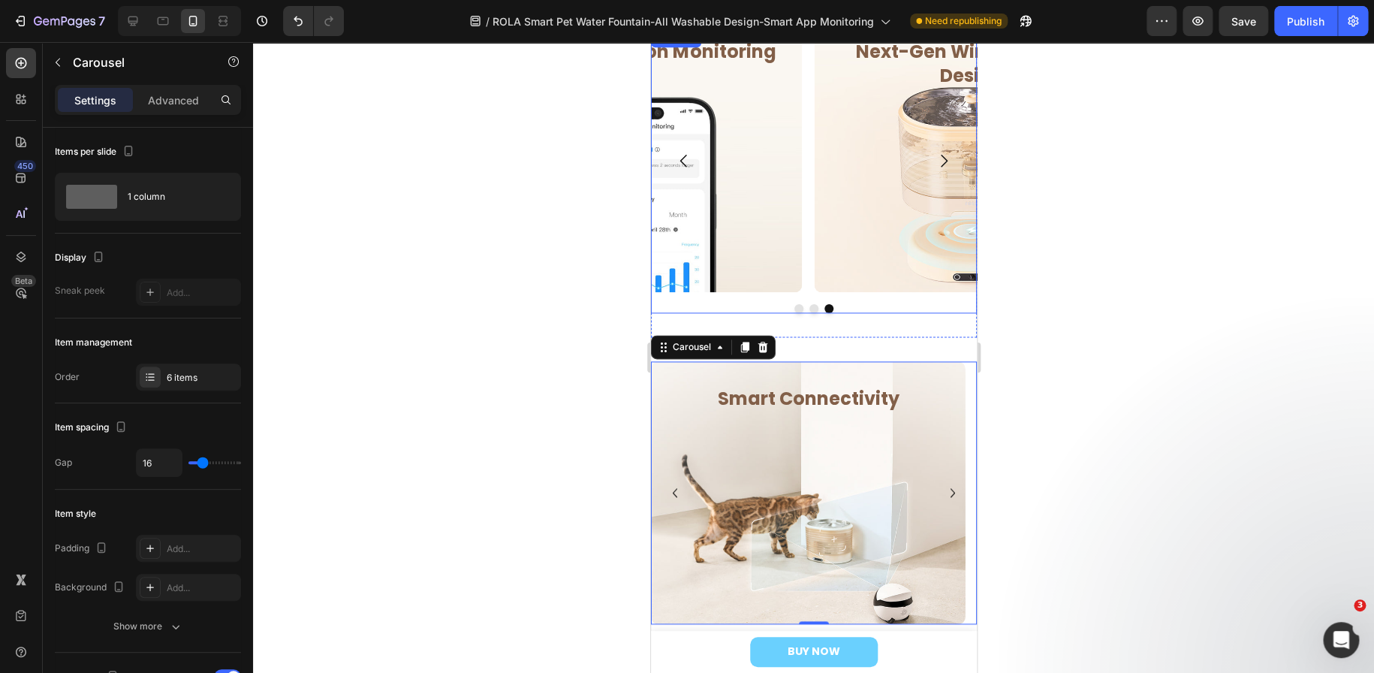
click at [807, 294] on div "Up To 60-Day Battery Life Heading Row Row Hero Banner Smart Hydration Monitorin…" at bounding box center [813, 171] width 326 height 284
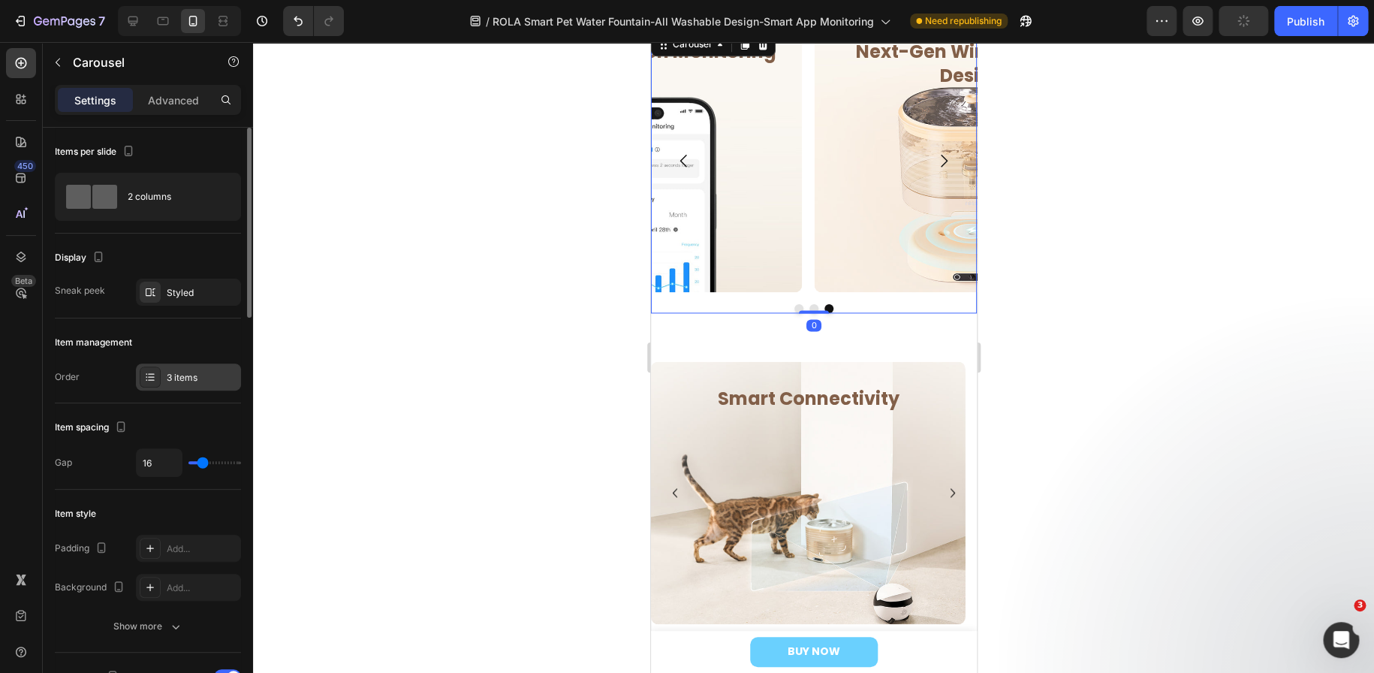
click at [172, 367] on div "3 items" at bounding box center [188, 376] width 105 height 27
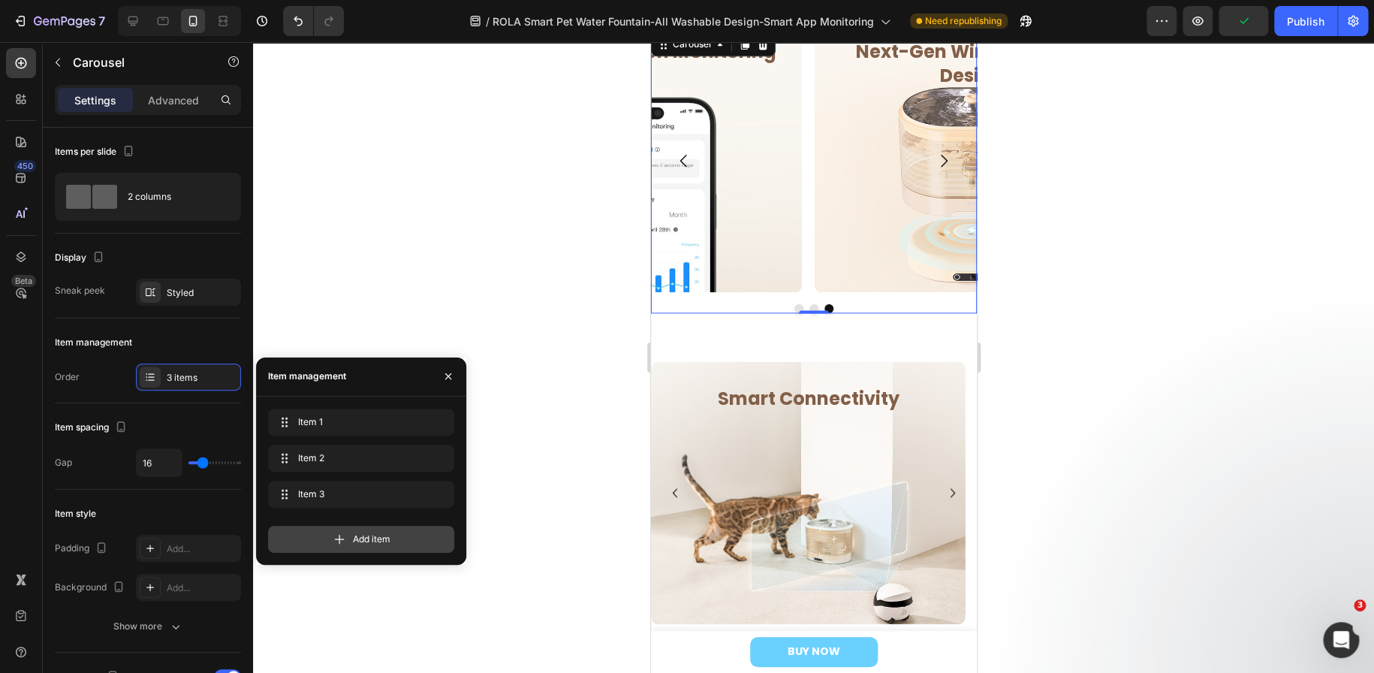
click at [362, 534] on span "Add item" at bounding box center [372, 539] width 38 height 14
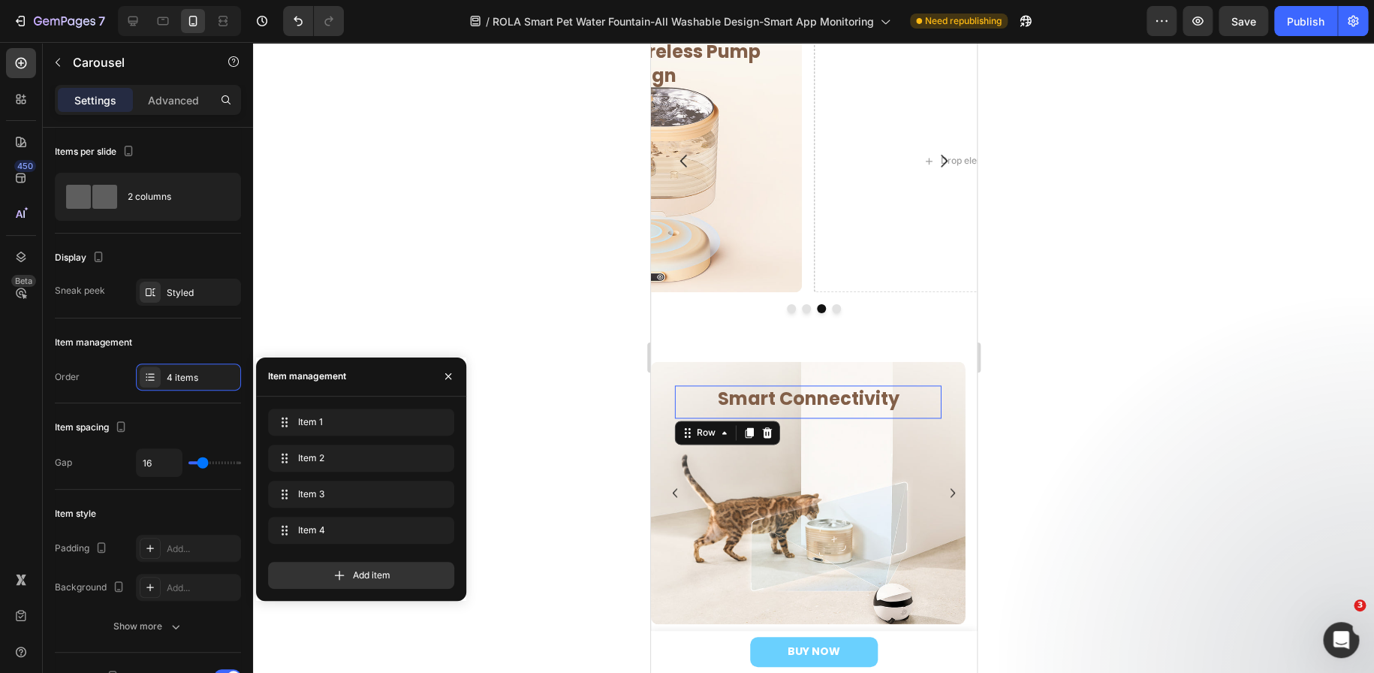
click at [676, 414] on div "Smart Connectivity Heading" at bounding box center [807, 401] width 267 height 32
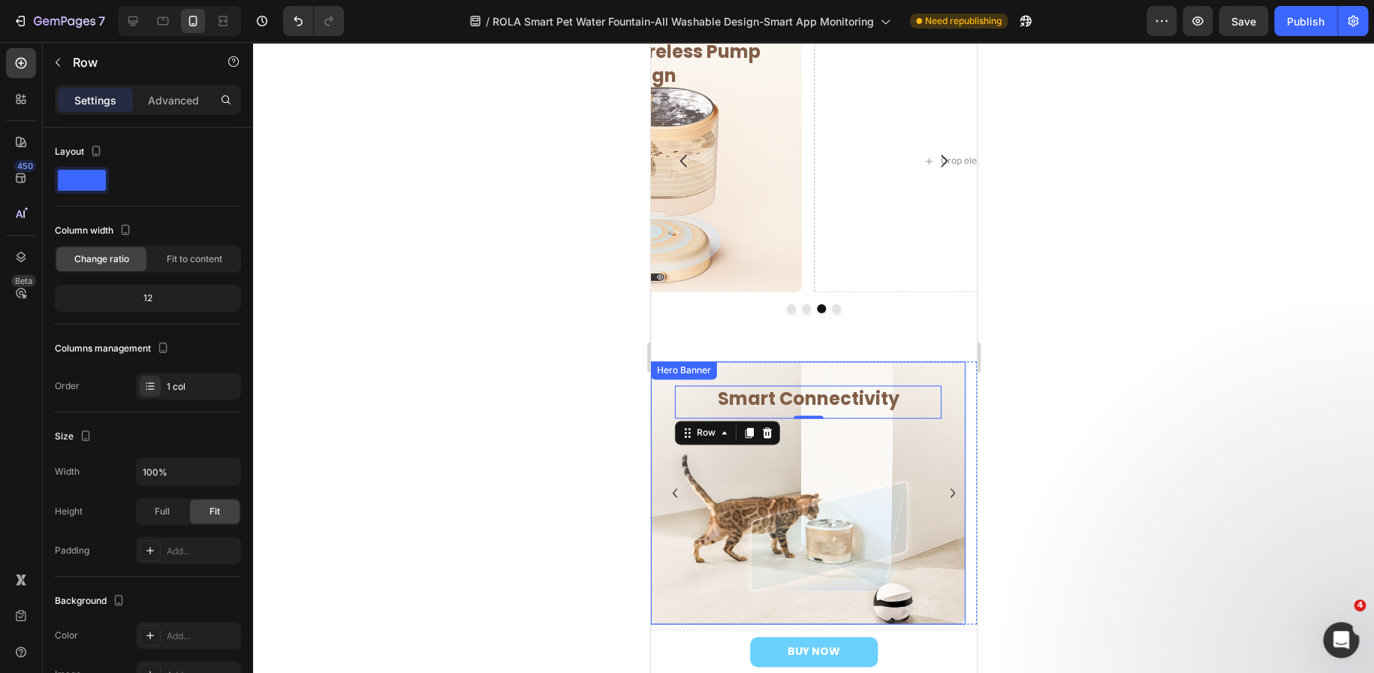
click at [658, 456] on div "Overlay" at bounding box center [807, 492] width 315 height 263
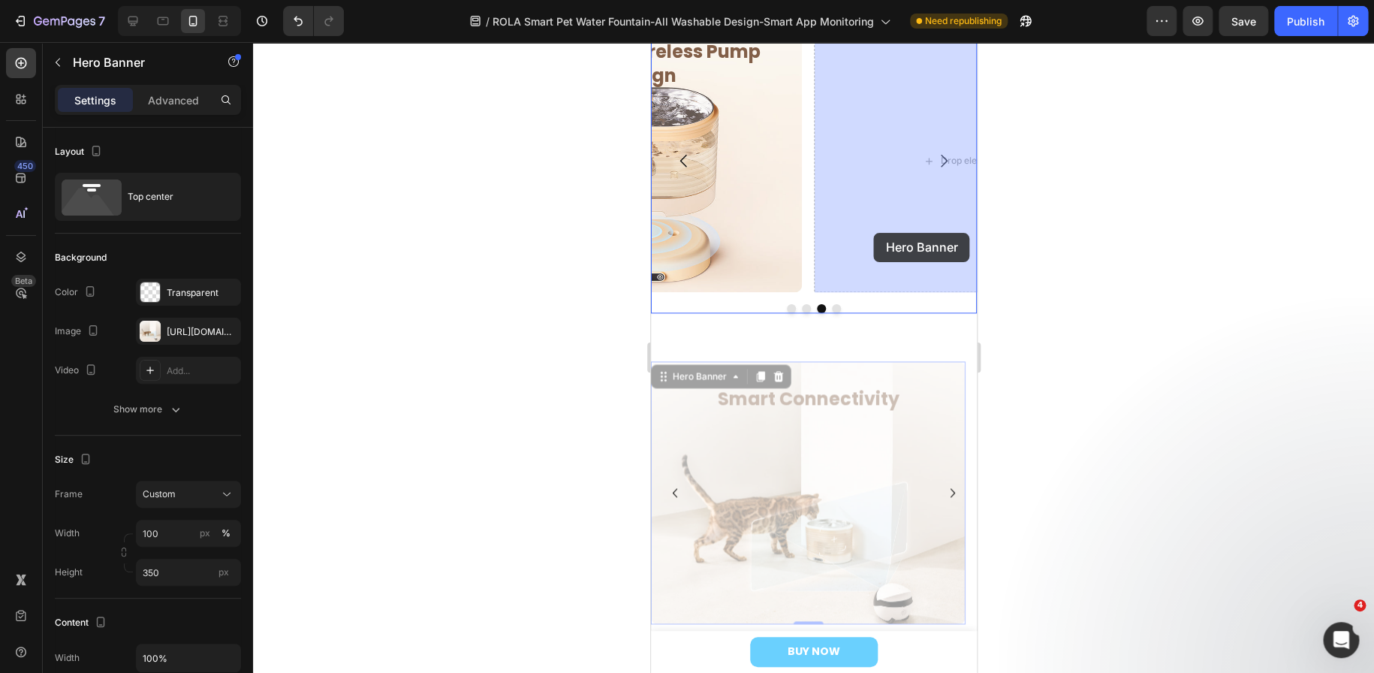
drag, startPoint x: 661, startPoint y: 379, endPoint x: 873, endPoint y: 233, distance: 258.0
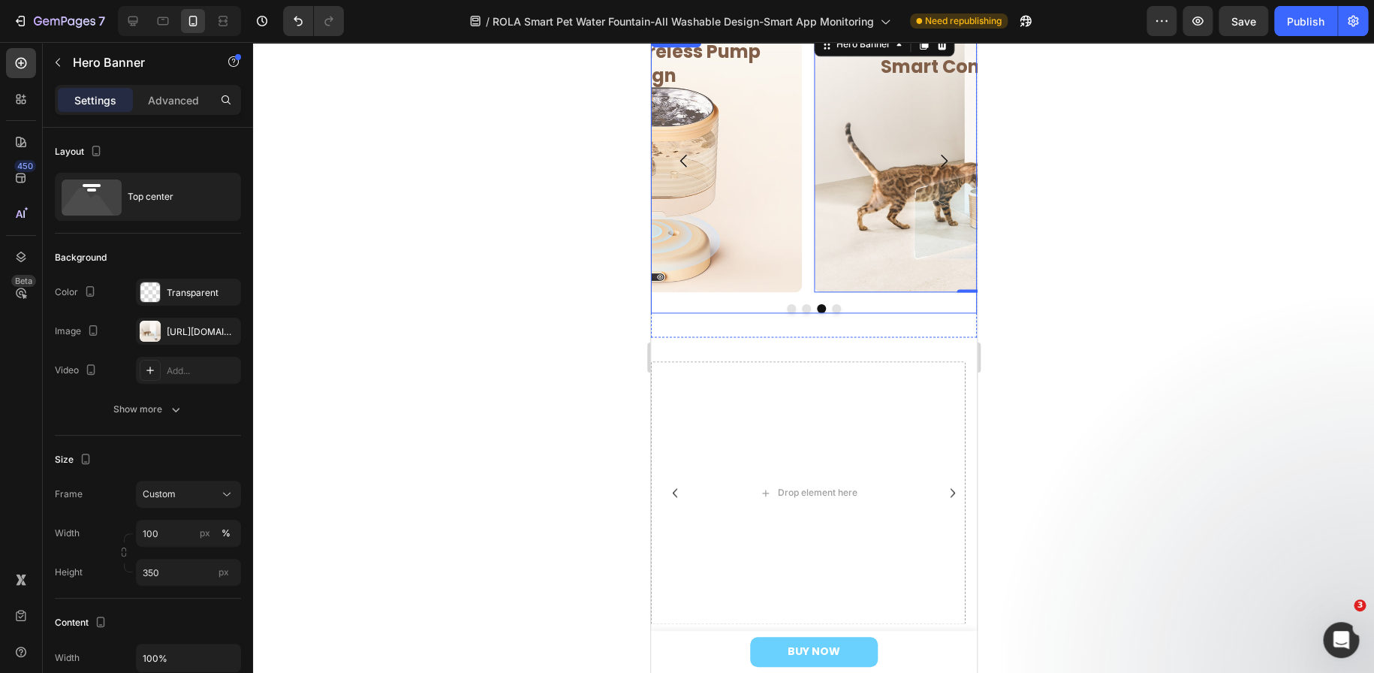
click at [735, 301] on div "Up To 60-Day Battery Life Heading Row Row Hero Banner Smart Hydration Monitorin…" at bounding box center [813, 171] width 326 height 284
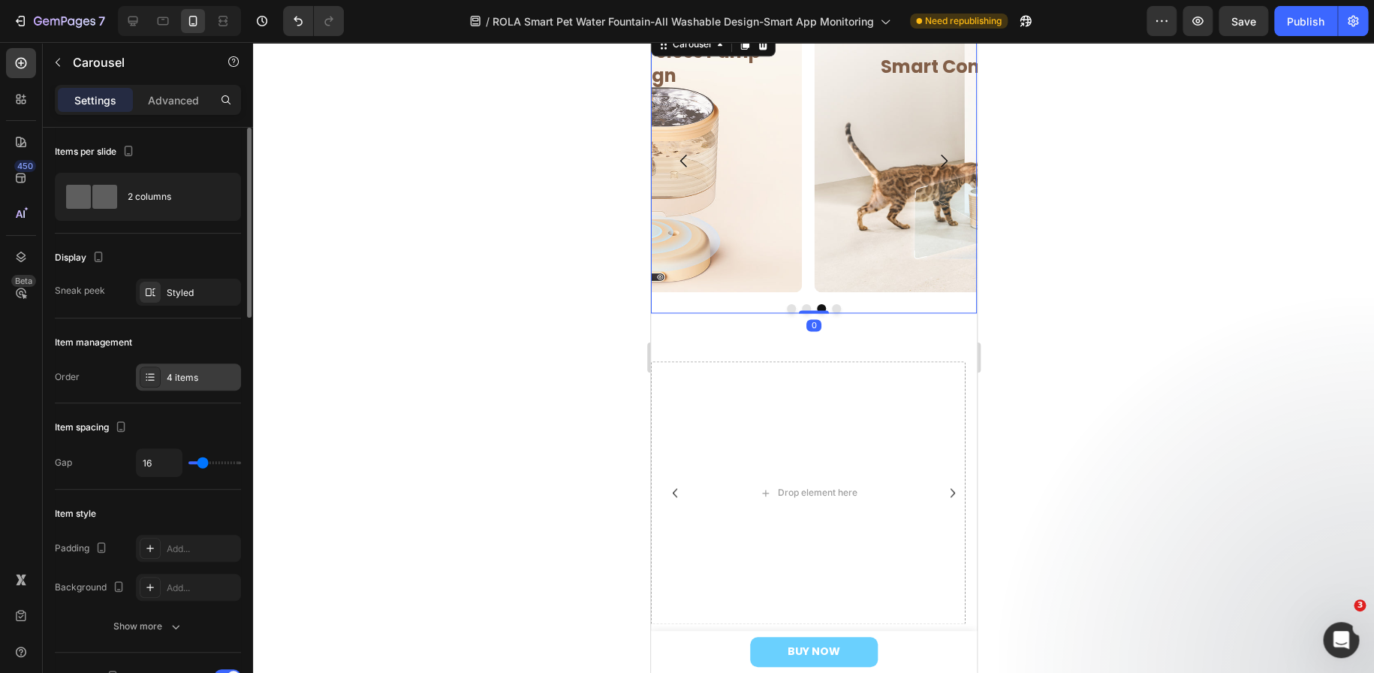
click at [174, 378] on div "4 items" at bounding box center [202, 378] width 71 height 14
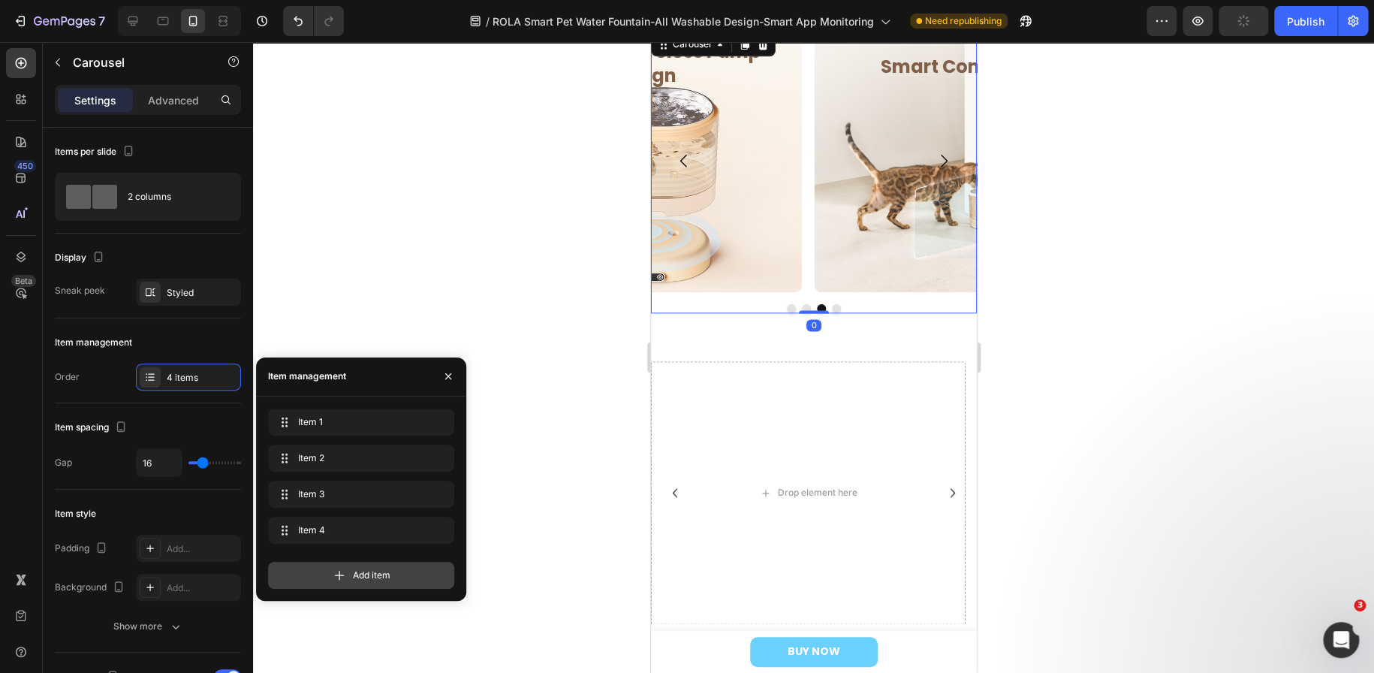
click at [312, 562] on div "Add item" at bounding box center [361, 575] width 186 height 27
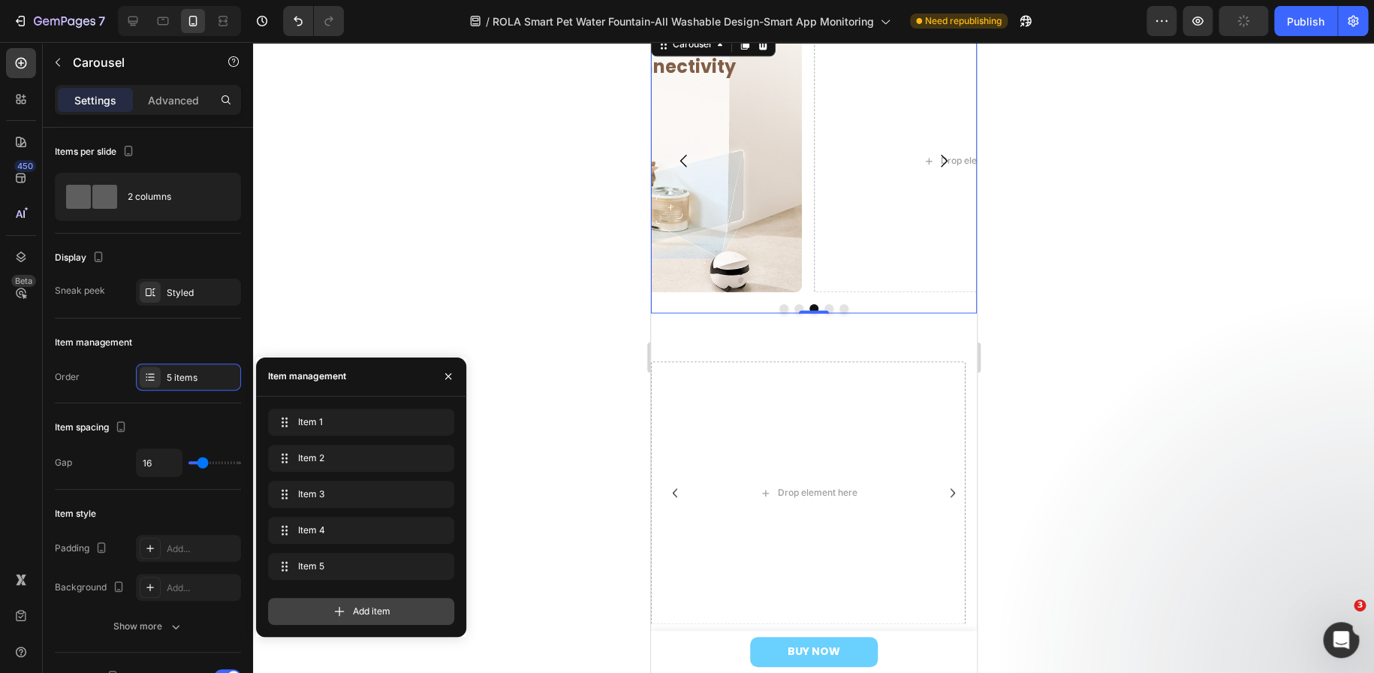
click at [330, 610] on div "Add item" at bounding box center [361, 611] width 186 height 27
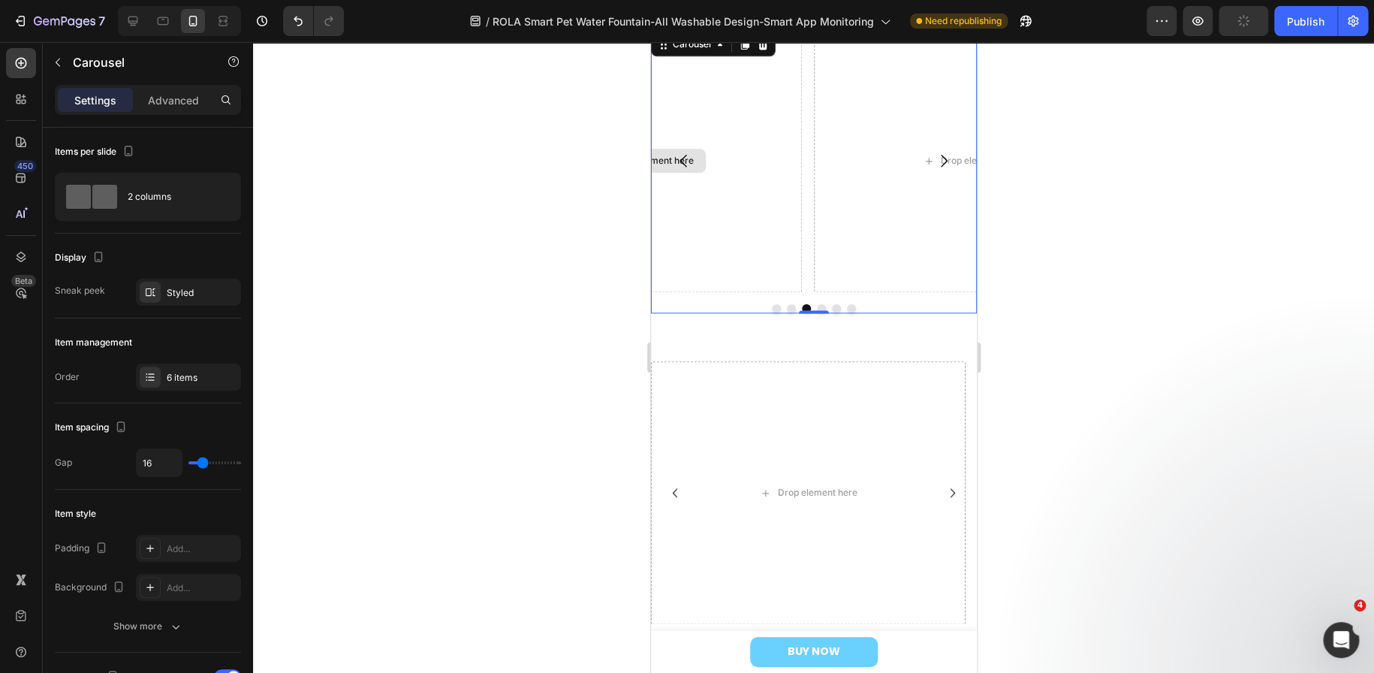
click at [730, 219] on div "Drop element here" at bounding box center [644, 160] width 315 height 263
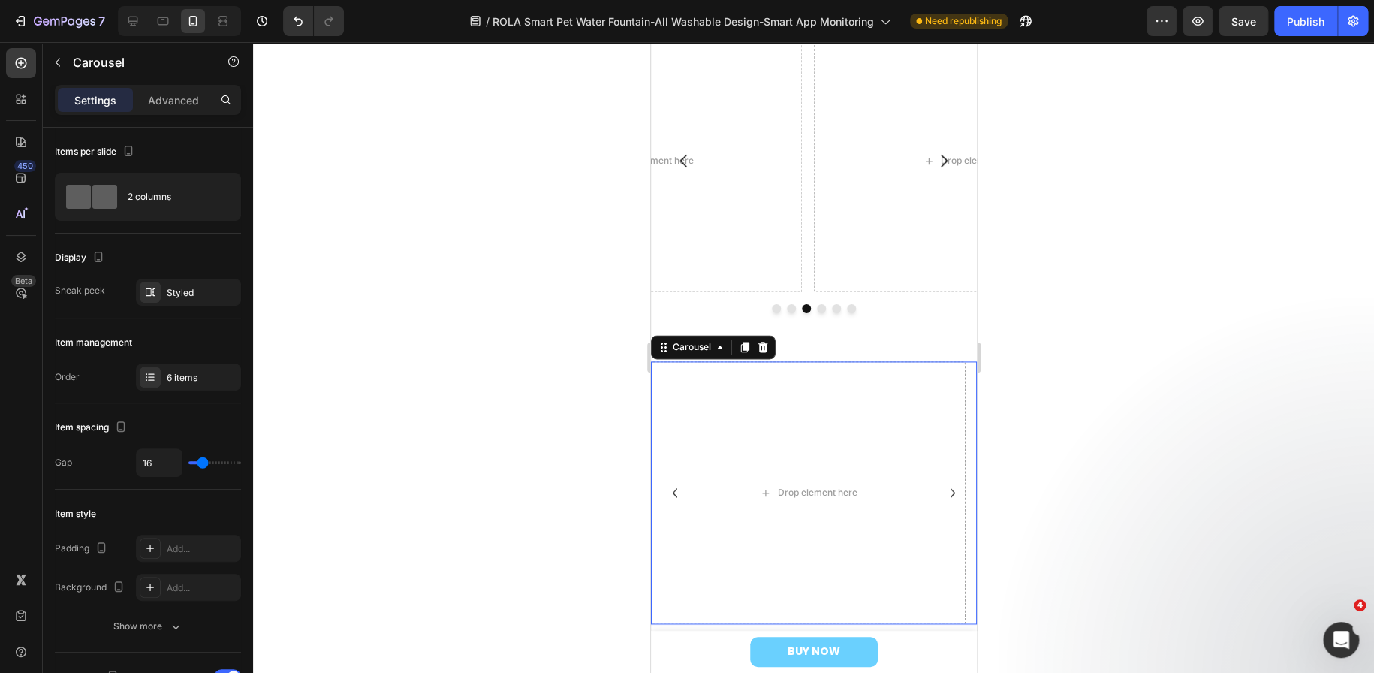
click at [943, 495] on icon "Carousel Next Arrow" at bounding box center [952, 493] width 18 height 18
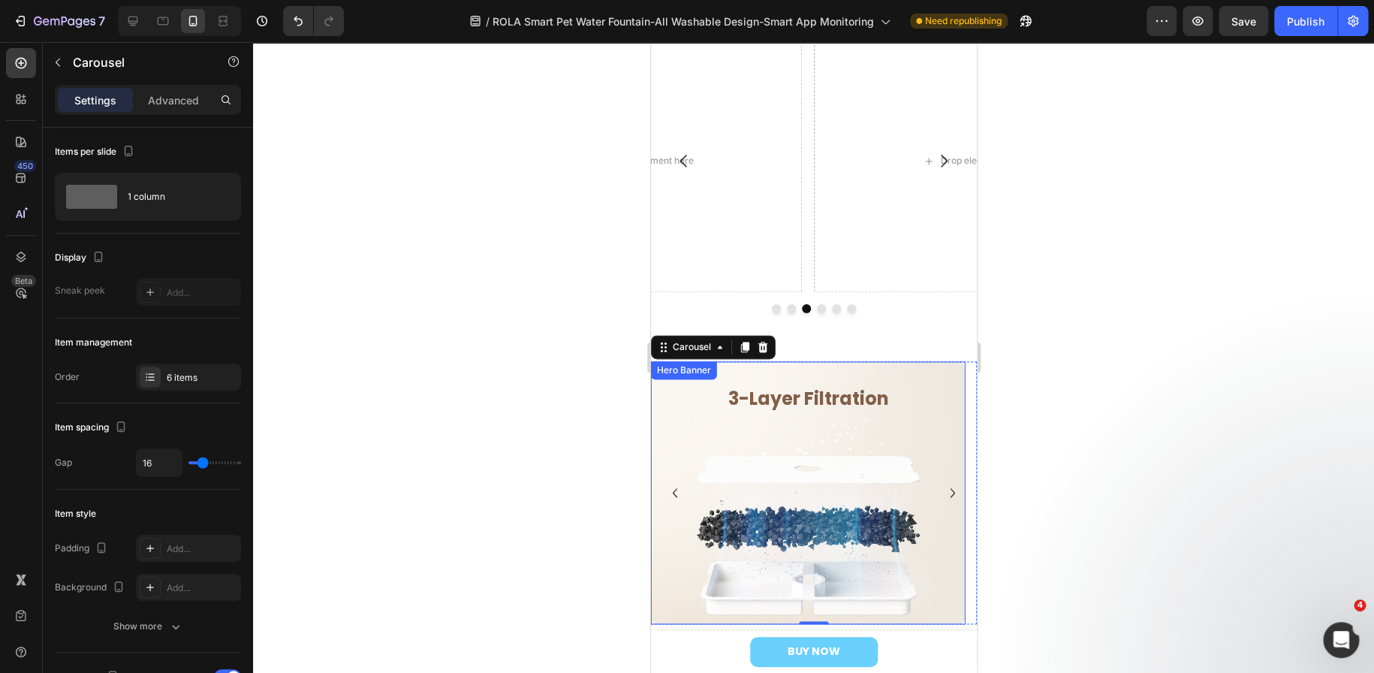
click at [667, 460] on div "Overlay" at bounding box center [807, 492] width 315 height 263
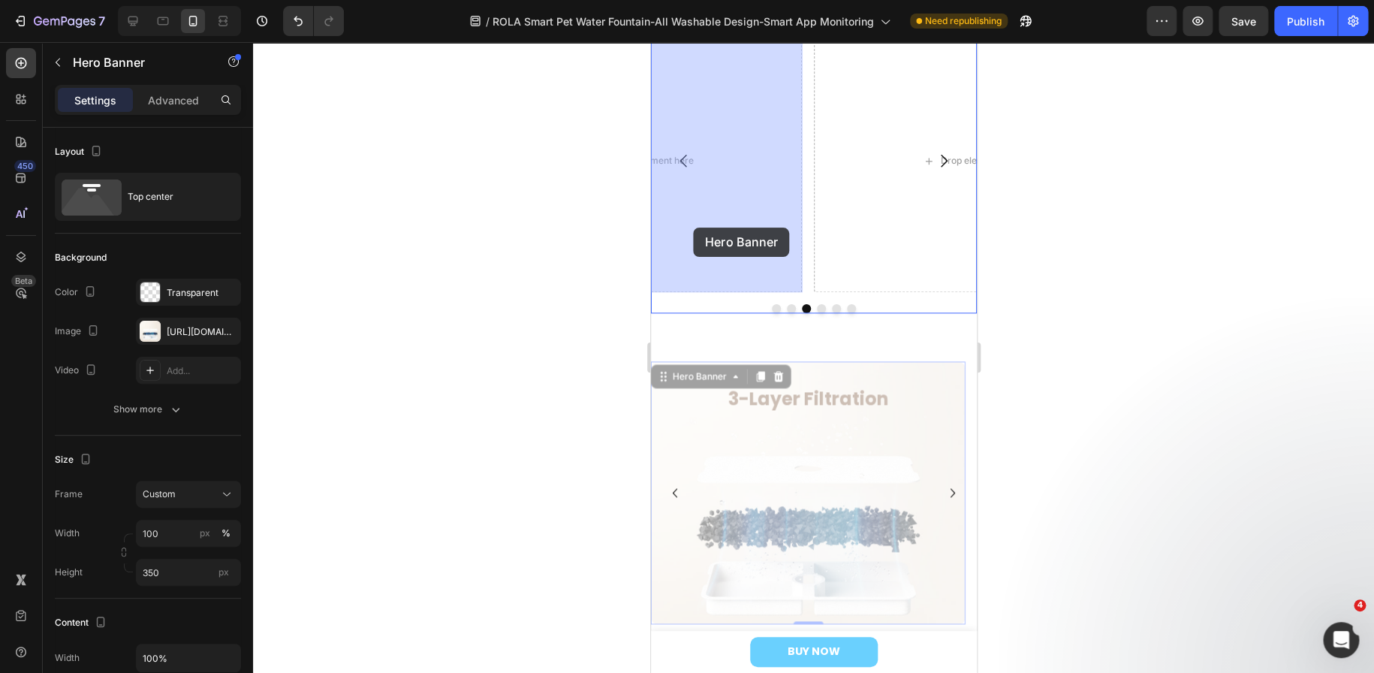
drag, startPoint x: 676, startPoint y: 378, endPoint x: 693, endPoint y: 234, distance: 144.3
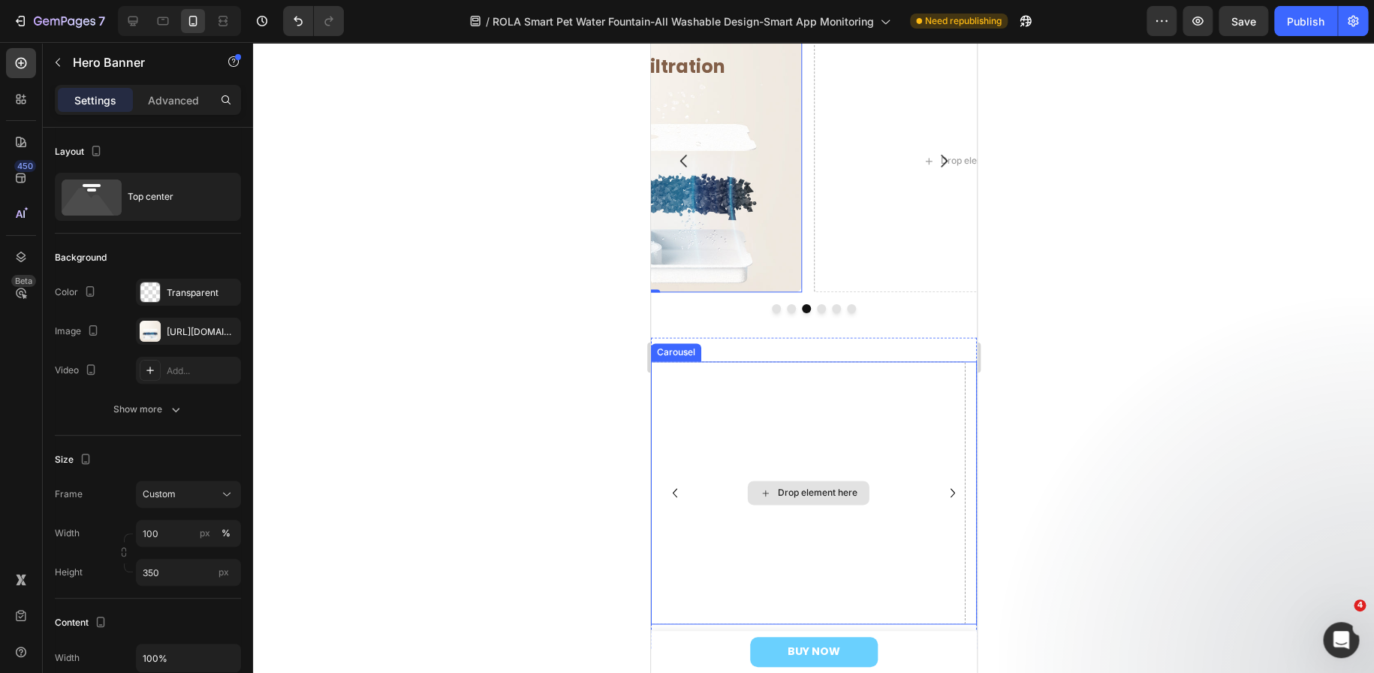
click at [944, 496] on icon "Carousel Next Arrow" at bounding box center [952, 493] width 18 height 18
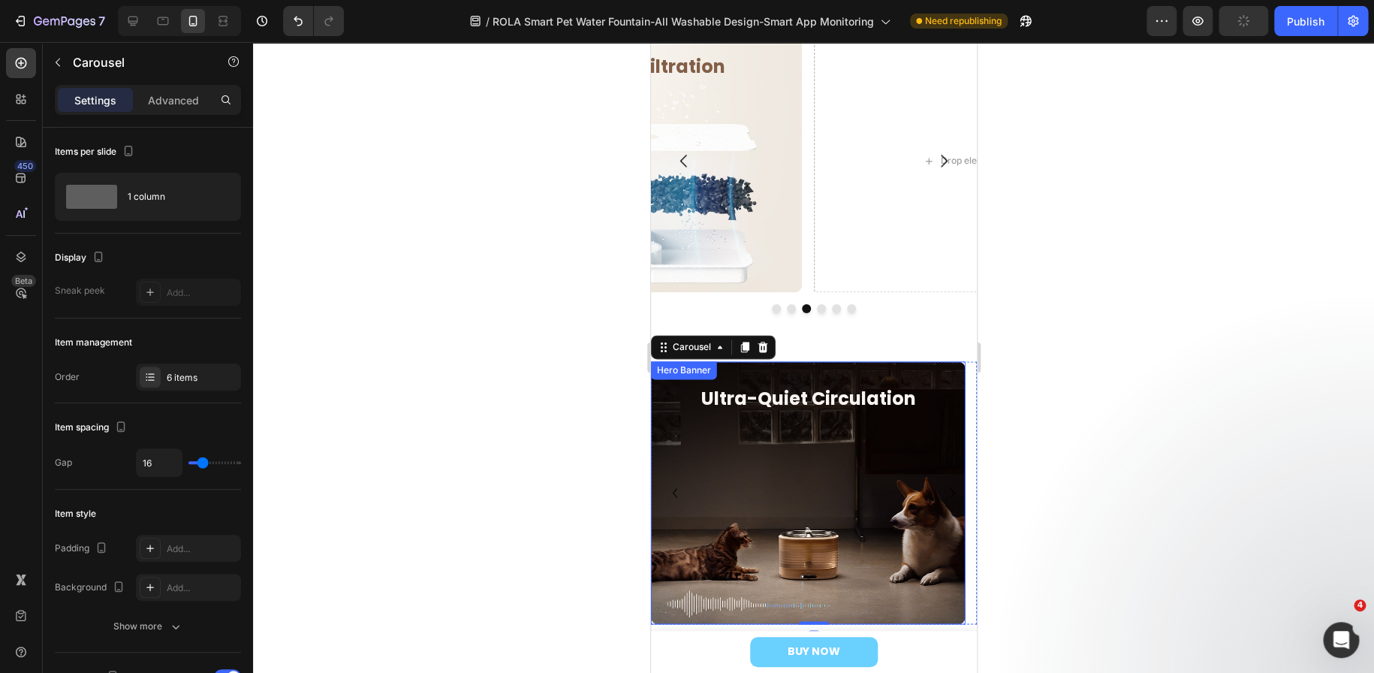
click at [708, 565] on div "Overlay" at bounding box center [807, 492] width 315 height 263
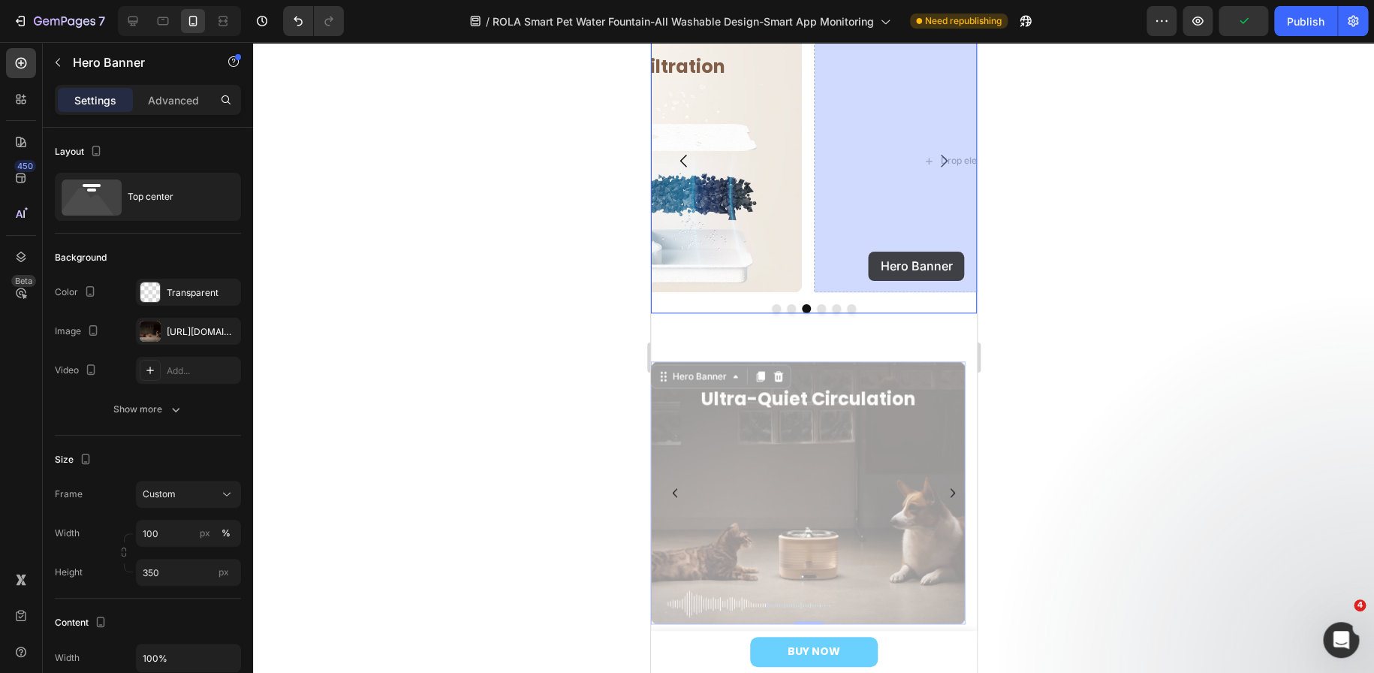
drag, startPoint x: 664, startPoint y: 375, endPoint x: 868, endPoint y: 252, distance: 238.8
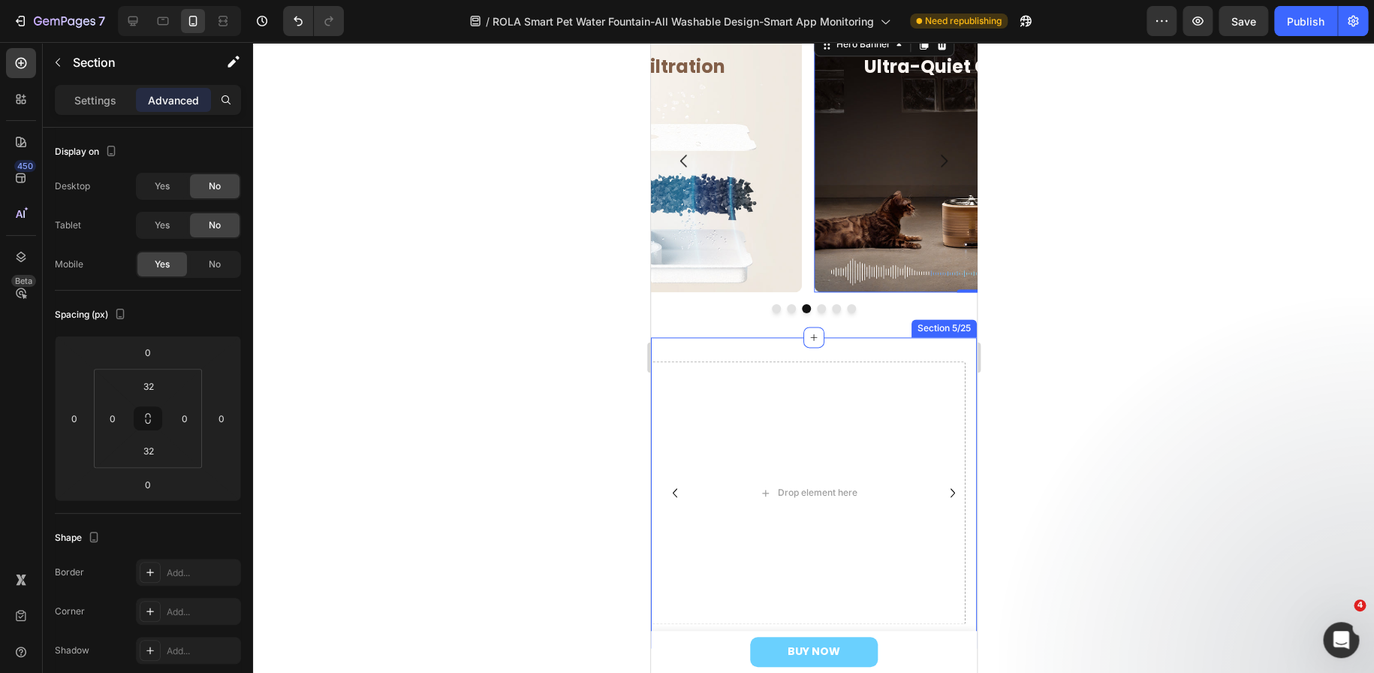
click at [737, 347] on div "Next-Gen Wireless Pump Design Heading Row Row Hero Banner Drop element here Dro…" at bounding box center [813, 492] width 326 height 311
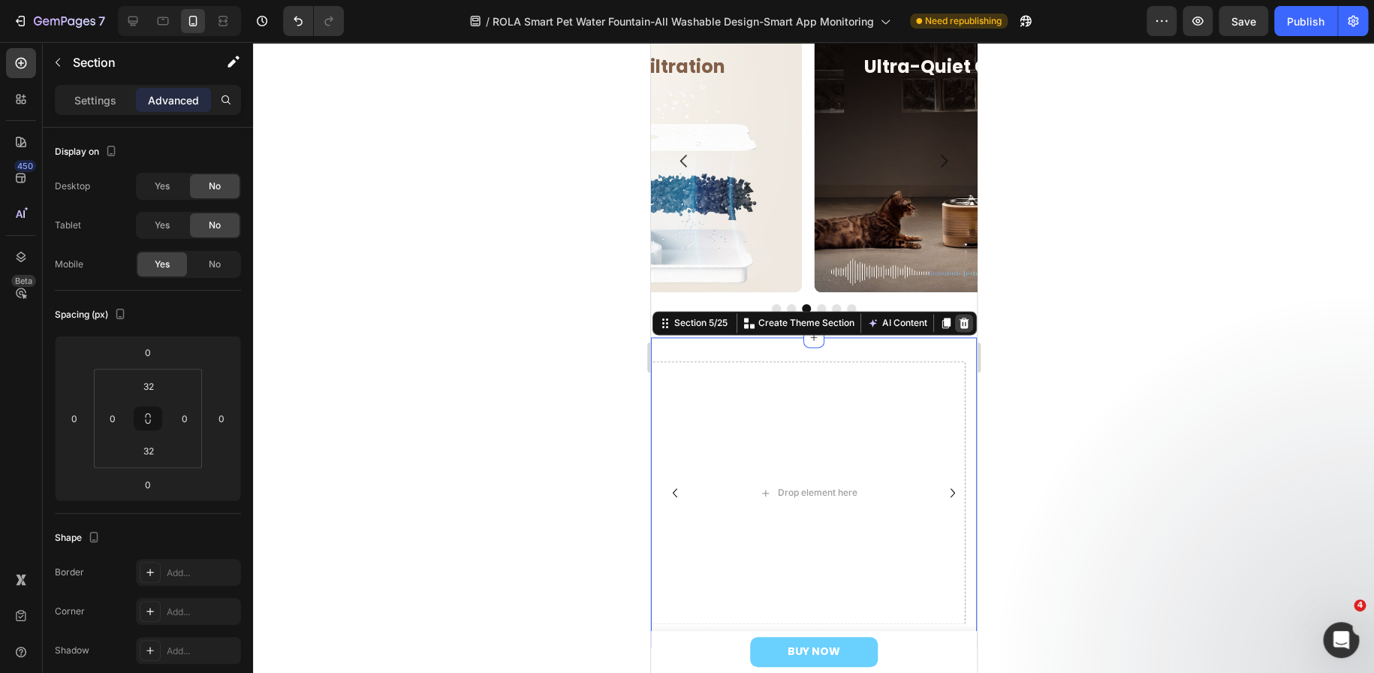
click at [957, 320] on icon at bounding box center [963, 323] width 12 height 12
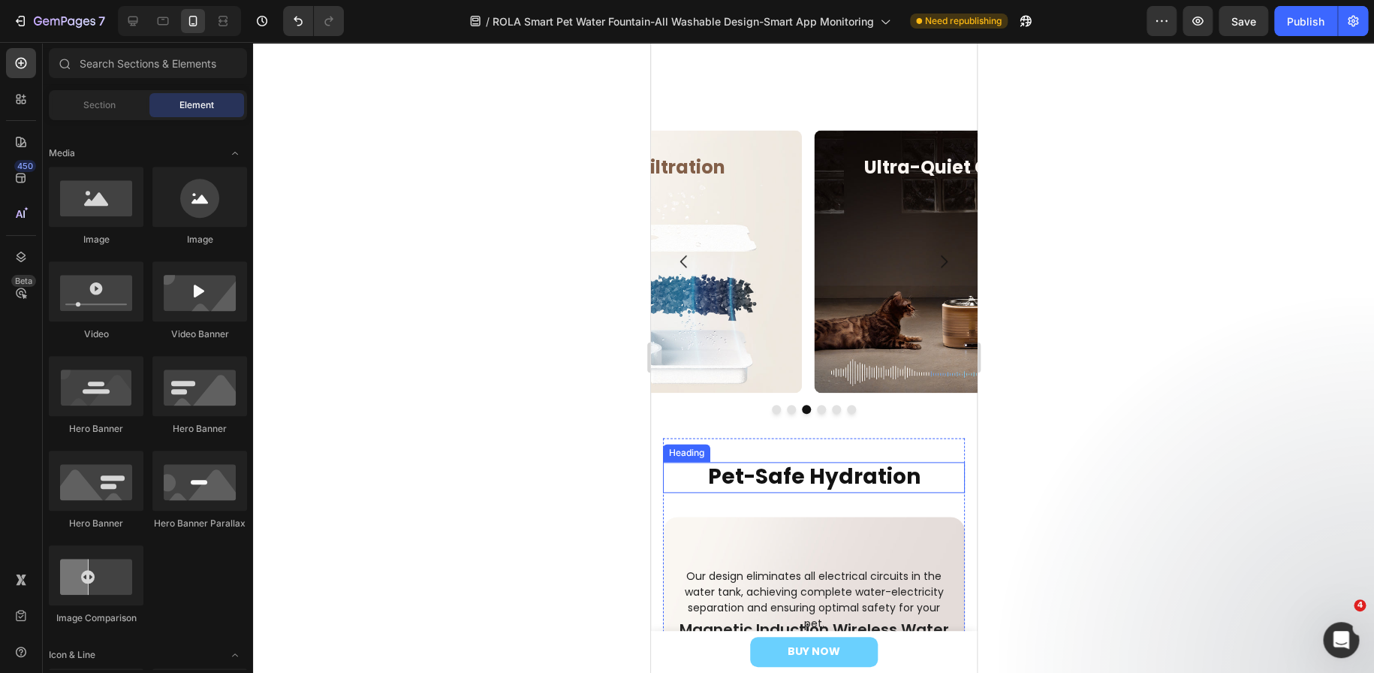
scroll to position [688, 0]
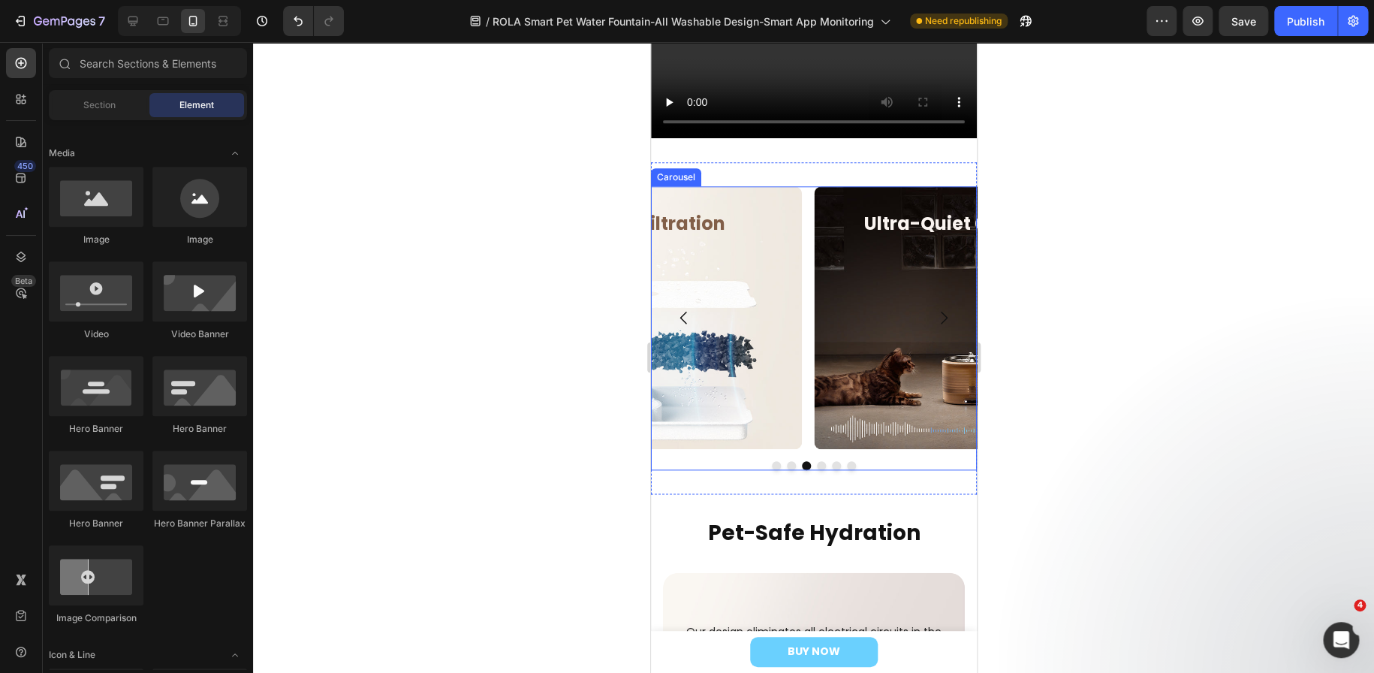
click at [812, 438] on div "Up To 60-Day Battery Life Heading Row Row Hero Banner Smart Hydration Monitorin…" at bounding box center [813, 317] width 326 height 263
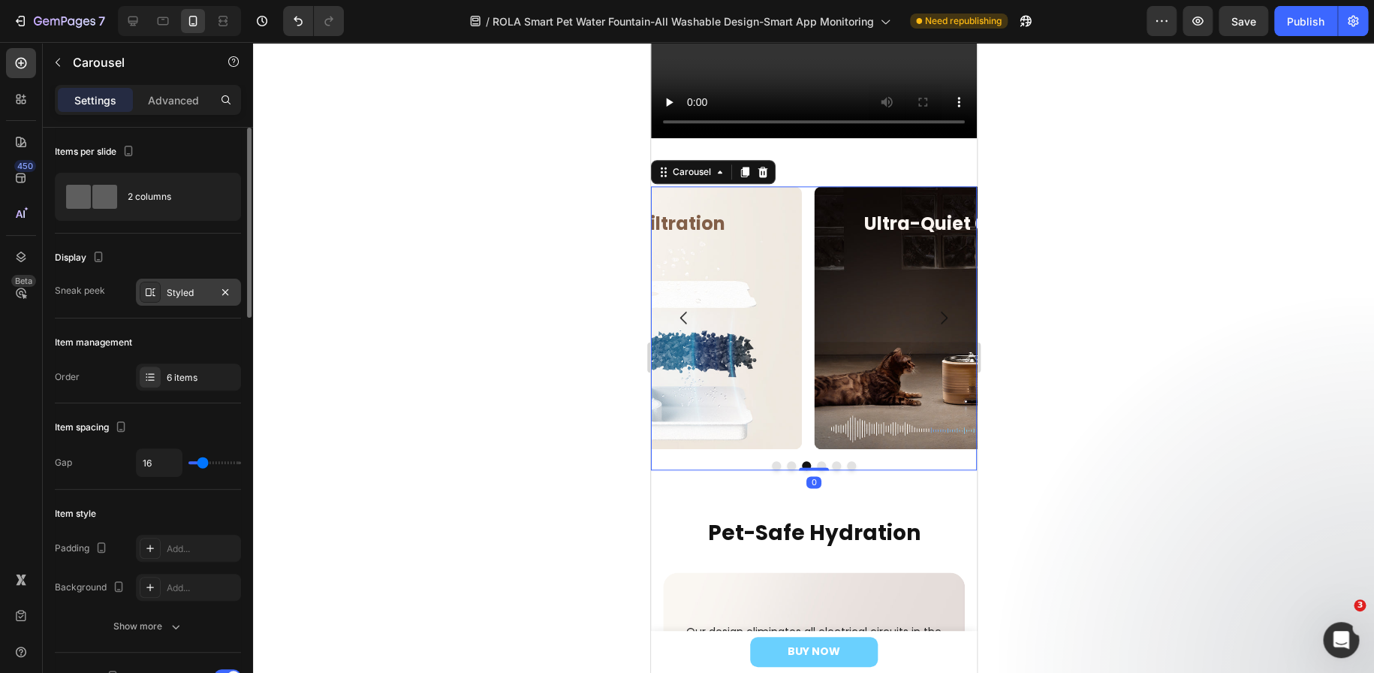
click at [176, 295] on div "Styled" at bounding box center [189, 293] width 44 height 14
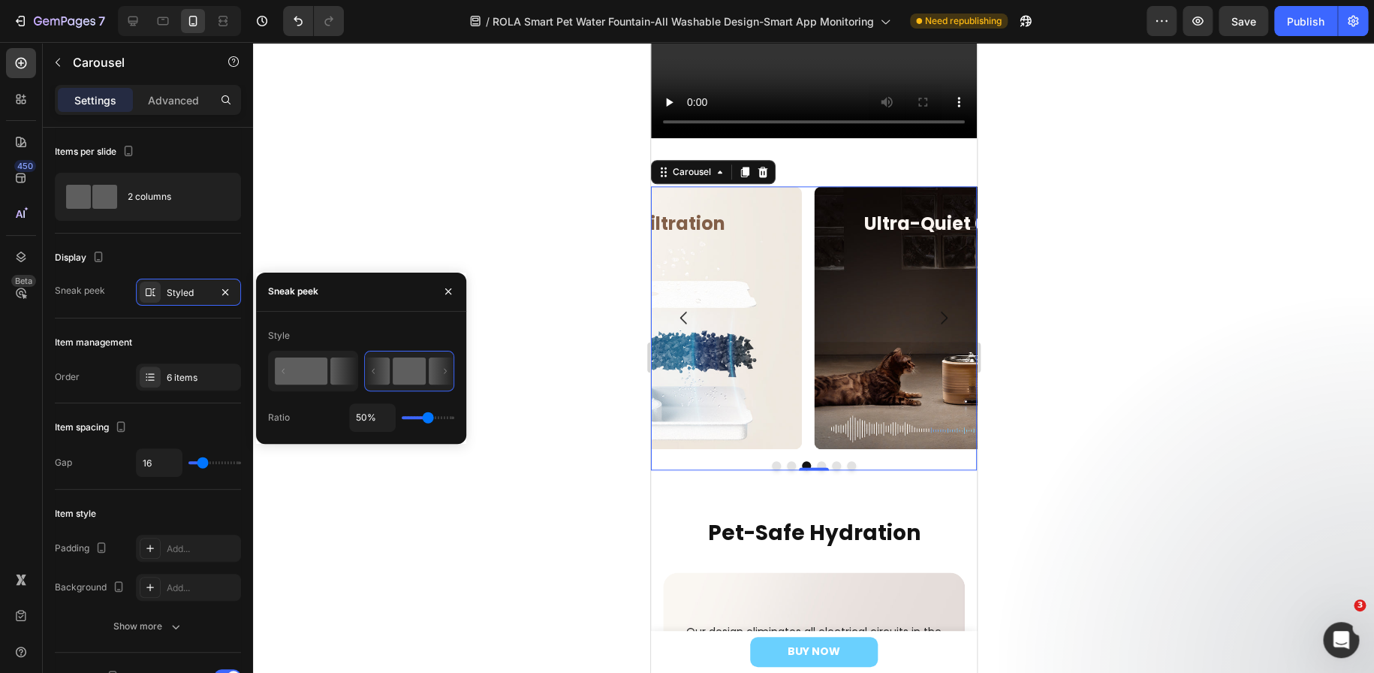
click at [324, 384] on icon at bounding box center [313, 370] width 88 height 38
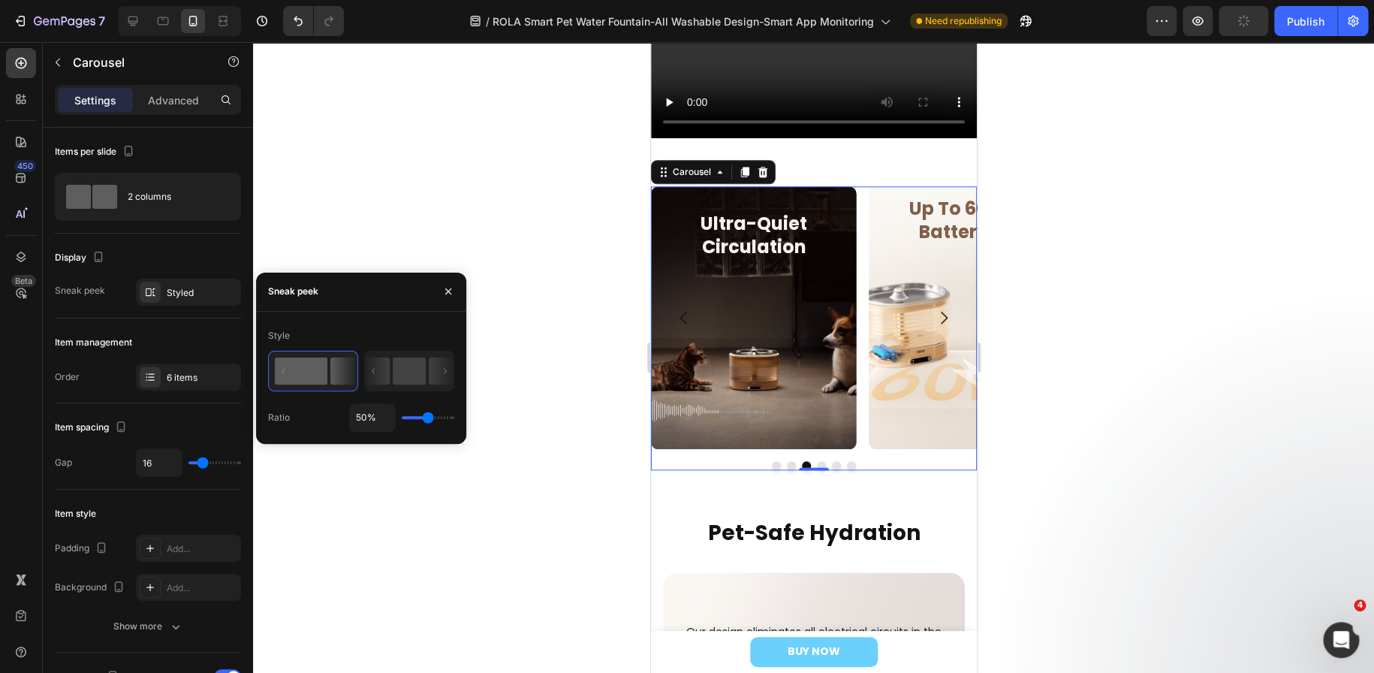
click at [771, 461] on button "Dot" at bounding box center [775, 465] width 9 height 9
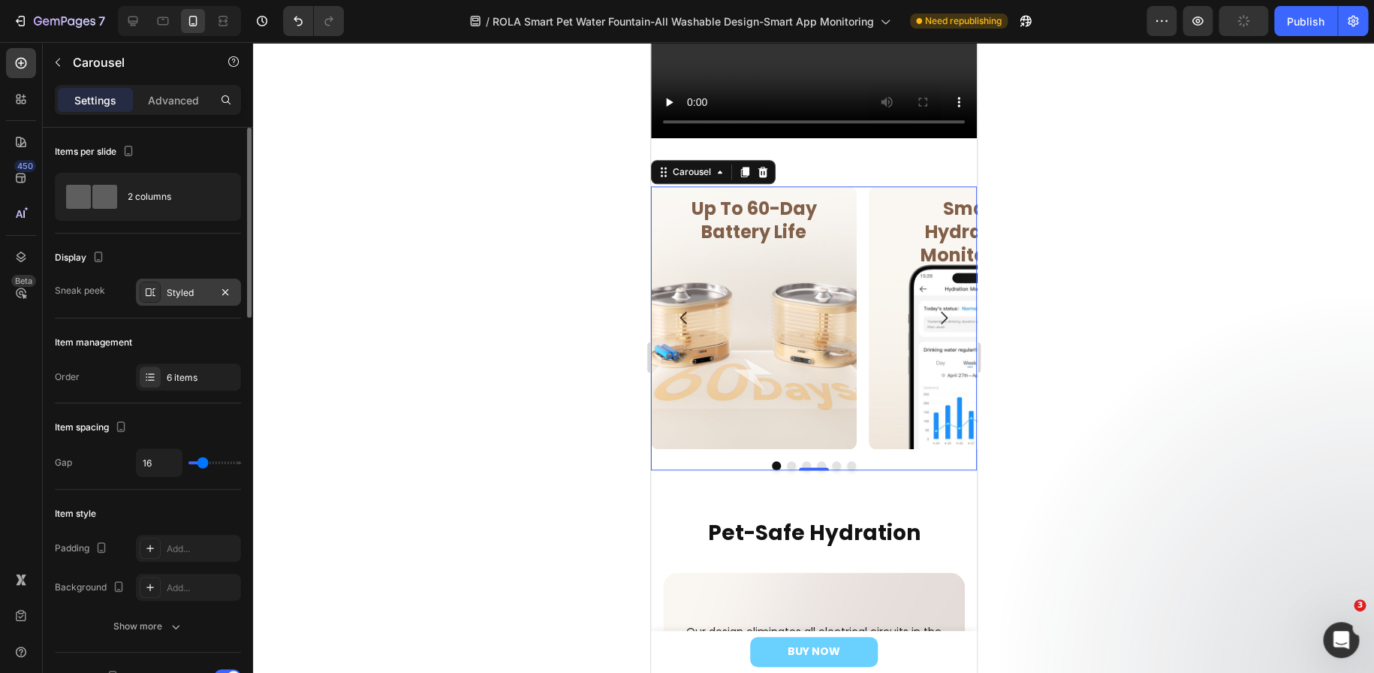
click at [195, 294] on div "Styled" at bounding box center [189, 293] width 44 height 14
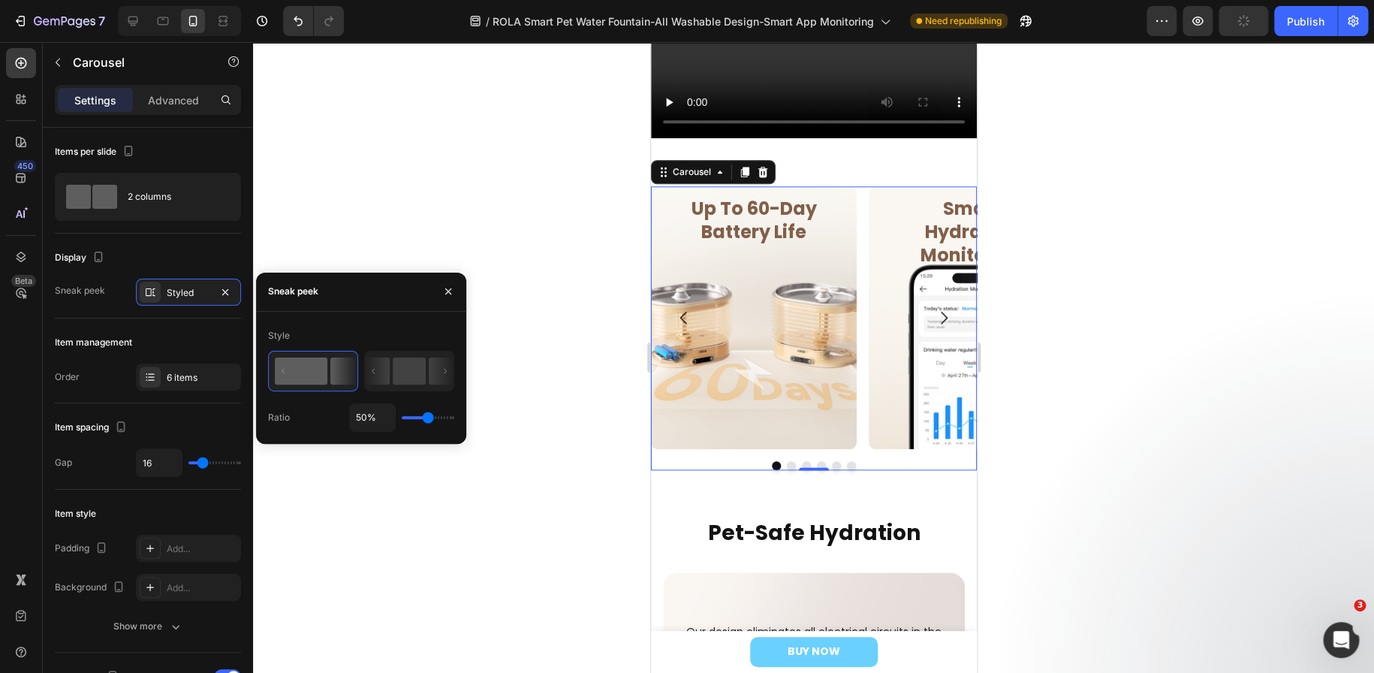
type input "32%"
type input "32"
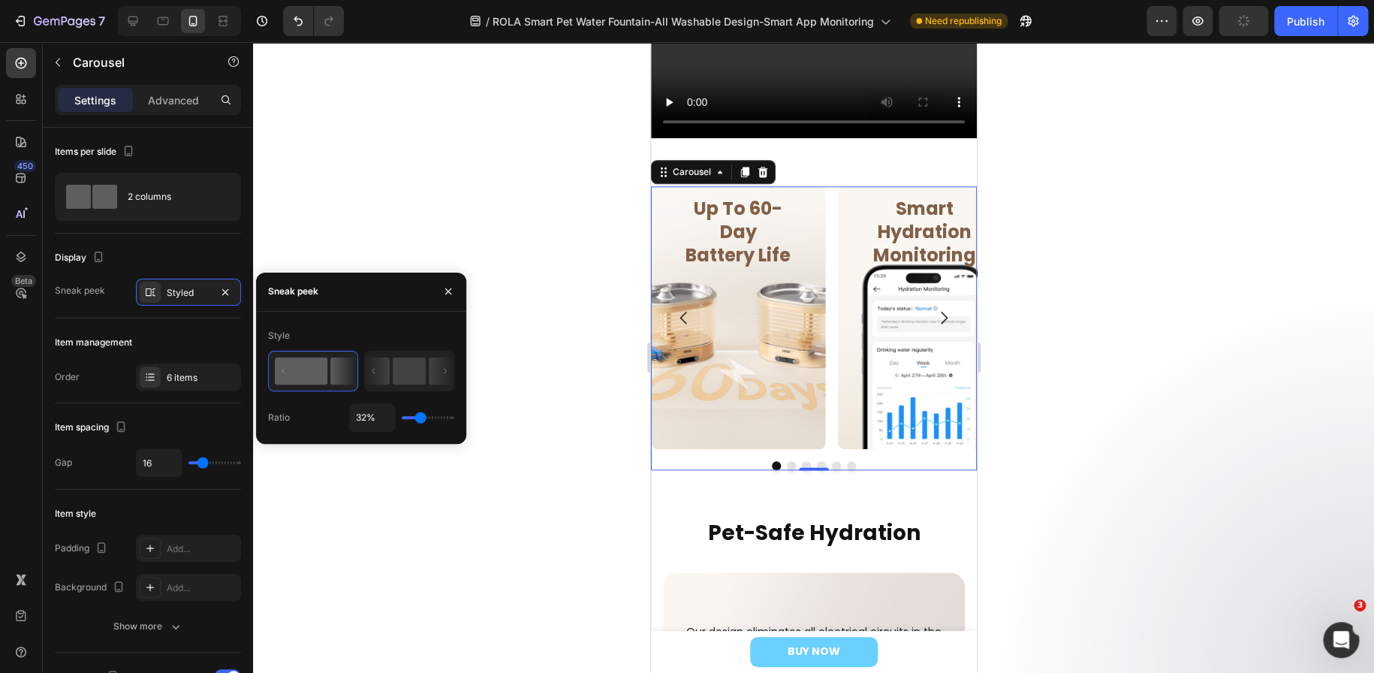
type input "25%"
type input "25"
type input "23%"
type input "23"
type input "22%"
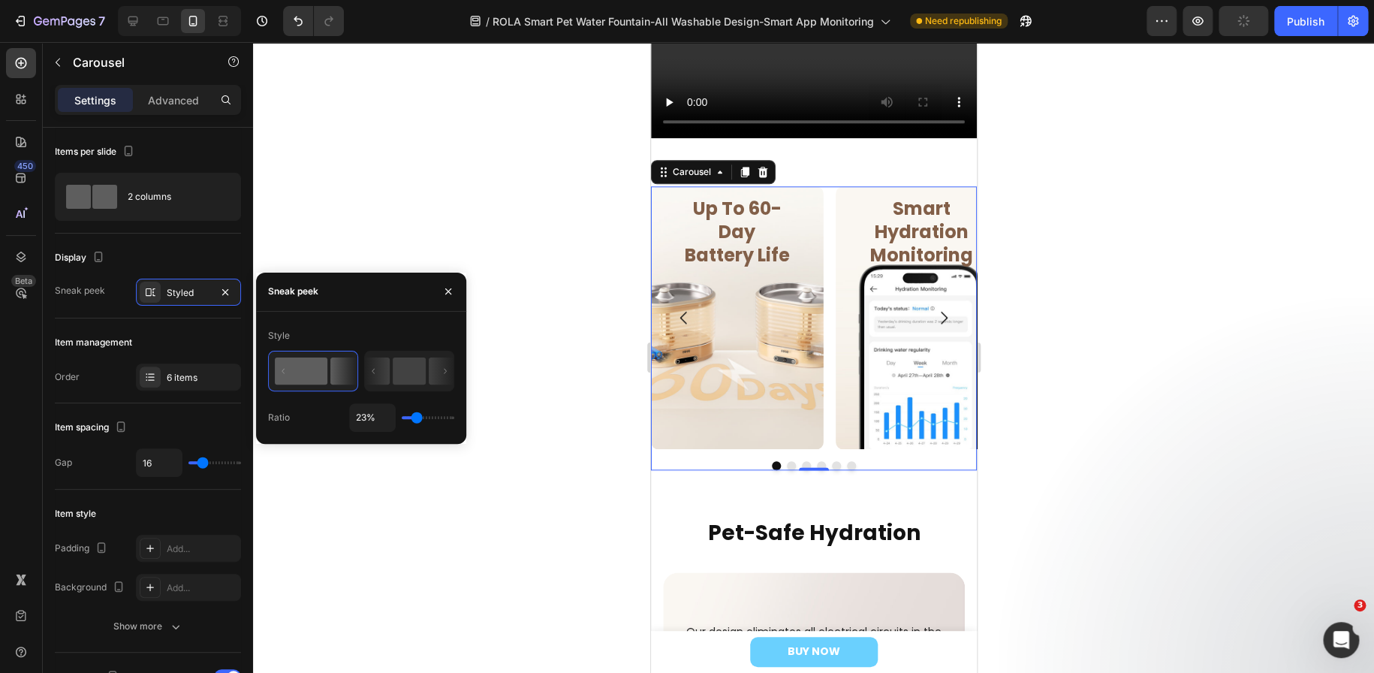
type input "22"
type input "10%"
type input "10"
type input "1%"
type input "1"
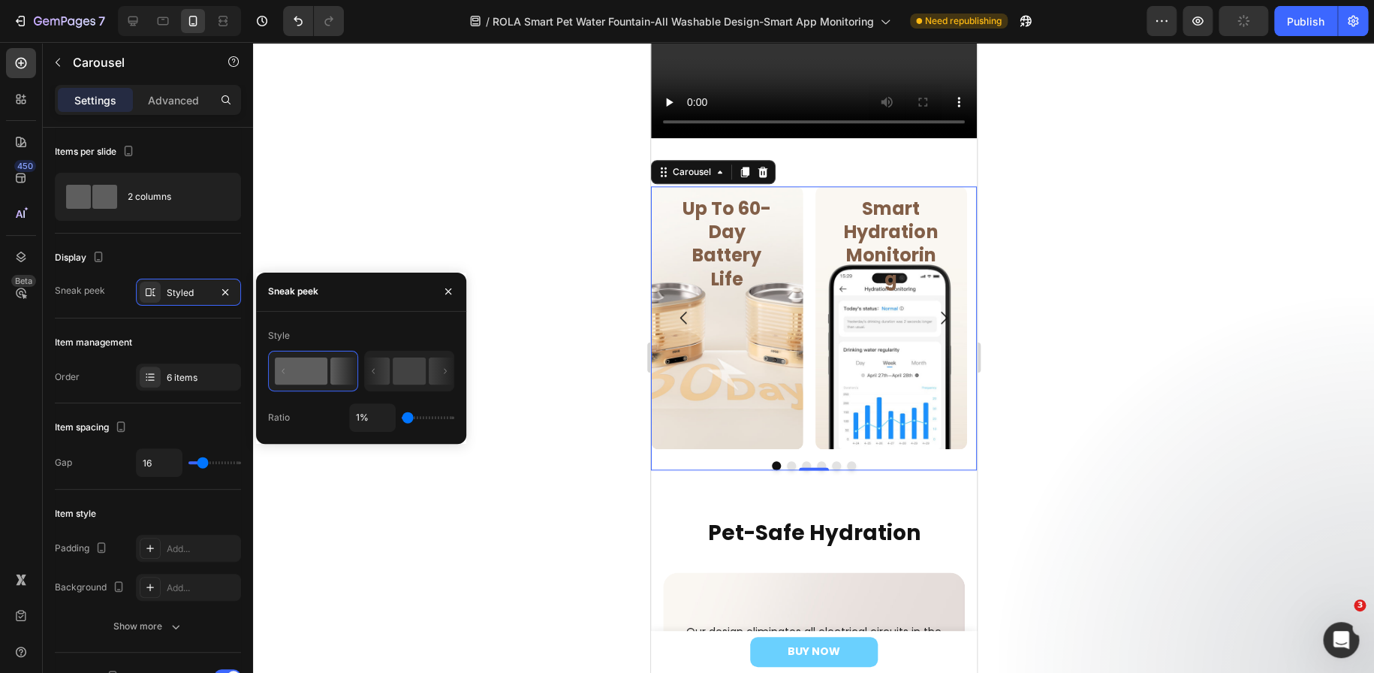
type input "27%"
type input "27"
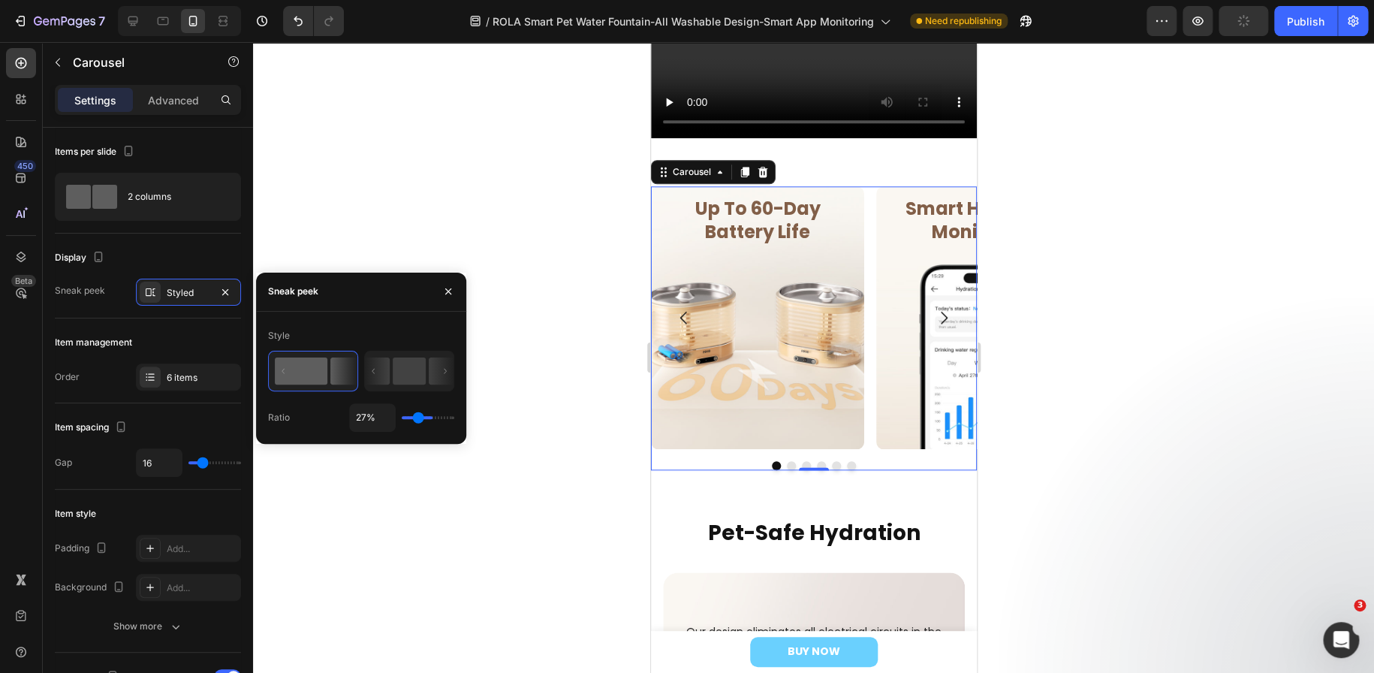
type input "55%"
type input "55"
click at [429, 419] on input "range" at bounding box center [428, 417] width 53 height 3
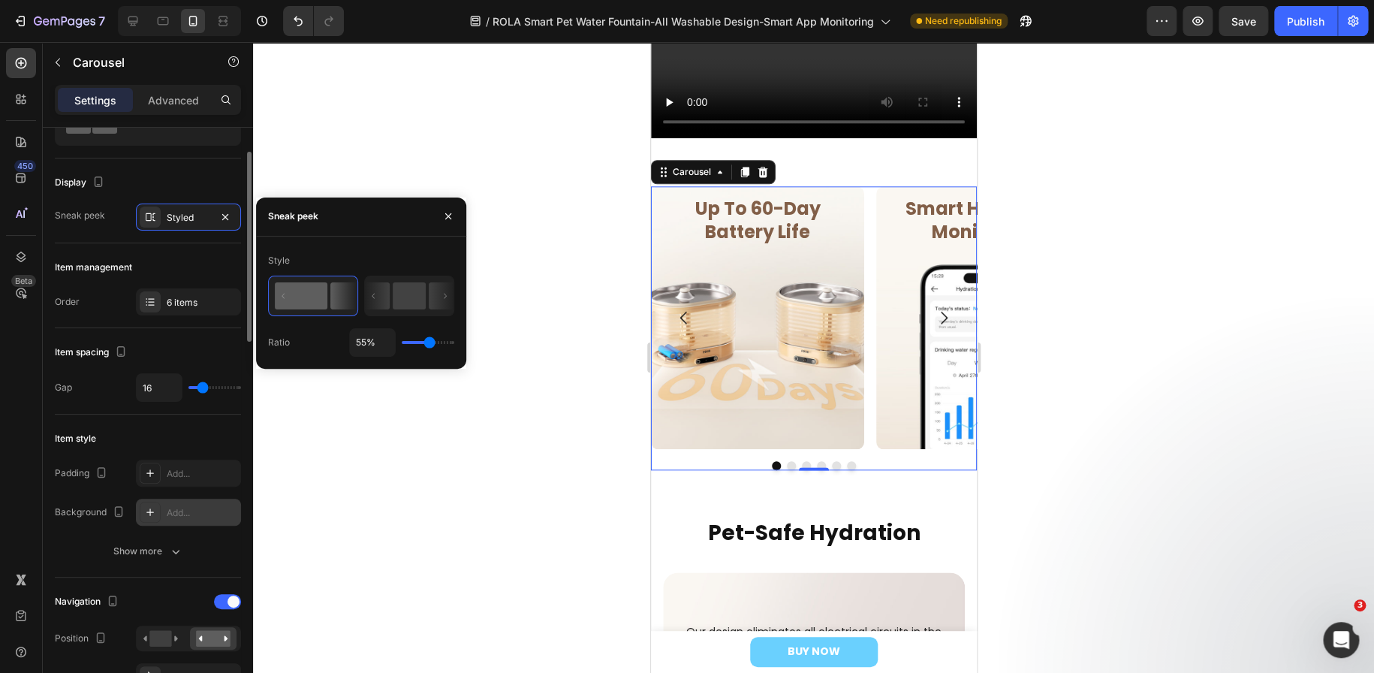
scroll to position [150, 0]
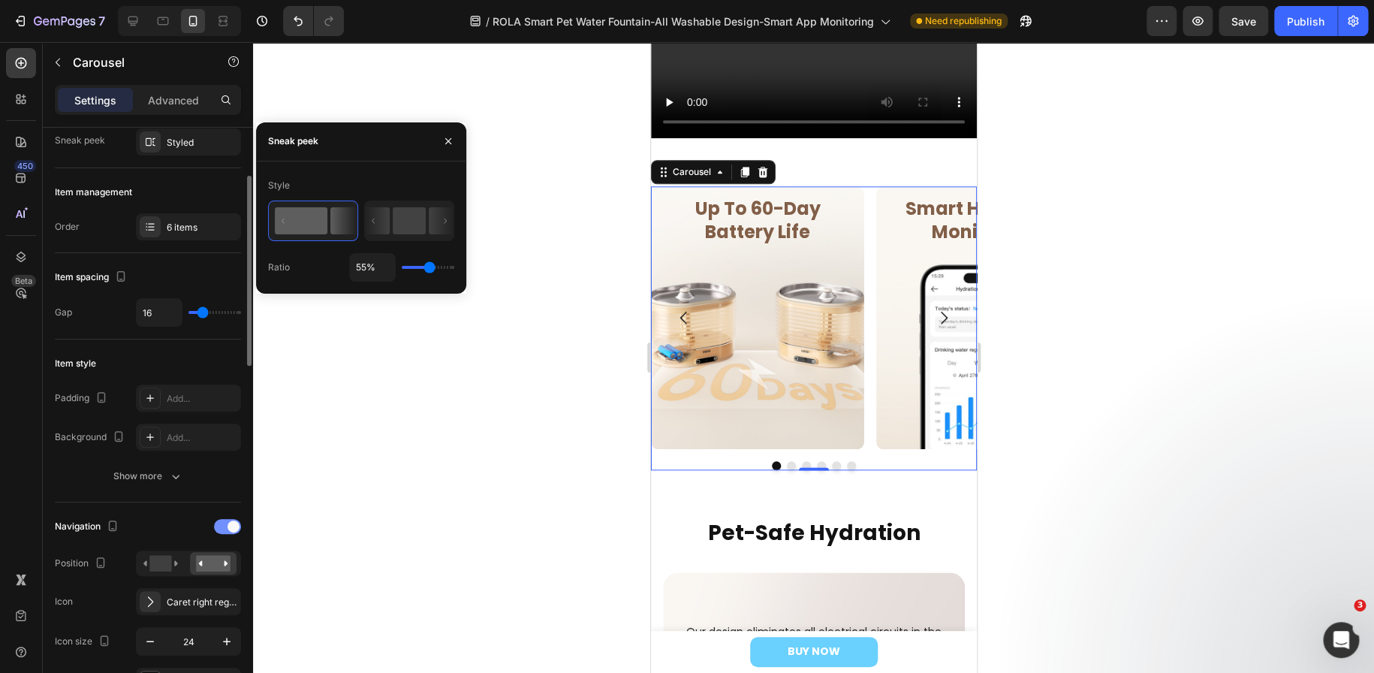
click at [221, 526] on div at bounding box center [227, 526] width 27 height 15
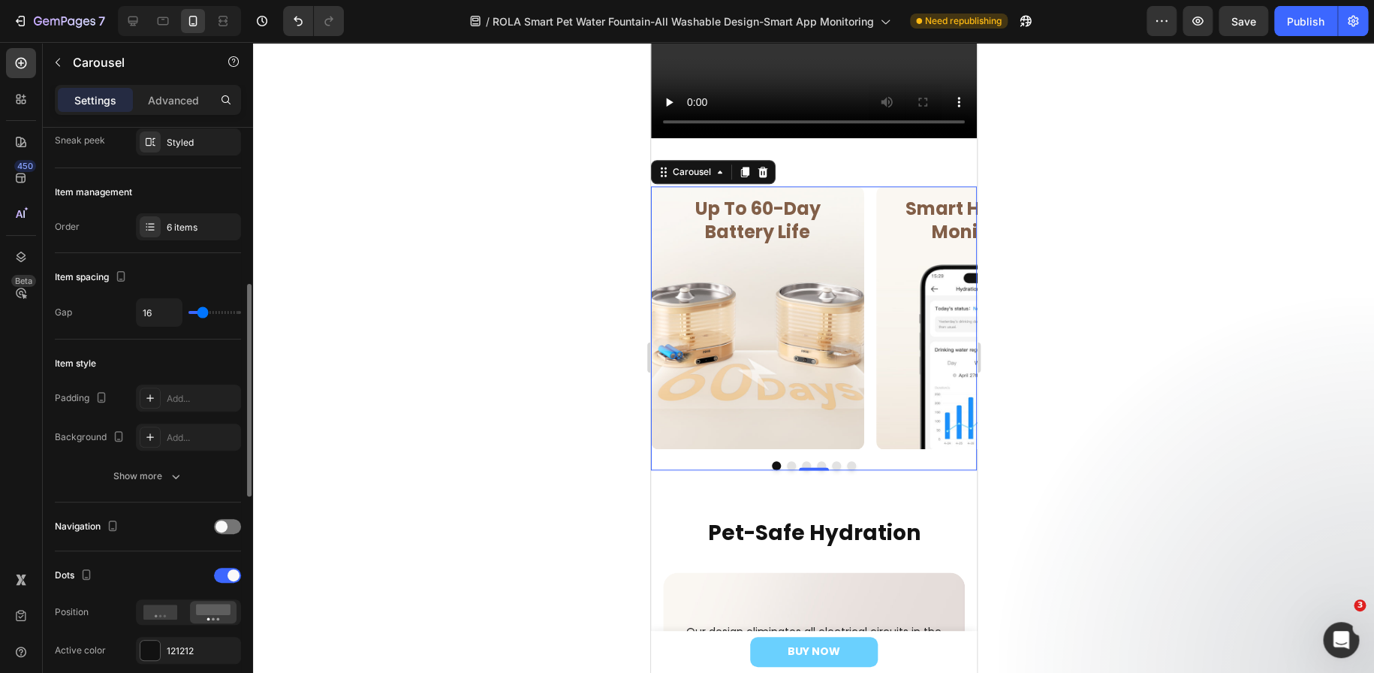
scroll to position [225, 0]
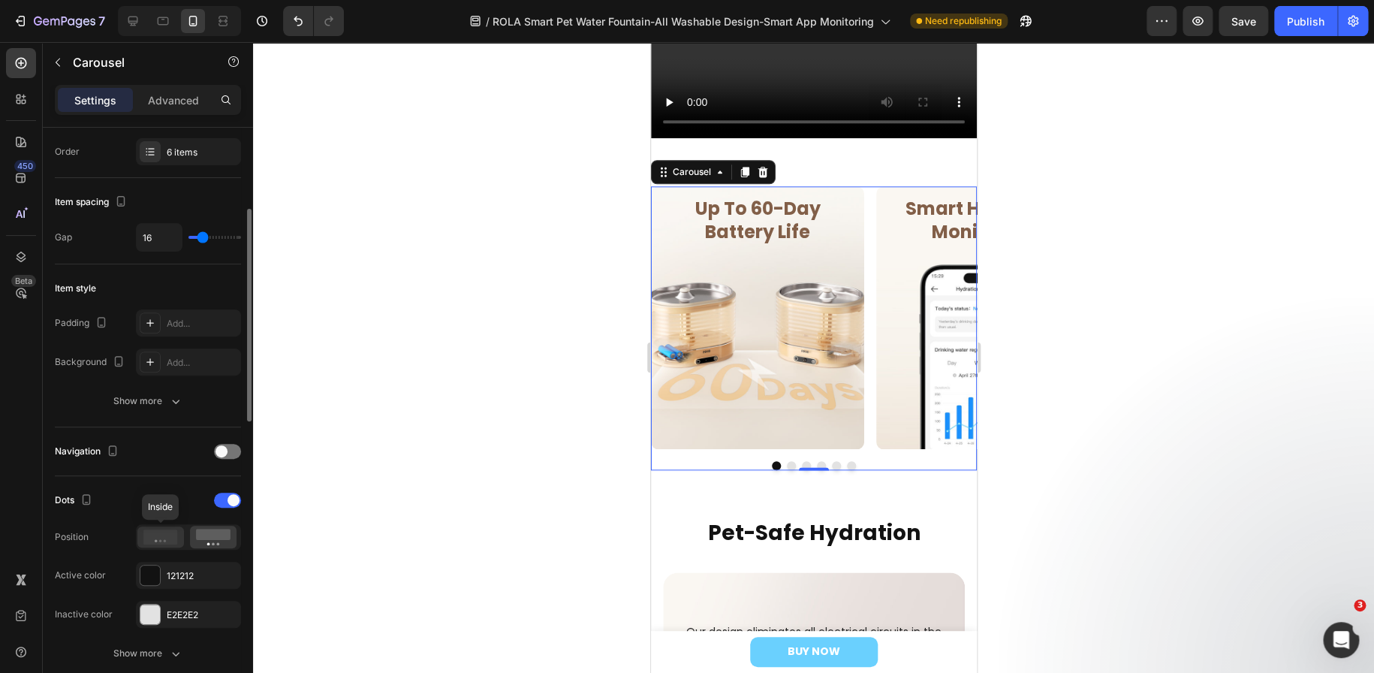
click at [165, 533] on icon at bounding box center [160, 536] width 35 height 15
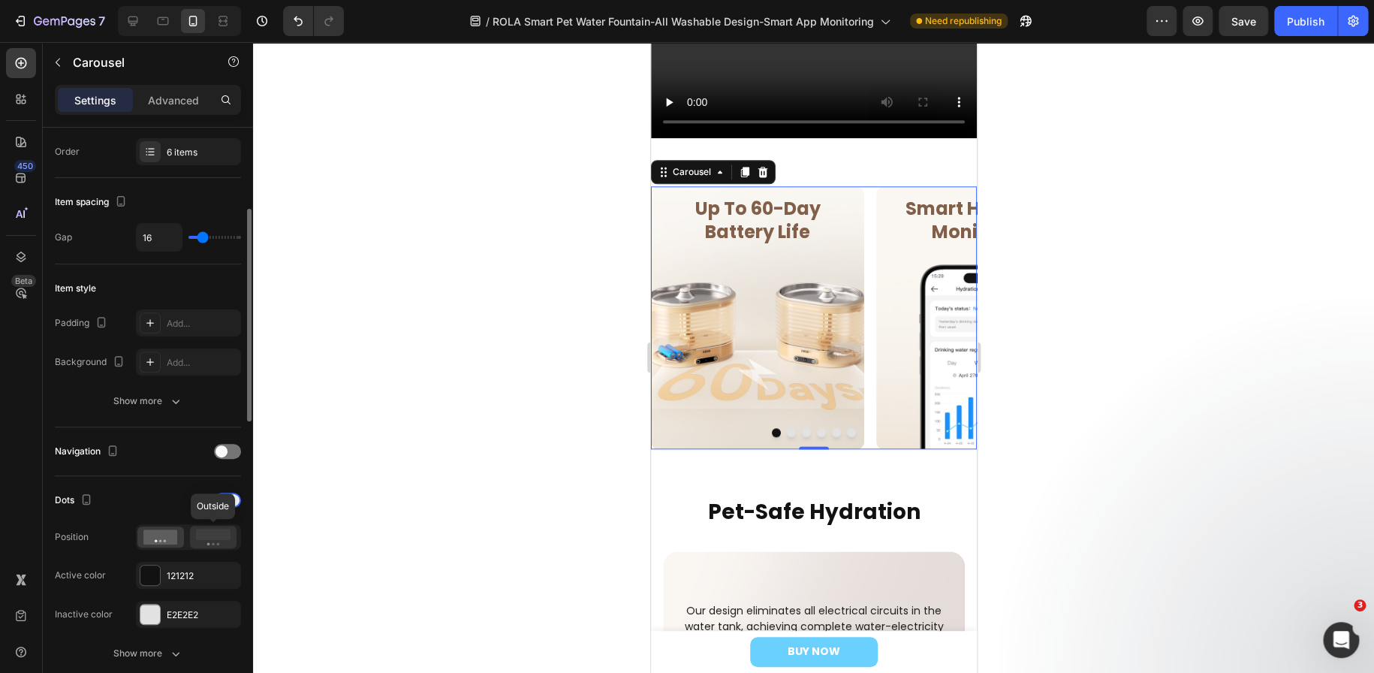
click at [203, 539] on icon at bounding box center [213, 537] width 35 height 17
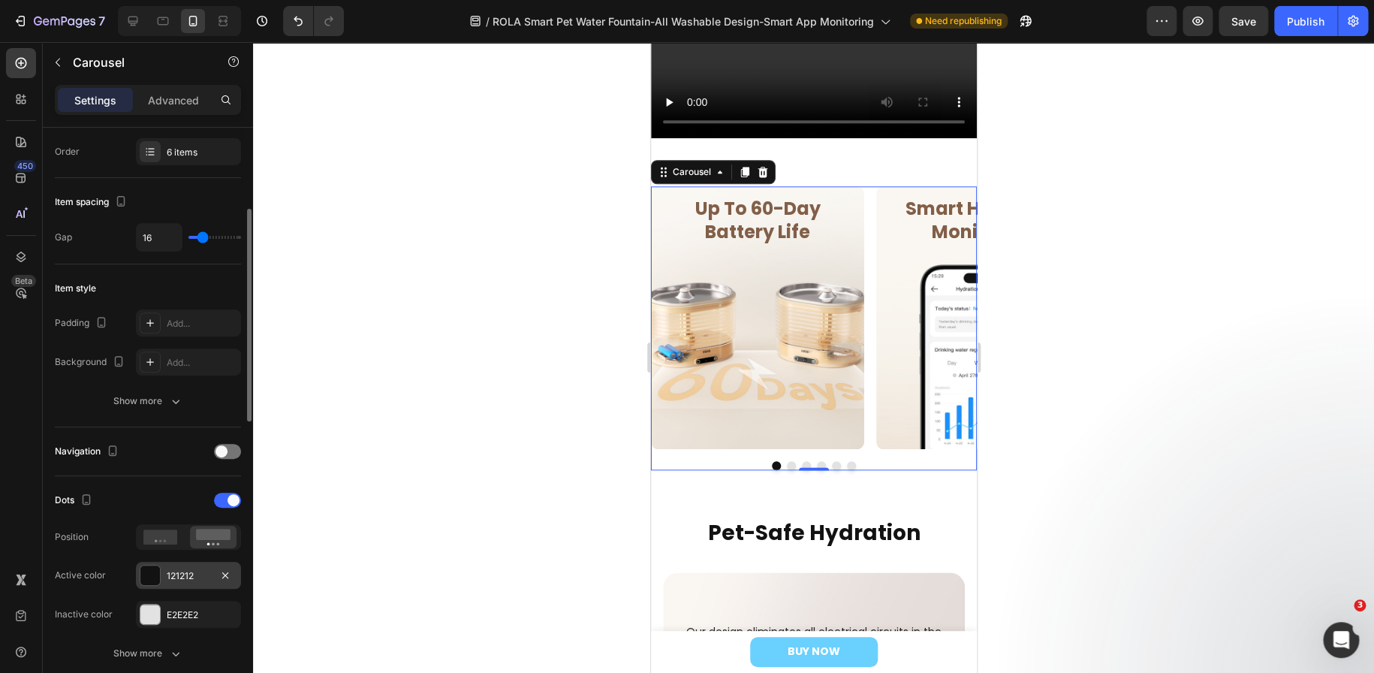
scroll to position [300, 0]
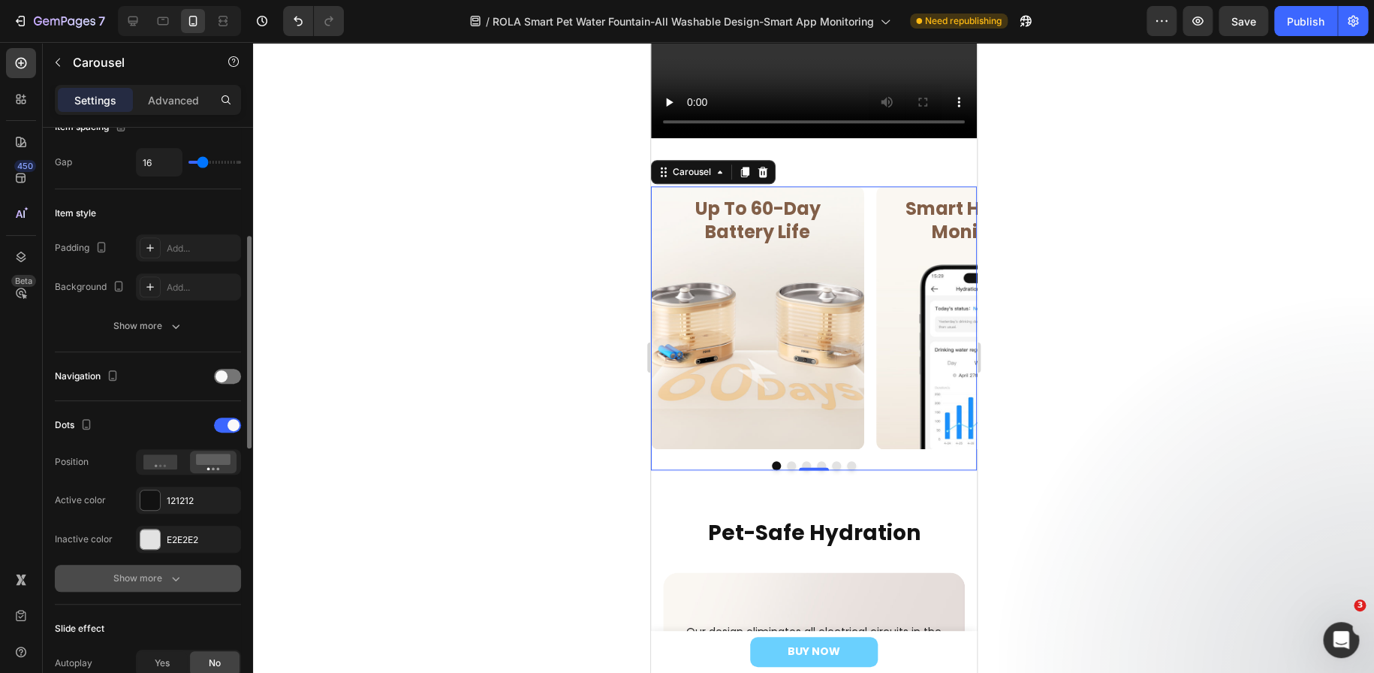
click at [168, 579] on icon "button" at bounding box center [175, 578] width 15 height 15
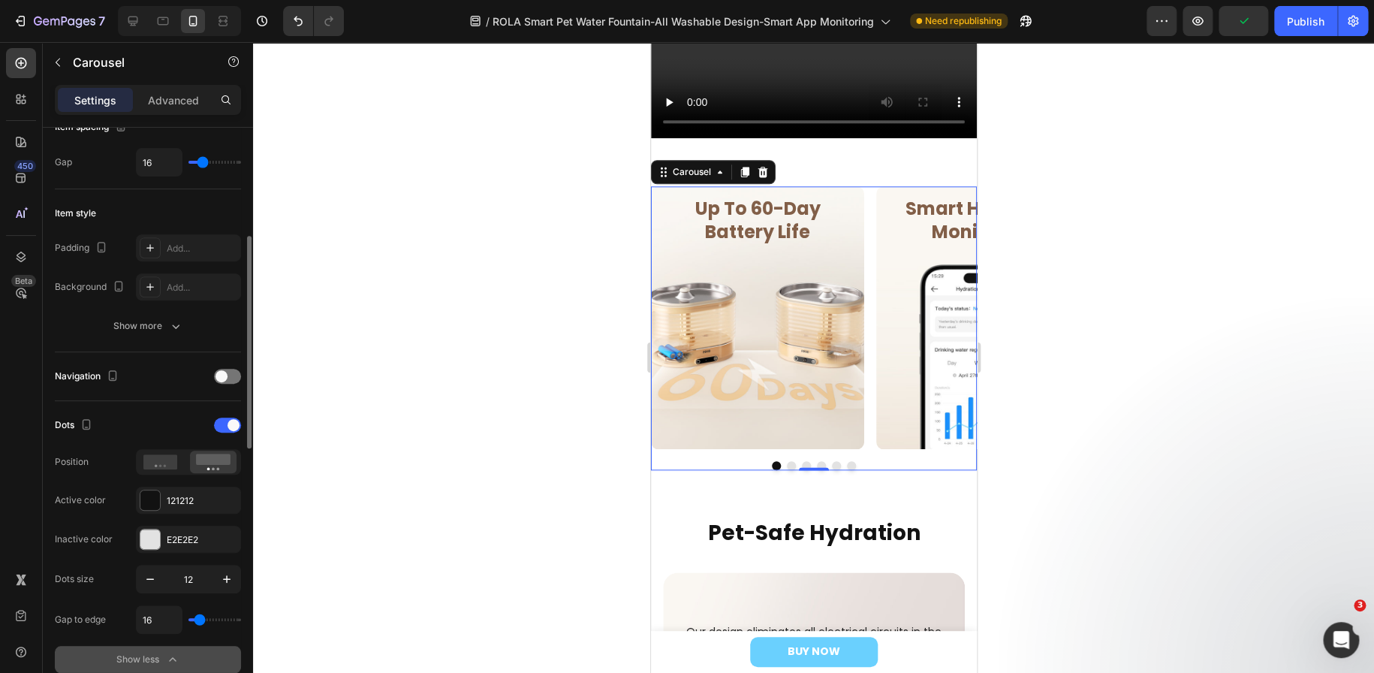
type input "0"
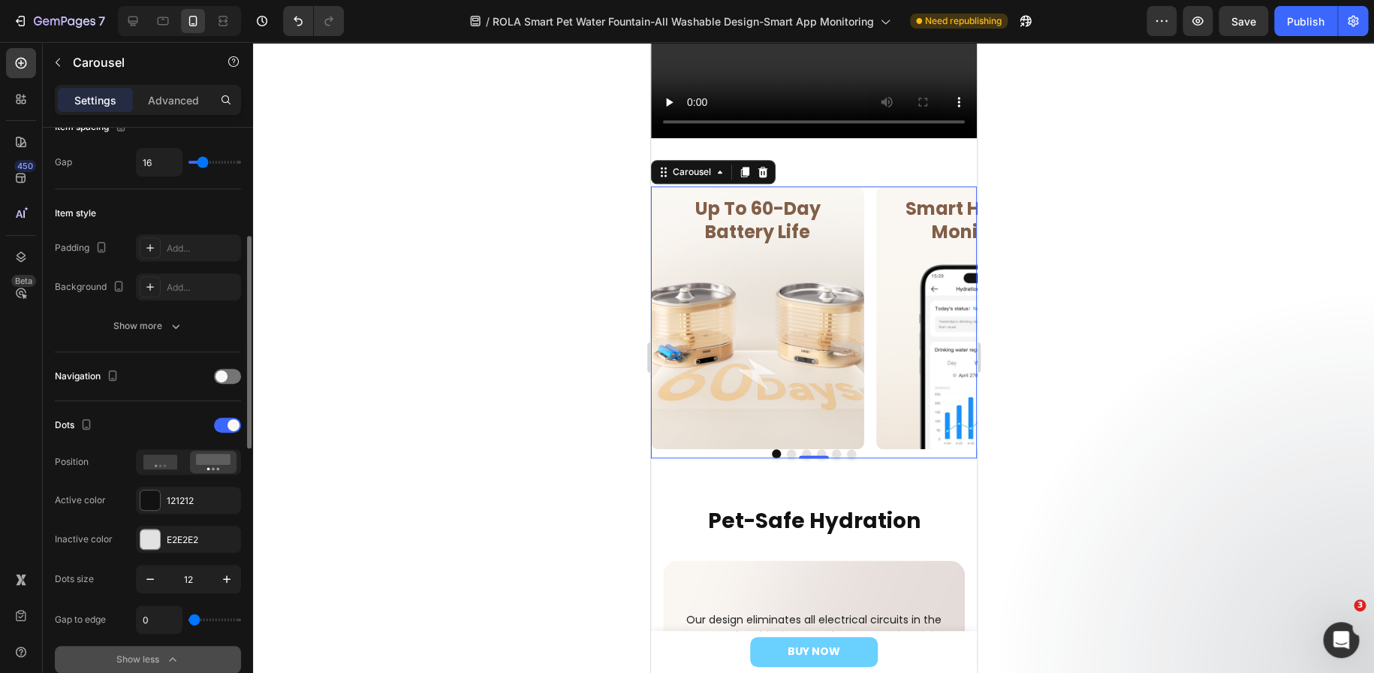
type input "9"
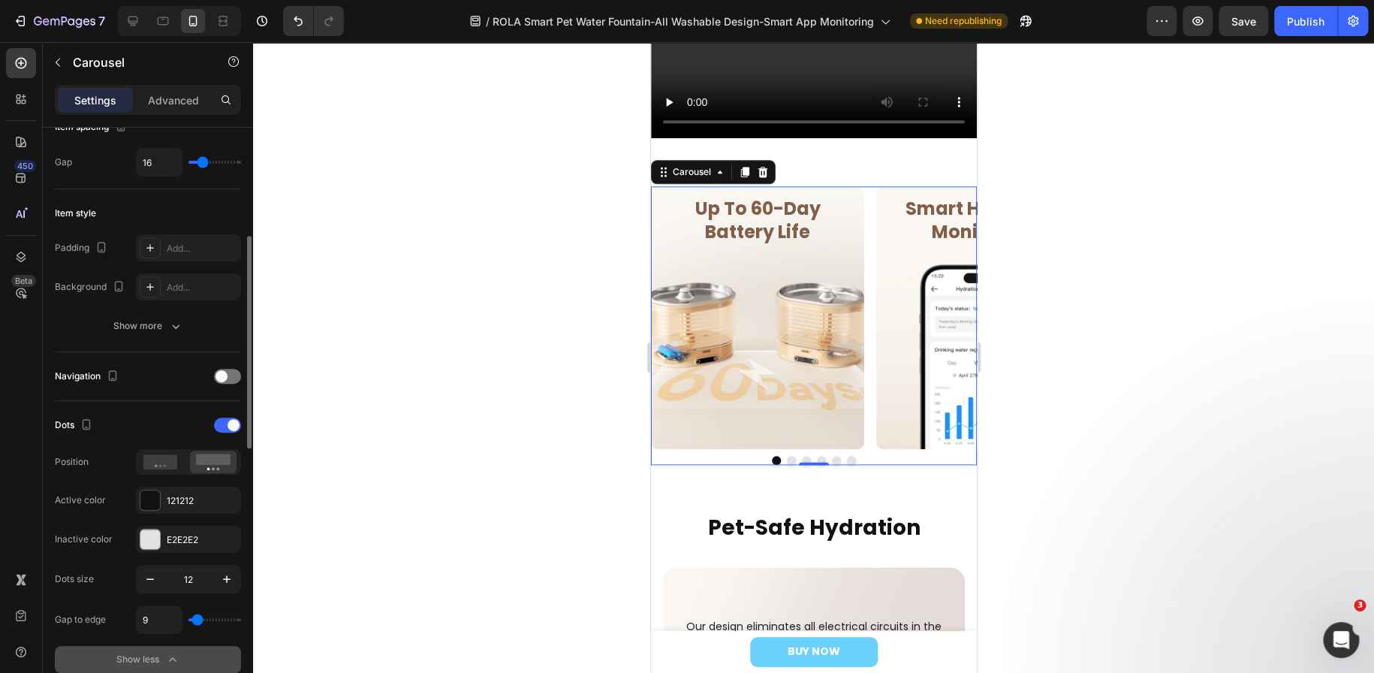
type input "13"
type input "11"
type input "4"
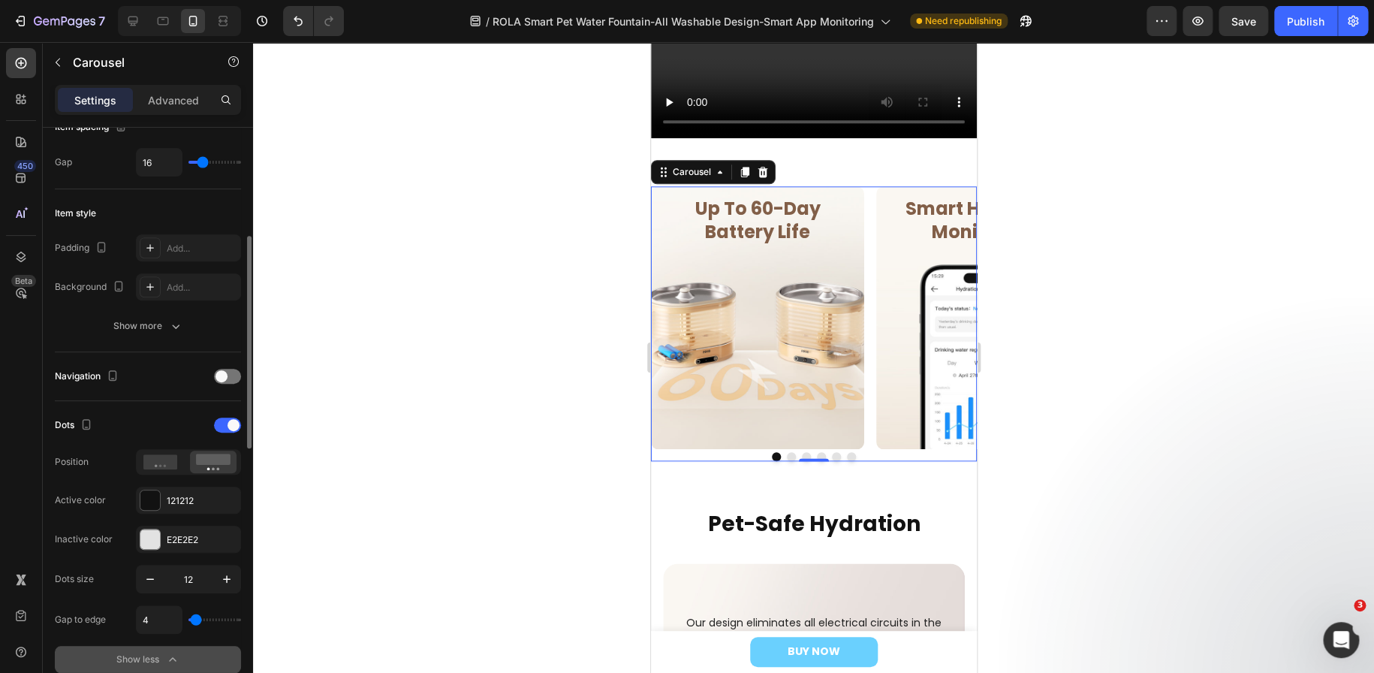
type input "4"
click at [195, 619] on input "range" at bounding box center [214, 619] width 53 height 3
click at [665, 517] on h2 "Pet-Safe Hydration" at bounding box center [813, 524] width 302 height 30
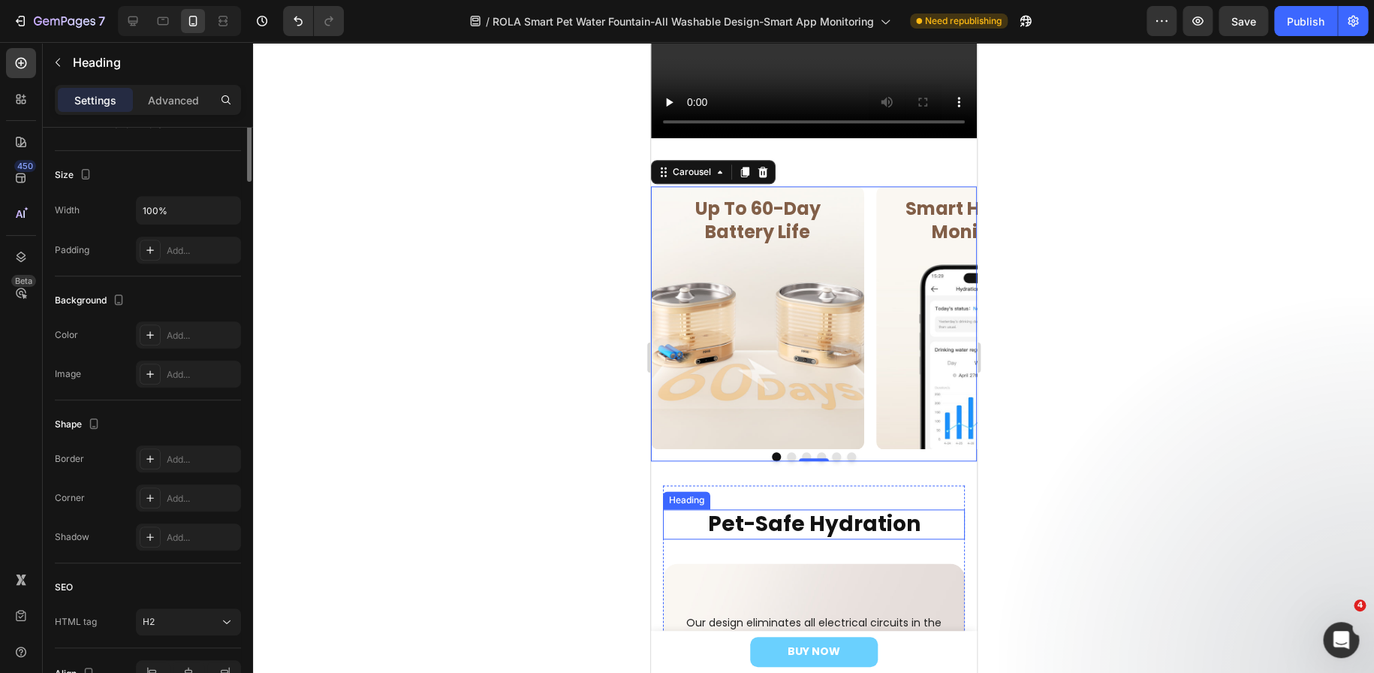
scroll to position [0, 0]
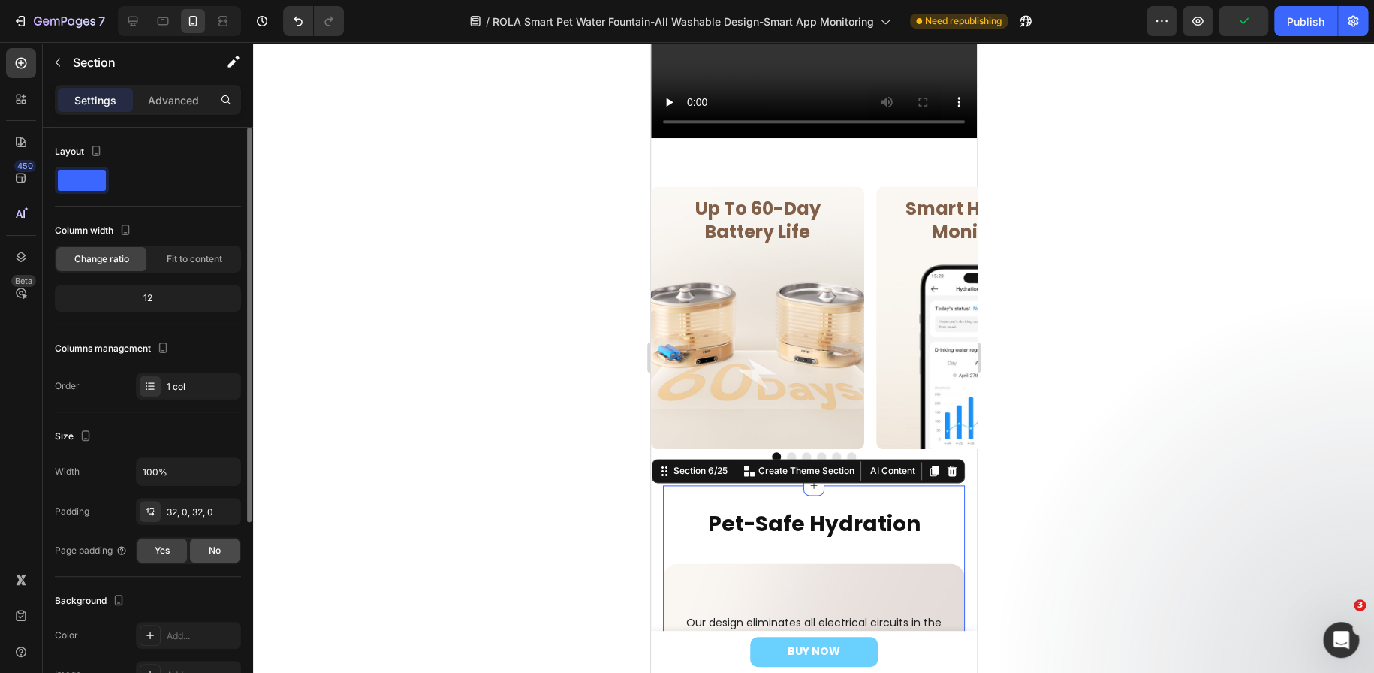
click at [221, 544] on div "No" at bounding box center [215, 550] width 50 height 24
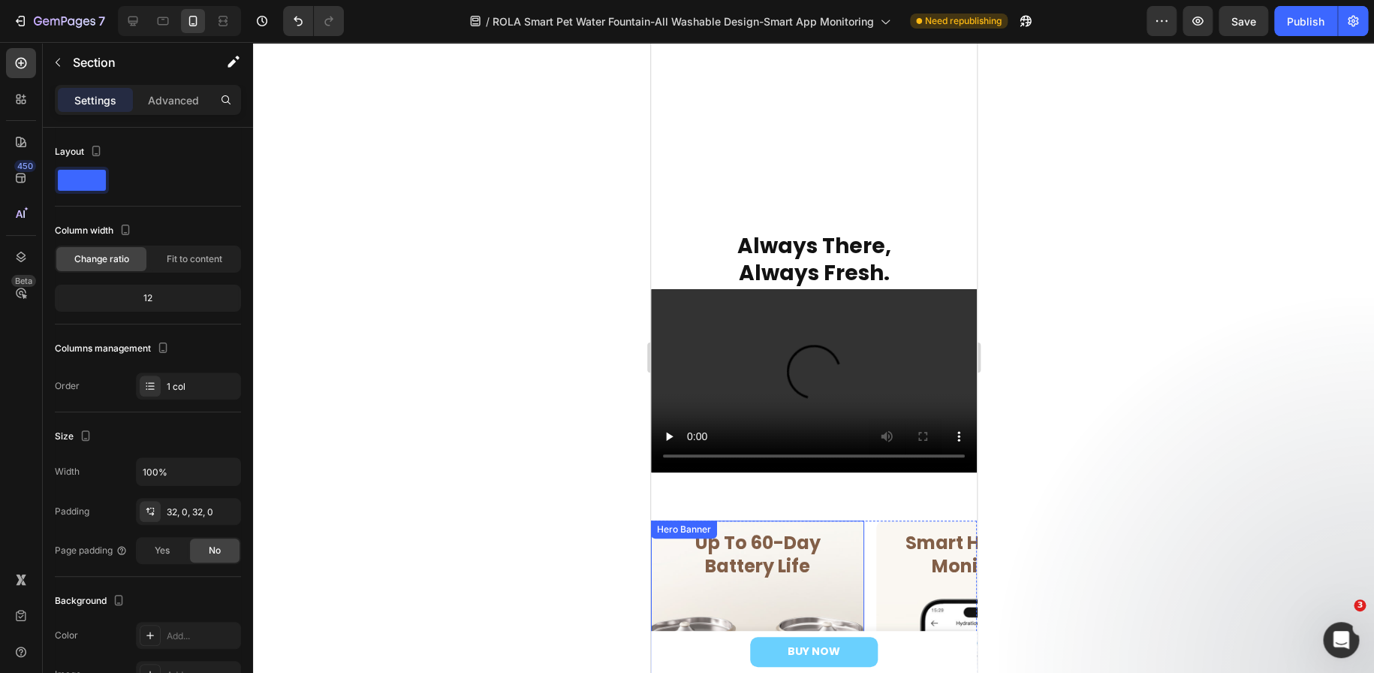
scroll to position [462, 0]
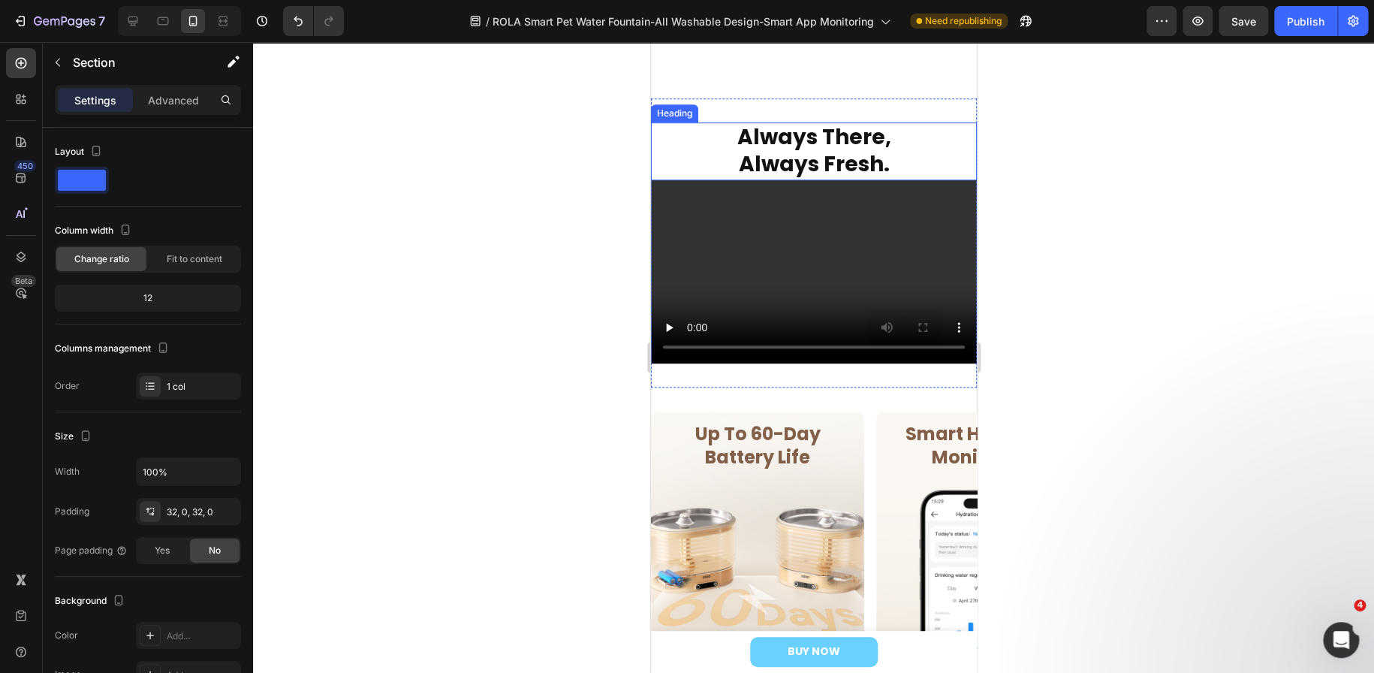
click at [675, 116] on div "Heading" at bounding box center [673, 113] width 47 height 18
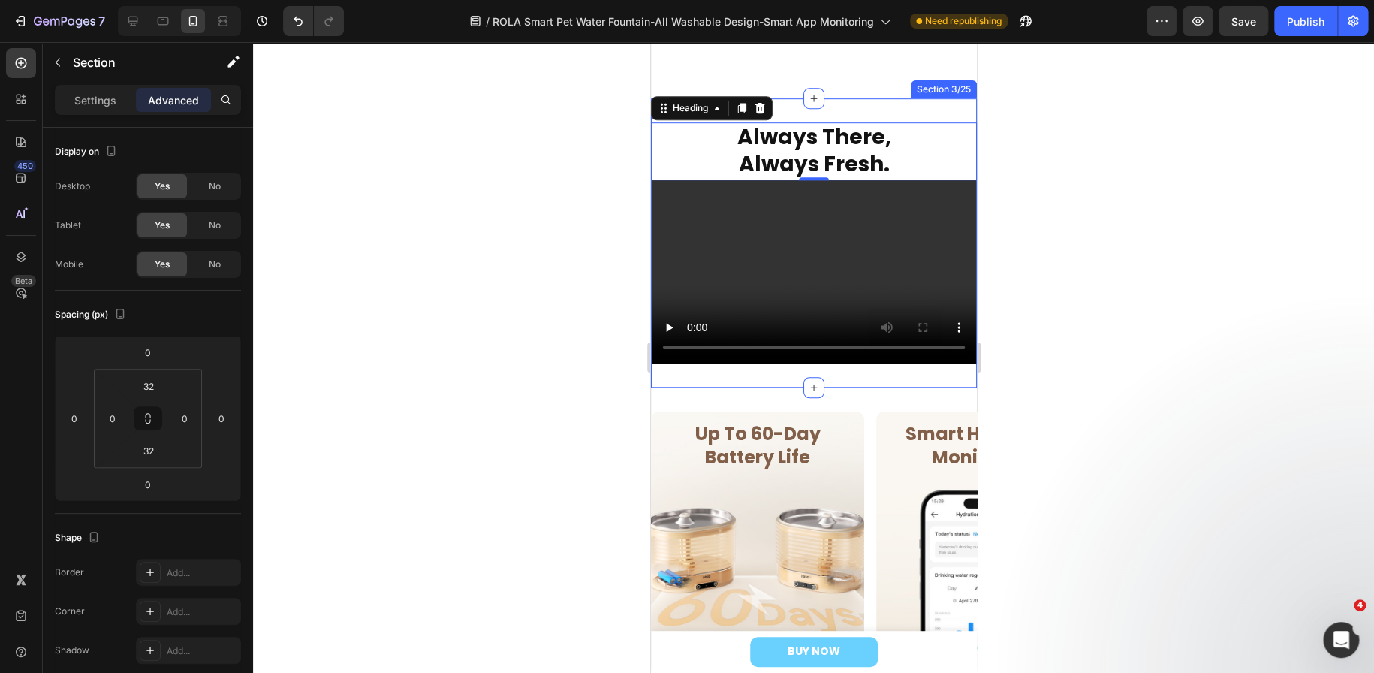
click at [842, 110] on div "Always There, Always Fresh. Heading Always There, Always Fresh. Heading 0 Video…" at bounding box center [813, 242] width 326 height 289
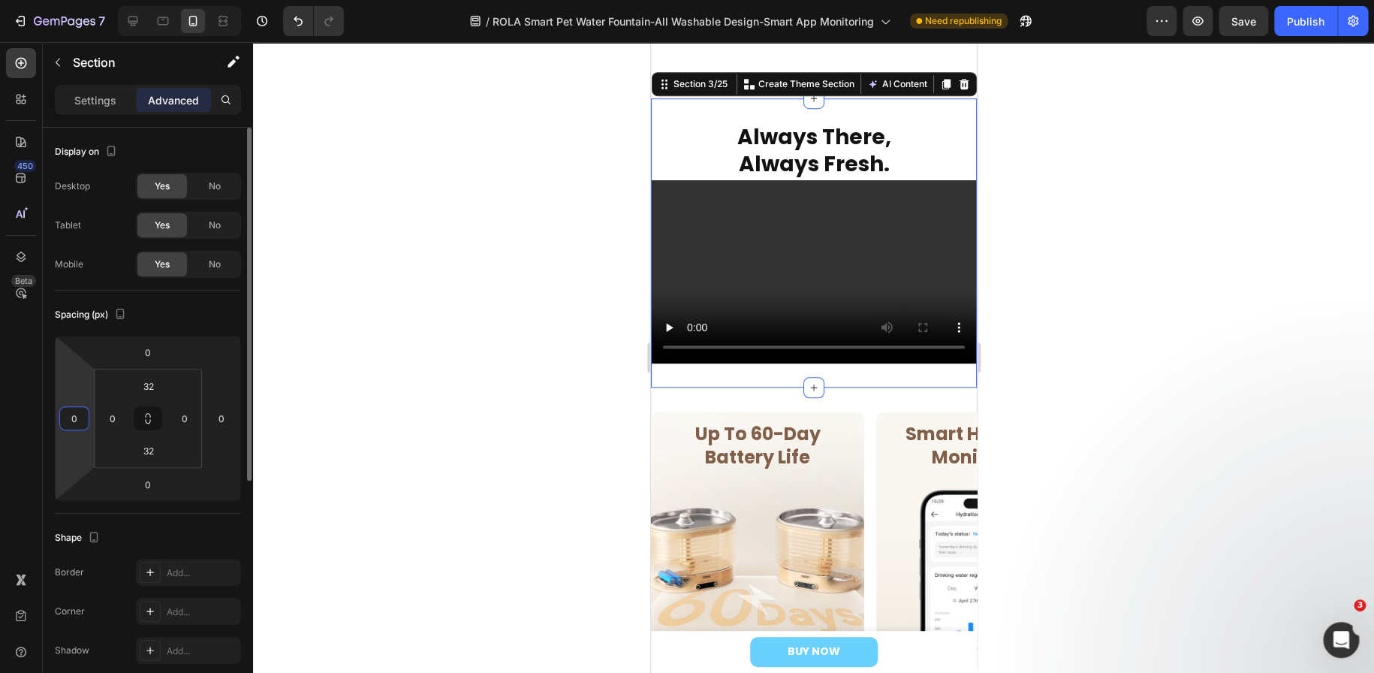
click at [80, 418] on input "0" at bounding box center [74, 418] width 23 height 23
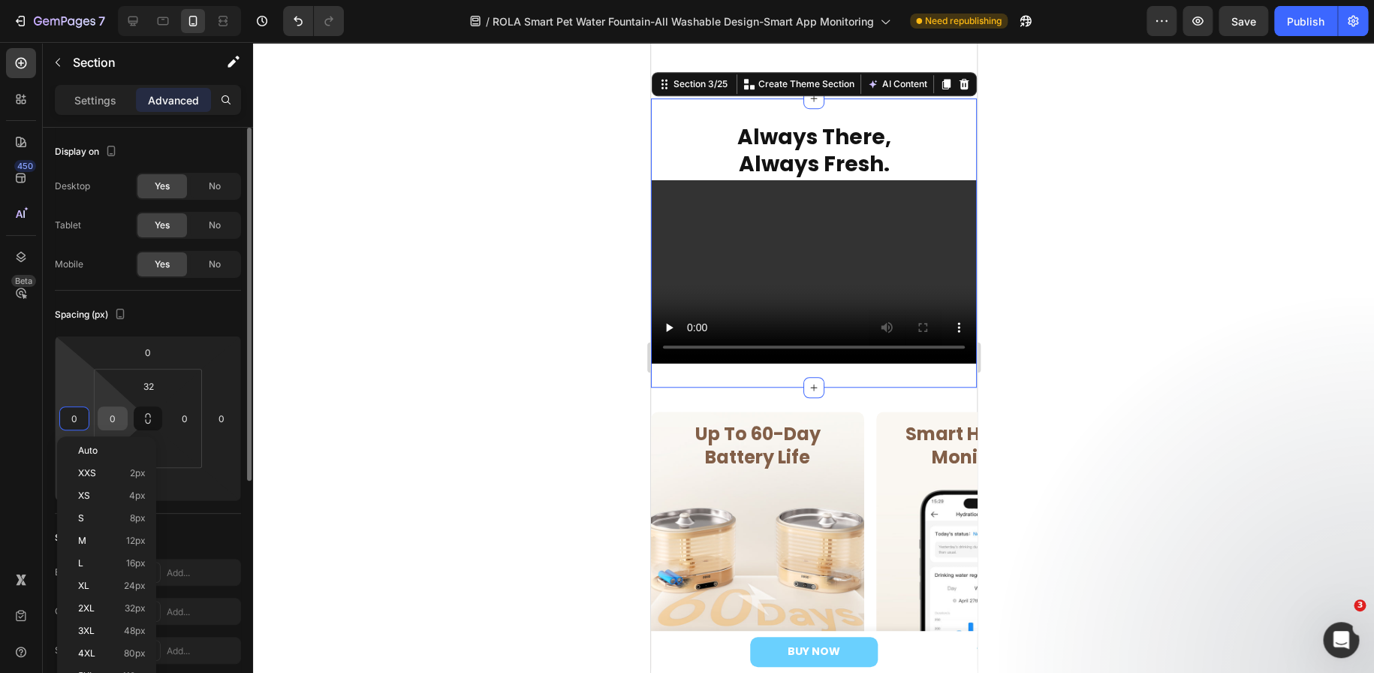
click at [112, 420] on input "0" at bounding box center [112, 418] width 23 height 23
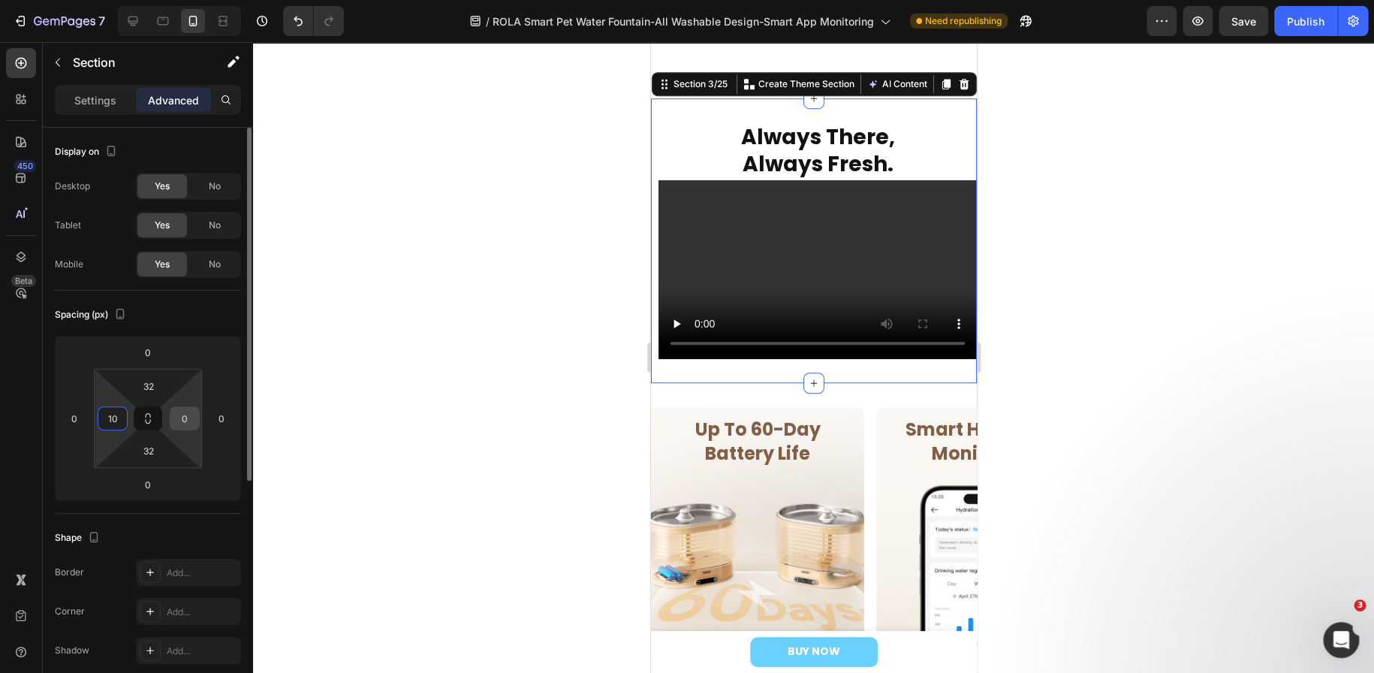
type input "10"
click at [188, 418] on input "0" at bounding box center [184, 418] width 23 height 23
type input "10"
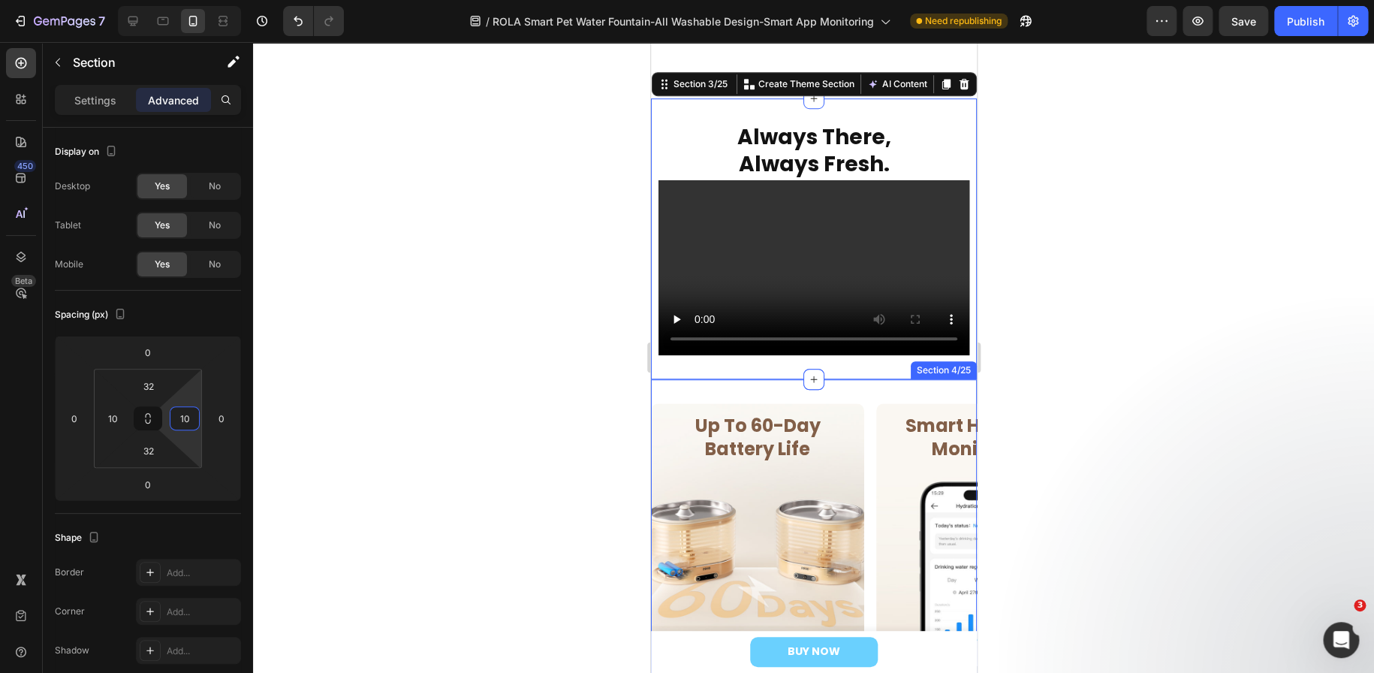
click at [686, 386] on div "Up To 60-Day Battery Life Heading Row Row Hero Banner Smart Hydration Monitorin…" at bounding box center [813, 540] width 326 height 323
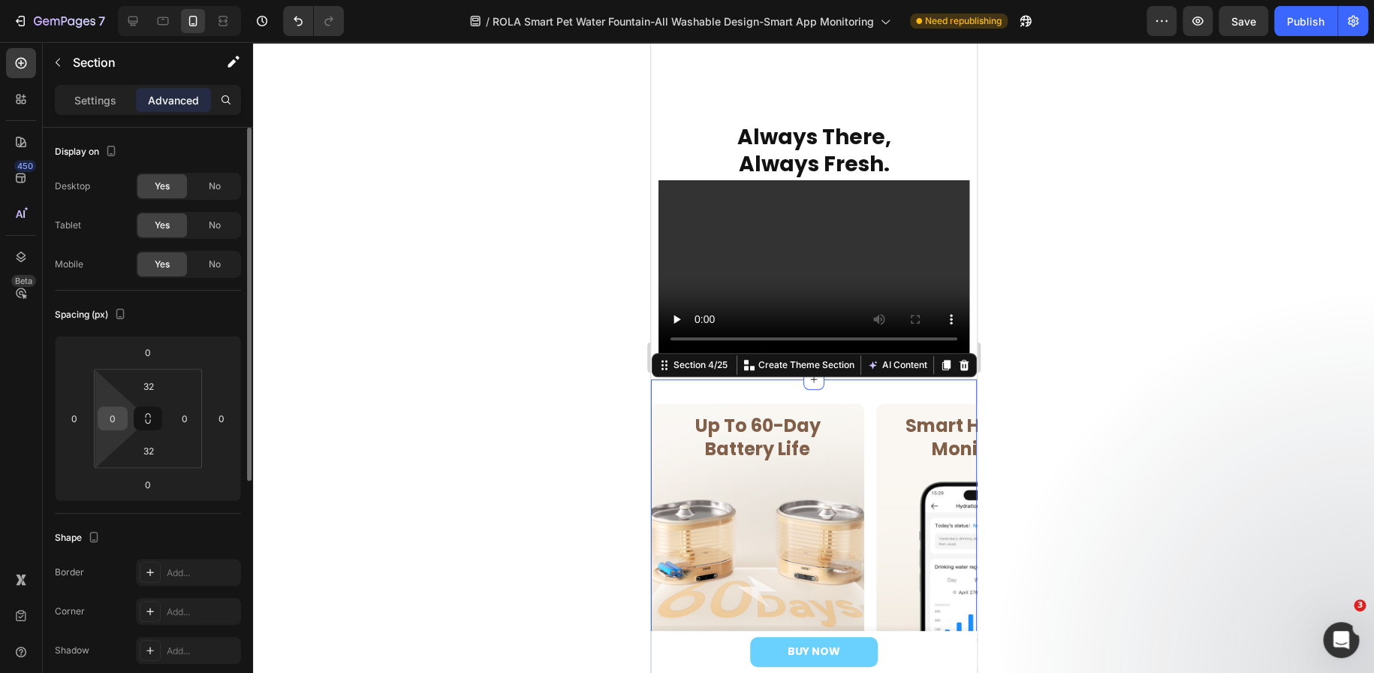
click at [110, 423] on input "0" at bounding box center [112, 418] width 23 height 23
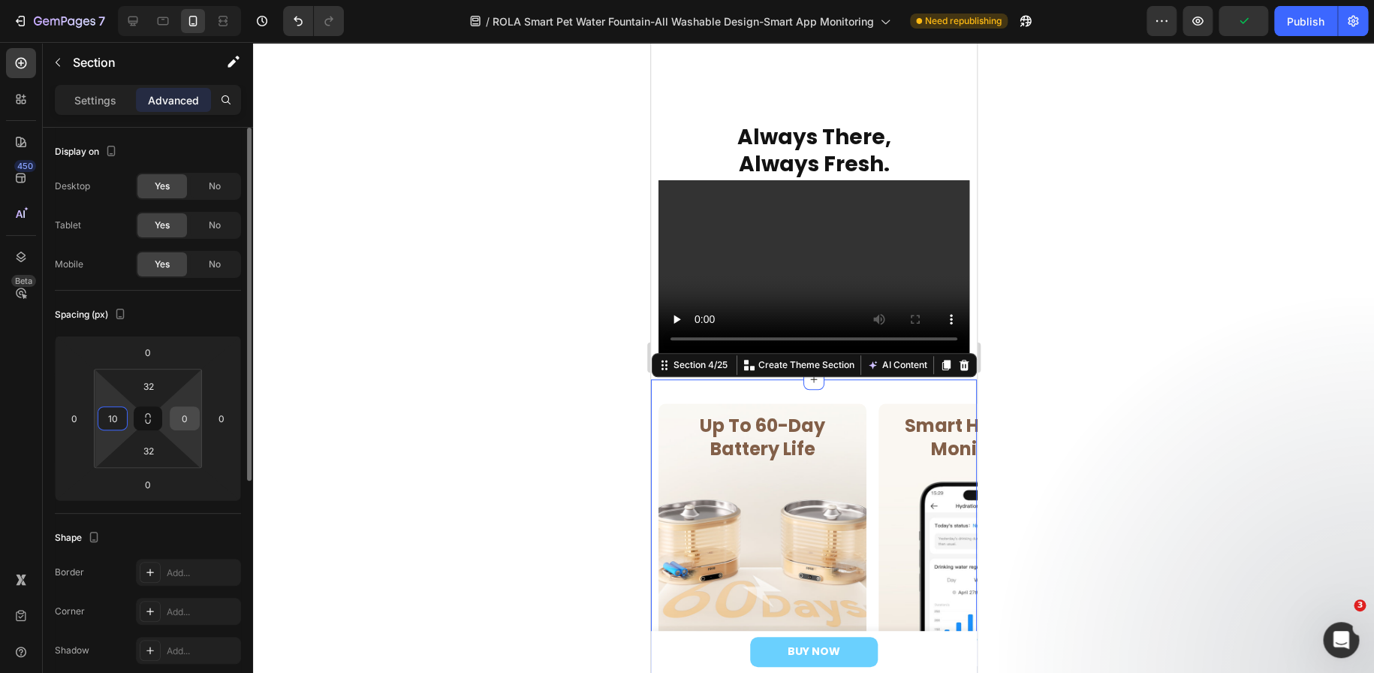
type input "10"
click at [188, 421] on input "0" at bounding box center [184, 418] width 23 height 23
type input "10"
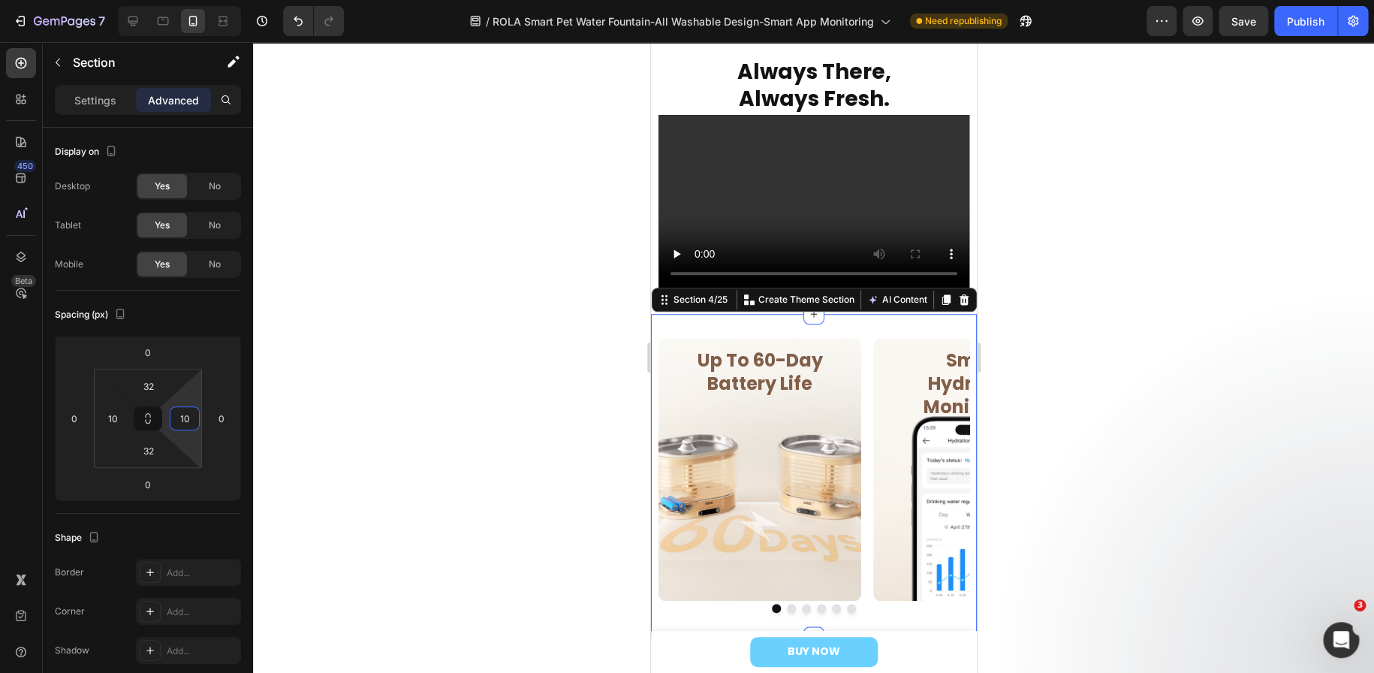
scroll to position [538, 0]
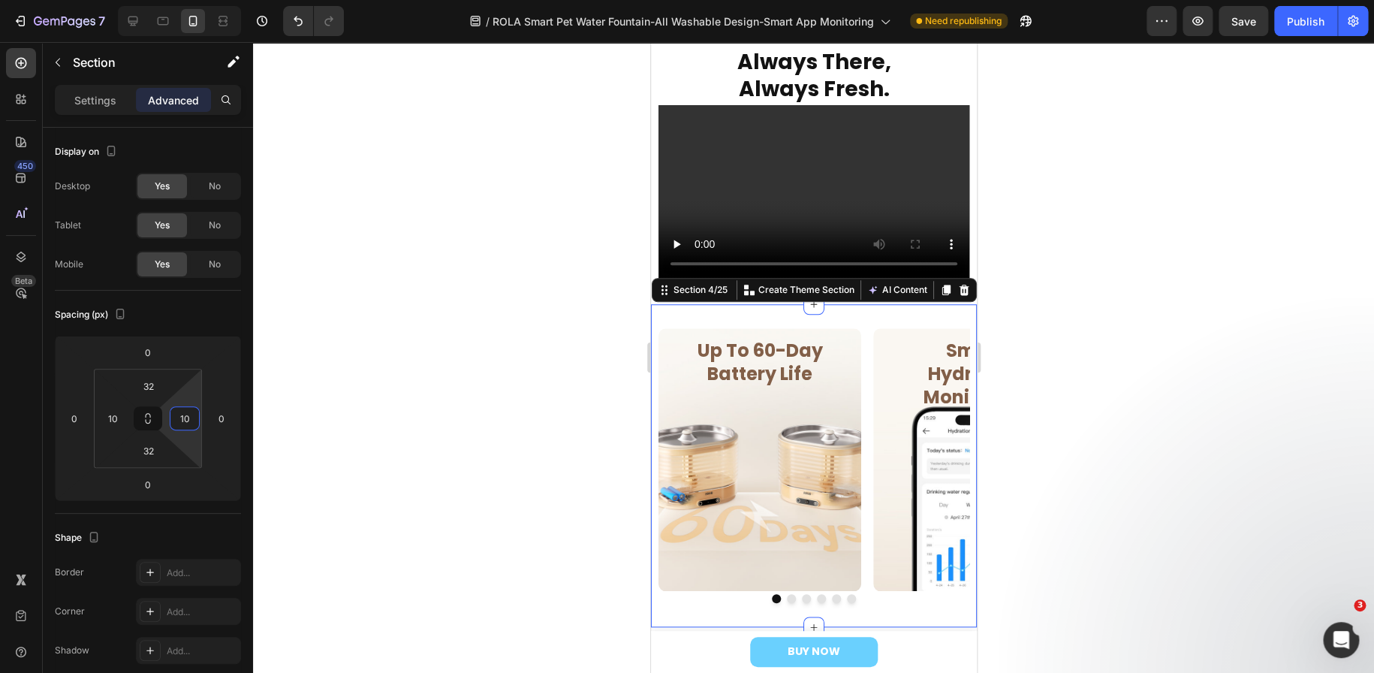
click at [497, 451] on div at bounding box center [813, 357] width 1121 height 631
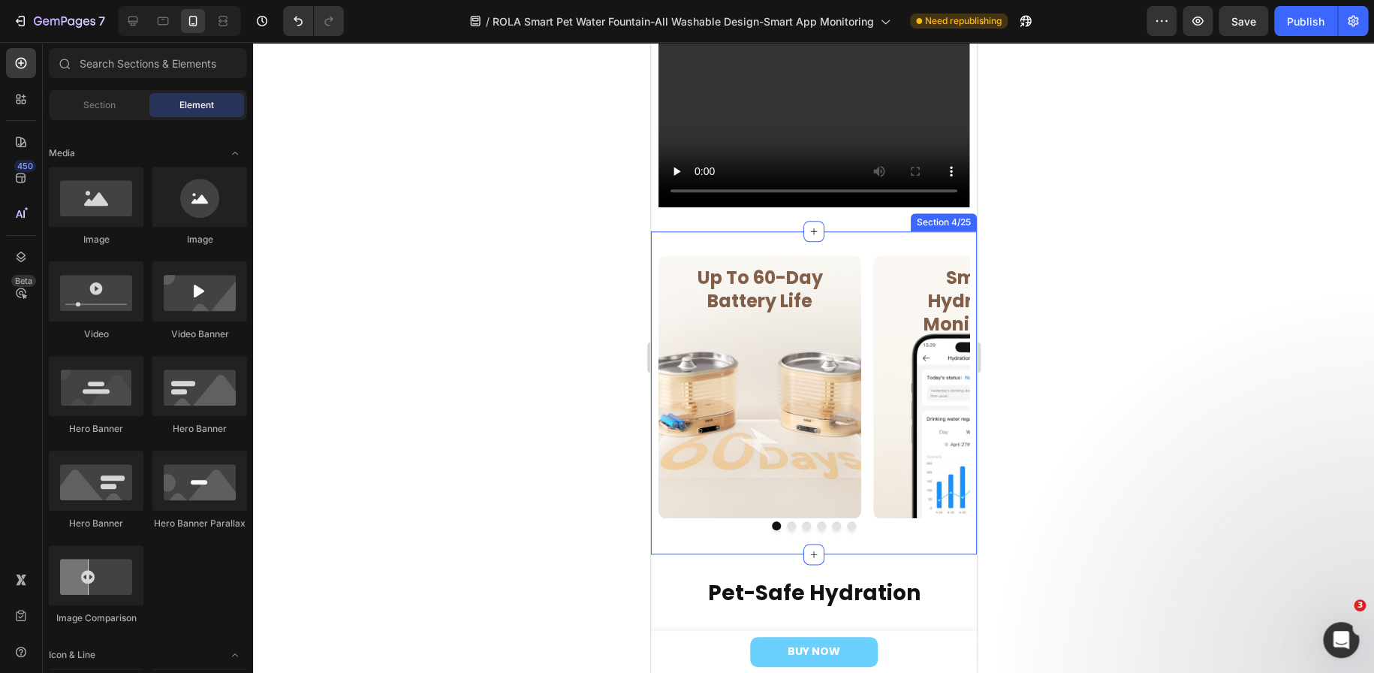
scroll to position [688, 0]
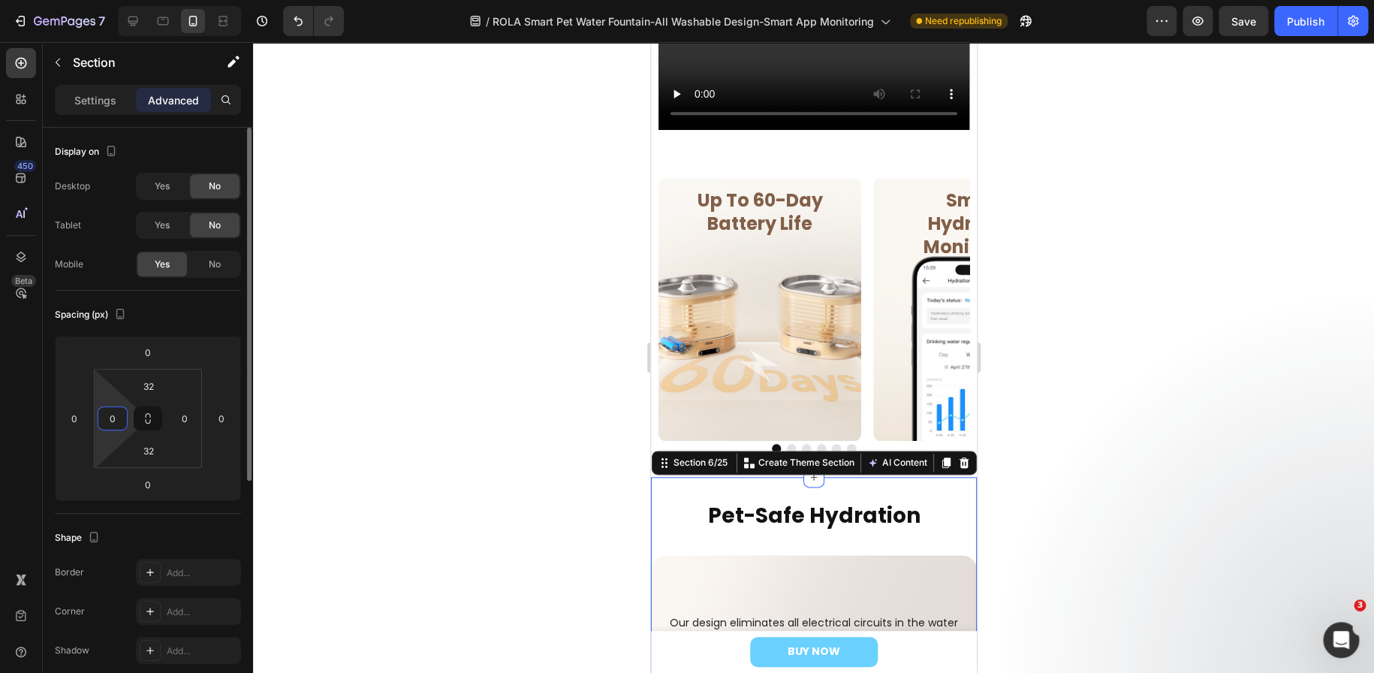
click at [114, 416] on input "0" at bounding box center [112, 418] width 23 height 23
type input "10"
click at [176, 417] on input "0" at bounding box center [184, 418] width 23 height 23
type input "10"
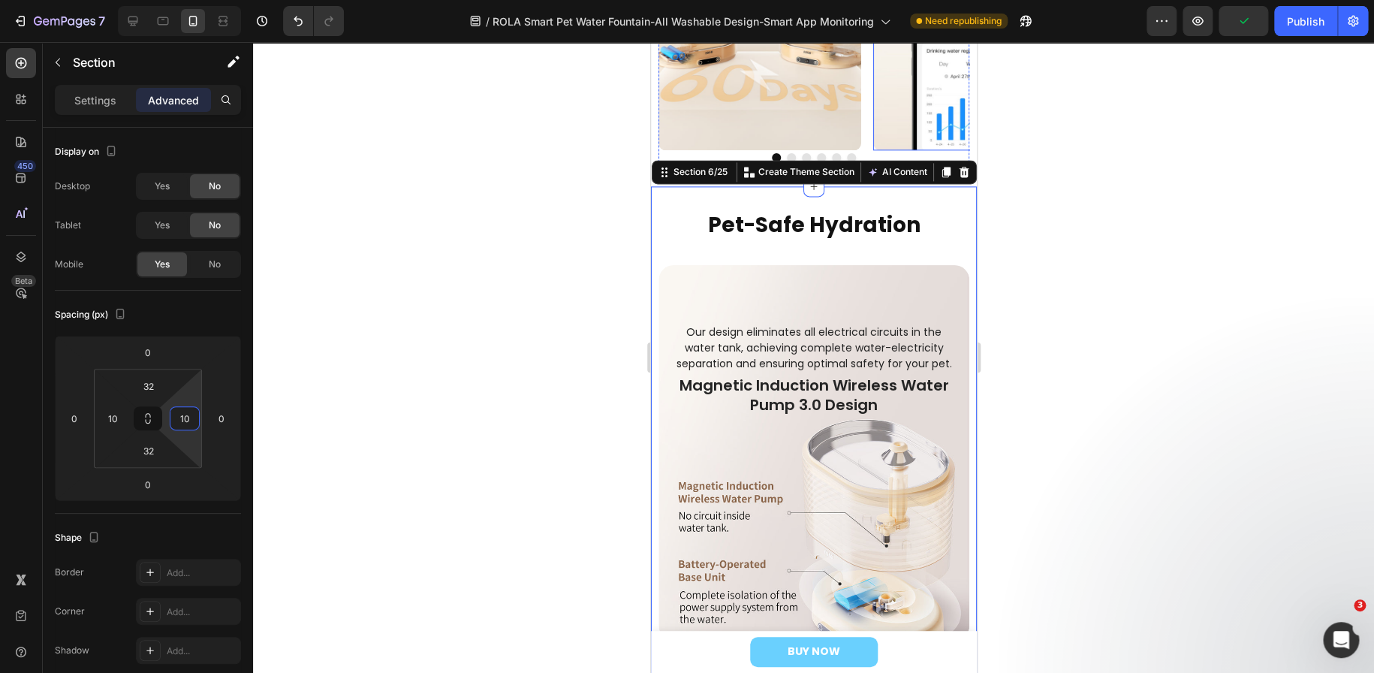
scroll to position [1063, 0]
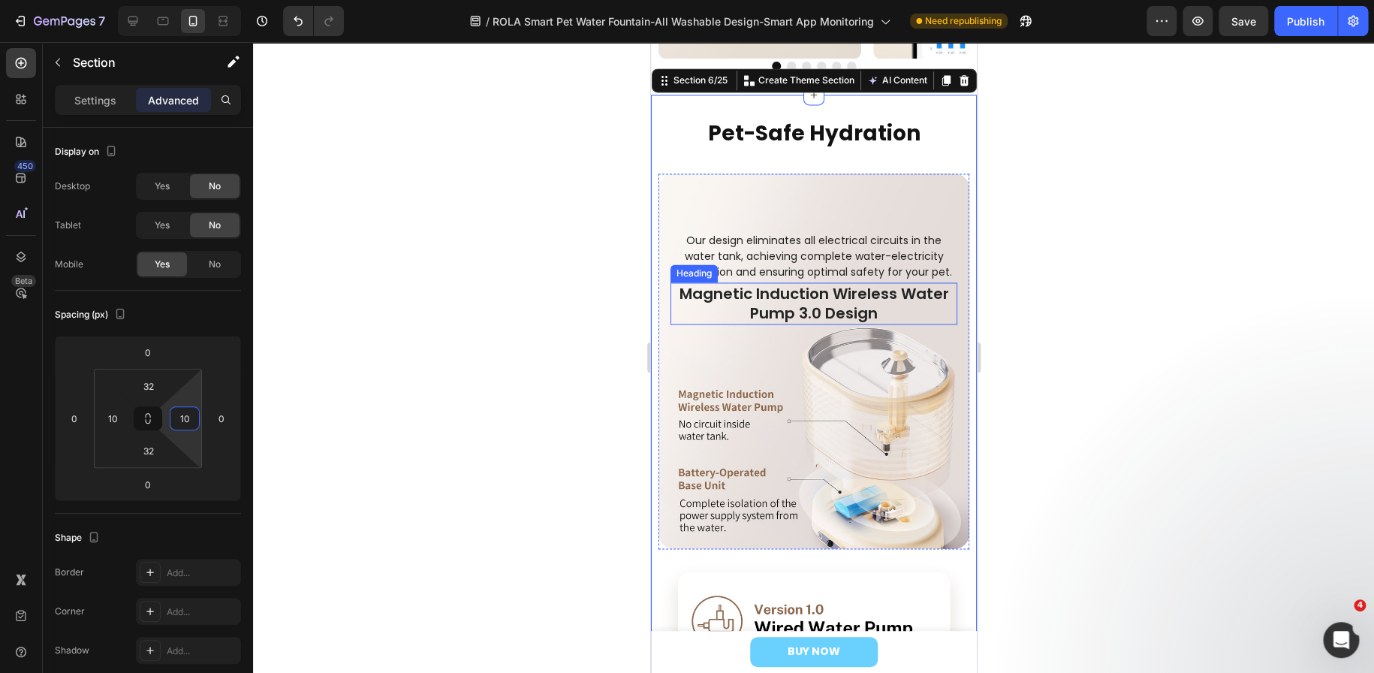
click at [833, 312] on h2 "Magnetic Induction Wireless Water Pump 3.0 Design" at bounding box center [813, 303] width 287 height 42
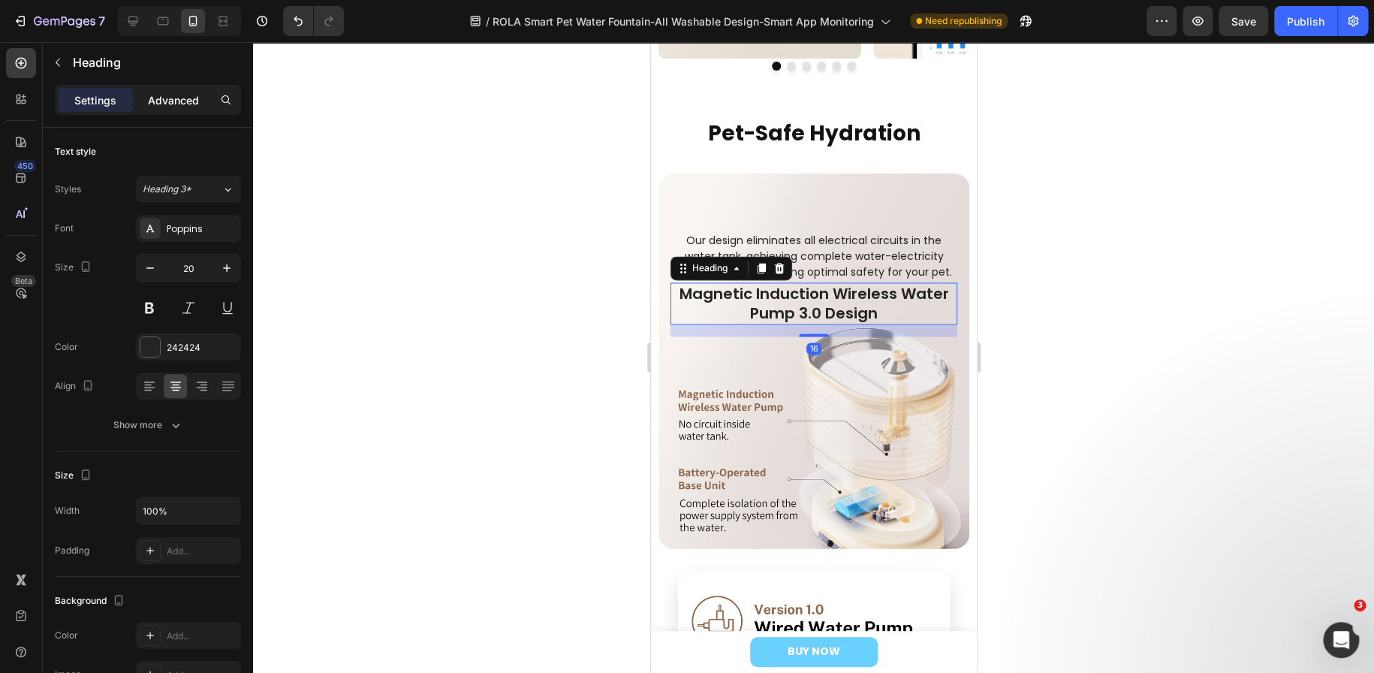
click at [168, 92] on p "Advanced" at bounding box center [173, 100] width 51 height 16
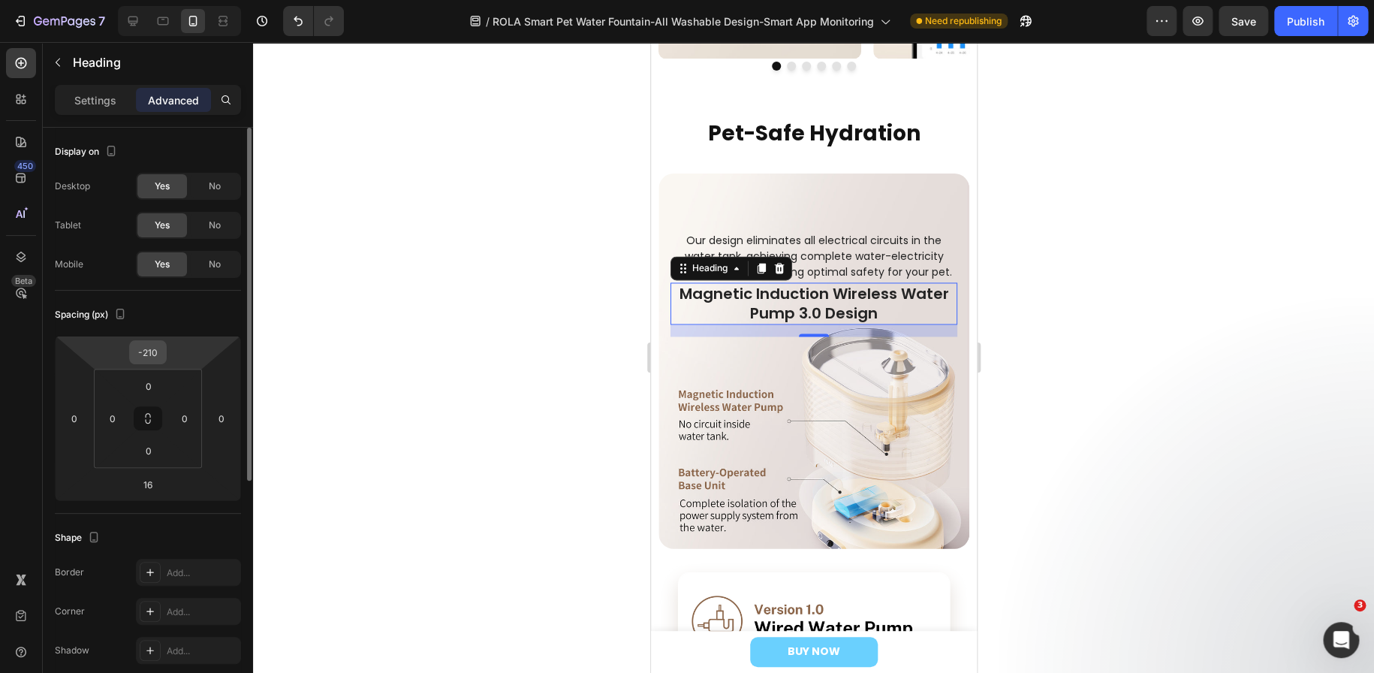
click at [160, 349] on input "-210" at bounding box center [148, 352] width 30 height 23
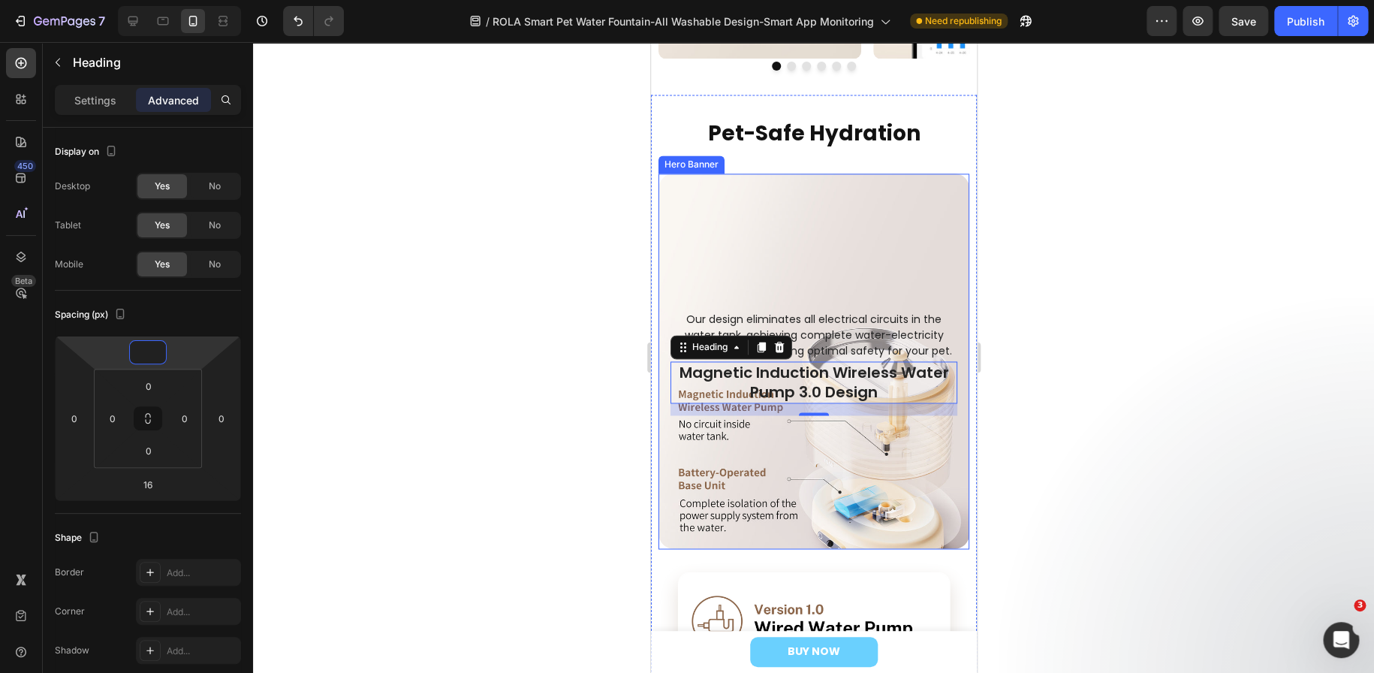
click at [803, 517] on div "Background Image" at bounding box center [813, 360] width 311 height 375
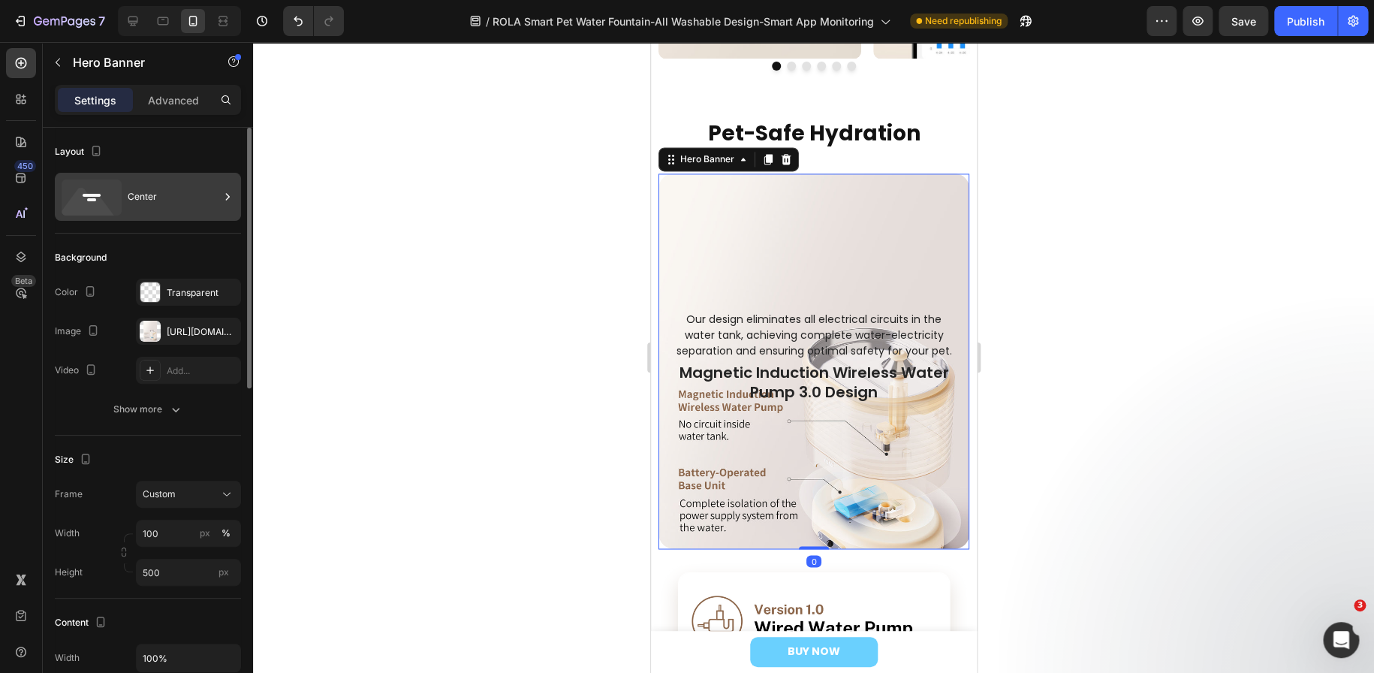
click at [161, 200] on div "Center" at bounding box center [174, 196] width 92 height 35
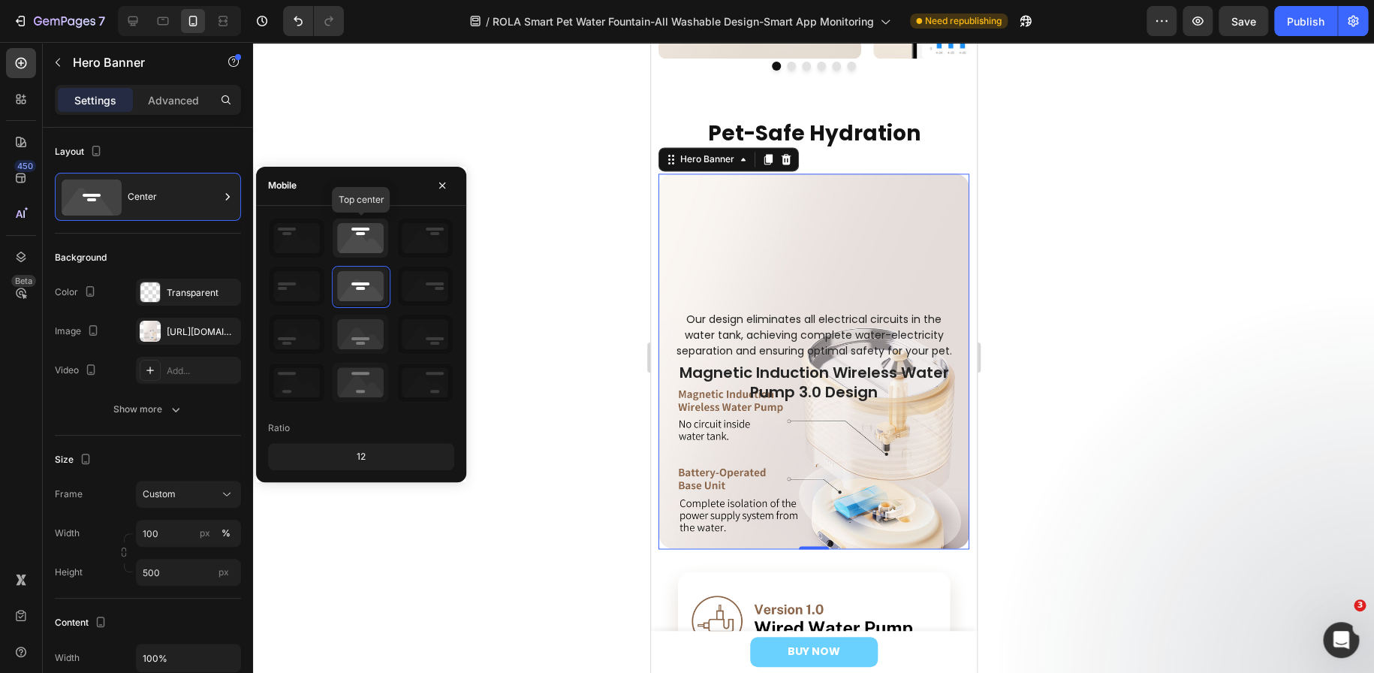
click at [355, 238] on icon at bounding box center [361, 237] width 56 height 39
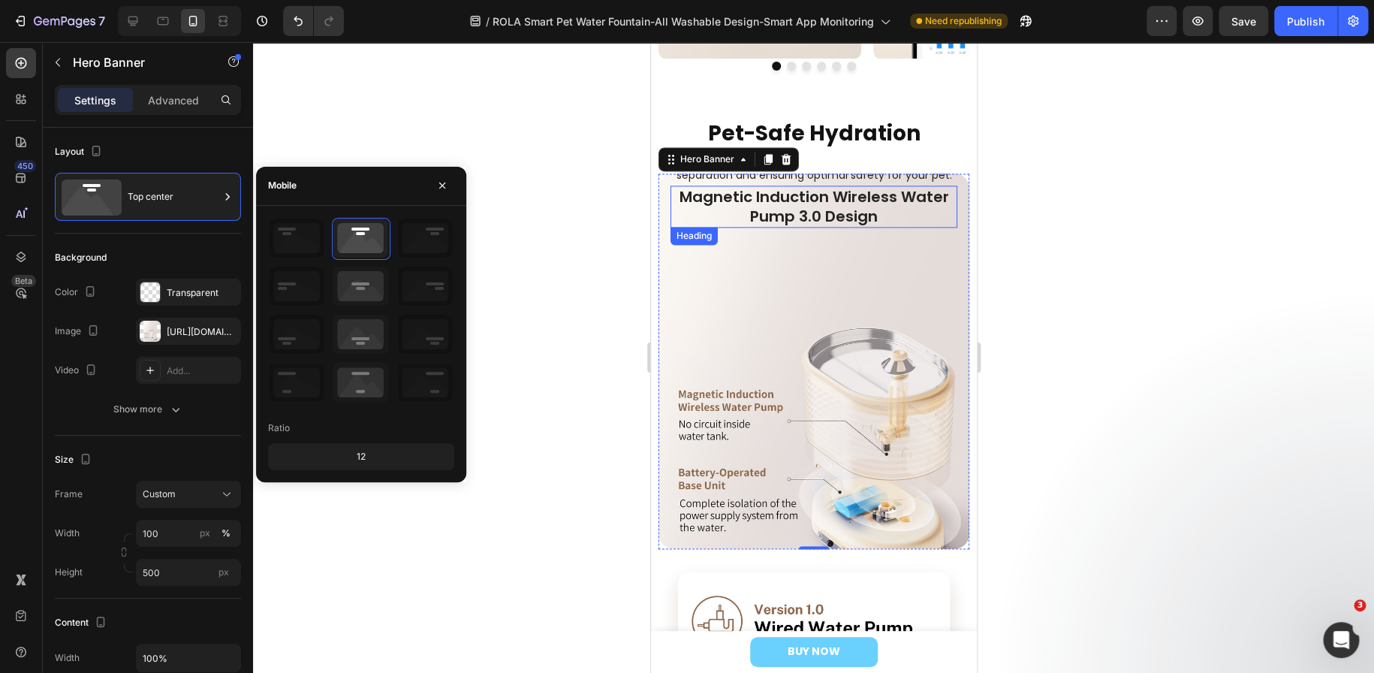
click at [881, 209] on h2 "Magnetic Induction Wireless Water Pump 3.0 Design" at bounding box center [813, 206] width 287 height 42
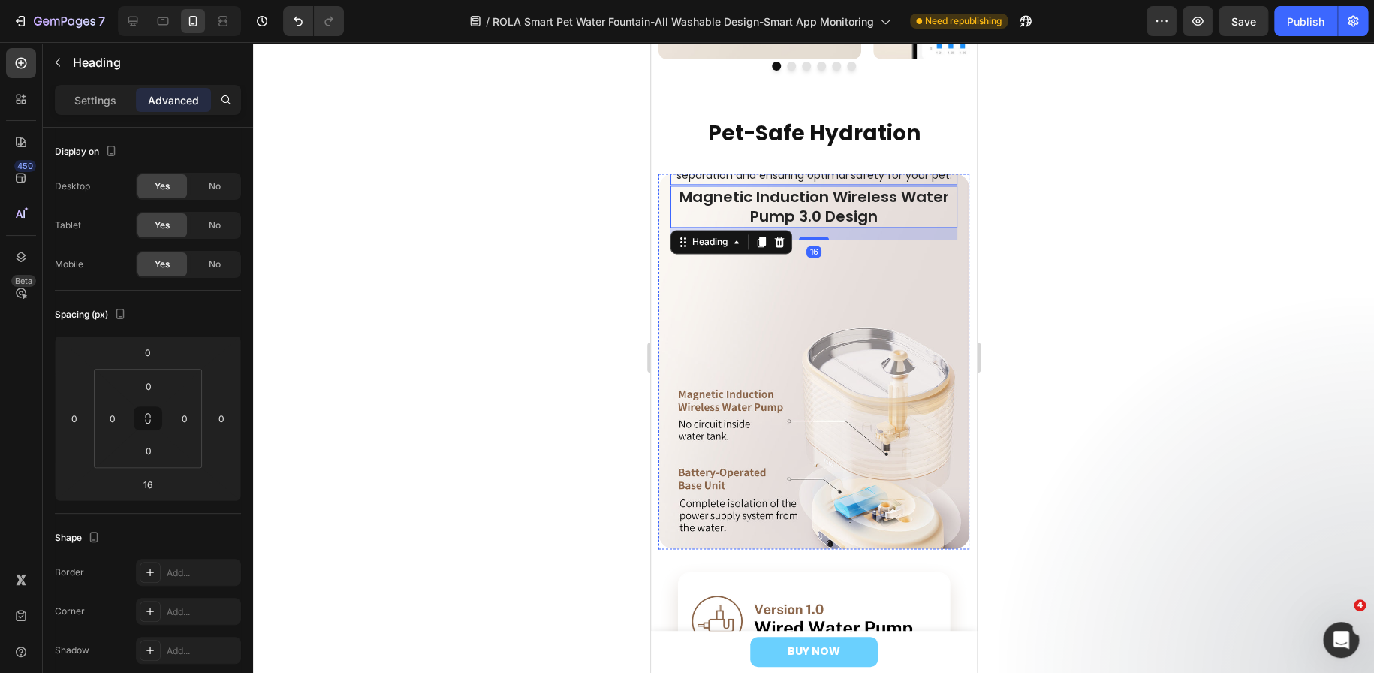
click at [857, 179] on p "Our design eliminates all electrical circuits in the water tank, achieving comp…" at bounding box center [813, 159] width 284 height 47
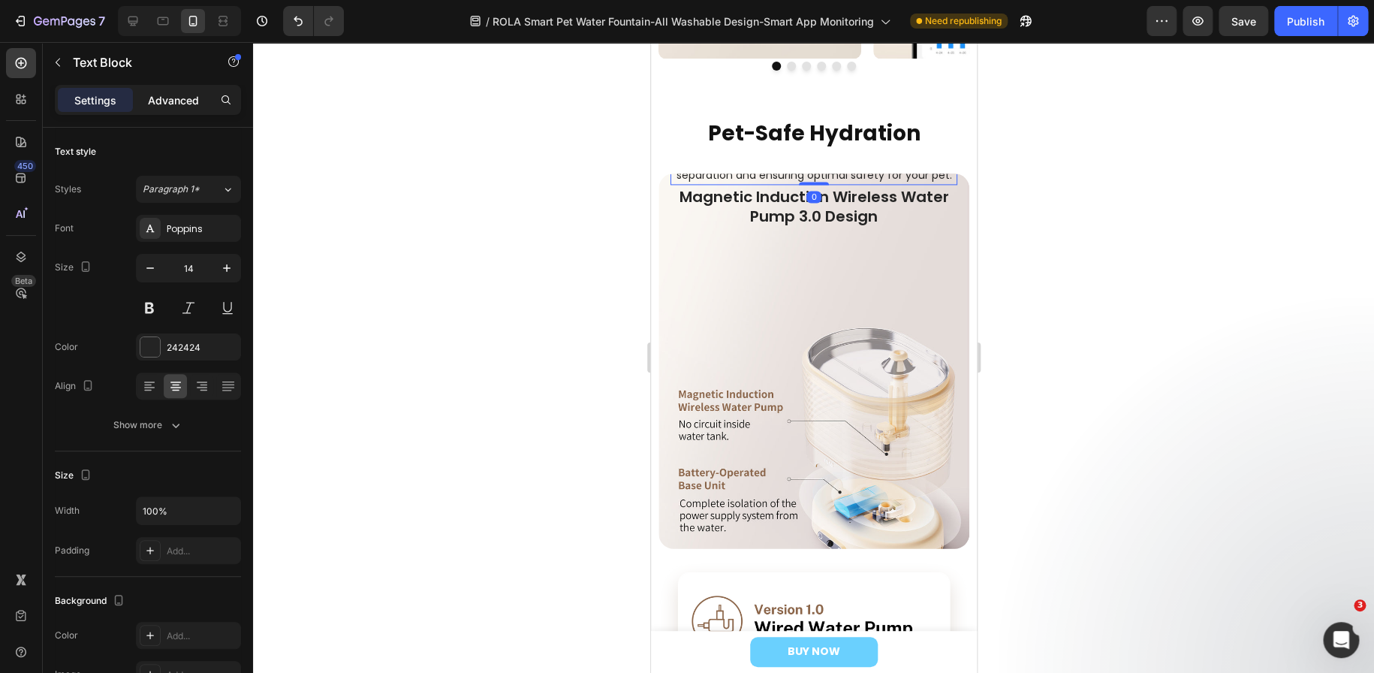
click at [184, 102] on p "Advanced" at bounding box center [173, 100] width 51 height 16
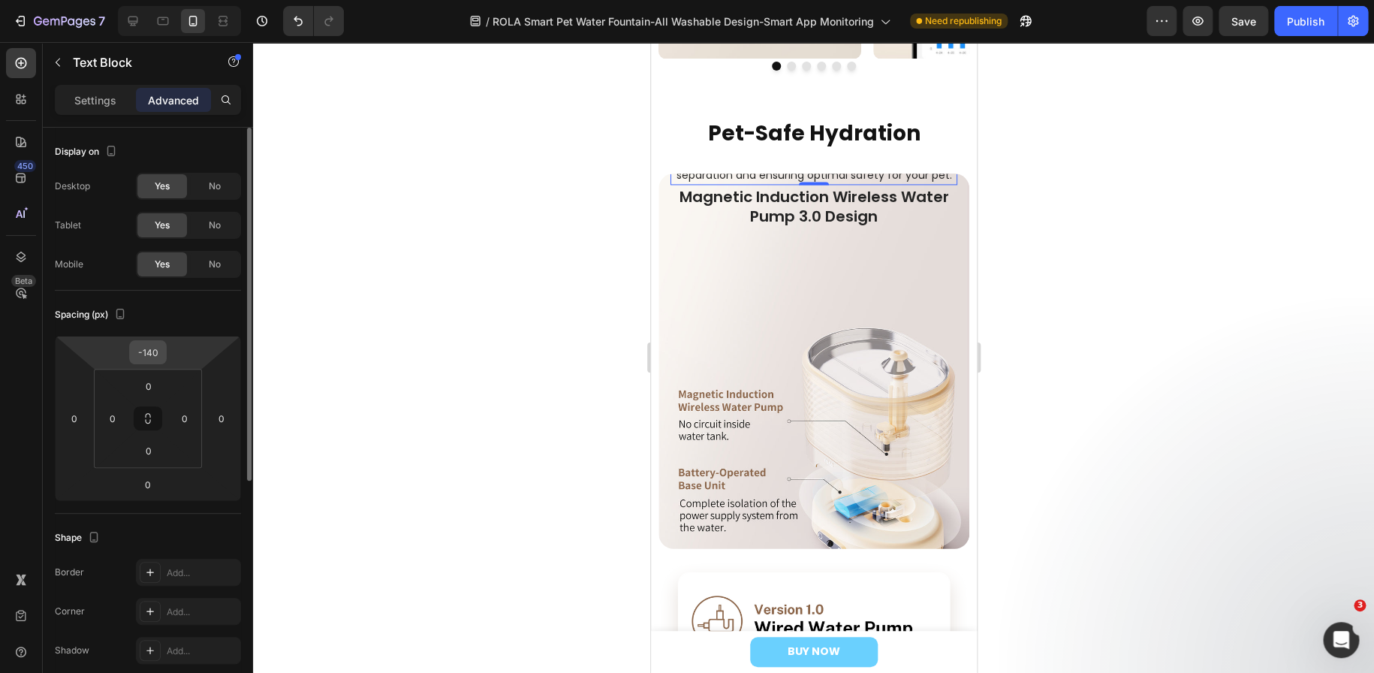
click at [161, 352] on input "-140" at bounding box center [148, 352] width 30 height 23
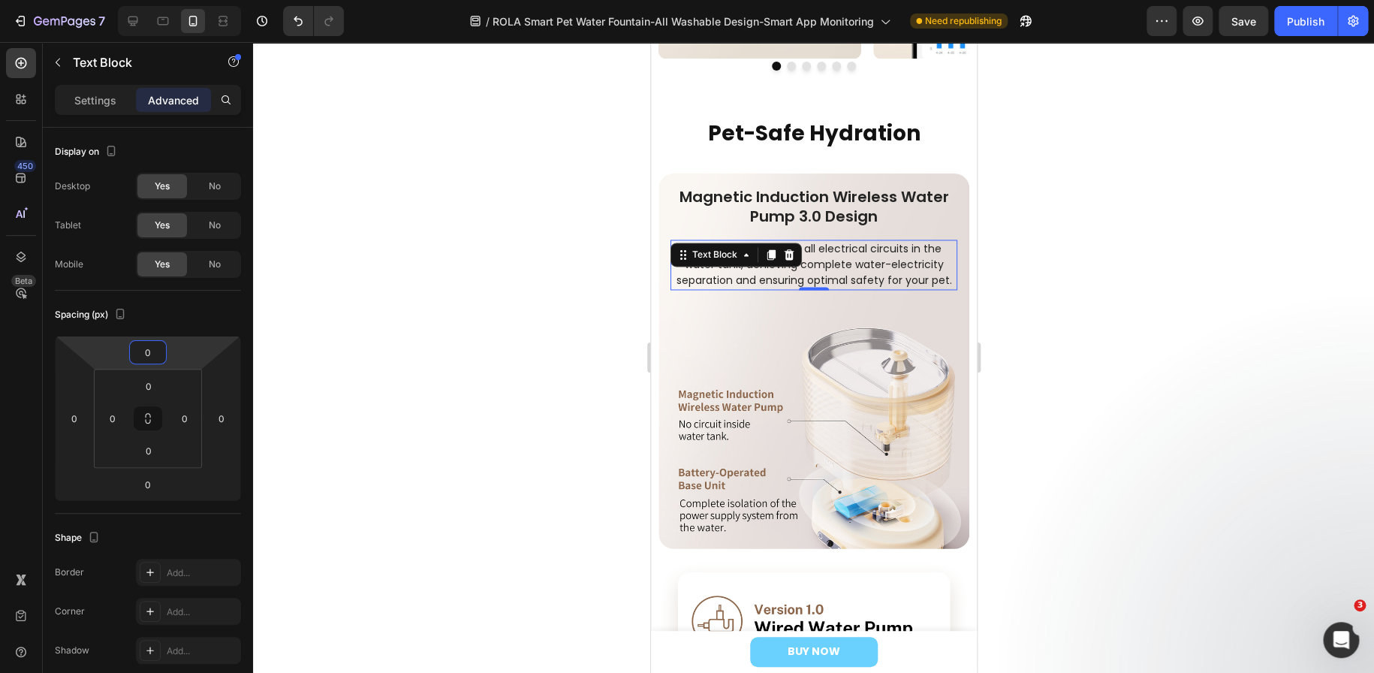
click at [464, 325] on div at bounding box center [813, 357] width 1121 height 631
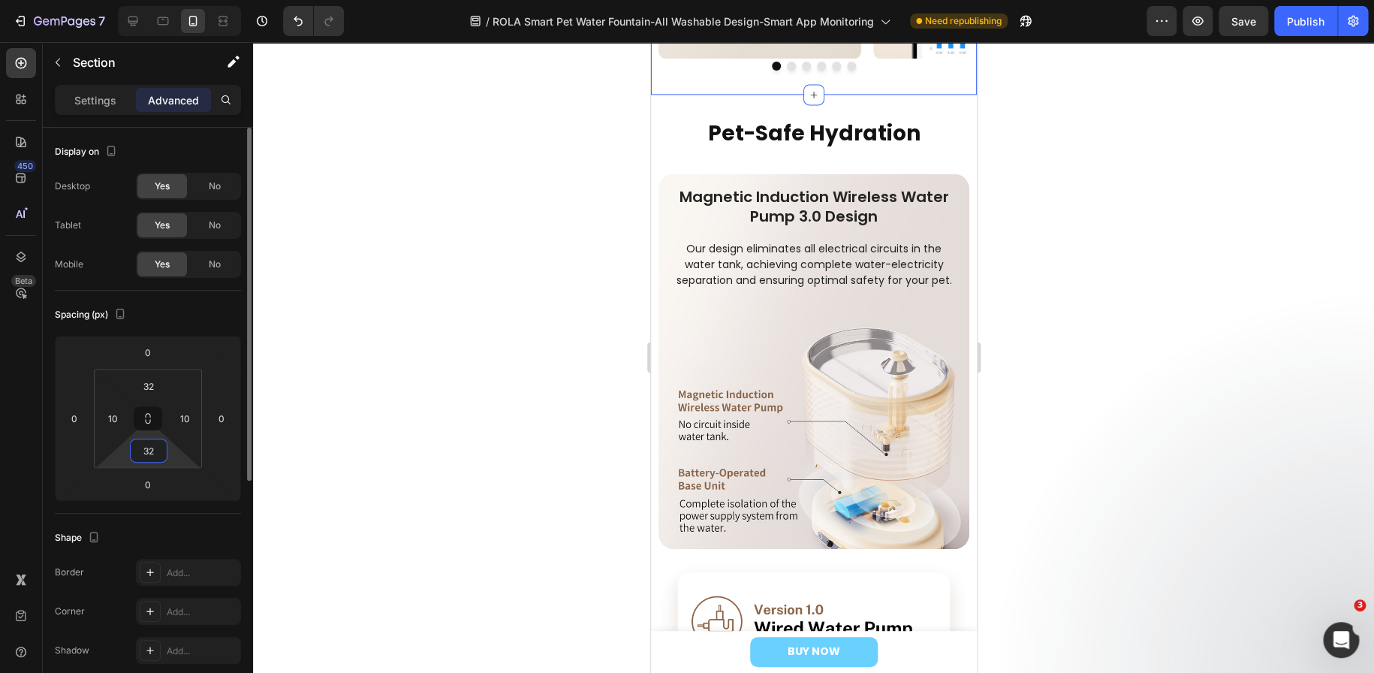
click at [152, 450] on input "32" at bounding box center [149, 450] width 30 height 23
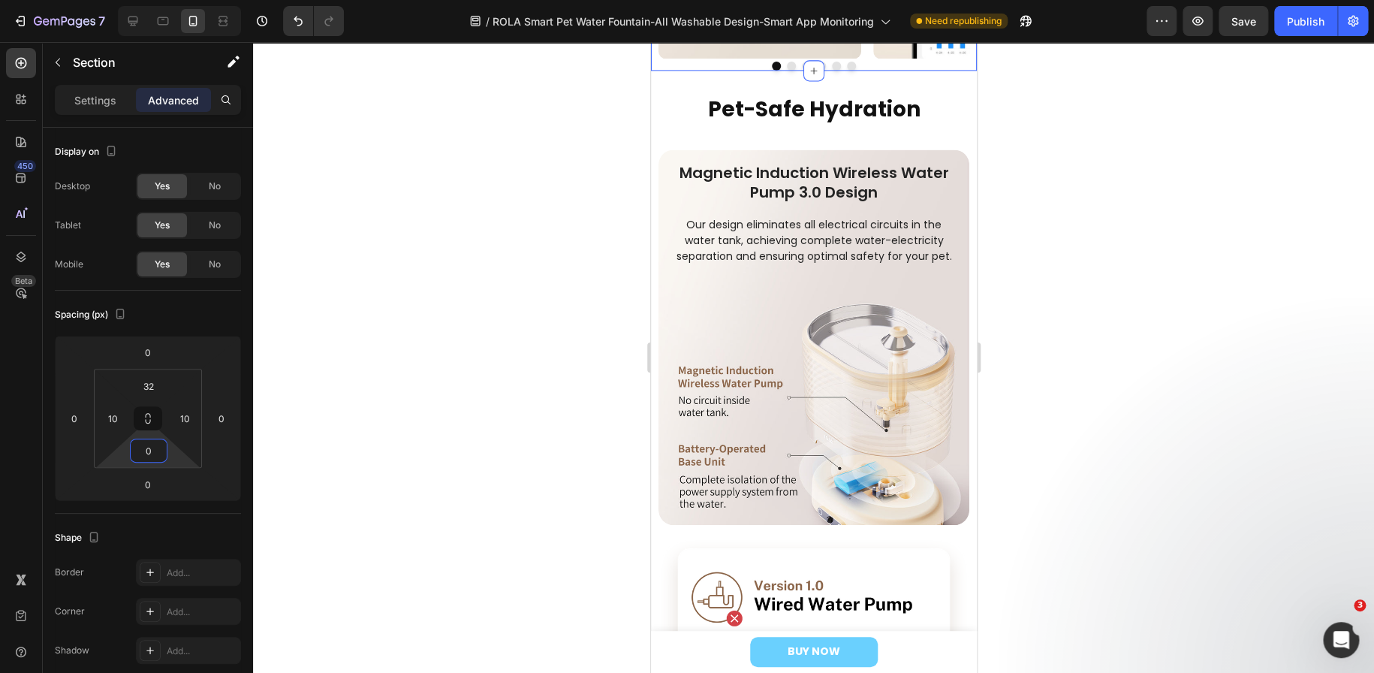
click at [490, 363] on div at bounding box center [813, 357] width 1121 height 631
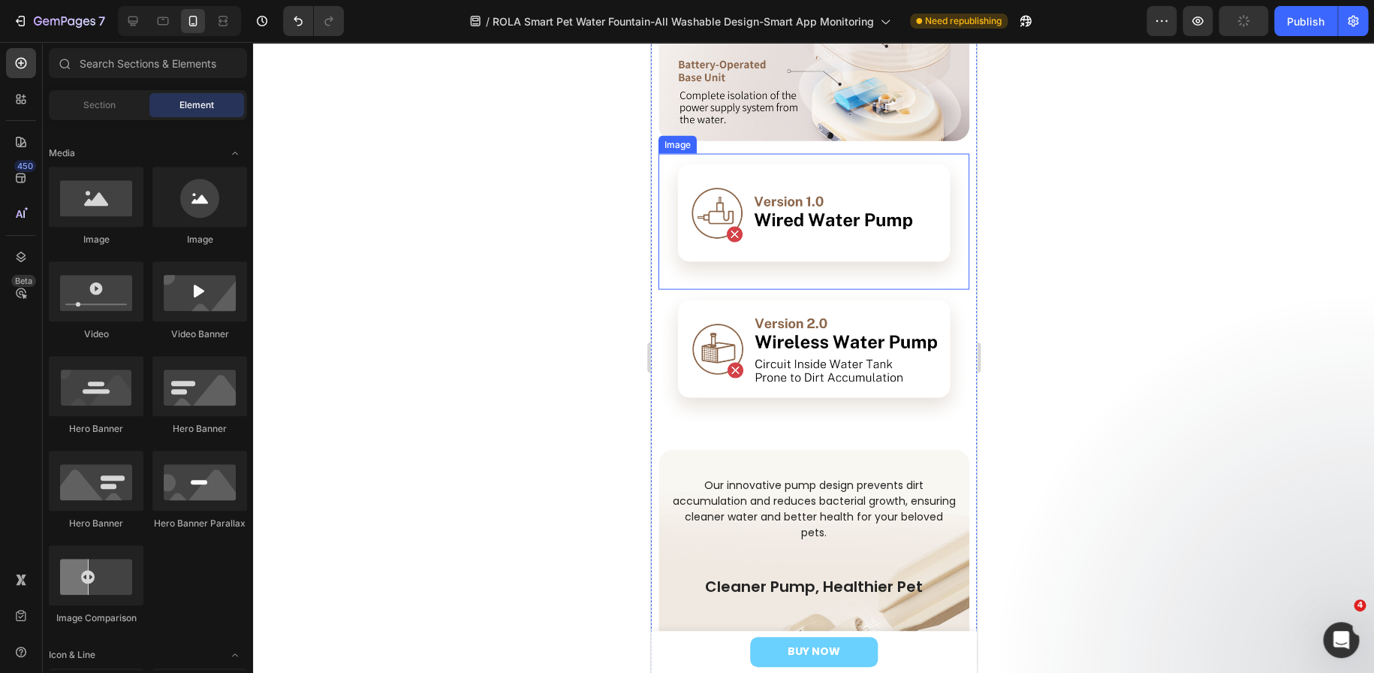
scroll to position [1438, 0]
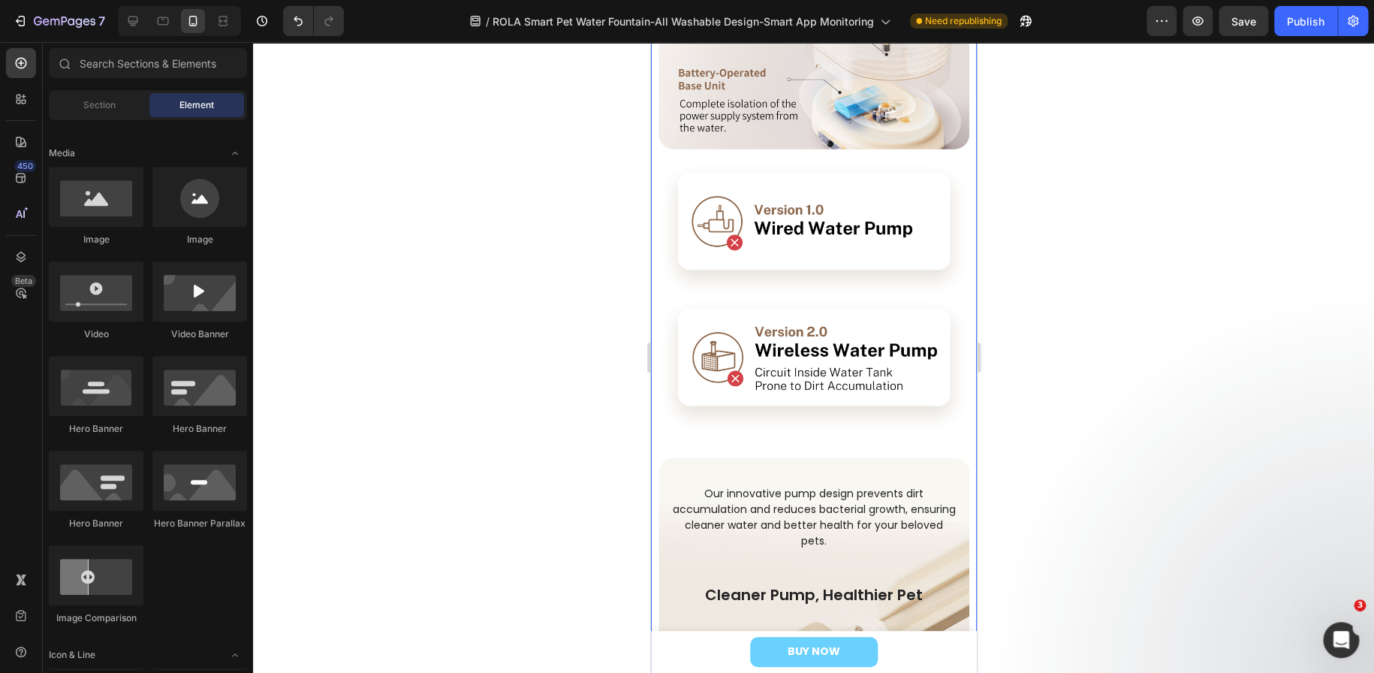
click at [406, 341] on div at bounding box center [813, 357] width 1121 height 631
